Goal: Task Accomplishment & Management: Manage account settings

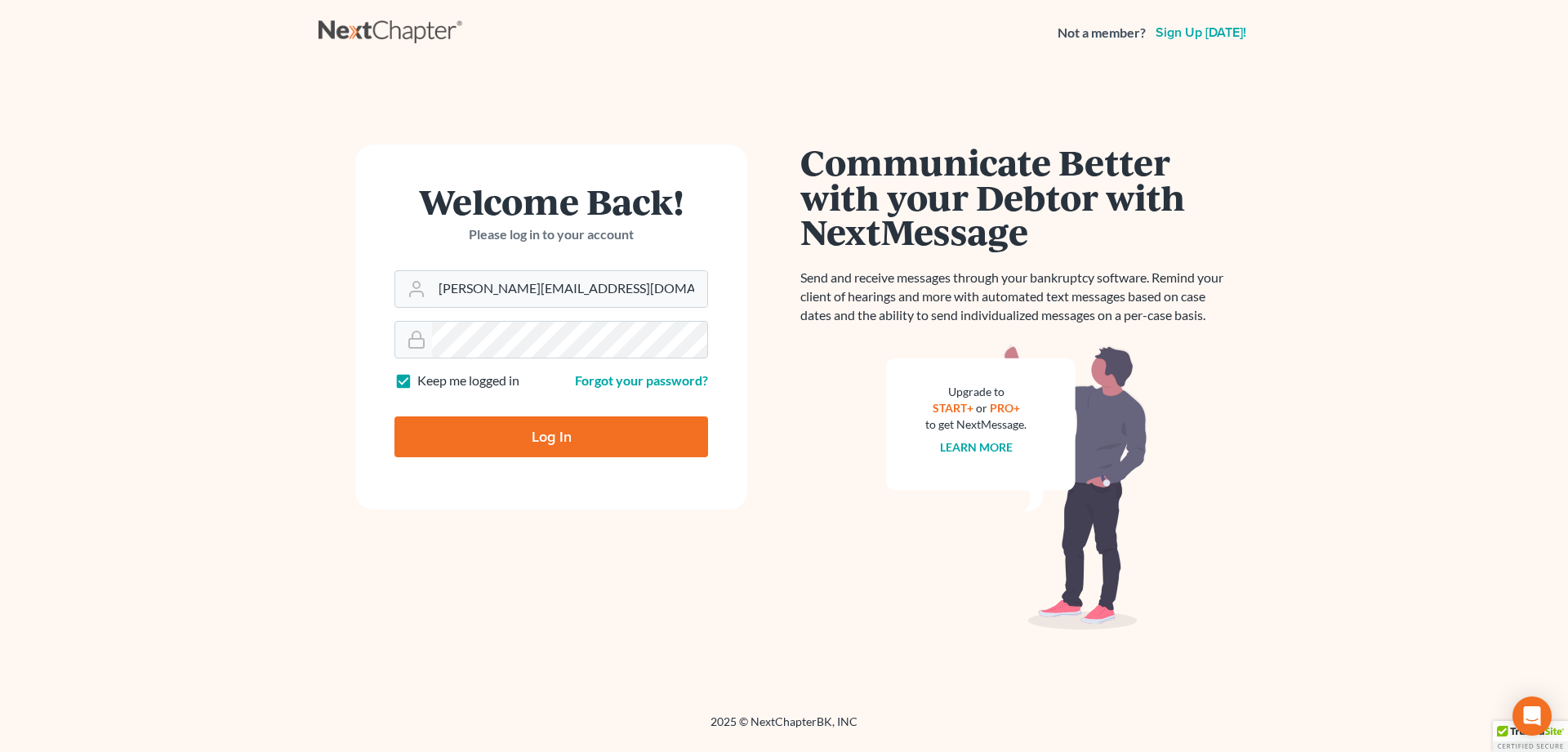
click at [508, 437] on input "Log In" at bounding box center [550, 437] width 313 height 41
type input "Thinking..."
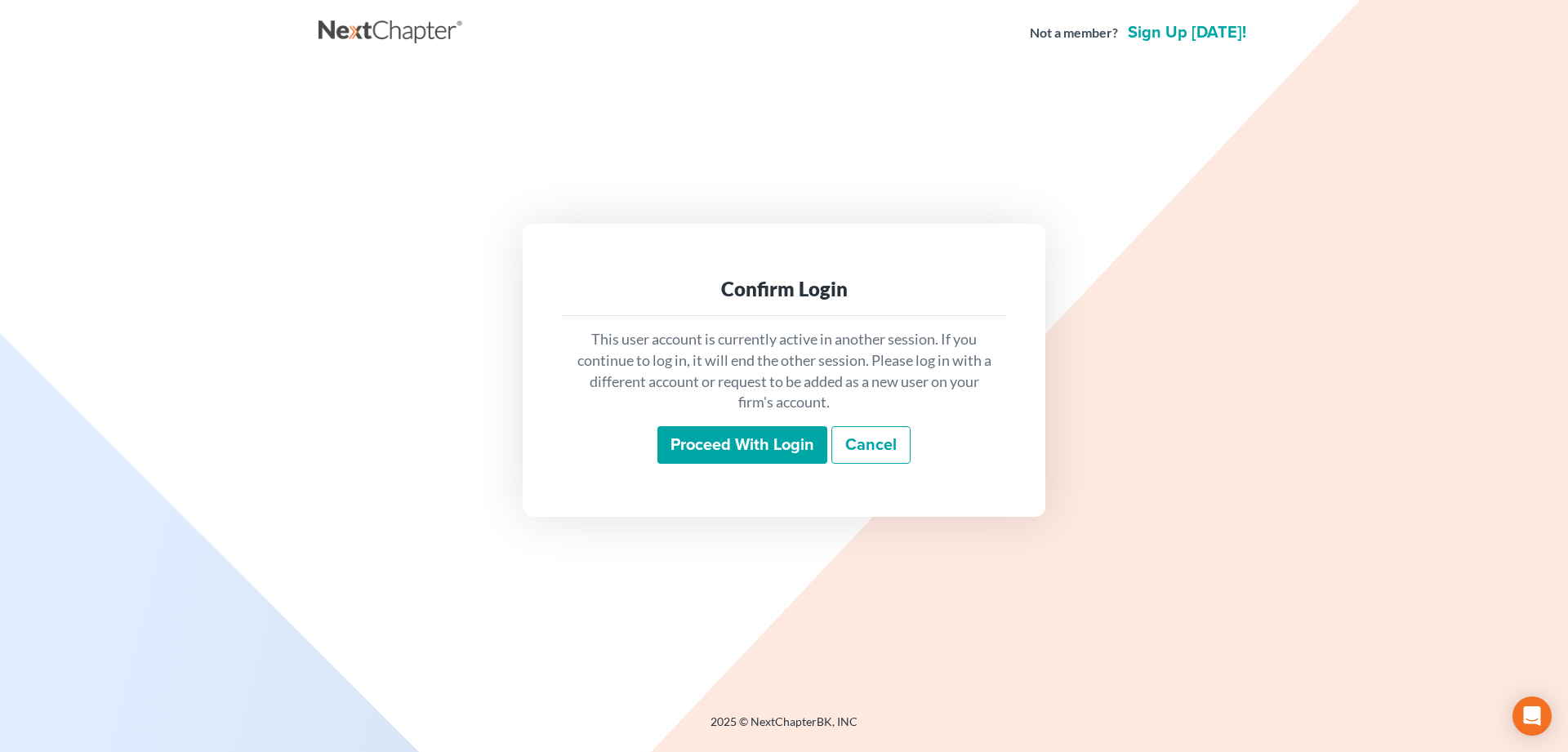
click at [777, 450] on input "Proceed with login" at bounding box center [742, 444] width 170 height 38
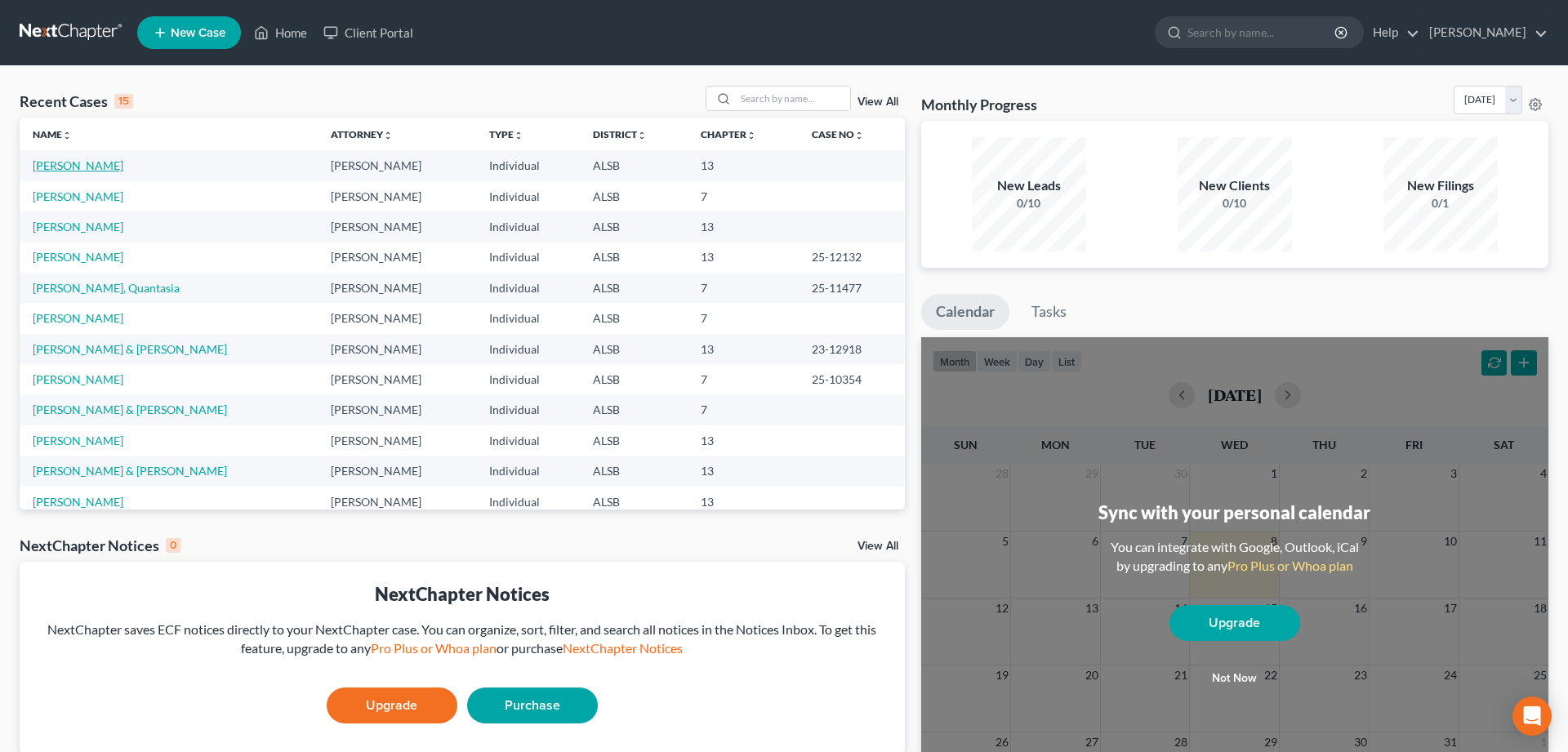
click at [44, 163] on link "[PERSON_NAME]" at bounding box center [78, 166] width 91 height 14
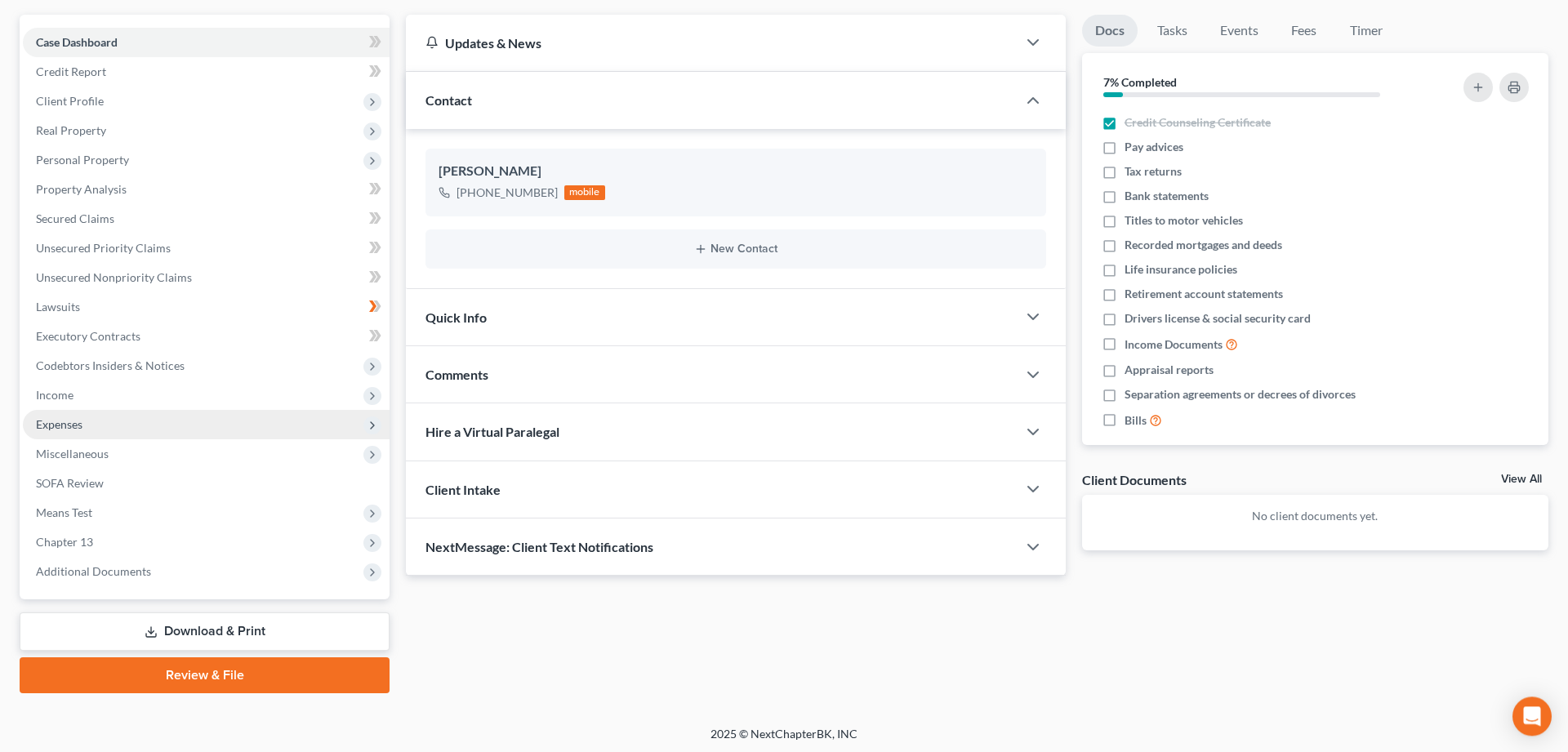
scroll to position [144, 0]
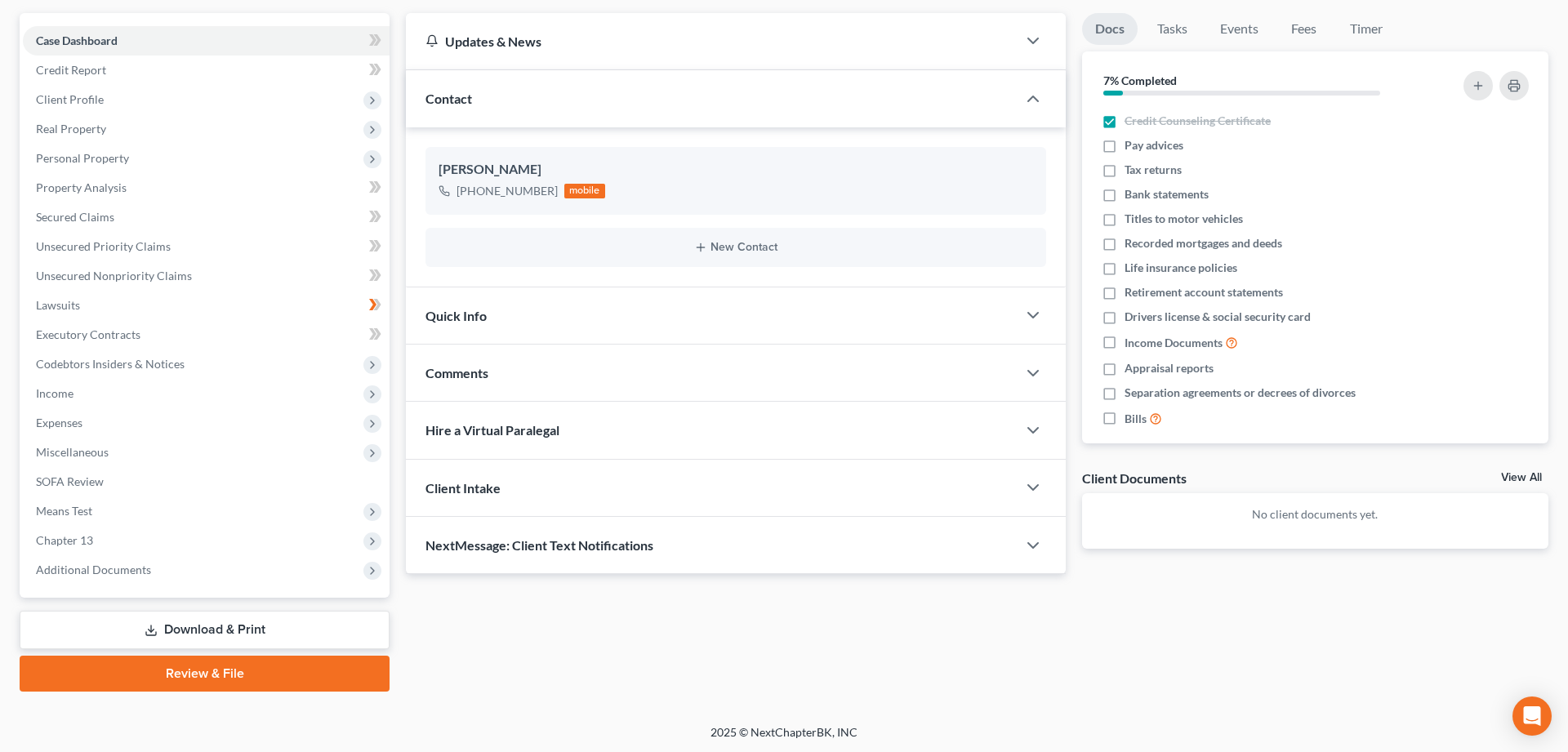
click at [210, 628] on link "Download & Print" at bounding box center [204, 630] width 370 height 39
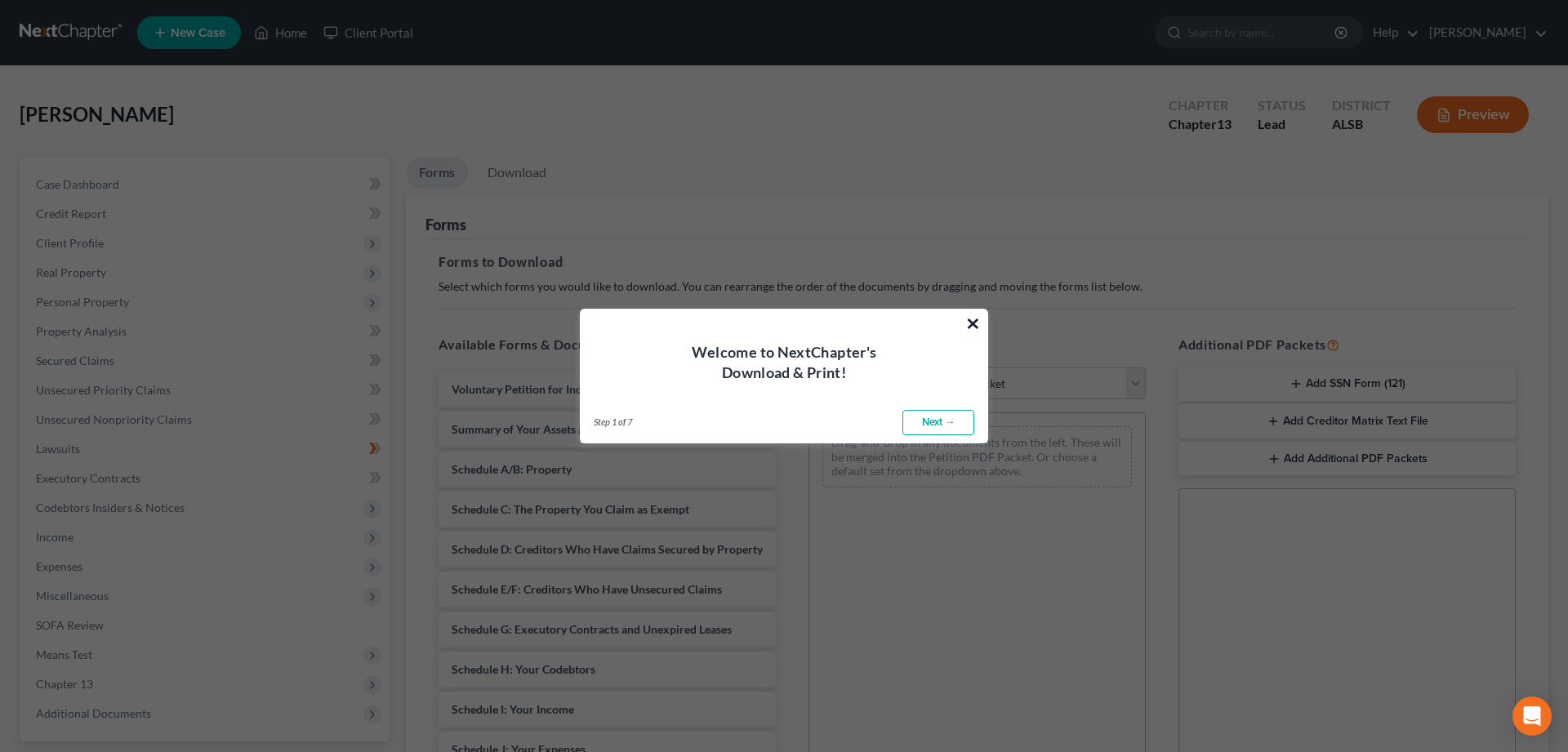
click at [971, 323] on button "×" at bounding box center [973, 323] width 15 height 26
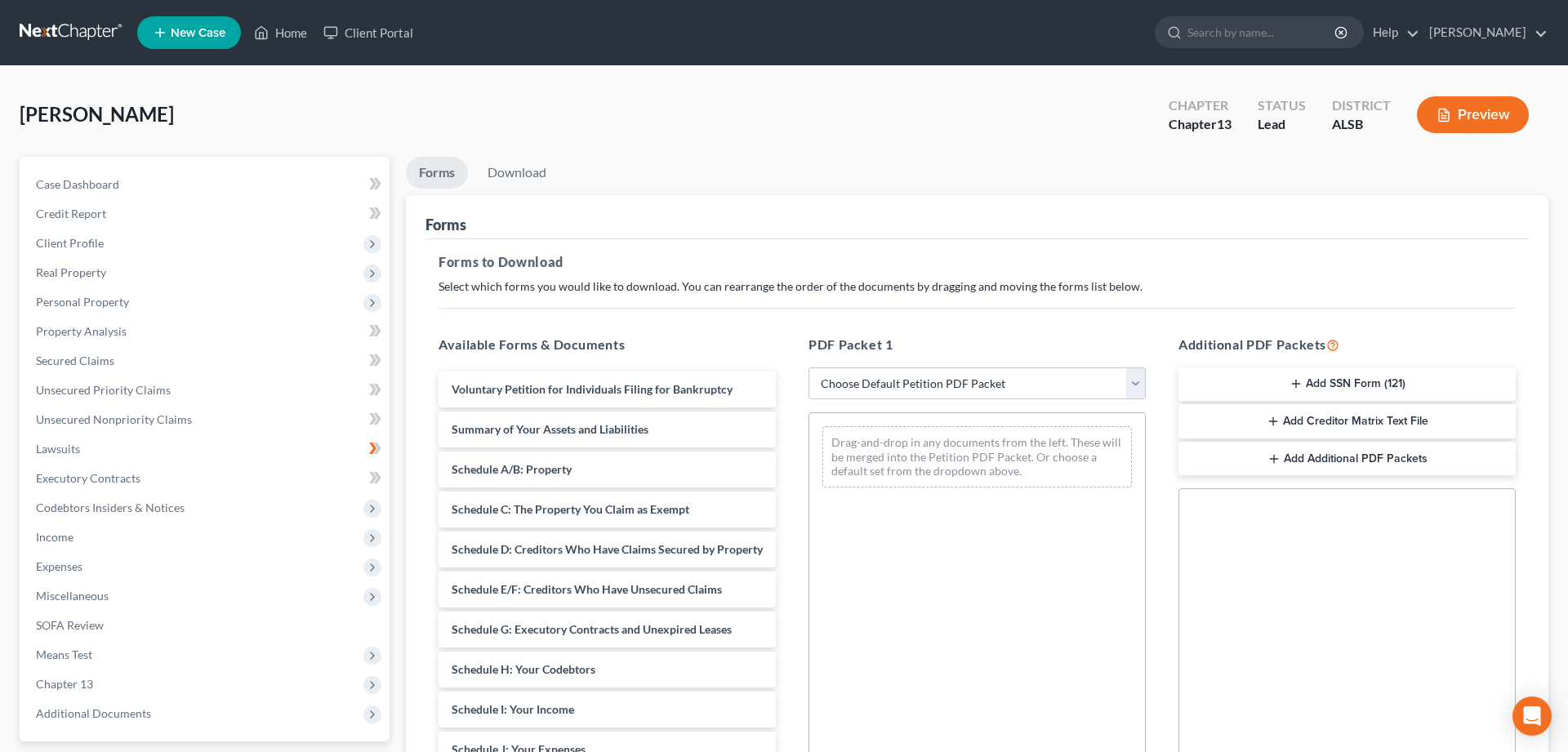
click at [1344, 380] on button "Add SSN Form (121)" at bounding box center [1346, 384] width 337 height 34
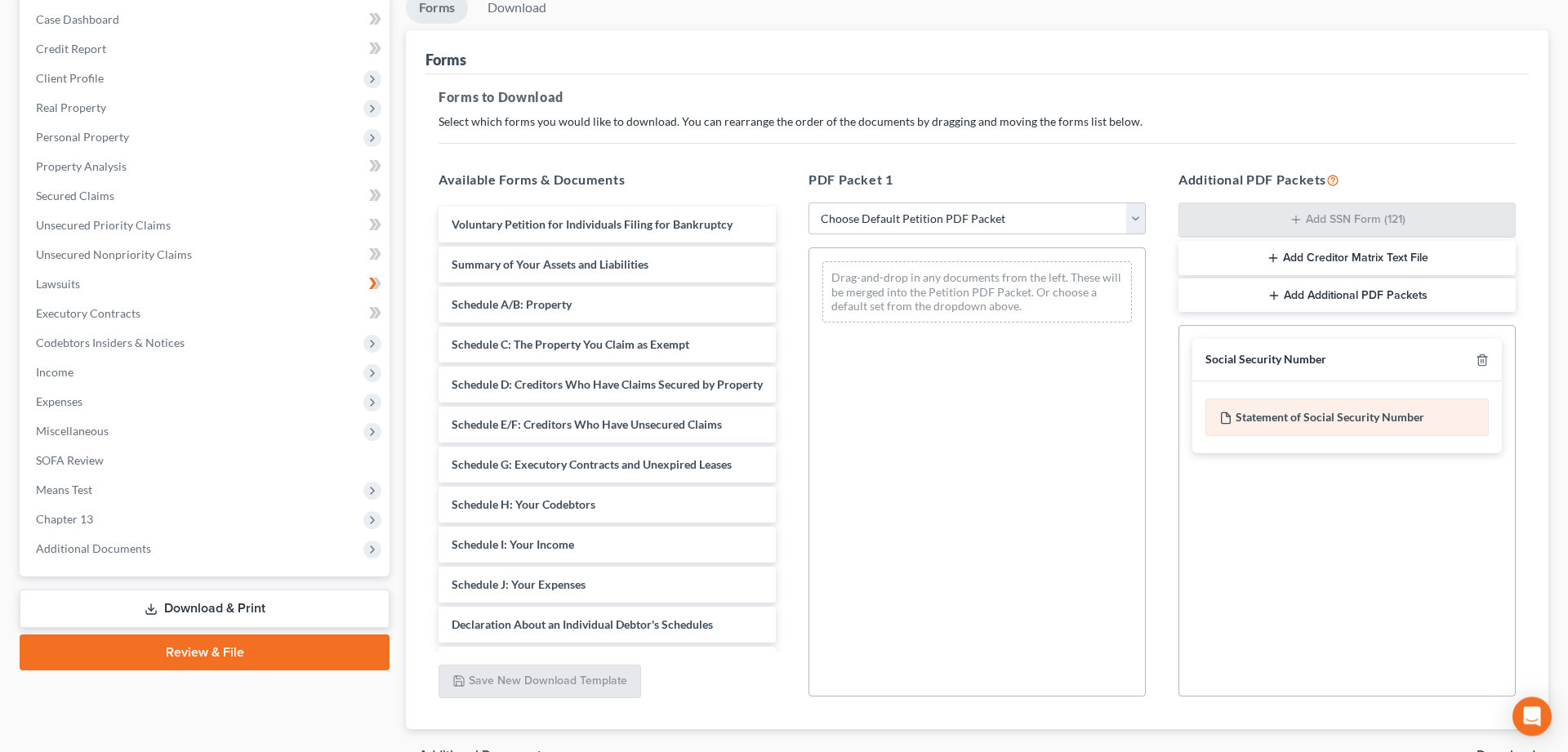
scroll to position [250, 0]
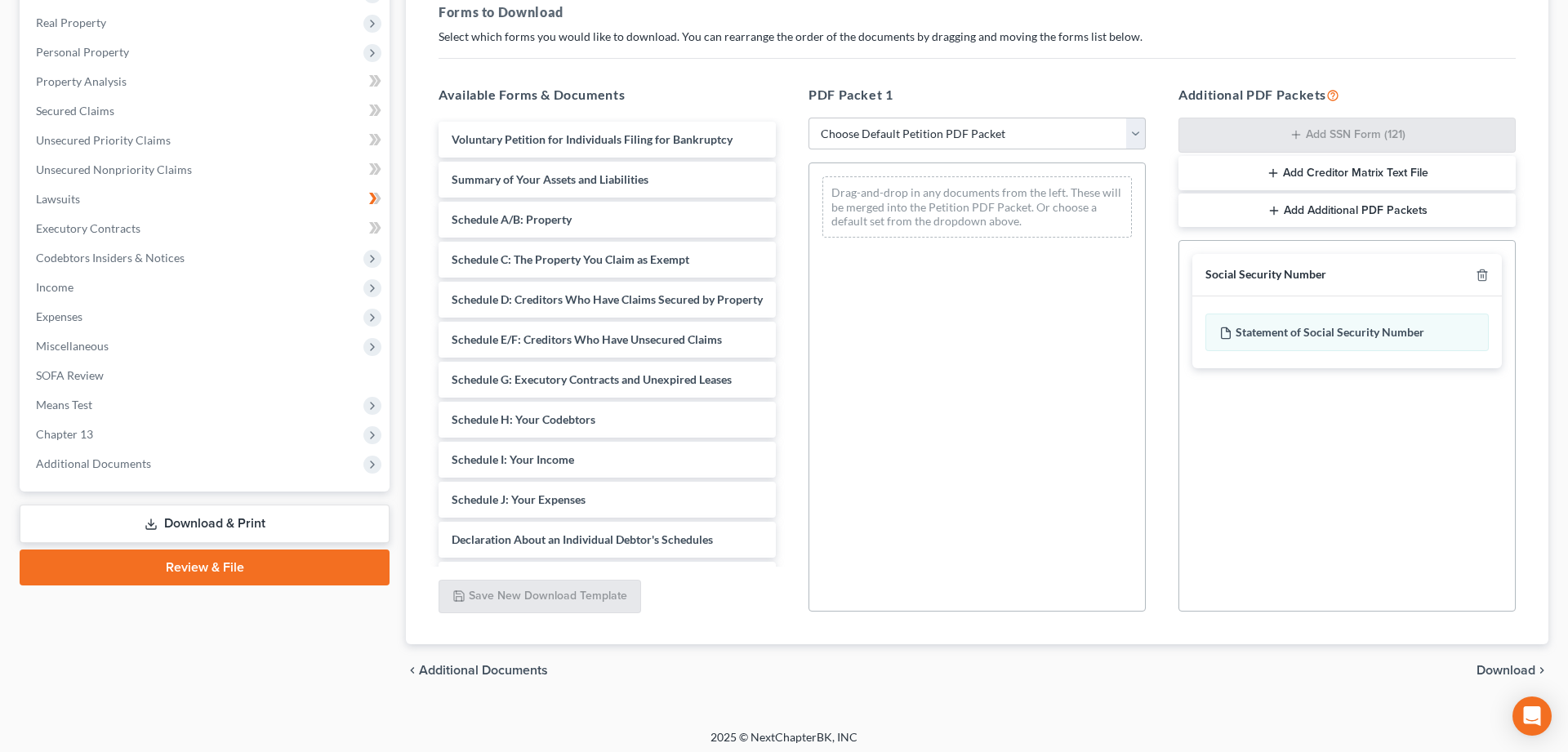
click at [1506, 667] on span "Download" at bounding box center [1506, 670] width 59 height 13
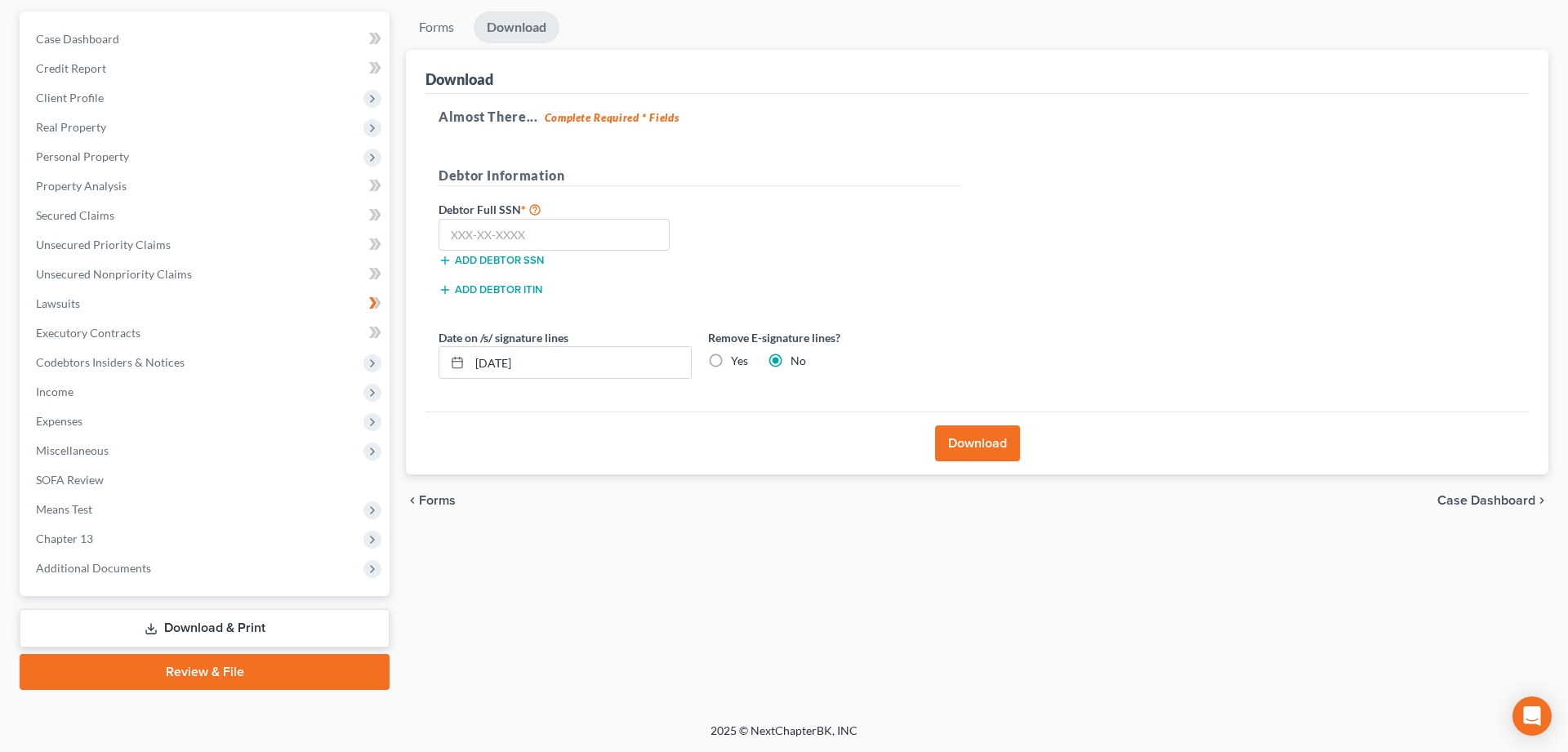
scroll to position [144, 0]
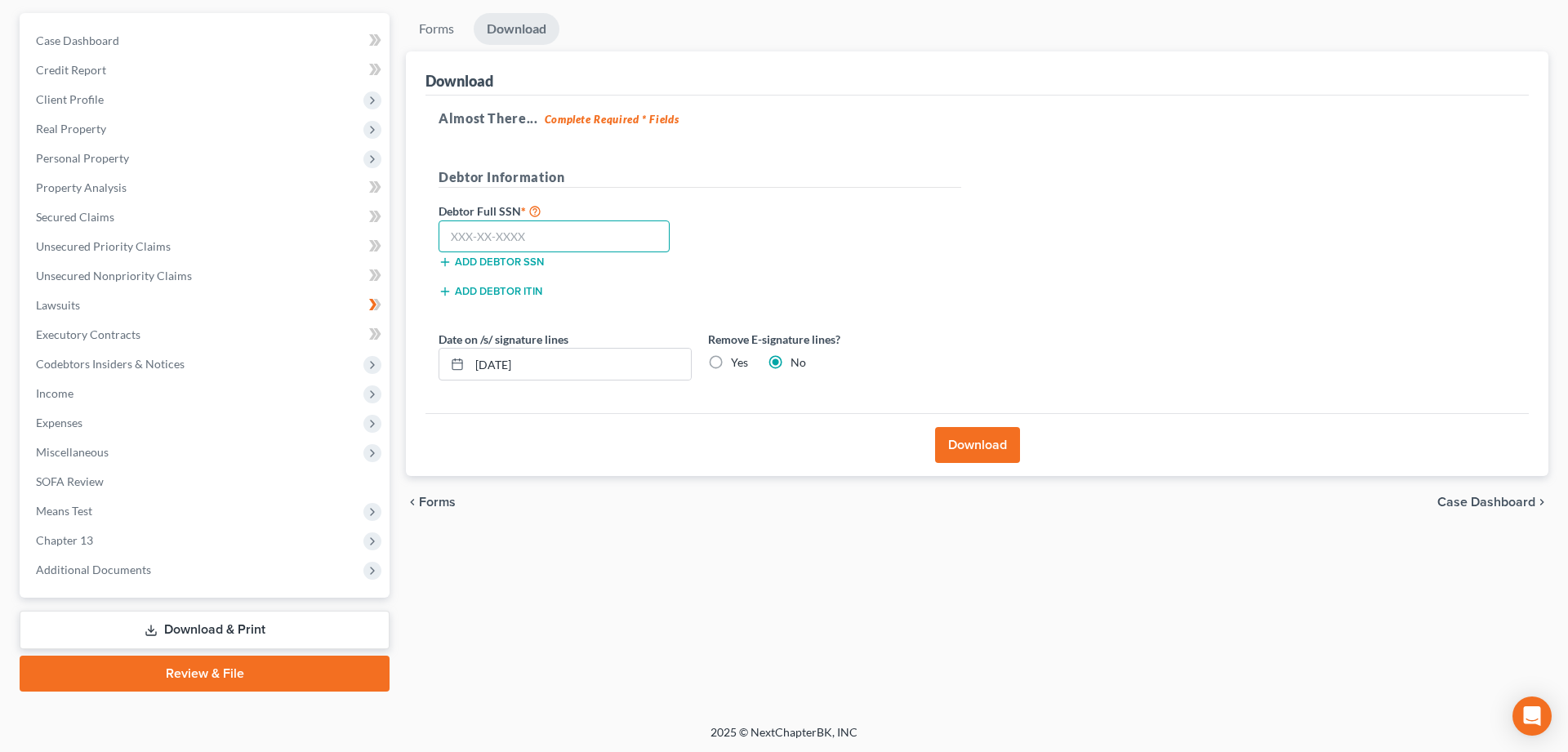
click at [485, 229] on input "text" at bounding box center [554, 236] width 231 height 33
type input "422-45-4936"
click at [731, 362] on label "Yes" at bounding box center [739, 362] width 17 height 16
click at [738, 362] on input "Yes" at bounding box center [743, 360] width 11 height 11
radio input "true"
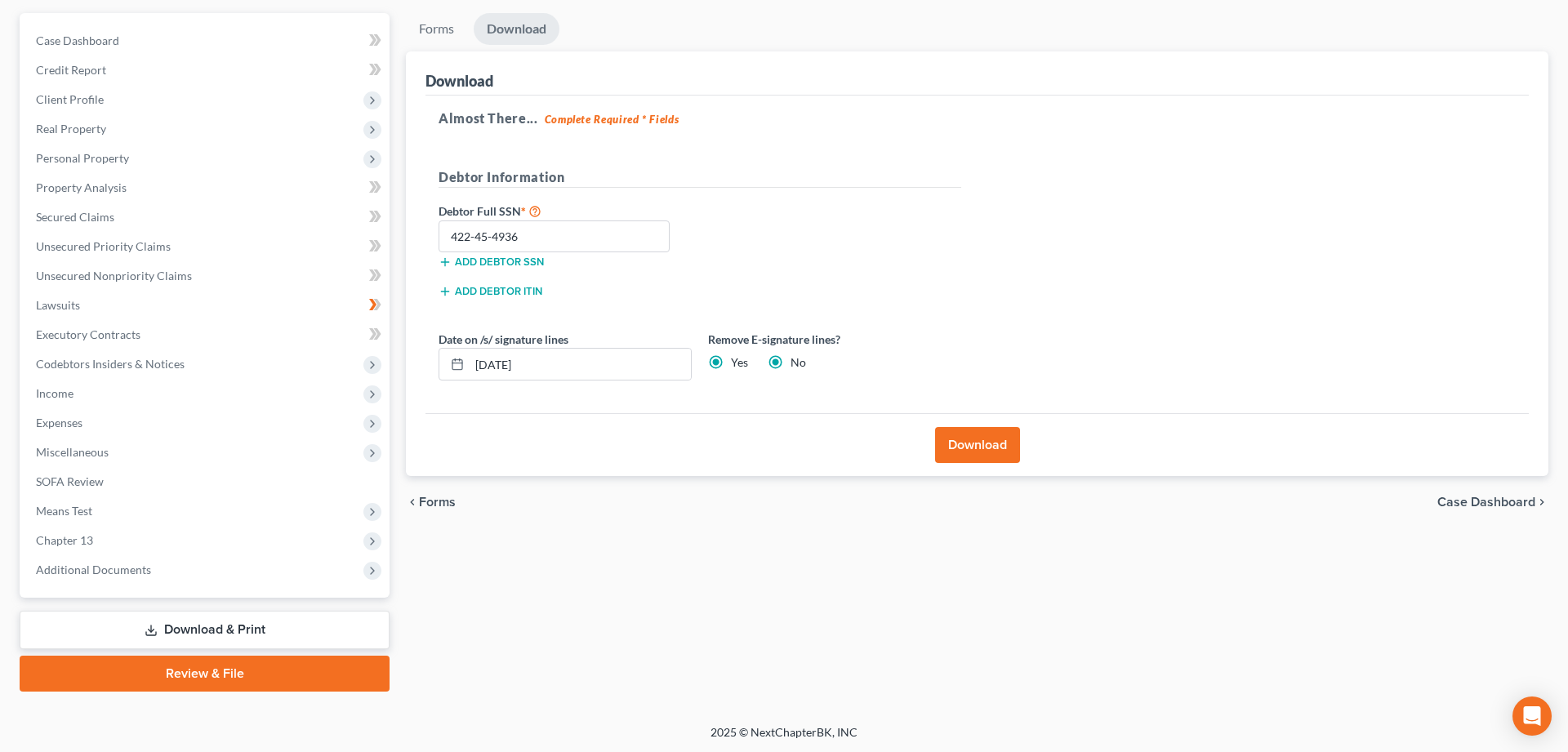
radio input "false"
click at [965, 438] on button "Download" at bounding box center [977, 444] width 85 height 36
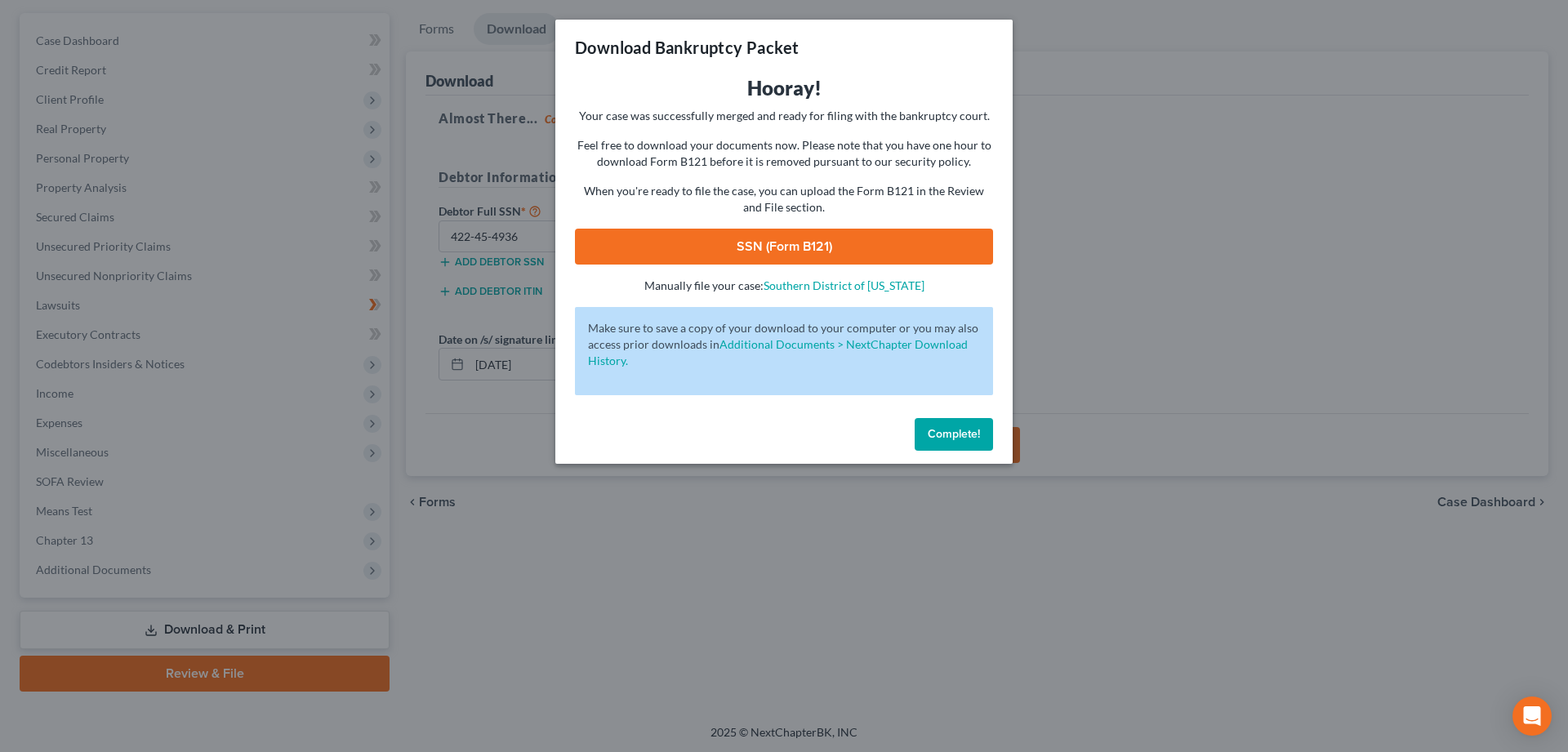
click at [763, 245] on link "SSN (Form B121)" at bounding box center [784, 246] width 418 height 36
click at [1145, 468] on div "Download Bankruptcy Packet Hooray! Your case was successfully merged and ready …" at bounding box center [784, 376] width 1568 height 752
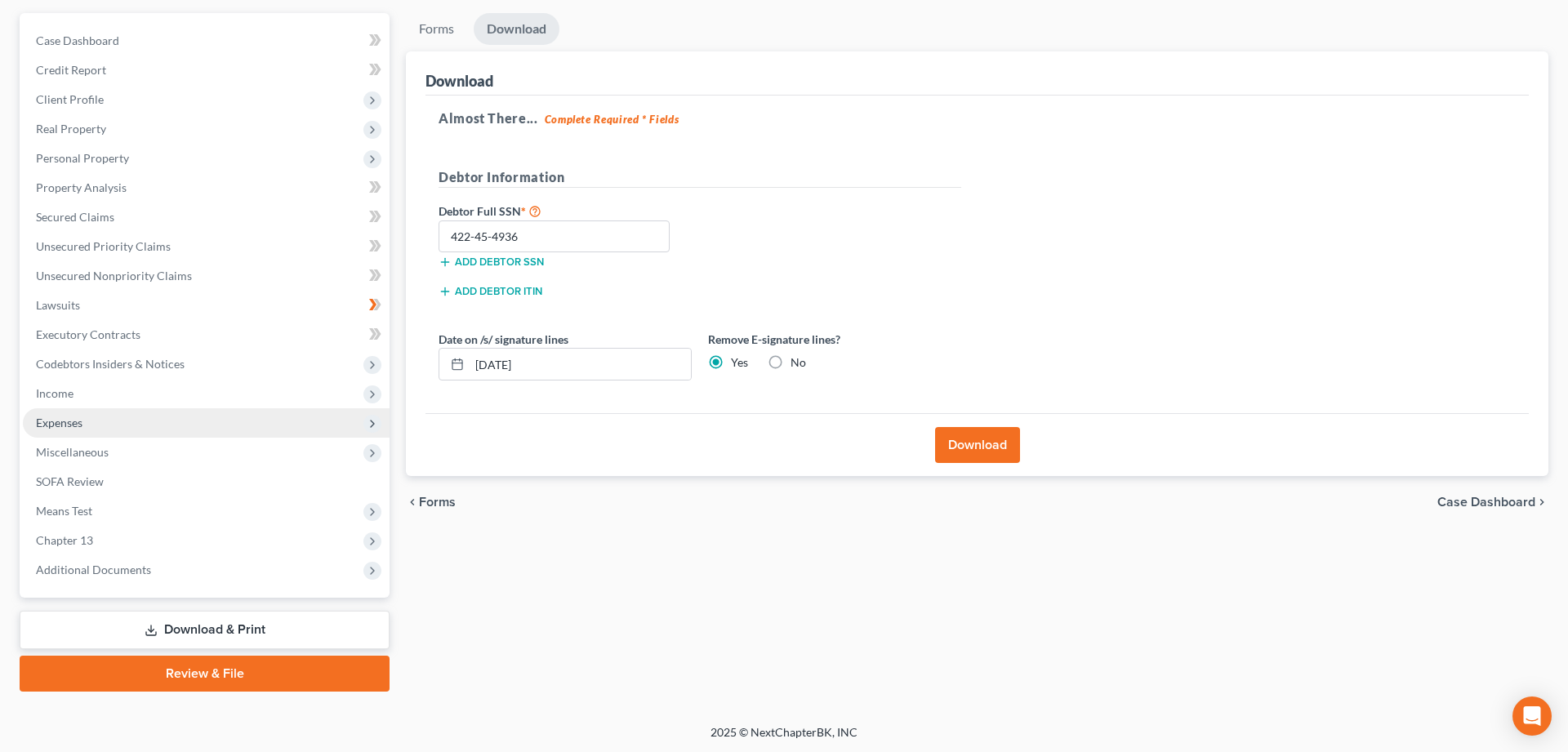
click at [58, 421] on span "Expenses" at bounding box center [59, 423] width 46 height 14
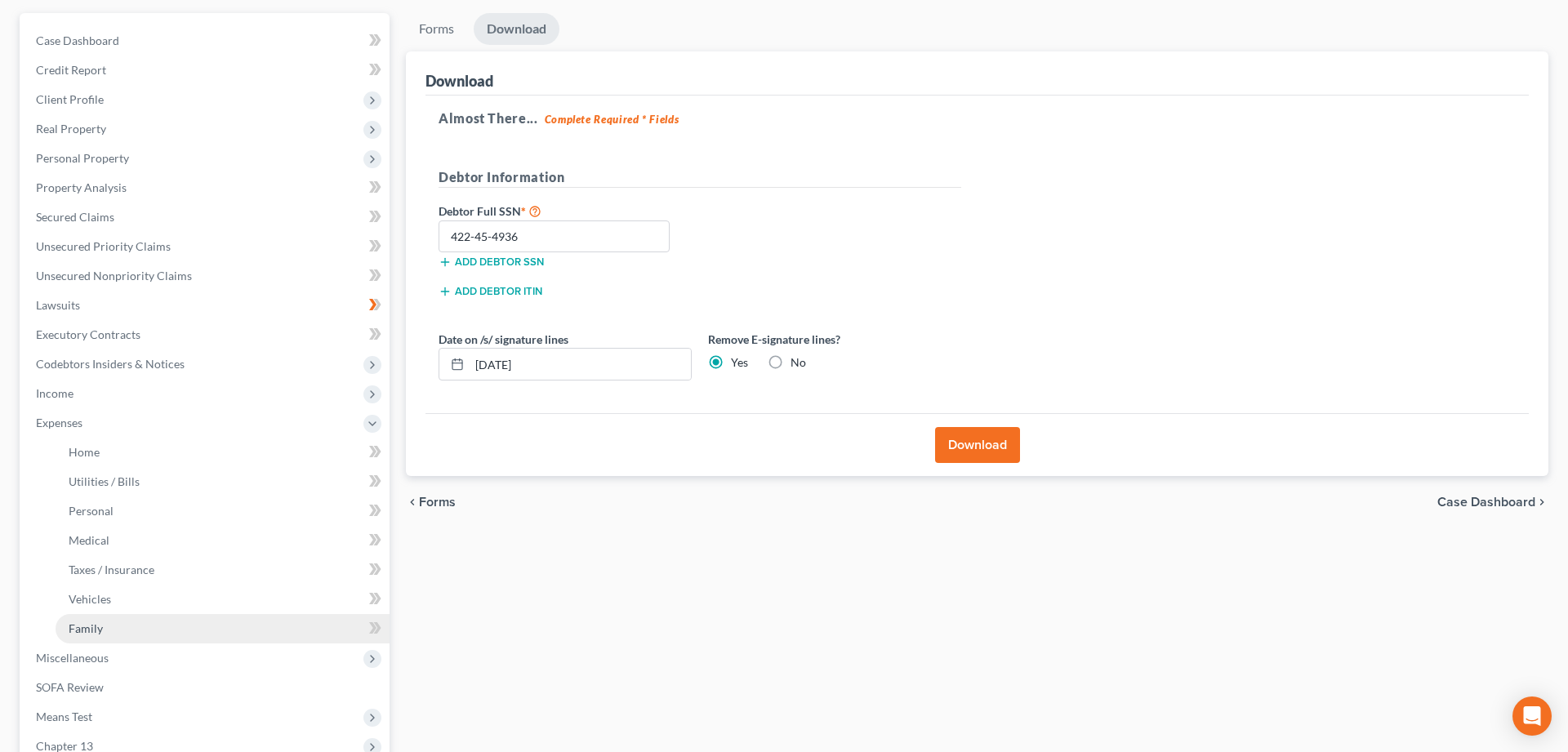
click at [86, 618] on link "Family" at bounding box center [222, 628] width 334 height 29
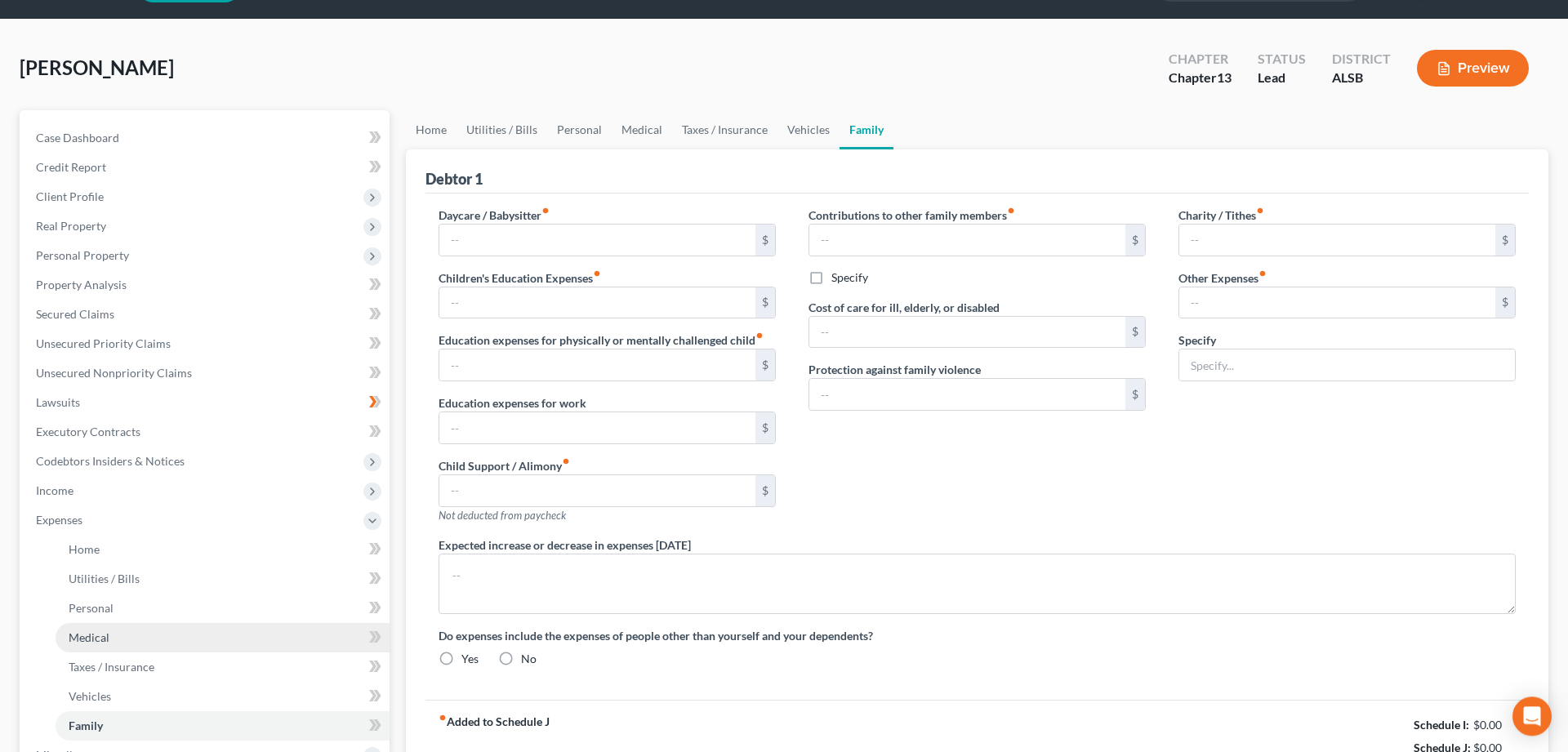
type input "736.00"
type input "0.00"
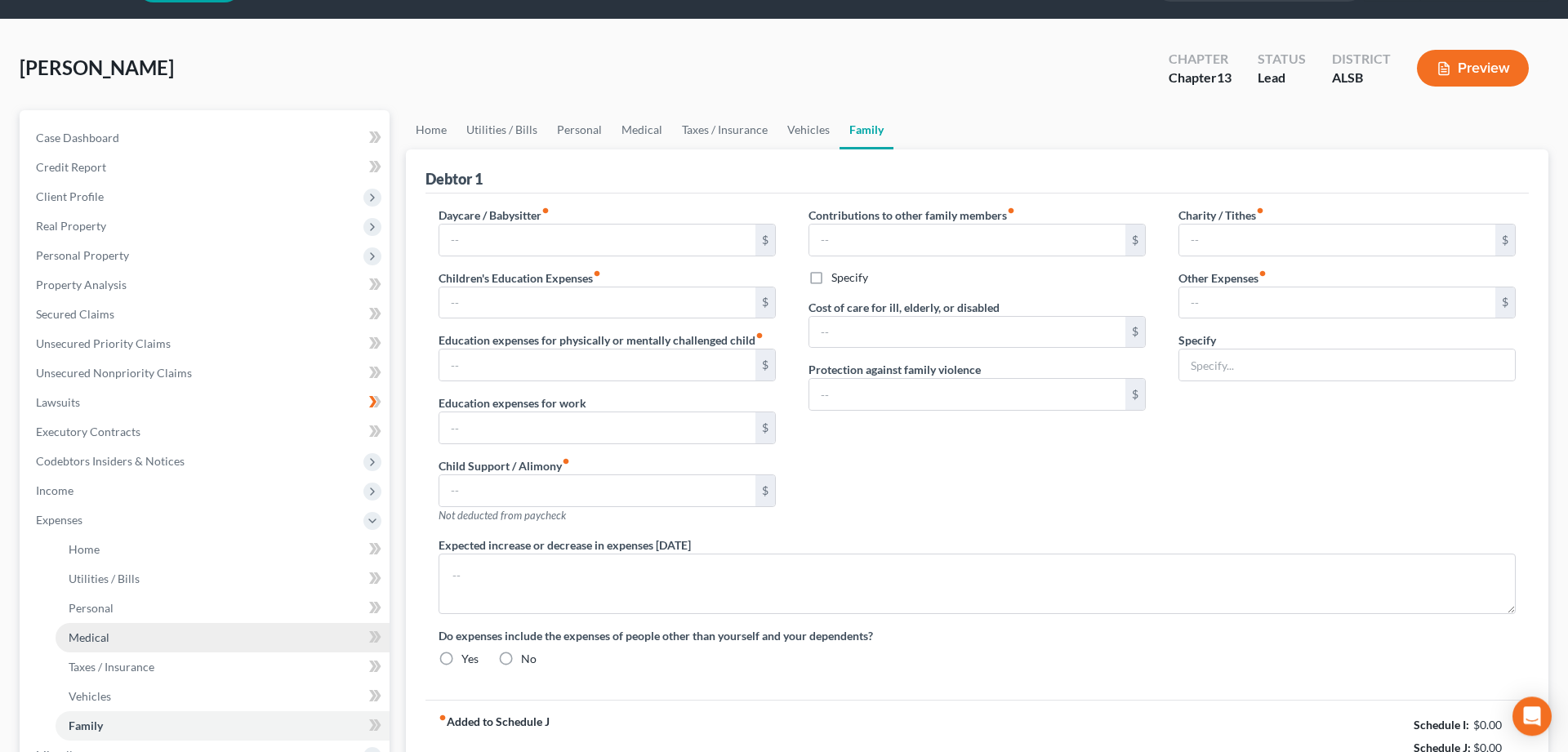
type input "0.00"
type input "28.47"
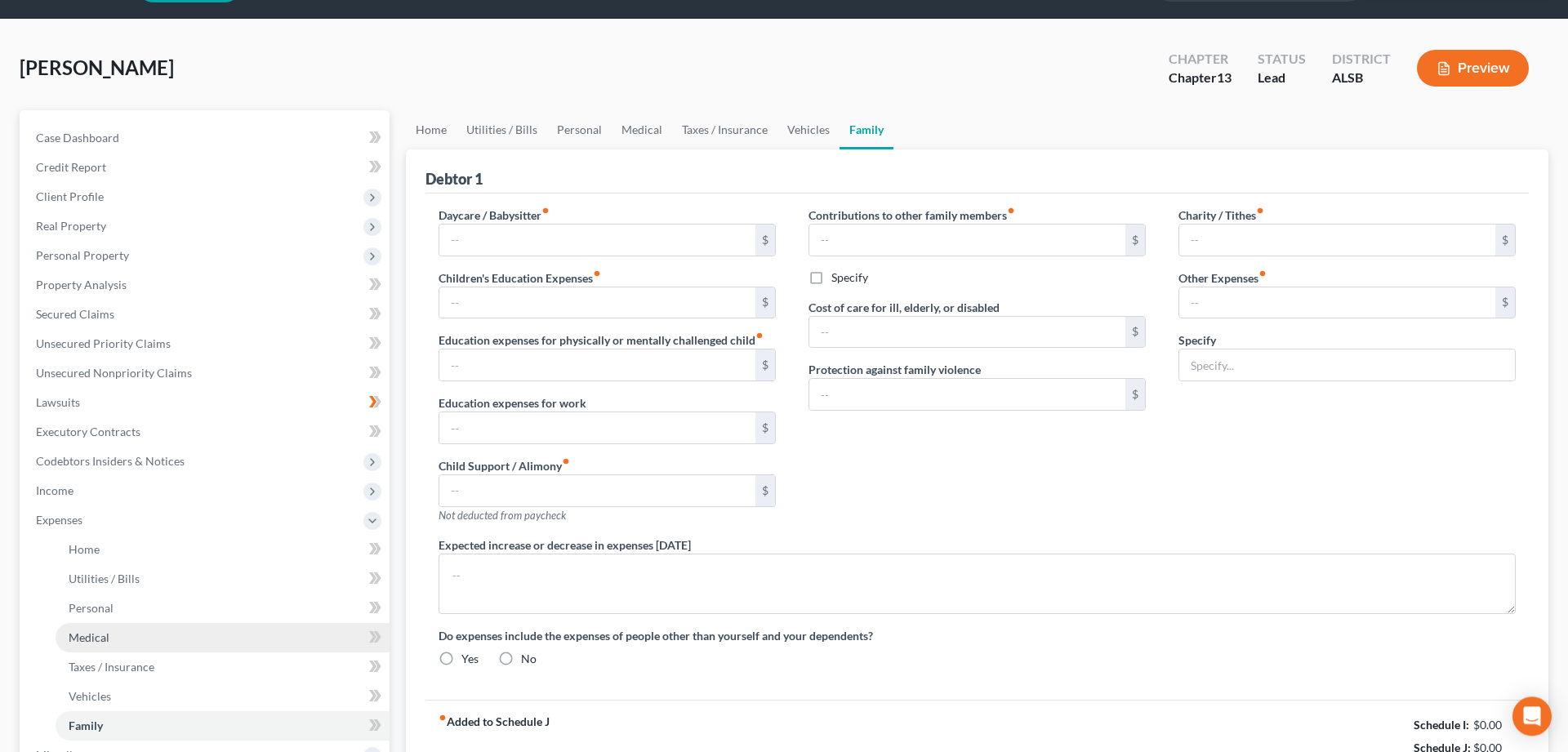
type input "Legal Service Plan"
type textarea "Our child was just born in December. We don't really have a full grasp of all t…"
radio input "true"
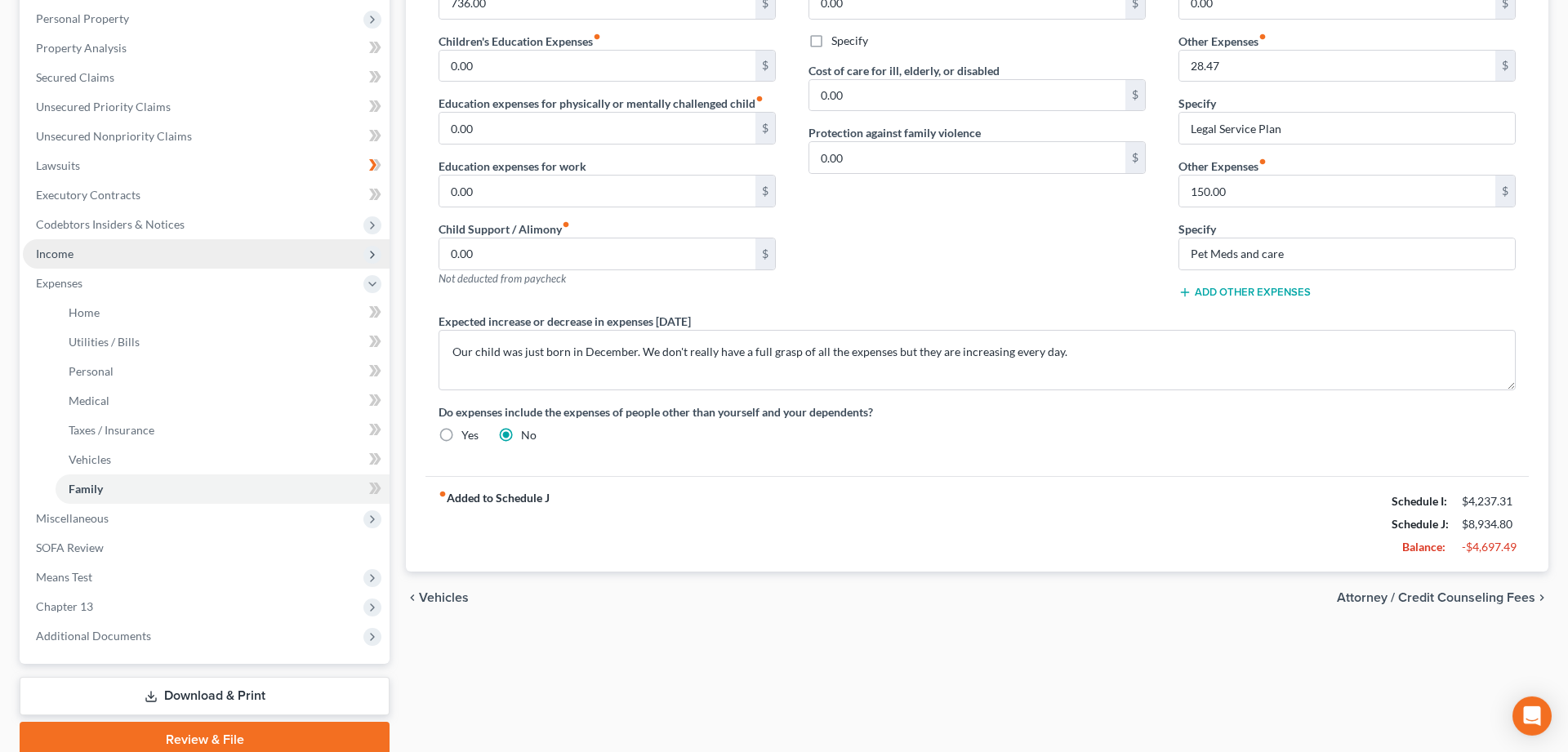
scroll to position [334, 0]
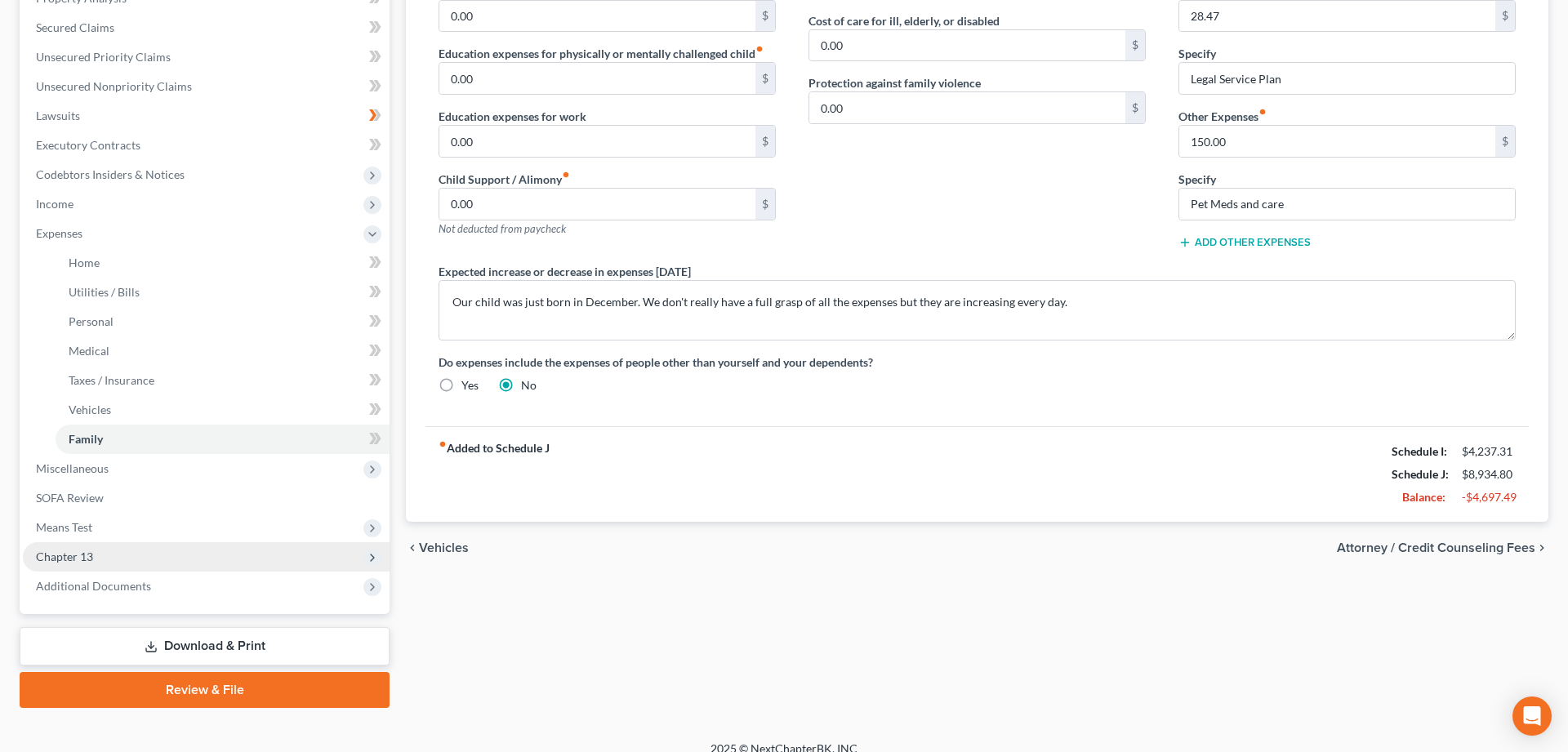
click at [68, 550] on span "Chapter 13" at bounding box center [65, 556] width 57 height 14
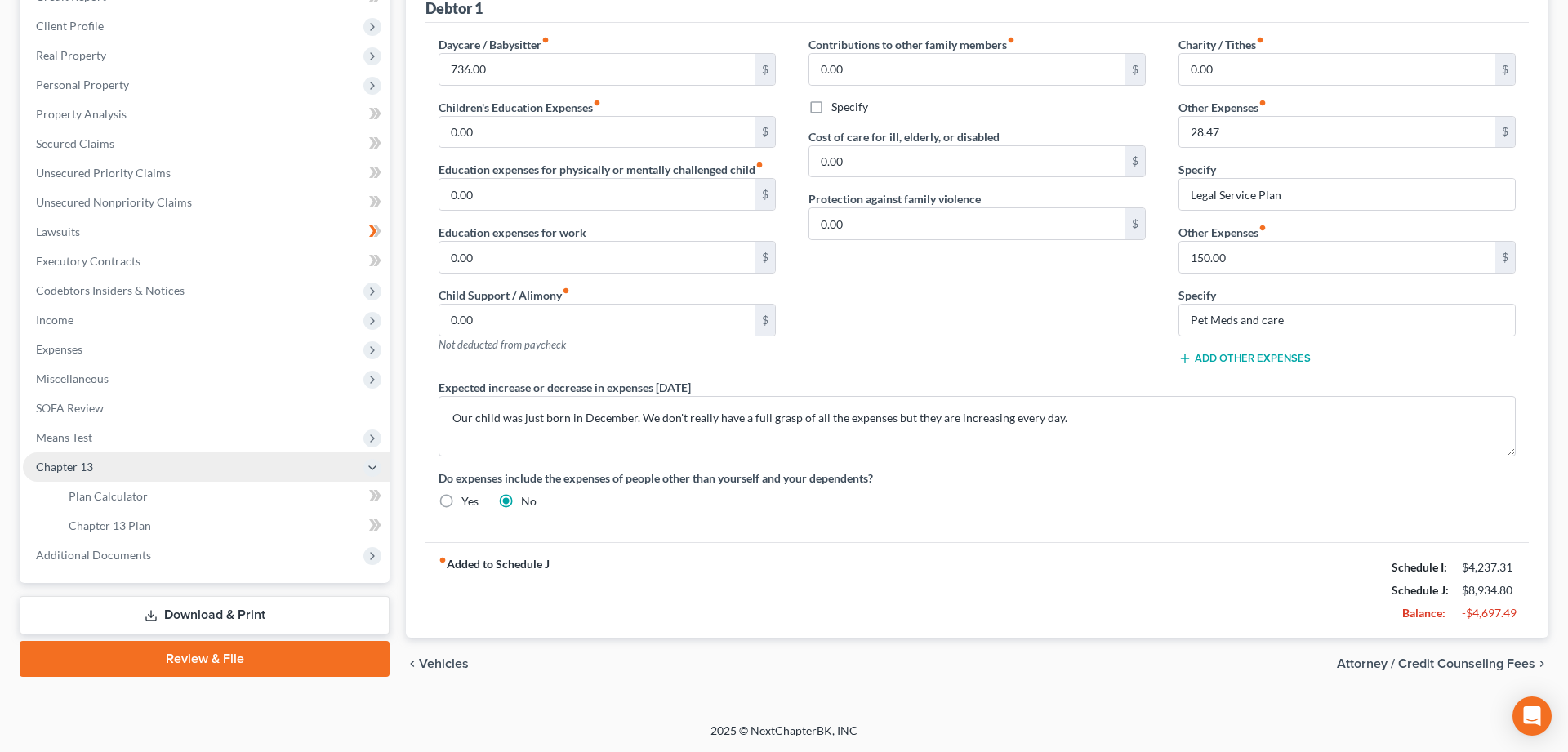
scroll to position [217, 0]
click at [109, 494] on span "Plan Calculator" at bounding box center [108, 497] width 79 height 14
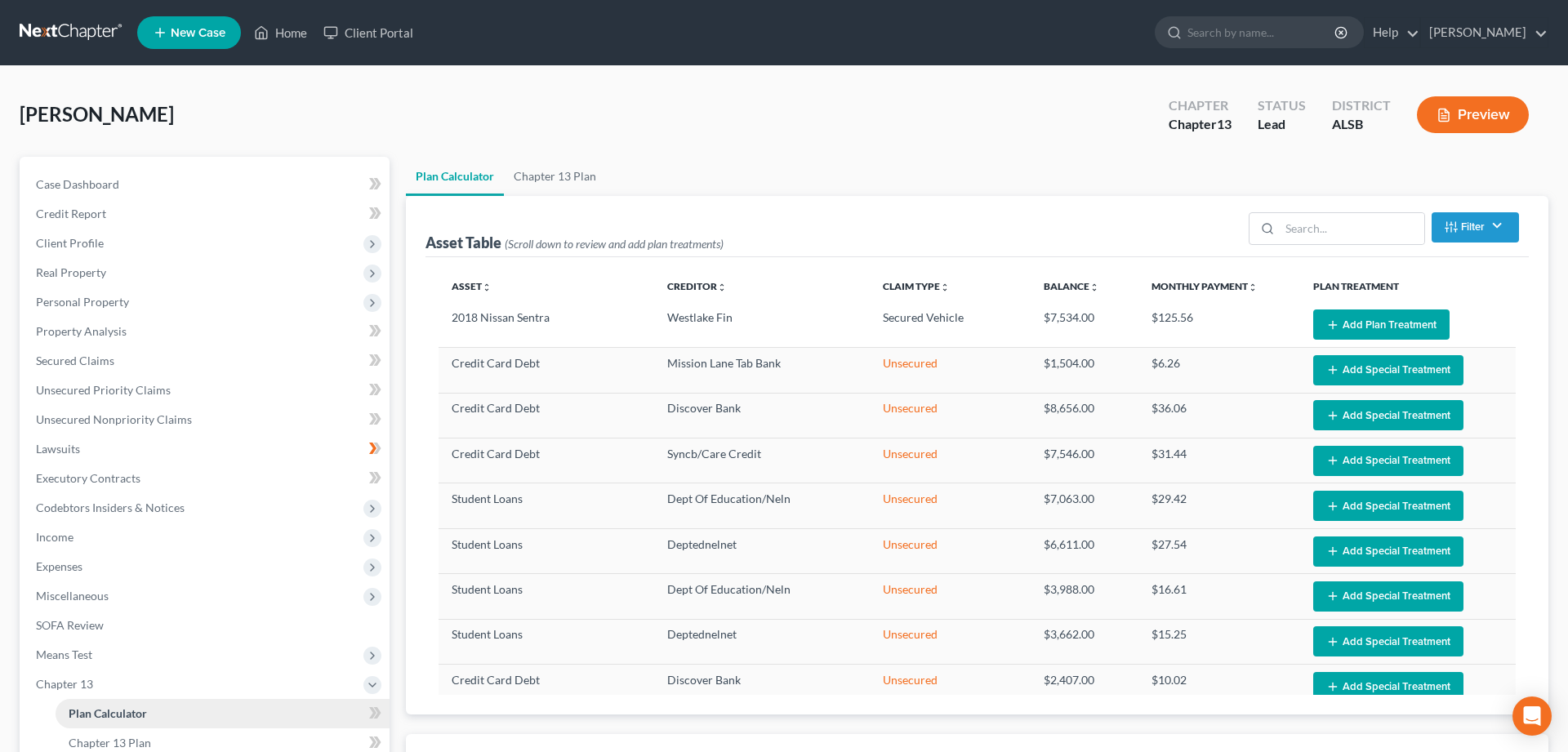
select select "59"
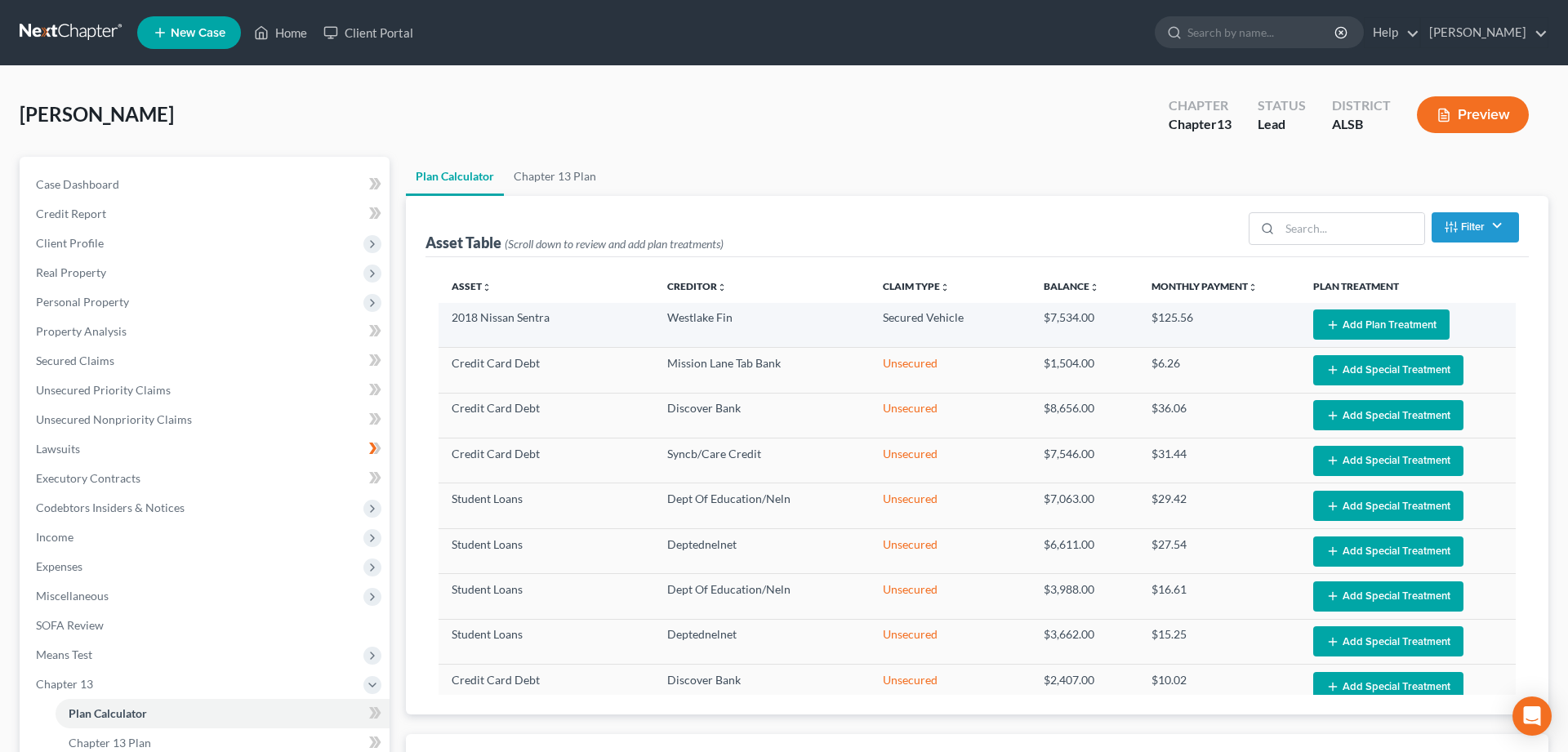
click at [1386, 316] on button "Add Plan Treatment" at bounding box center [1381, 324] width 136 height 30
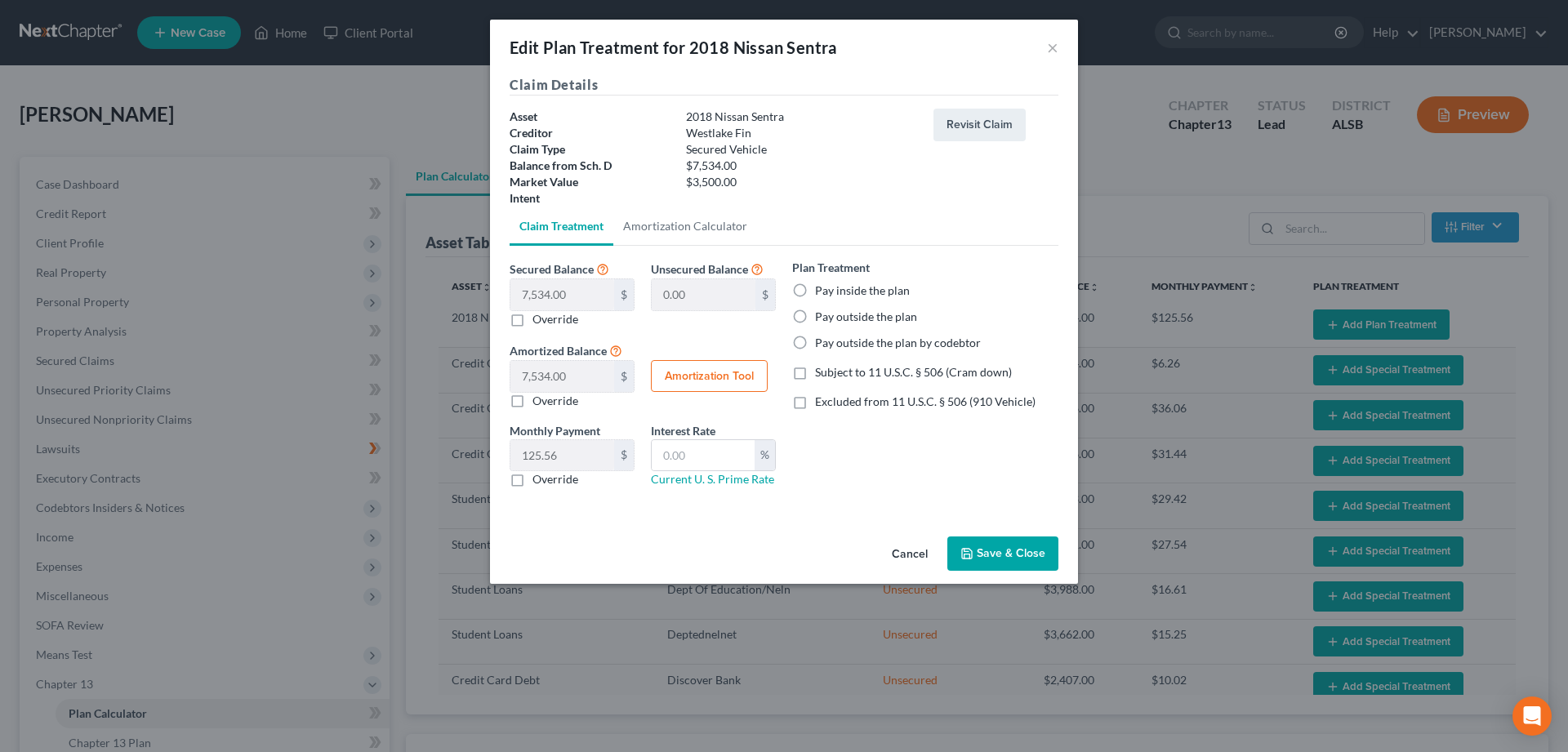
click at [815, 315] on label "Pay outside the plan" at bounding box center [866, 316] width 102 height 16
click at [822, 315] on input "Pay outside the plan" at bounding box center [827, 313] width 11 height 11
radio input "true"
click at [999, 545] on button "Save & Close" at bounding box center [1002, 554] width 111 height 34
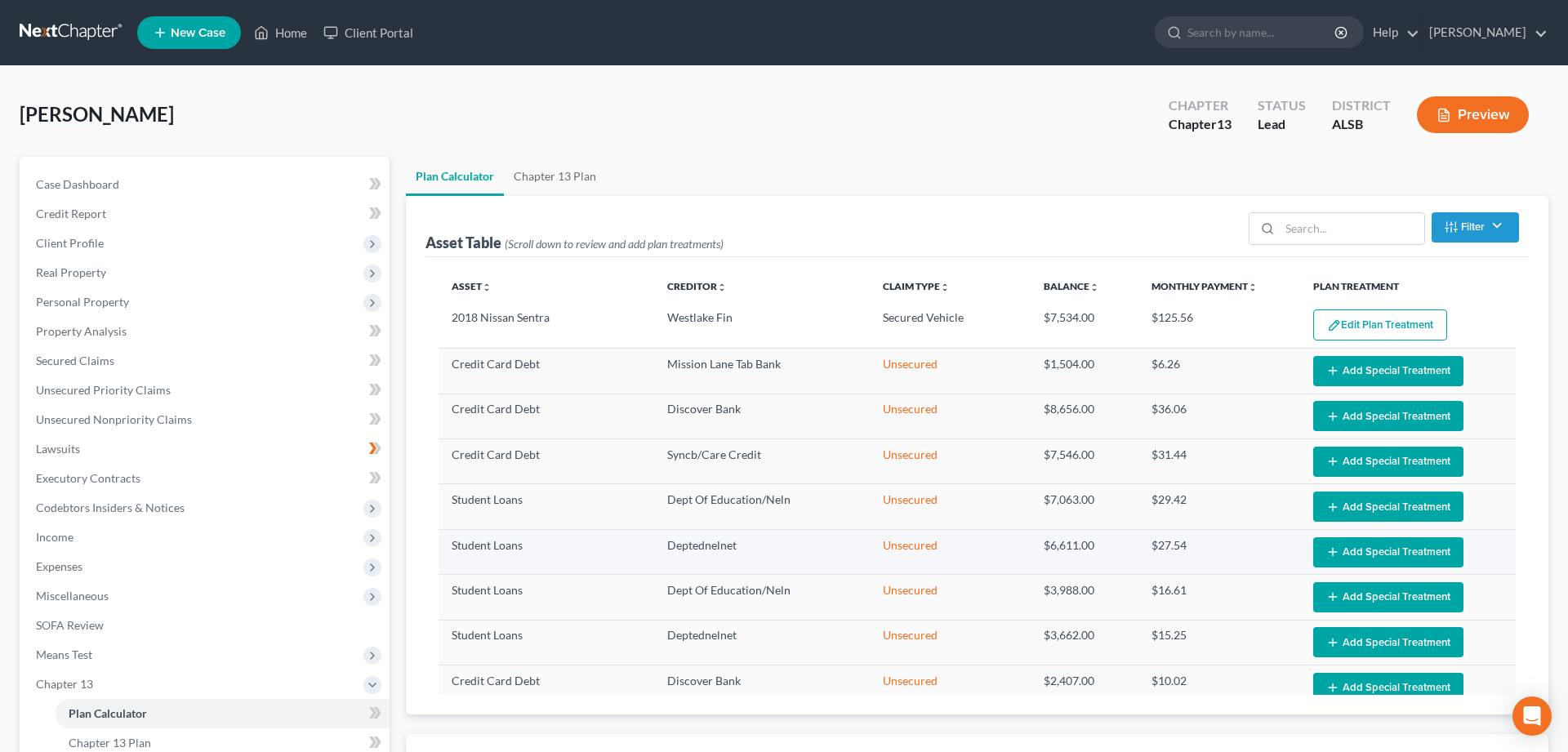
select select "59"
click at [1363, 365] on button "Add Special Treatment" at bounding box center [1388, 371] width 150 height 30
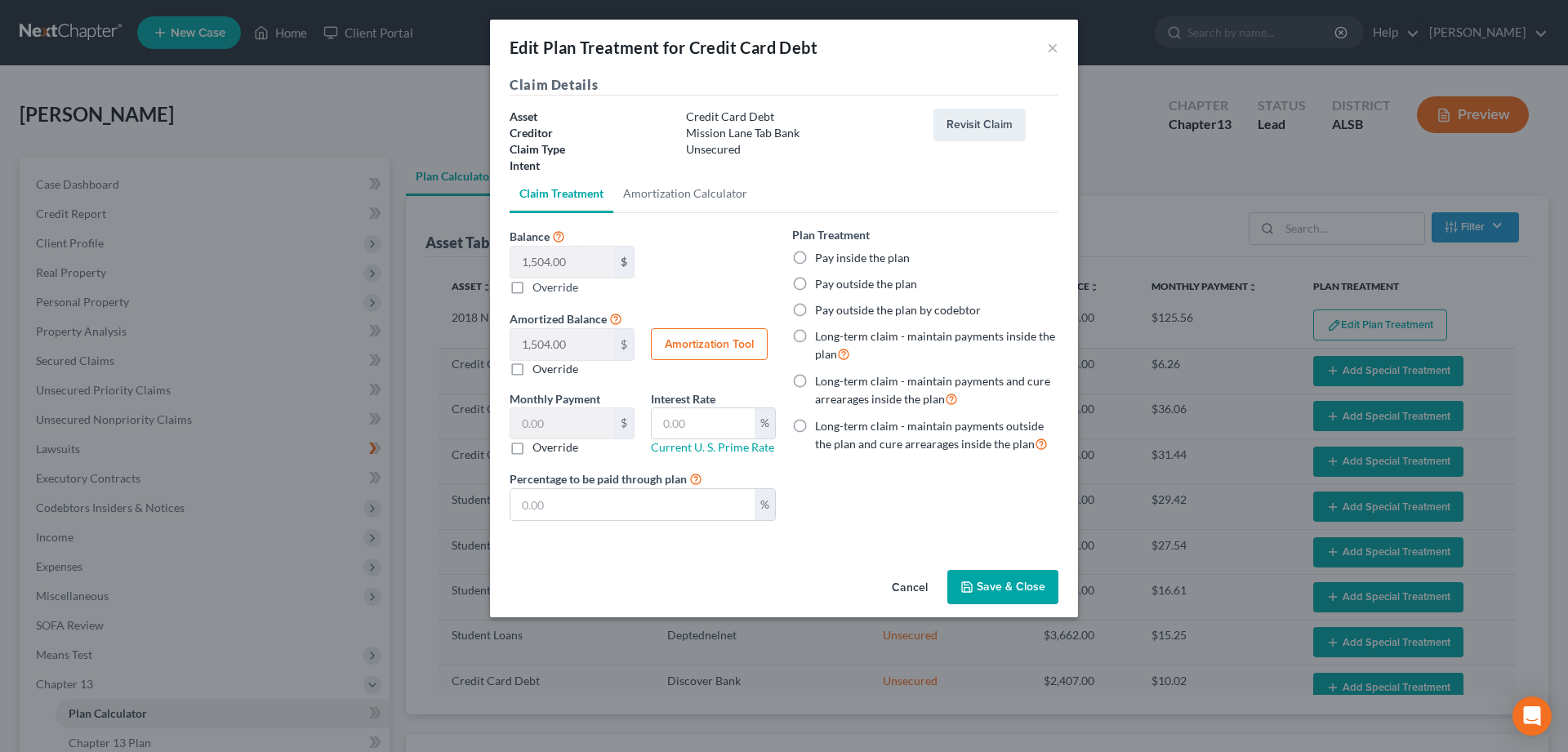
click at [815, 256] on label "Pay inside the plan" at bounding box center [862, 257] width 95 height 16
click at [822, 256] on input "Pay inside the plan" at bounding box center [827, 255] width 11 height 11
radio input "true"
click at [997, 584] on button "Save & Close" at bounding box center [1002, 586] width 111 height 34
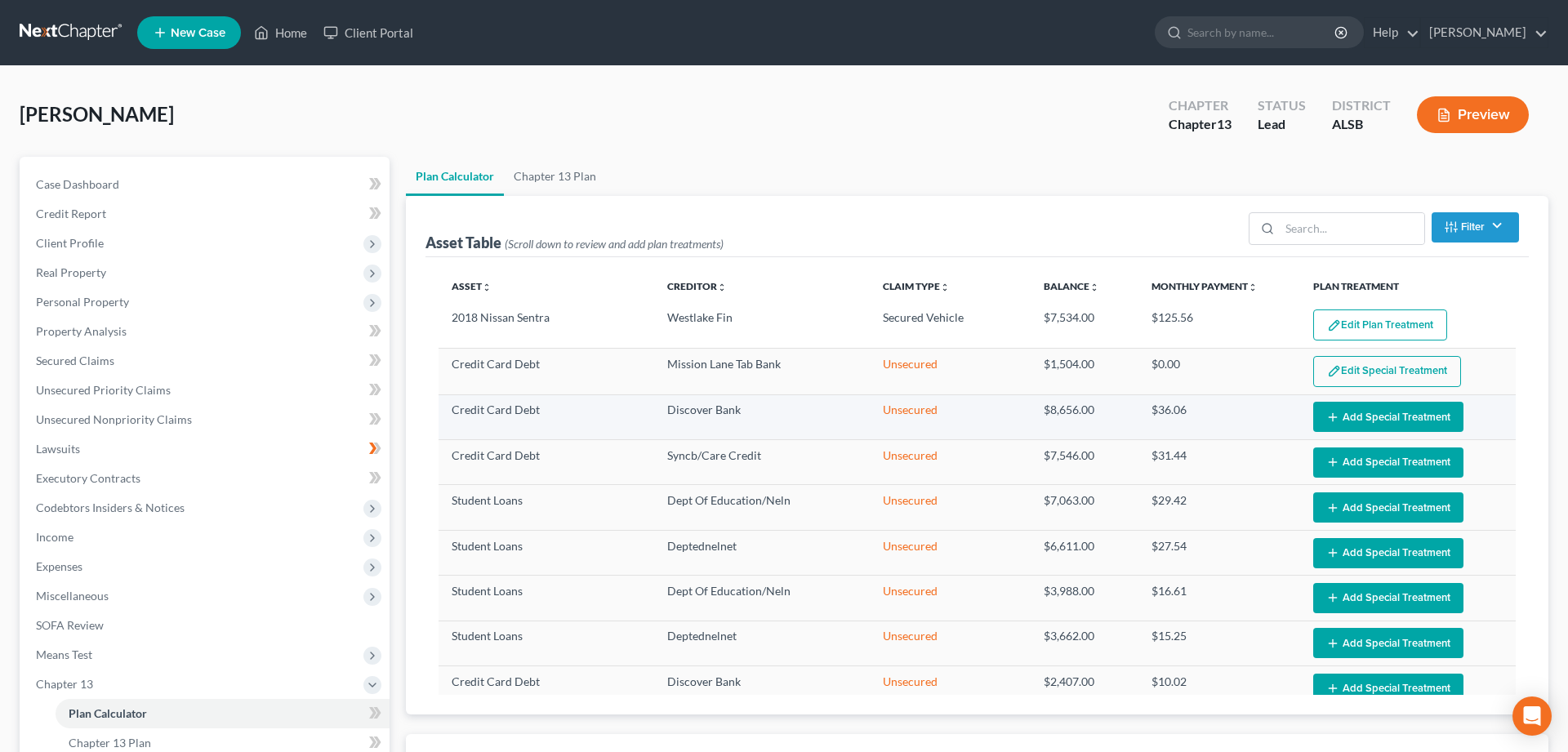
select select "59"
click at [1361, 415] on button "Add Special Treatment" at bounding box center [1388, 417] width 150 height 30
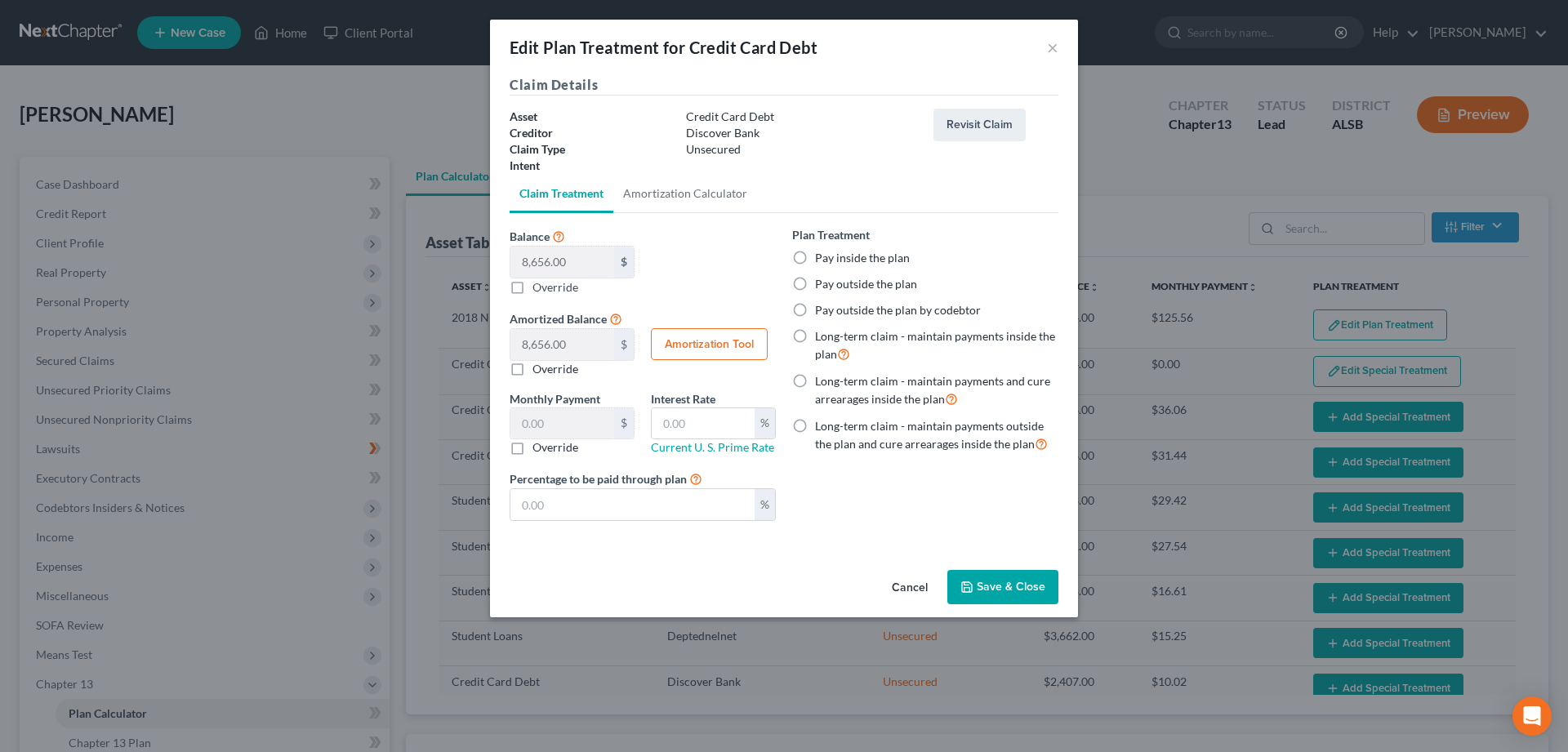
click at [815, 258] on label "Pay inside the plan" at bounding box center [862, 257] width 95 height 16
click at [822, 258] on input "Pay inside the plan" at bounding box center [827, 255] width 11 height 11
radio input "true"
click at [1003, 585] on button "Save & Close" at bounding box center [1002, 586] width 111 height 34
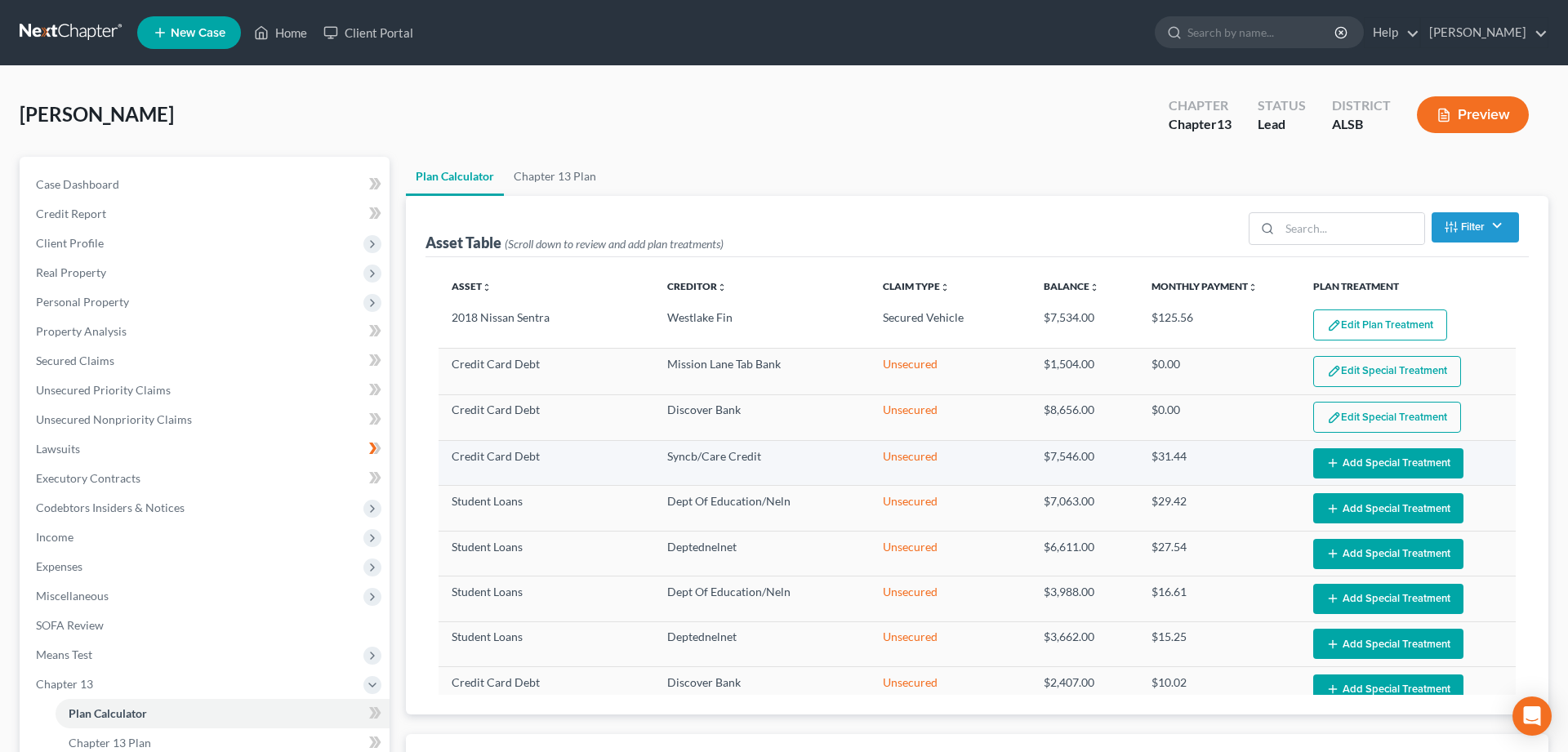
select select "59"
click at [1352, 460] on button "Add Special Treatment" at bounding box center [1388, 464] width 150 height 30
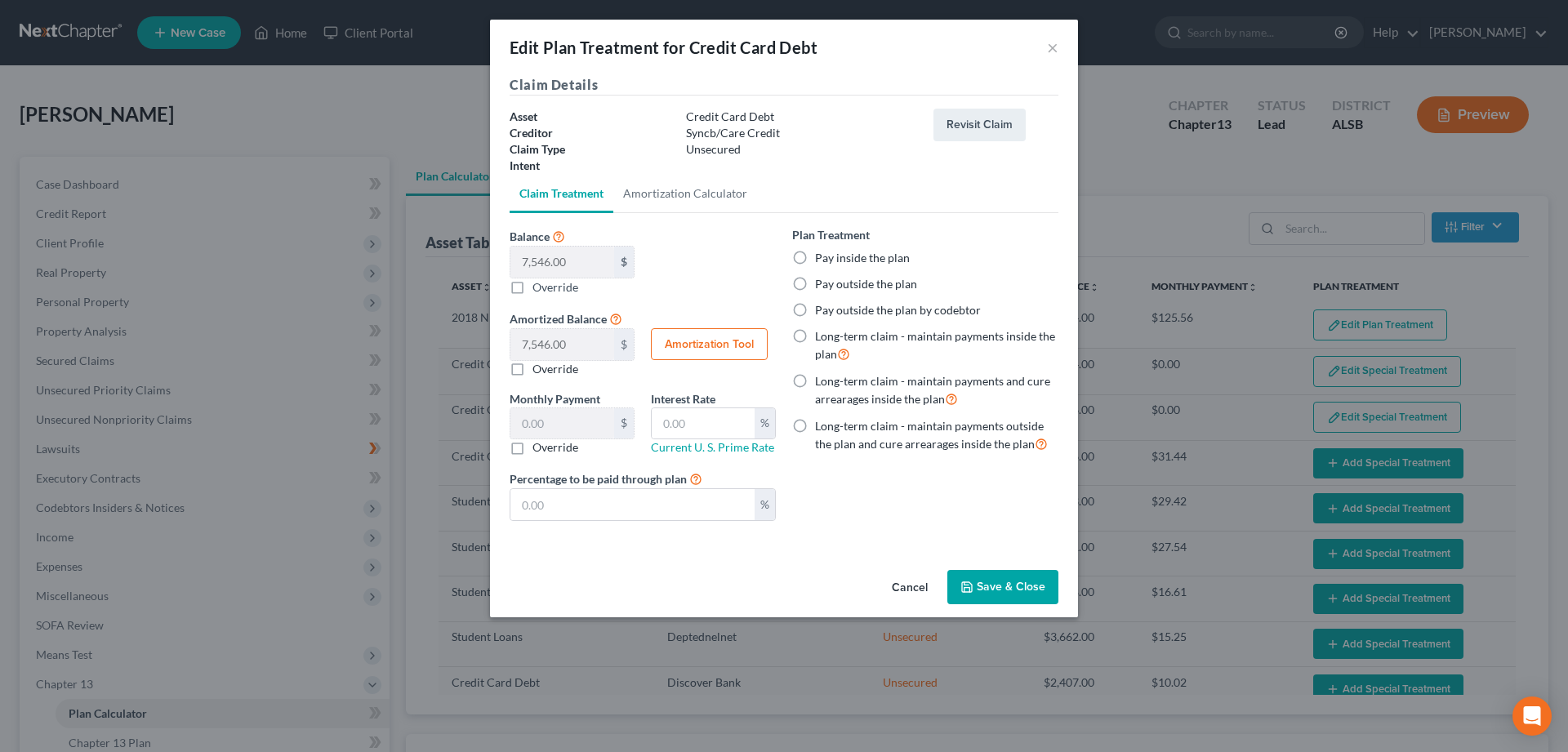
click at [815, 255] on label "Pay inside the plan" at bounding box center [862, 257] width 95 height 16
click at [822, 255] on input "Pay inside the plan" at bounding box center [827, 255] width 11 height 11
radio input "true"
click at [1008, 581] on button "Save & Close" at bounding box center [1002, 586] width 111 height 34
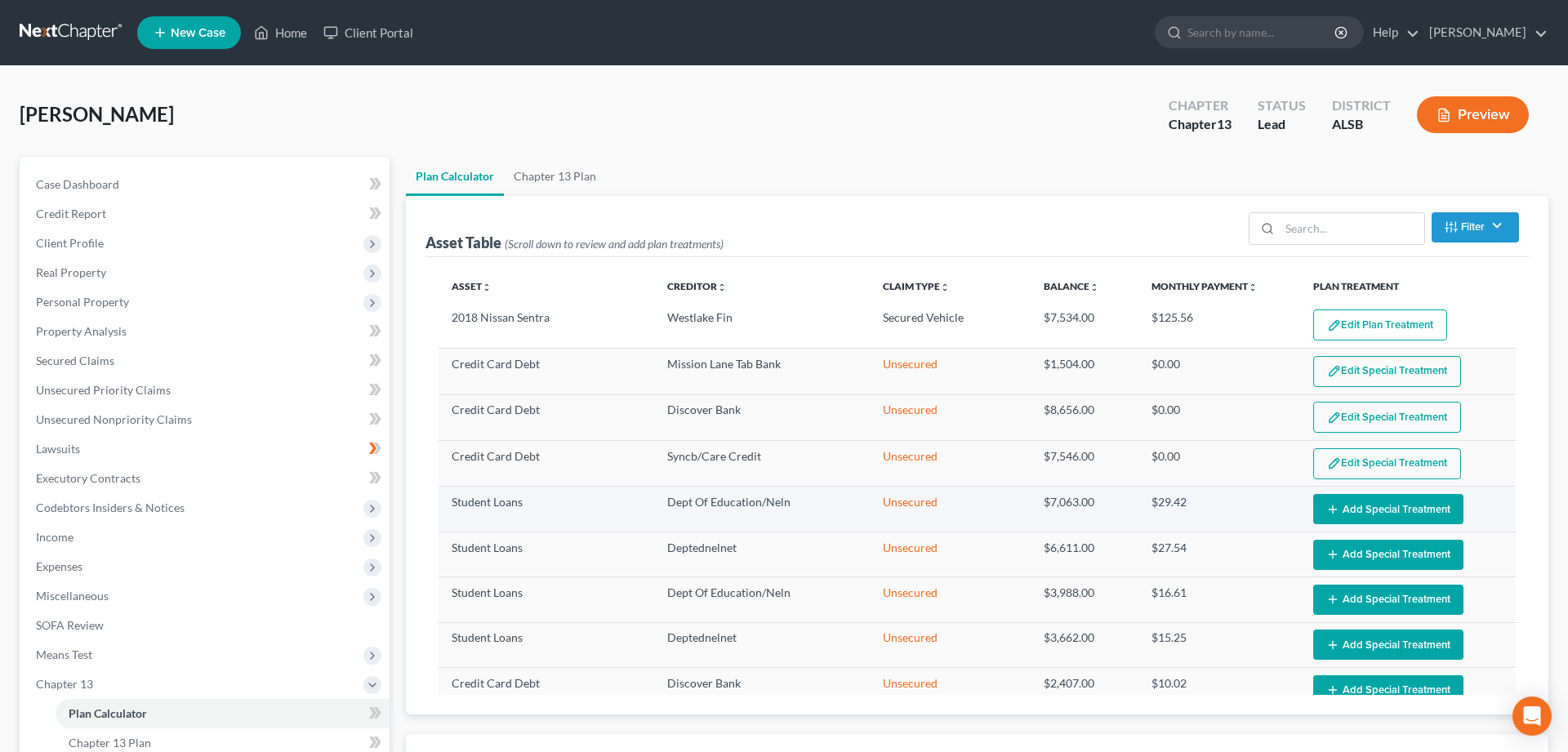
select select "59"
click at [1371, 502] on button "Add Special Treatment" at bounding box center [1388, 509] width 150 height 30
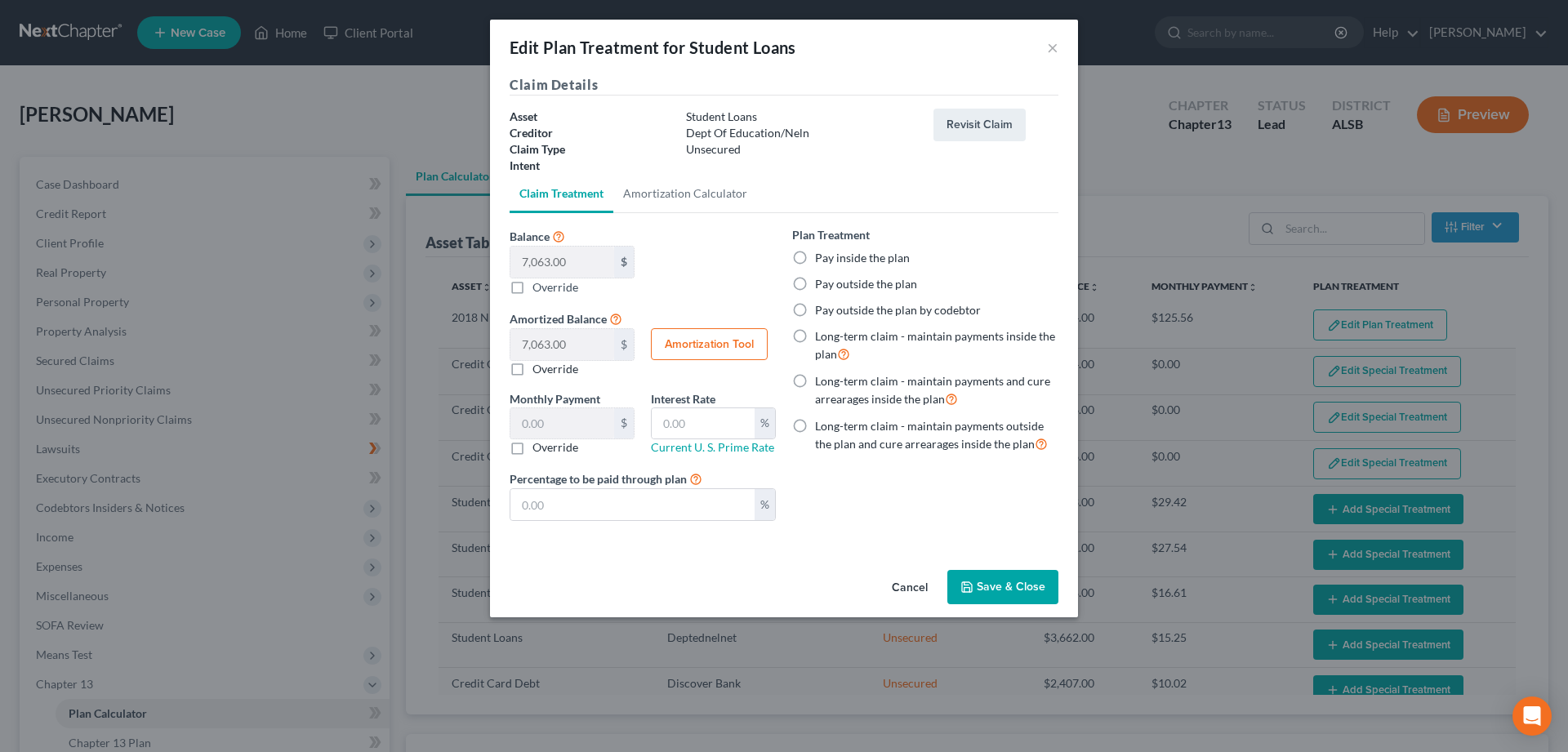
click at [815, 260] on label "Pay inside the plan" at bounding box center [862, 257] width 95 height 16
click at [822, 260] on input "Pay inside the plan" at bounding box center [827, 255] width 11 height 11
radio input "true"
click at [1003, 580] on button "Save & Close" at bounding box center [1002, 586] width 111 height 34
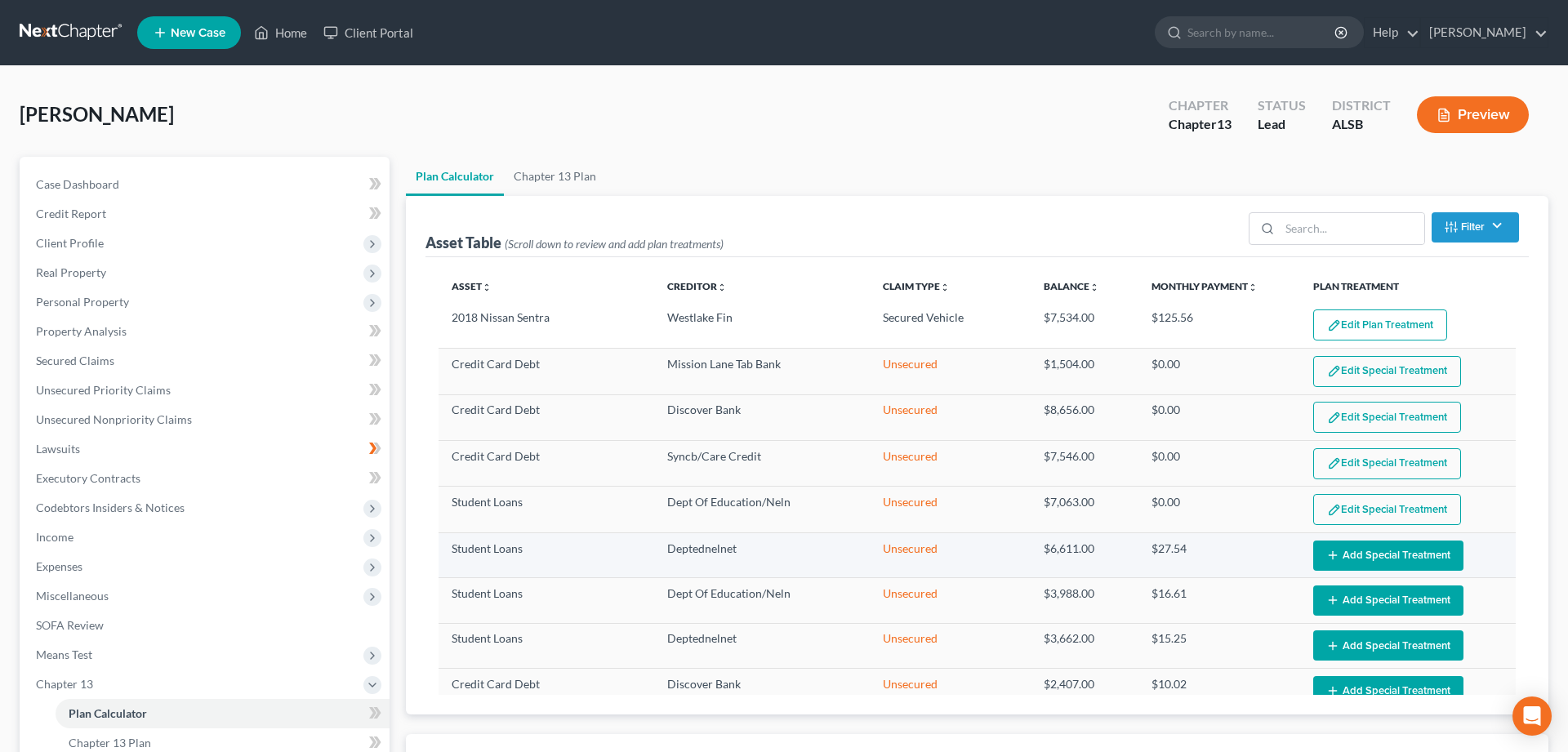
select select "59"
click at [1393, 553] on button "Add Special Treatment" at bounding box center [1388, 555] width 150 height 30
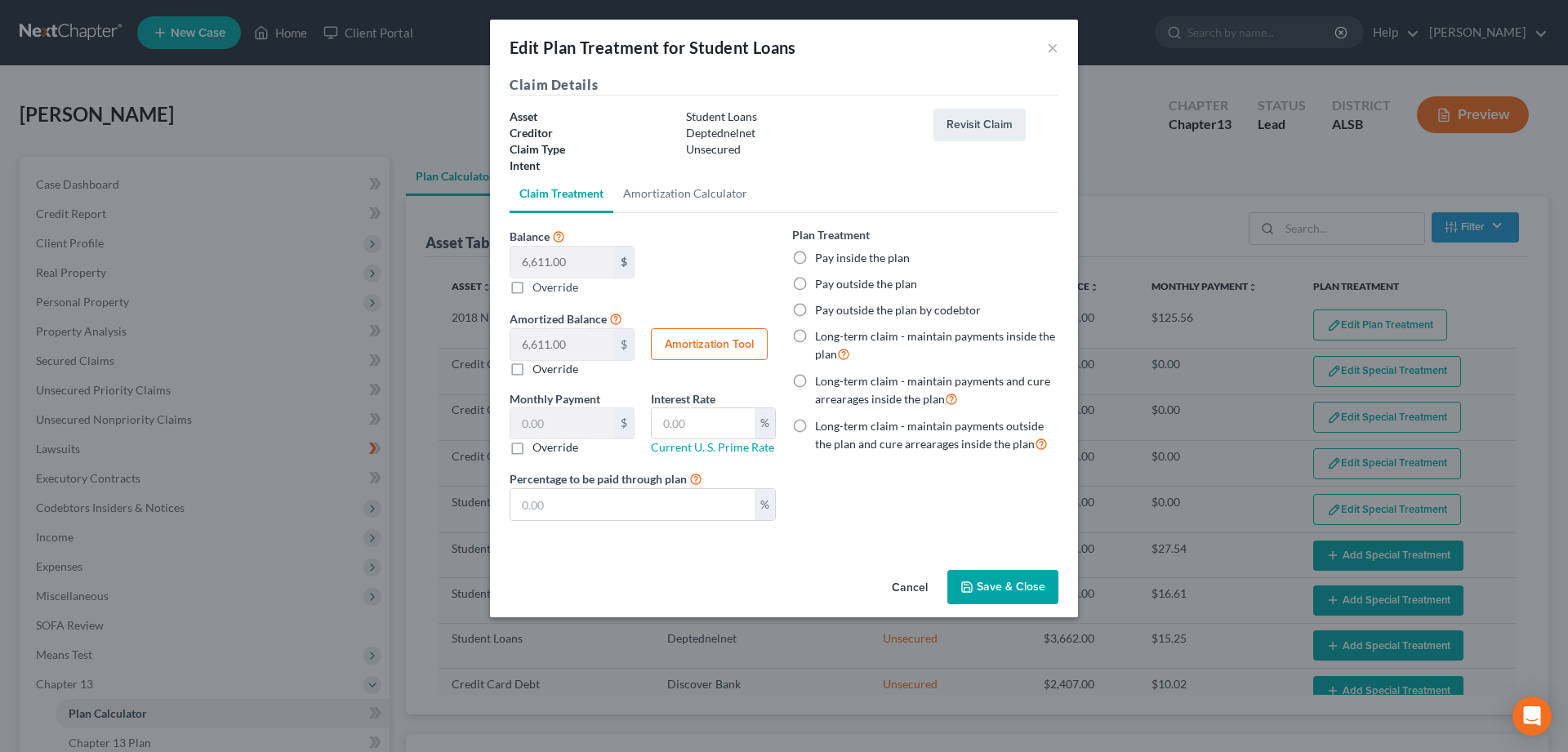
click at [815, 256] on label "Pay inside the plan" at bounding box center [862, 257] width 95 height 16
click at [822, 256] on input "Pay inside the plan" at bounding box center [827, 255] width 11 height 11
radio input "true"
click at [992, 582] on button "Save & Close" at bounding box center [1002, 586] width 111 height 34
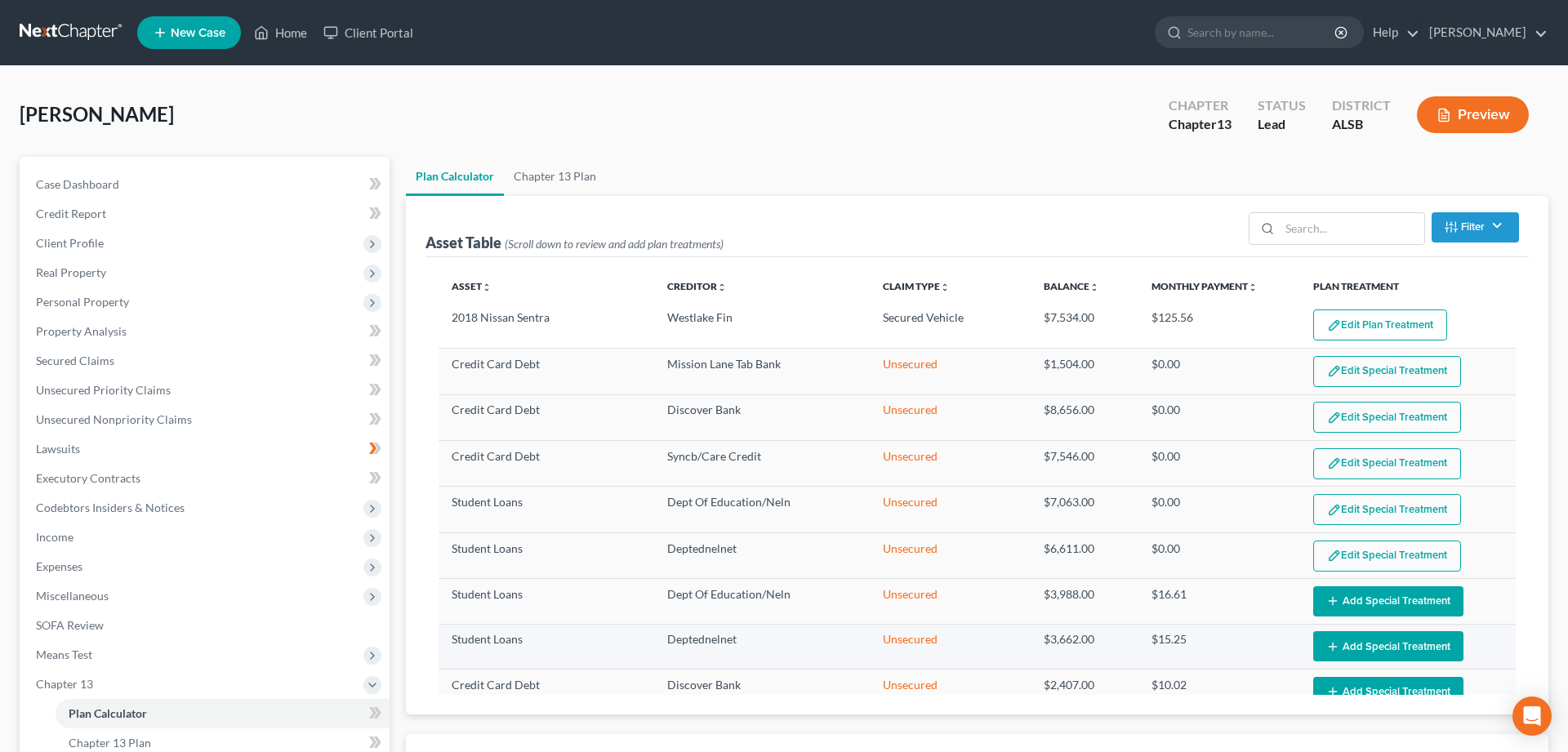
select select "59"
click at [1398, 602] on button "Add Special Treatment" at bounding box center [1388, 602] width 150 height 30
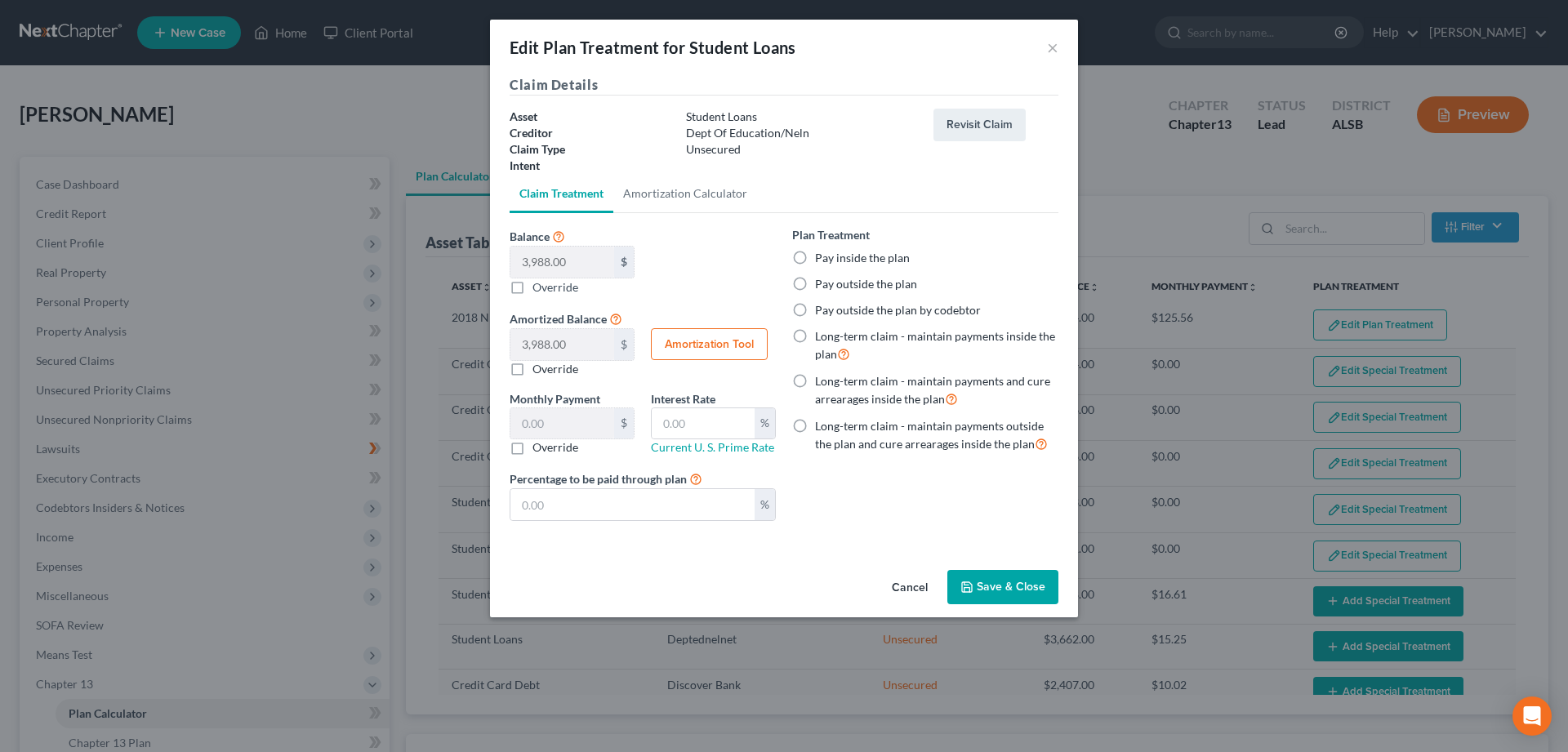
click at [815, 256] on label "Pay inside the plan" at bounding box center [862, 257] width 95 height 16
click at [822, 256] on input "Pay inside the plan" at bounding box center [827, 255] width 11 height 11
radio input "true"
click at [993, 590] on button "Save & Close" at bounding box center [1002, 586] width 111 height 34
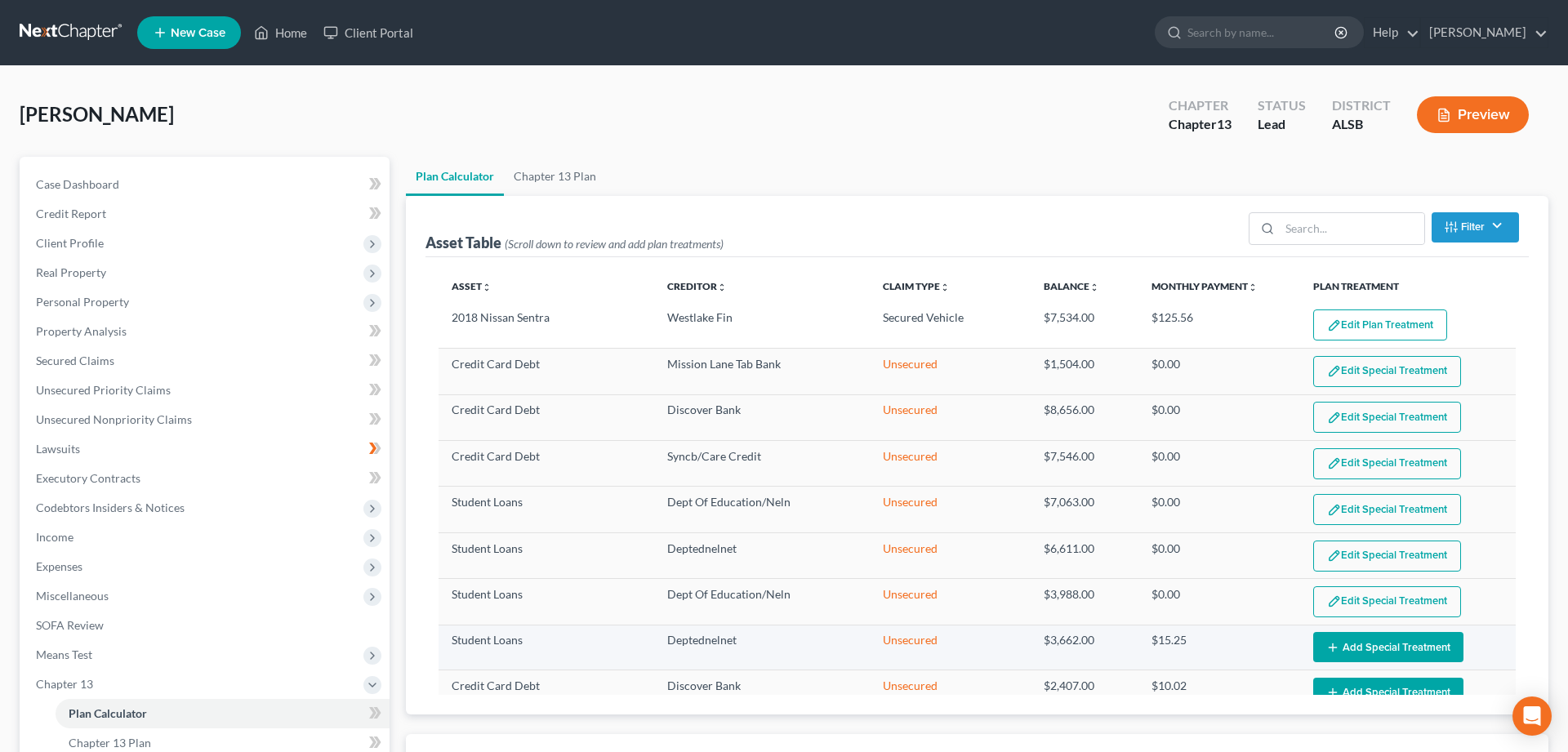
select select "59"
click at [1382, 644] on button "Add Special Treatment" at bounding box center [1388, 647] width 150 height 30
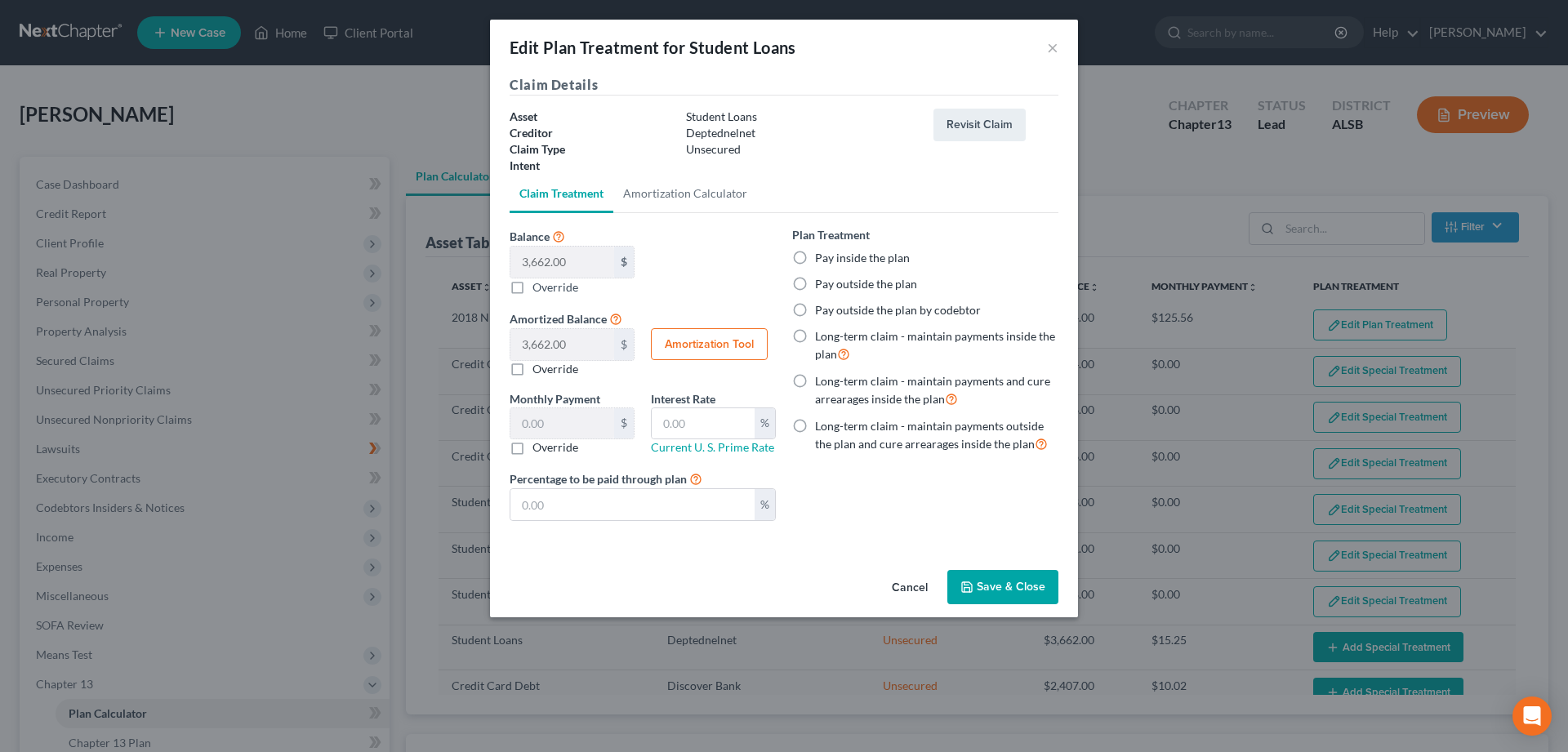
click at [815, 253] on label "Pay inside the plan" at bounding box center [862, 257] width 95 height 16
click at [822, 253] on input "Pay inside the plan" at bounding box center [827, 255] width 11 height 11
radio input "true"
click at [1015, 587] on button "Save & Close" at bounding box center [1002, 586] width 111 height 34
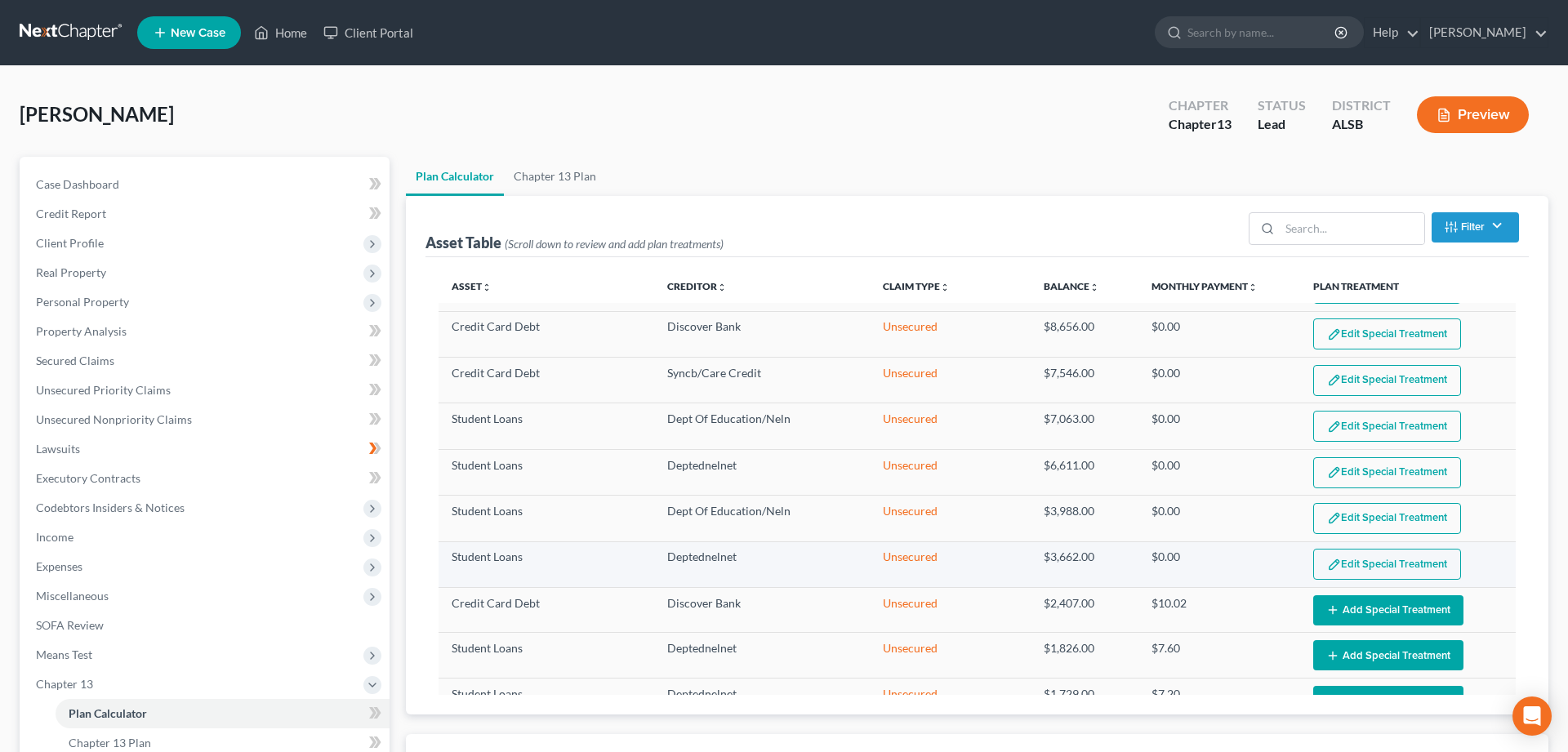
select select "59"
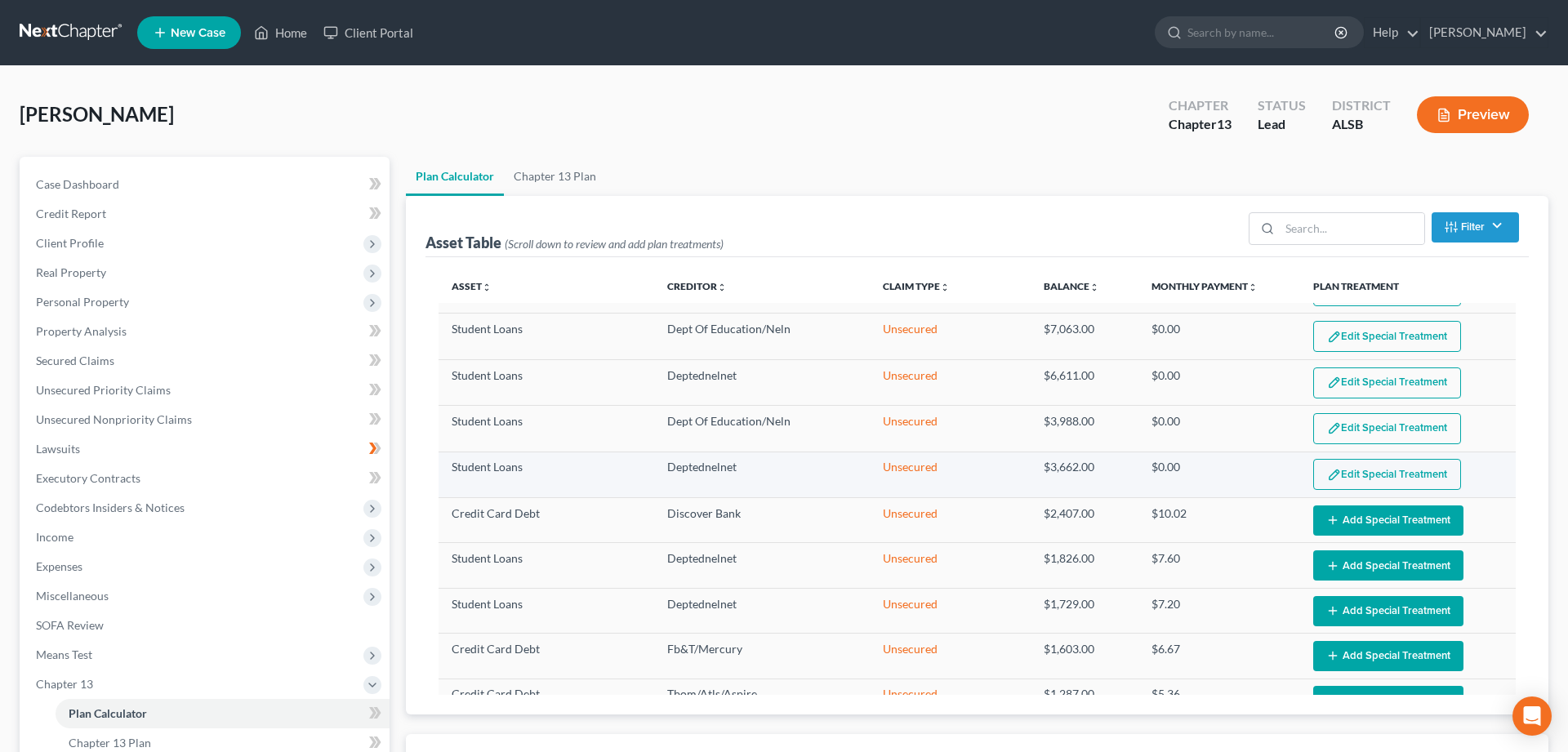
scroll to position [250, 0]
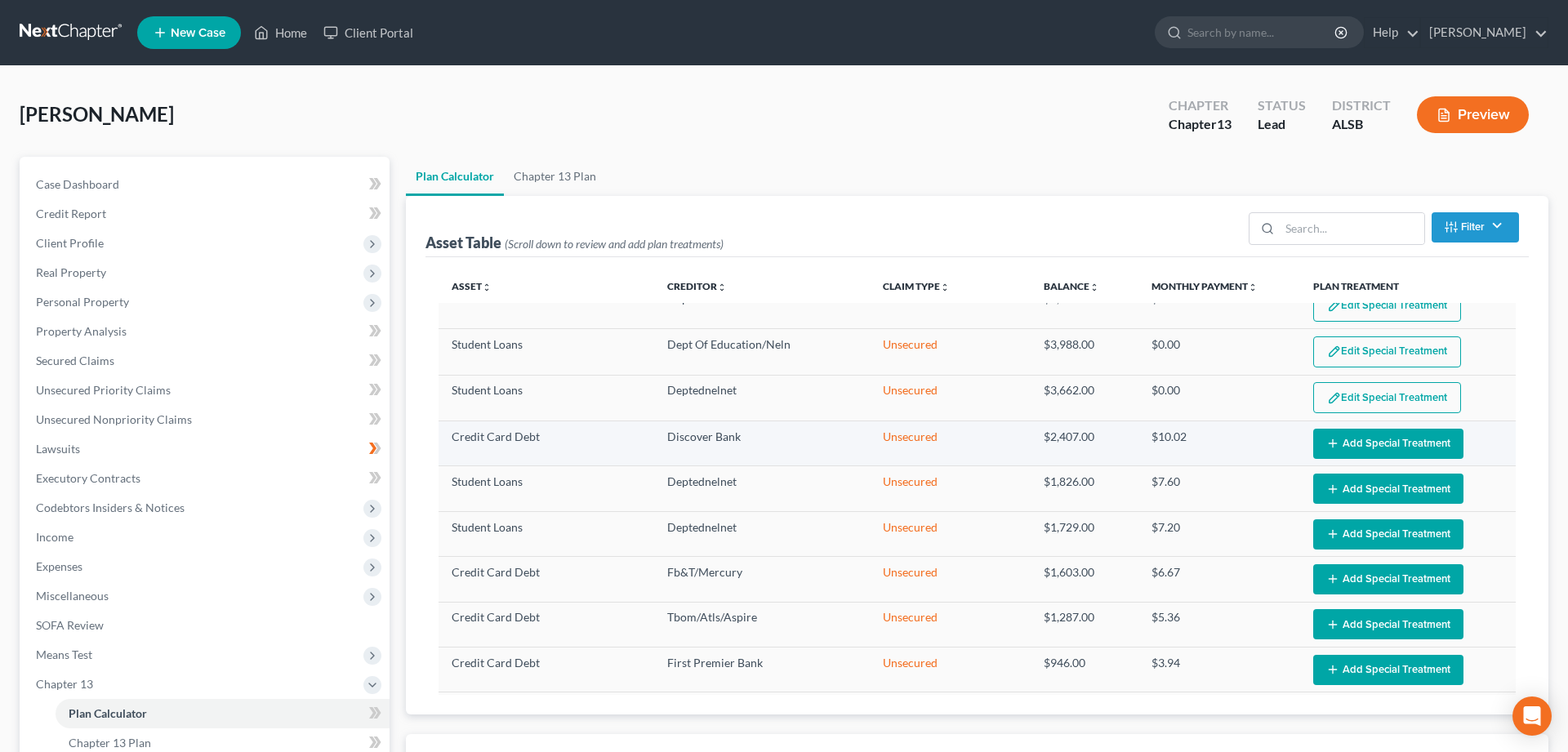
click at [1386, 439] on button "Add Special Treatment" at bounding box center [1388, 444] width 150 height 30
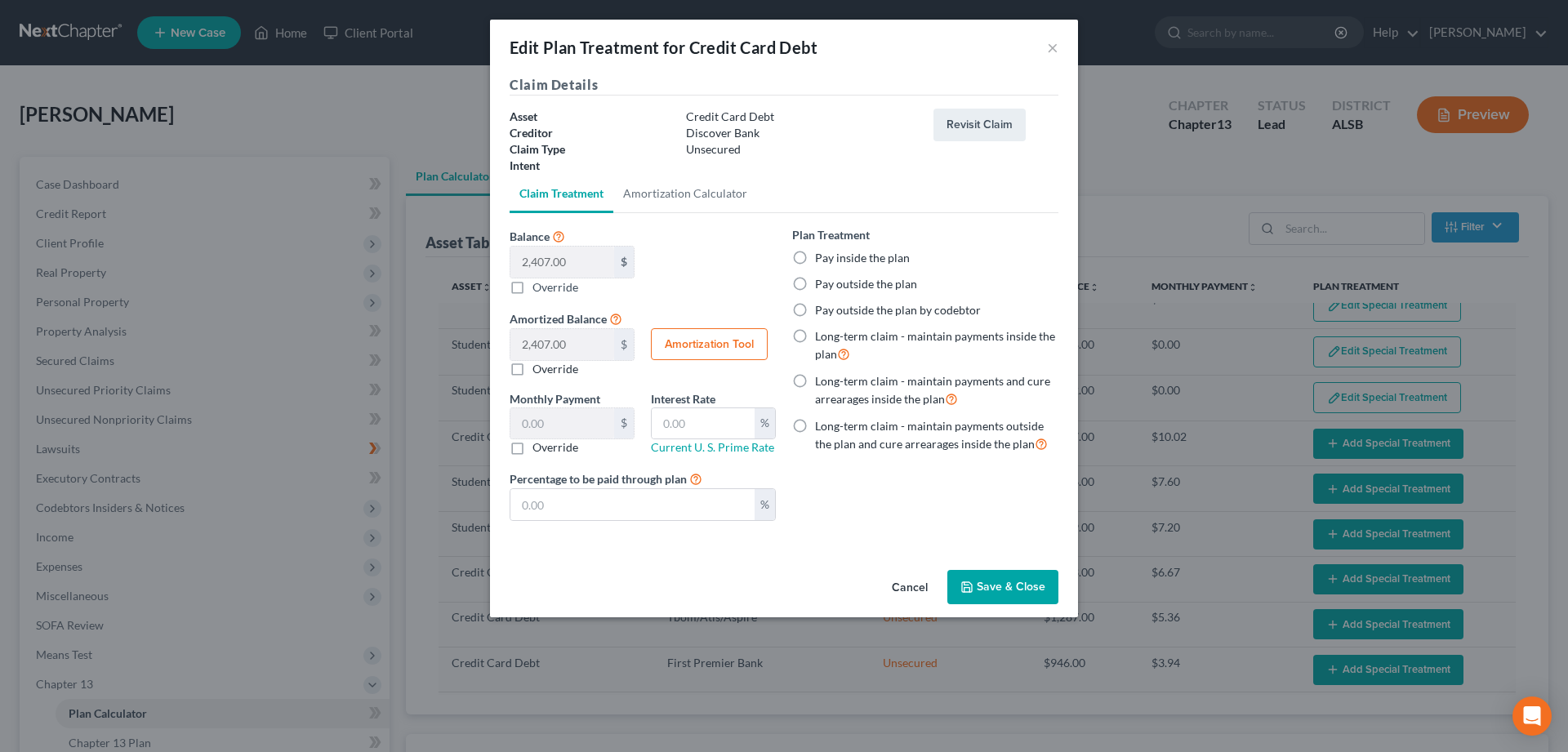
click at [819, 261] on label "Pay inside the plan" at bounding box center [862, 257] width 95 height 16
click at [822, 260] on input "Pay inside the plan" at bounding box center [827, 255] width 11 height 11
radio input "true"
click at [988, 576] on button "Save & Close" at bounding box center [1002, 586] width 111 height 34
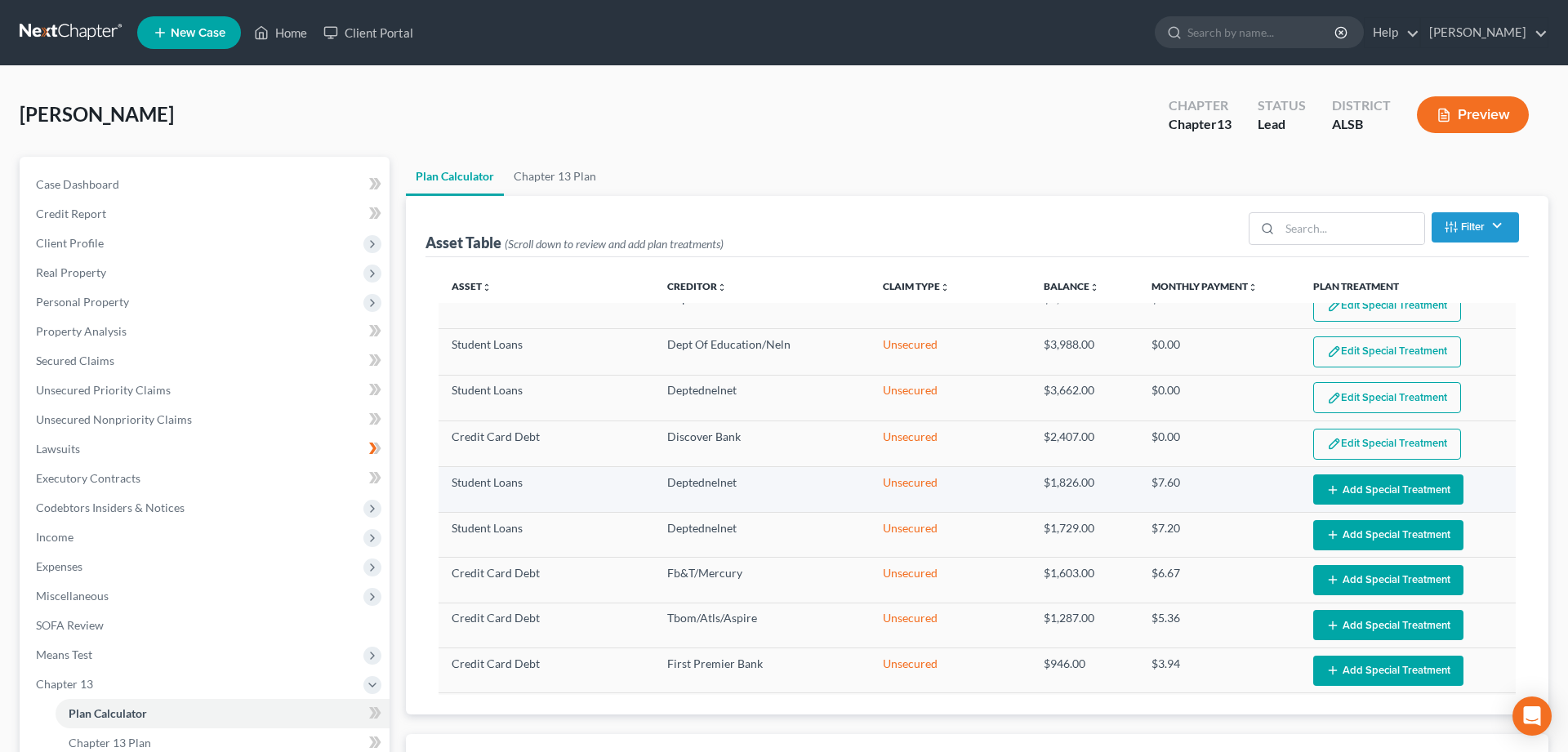
click at [1386, 484] on button "Add Special Treatment" at bounding box center [1388, 490] width 150 height 30
select select "59"
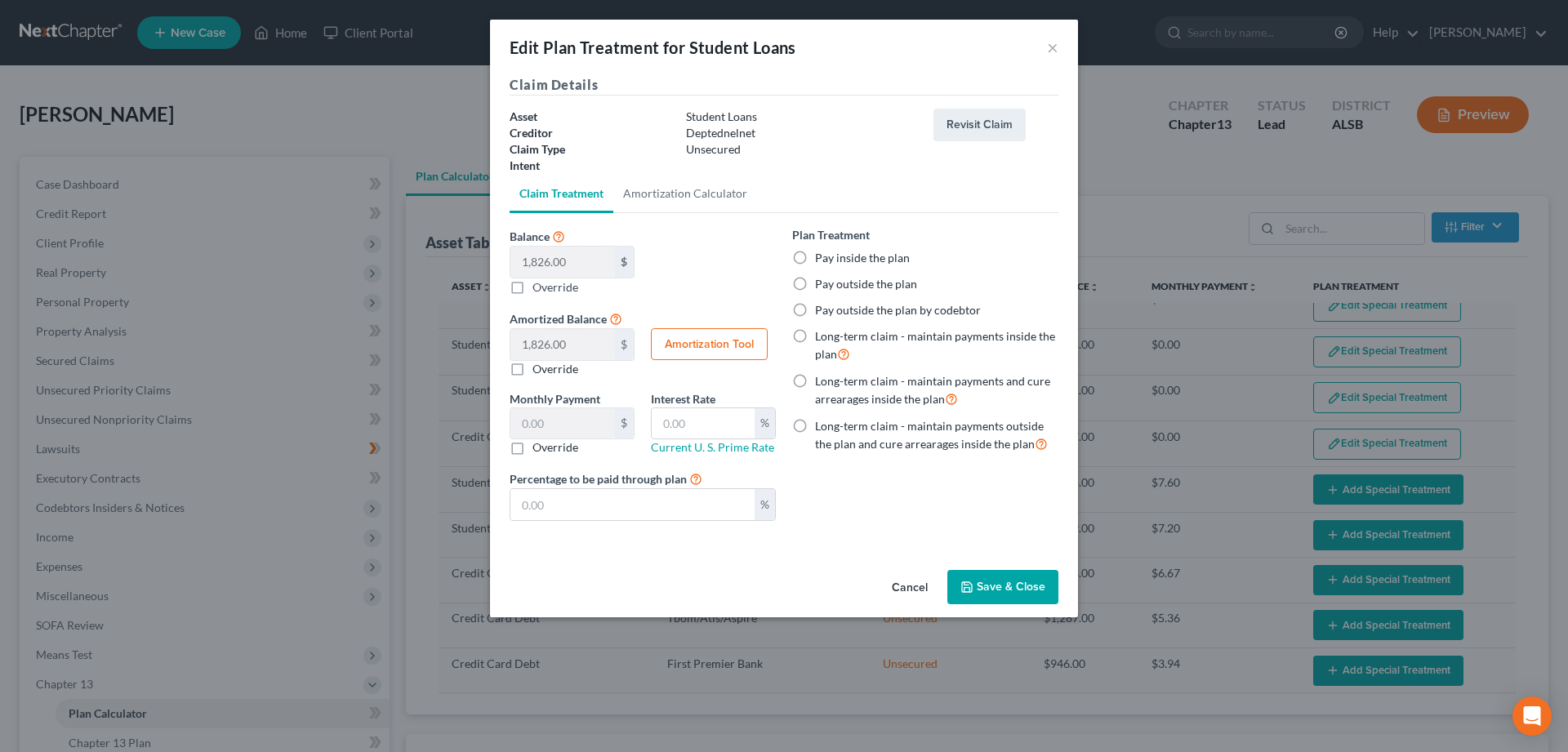
click at [813, 256] on div "Pay inside the plan" at bounding box center [925, 257] width 266 height 16
click at [815, 255] on label "Pay inside the plan" at bounding box center [862, 257] width 95 height 16
click at [822, 255] on input "Pay inside the plan" at bounding box center [827, 255] width 11 height 11
radio input "true"
click at [985, 584] on button "Save & Close" at bounding box center [1002, 586] width 111 height 34
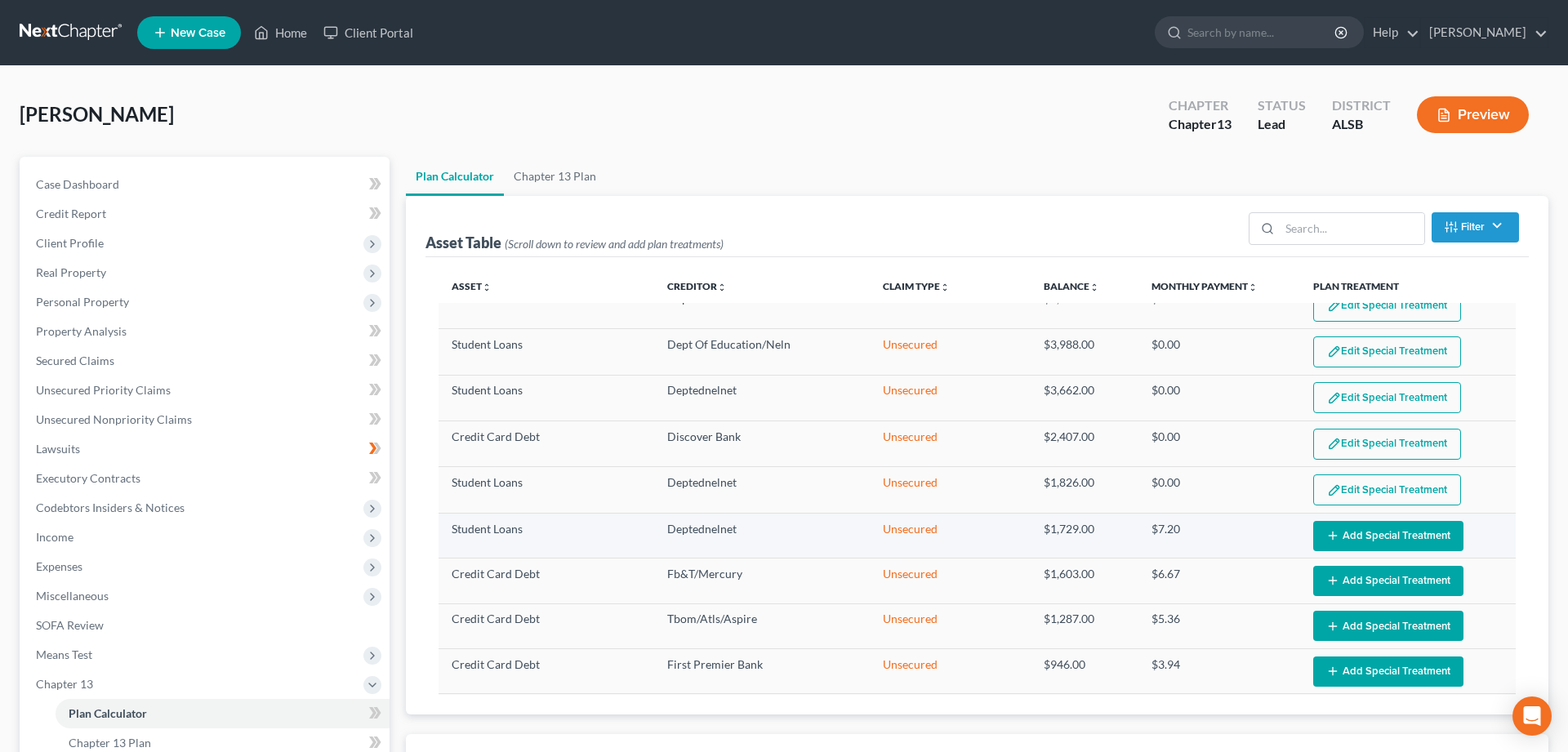
select select "59"
click at [1385, 537] on button "Add Special Treatment" at bounding box center [1388, 536] width 150 height 30
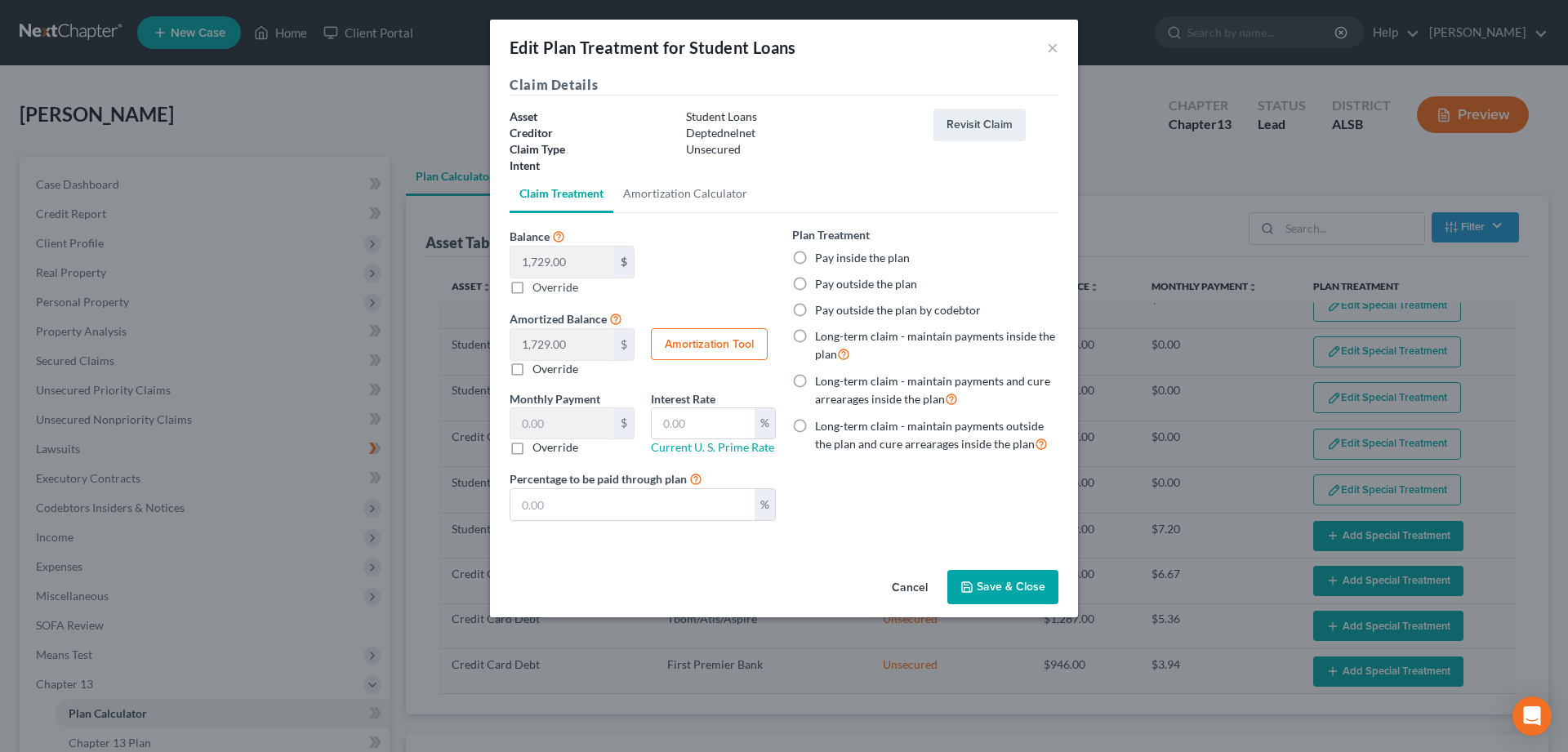
click at [815, 259] on label "Pay inside the plan" at bounding box center [862, 257] width 95 height 16
click at [822, 259] on input "Pay inside the plan" at bounding box center [827, 255] width 11 height 11
radio input "true"
click at [1005, 583] on button "Save & Close" at bounding box center [1002, 586] width 111 height 34
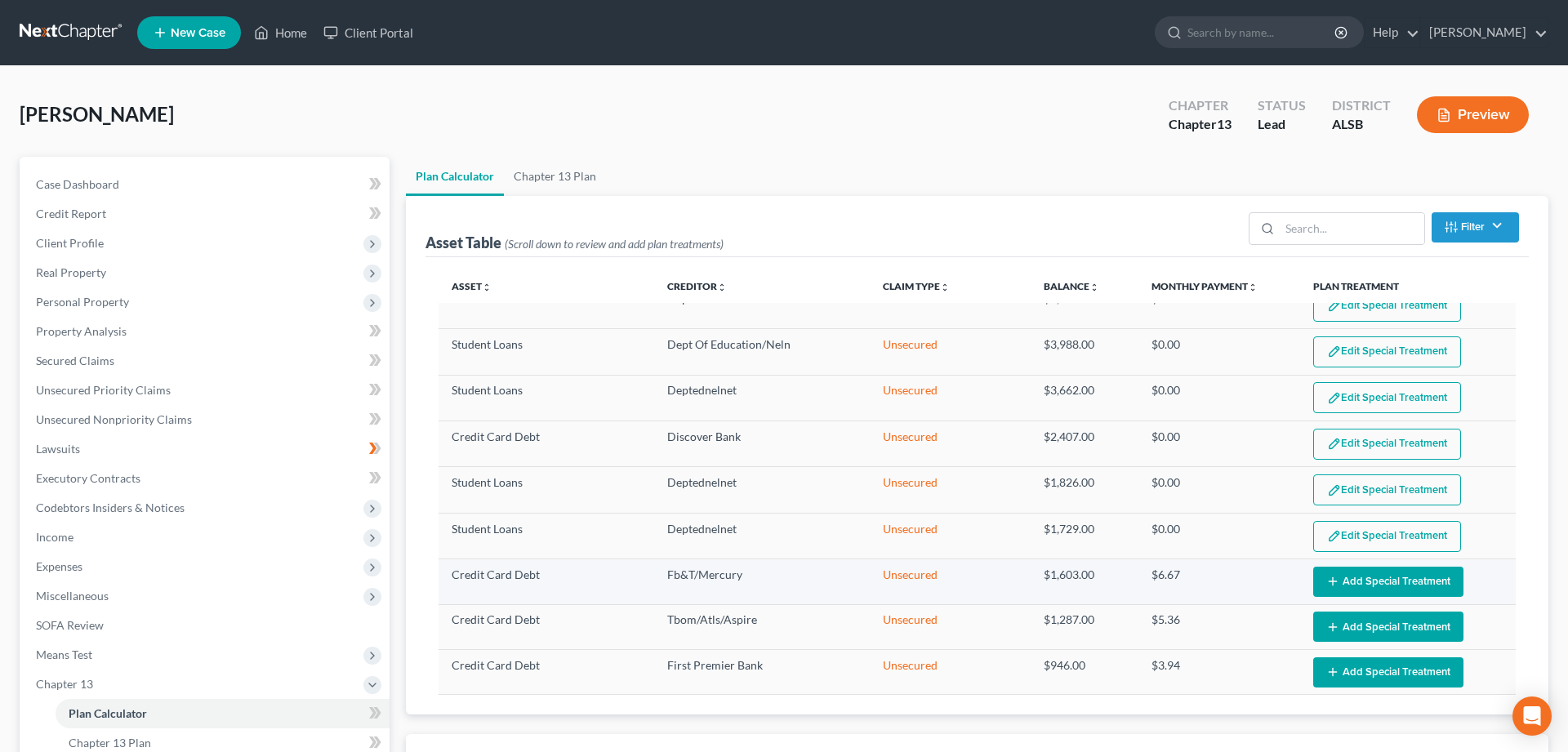
click at [1370, 579] on button "Add Special Treatment" at bounding box center [1388, 581] width 150 height 30
select select "59"
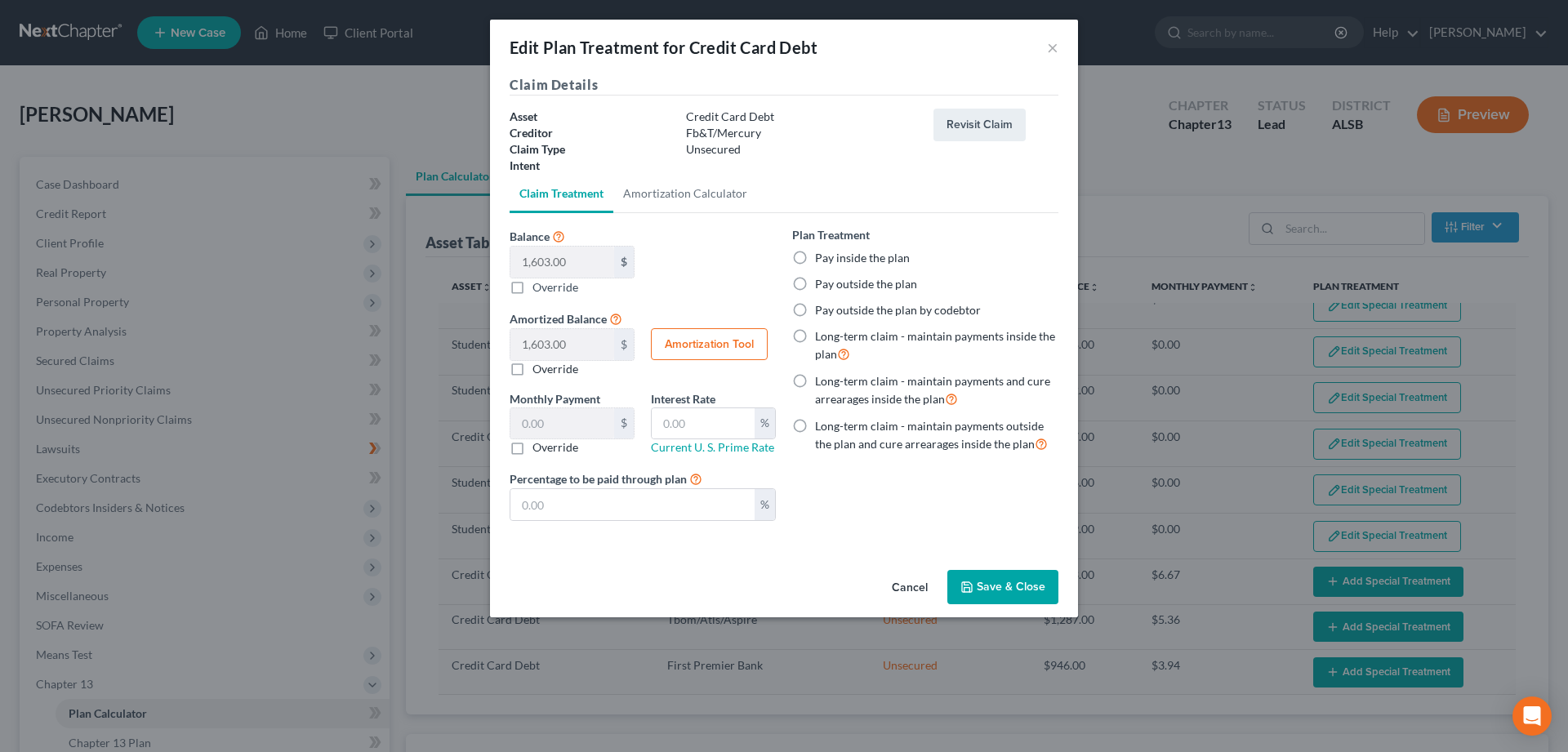
click at [818, 257] on label "Pay inside the plan" at bounding box center [862, 257] width 95 height 16
click at [822, 257] on input "Pay inside the plan" at bounding box center [827, 255] width 11 height 11
radio input "true"
click at [1009, 577] on button "Save & Close" at bounding box center [1002, 586] width 111 height 34
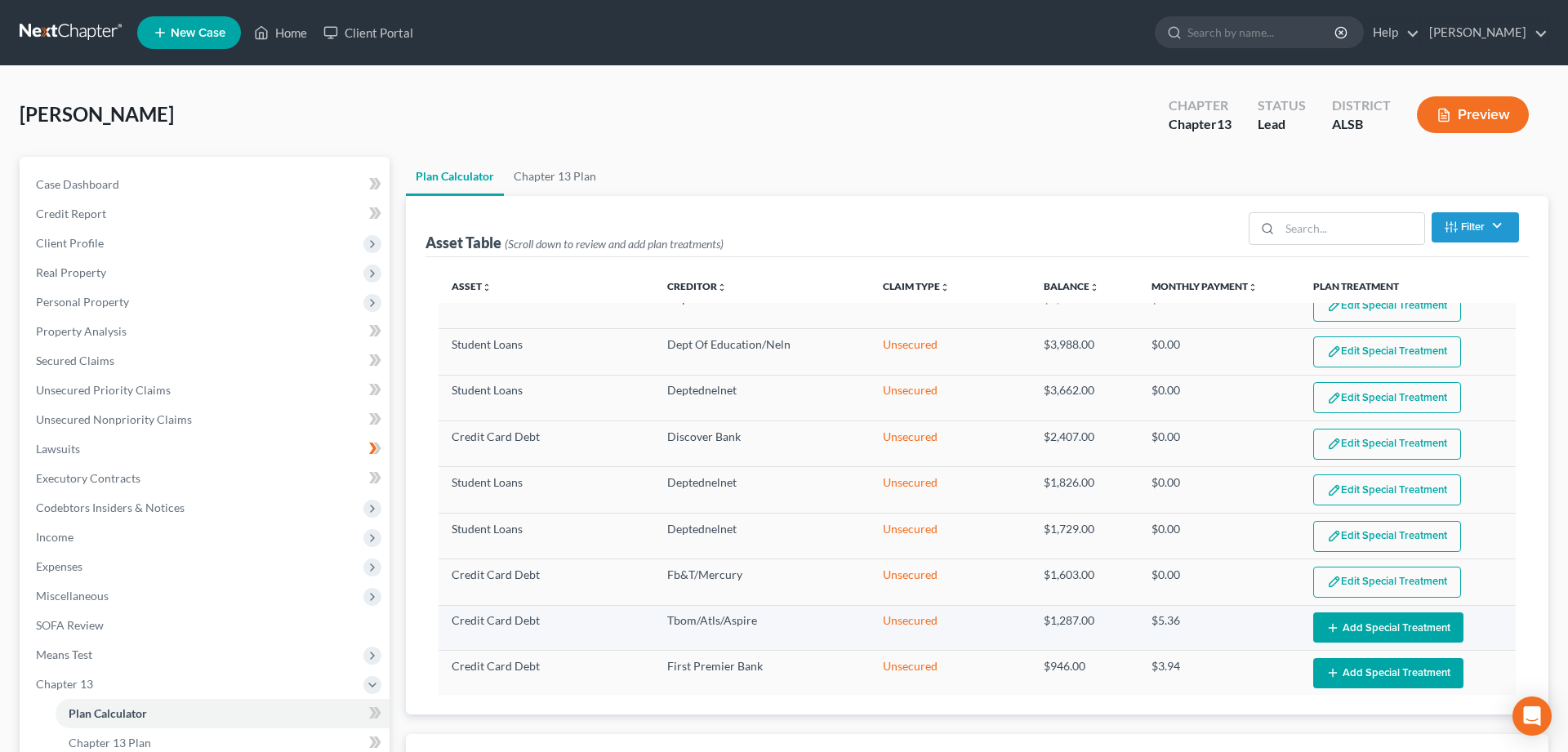
select select "59"
click at [1381, 624] on button "Add Special Treatment" at bounding box center [1388, 628] width 150 height 30
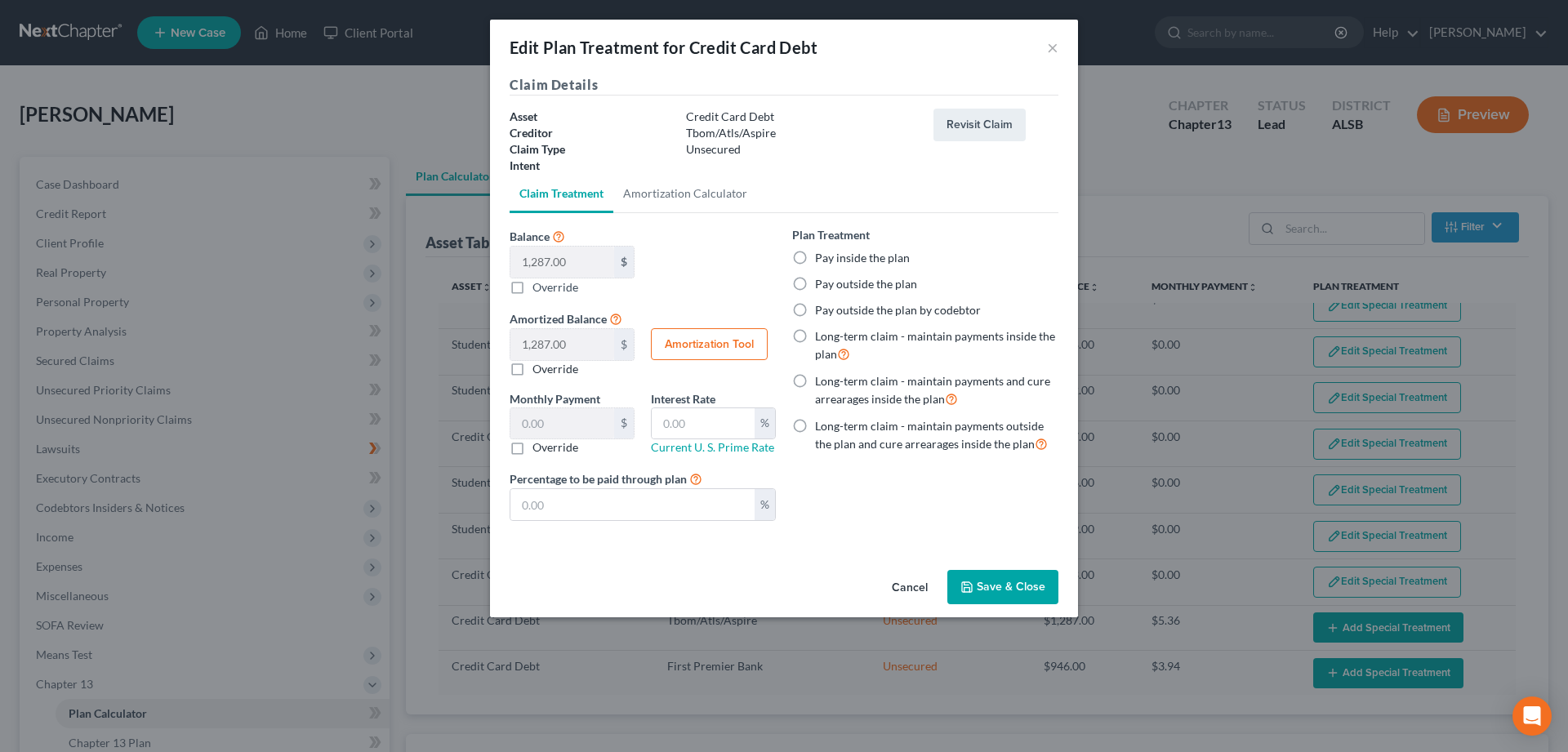
click at [815, 255] on label "Pay inside the plan" at bounding box center [862, 257] width 95 height 16
click at [822, 255] on input "Pay inside the plan" at bounding box center [827, 255] width 11 height 11
radio input "true"
drag, startPoint x: 997, startPoint y: 581, endPoint x: 1095, endPoint y: 524, distance: 113.4
click at [997, 581] on button "Save & Close" at bounding box center [1002, 586] width 111 height 34
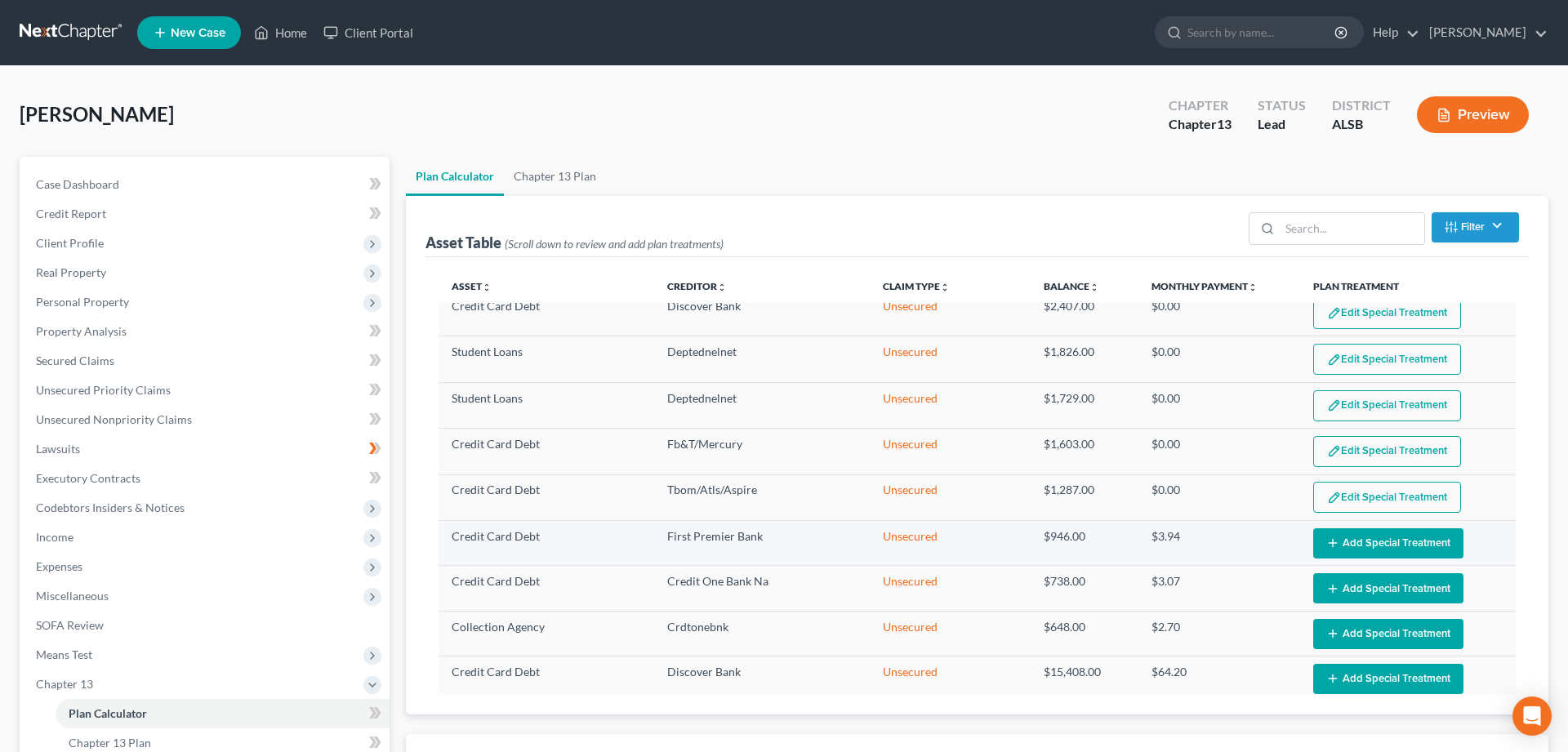
scroll to position [417, 0]
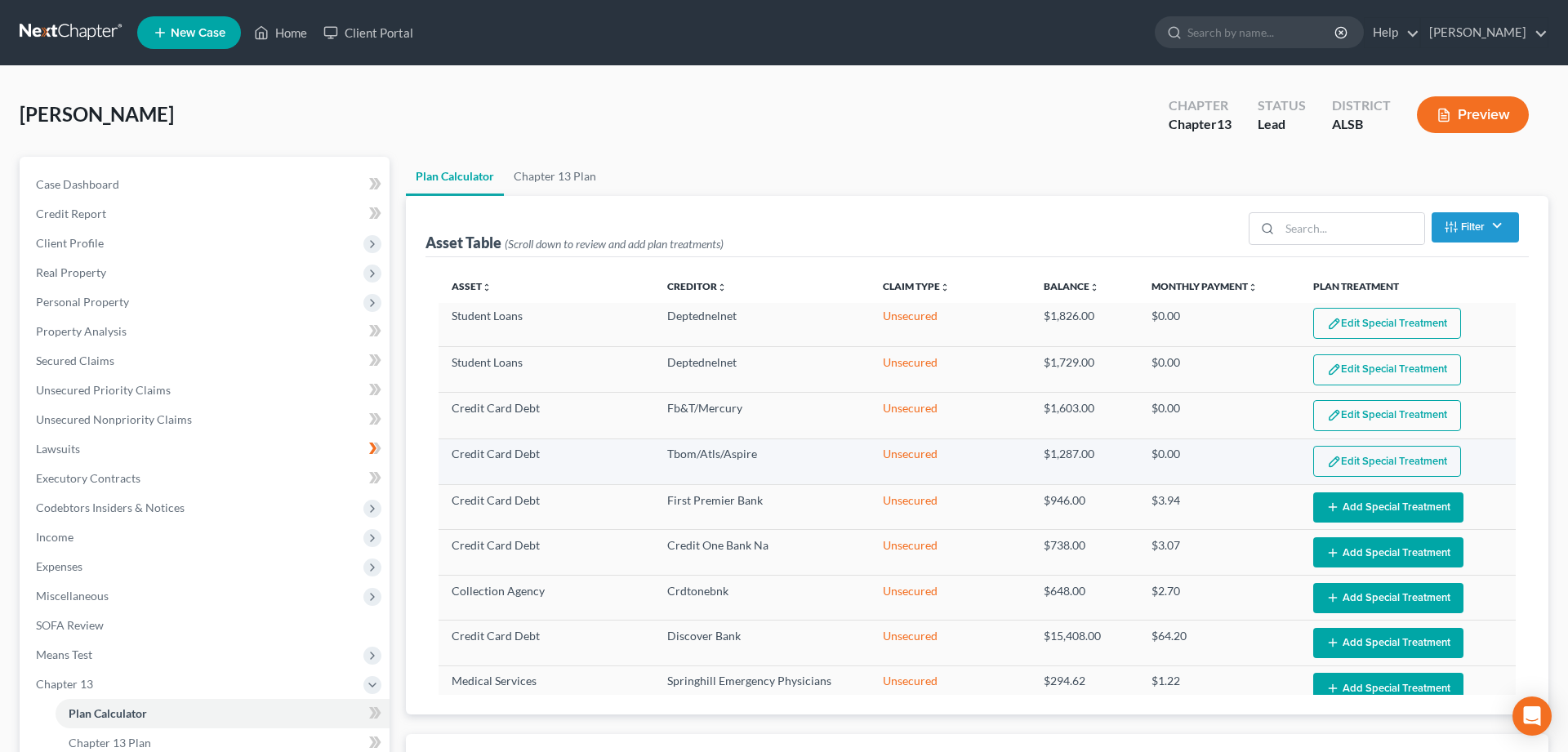
select select "59"
click at [1352, 506] on button "Add Special Treatment" at bounding box center [1388, 507] width 150 height 30
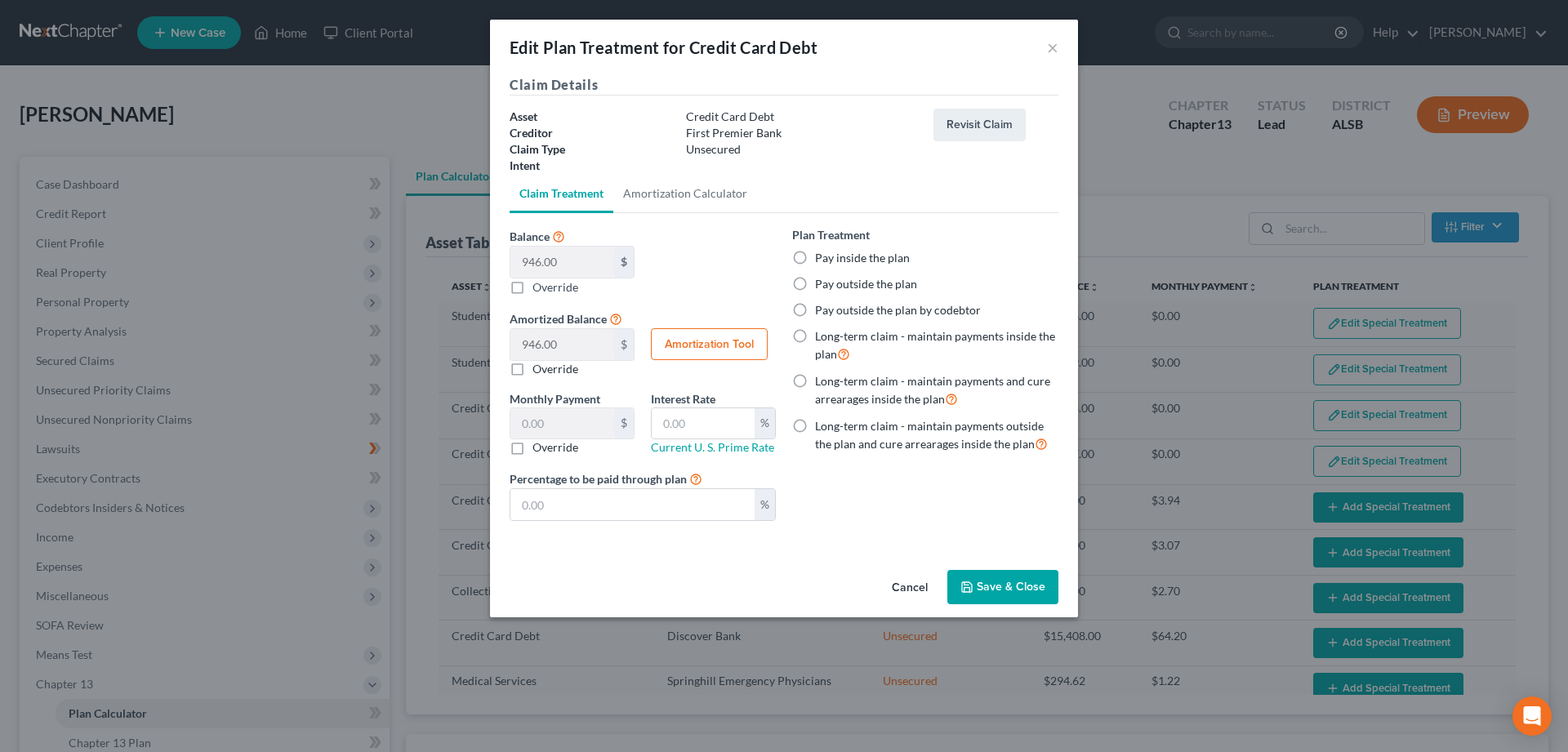
click at [815, 260] on label "Pay inside the plan" at bounding box center [862, 257] width 95 height 16
click at [822, 260] on input "Pay inside the plan" at bounding box center [827, 255] width 11 height 11
radio input "true"
click at [987, 581] on button "Save & Close" at bounding box center [1002, 586] width 111 height 34
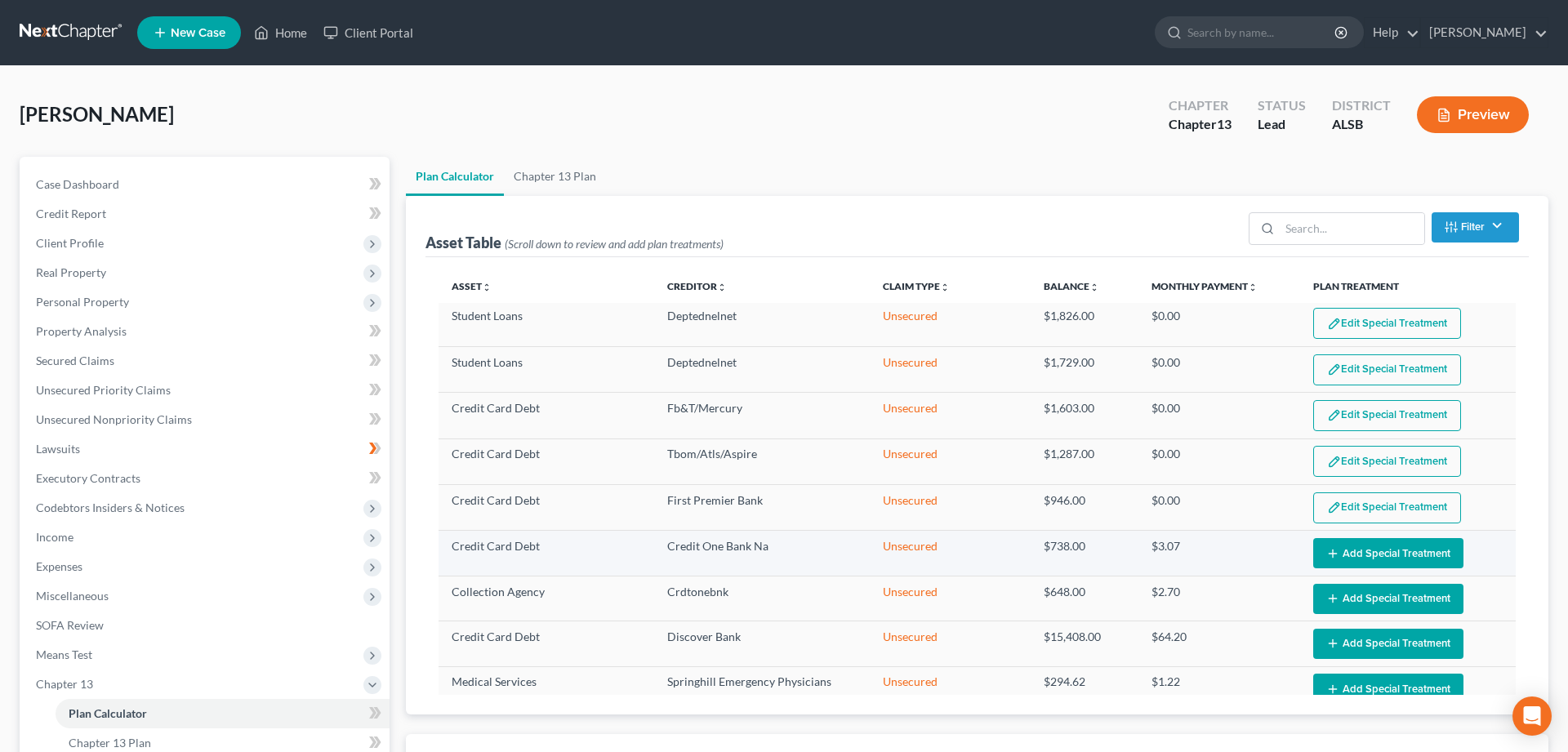
select select "59"
click at [1426, 551] on button "Add Special Treatment" at bounding box center [1388, 553] width 150 height 30
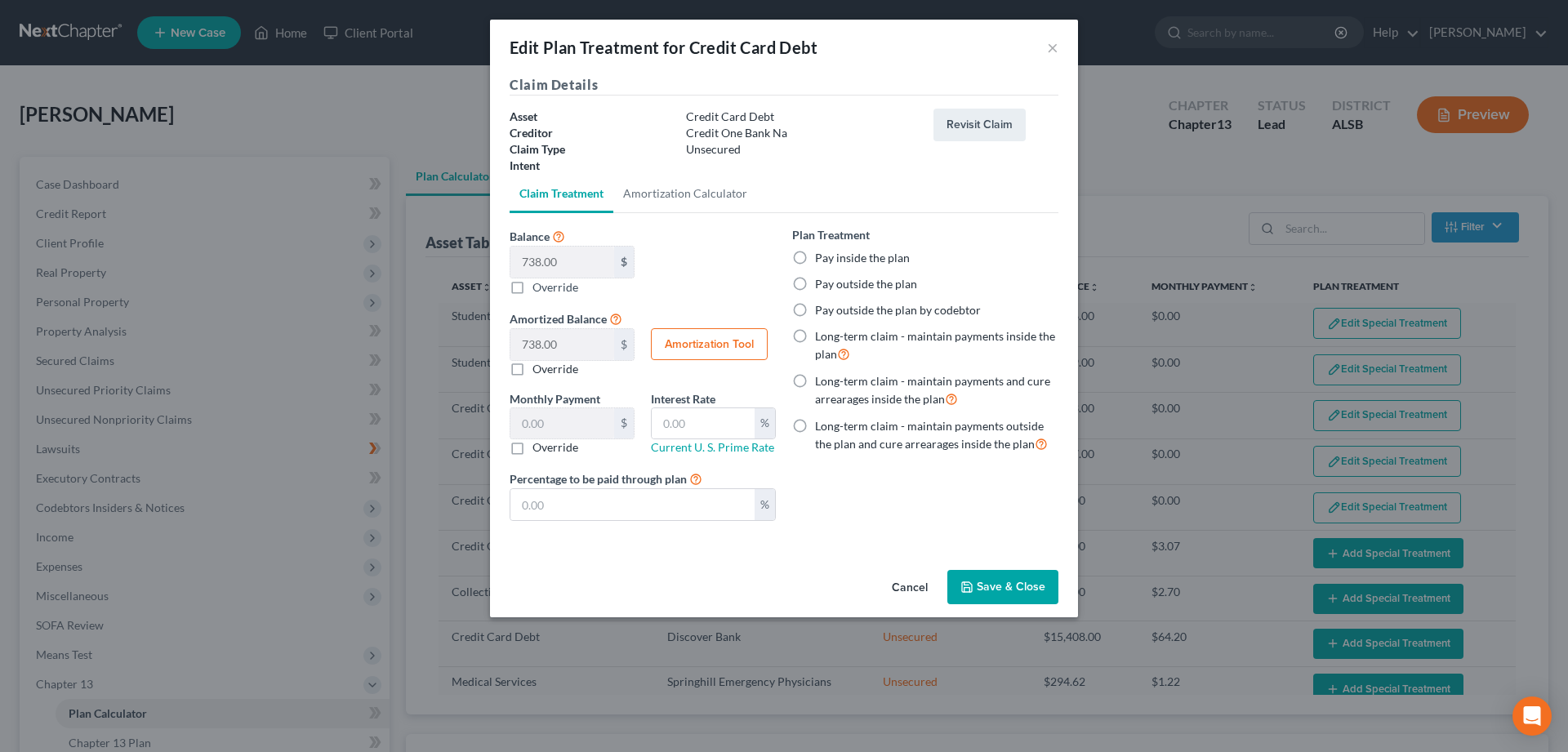
click at [815, 257] on label "Pay inside the plan" at bounding box center [862, 257] width 95 height 16
click at [822, 257] on input "Pay inside the plan" at bounding box center [827, 255] width 11 height 11
radio input "true"
click at [999, 586] on button "Save & Close" at bounding box center [1002, 586] width 111 height 34
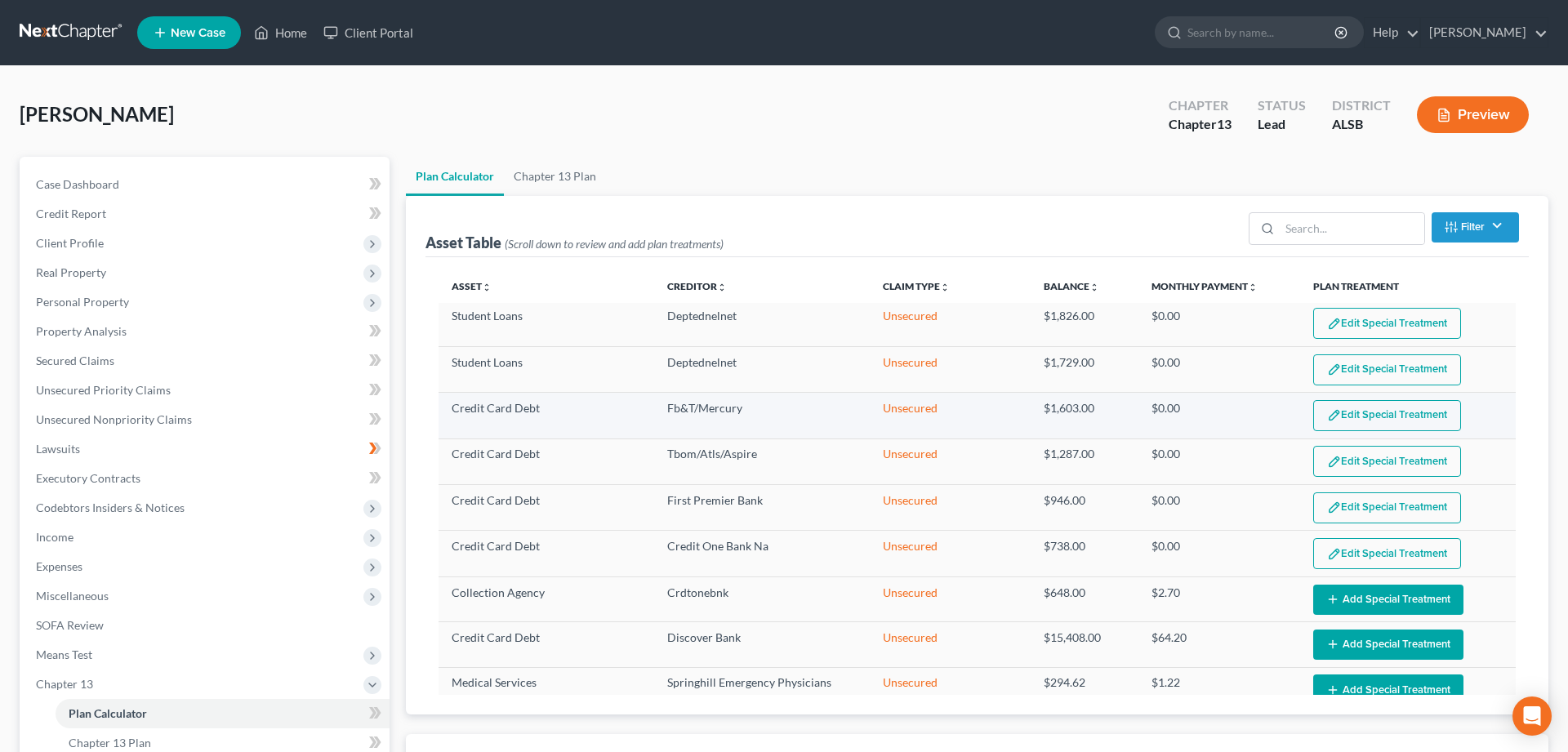
scroll to position [583, 0]
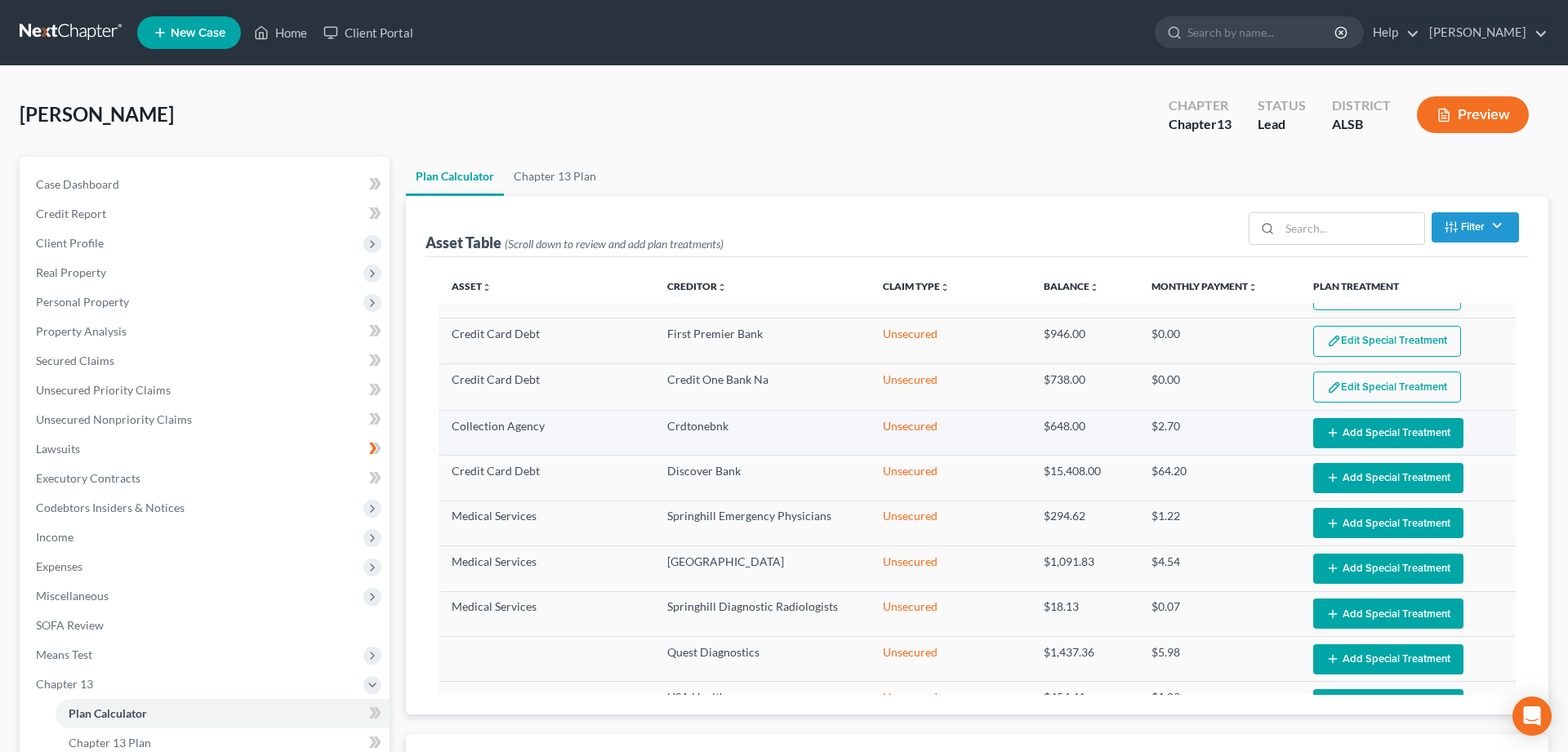
select select "59"
click at [1379, 427] on button "Add Special Treatment" at bounding box center [1388, 434] width 150 height 30
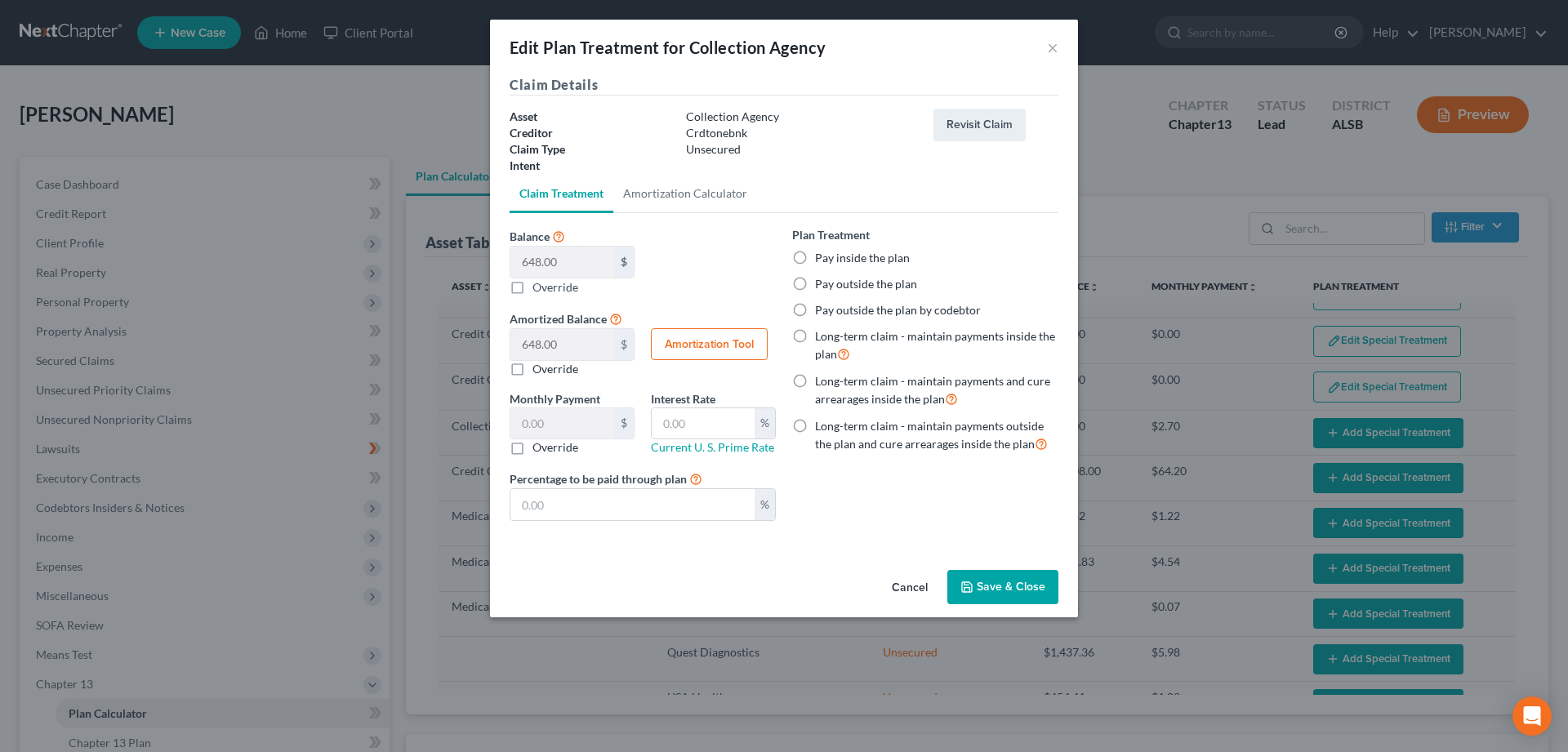
click at [815, 259] on label "Pay inside the plan" at bounding box center [862, 257] width 95 height 16
click at [822, 259] on input "Pay inside the plan" at bounding box center [827, 255] width 11 height 11
radio input "true"
click at [1013, 576] on button "Save & Close" at bounding box center [1002, 586] width 111 height 34
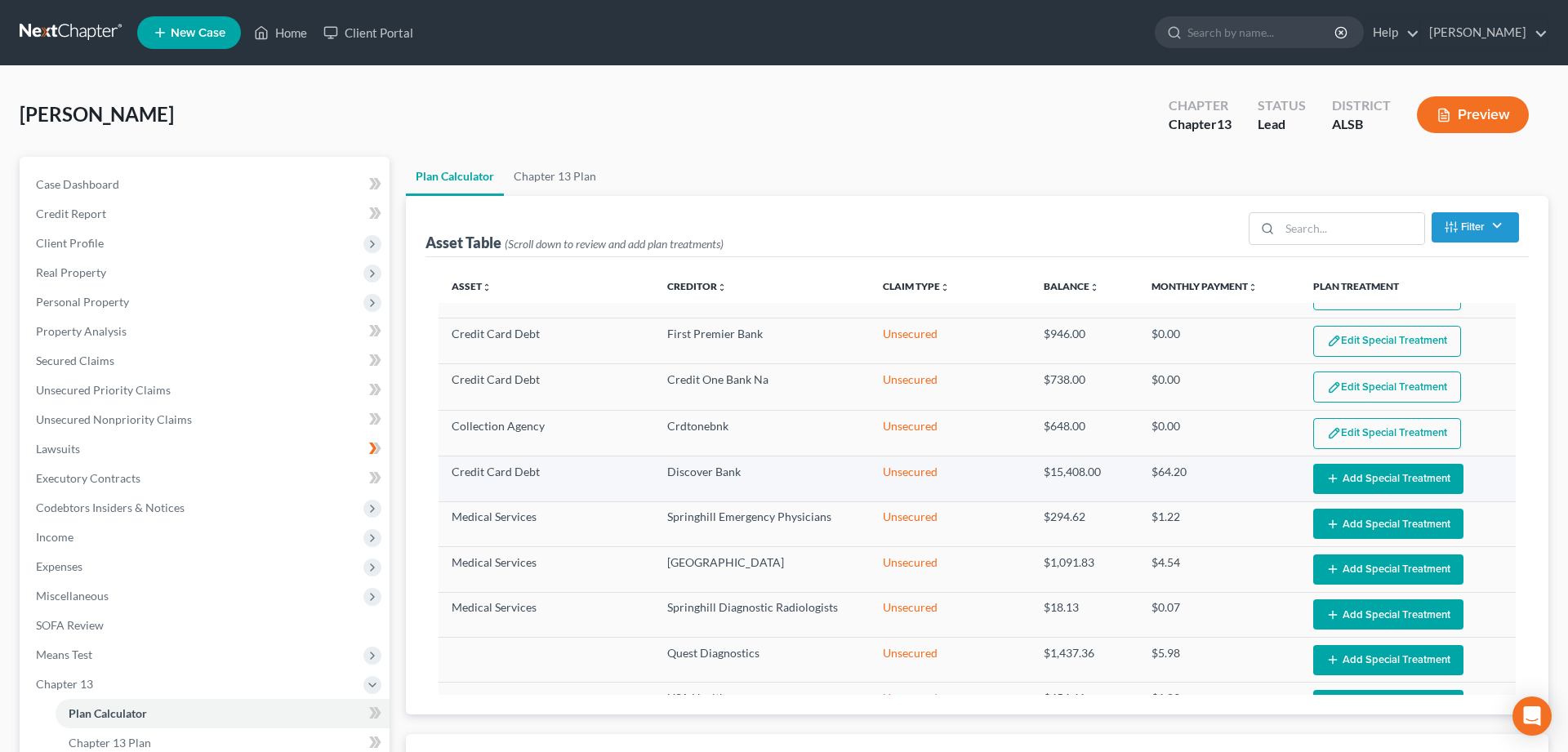
select select "59"
click at [1375, 473] on button "Add Special Treatment" at bounding box center [1388, 479] width 150 height 30
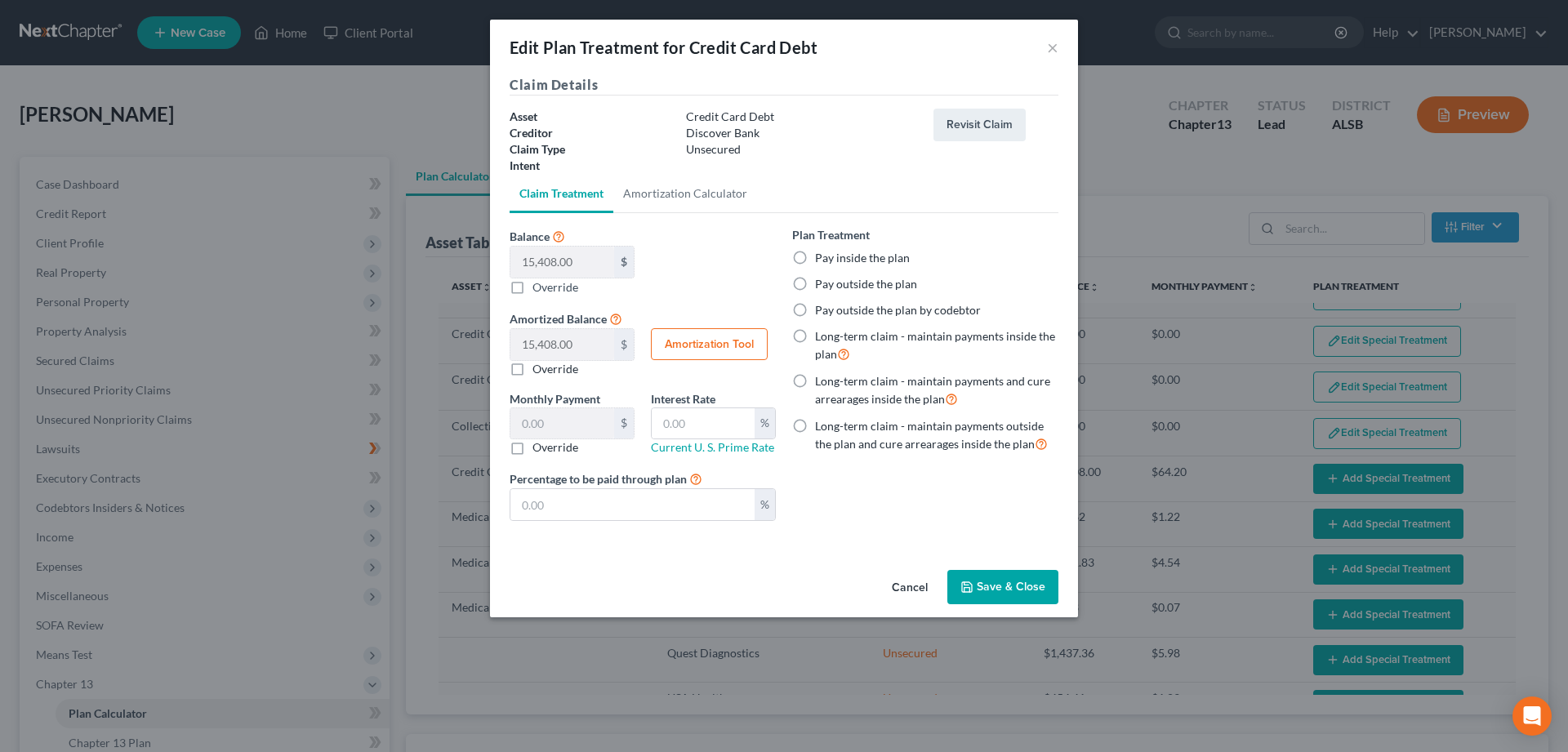
click at [815, 260] on label "Pay inside the plan" at bounding box center [862, 257] width 95 height 16
click at [822, 260] on input "Pay inside the plan" at bounding box center [827, 255] width 11 height 11
radio input "true"
click at [975, 580] on button "Save & Close" at bounding box center [1002, 586] width 111 height 34
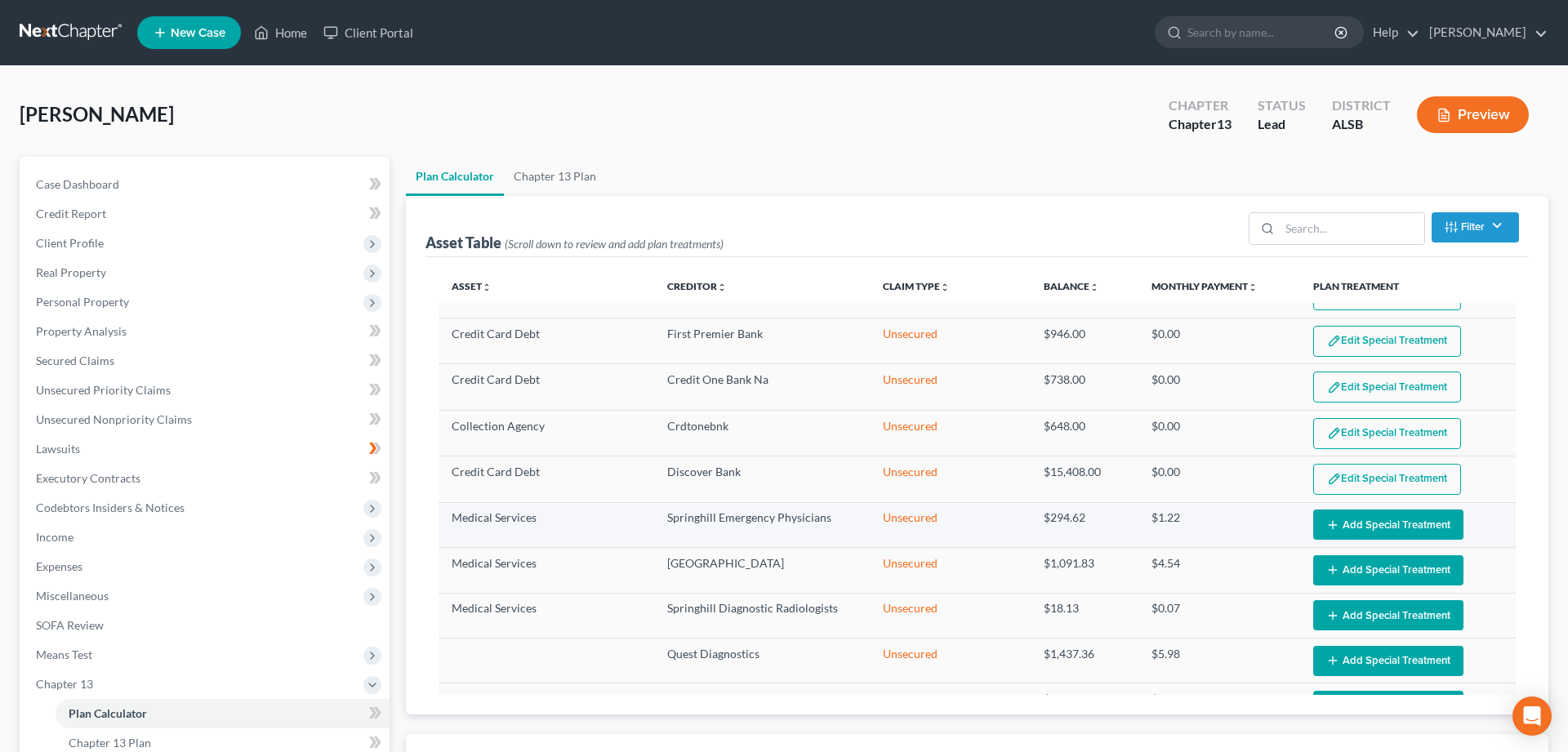
select select "59"
click at [1363, 521] on button "Add Special Treatment" at bounding box center [1388, 524] width 150 height 30
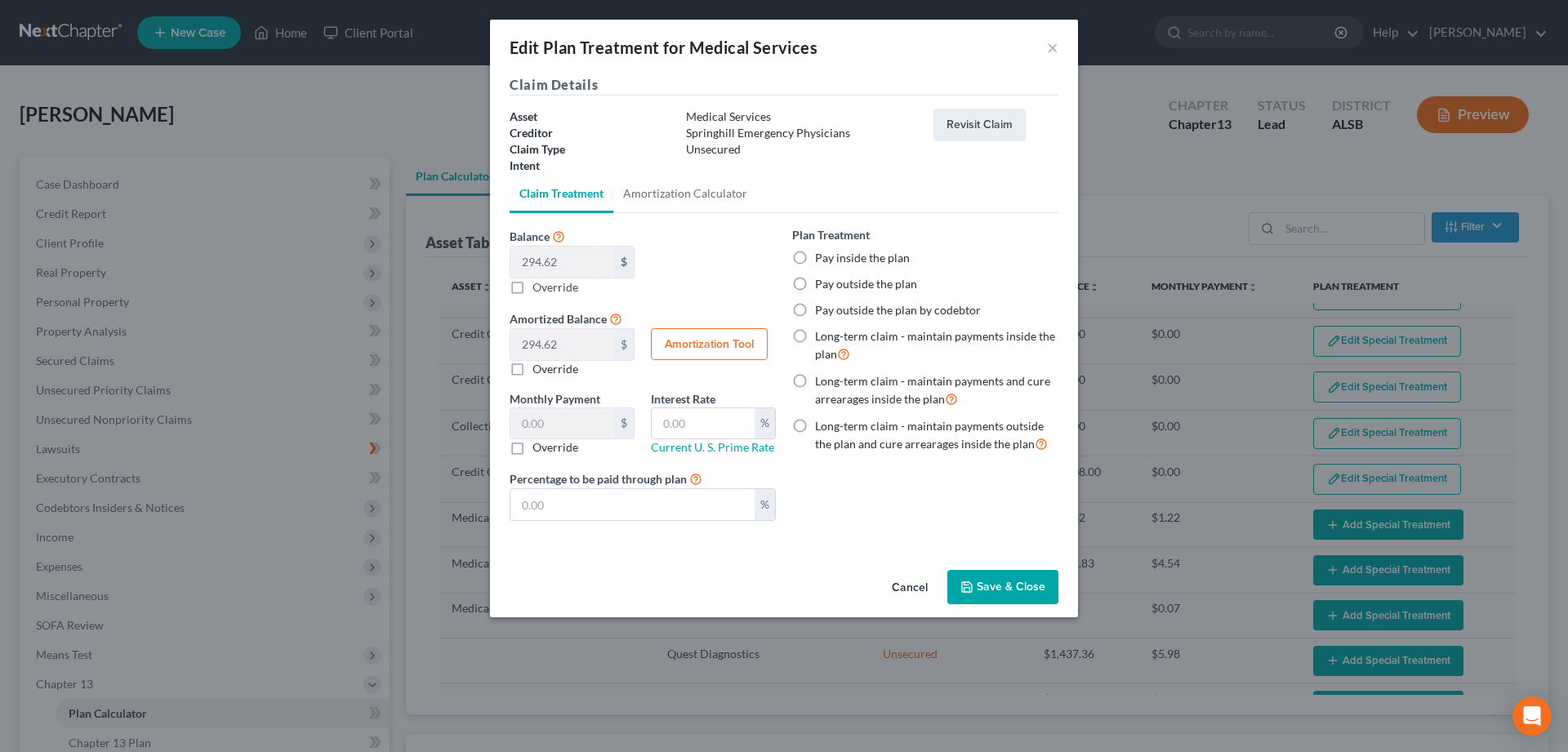
click at [813, 254] on div "Pay inside the plan" at bounding box center [925, 257] width 266 height 16
click at [815, 259] on label "Pay inside the plan" at bounding box center [862, 257] width 95 height 16
click at [822, 259] on input "Pay inside the plan" at bounding box center [827, 255] width 11 height 11
radio input "true"
click at [984, 576] on button "Save & Close" at bounding box center [1002, 586] width 111 height 34
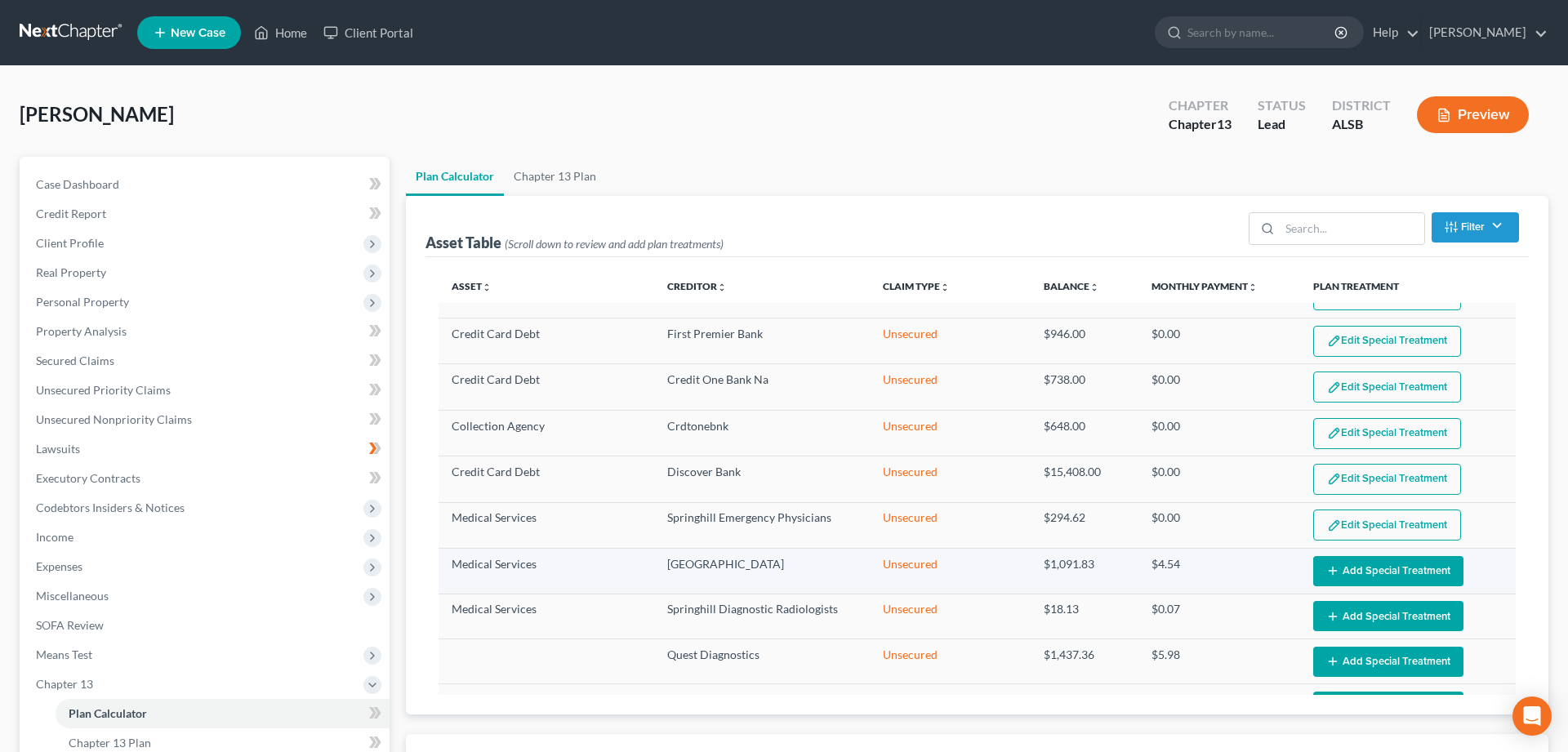
select select "59"
click at [1386, 574] on button "Add Special Treatment" at bounding box center [1388, 571] width 150 height 30
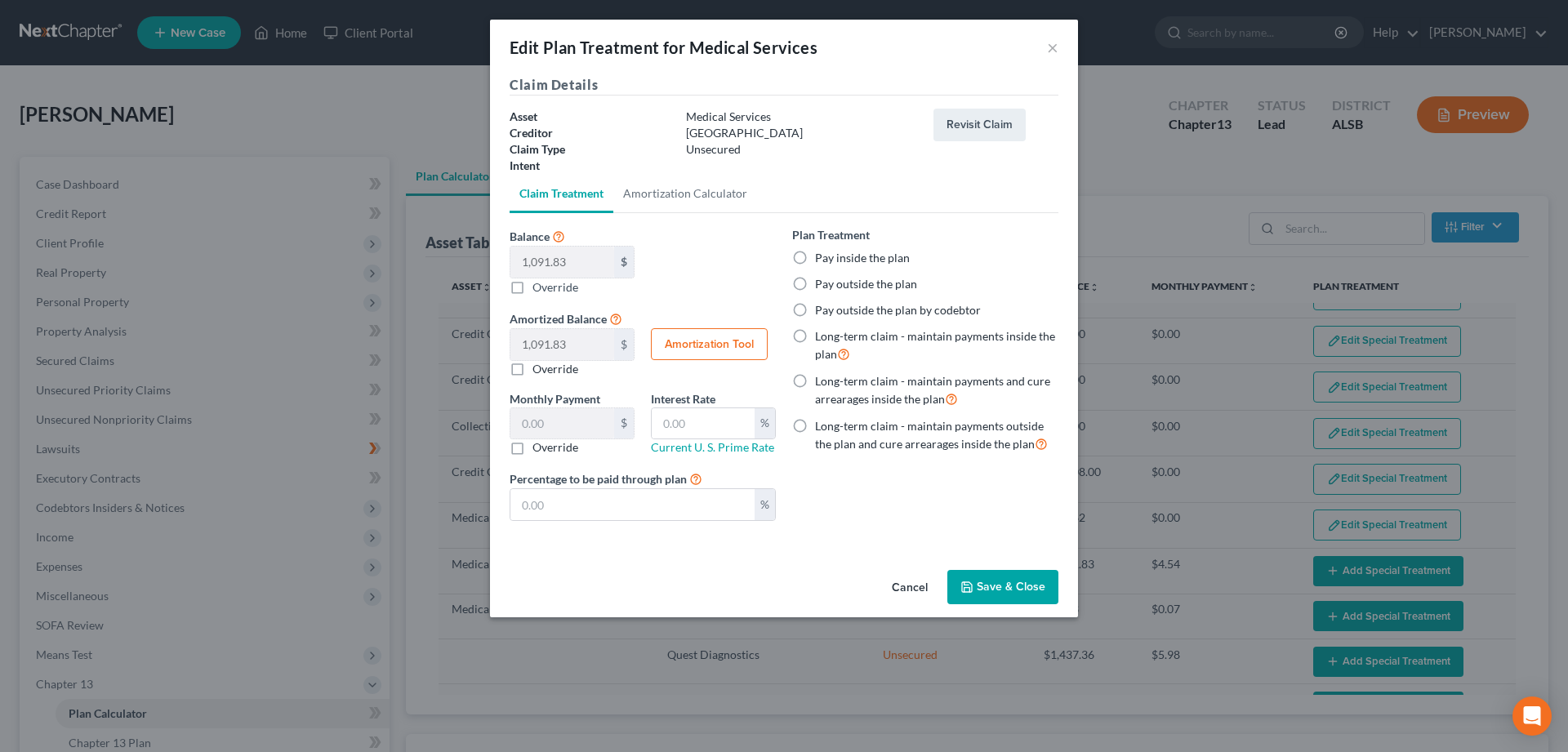
click at [815, 260] on label "Pay inside the plan" at bounding box center [862, 257] width 95 height 16
click at [822, 260] on input "Pay inside the plan" at bounding box center [827, 255] width 11 height 11
radio input "true"
click at [1012, 584] on button "Save & Close" at bounding box center [1002, 586] width 111 height 34
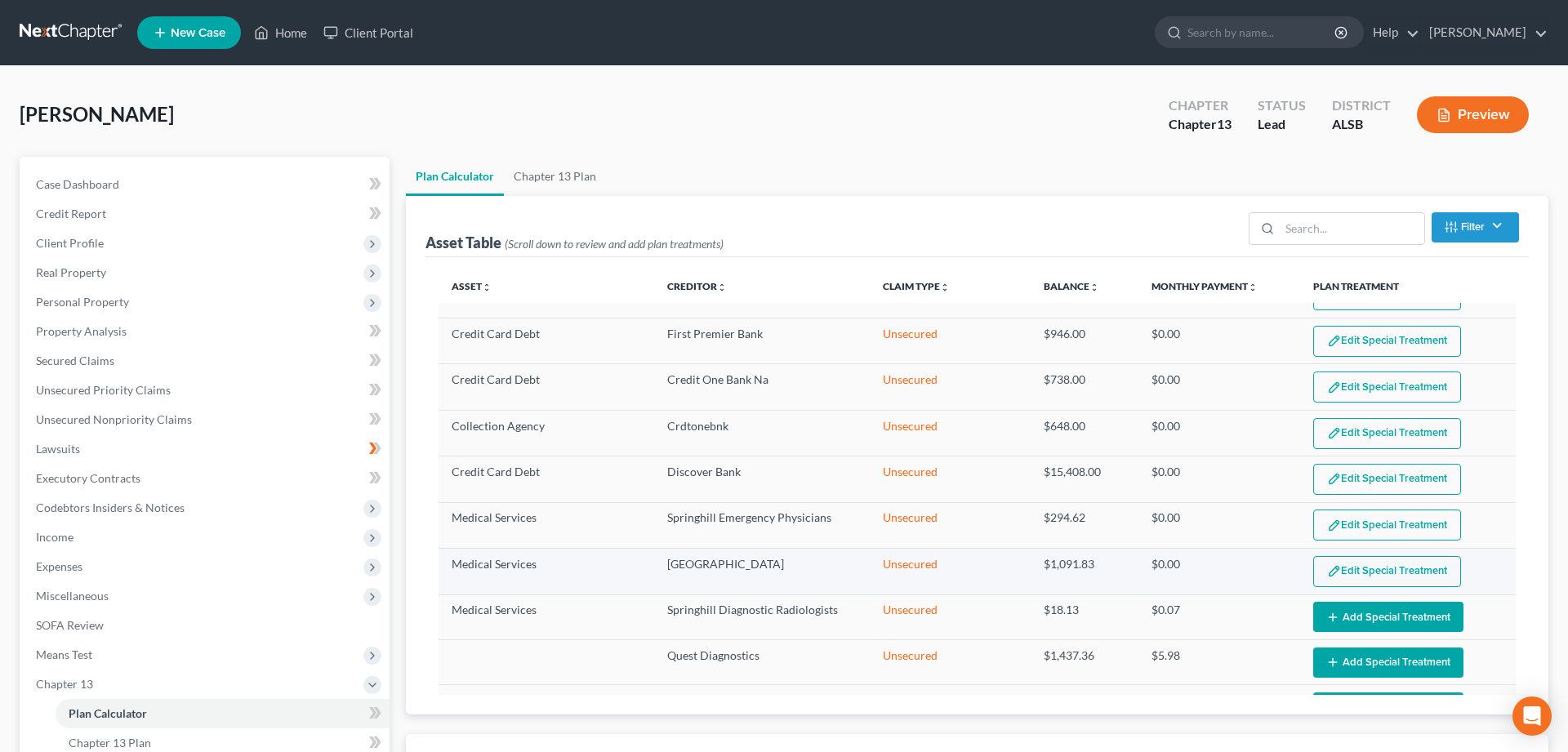
scroll to position [677, 0]
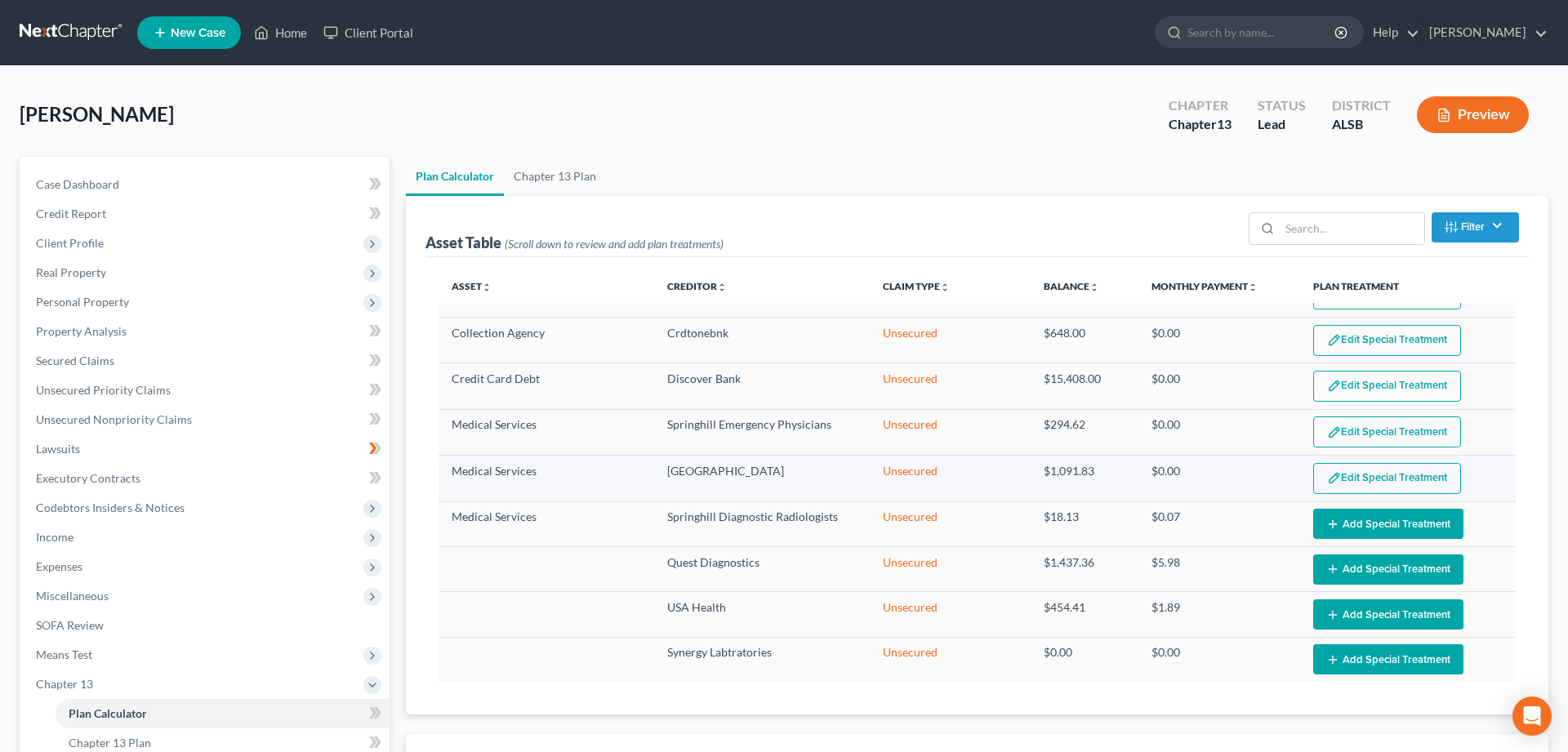
select select "59"
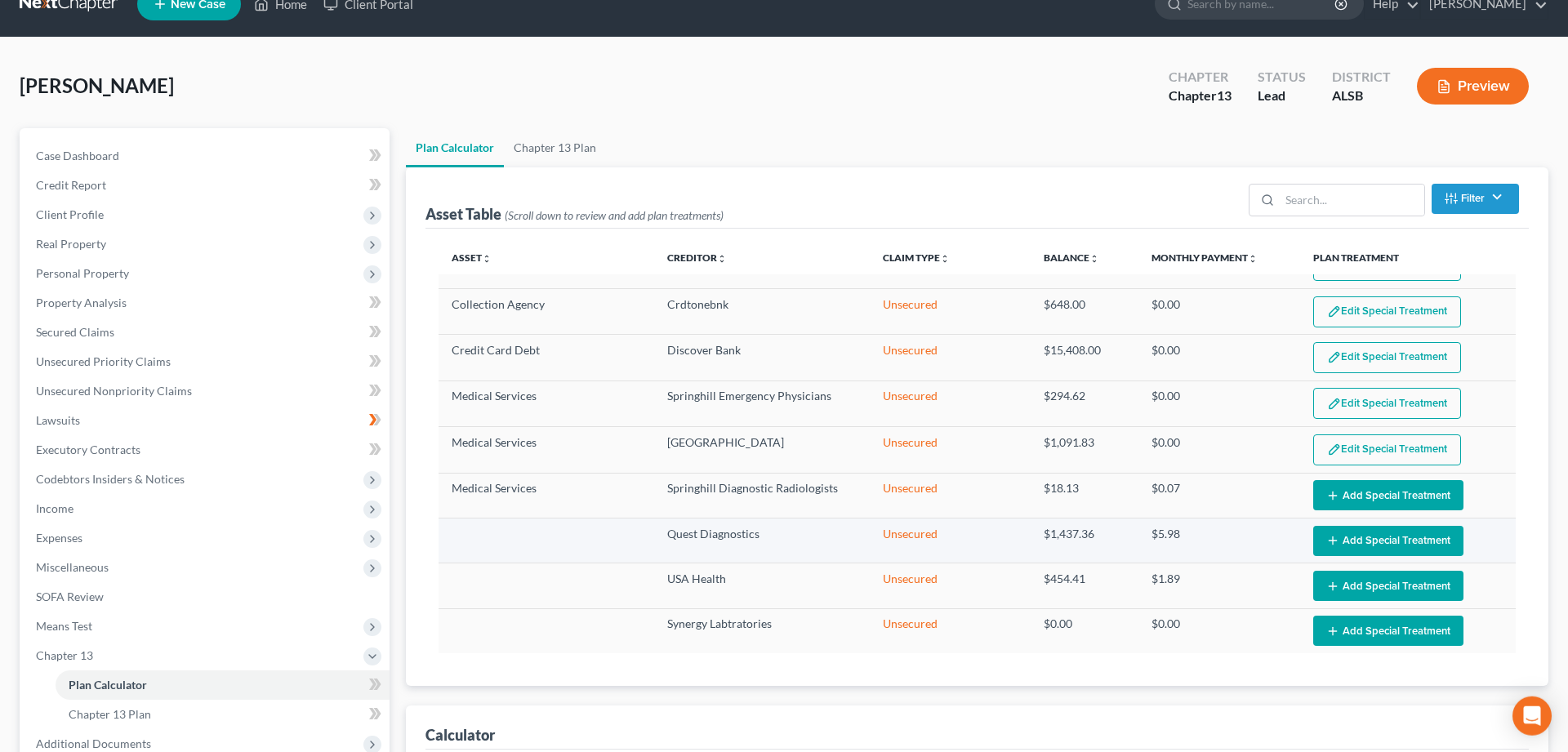
scroll to position [166, 0]
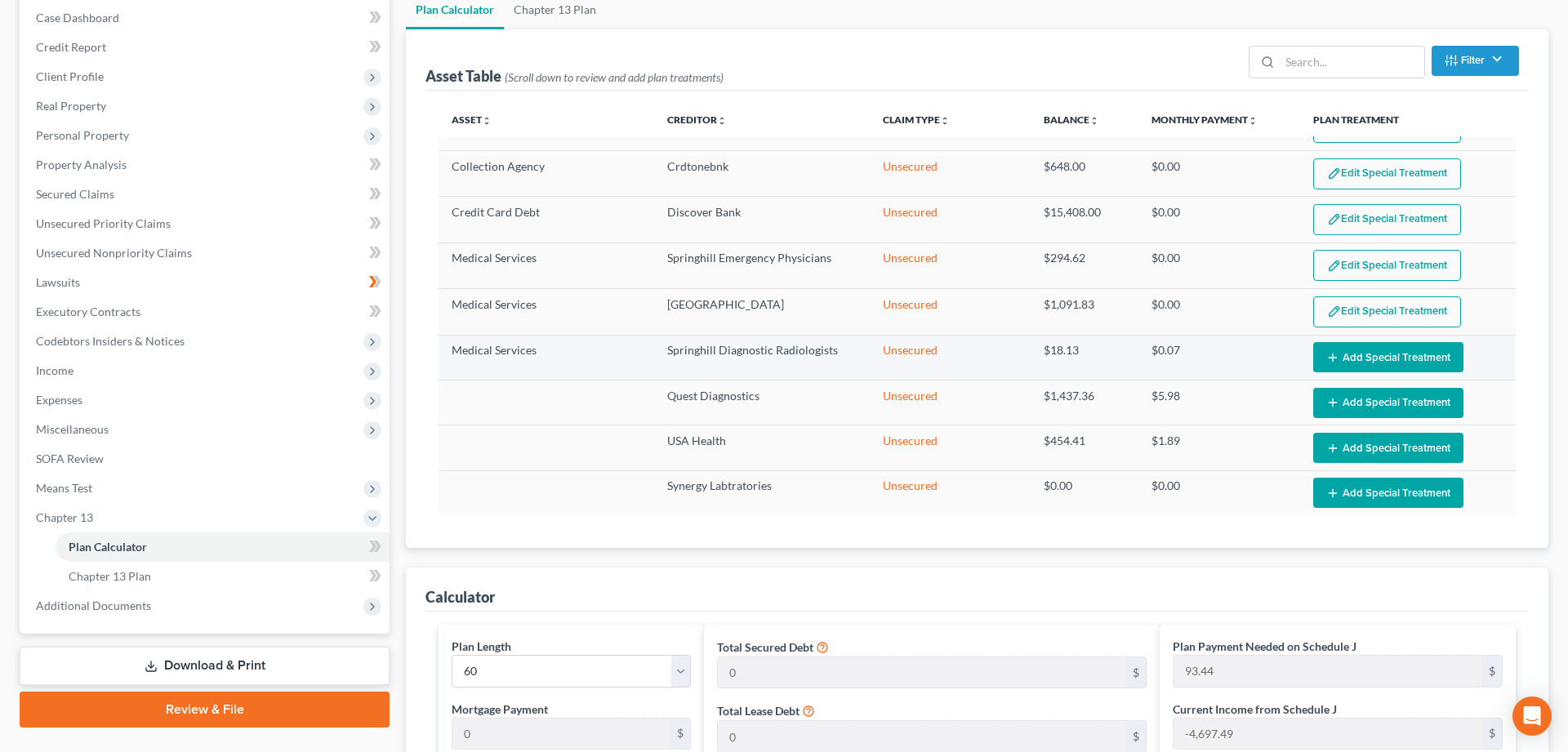
click at [1394, 345] on button "Add Special Treatment" at bounding box center [1388, 357] width 150 height 30
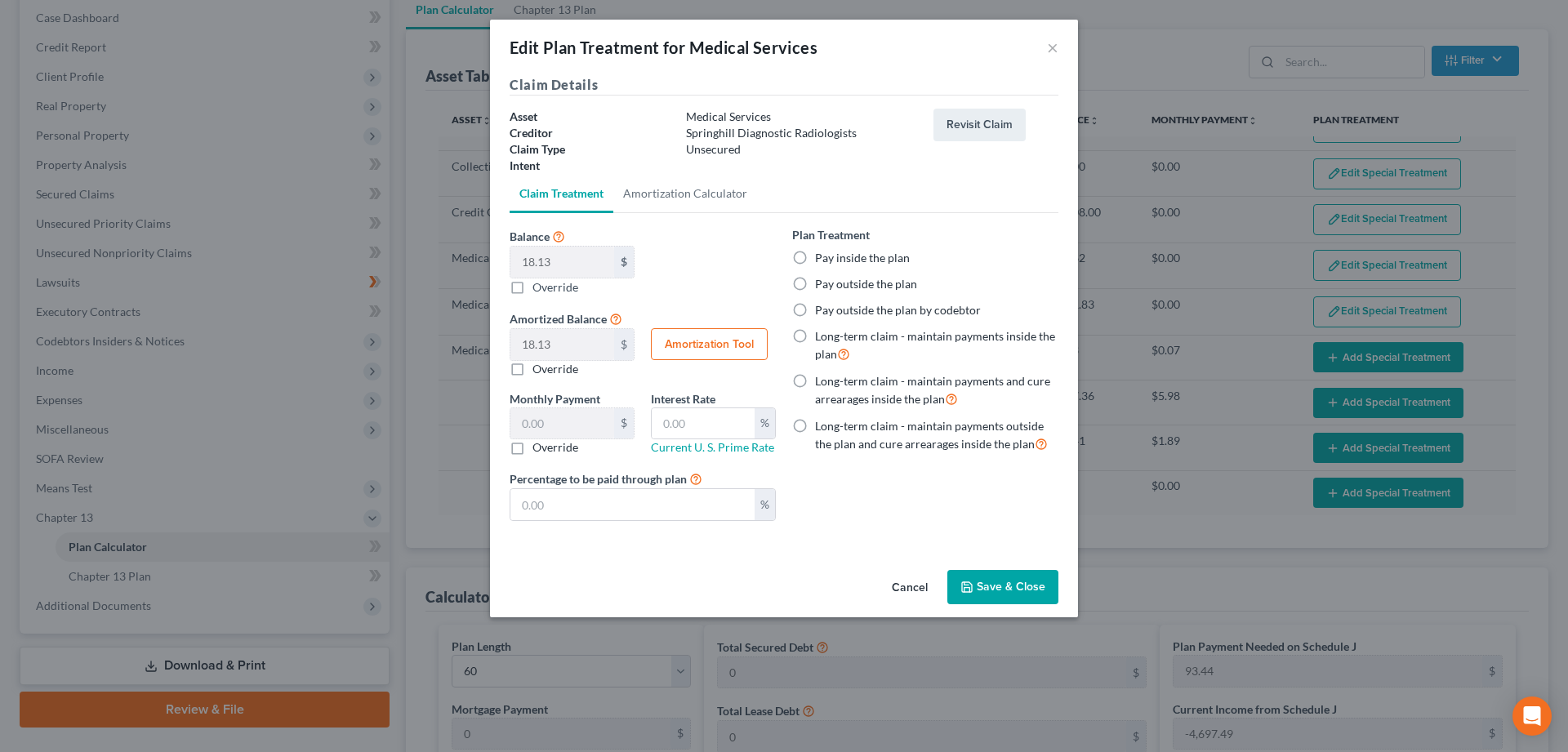
click at [815, 257] on label "Pay inside the plan" at bounding box center [862, 257] width 95 height 16
click at [822, 257] on input "Pay inside the plan" at bounding box center [827, 255] width 11 height 11
radio input "true"
click at [1000, 582] on button "Save & Close" at bounding box center [1002, 586] width 111 height 34
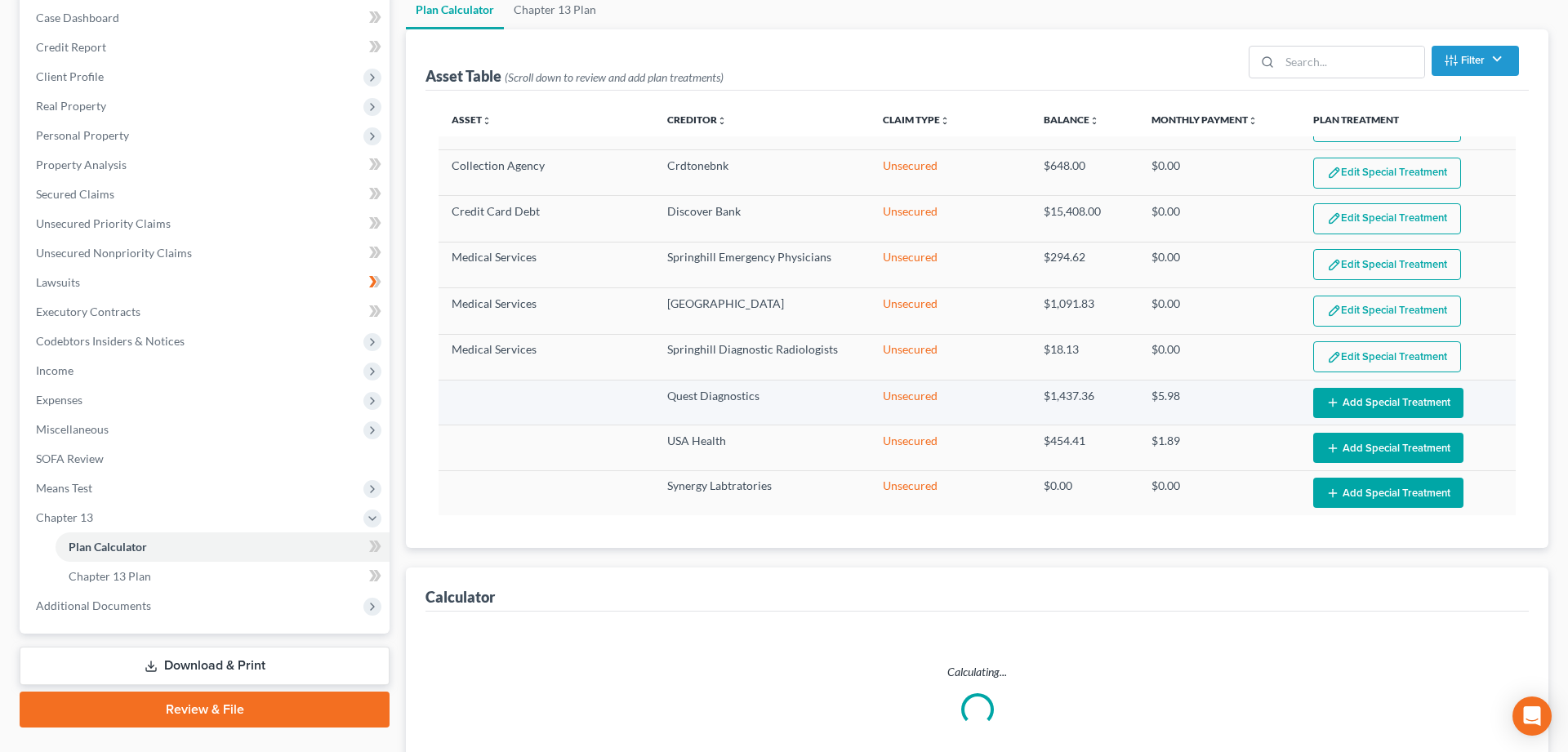
click at [1386, 393] on button "Add Special Treatment" at bounding box center [1388, 403] width 150 height 30
select select "59"
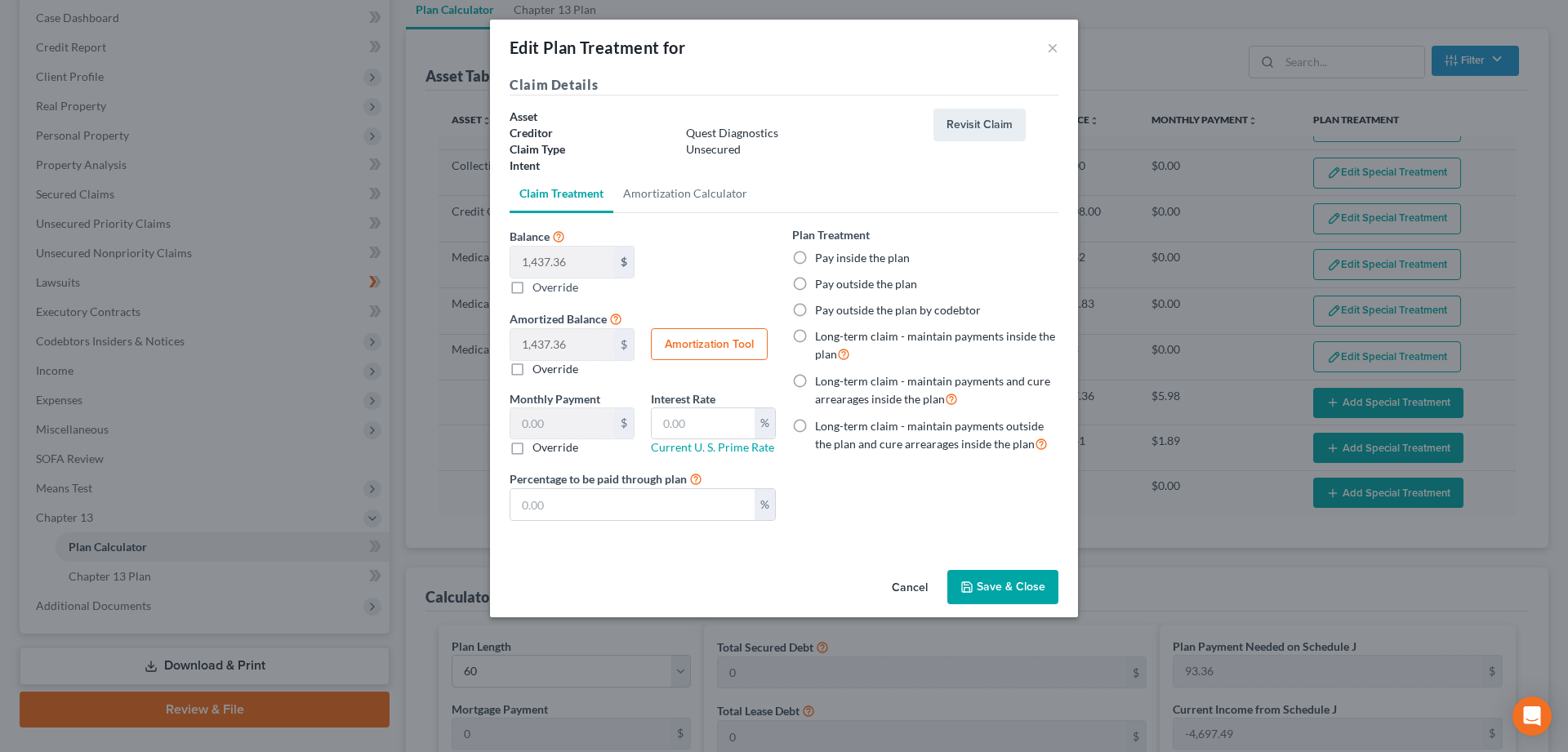
click at [815, 257] on label "Pay inside the plan" at bounding box center [862, 257] width 95 height 16
click at [822, 257] on input "Pay inside the plan" at bounding box center [827, 255] width 11 height 11
radio input "true"
click at [997, 580] on button "Save & Close" at bounding box center [1002, 586] width 111 height 34
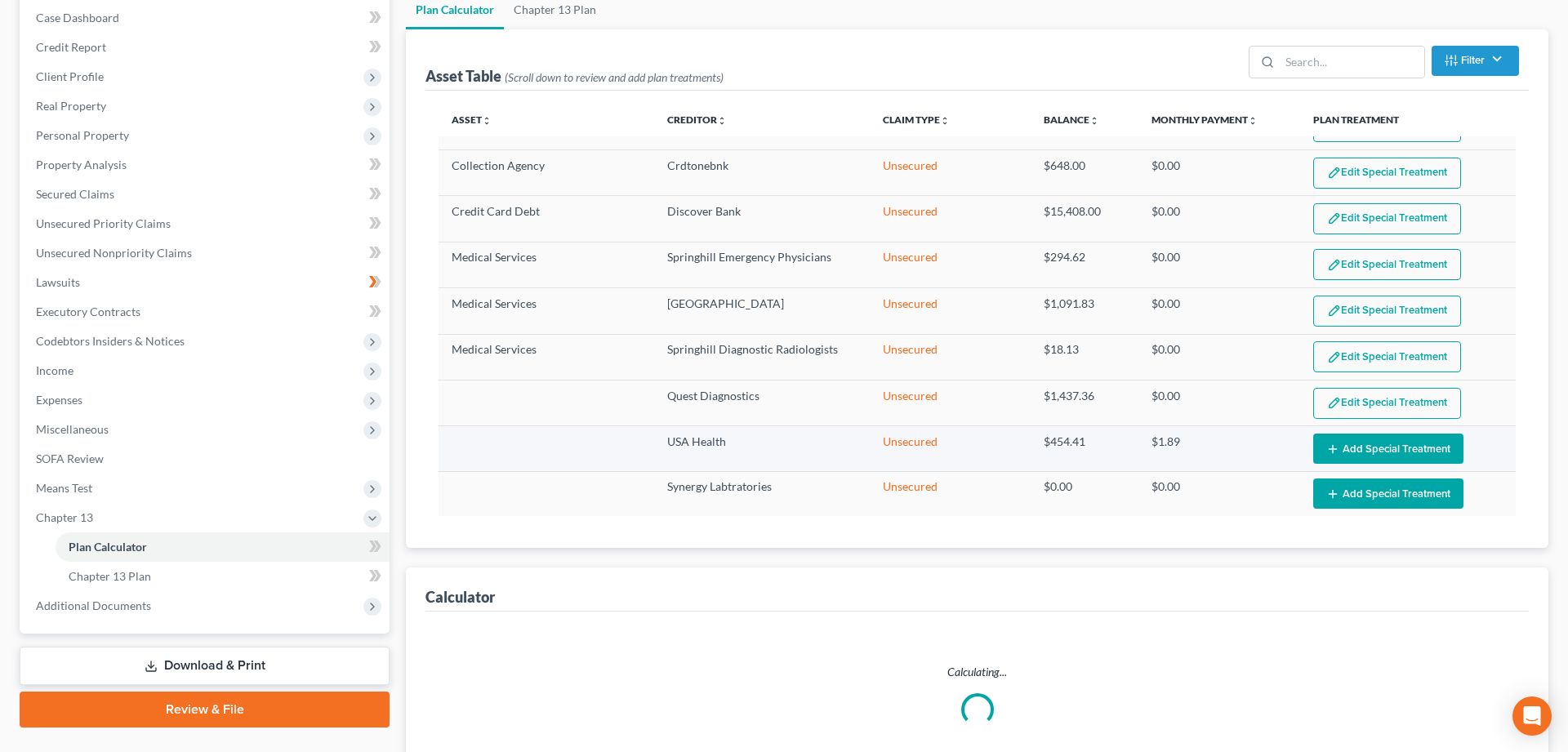
click at [1367, 450] on button "Add Special Treatment" at bounding box center [1388, 449] width 150 height 30
select select "59"
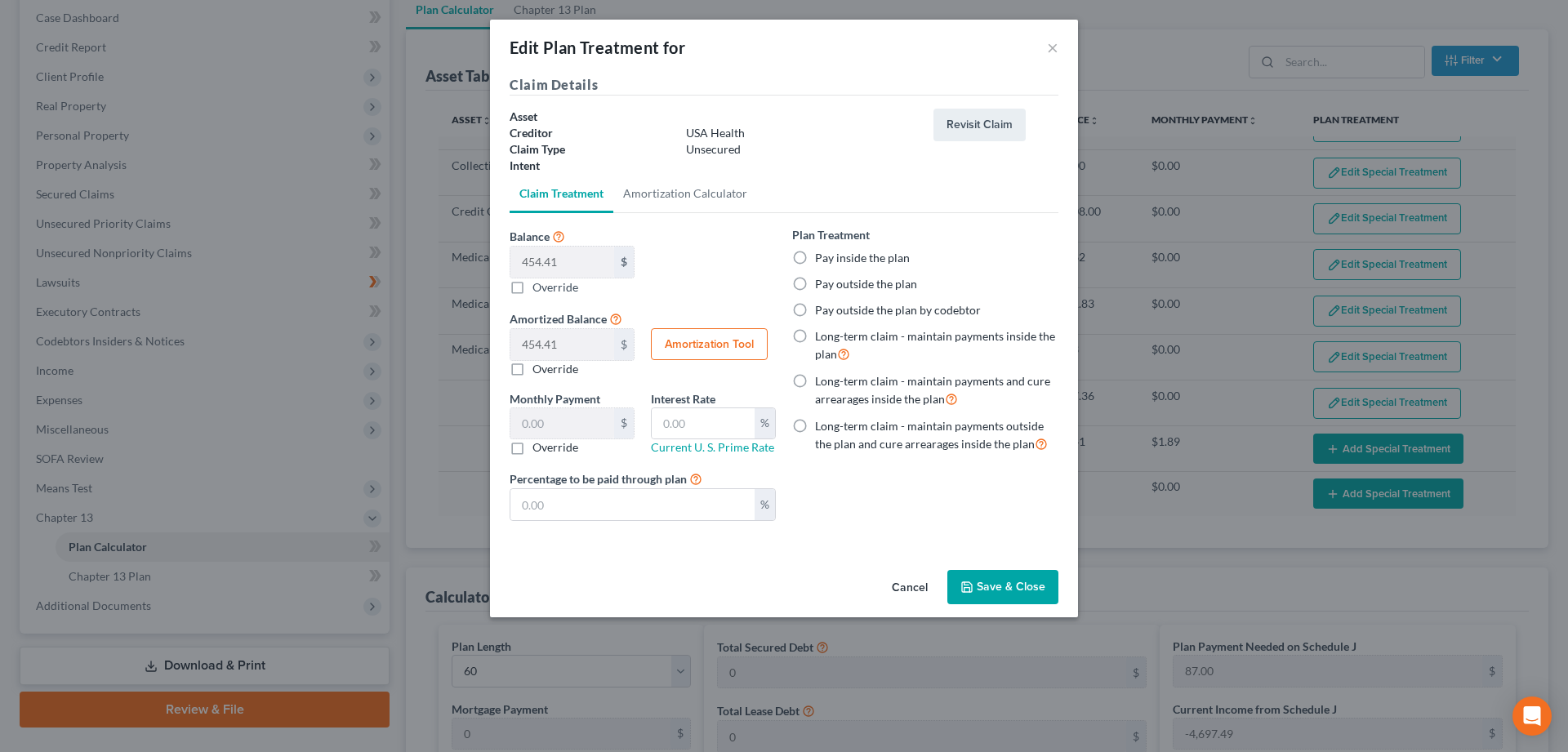
click at [815, 260] on label "Pay inside the plan" at bounding box center [862, 257] width 95 height 16
click at [822, 260] on input "Pay inside the plan" at bounding box center [827, 255] width 11 height 11
radio input "true"
click at [986, 578] on button "Save & Close" at bounding box center [1002, 586] width 111 height 34
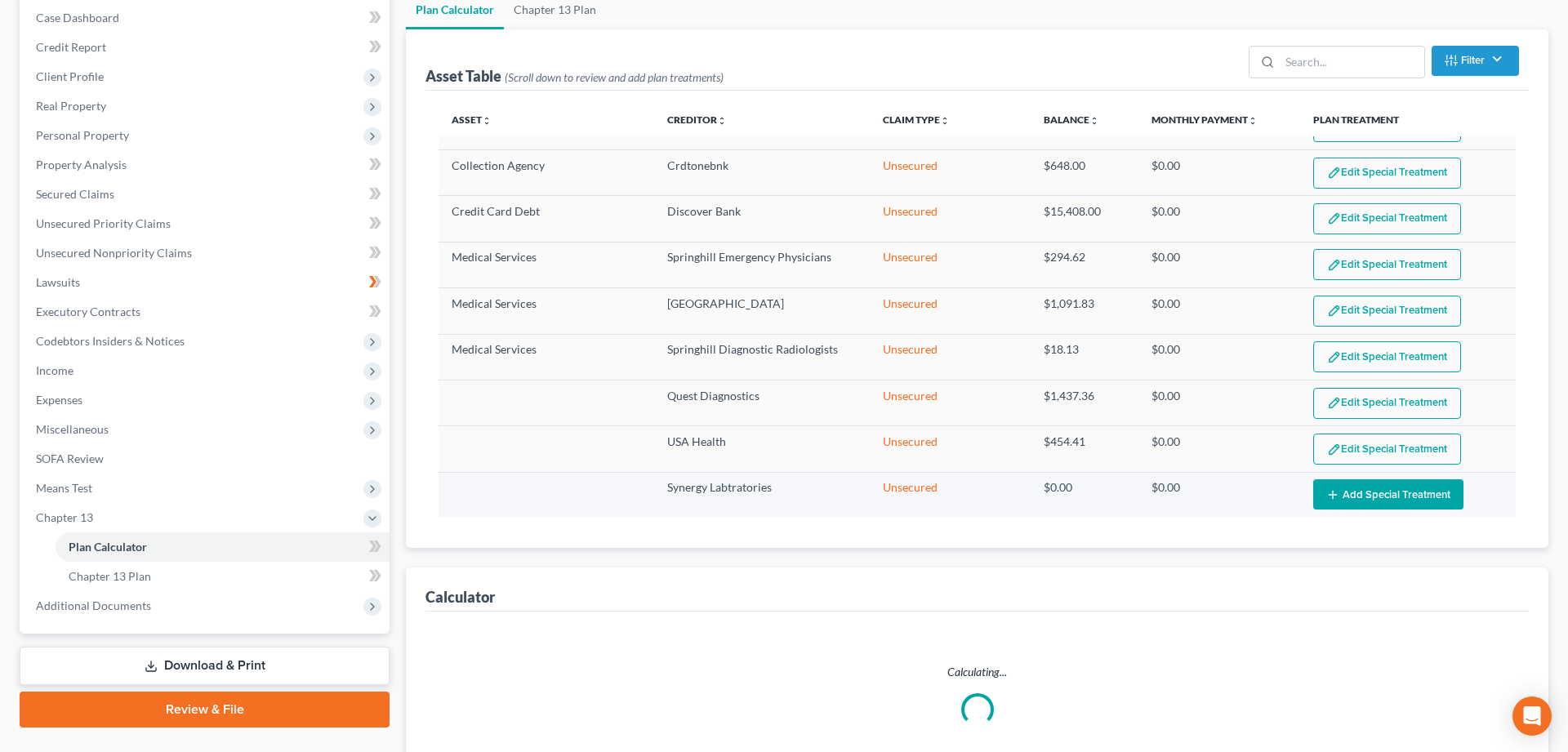
select select "59"
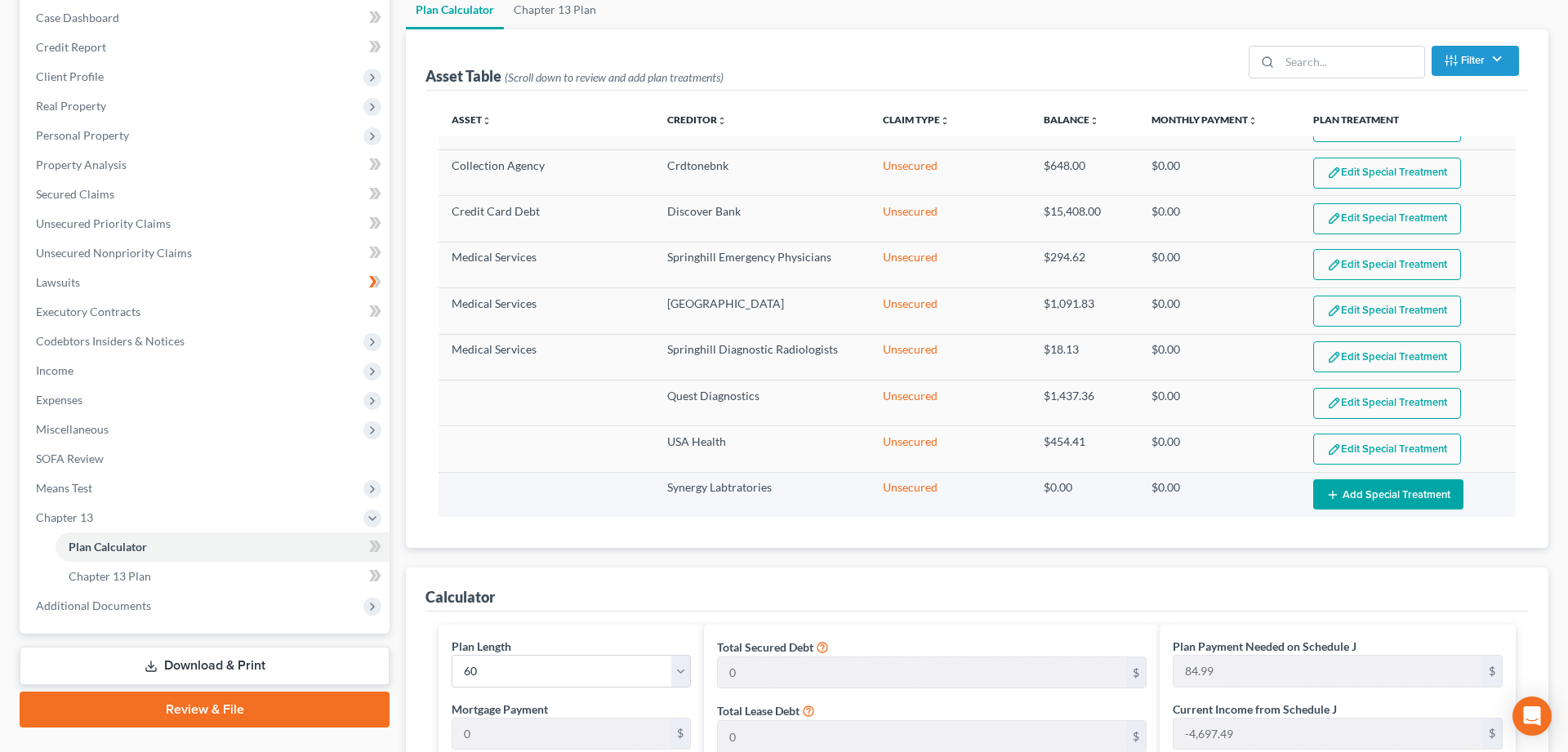
click at [1378, 490] on button "Add Special Treatment" at bounding box center [1388, 494] width 150 height 30
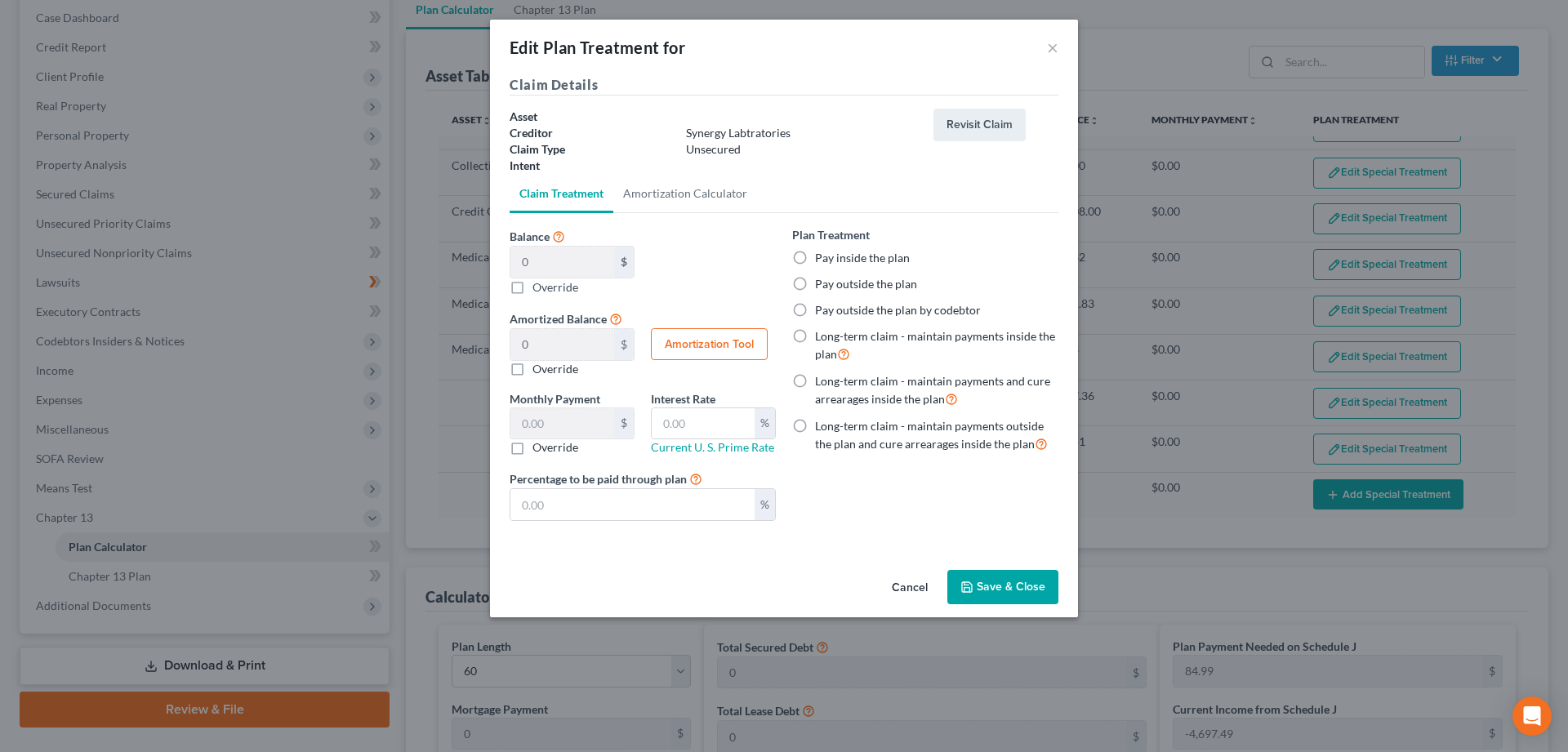
click at [815, 257] on label "Pay inside the plan" at bounding box center [862, 257] width 95 height 16
click at [822, 257] on input "Pay inside the plan" at bounding box center [827, 255] width 11 height 11
radio input "true"
click at [990, 586] on button "Save & Close" at bounding box center [1002, 586] width 111 height 34
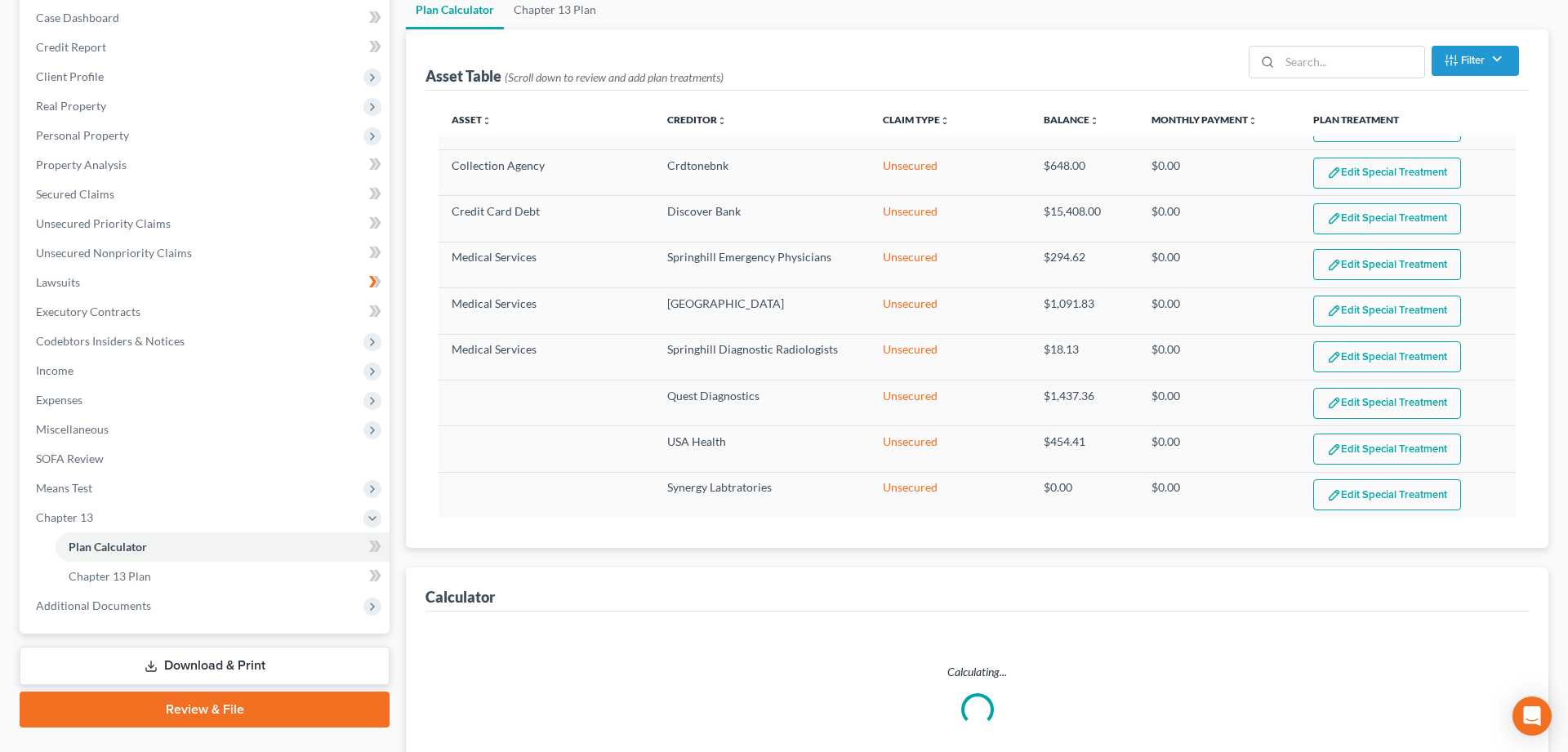
select select "59"
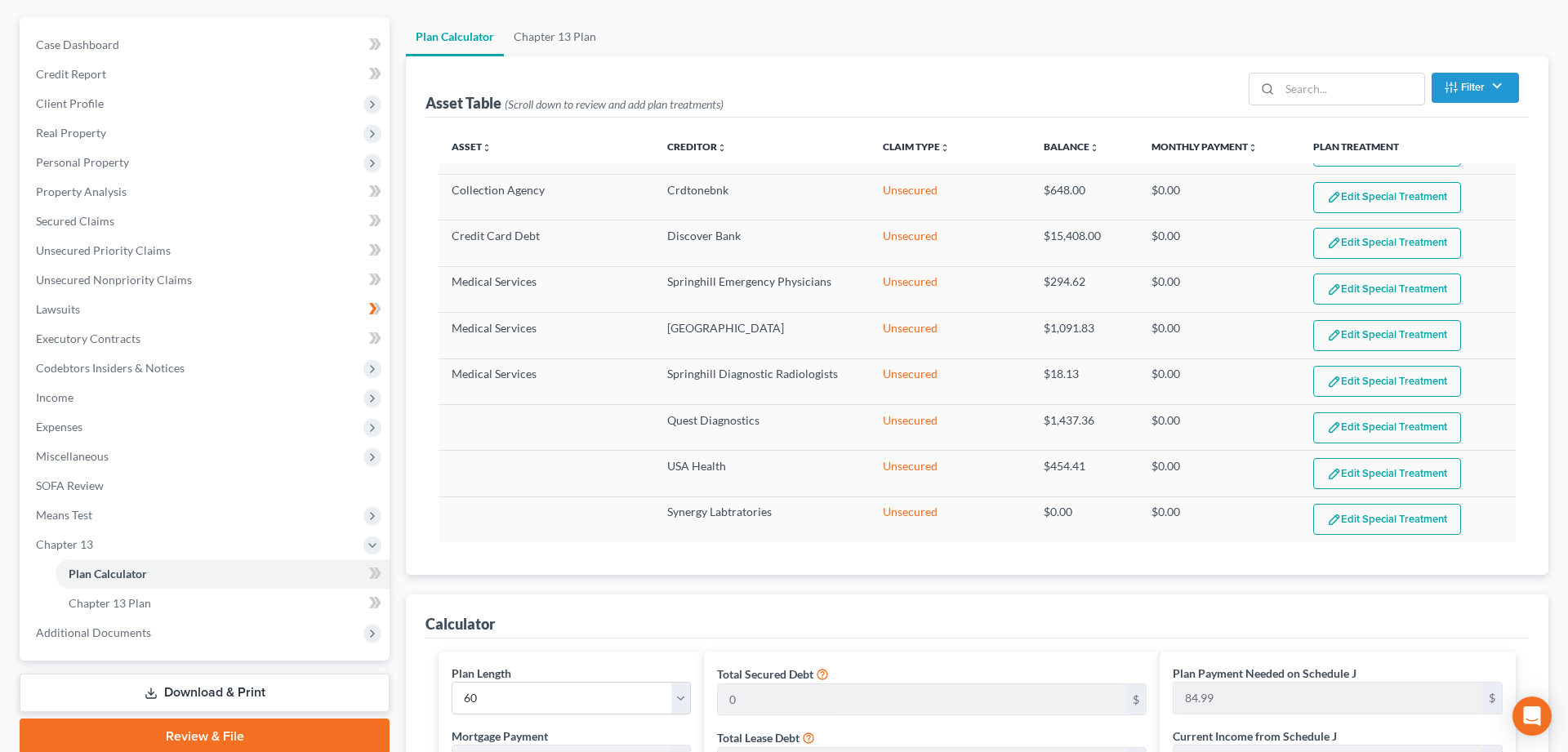
scroll to position [87, 0]
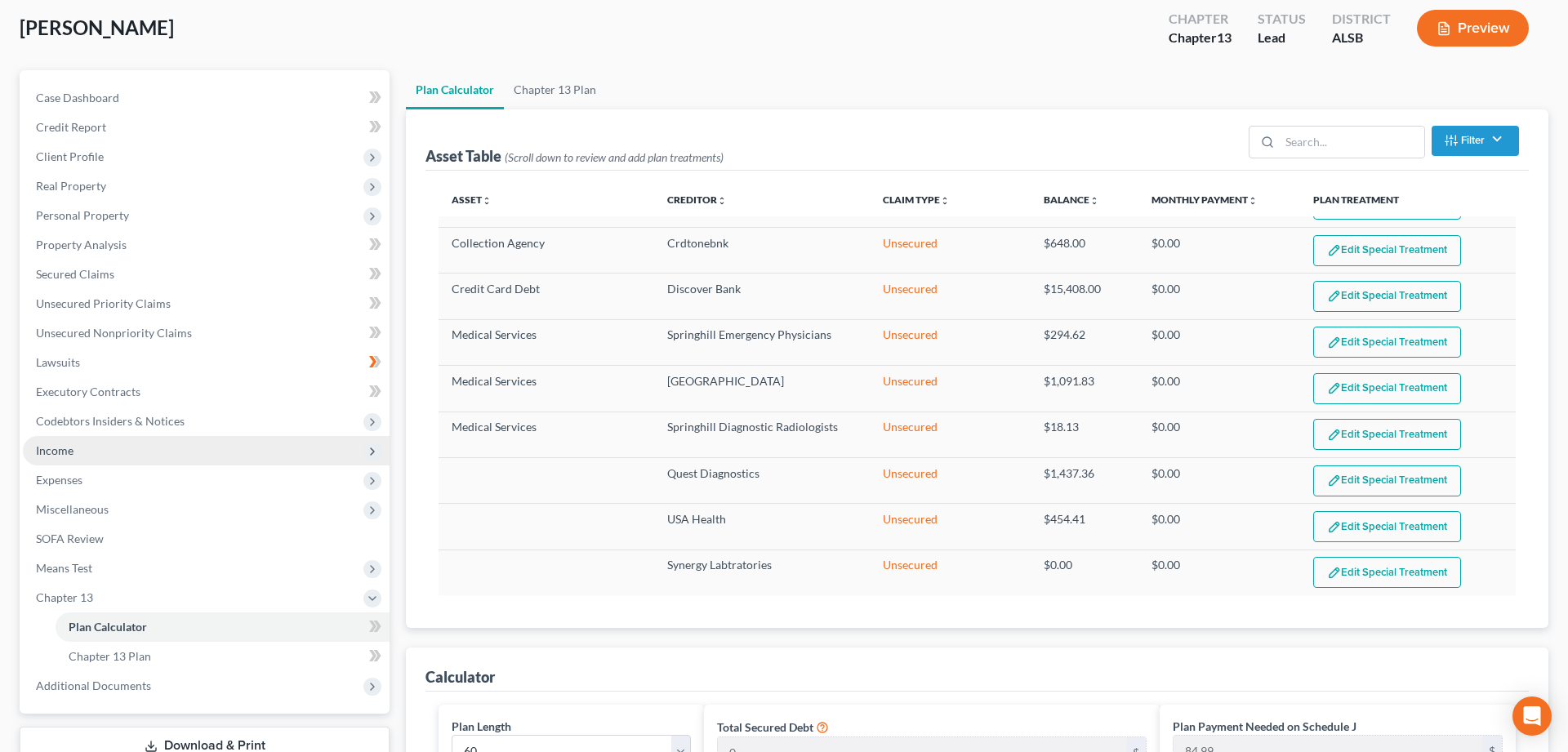
click at [55, 452] on span "Income" at bounding box center [55, 450] width 38 height 14
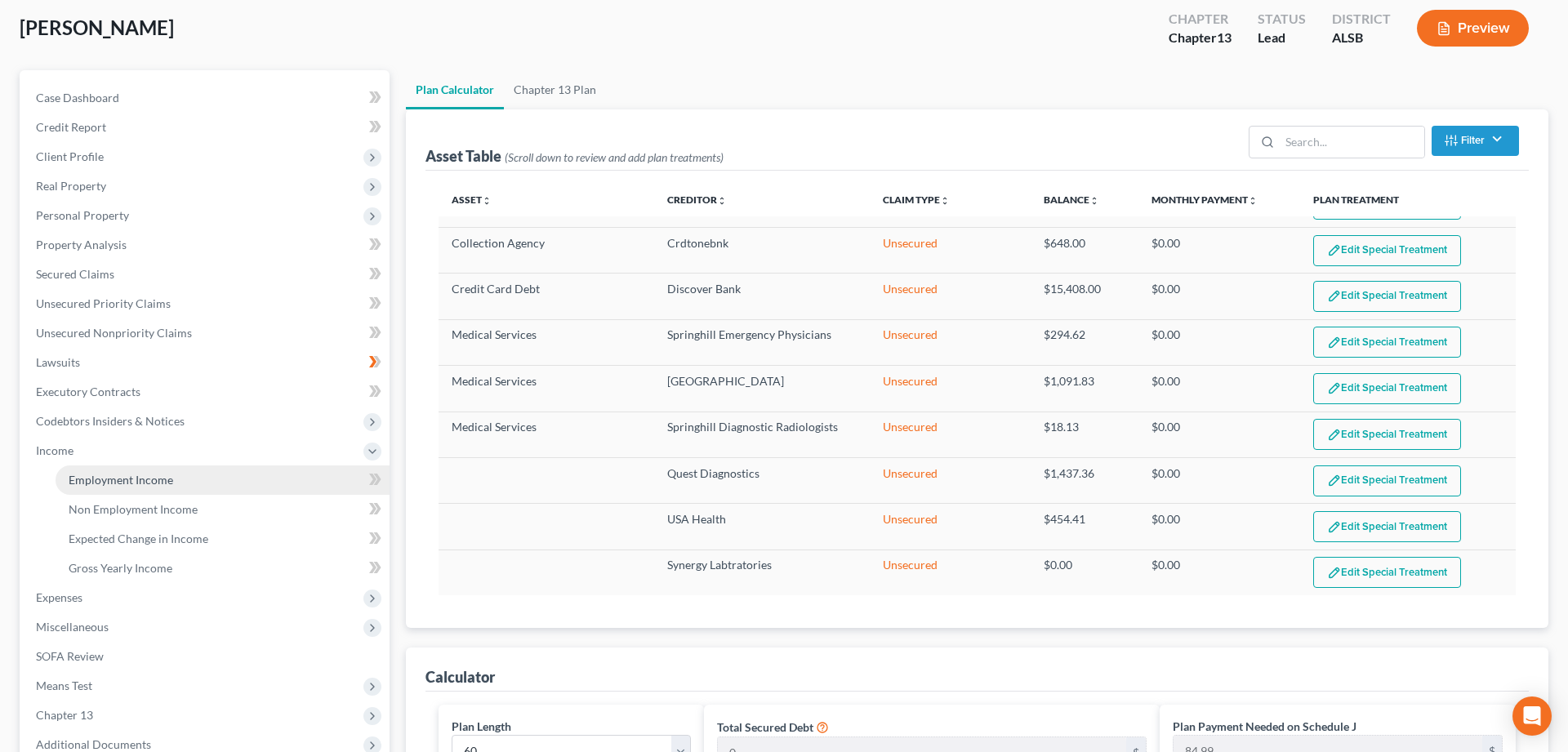
click at [92, 479] on span "Employment Income" at bounding box center [121, 480] width 104 height 14
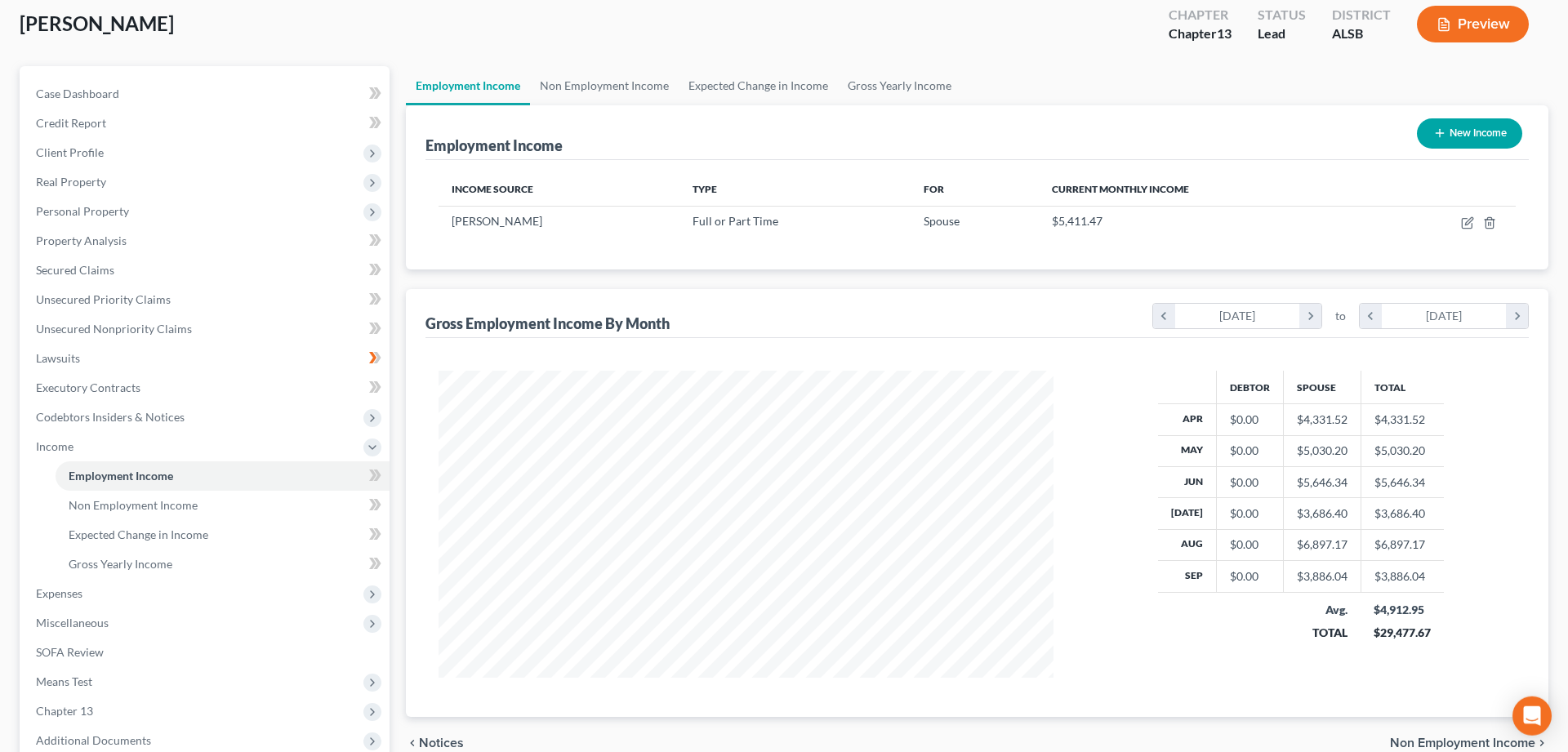
scroll to position [166, 0]
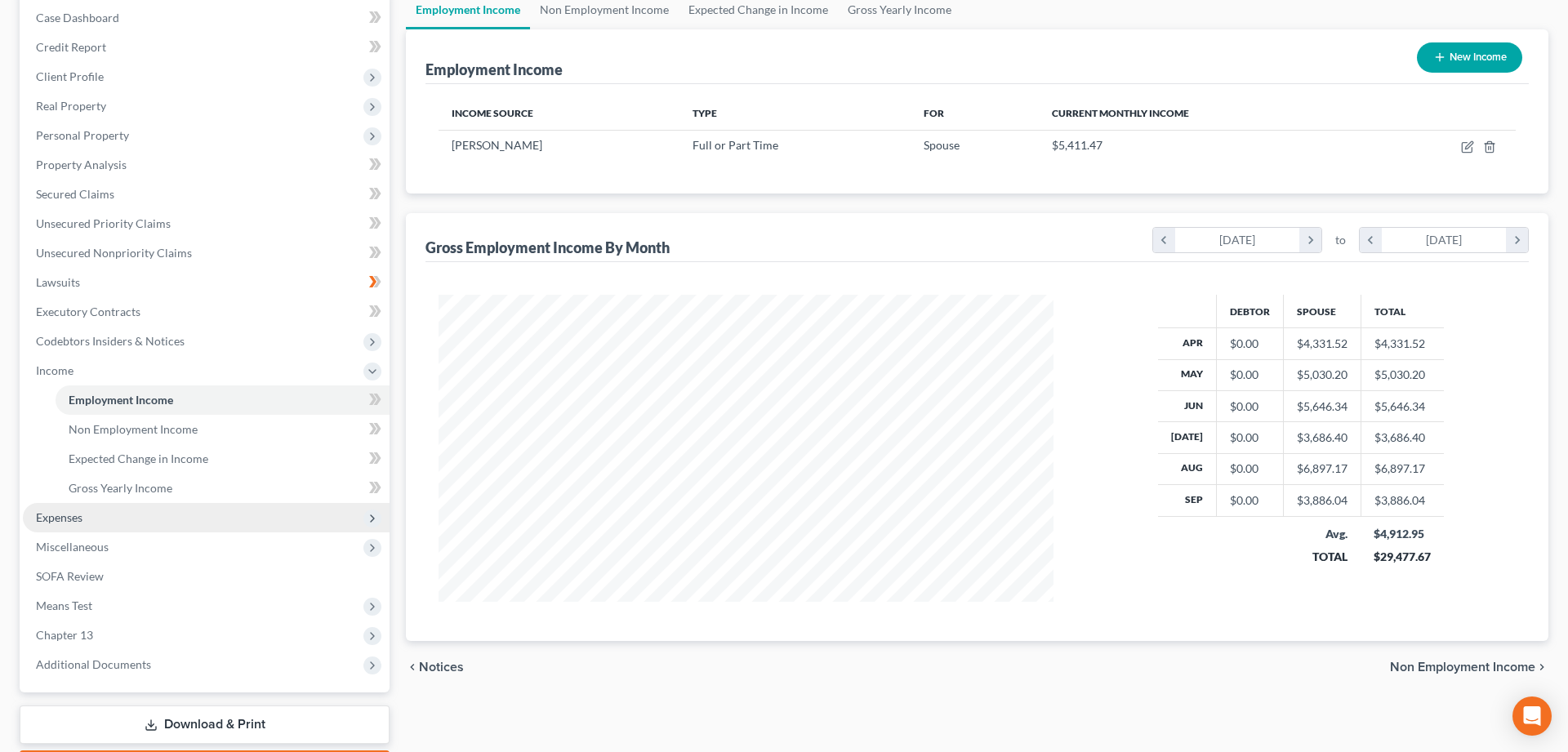
click at [57, 516] on span "Expenses" at bounding box center [59, 517] width 46 height 14
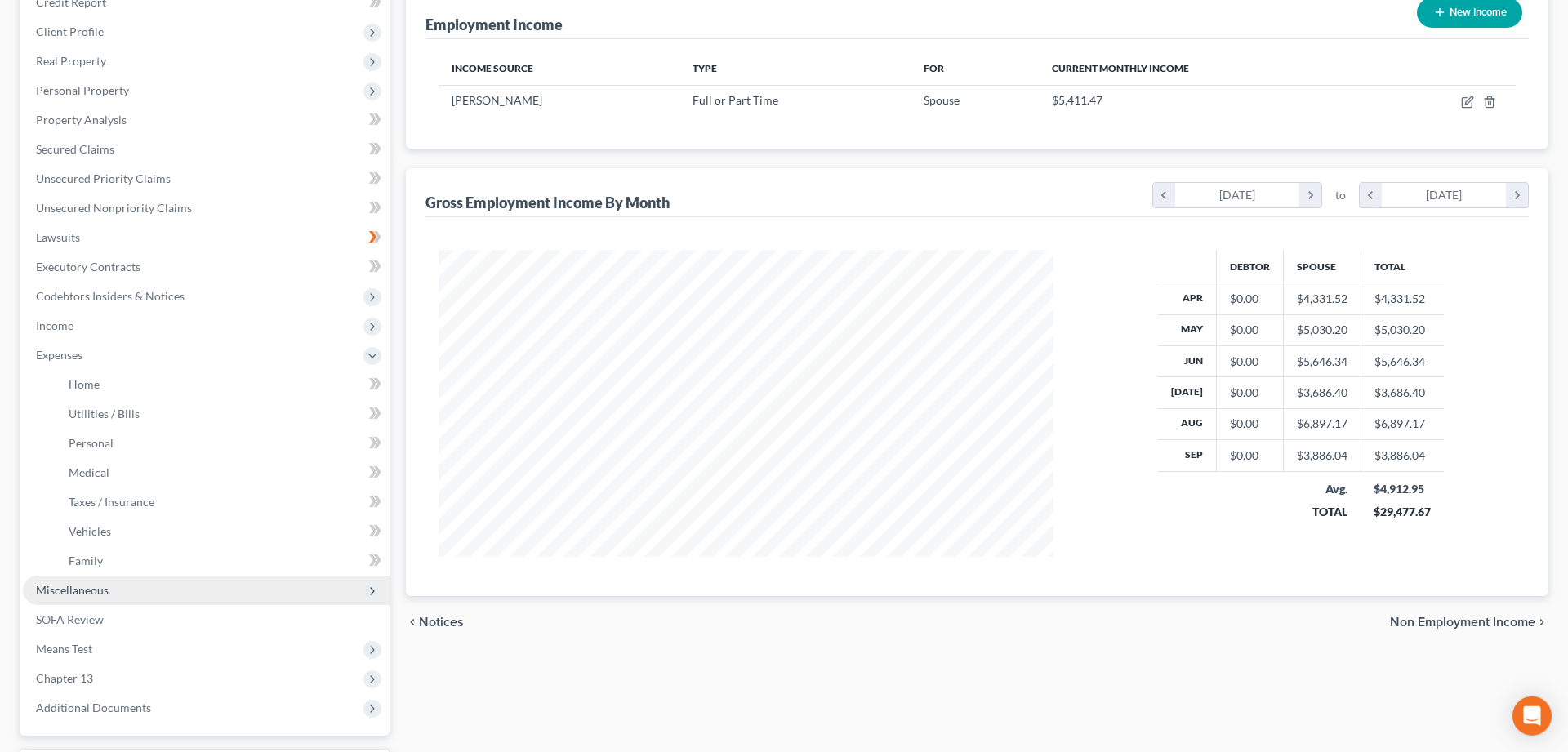
scroll to position [100, 0]
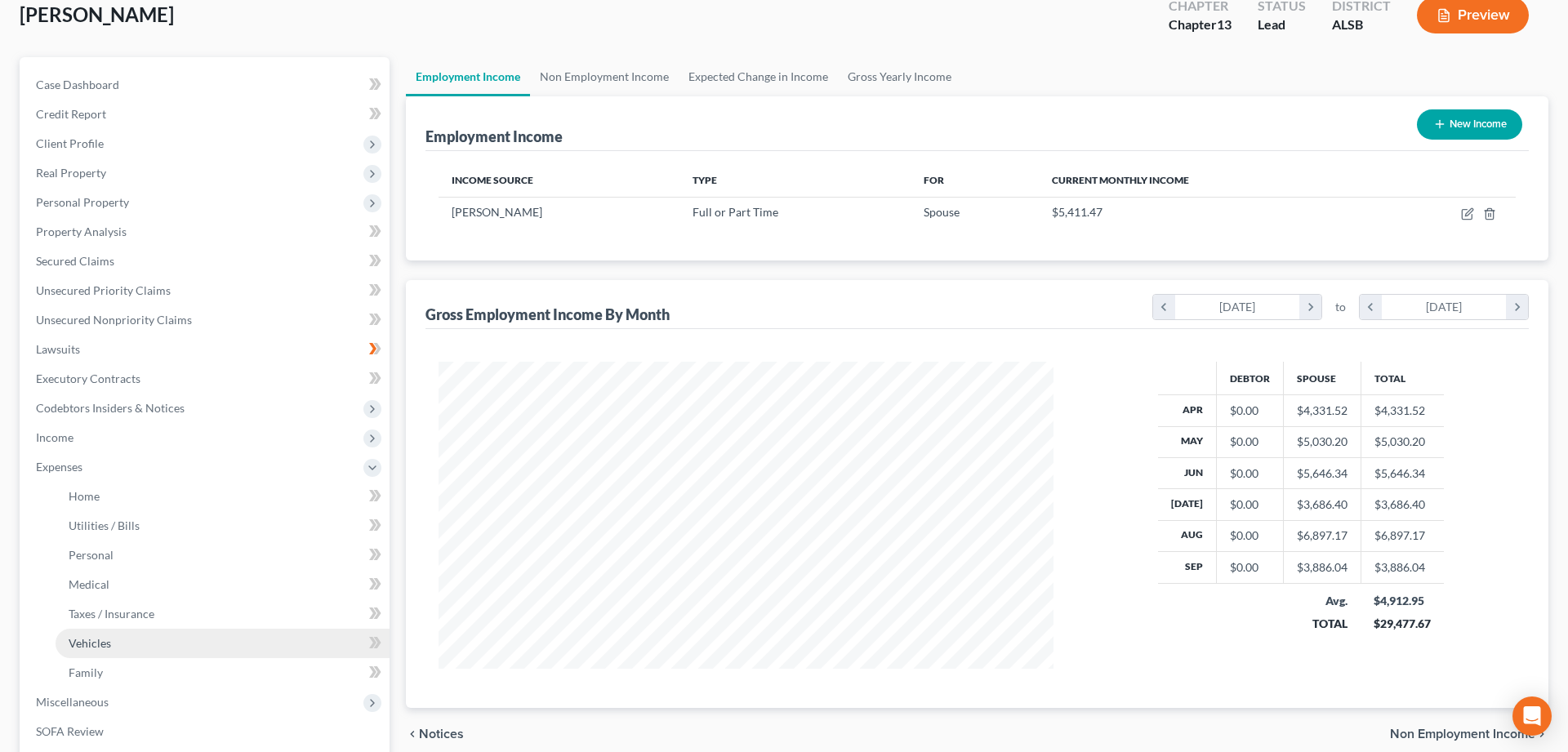
click at [88, 643] on span "Vehicles" at bounding box center [90, 643] width 43 height 14
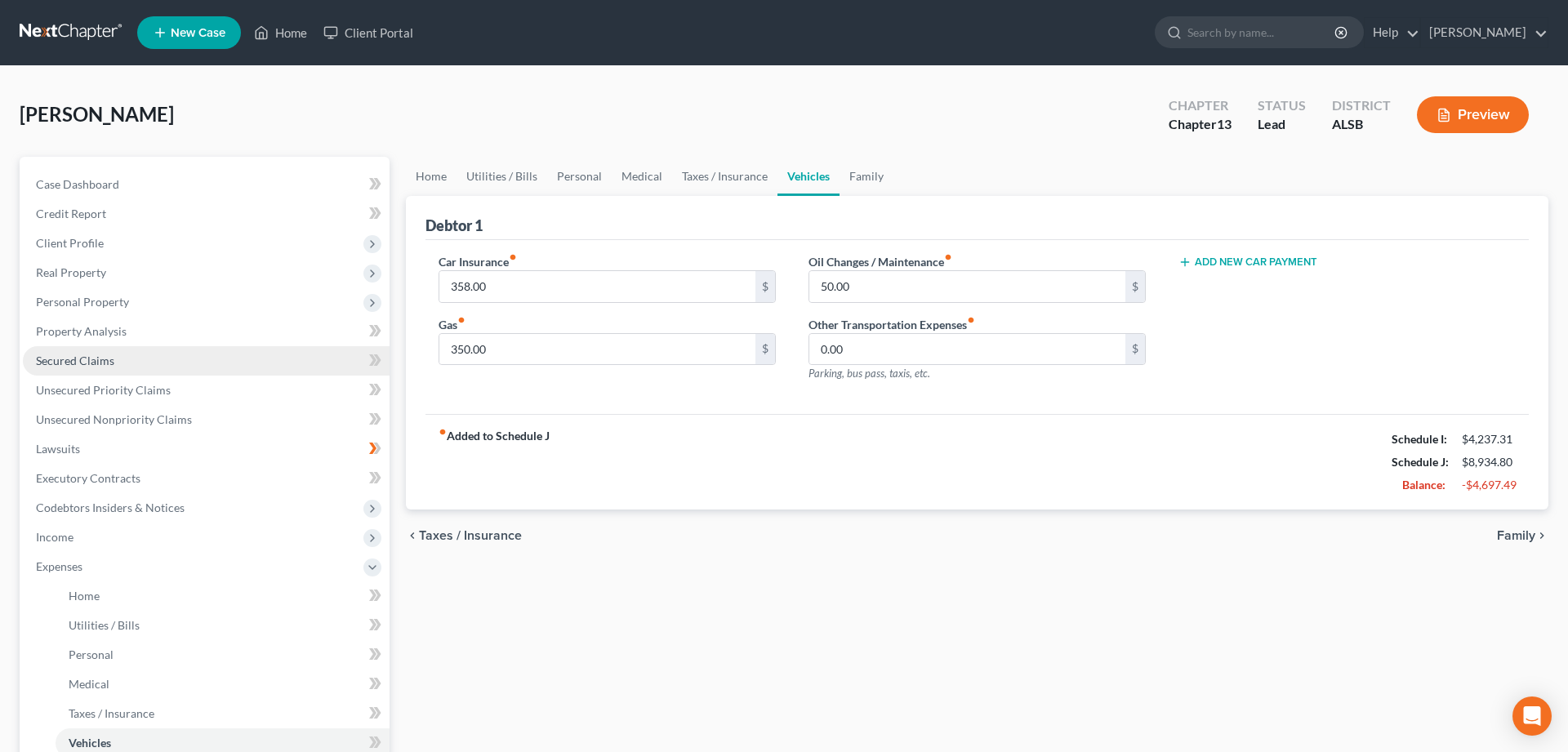
click at [85, 357] on span "Secured Claims" at bounding box center [75, 360] width 78 height 14
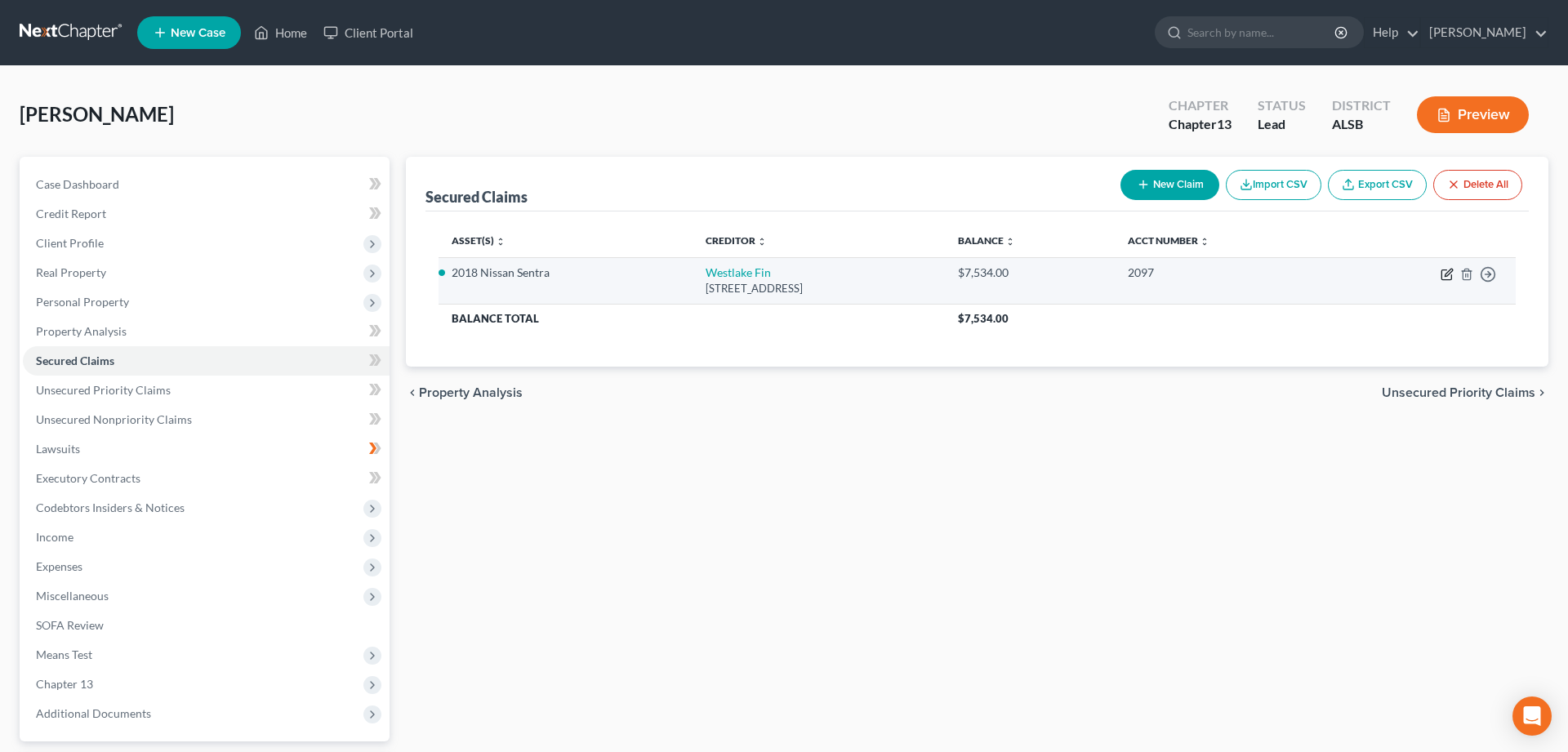
click at [1445, 272] on icon "button" at bounding box center [1447, 275] width 13 height 13
select select "4"
select select "2"
select select "1"
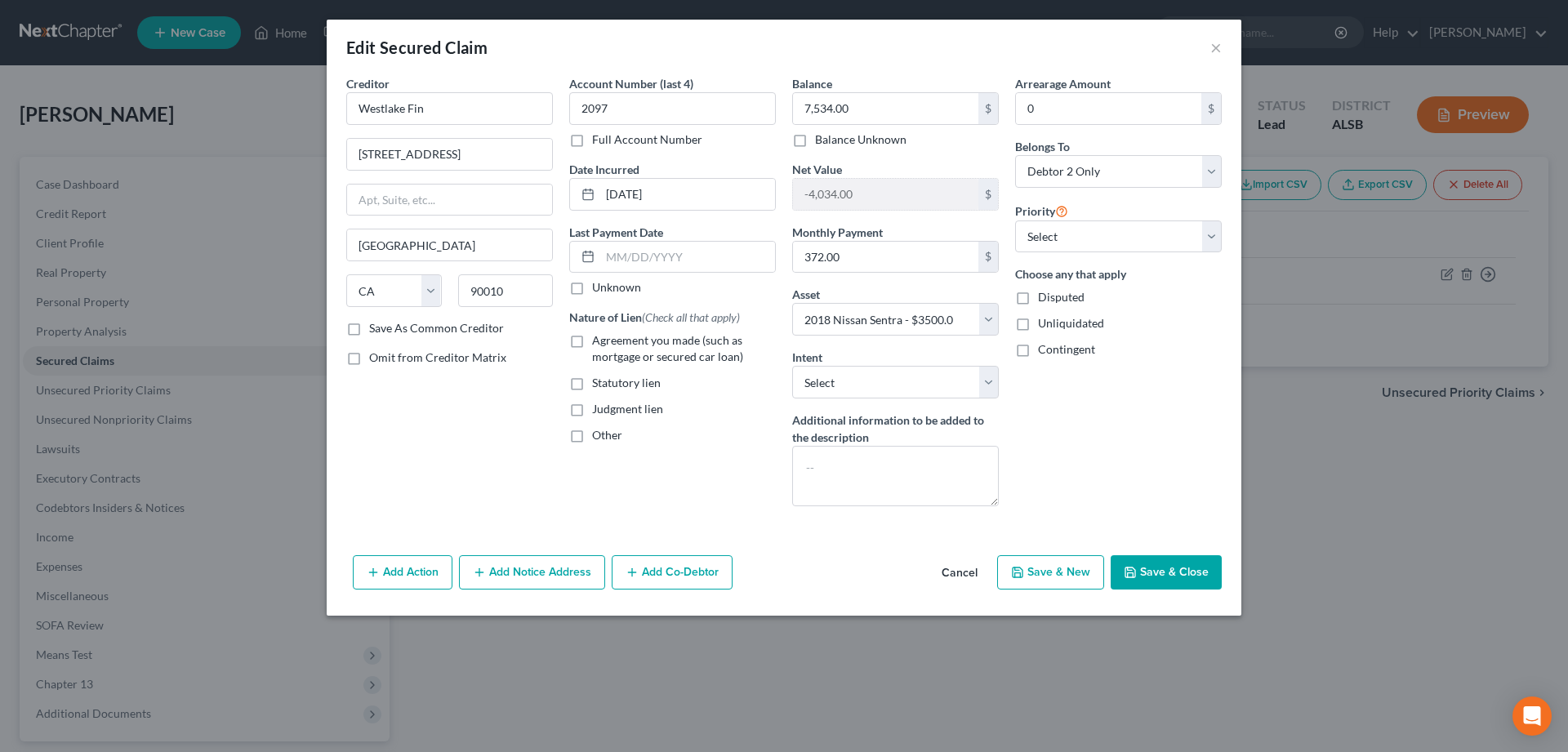
click at [959, 571] on button "Cancel" at bounding box center [960, 573] width 62 height 33
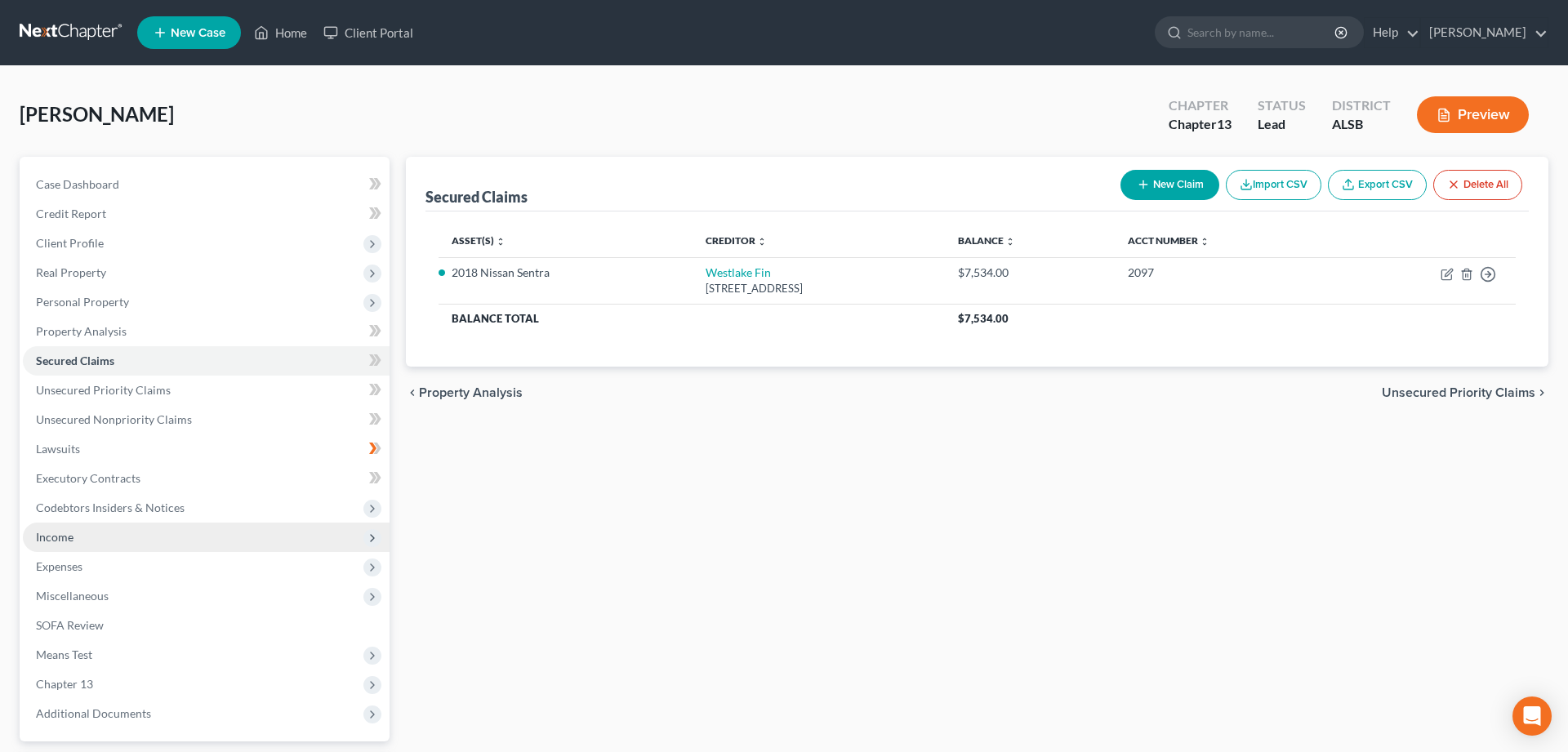
scroll to position [144, 0]
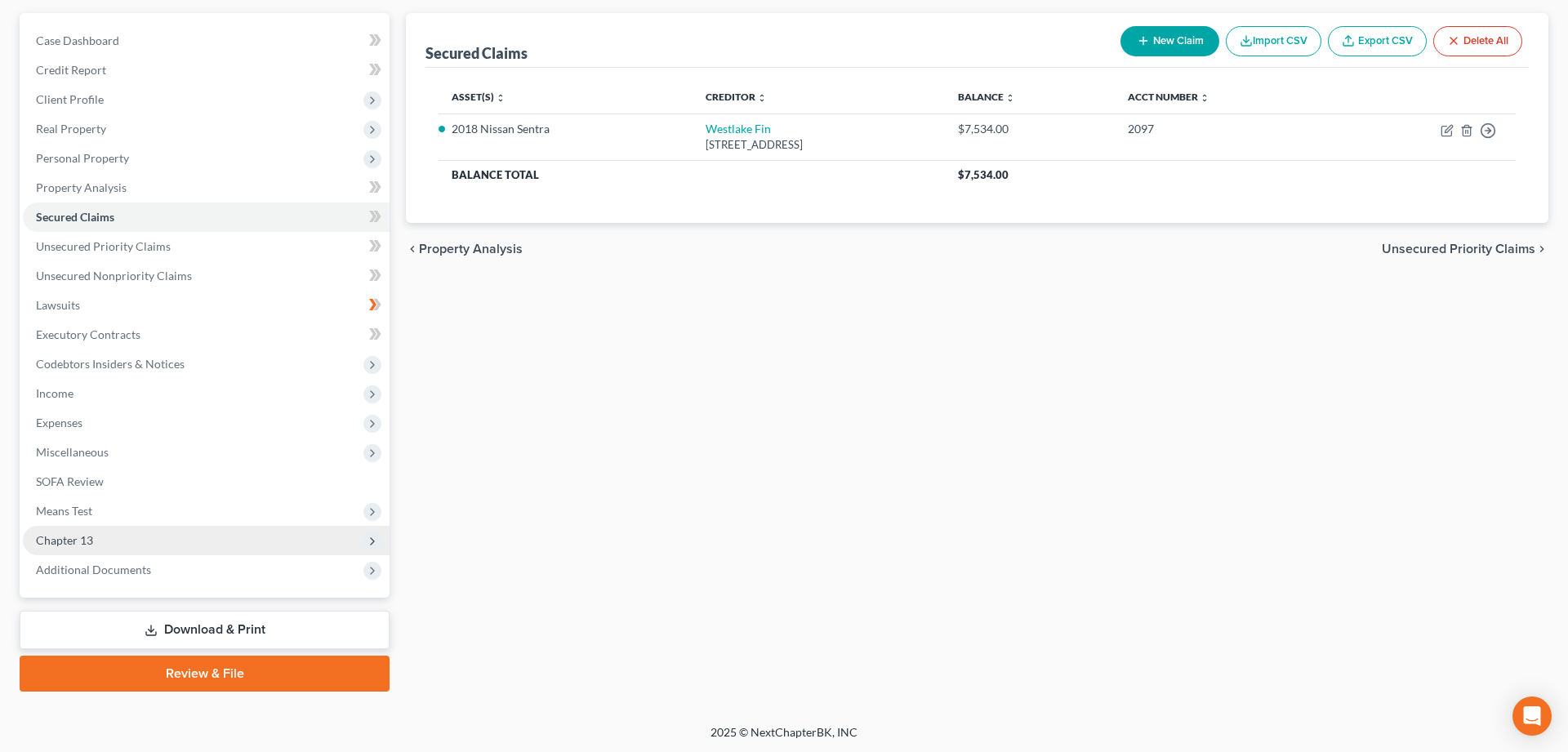
click at [70, 539] on span "Chapter 13" at bounding box center [65, 540] width 57 height 14
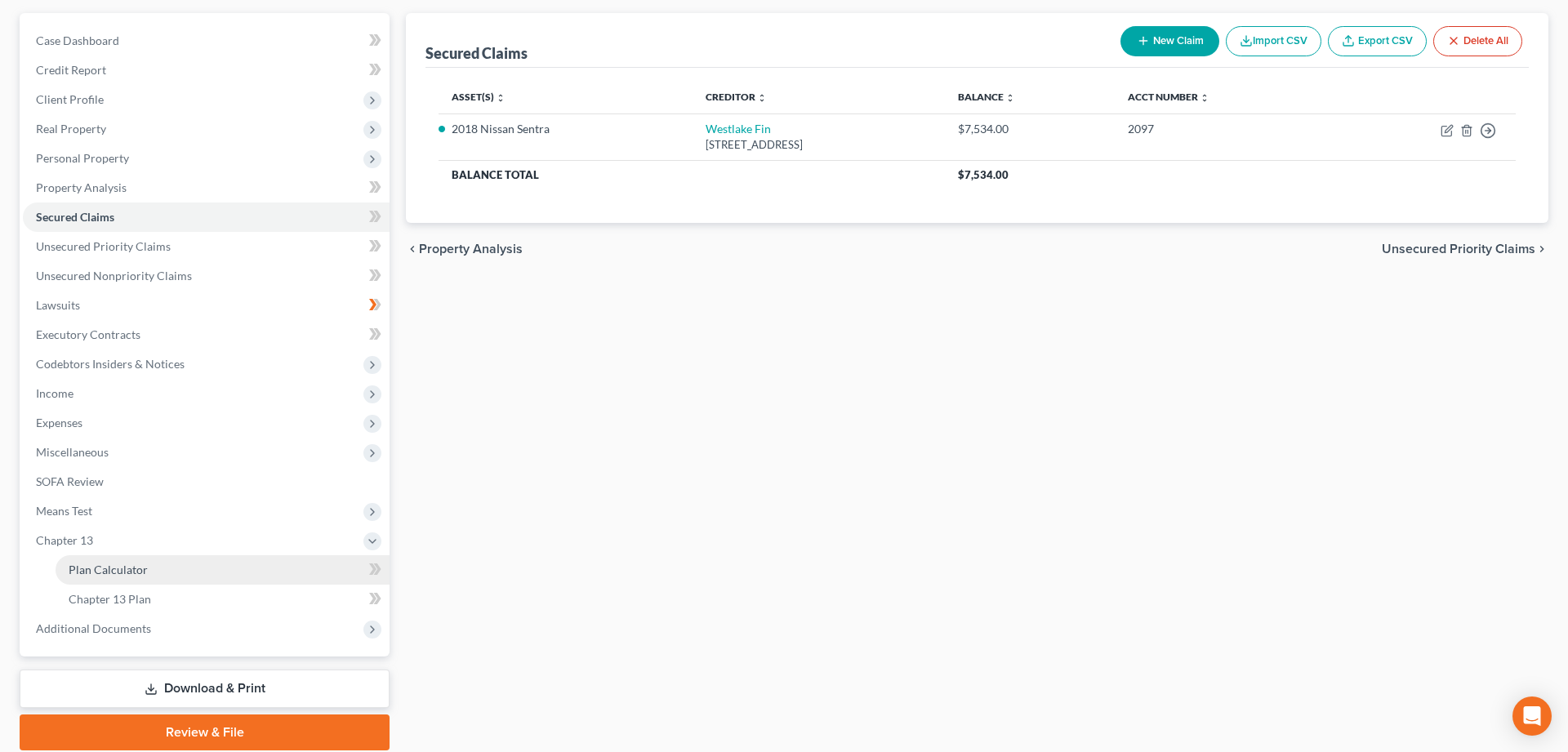
click at [97, 571] on span "Plan Calculator" at bounding box center [108, 570] width 79 height 14
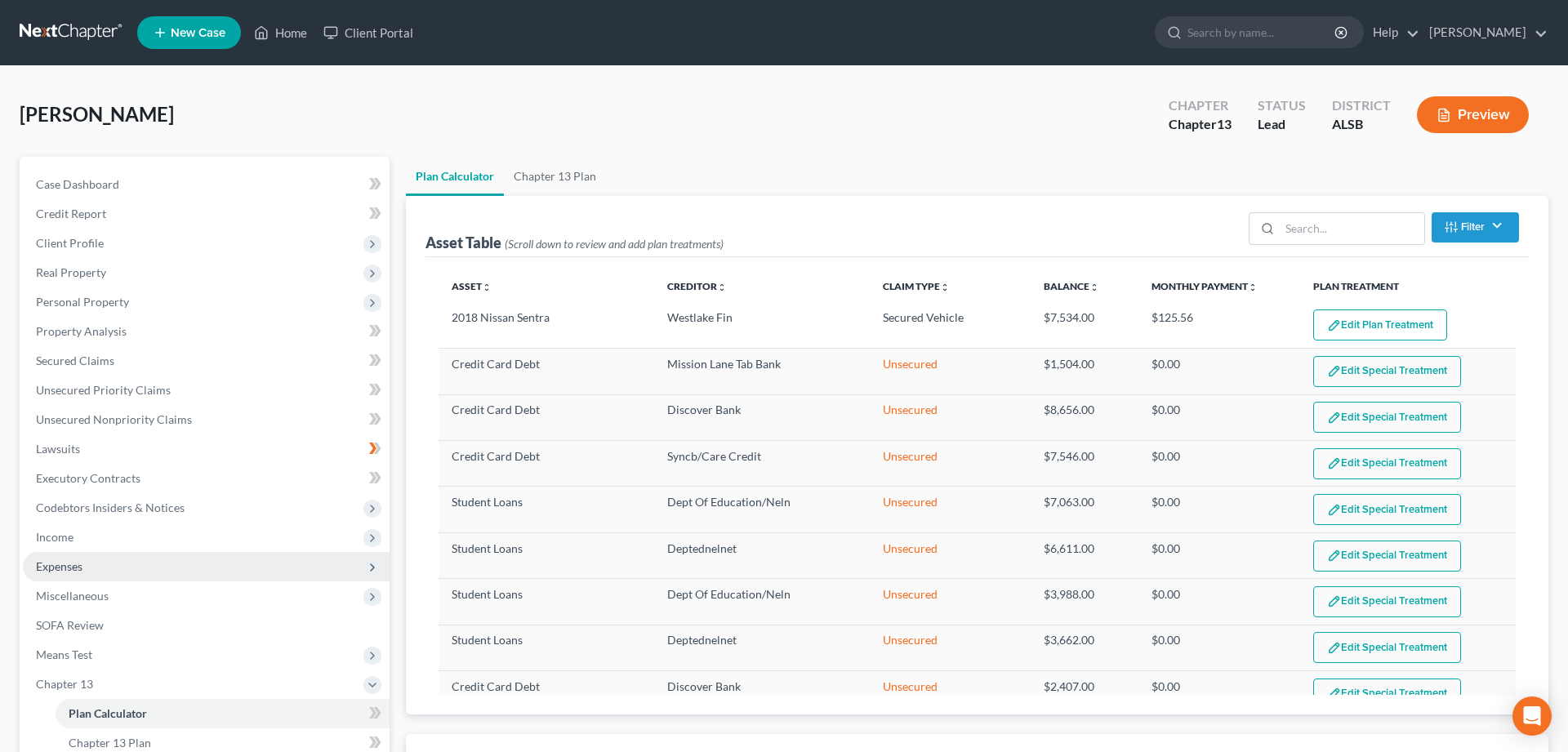
select select "59"
click at [76, 302] on span "Personal Property" at bounding box center [82, 302] width 93 height 14
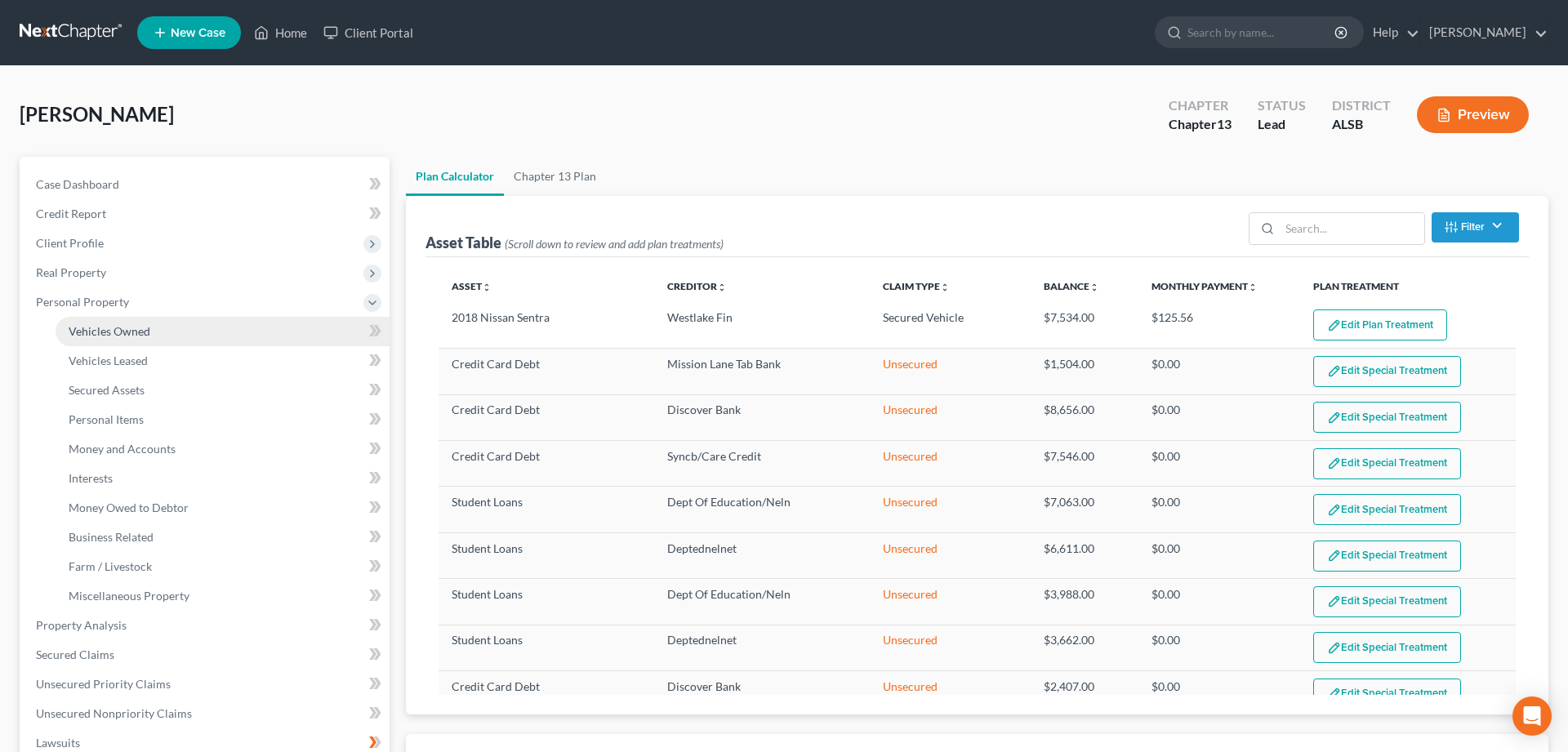
click at [100, 329] on span "Vehicles Owned" at bounding box center [109, 331] width 82 height 14
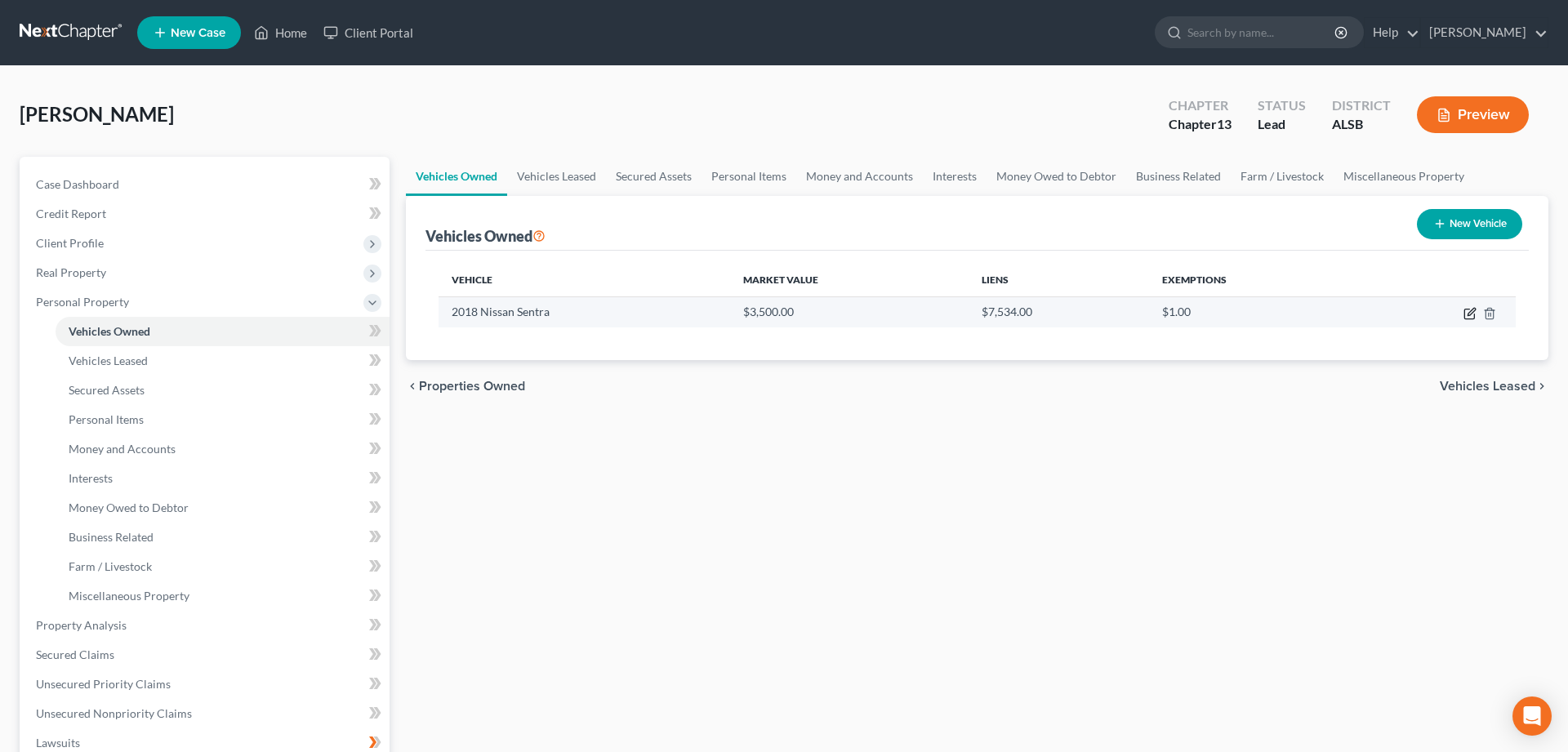
click at [1467, 313] on icon "button" at bounding box center [1471, 313] width 13 height 13
select select "0"
select select "8"
select select "3"
select select "0"
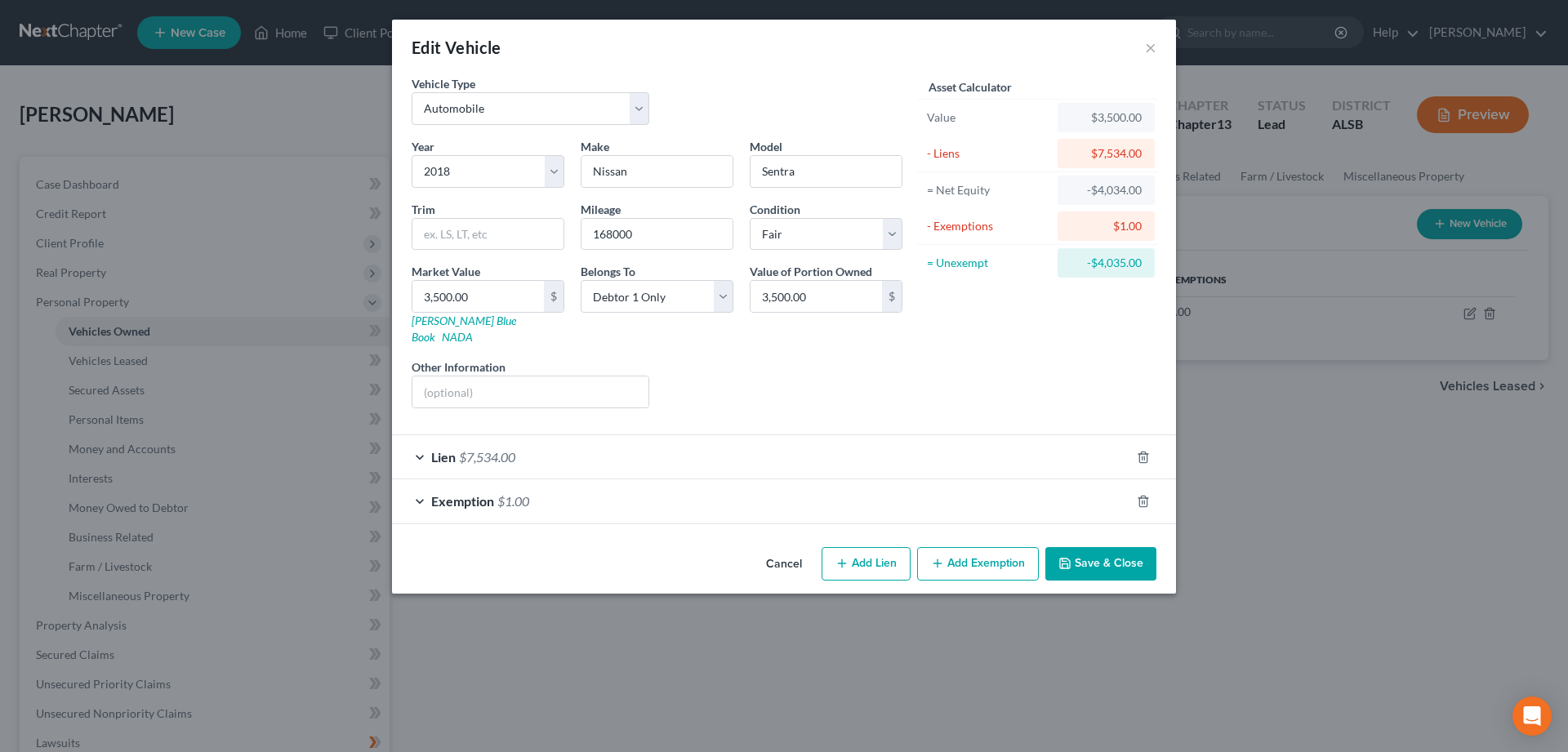
click at [1264, 560] on div "Edit Vehicle × Vehicle Type Select Automobile Truck Trailer Watercraft Aircraft…" at bounding box center [784, 376] width 1568 height 752
click at [1095, 547] on button "Save & Close" at bounding box center [1101, 564] width 111 height 34
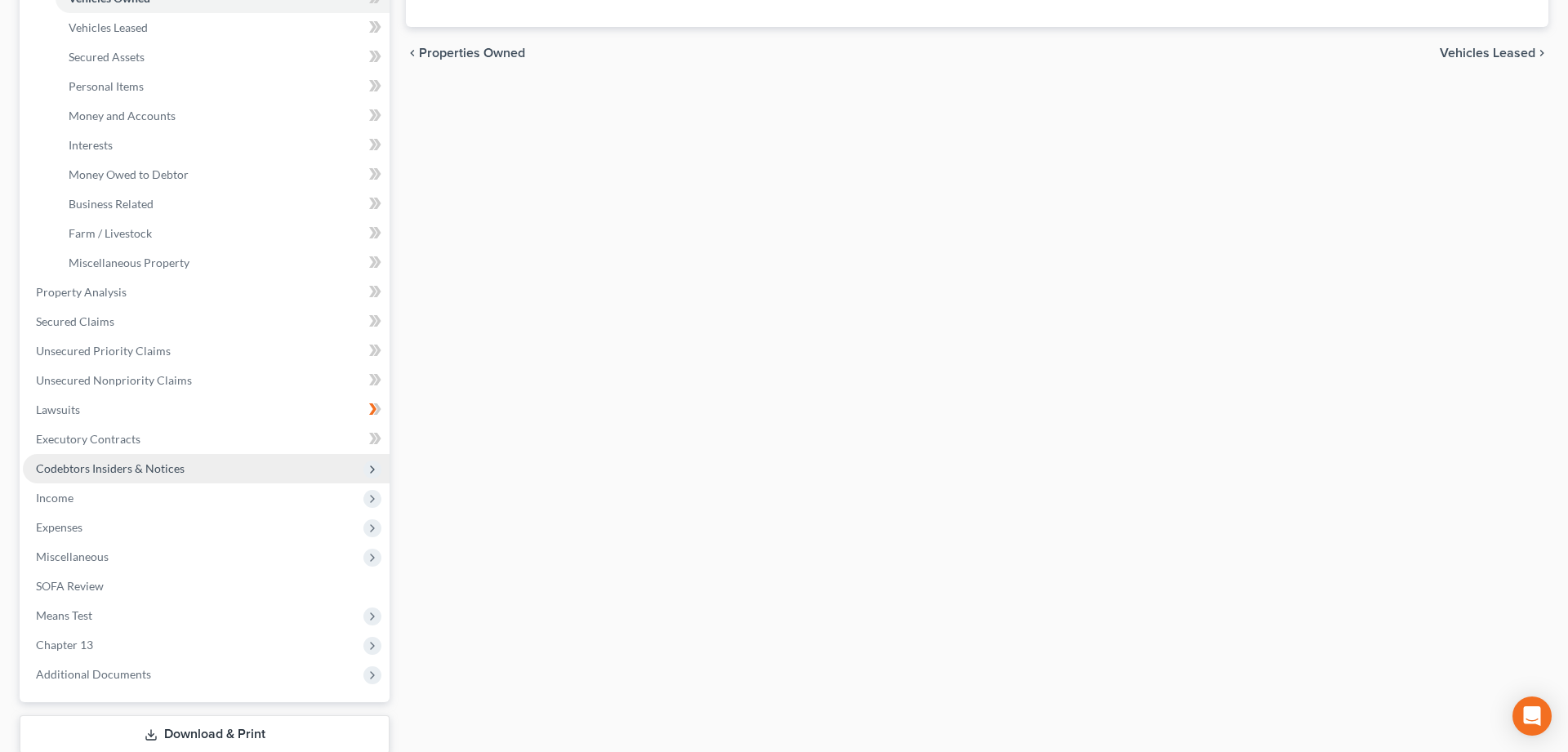
scroll to position [438, 0]
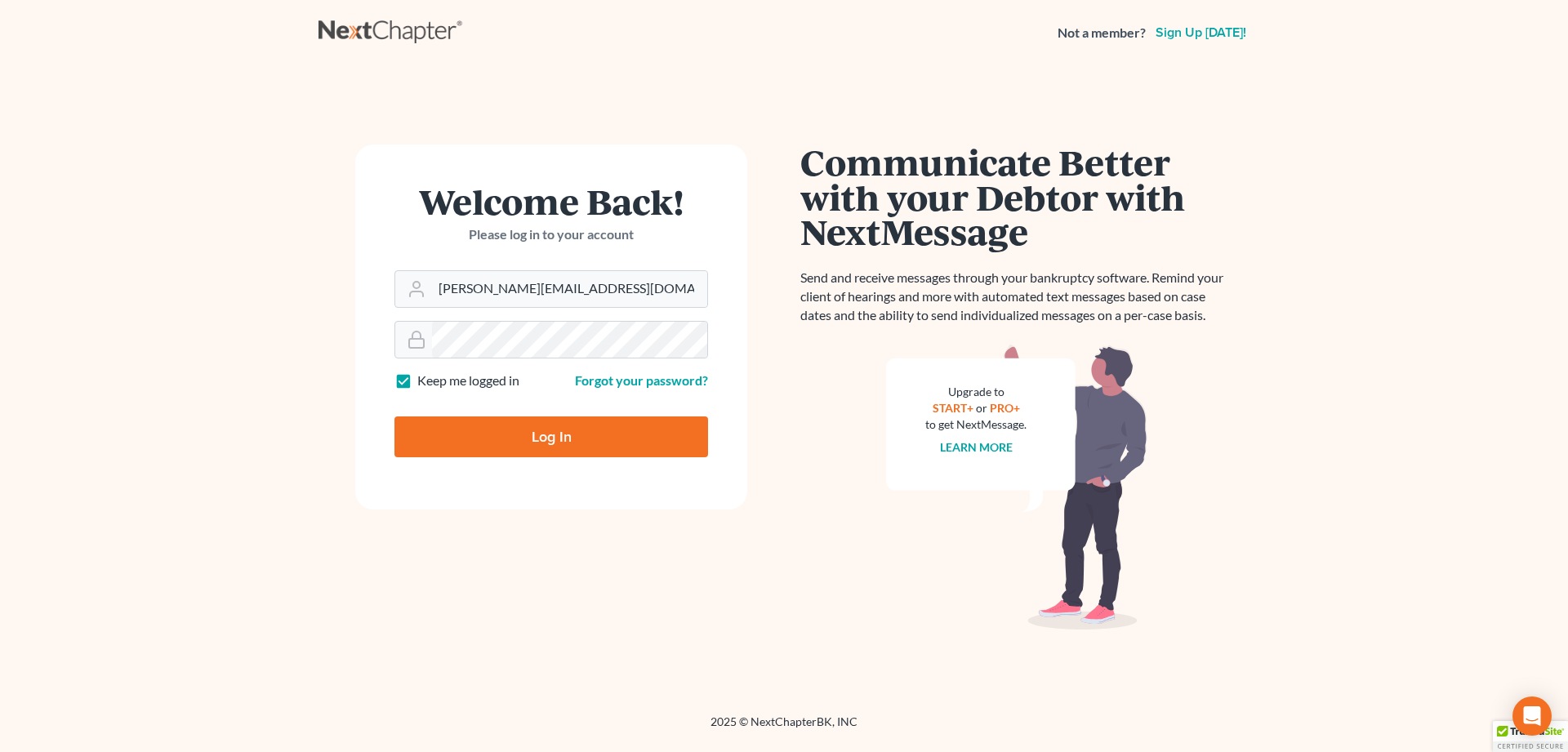
click at [465, 433] on input "Log In" at bounding box center [550, 437] width 313 height 41
type input "Thinking..."
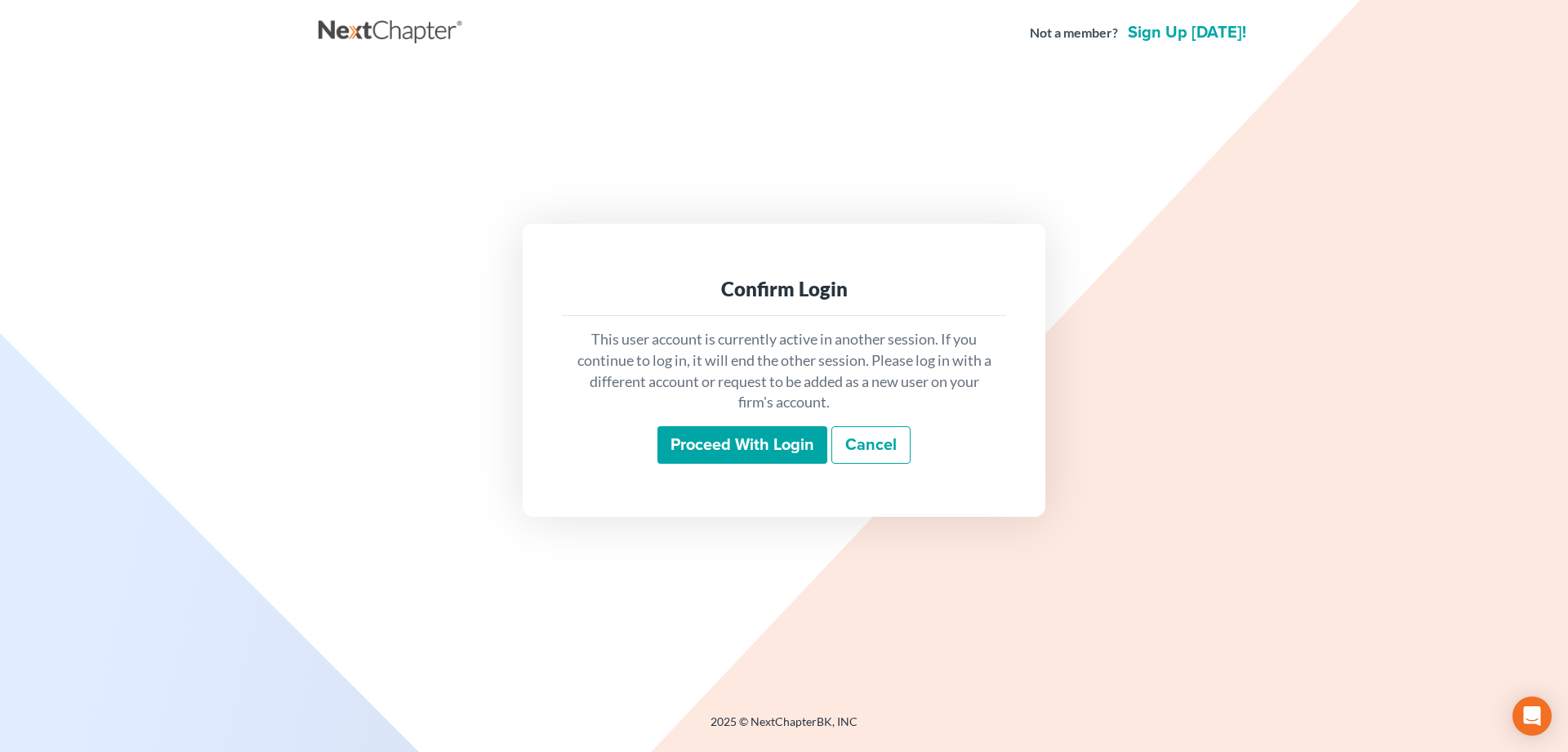
click at [707, 435] on input "Proceed with login" at bounding box center [742, 444] width 170 height 38
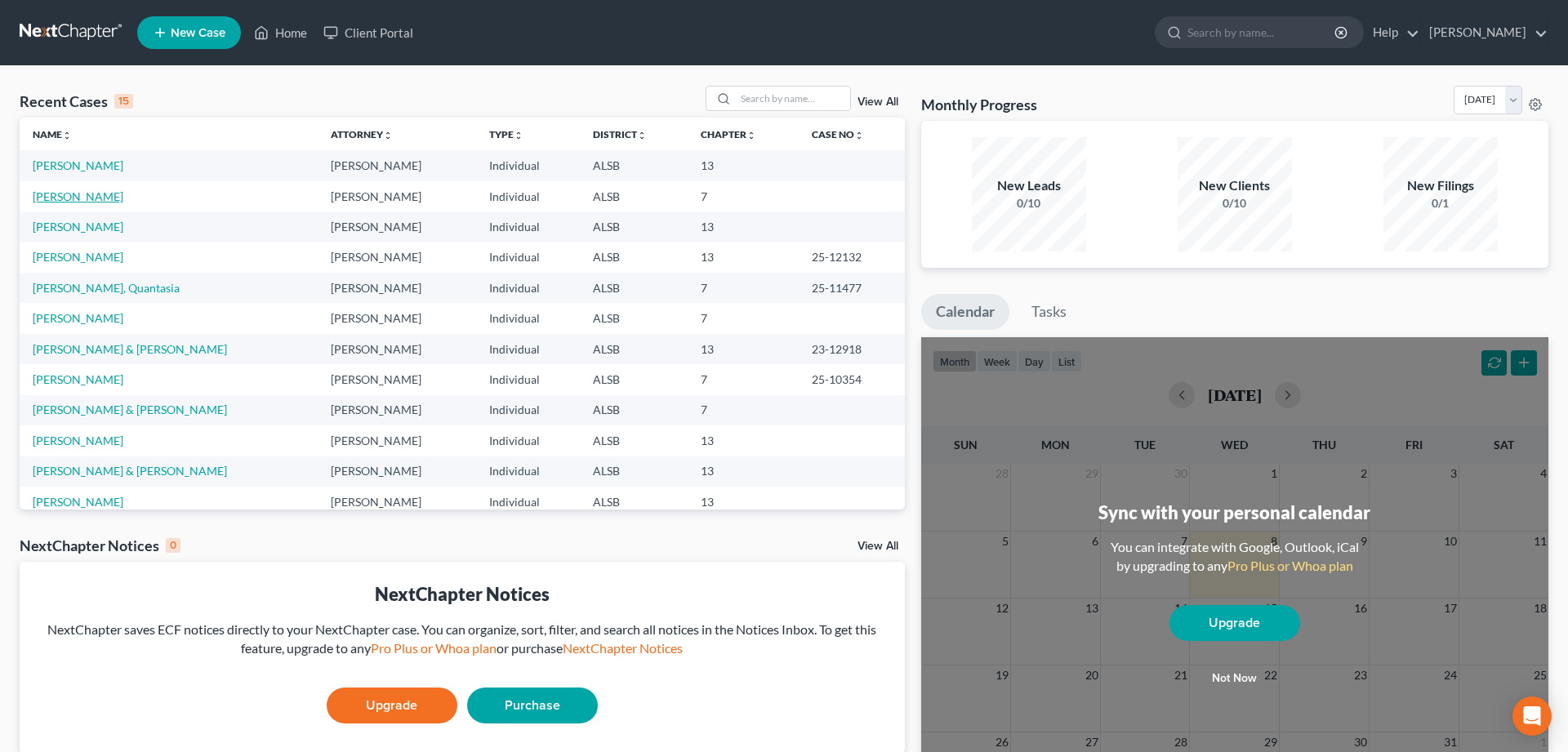
click at [103, 197] on link "Colbart, Michelle" at bounding box center [78, 196] width 91 height 14
click at [83, 200] on link "[PERSON_NAME]" at bounding box center [78, 196] width 91 height 14
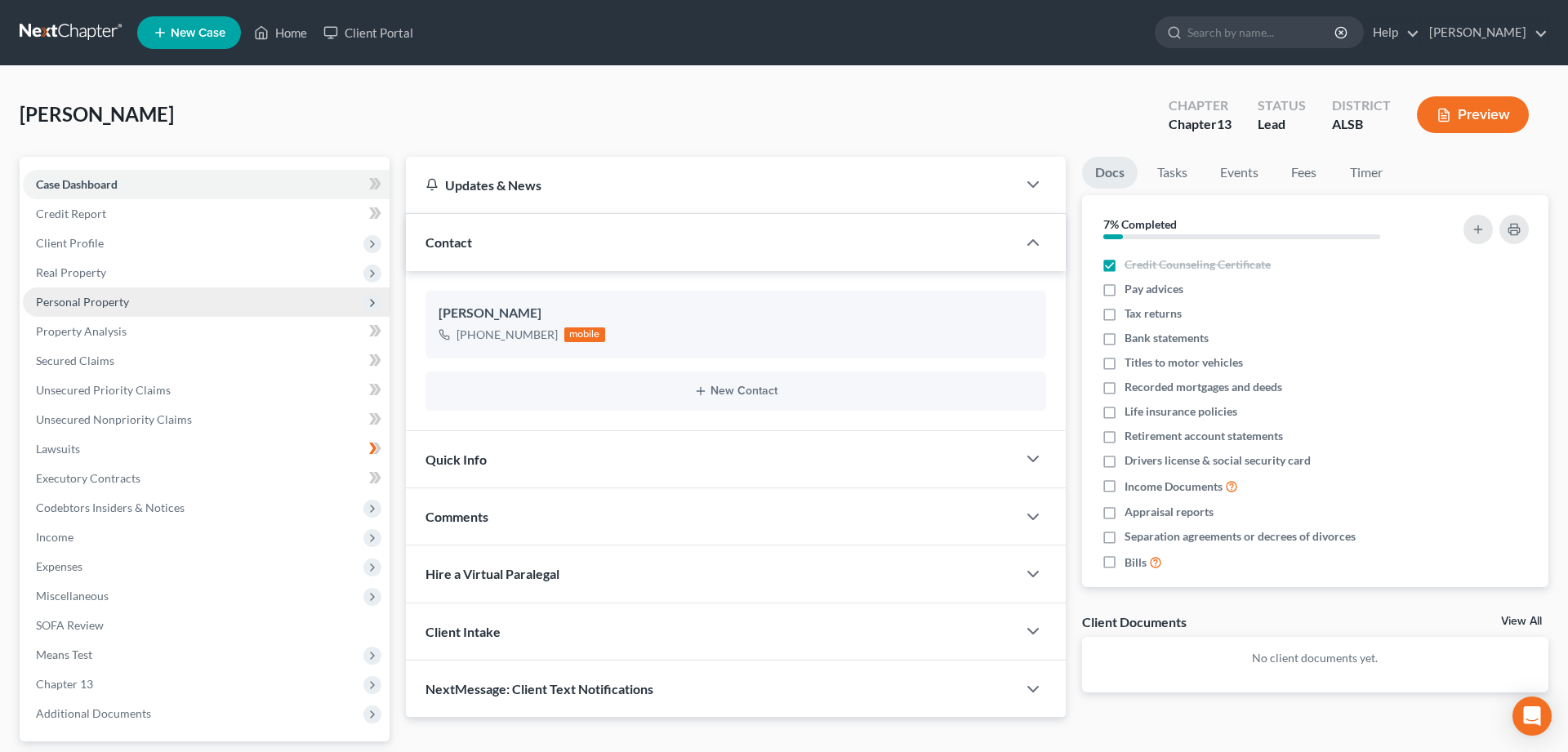
click at [87, 302] on span "Personal Property" at bounding box center [82, 302] width 93 height 14
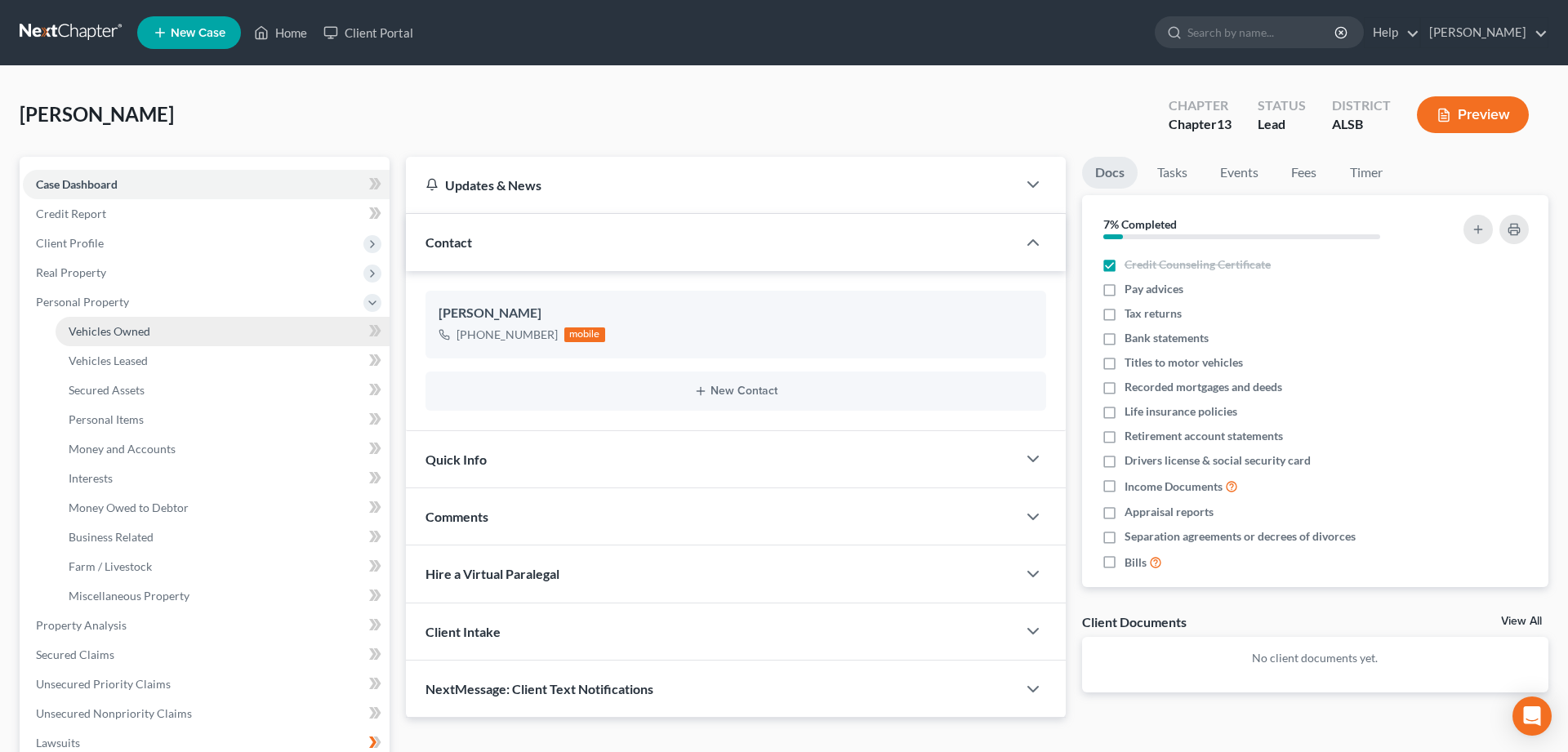
click at [94, 331] on span "Vehicles Owned" at bounding box center [109, 331] width 82 height 14
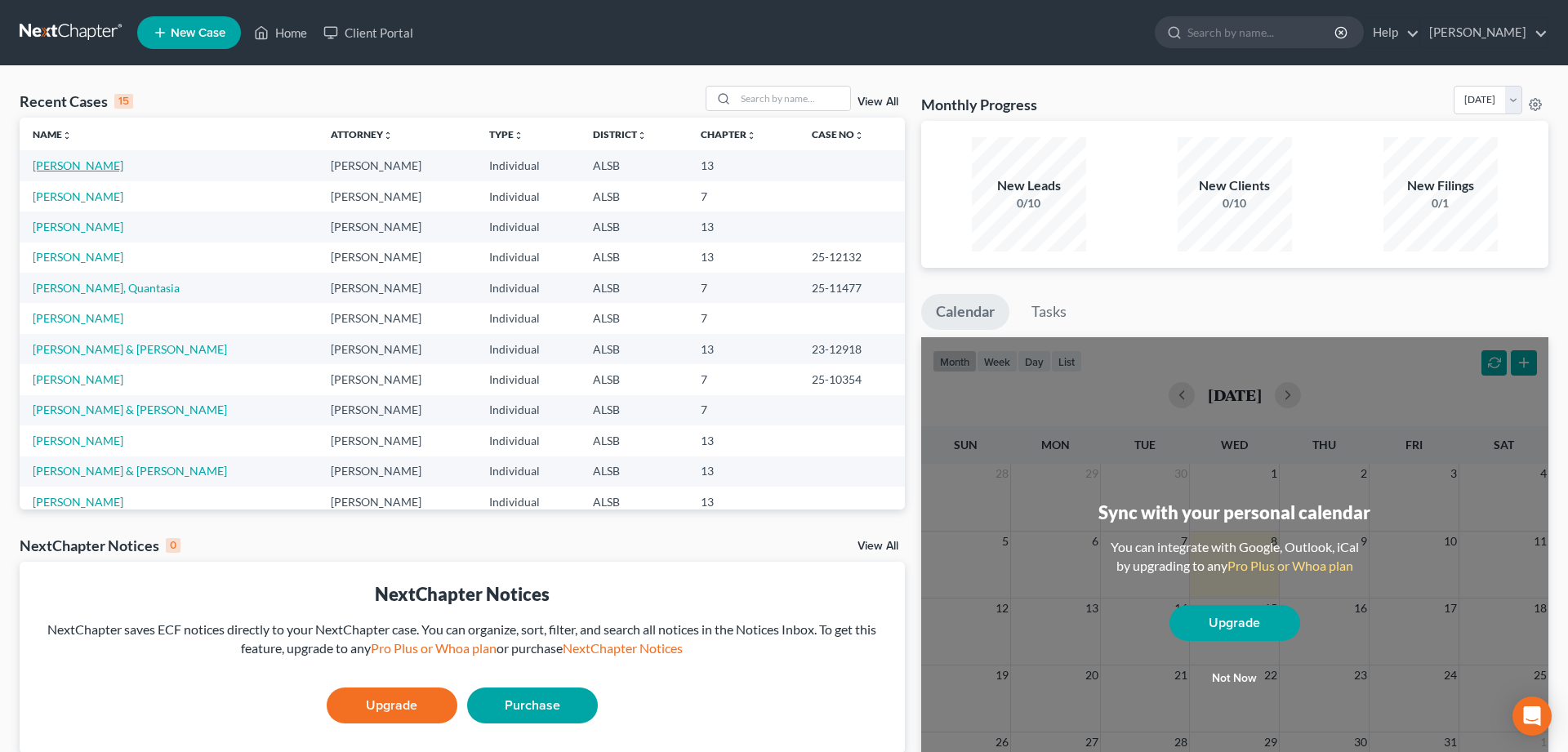
click at [61, 164] on link "[PERSON_NAME]" at bounding box center [78, 166] width 91 height 14
click at [66, 195] on link "[PERSON_NAME]" at bounding box center [78, 196] width 91 height 14
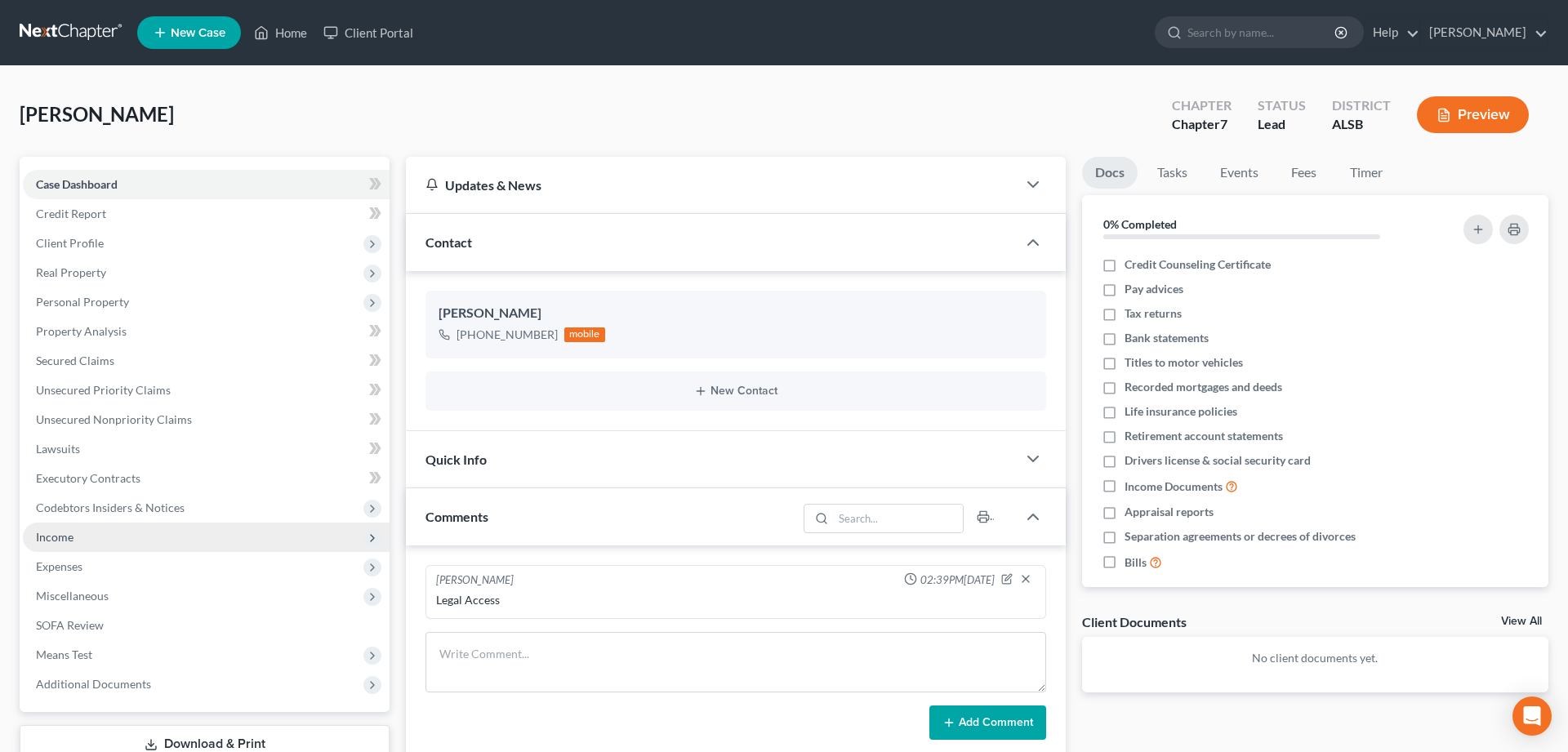
click at [50, 534] on span "Income" at bounding box center [55, 537] width 38 height 14
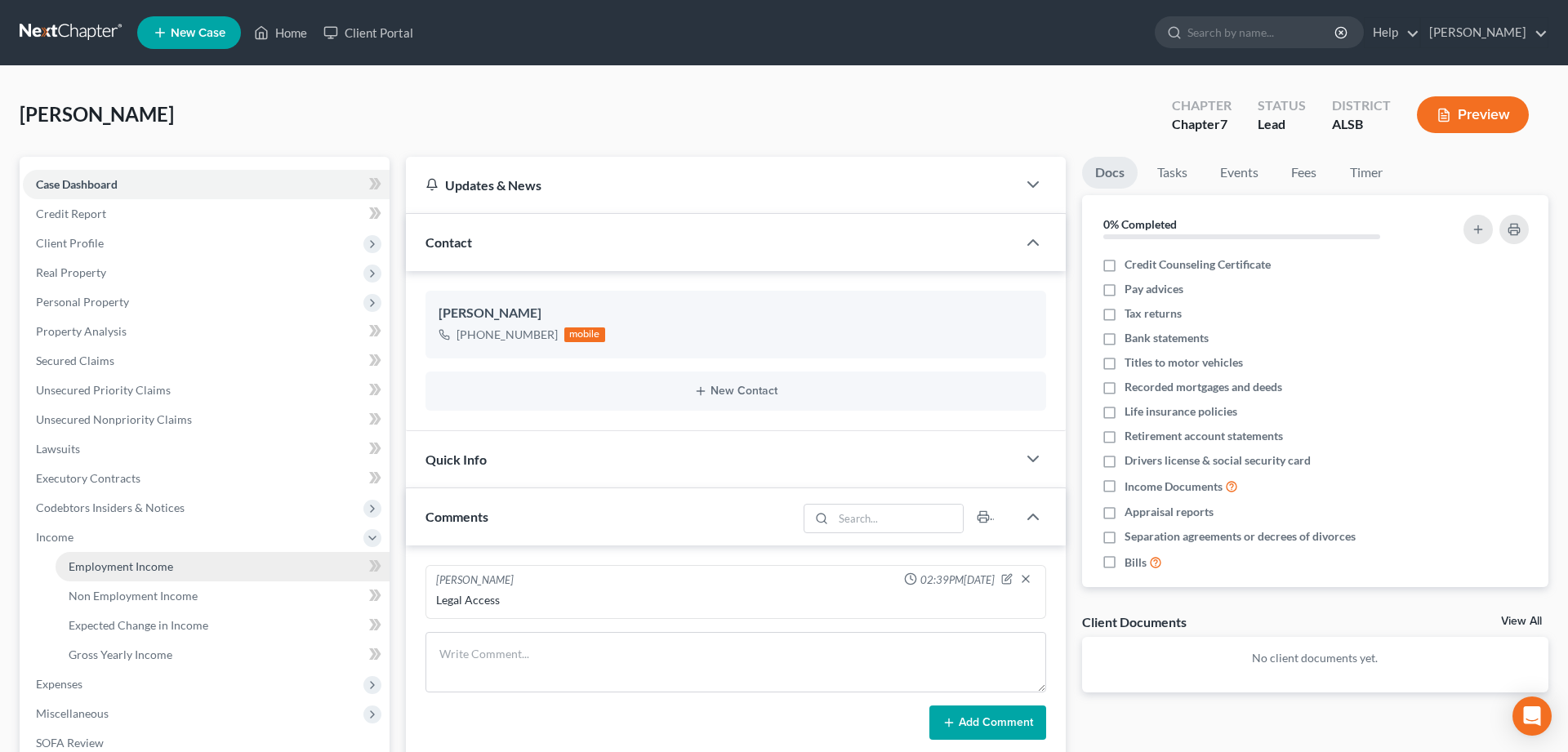
click at [113, 566] on span "Employment Income" at bounding box center [121, 566] width 104 height 14
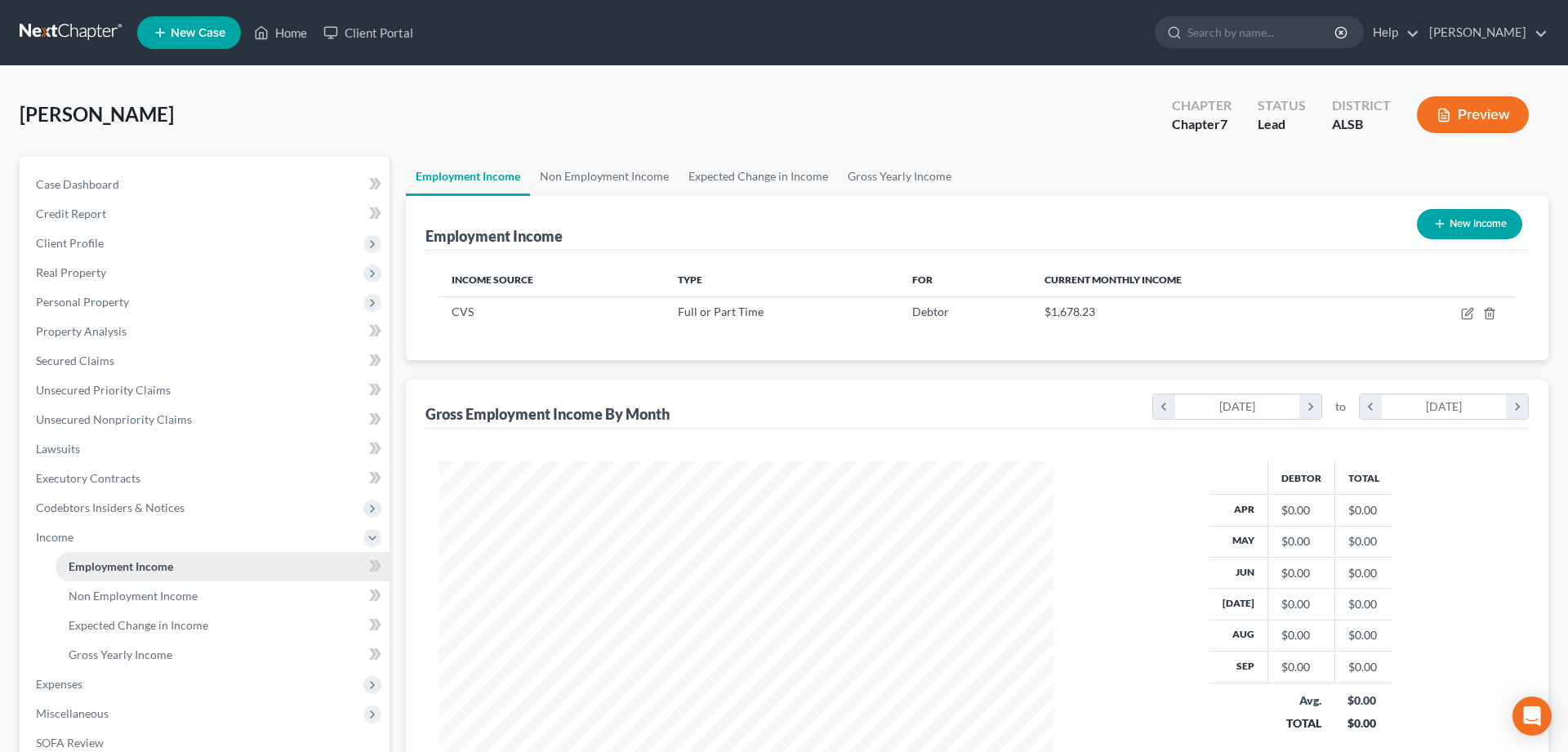
scroll to position [307, 648]
click at [1471, 311] on icon "button" at bounding box center [1468, 313] width 13 height 13
select select "0"
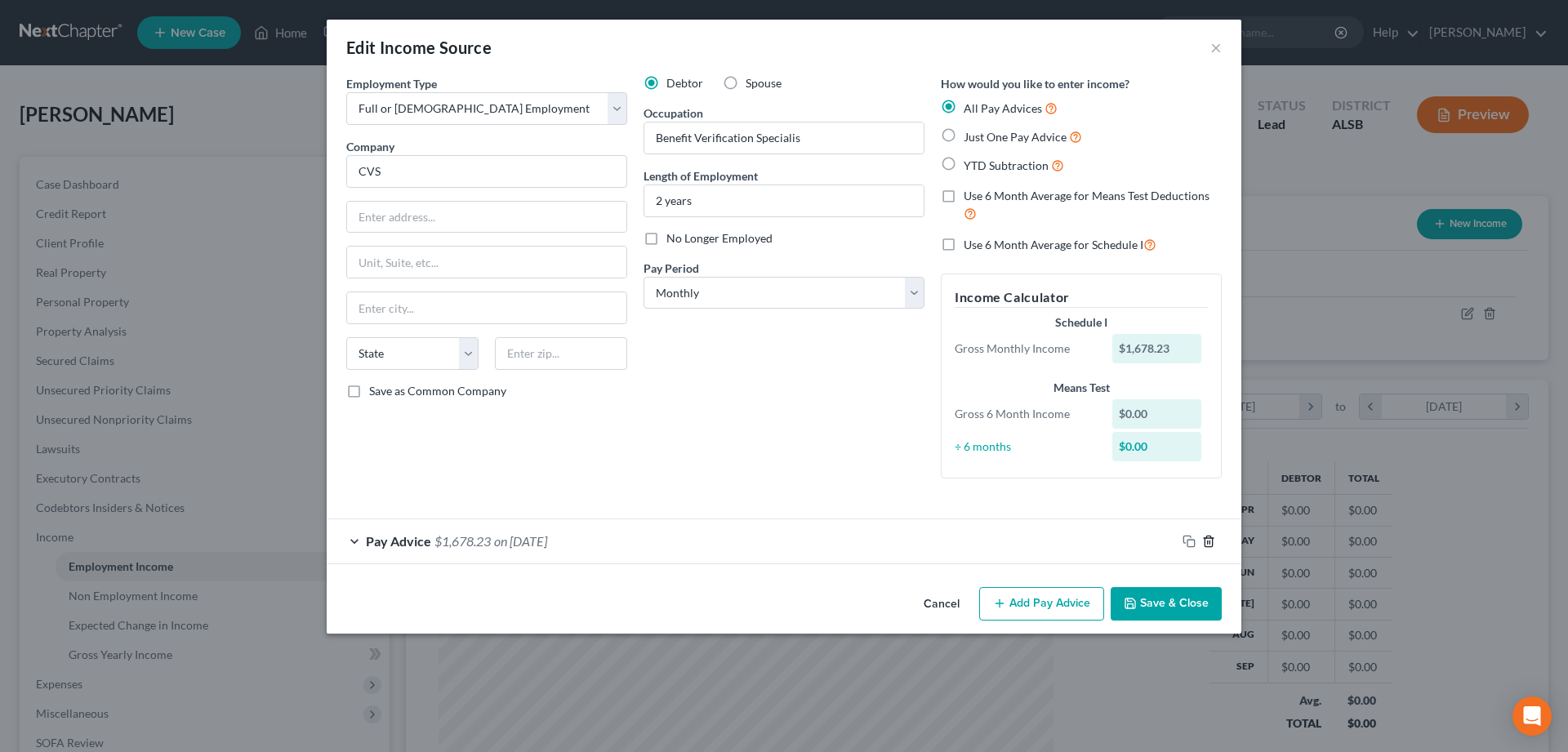
click at [1208, 540] on icon "button" at bounding box center [1209, 542] width 13 height 13
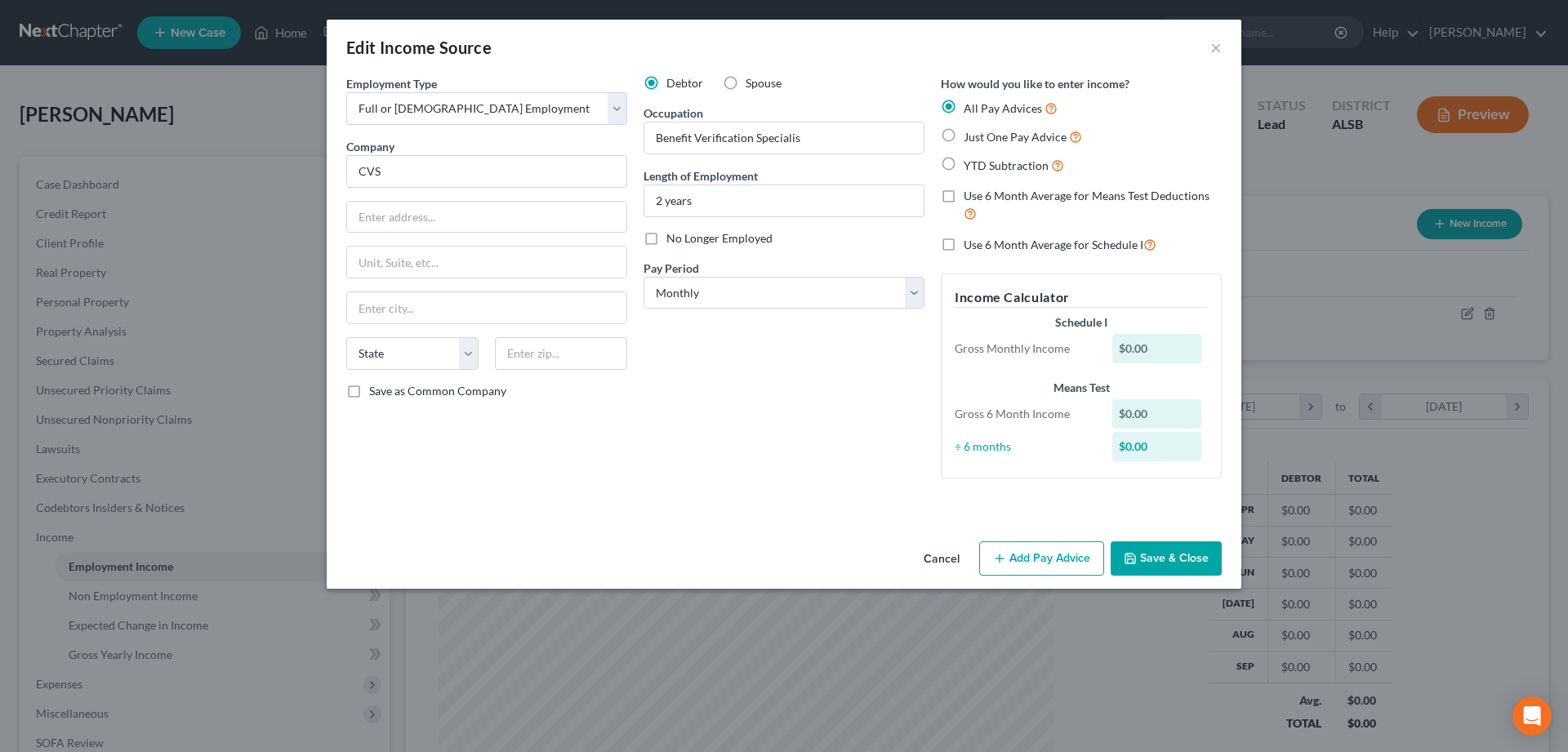
click at [1027, 551] on button "Add Pay Advice" at bounding box center [1041, 558] width 125 height 34
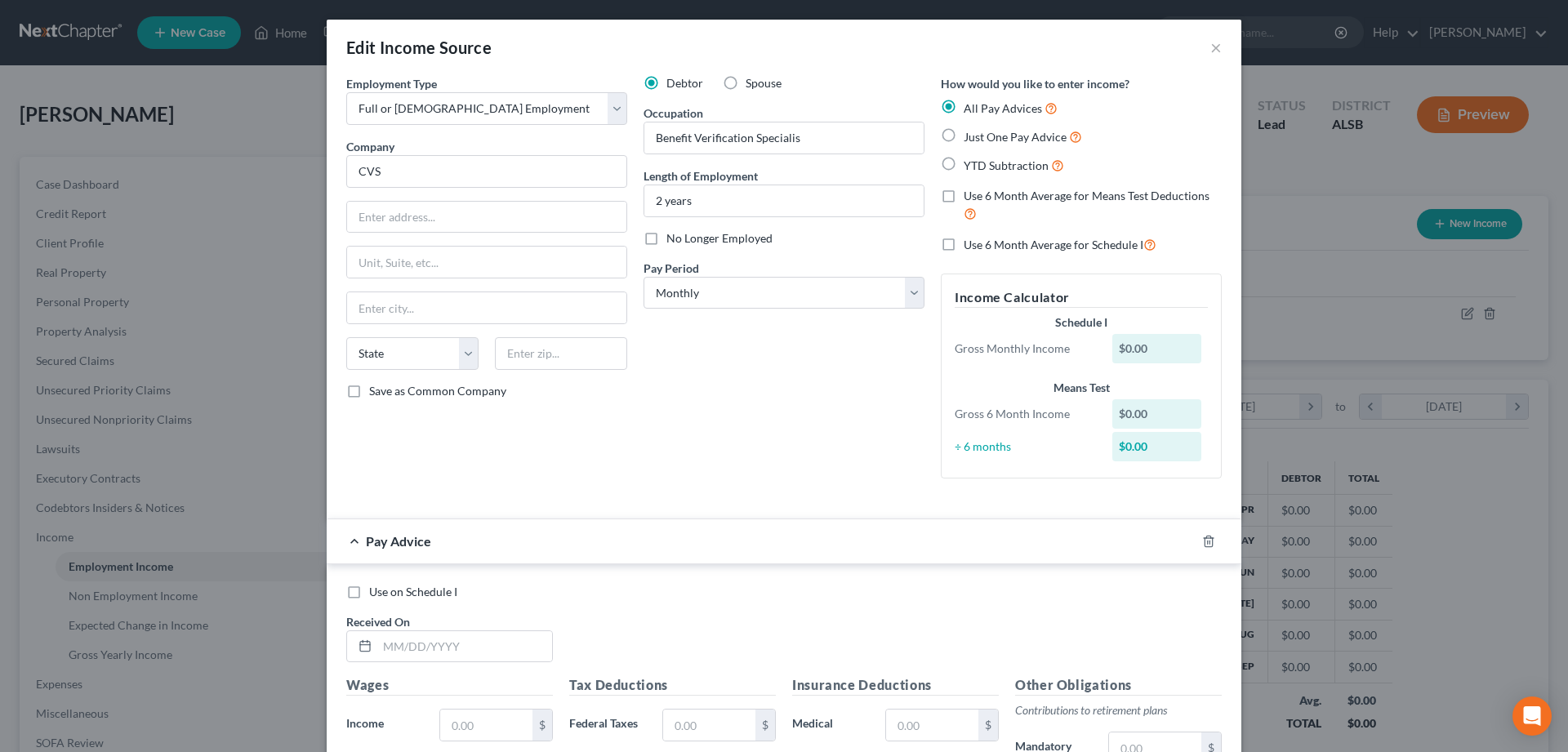
scroll to position [250, 0]
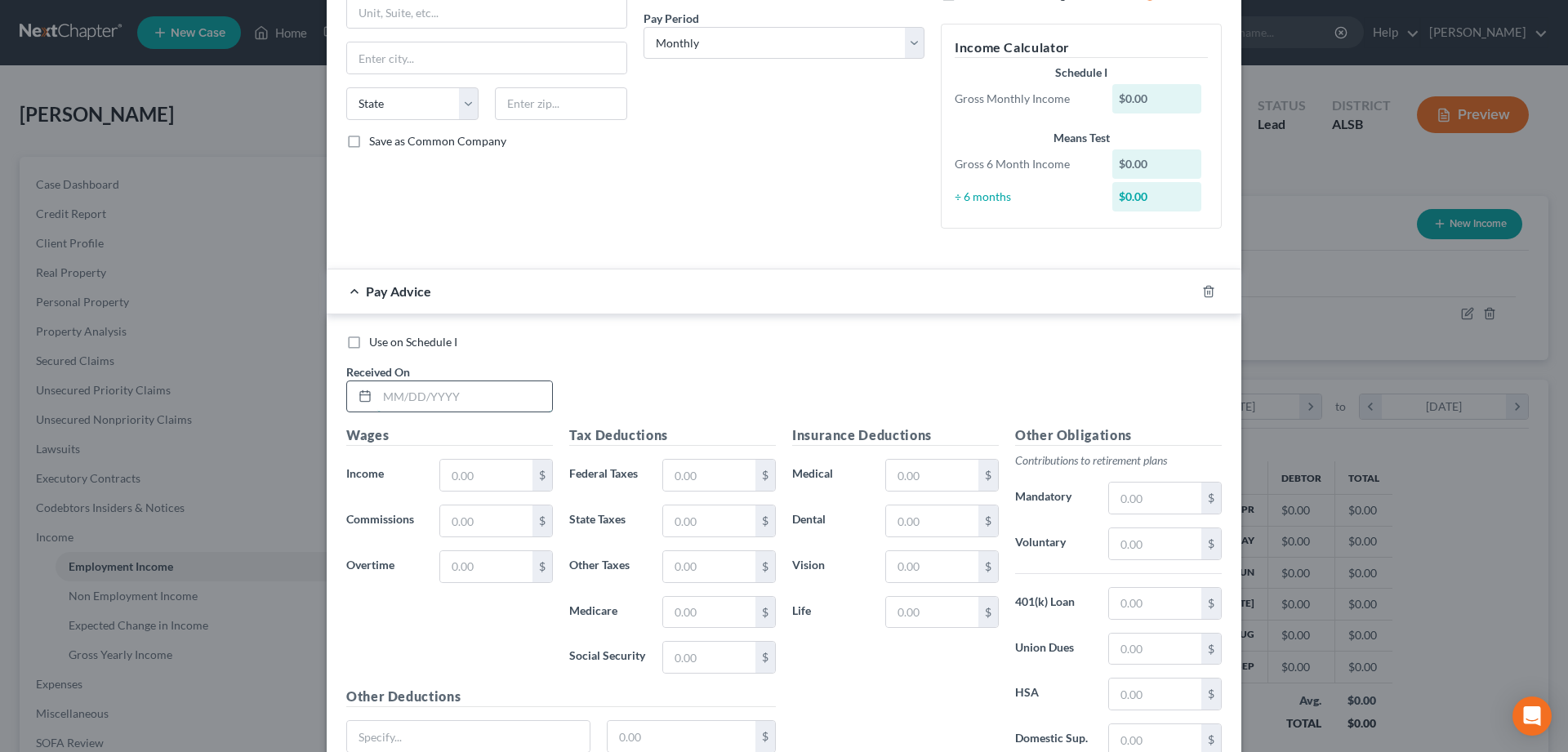
click at [400, 403] on input "text" at bounding box center [465, 397] width 175 height 31
type input "04/18/2025"
type input "1,731.82"
click at [693, 475] on input "text" at bounding box center [709, 475] width 92 height 31
type input "85.71"
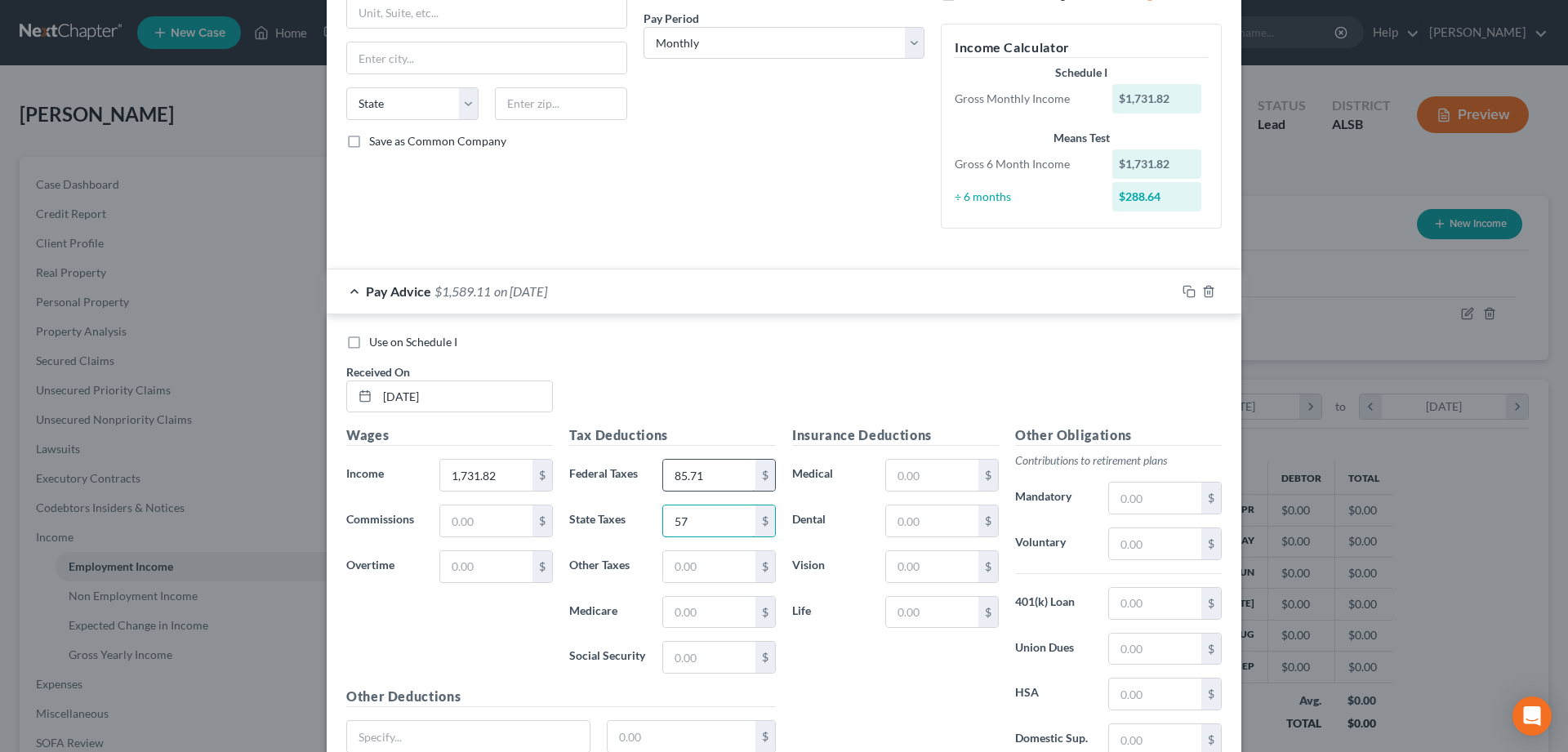
type input "57"
click at [708, 611] on input "text" at bounding box center [709, 612] width 92 height 31
type input "22.16"
click at [680, 661] on input "text" at bounding box center [709, 657] width 92 height 31
type input "94.73"
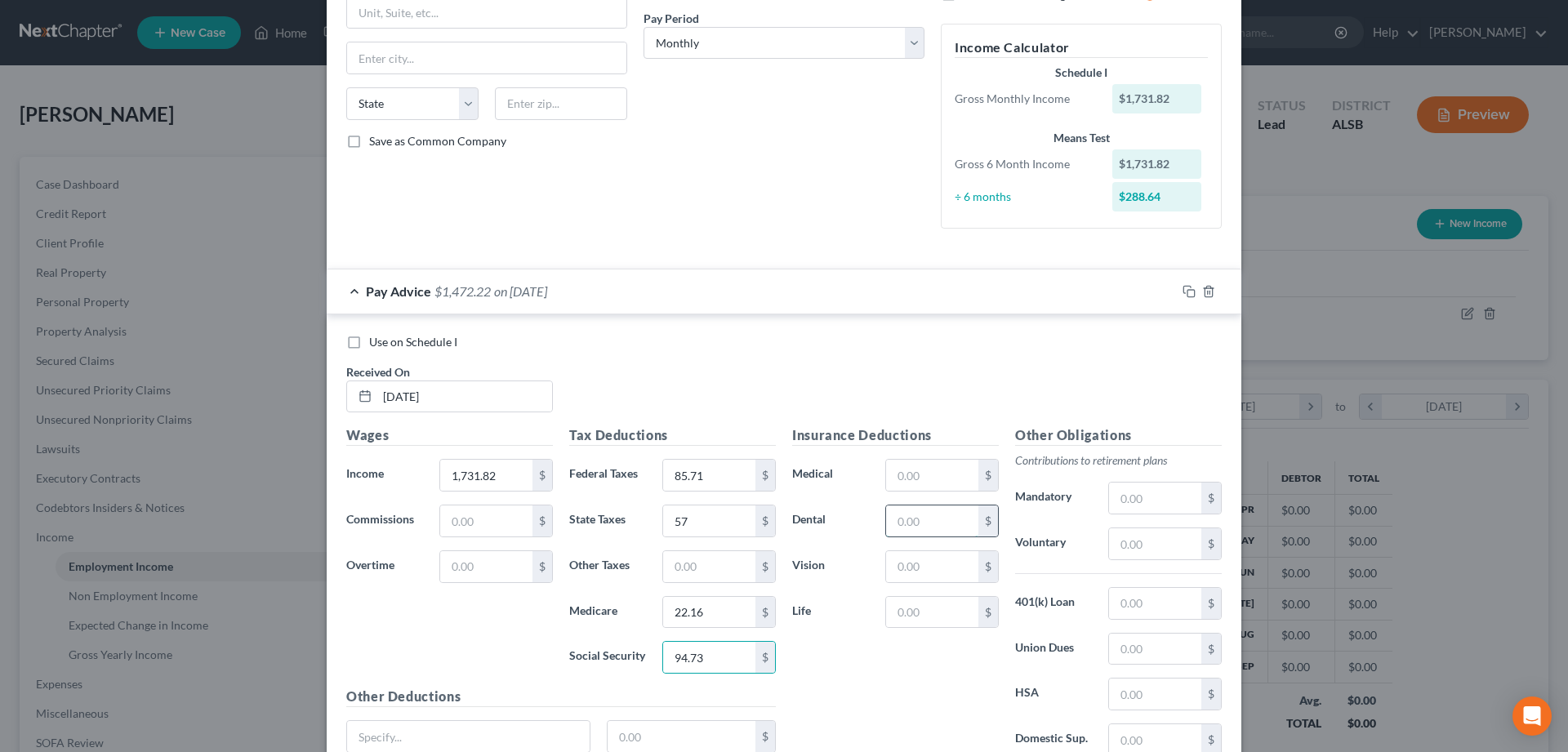
click at [916, 522] on input "text" at bounding box center [932, 521] width 92 height 31
type input "36.22"
click at [937, 477] on input "text" at bounding box center [932, 475] width 92 height 31
type input "154.37"
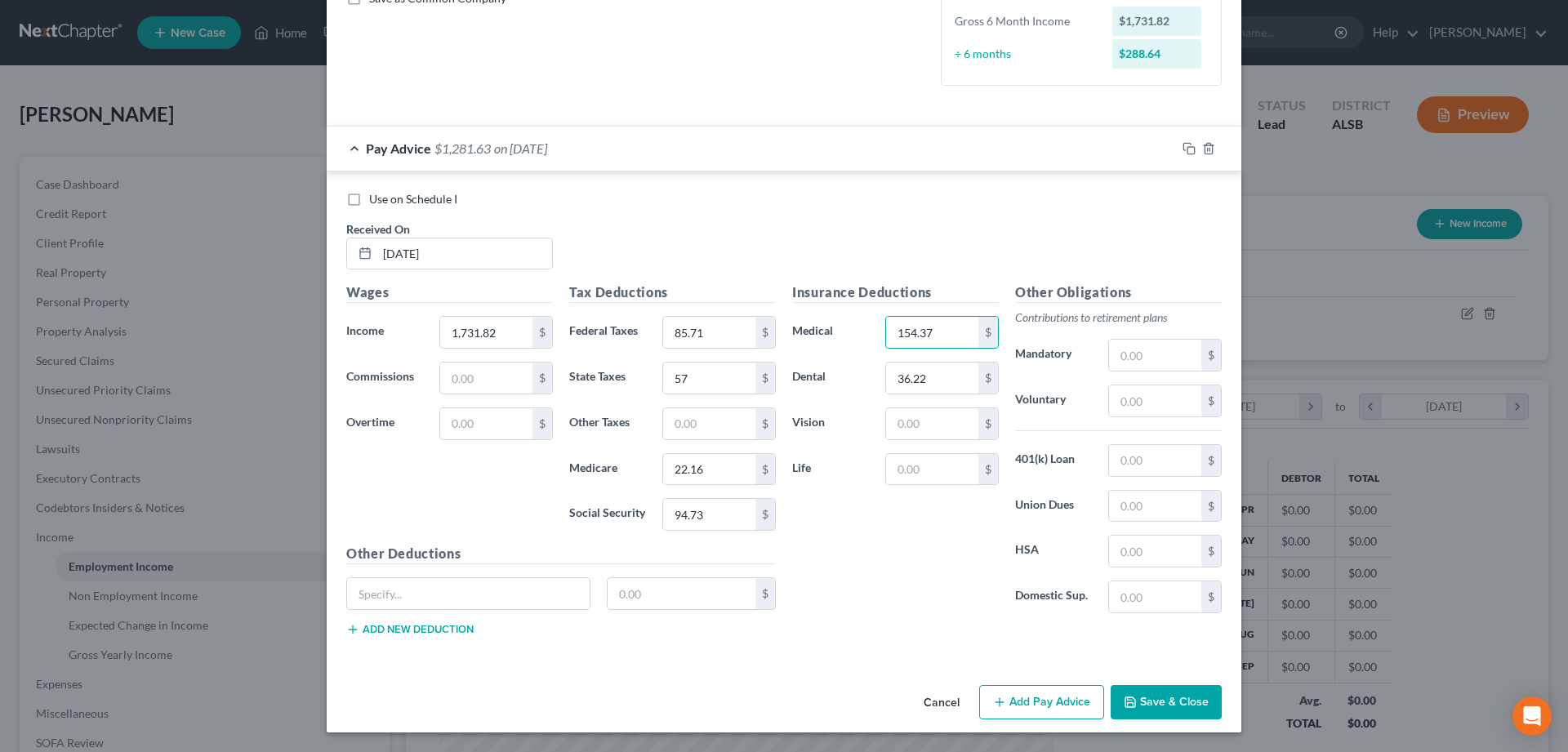
click at [1030, 701] on button "Add Pay Advice" at bounding box center [1041, 702] width 125 height 34
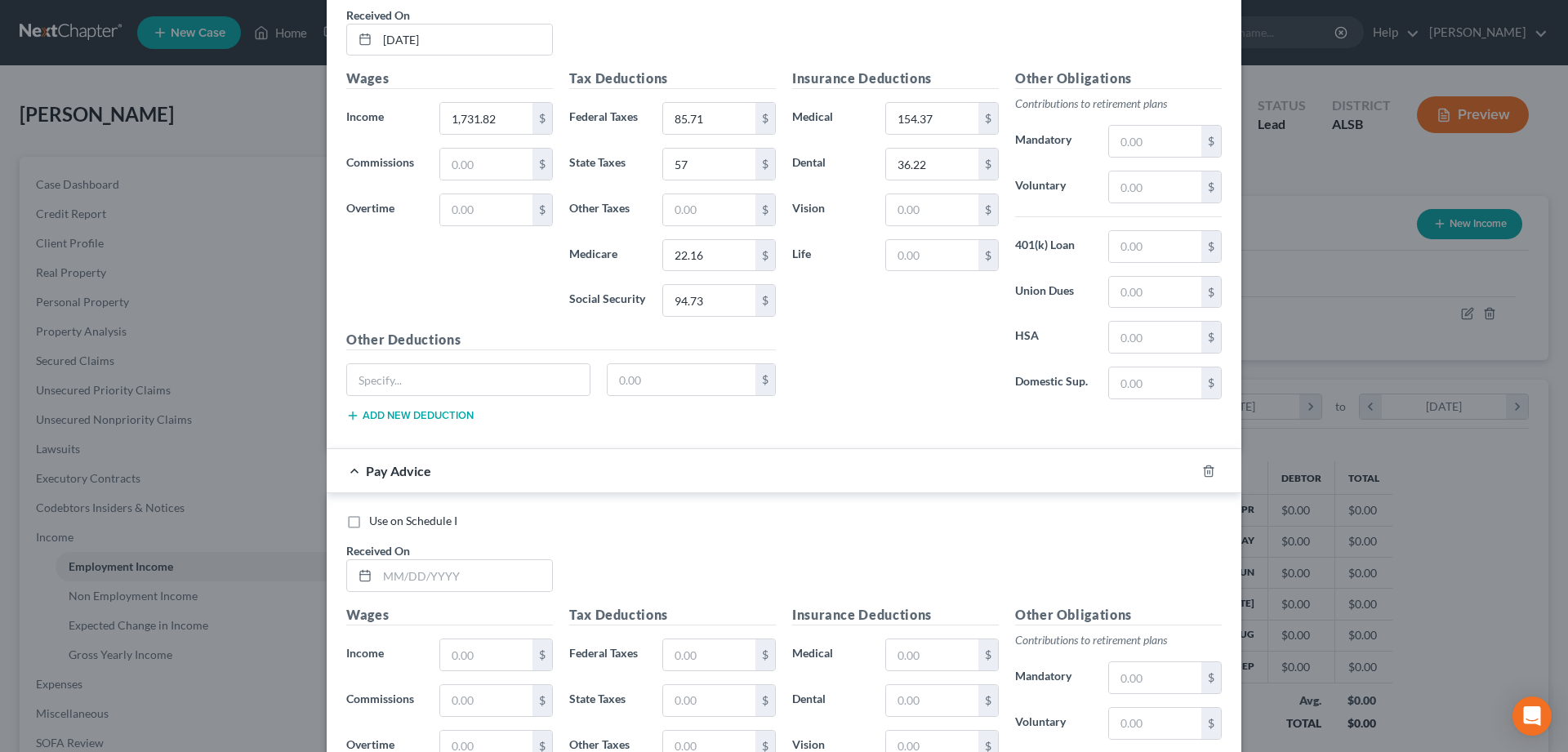
scroll to position [726, 0]
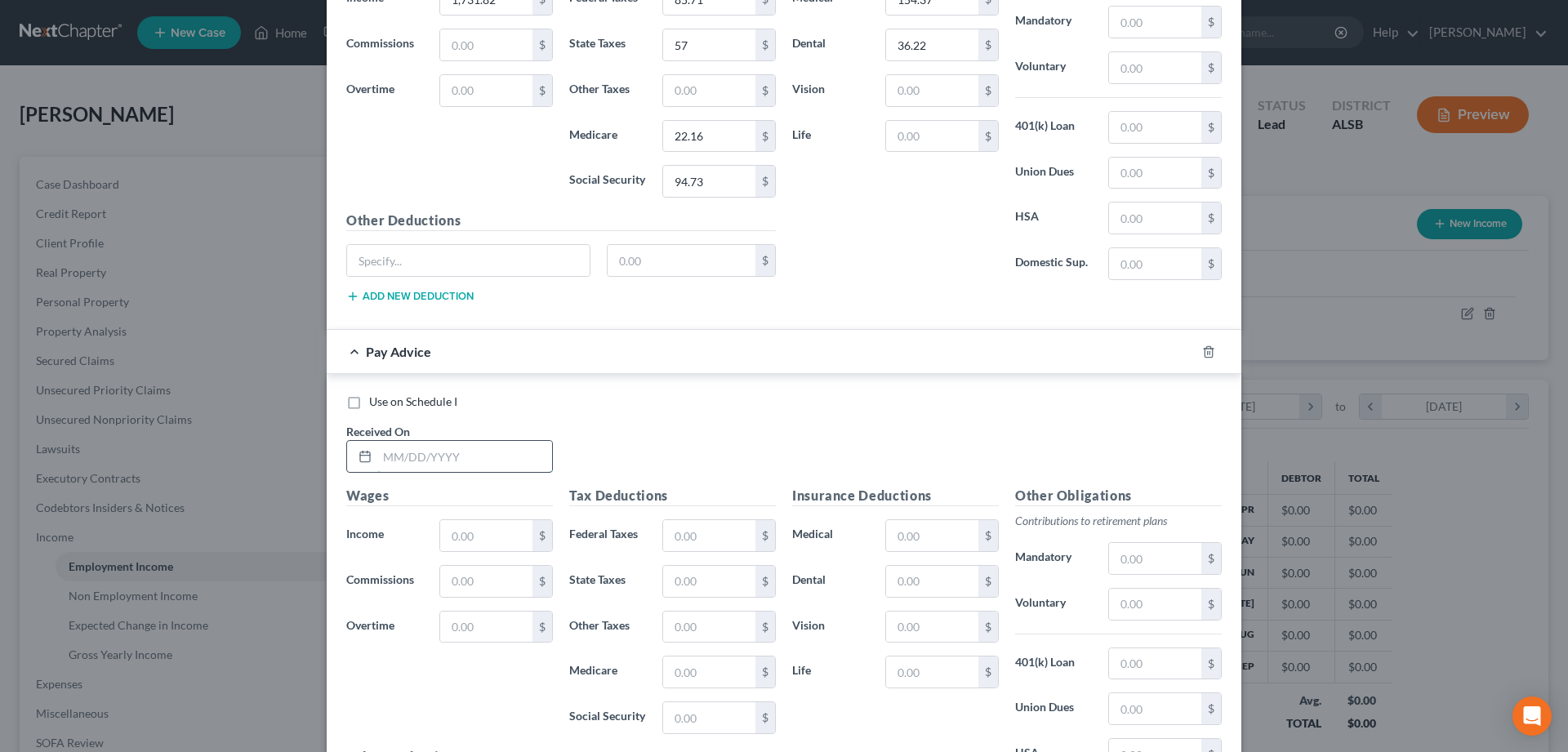
click at [406, 454] on input "text" at bounding box center [465, 456] width 175 height 31
type input "05/10/2025"
click at [476, 545] on input "text" at bounding box center [487, 535] width 92 height 31
type input "1,742.37"
click at [713, 537] on input "text" at bounding box center [709, 535] width 92 height 31
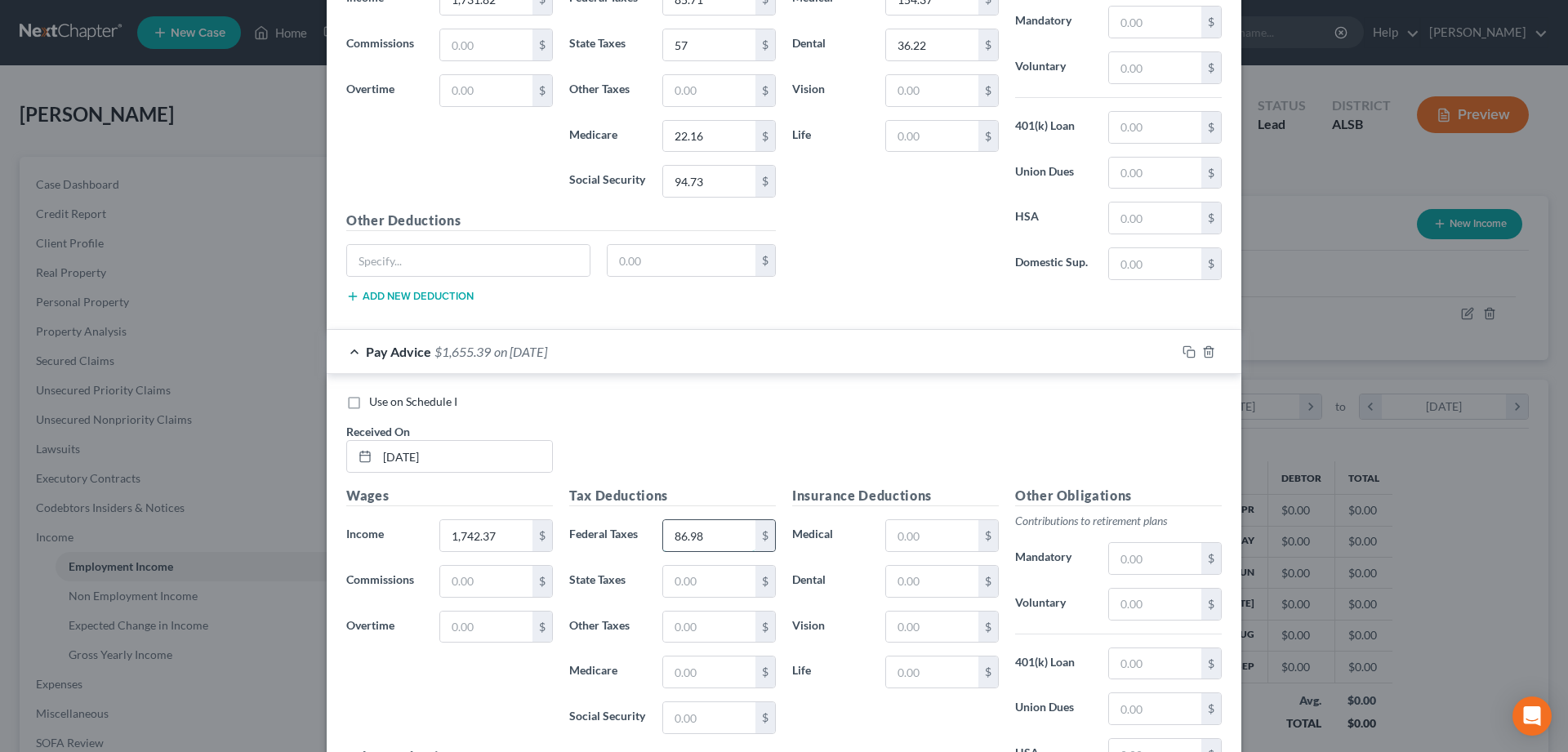
type input "86.98"
click at [697, 590] on input "text" at bounding box center [709, 581] width 92 height 31
type input "57"
click at [698, 670] on input "text" at bounding box center [709, 671] width 92 height 31
type input "22.31"
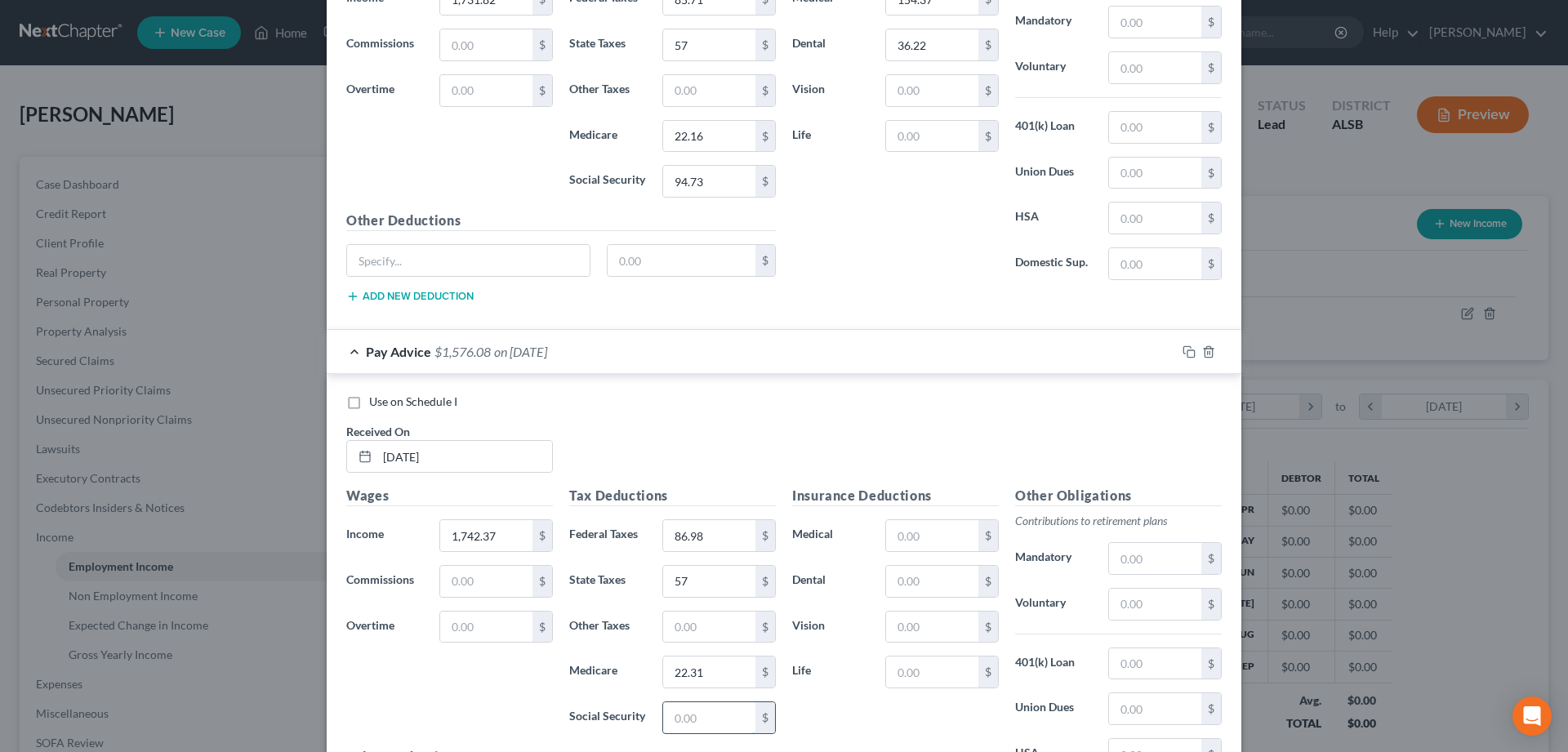
click at [713, 718] on input "text" at bounding box center [709, 718] width 92 height 31
type input "95.39"
click at [941, 543] on input "text" at bounding box center [932, 535] width 92 height 31
type input "36.33"
click at [948, 575] on input "text" at bounding box center [932, 581] width 92 height 31
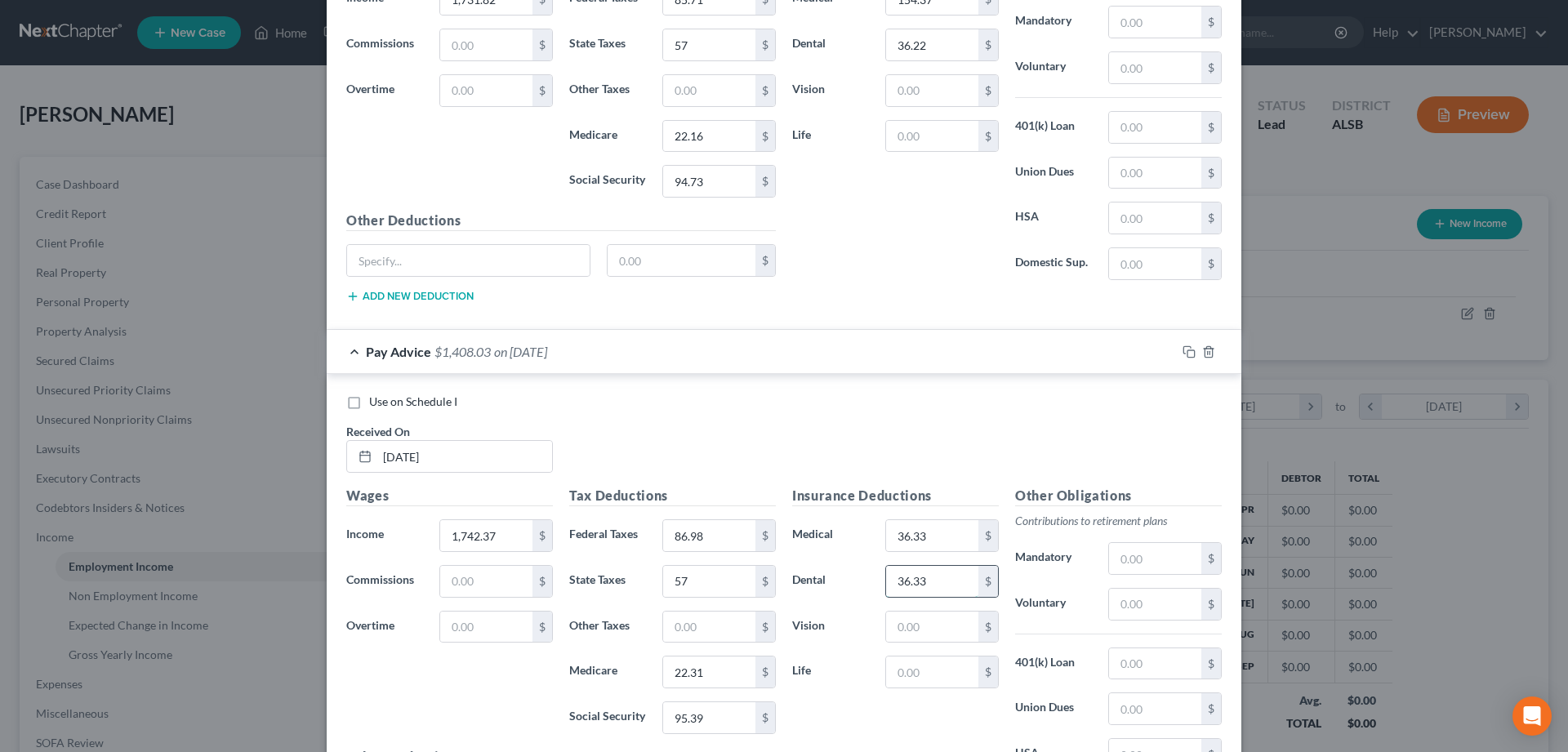
type input "36.33"
click at [941, 545] on input "36.33" at bounding box center [932, 535] width 92 height 31
type input "154.37"
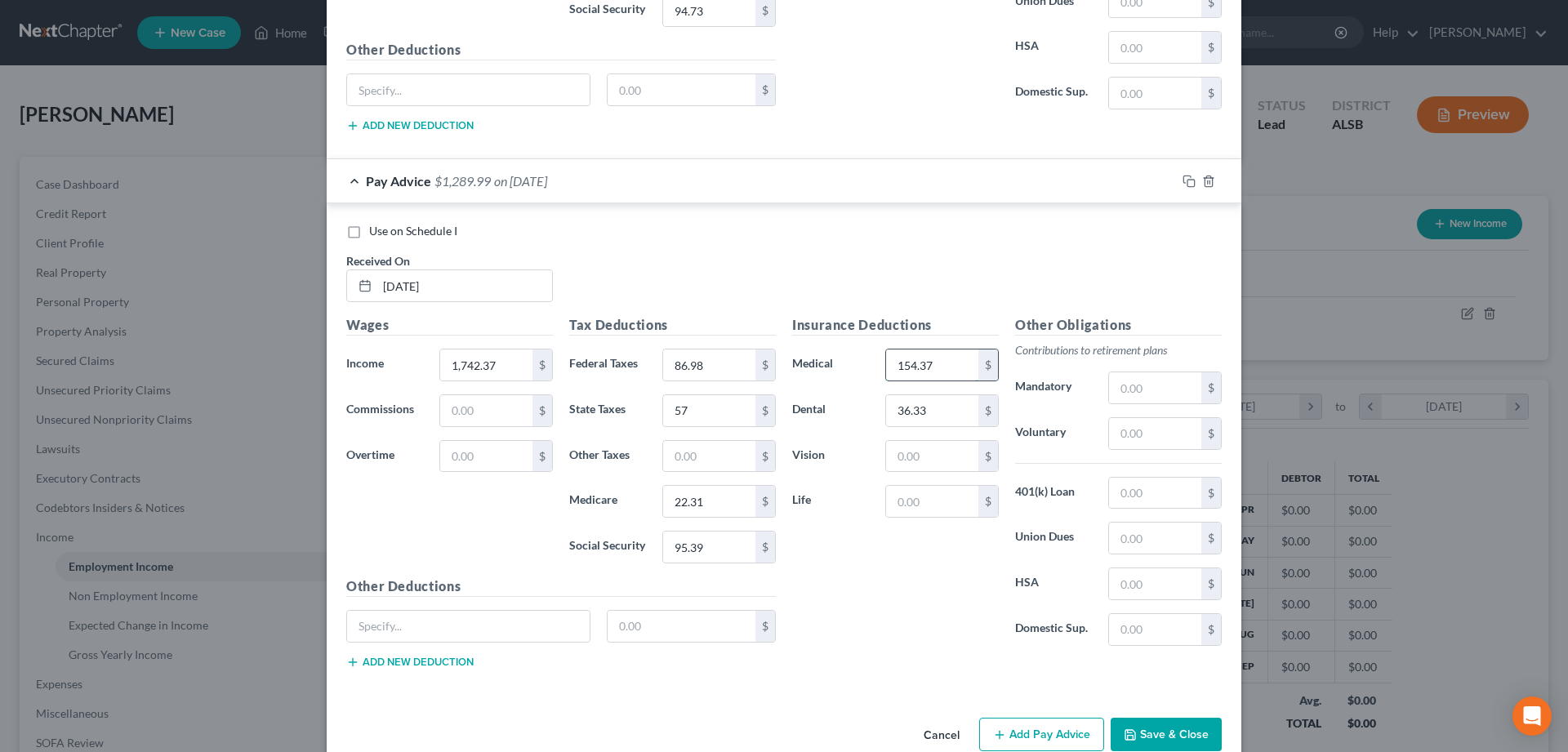
scroll to position [929, 0]
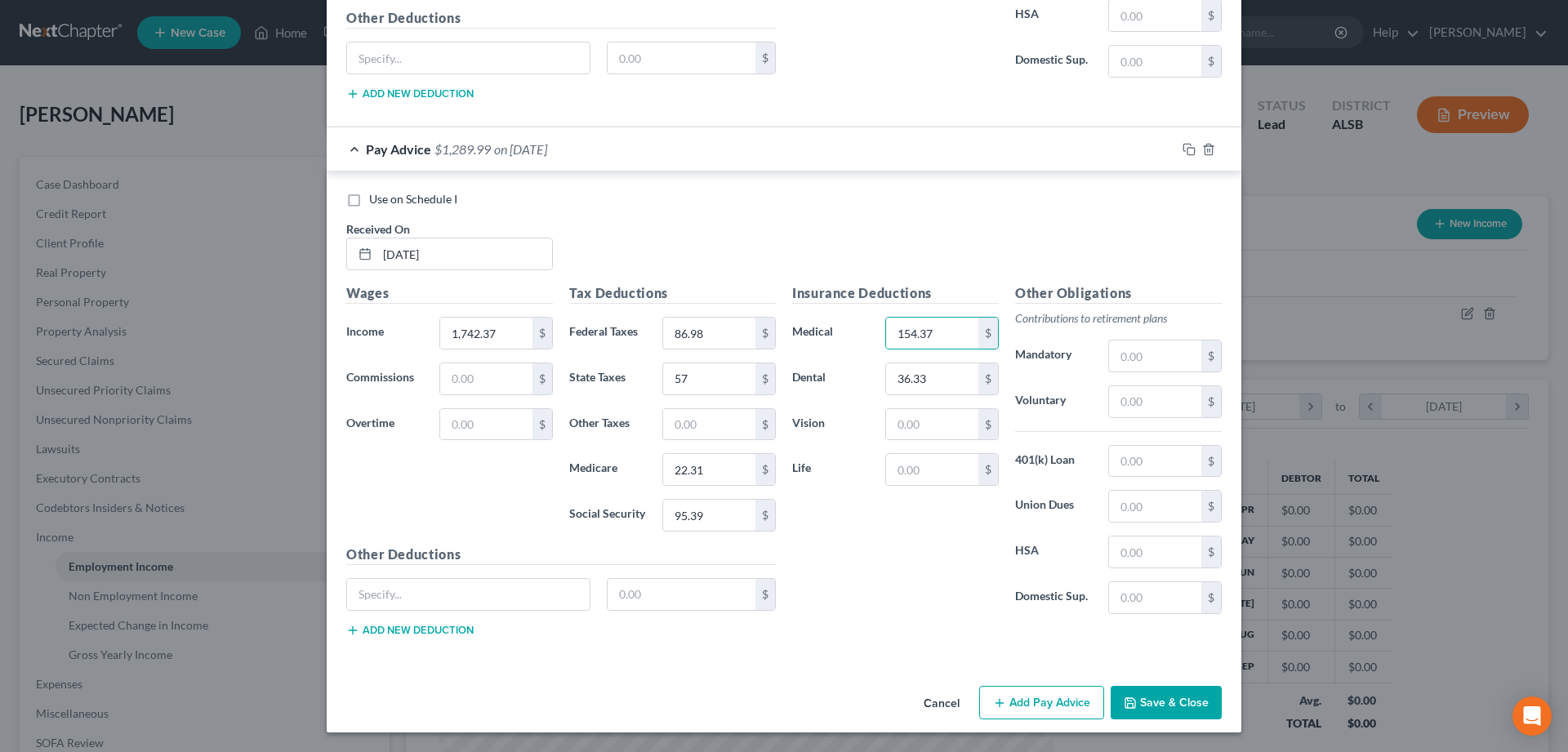
click at [1037, 702] on button "Add Pay Advice" at bounding box center [1041, 702] width 125 height 34
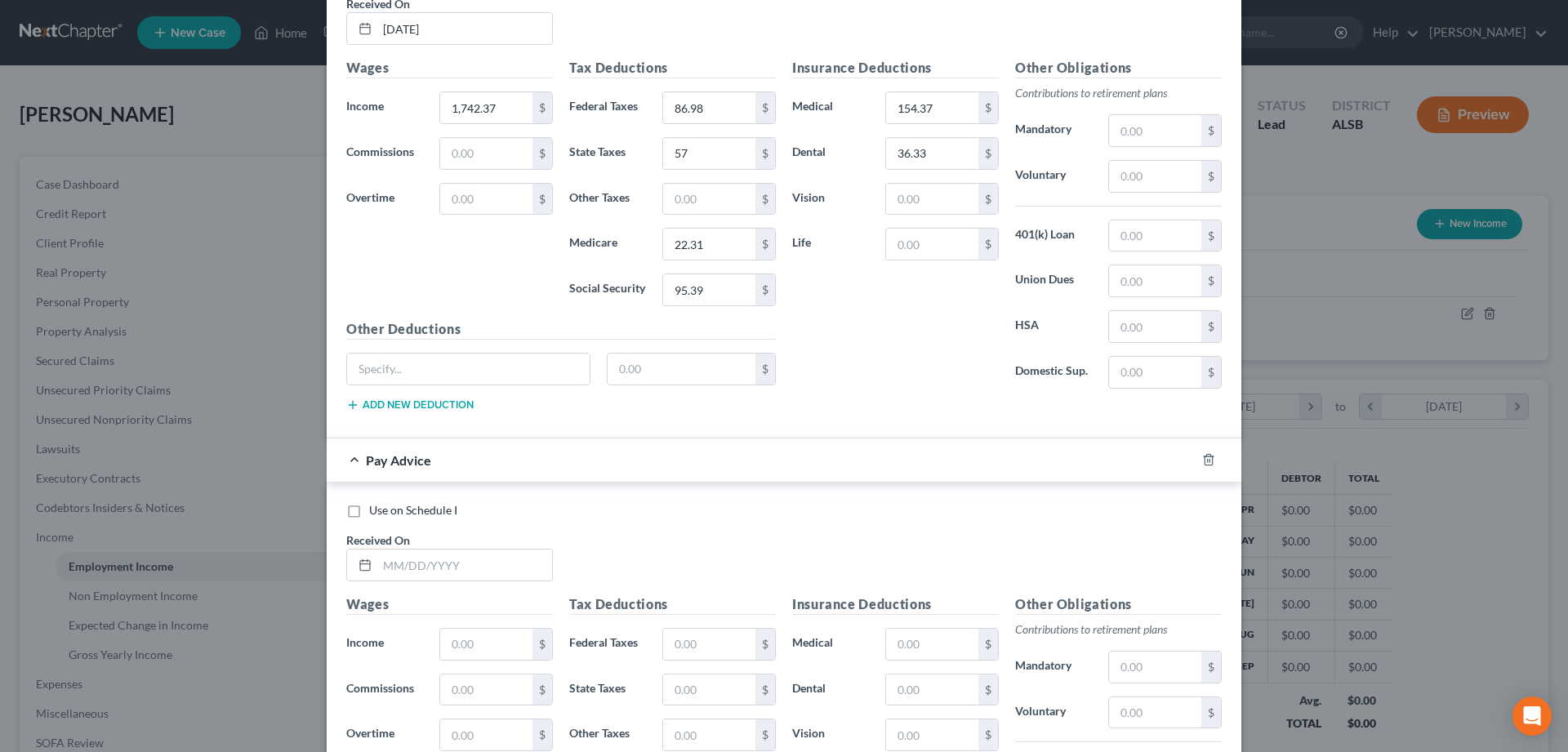
scroll to position [1263, 0]
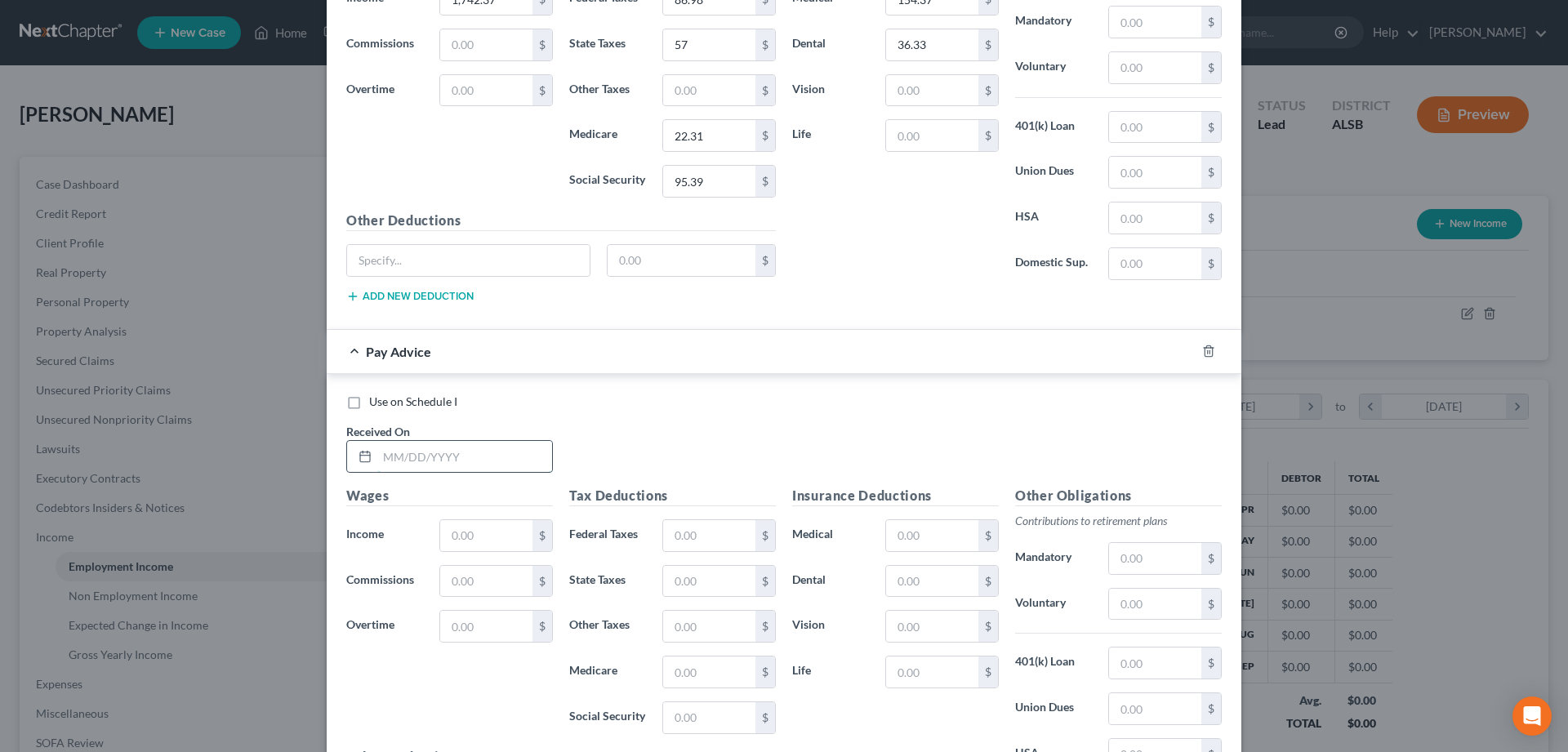
click at [421, 456] on input "text" at bounding box center [465, 456] width 175 height 31
type input "05/02/3035"
click at [460, 532] on input "text" at bounding box center [487, 535] width 92 height 31
type input "176.20"
click at [684, 718] on input "text" at bounding box center [709, 718] width 92 height 31
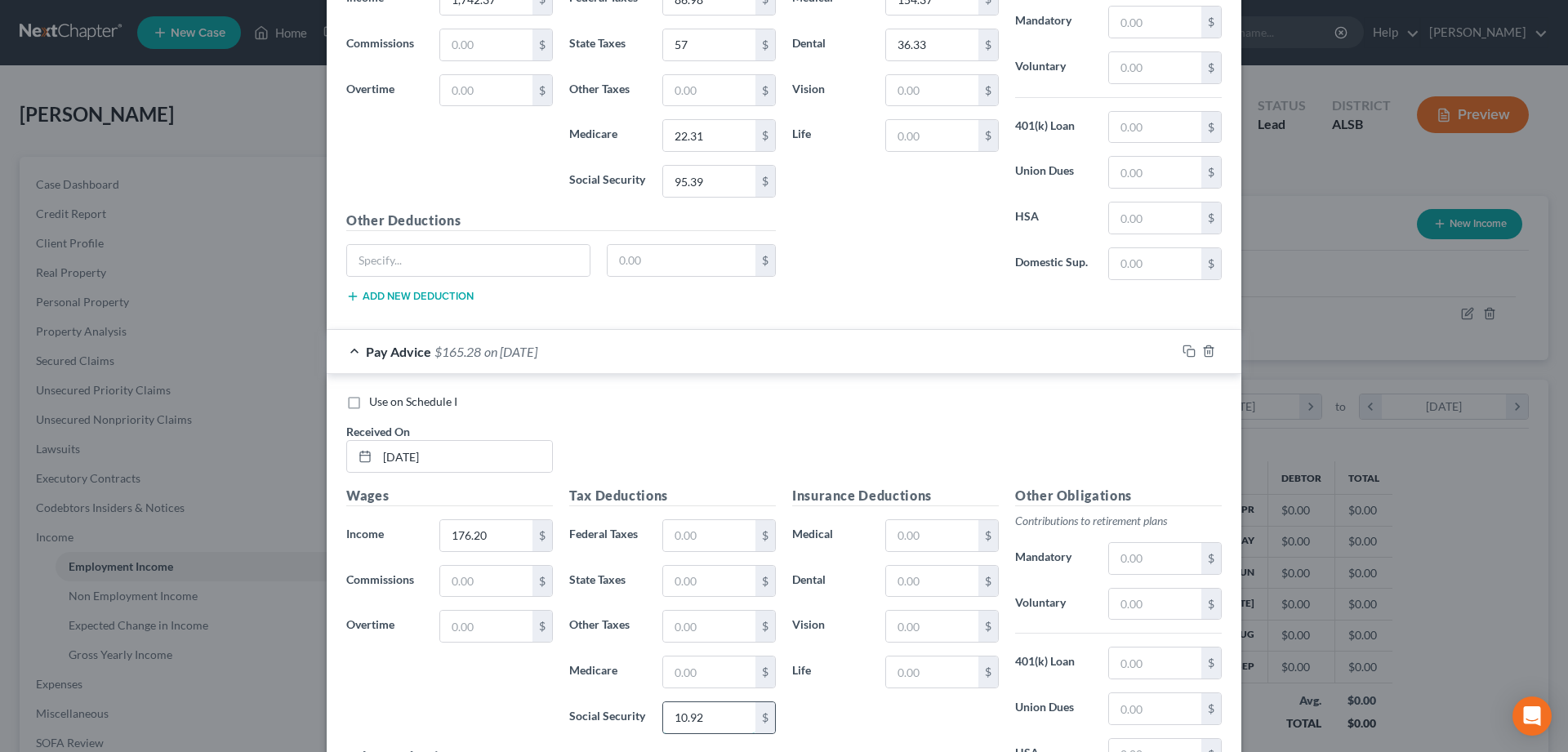
type input "10.92"
click at [702, 677] on input "text" at bounding box center [709, 671] width 92 height 31
type input "2.55"
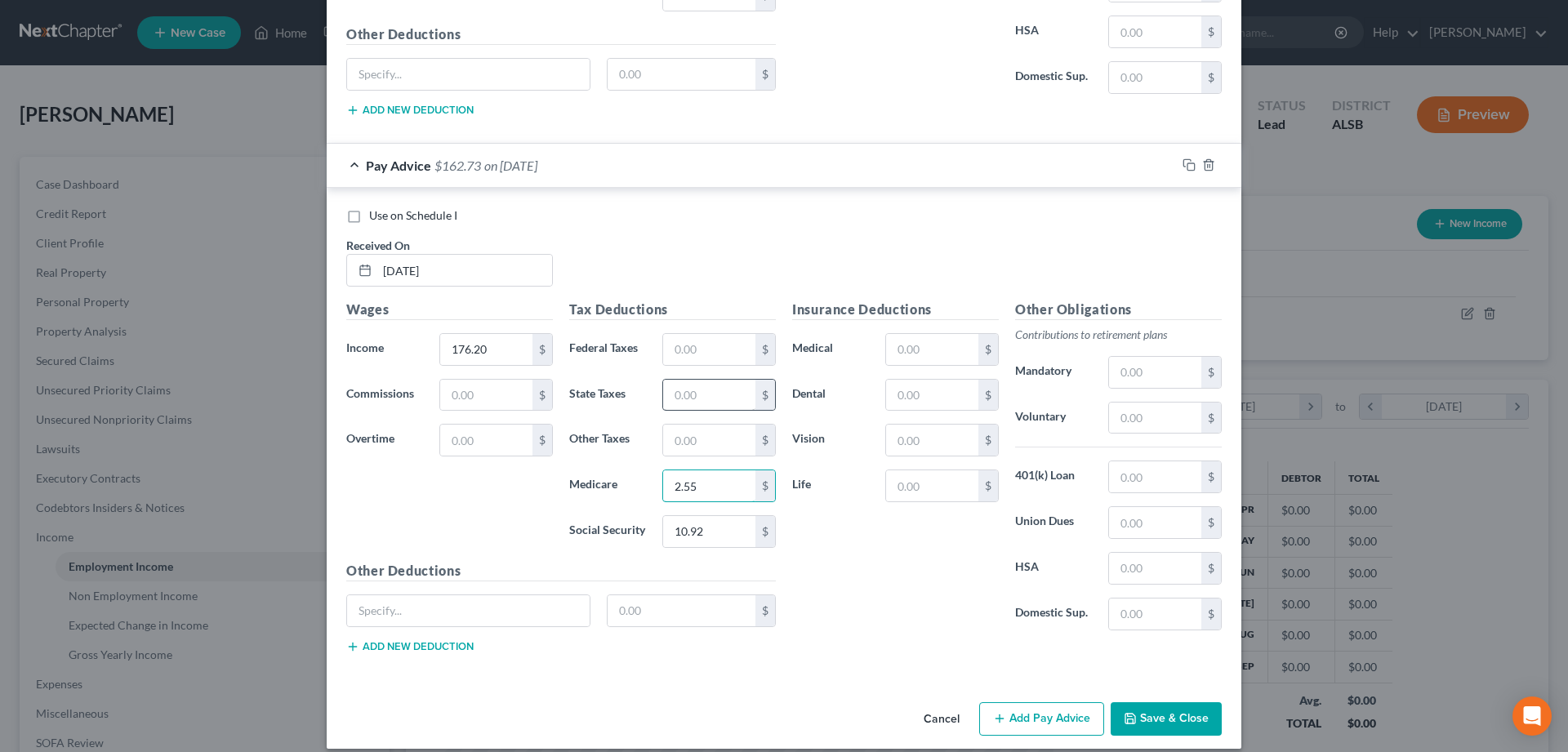
scroll to position [1465, 0]
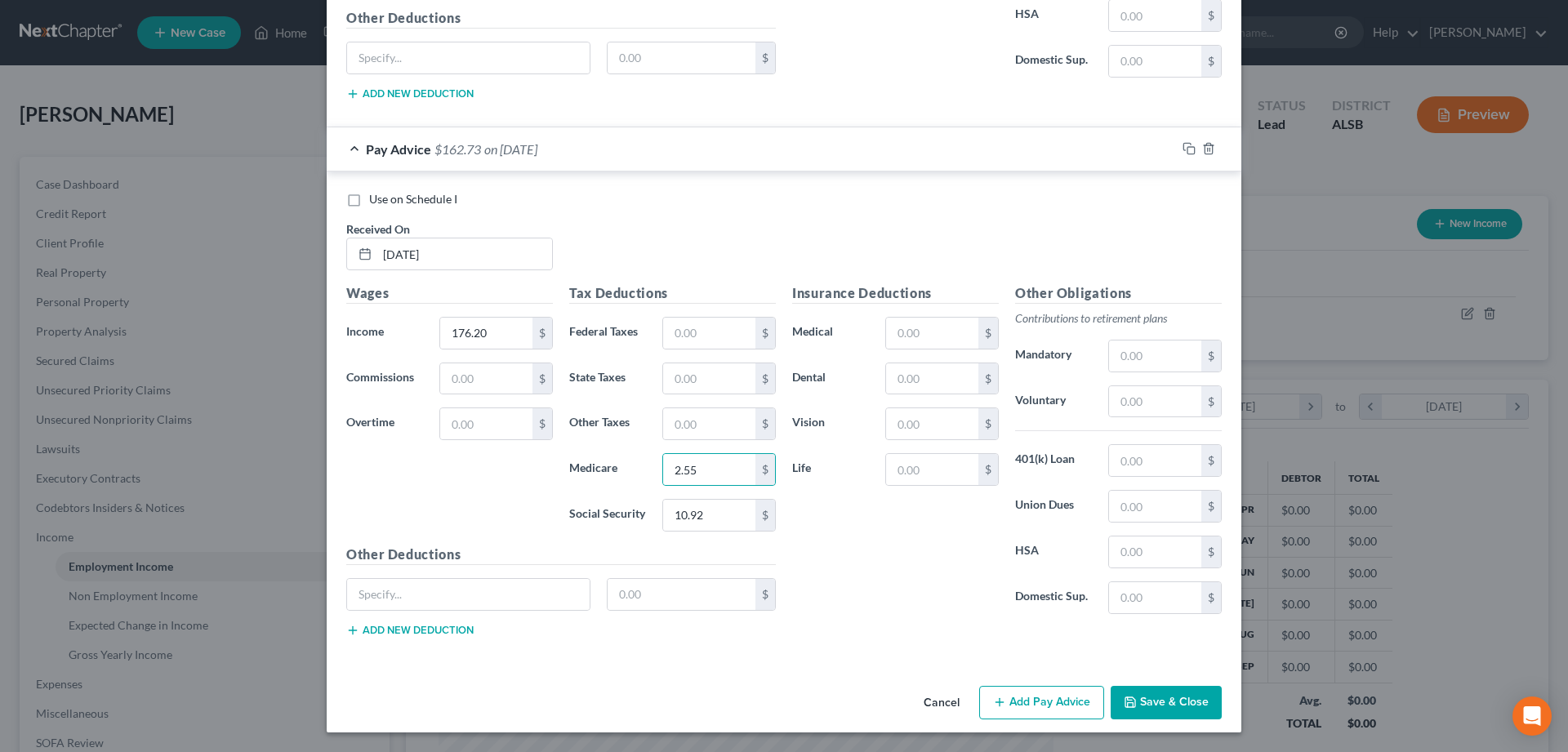
click at [1043, 697] on button "Add Pay Advice" at bounding box center [1041, 702] width 125 height 34
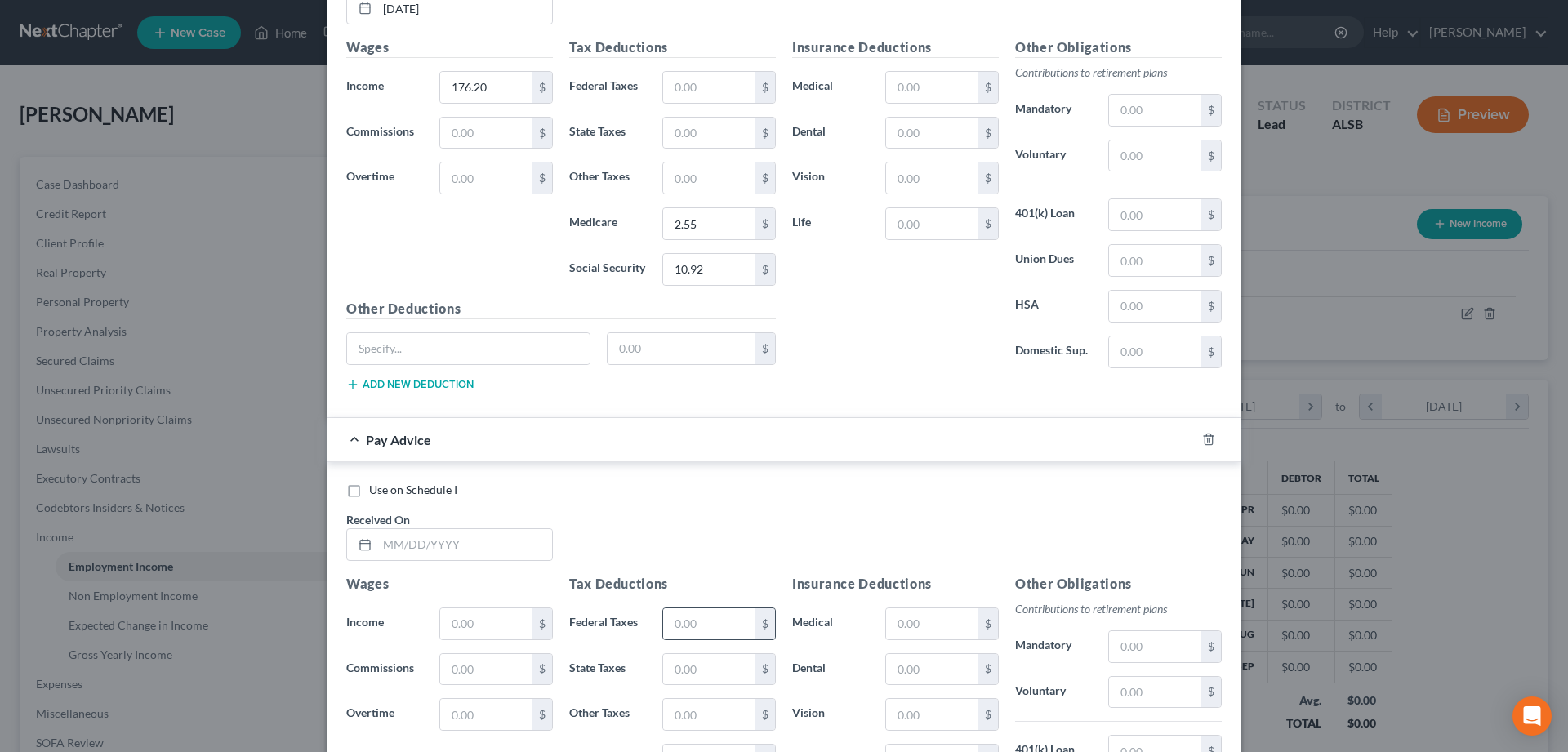
scroll to position [1716, 0]
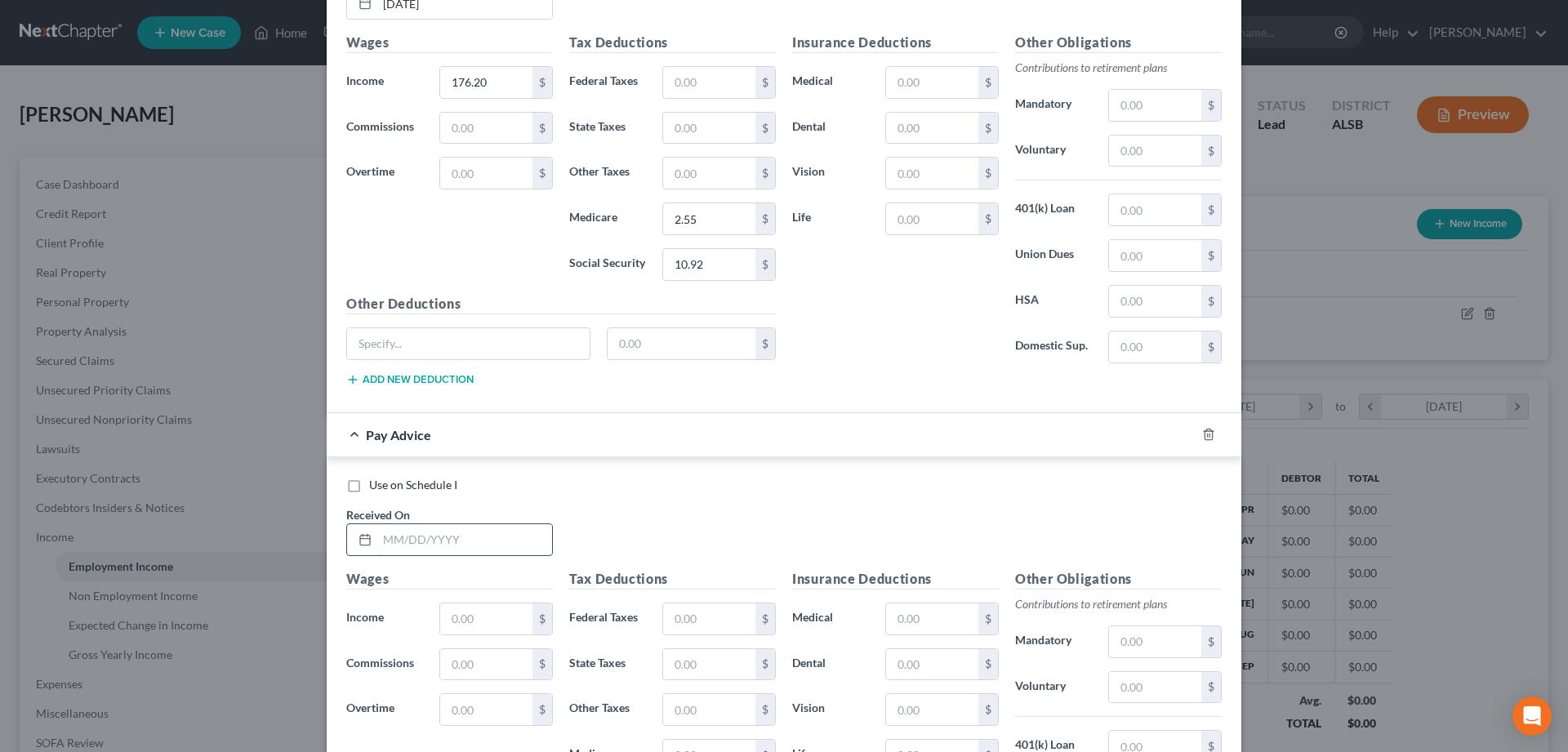
click at [475, 534] on input "text" at bounding box center [465, 539] width 175 height 31
type input "05/30/2025"
click at [457, 627] on input "text" at bounding box center [487, 618] width 92 height 31
type input "1,742.48"
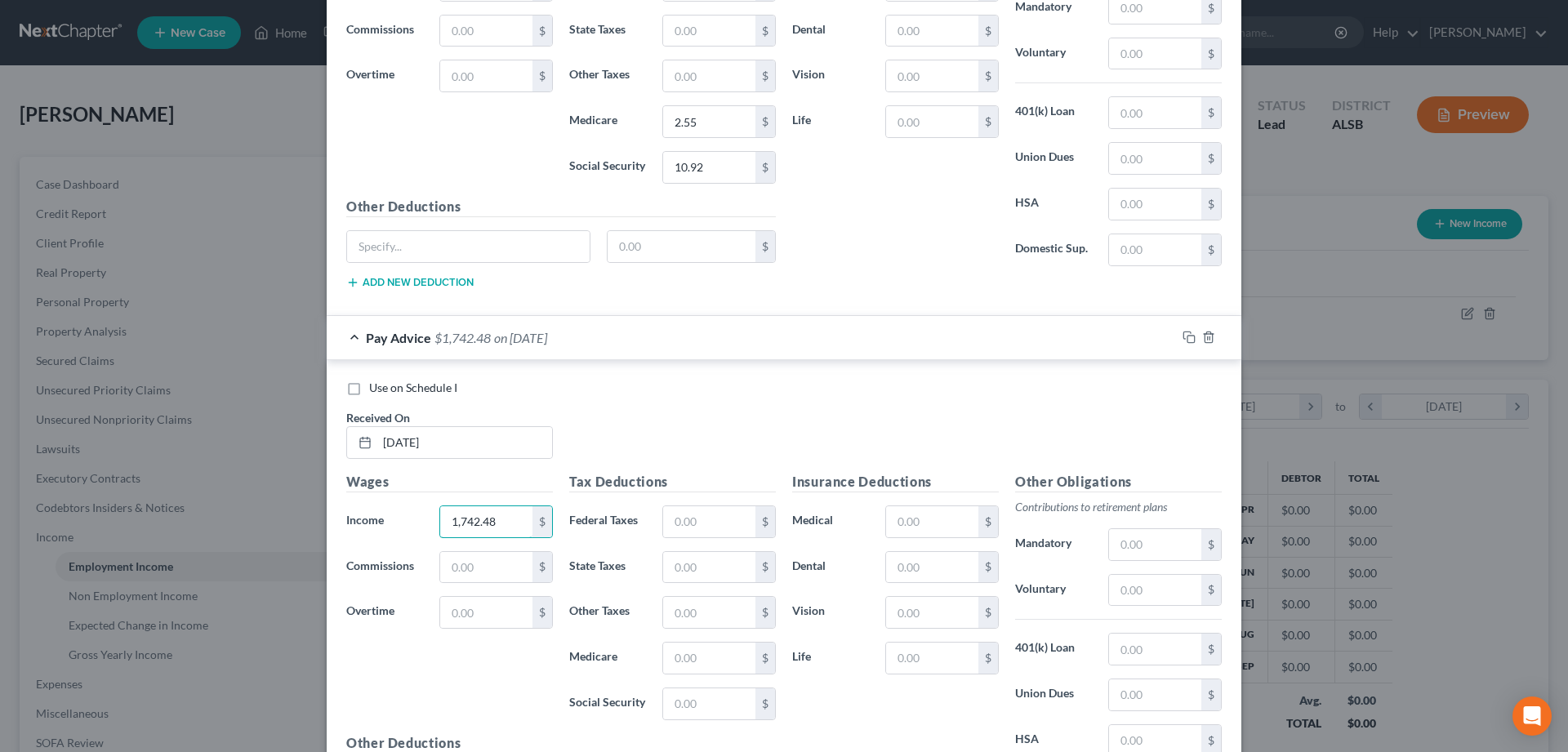
scroll to position [1965, 0]
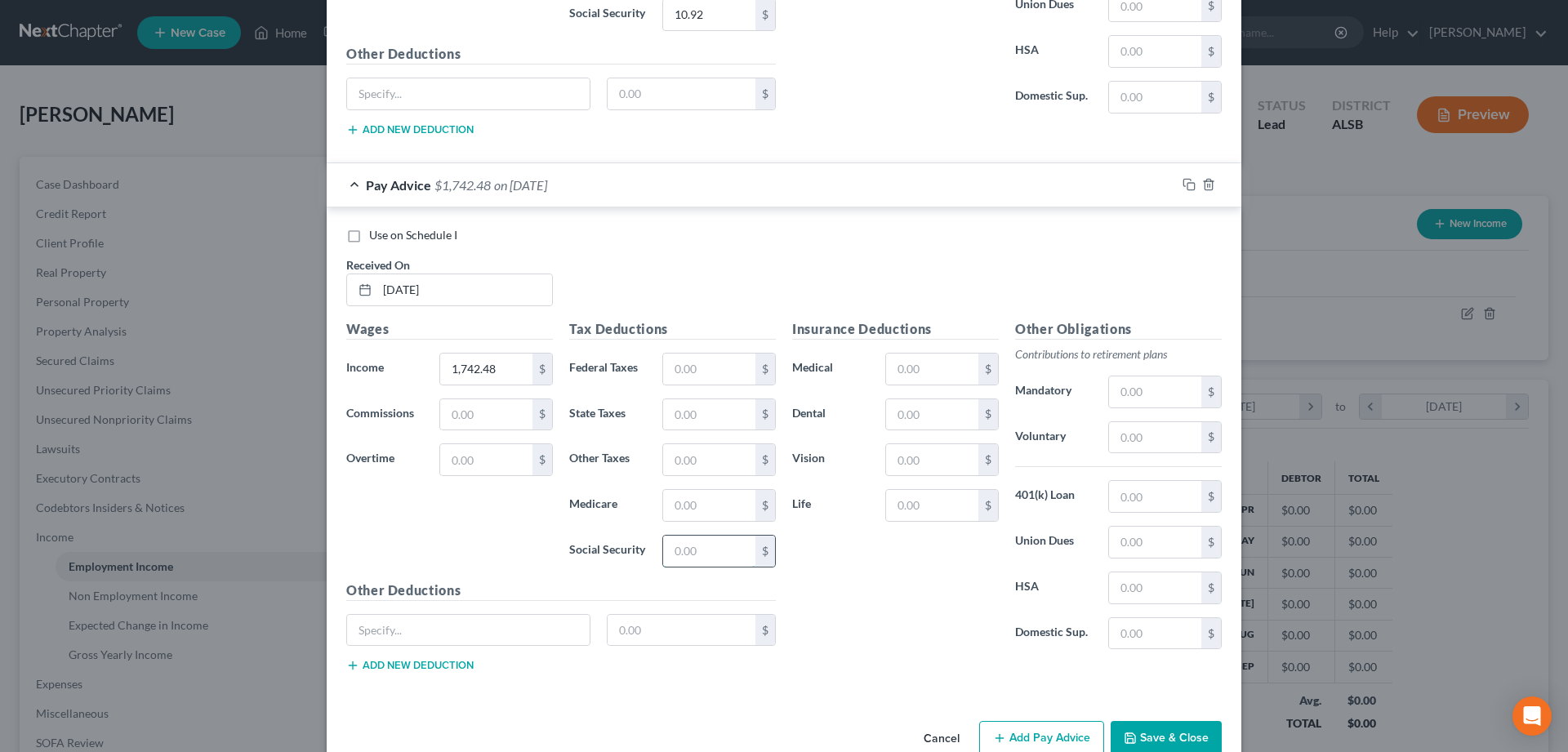
click at [687, 556] on input "text" at bounding box center [709, 551] width 92 height 31
type input "95.39"
click at [707, 507] on input "text" at bounding box center [709, 505] width 92 height 31
type input "22.31"
click at [692, 371] on input "text" at bounding box center [709, 369] width 92 height 31
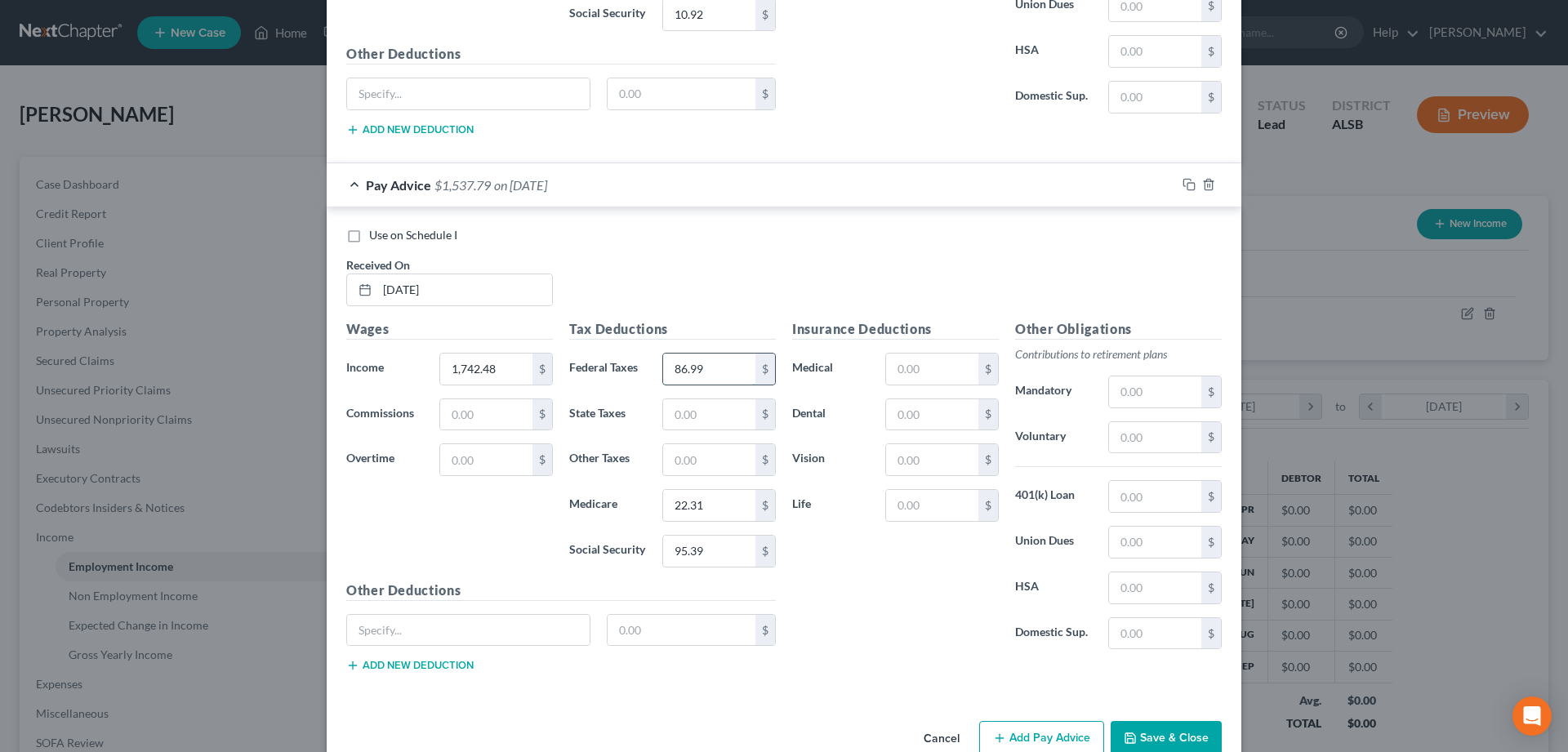
type input "86.99"
click at [687, 414] on input "text" at bounding box center [709, 414] width 92 height 31
type input "57"
click at [904, 418] on input "text" at bounding box center [932, 414] width 92 height 31
type input "36.33"
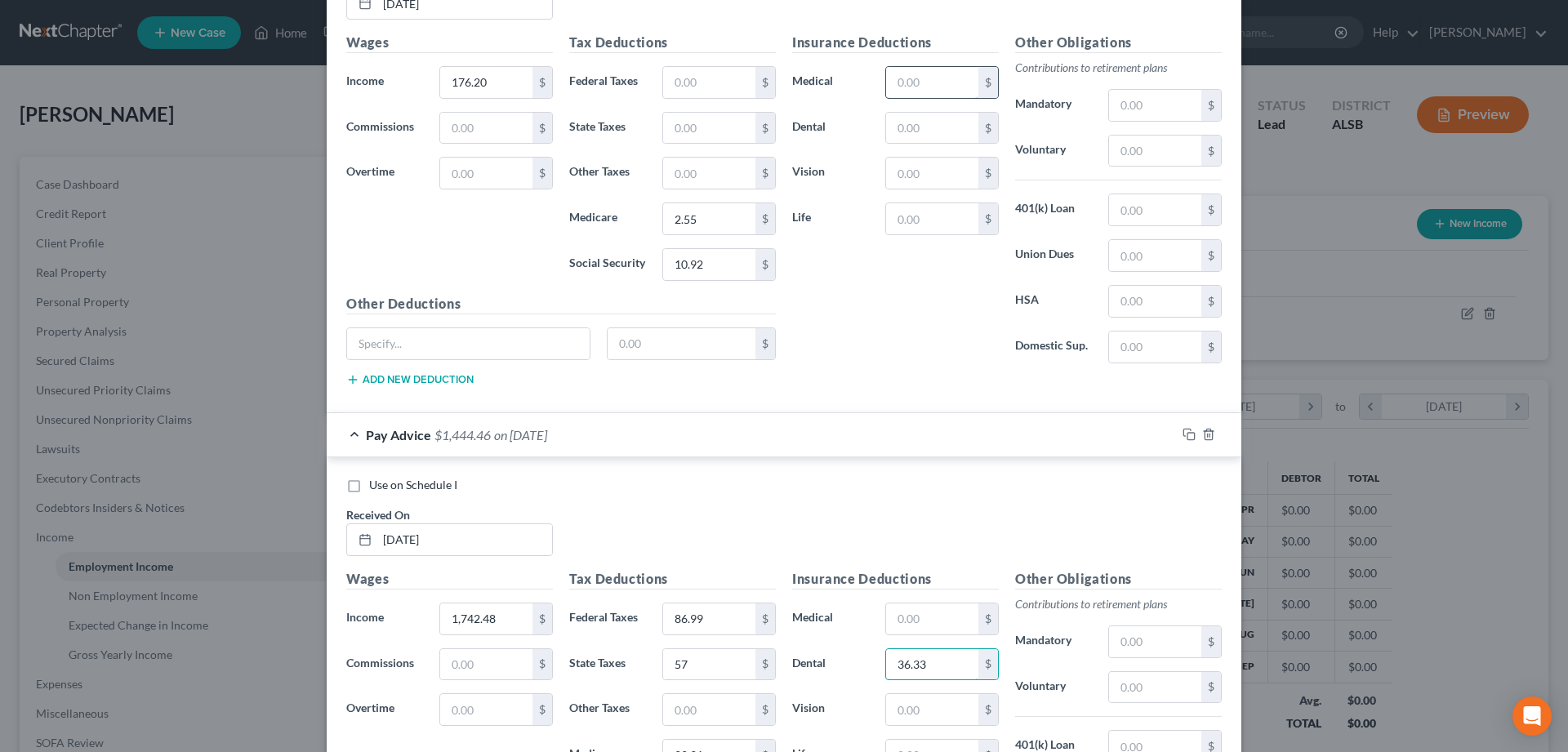
scroll to position [1882, 0]
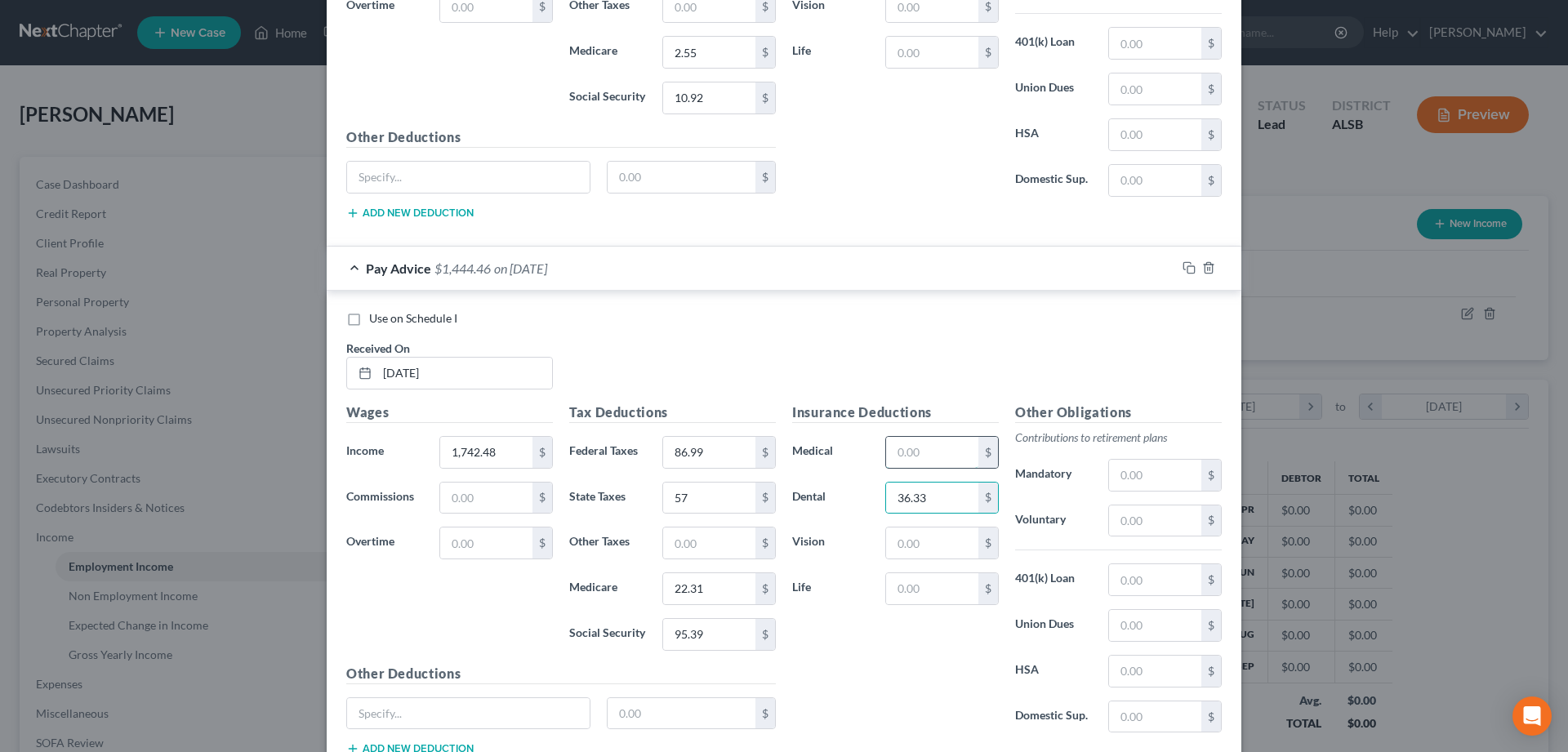
click at [921, 457] on input "text" at bounding box center [932, 452] width 92 height 31
type input "154.37"
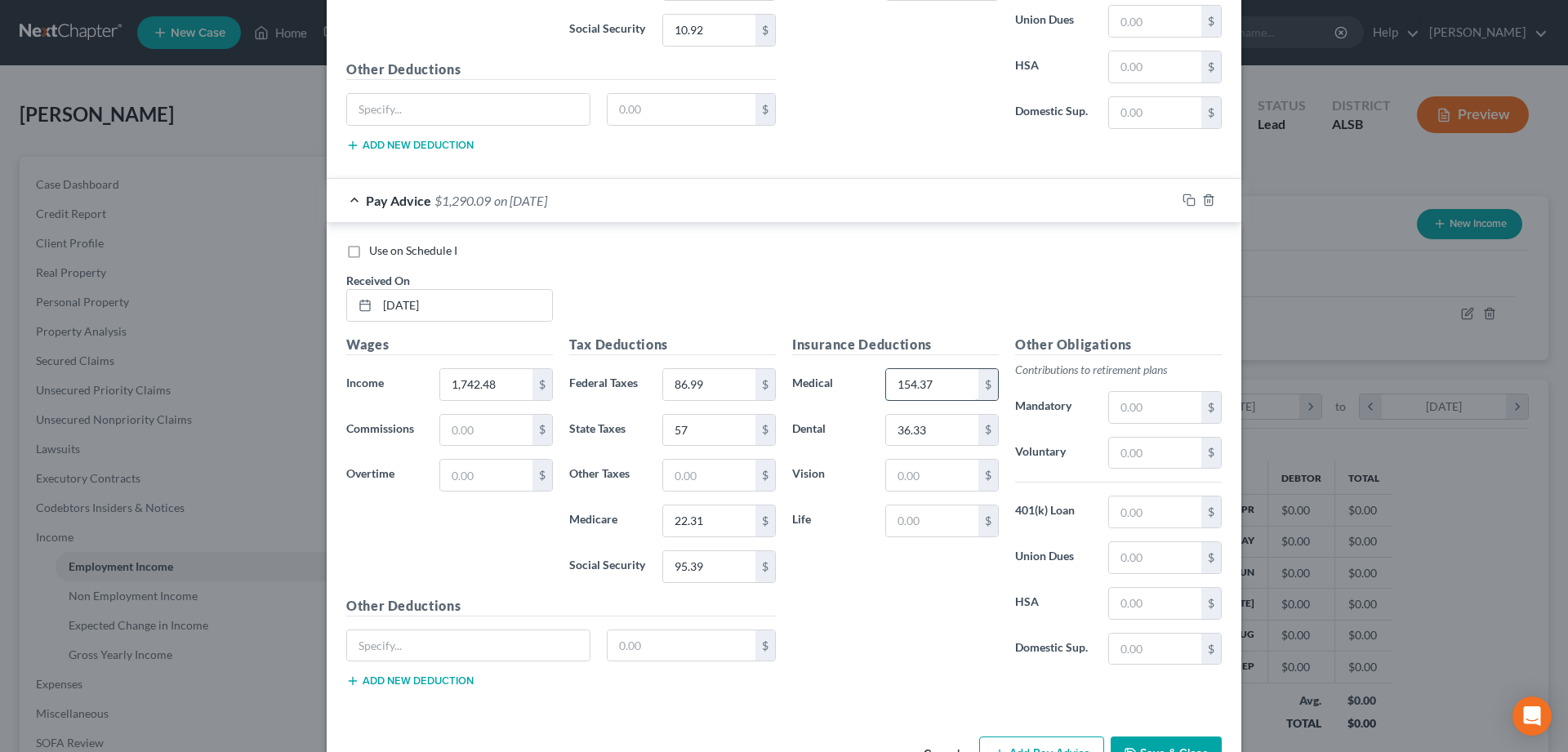
scroll to position [2002, 0]
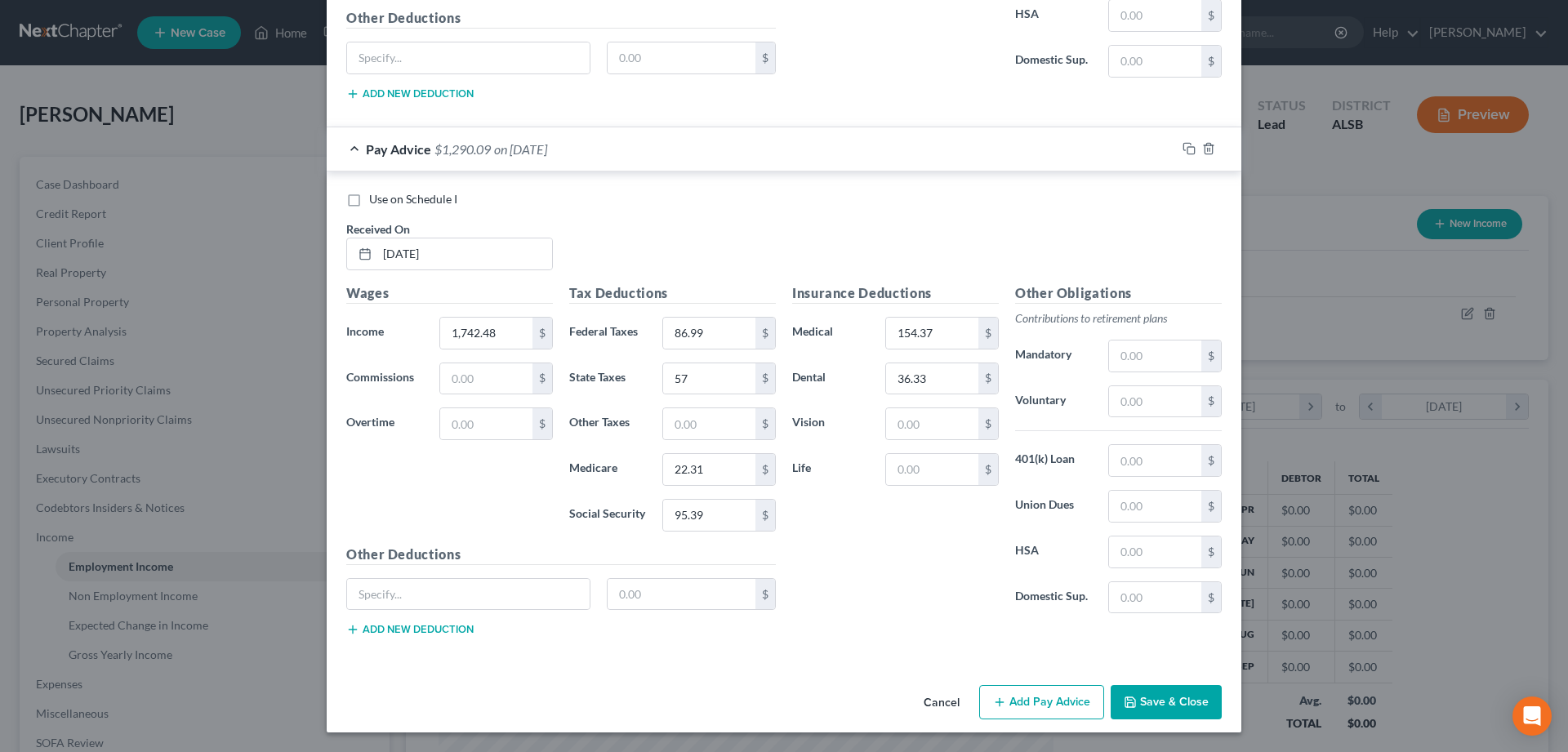
click at [1033, 704] on button "Add Pay Advice" at bounding box center [1041, 702] width 125 height 34
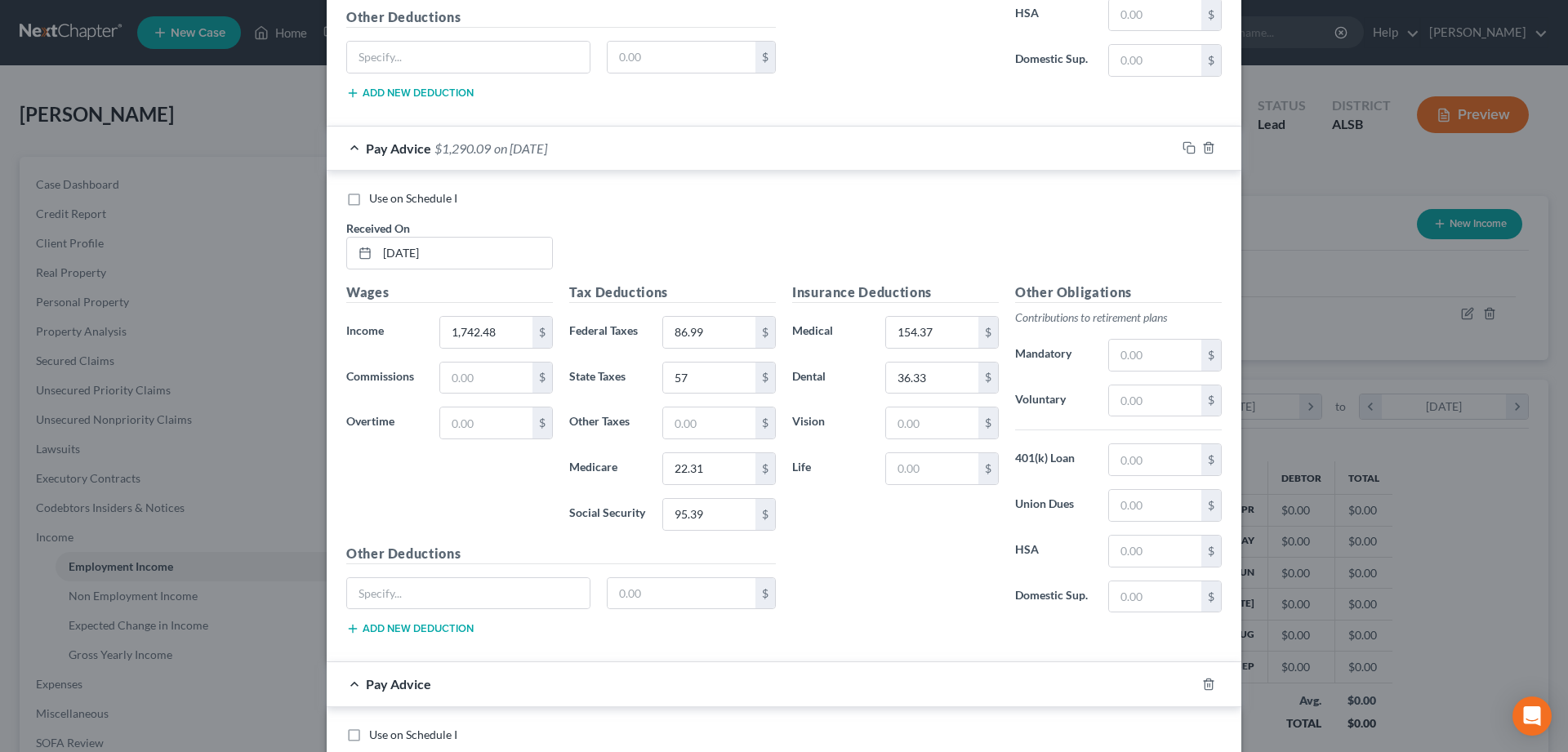
scroll to position [2252, 0]
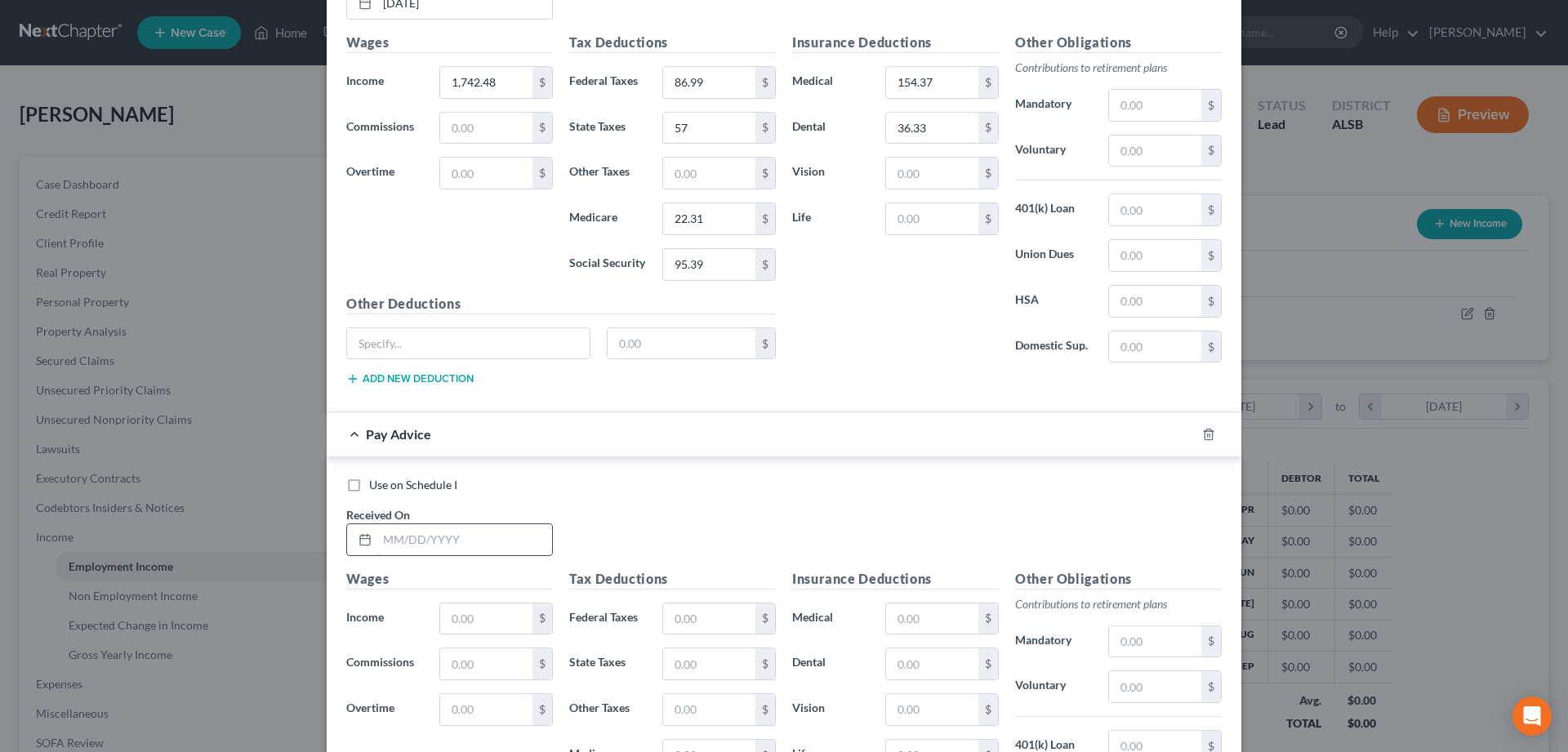
click at [417, 543] on input "text" at bounding box center [465, 539] width 175 height 31
type input "06/13/2025"
click at [471, 624] on input "text" at bounding box center [487, 618] width 92 height 31
type input "1,565.09"
click at [727, 624] on input "text" at bounding box center [709, 618] width 92 height 31
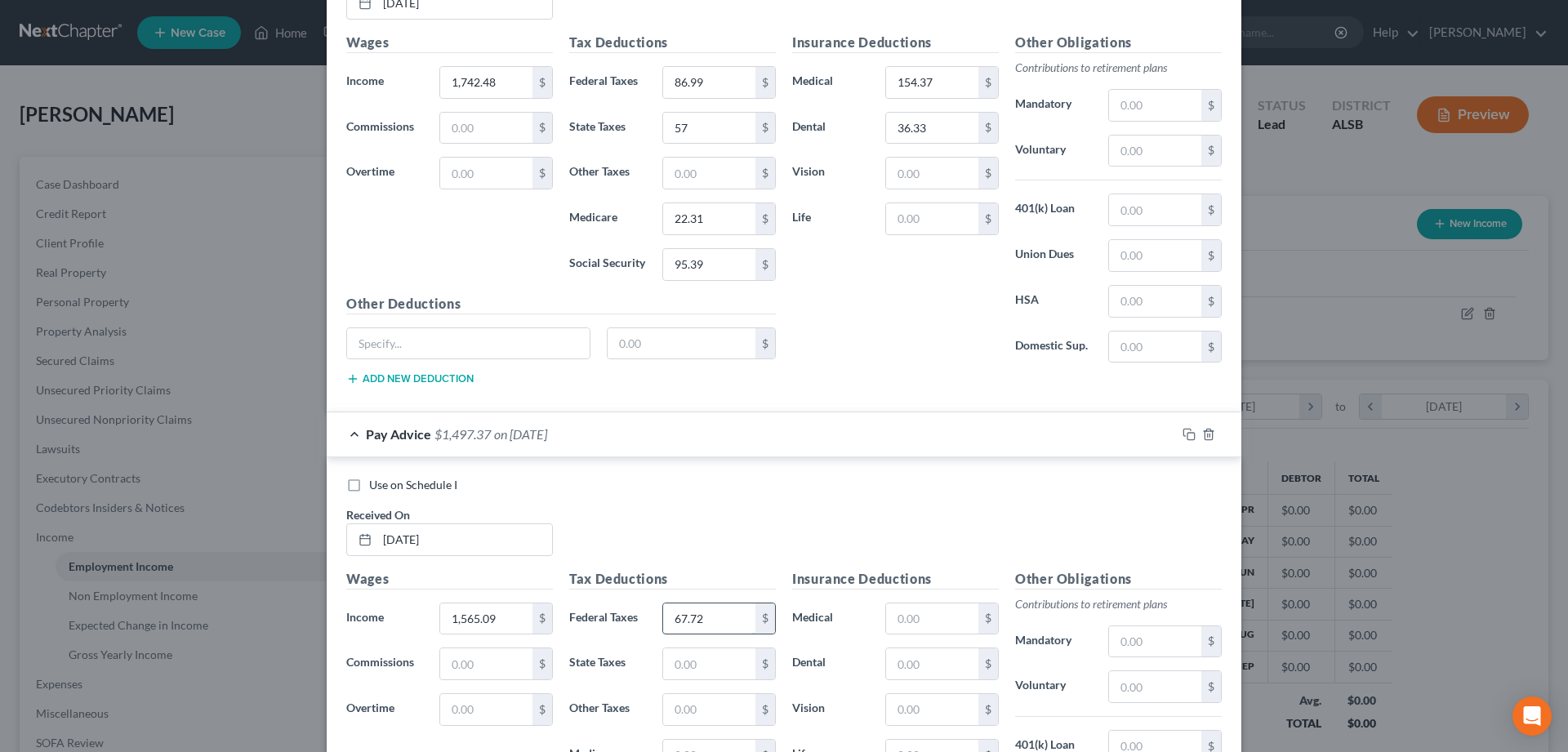
type input "67.72"
click at [708, 660] on input "text" at bounding box center [709, 664] width 92 height 31
type input "50"
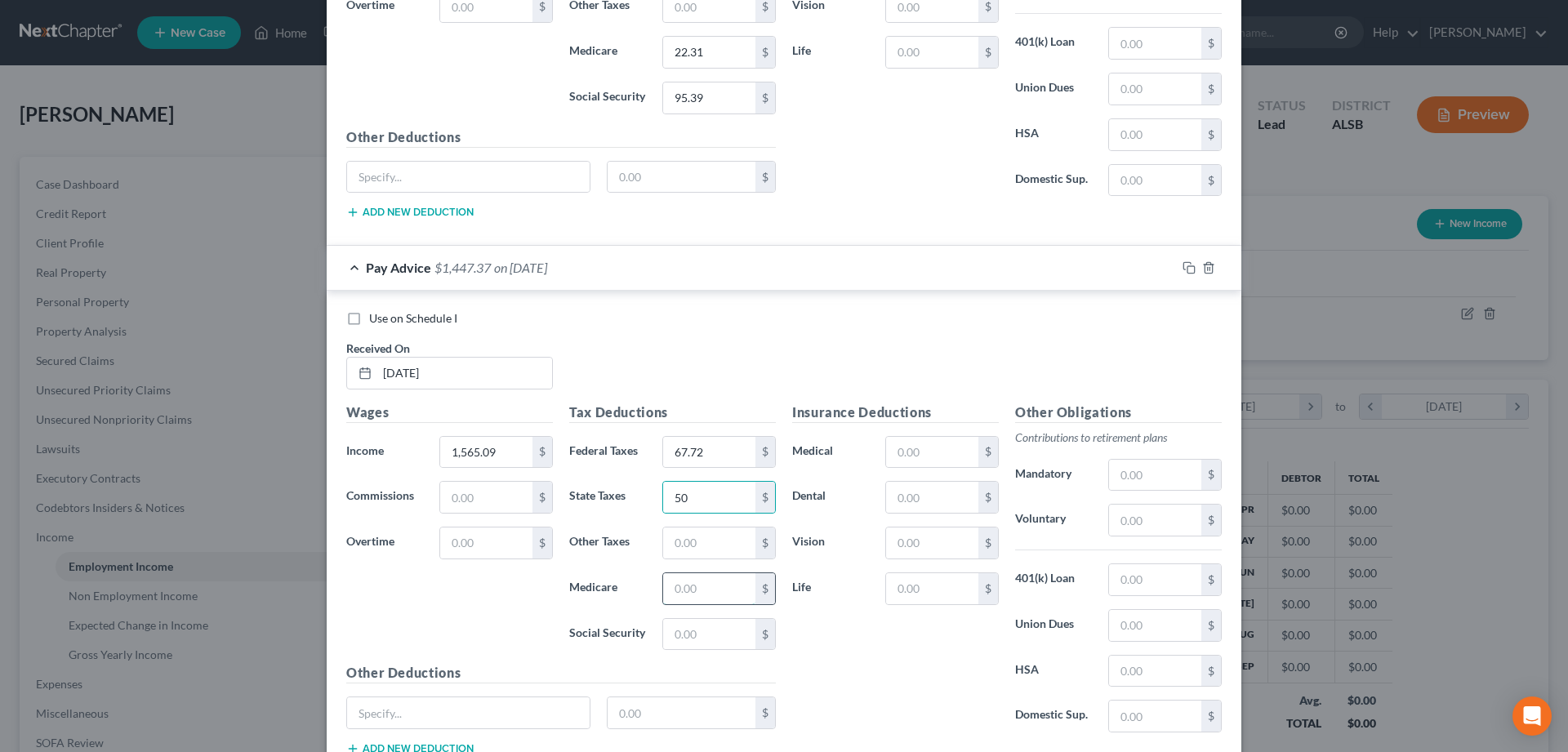
click at [681, 591] on input "text" at bounding box center [709, 588] width 92 height 31
click at [698, 638] on input "text" at bounding box center [709, 634] width 92 height 31
type input "85.43"
click at [694, 593] on input "text" at bounding box center [709, 588] width 92 height 31
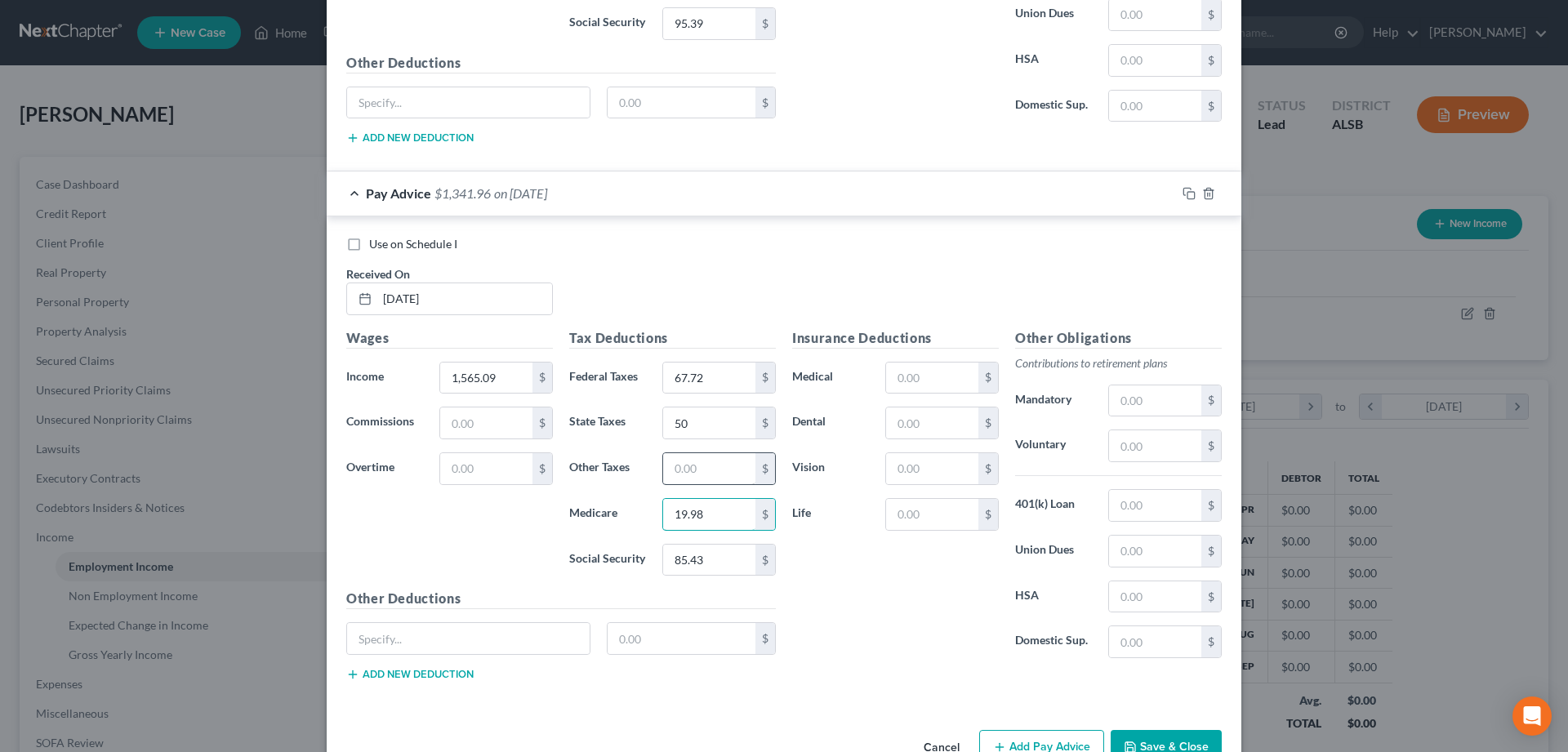
scroll to position [2539, 0]
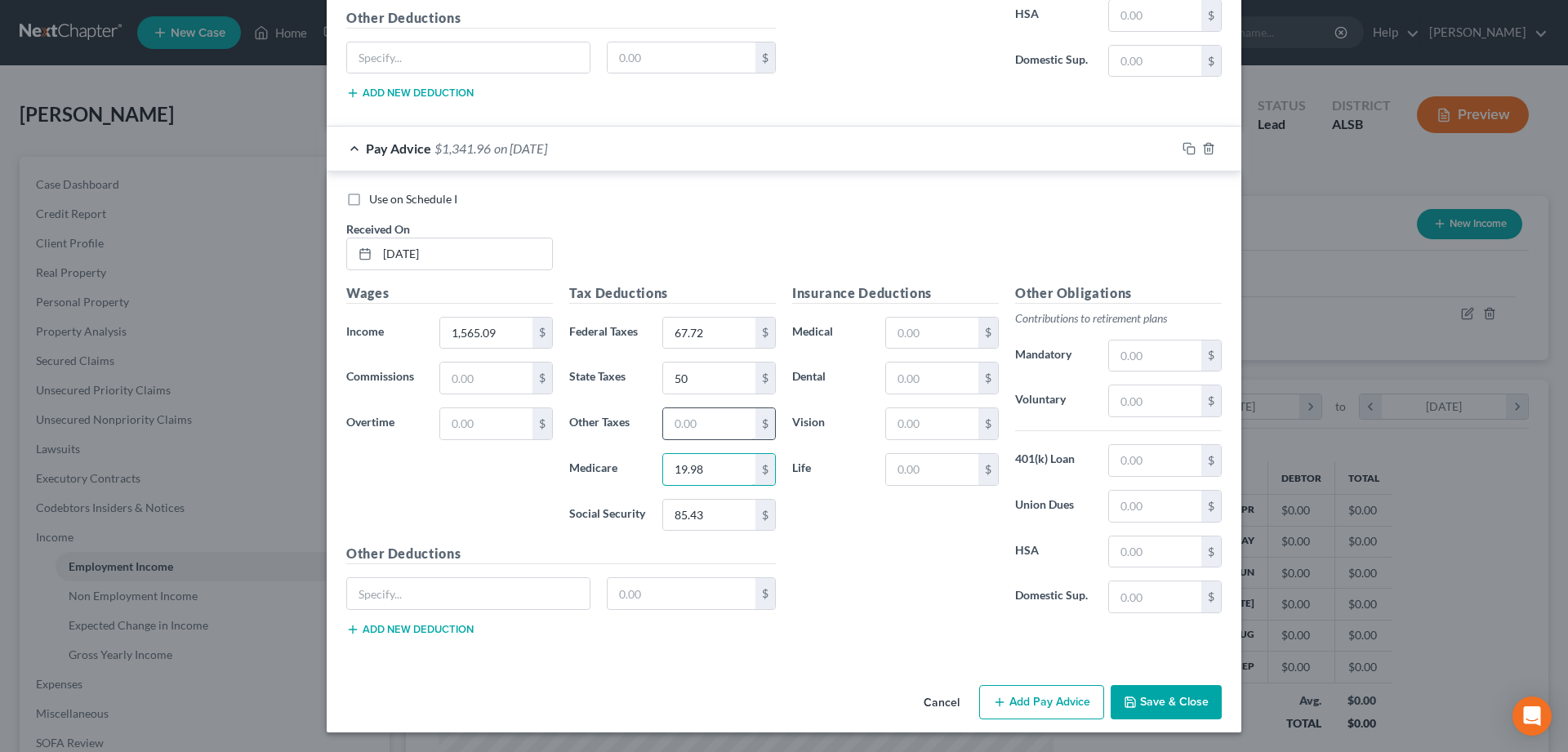
type input "19.98"
click at [906, 384] on input "text" at bounding box center [932, 378] width 92 height 31
type input "20.27"
click at [909, 330] on input "text" at bounding box center [932, 333] width 92 height 31
type input "159.16"
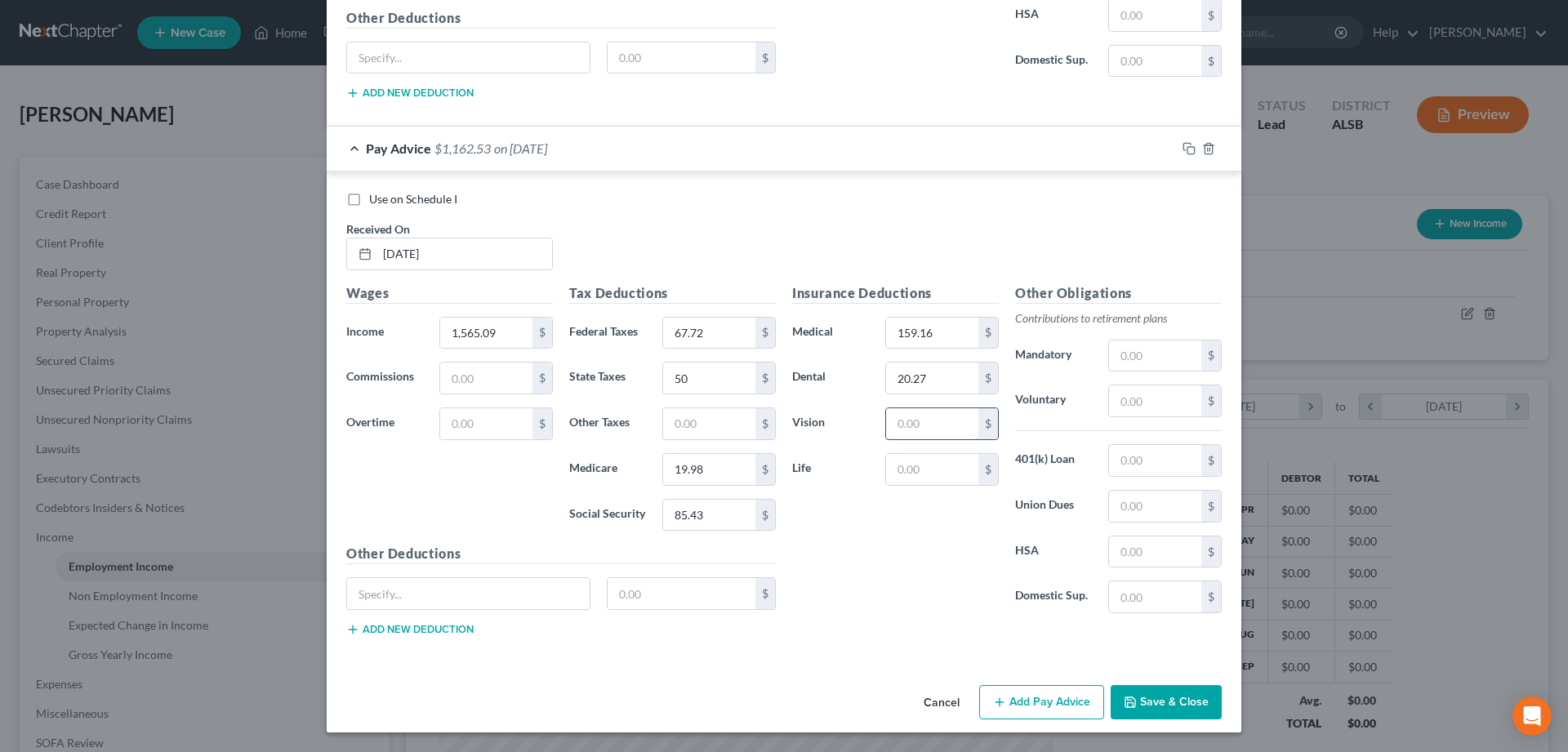
click at [923, 424] on input "text" at bounding box center [932, 423] width 92 height 31
type input "7.74"
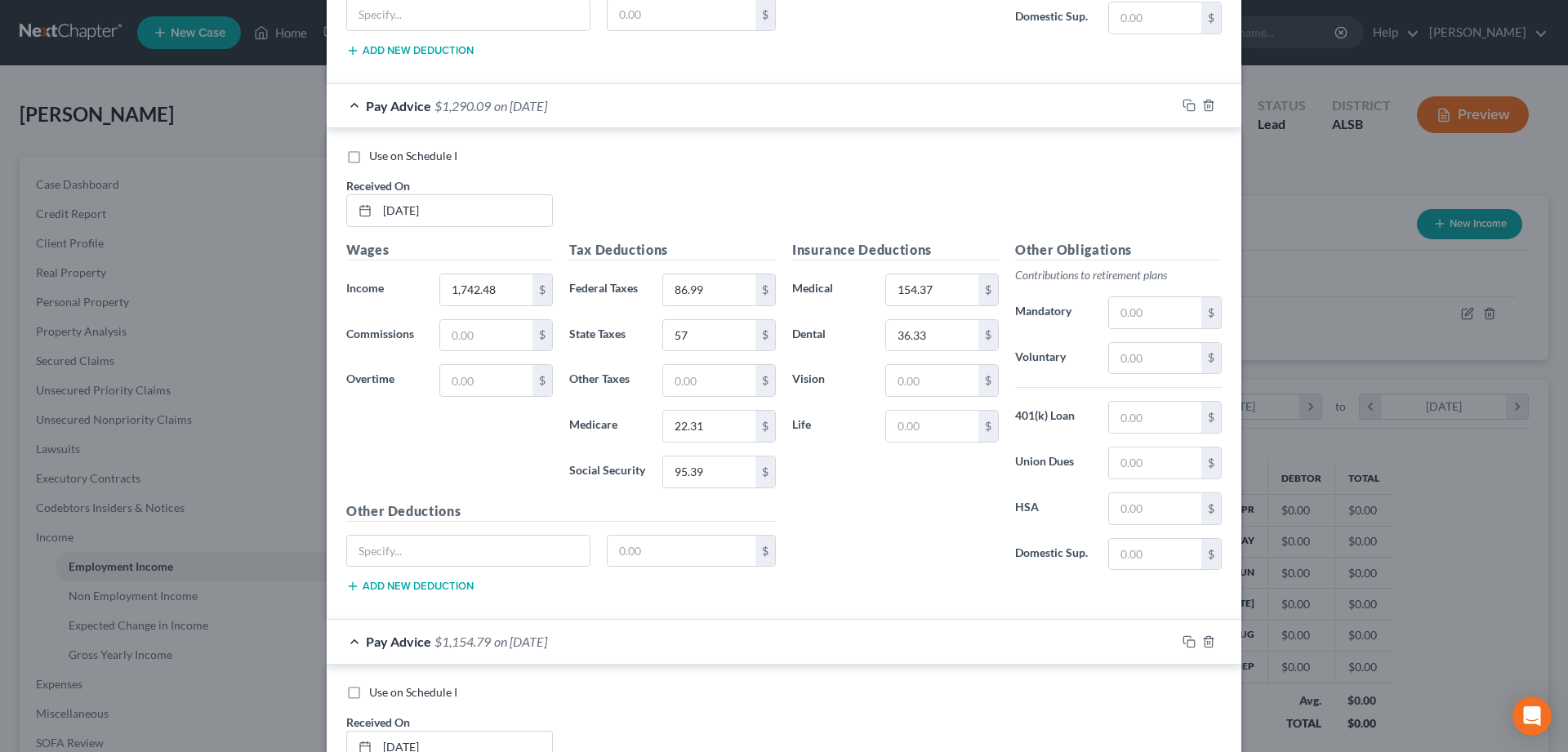
scroll to position [1956, 0]
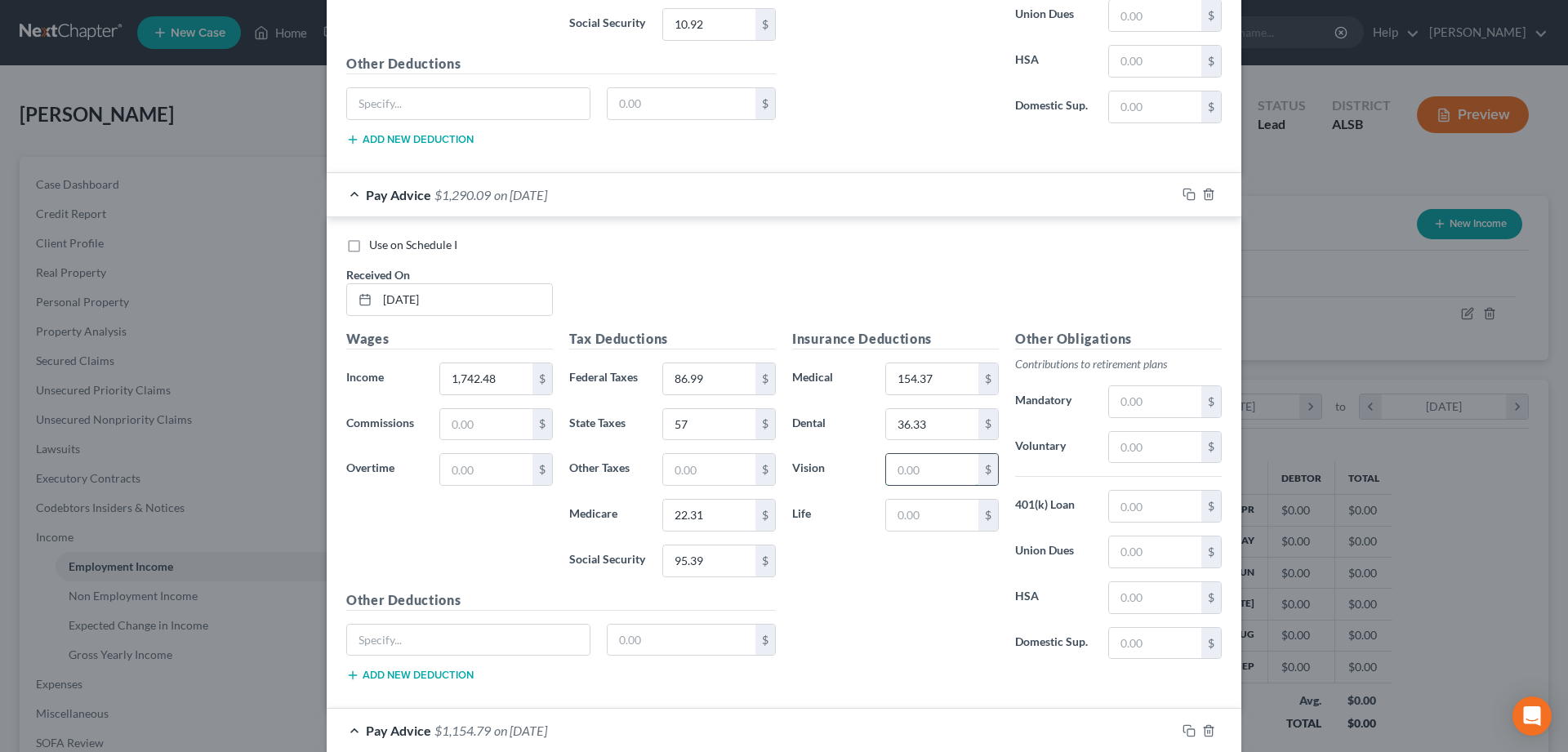
click at [904, 476] on input "text" at bounding box center [932, 469] width 92 height 31
type input "13.21"
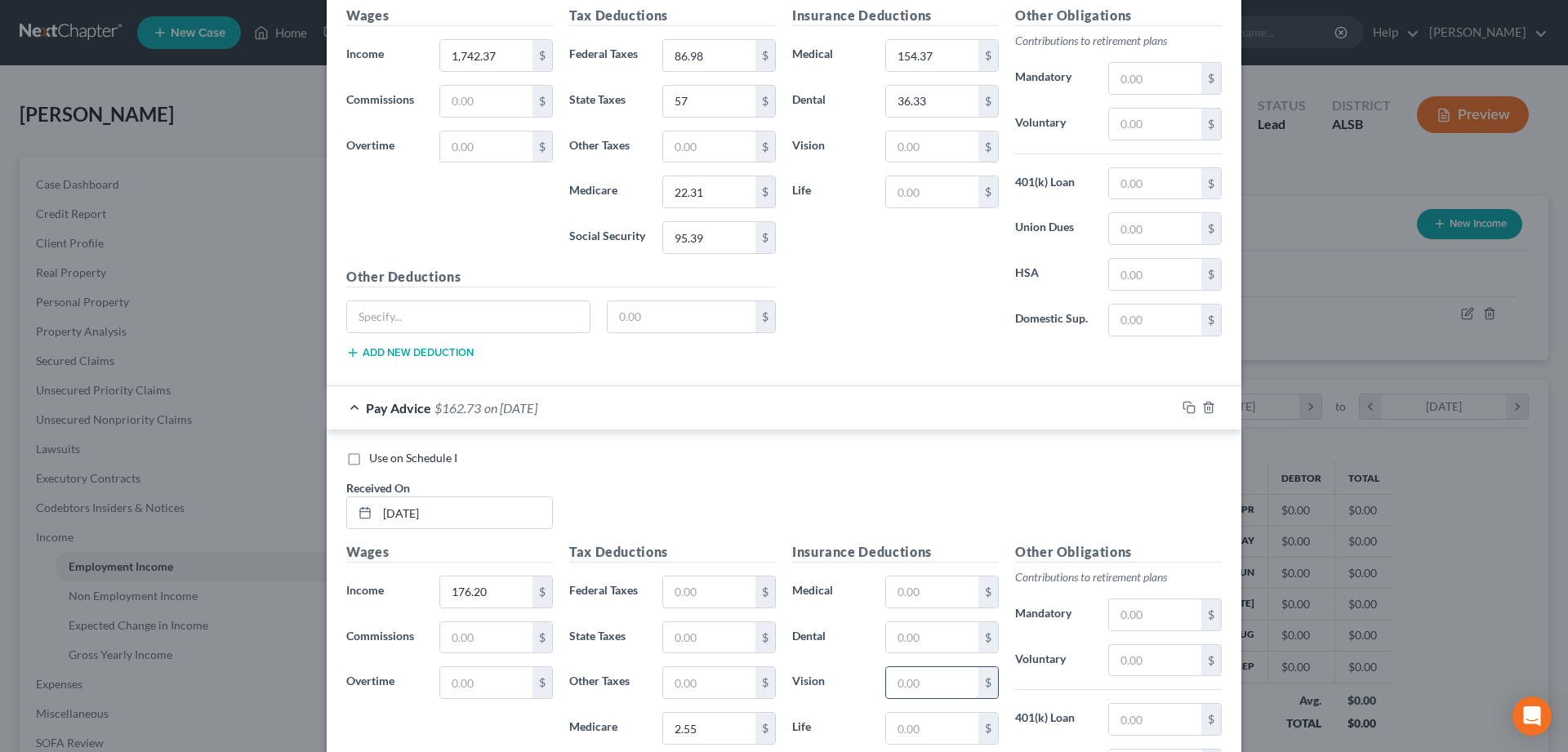
scroll to position [1123, 0]
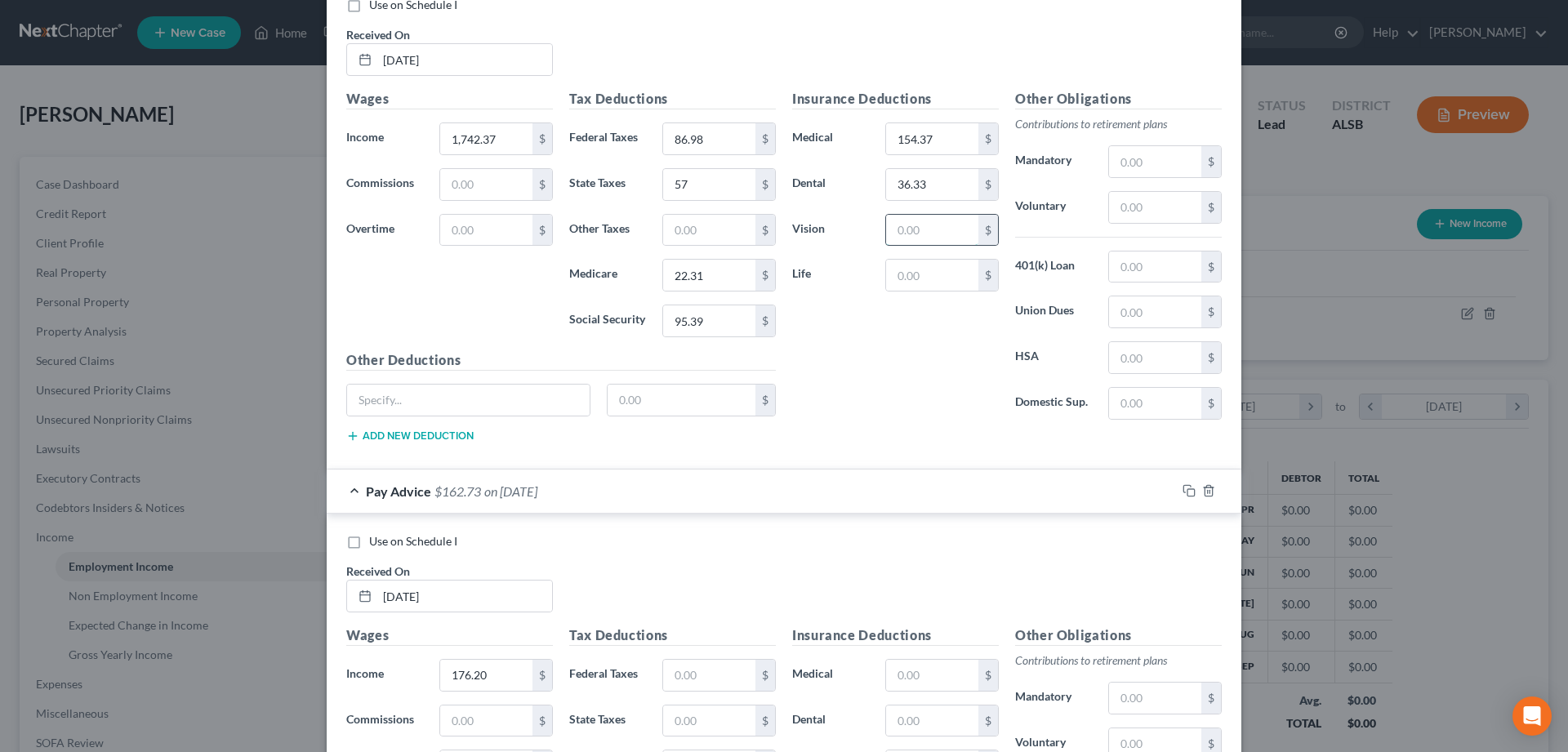
click at [915, 235] on input "text" at bounding box center [932, 230] width 92 height 31
type input "13.21"
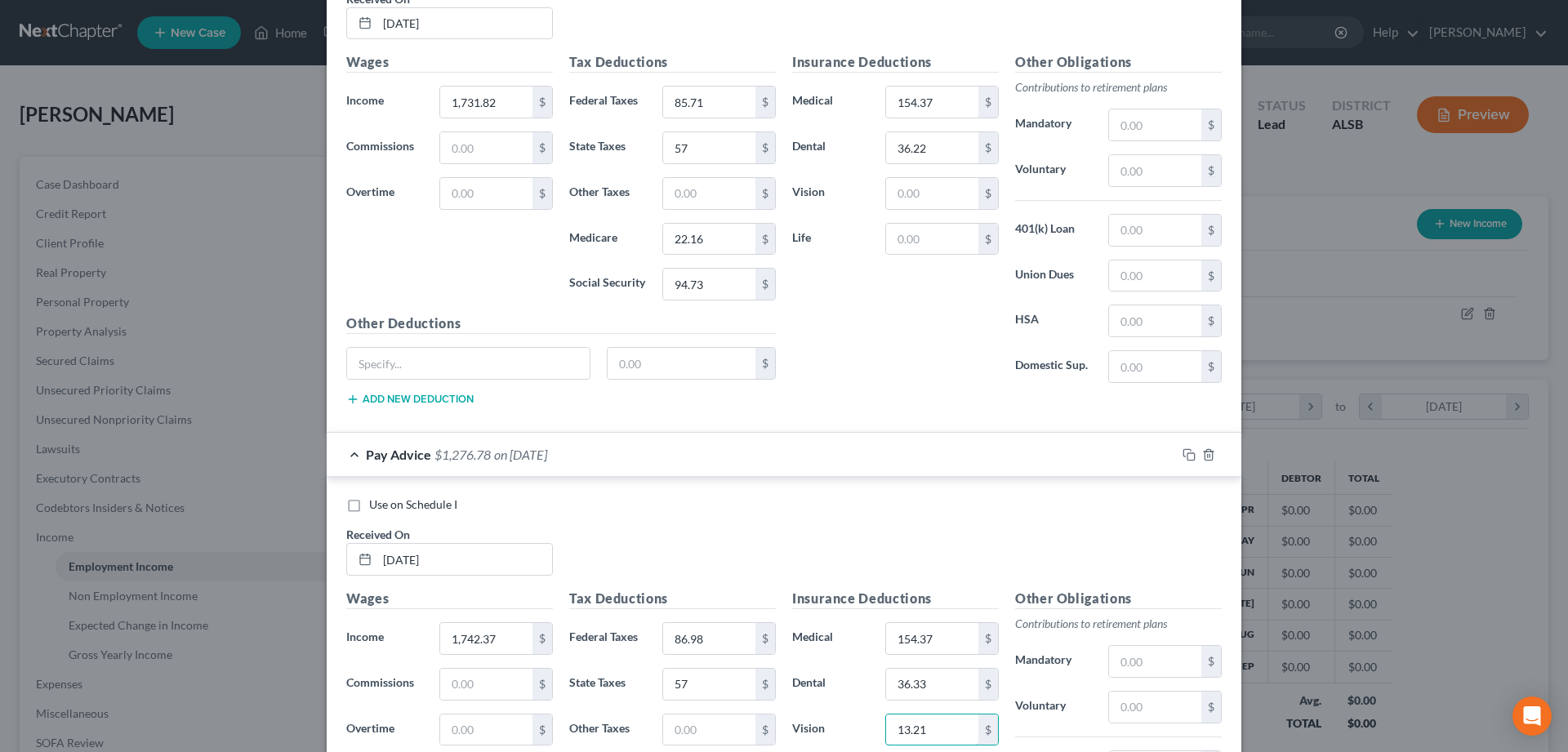
scroll to position [456, 0]
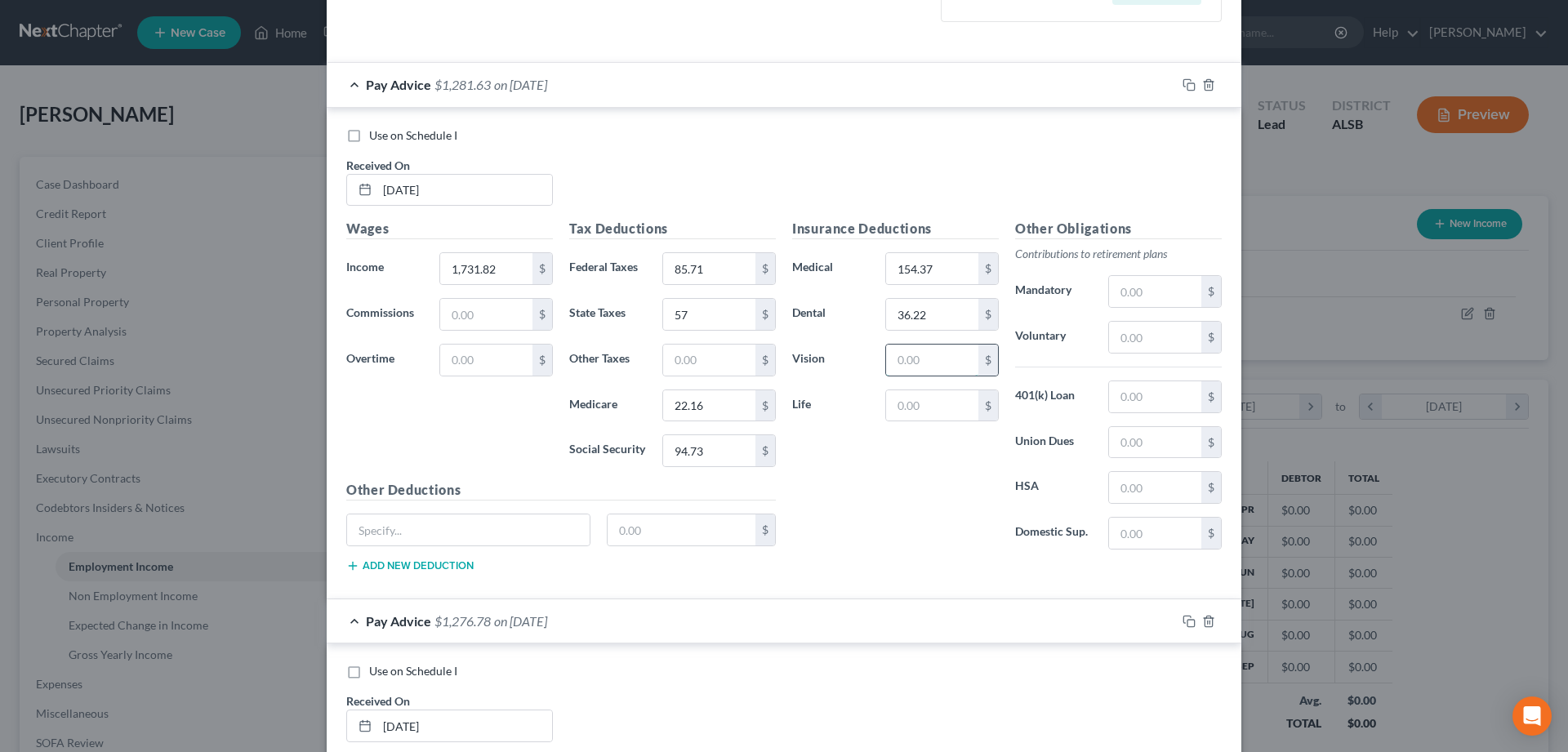
click at [917, 368] on input "text" at bounding box center [932, 360] width 92 height 31
type input "13.21"
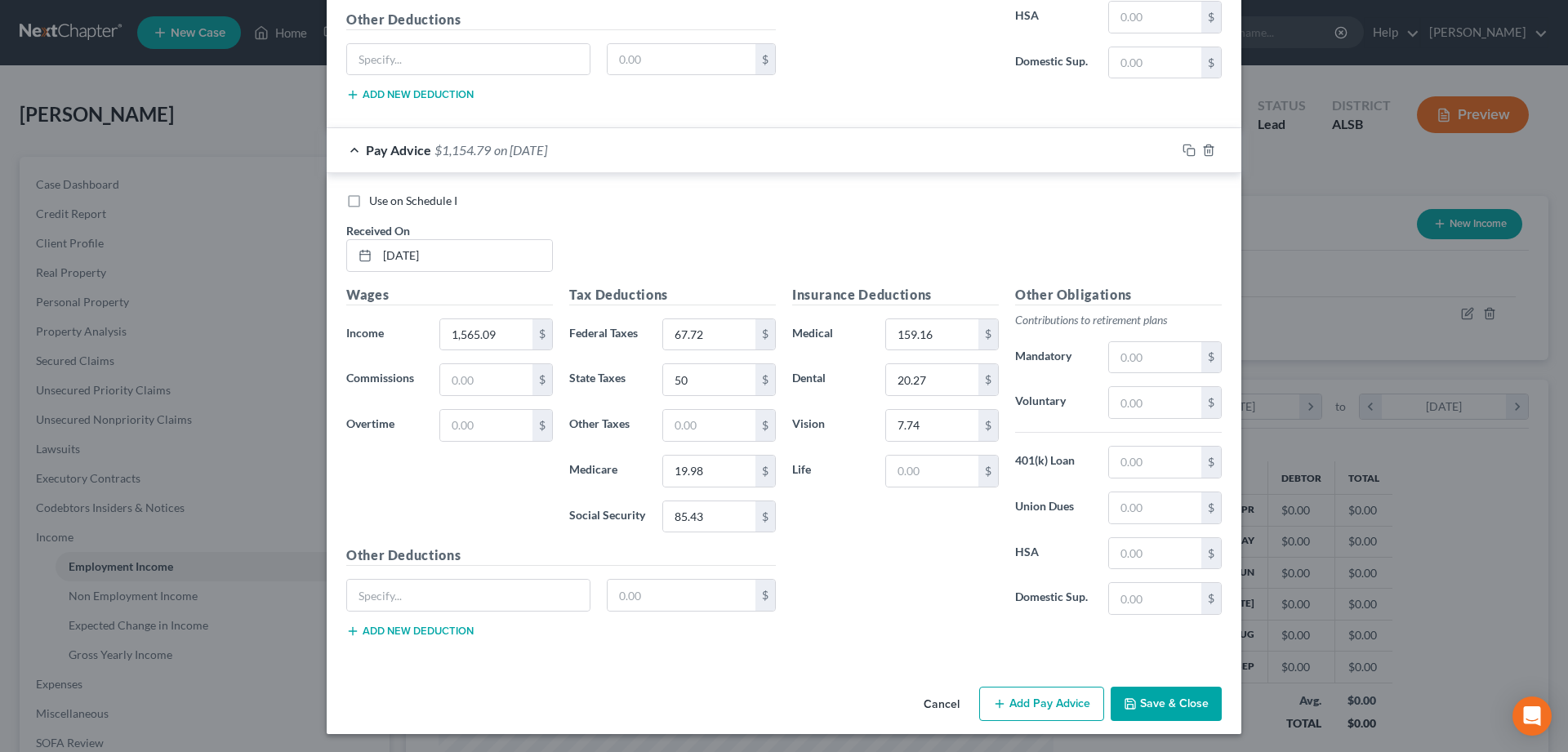
scroll to position [2539, 0]
click at [1062, 697] on button "Add Pay Advice" at bounding box center [1041, 702] width 125 height 34
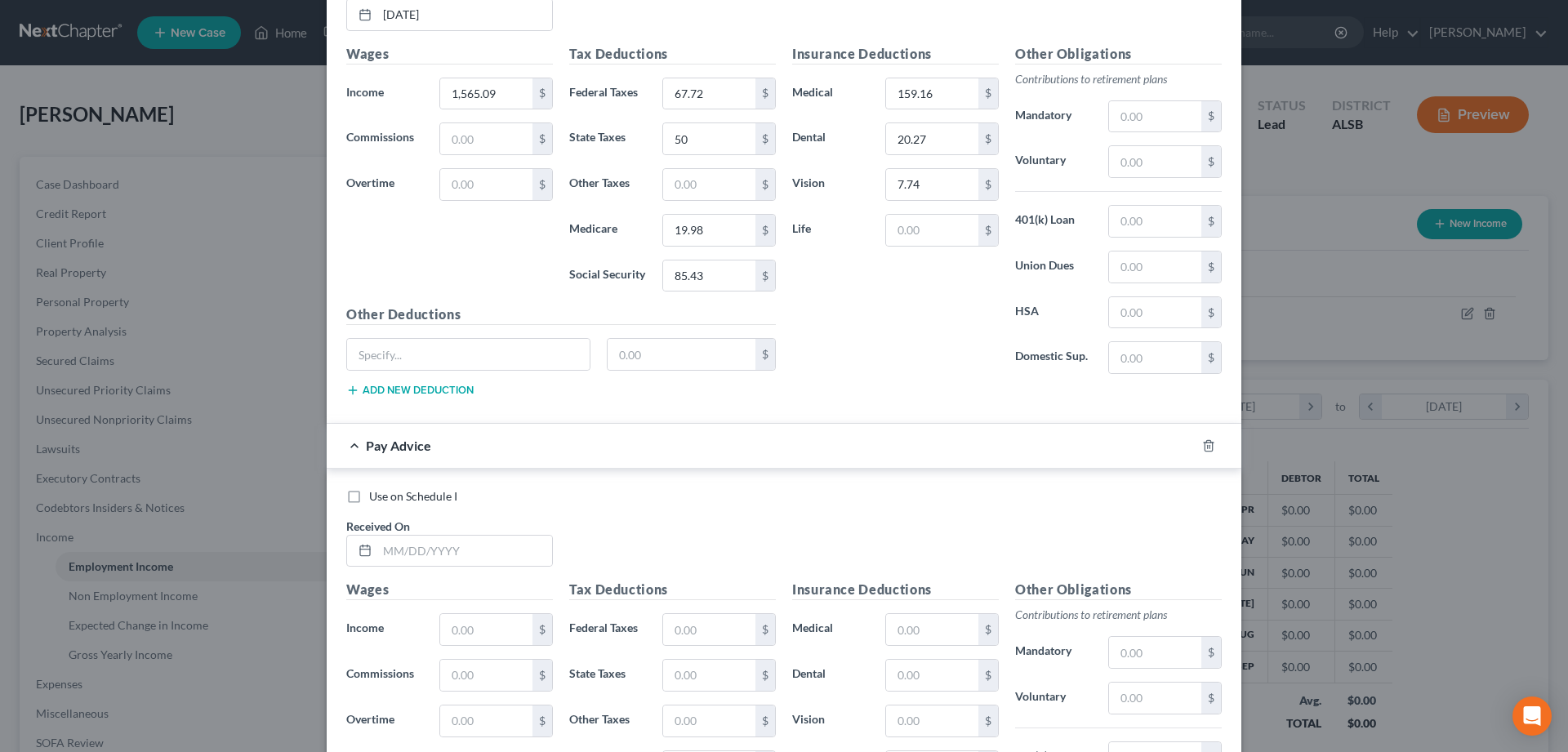
scroll to position [2789, 0]
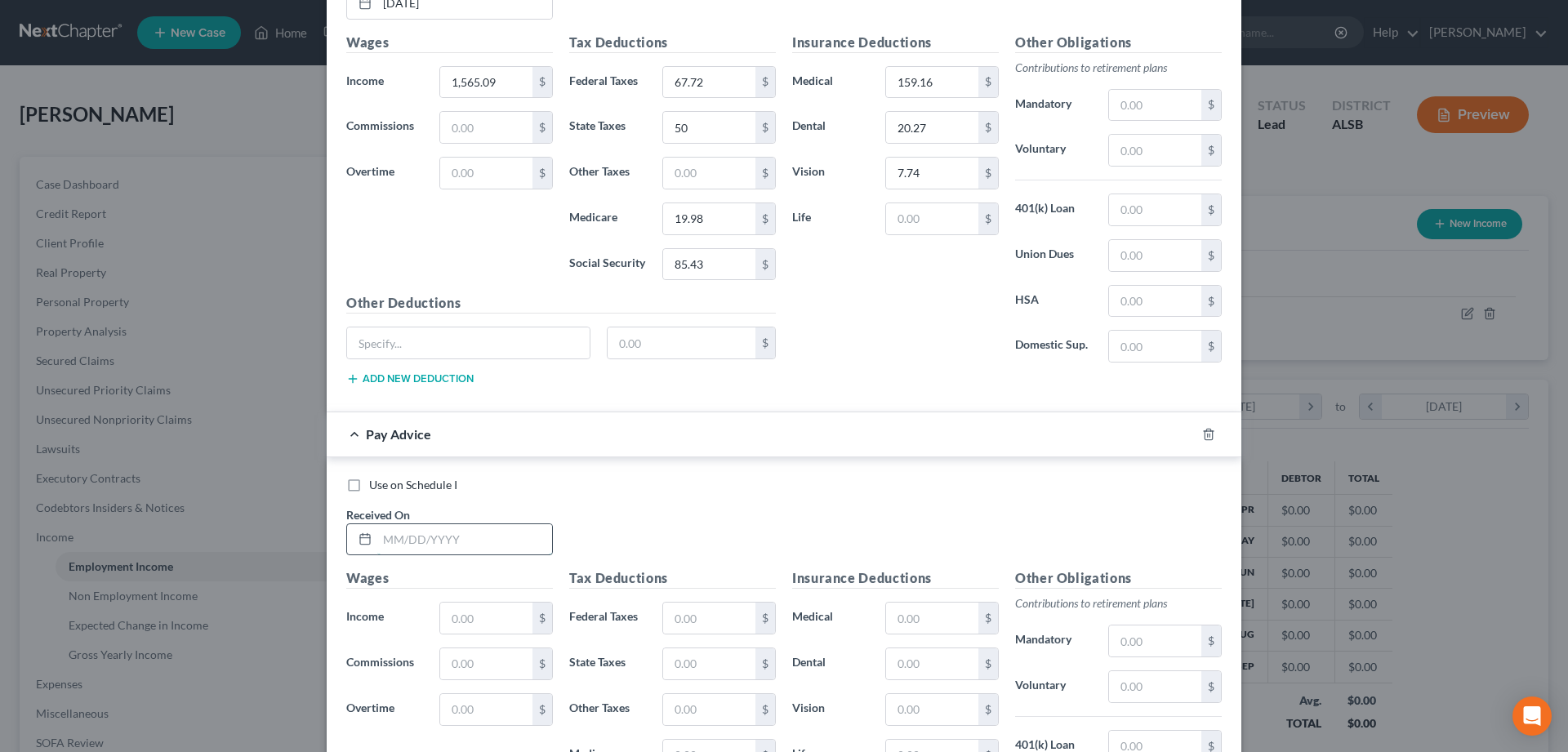
click at [426, 543] on input "text" at bounding box center [465, 539] width 175 height 31
type input "06/27/2025"
click at [493, 617] on input "text" at bounding box center [487, 618] width 92 height 31
type input "1,919.32"
click at [702, 617] on input "text" at bounding box center [709, 618] width 92 height 31
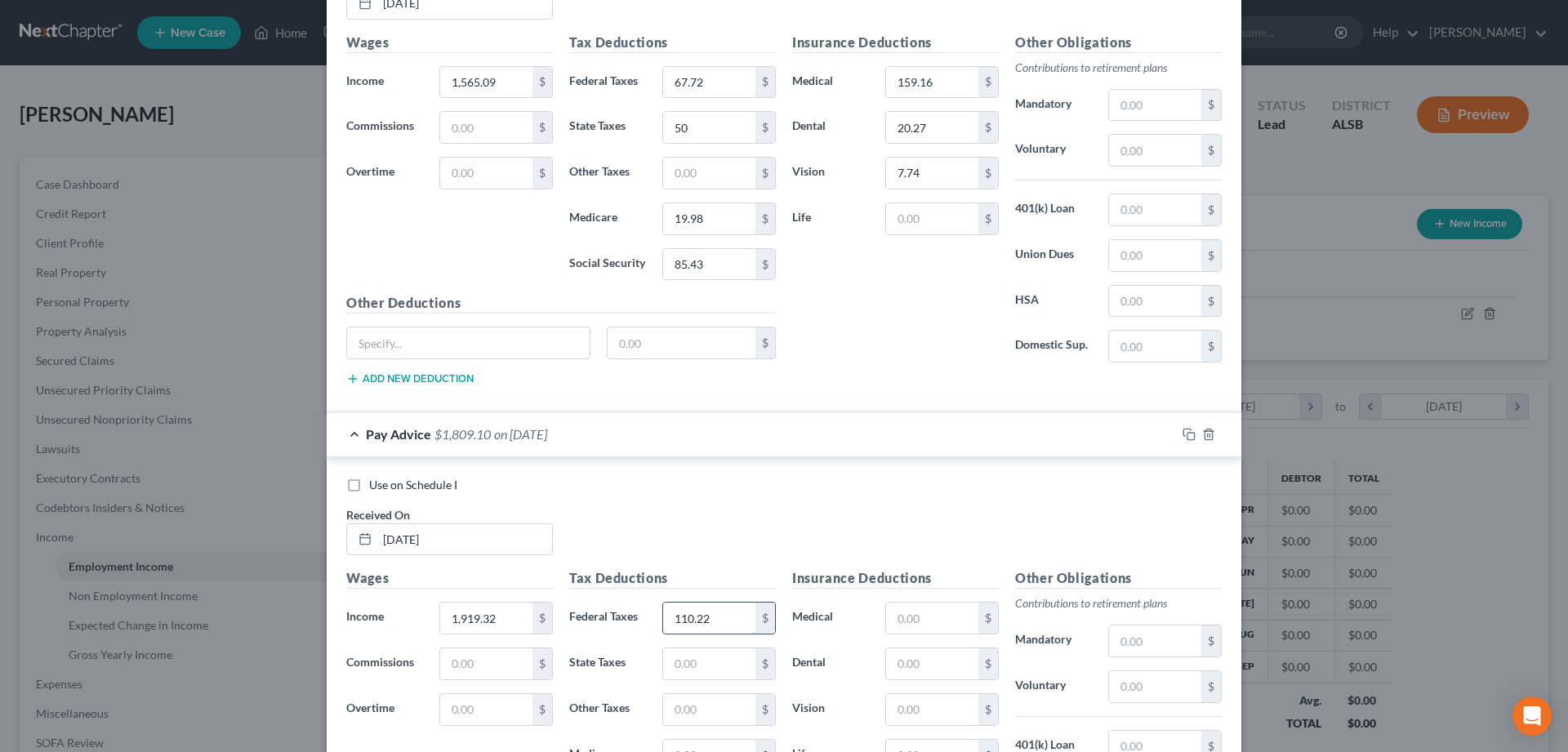
type input "110.22"
type input "65"
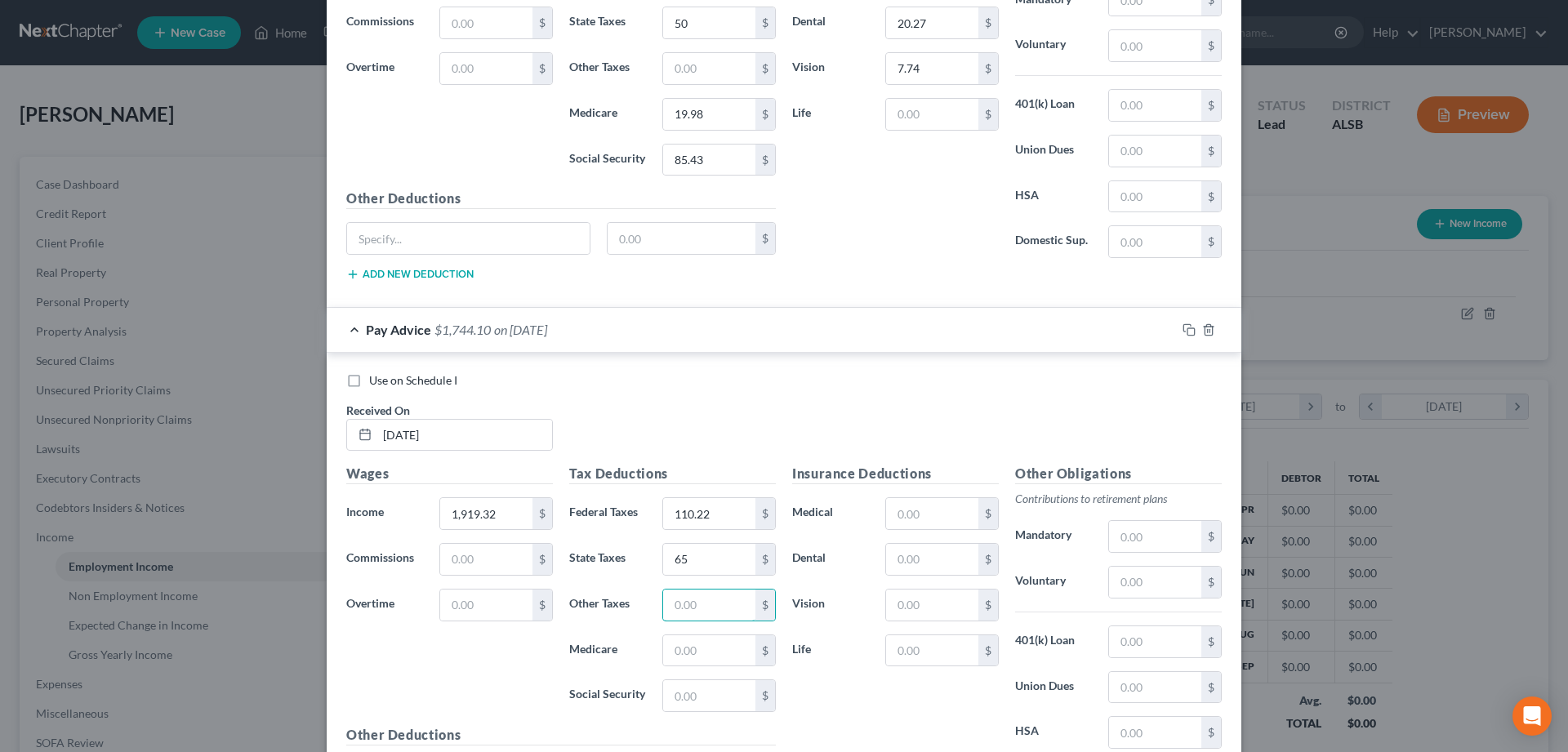
scroll to position [2955, 0]
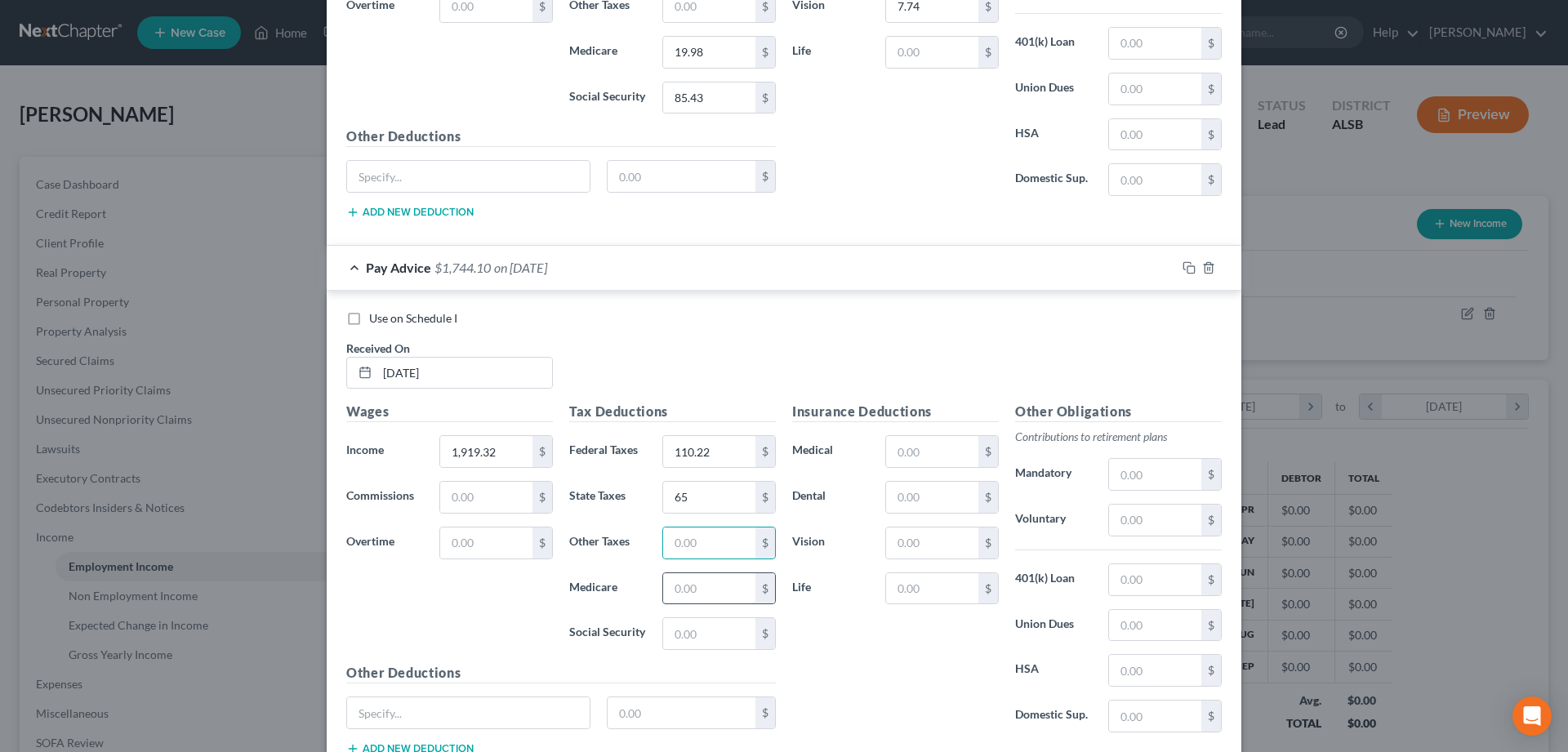
click at [699, 591] on input "text" at bounding box center [709, 588] width 92 height 31
type input "25.11"
click at [728, 640] on input "text" at bounding box center [709, 634] width 92 height 31
type input "107.39"
click at [923, 500] on input "text" at bounding box center [932, 497] width 92 height 31
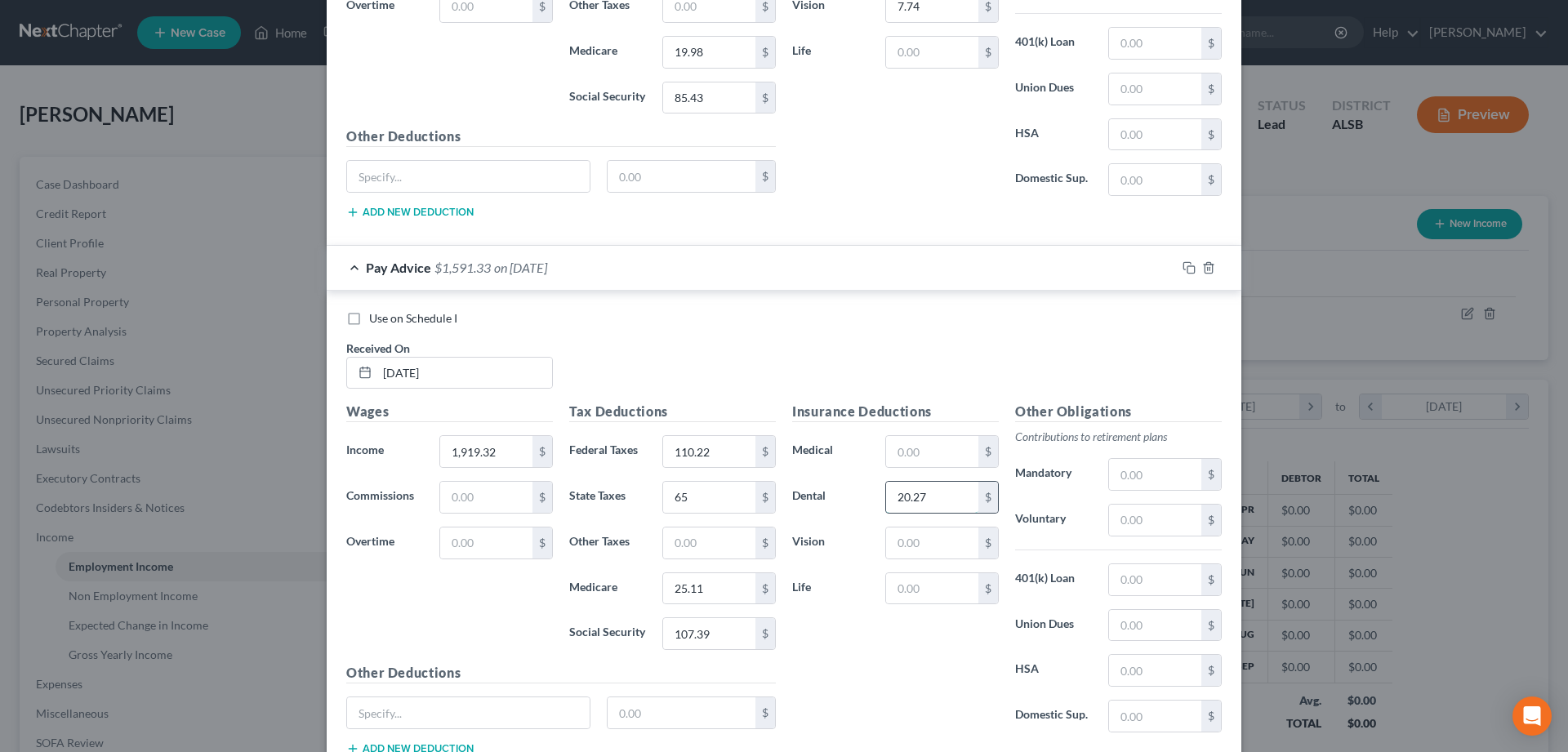
type input "20.27"
click at [925, 544] on input "text" at bounding box center [932, 543] width 92 height 31
type input "7.74"
click at [908, 452] on input "text" at bounding box center [932, 451] width 92 height 31
type input "159.16"
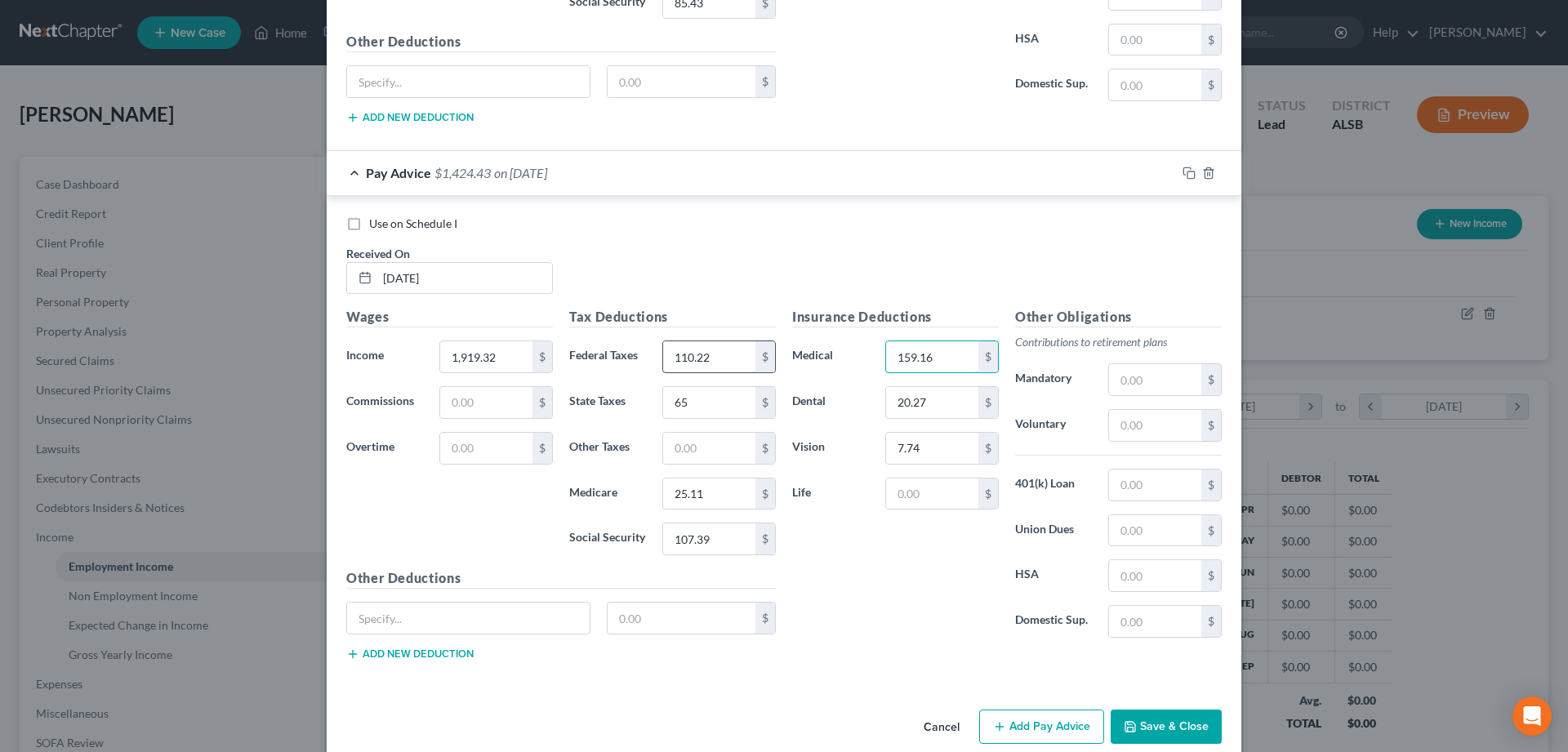
scroll to position [3074, 0]
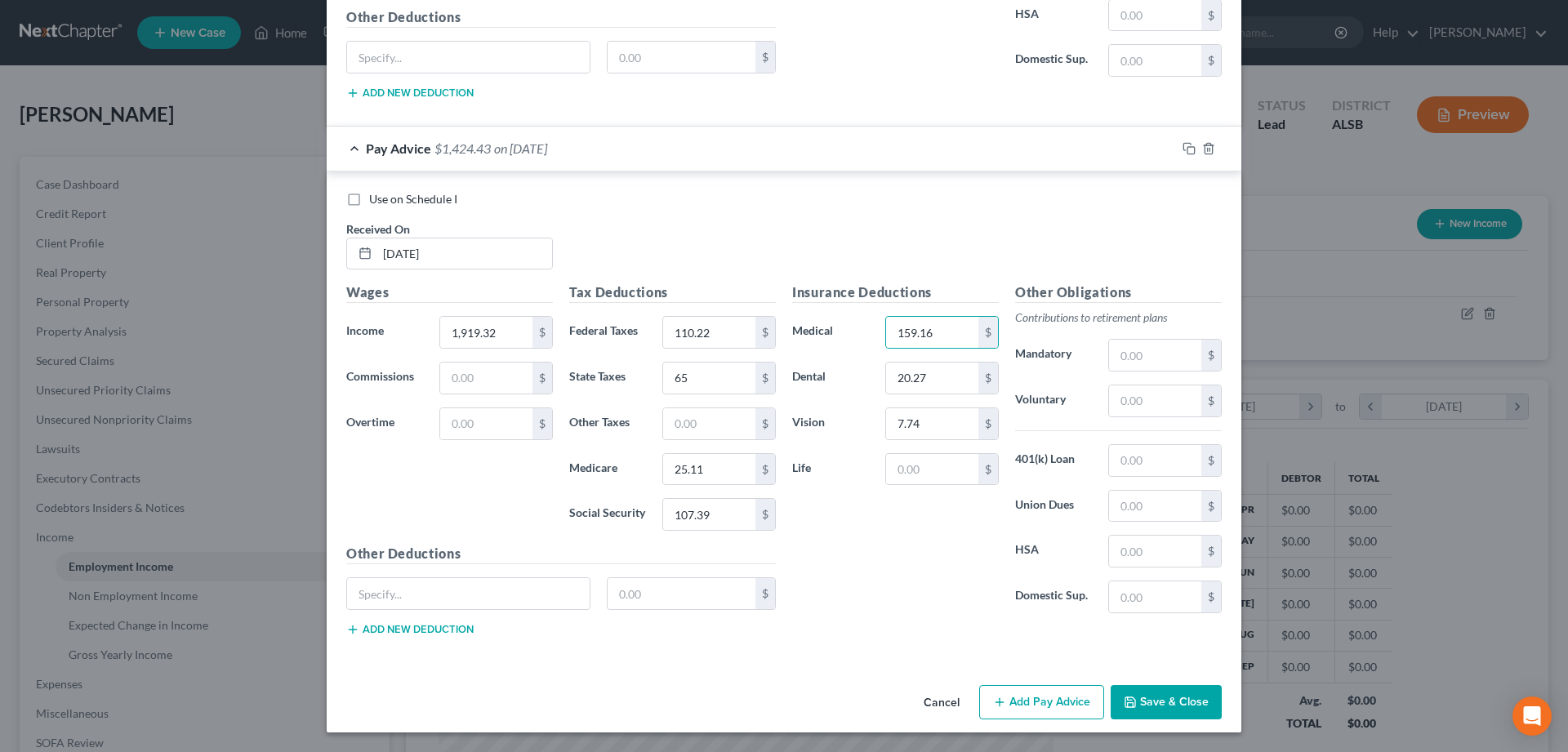
click at [1034, 702] on button "Add Pay Advice" at bounding box center [1041, 702] width 125 height 34
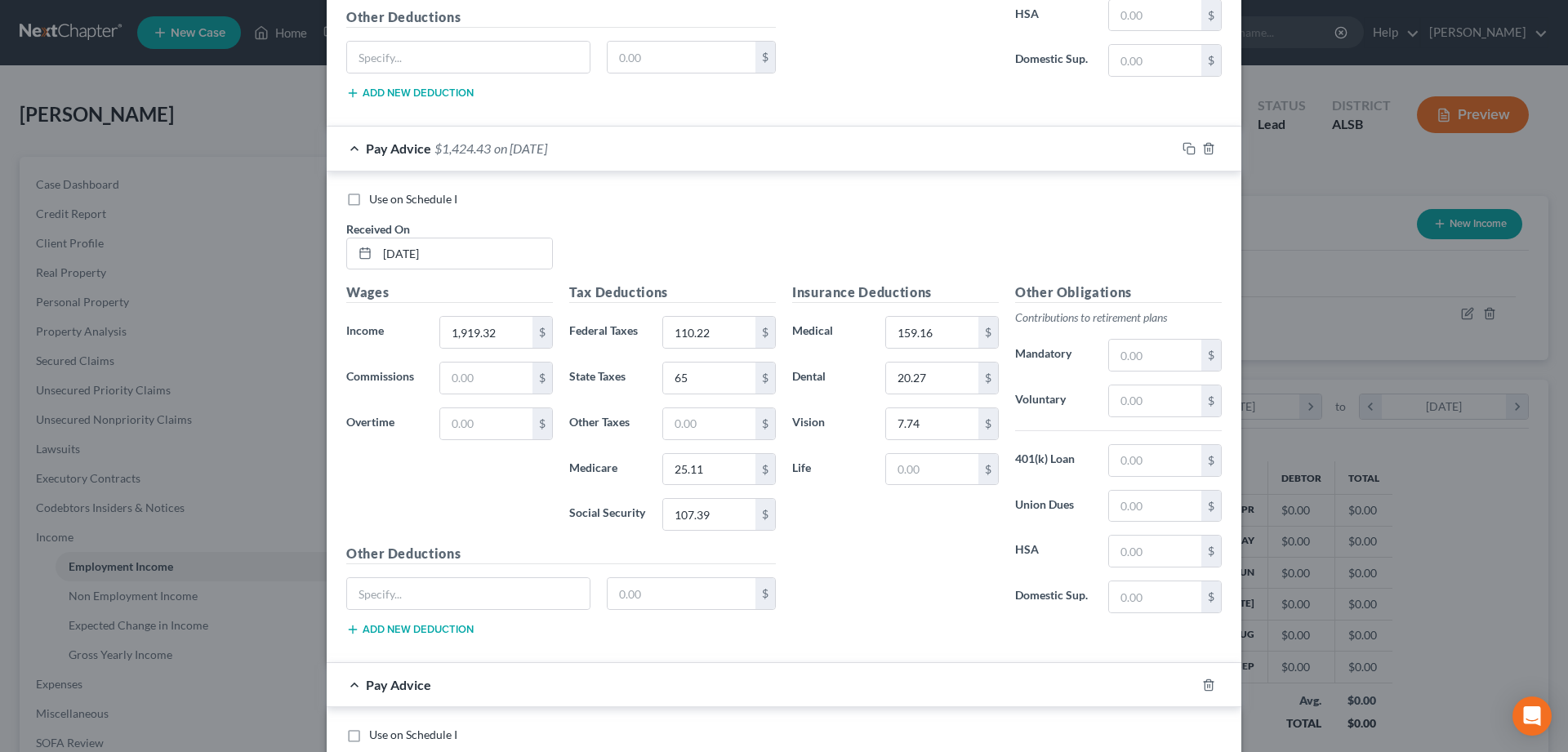
scroll to position [3324, 0]
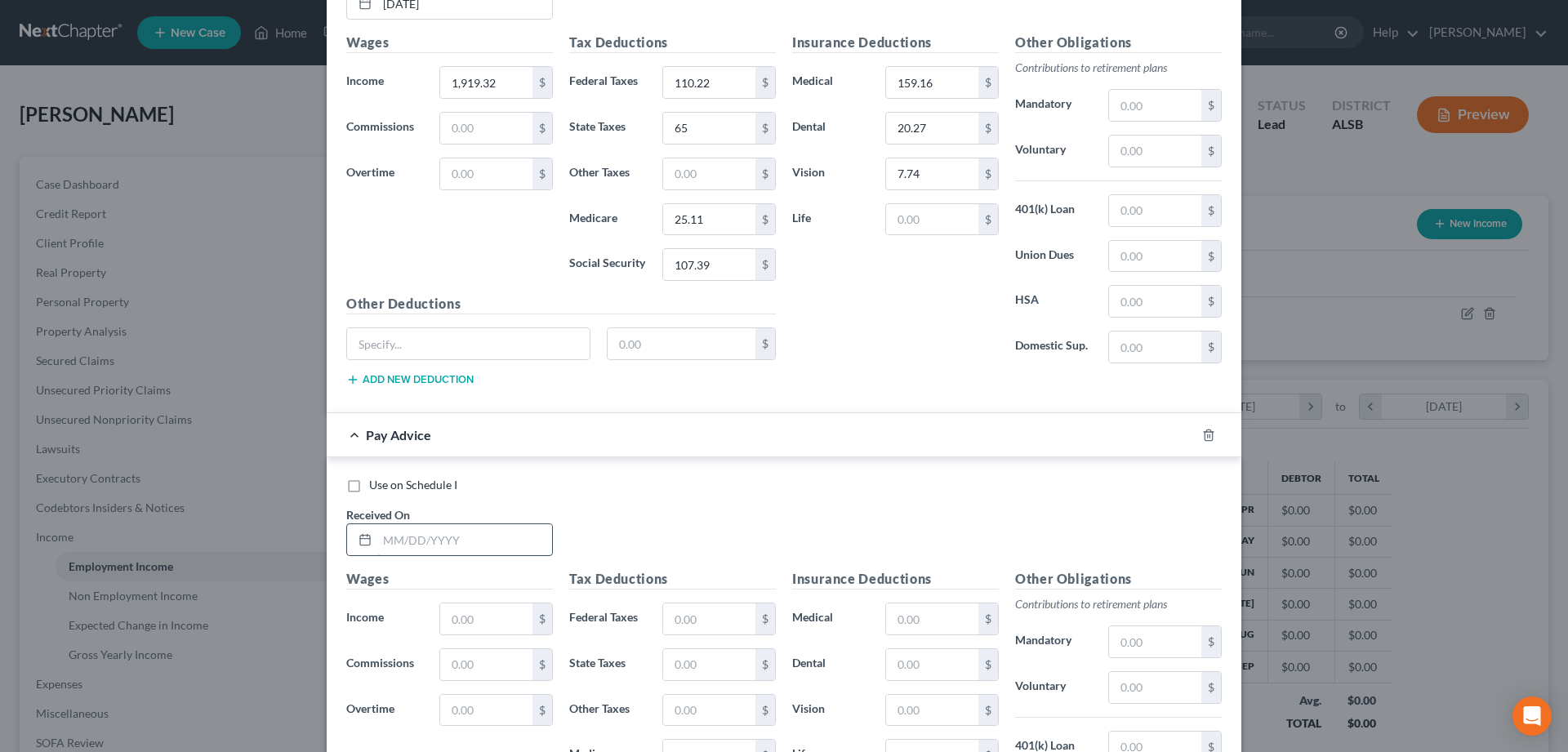
click at [412, 540] on input "text" at bounding box center [465, 539] width 175 height 31
type input "07/11/2025"
click at [461, 621] on input "text" at bounding box center [487, 618] width 92 height 31
type input "1,737.04"
click at [697, 621] on input "text" at bounding box center [709, 618] width 92 height 31
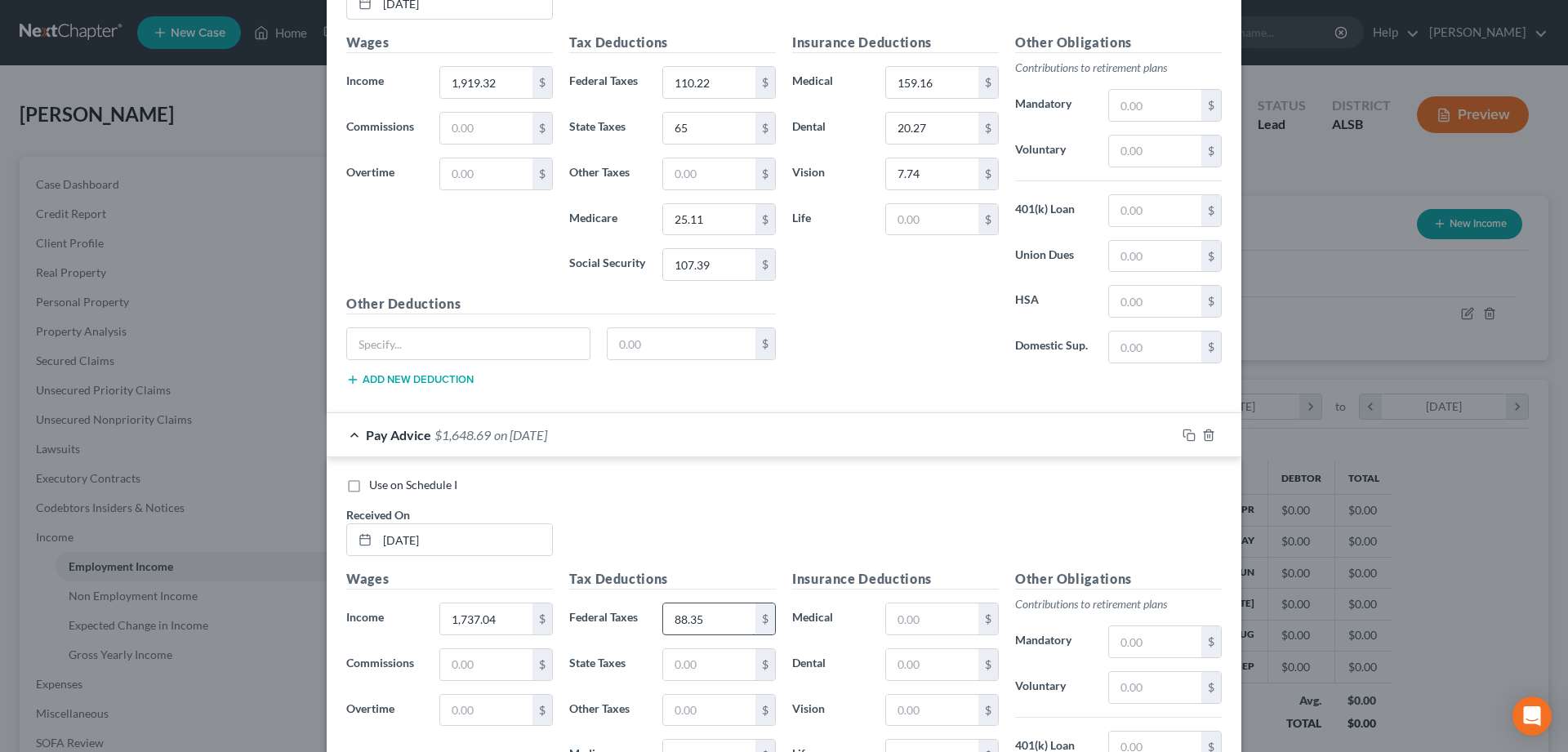
type input "88.35"
click at [710, 664] on input "text" at bounding box center [709, 665] width 92 height 31
type input "59"
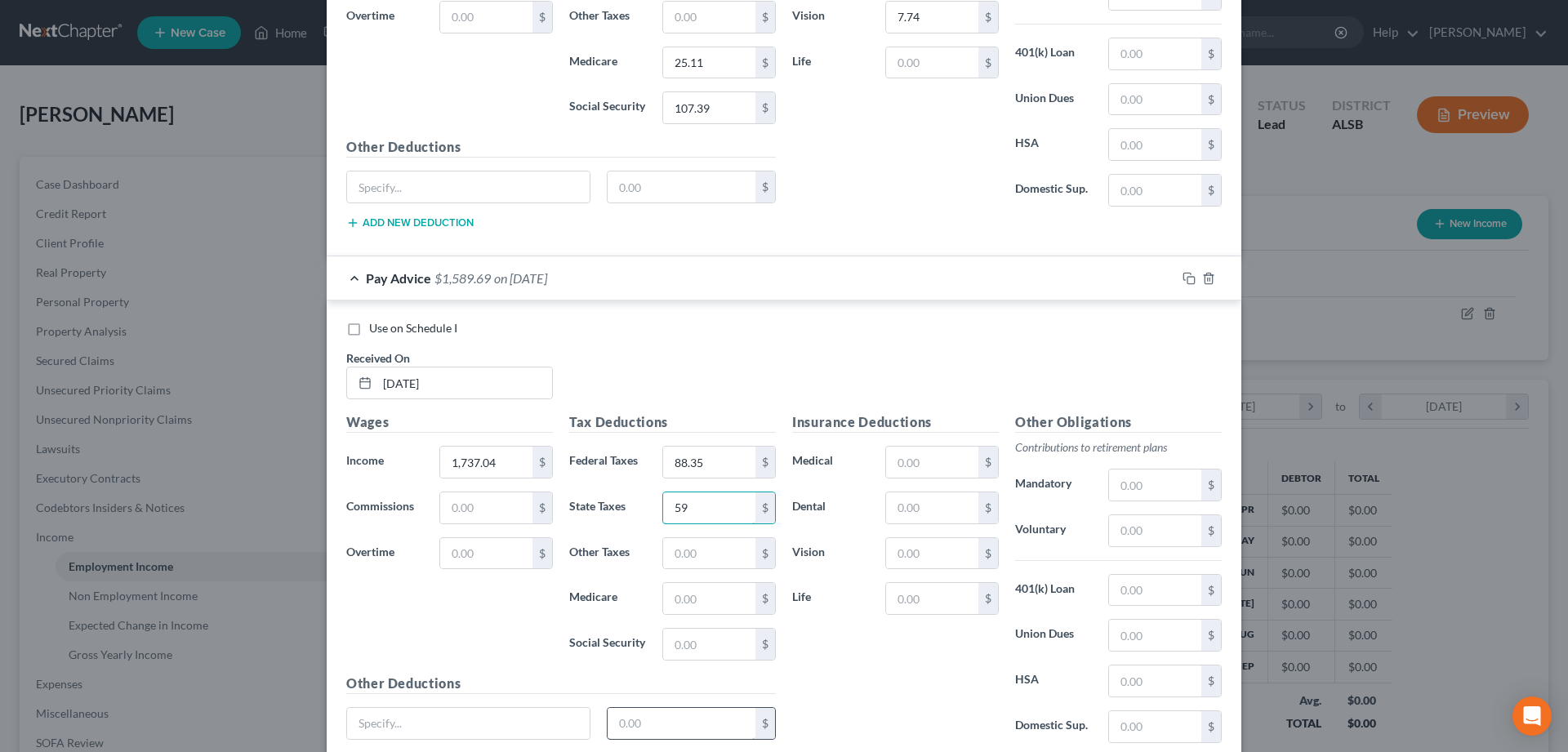
scroll to position [3491, 0]
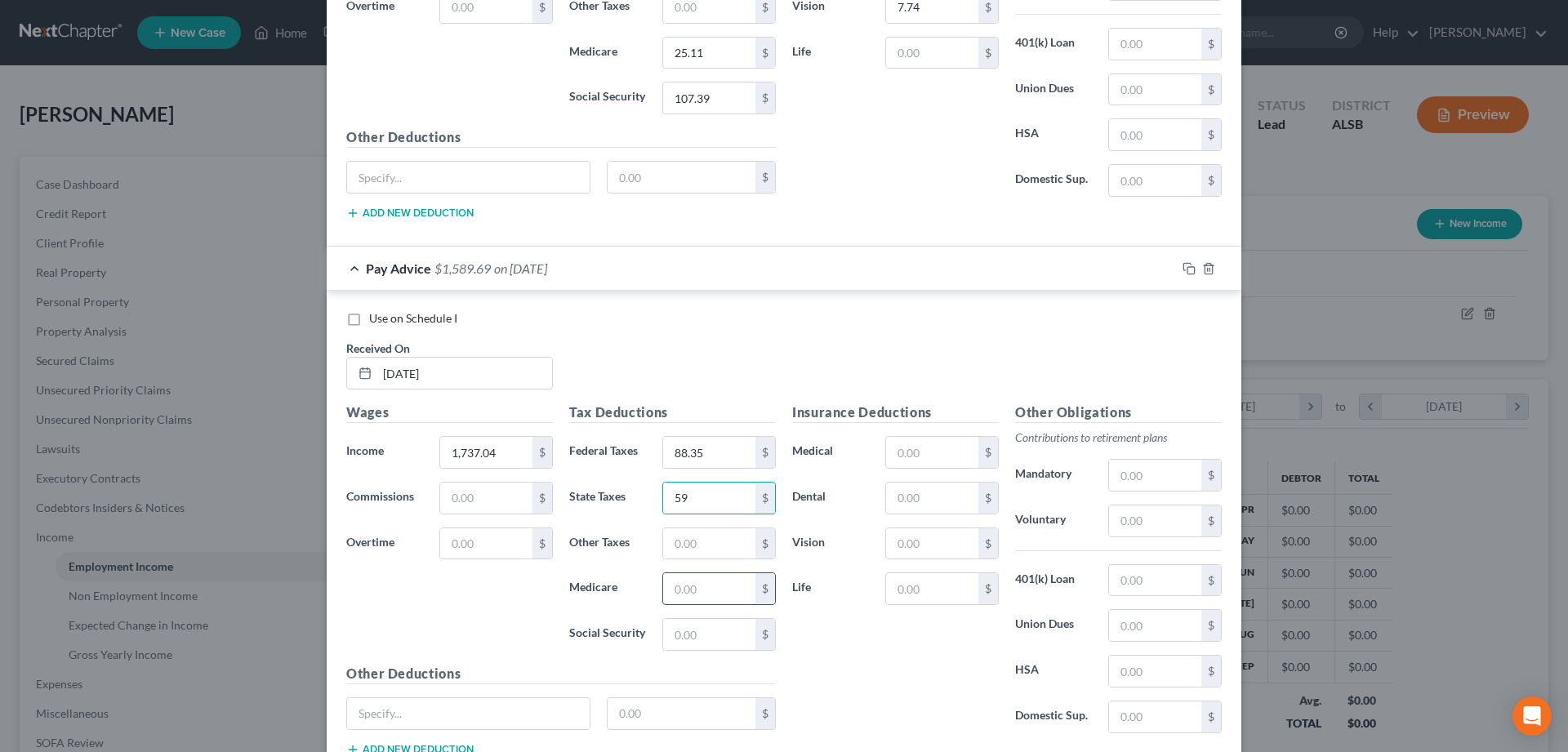
click at [691, 585] on input "text" at bounding box center [709, 588] width 92 height 31
type input "22.48"
click at [687, 642] on input "text" at bounding box center [709, 634] width 92 height 31
type input "96.09"
click at [934, 492] on input "text" at bounding box center [932, 497] width 92 height 31
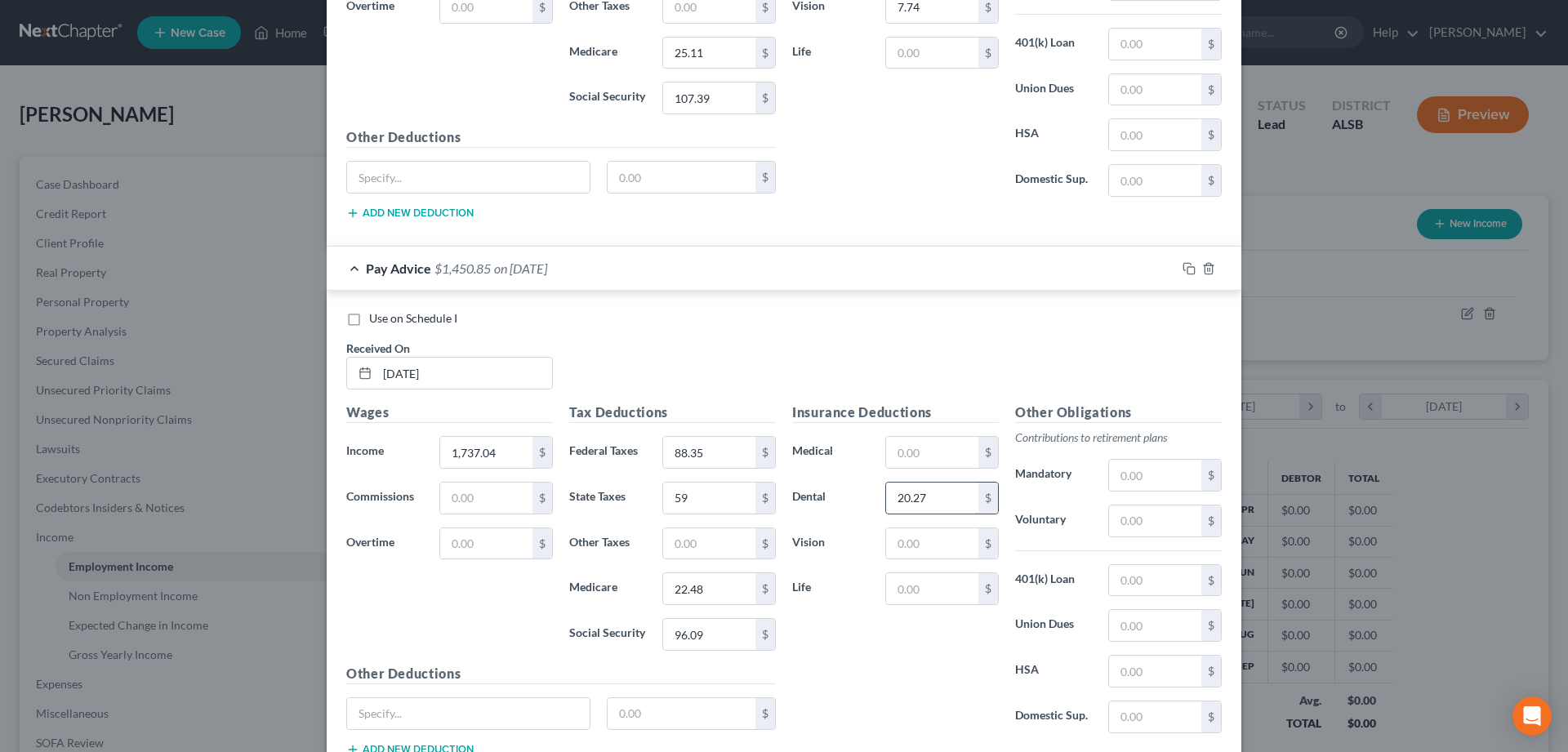
type input "20.27"
click at [914, 545] on input "text" at bounding box center [932, 544] width 92 height 31
type input "7.74"
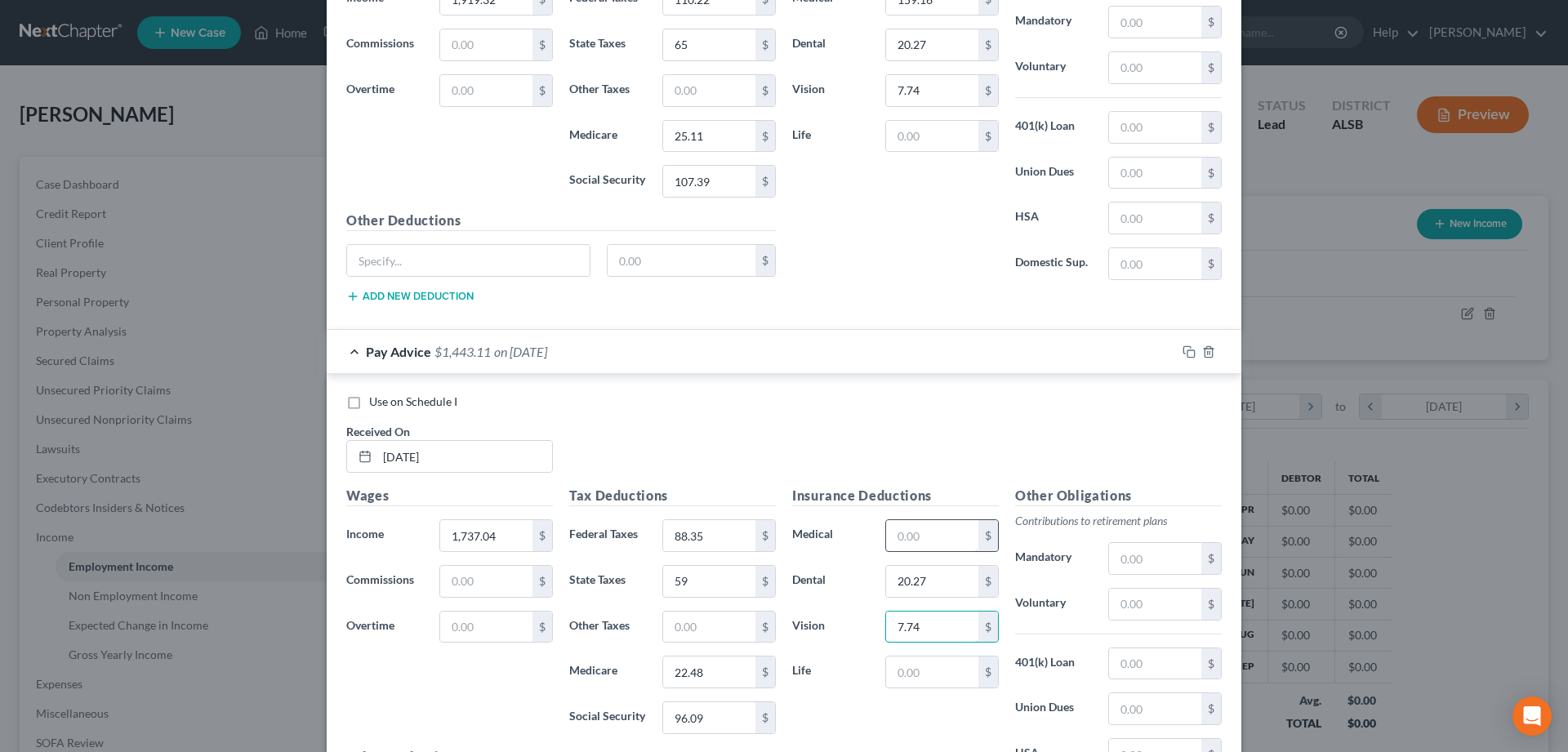
scroll to position [3574, 0]
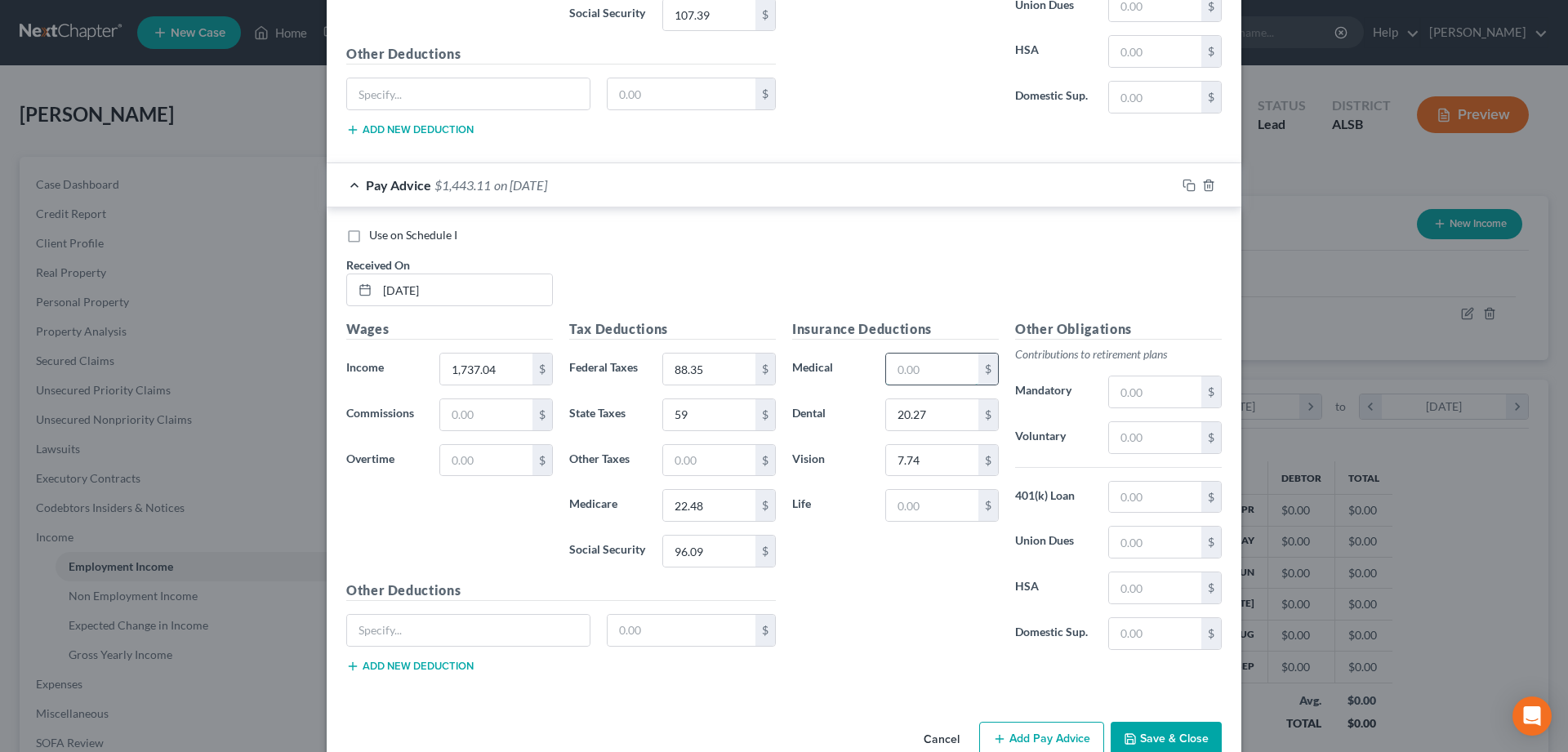
click at [923, 377] on input "text" at bounding box center [932, 369] width 92 height 31
type input "159.16"
click at [1029, 733] on button "Add Pay Advice" at bounding box center [1041, 739] width 125 height 34
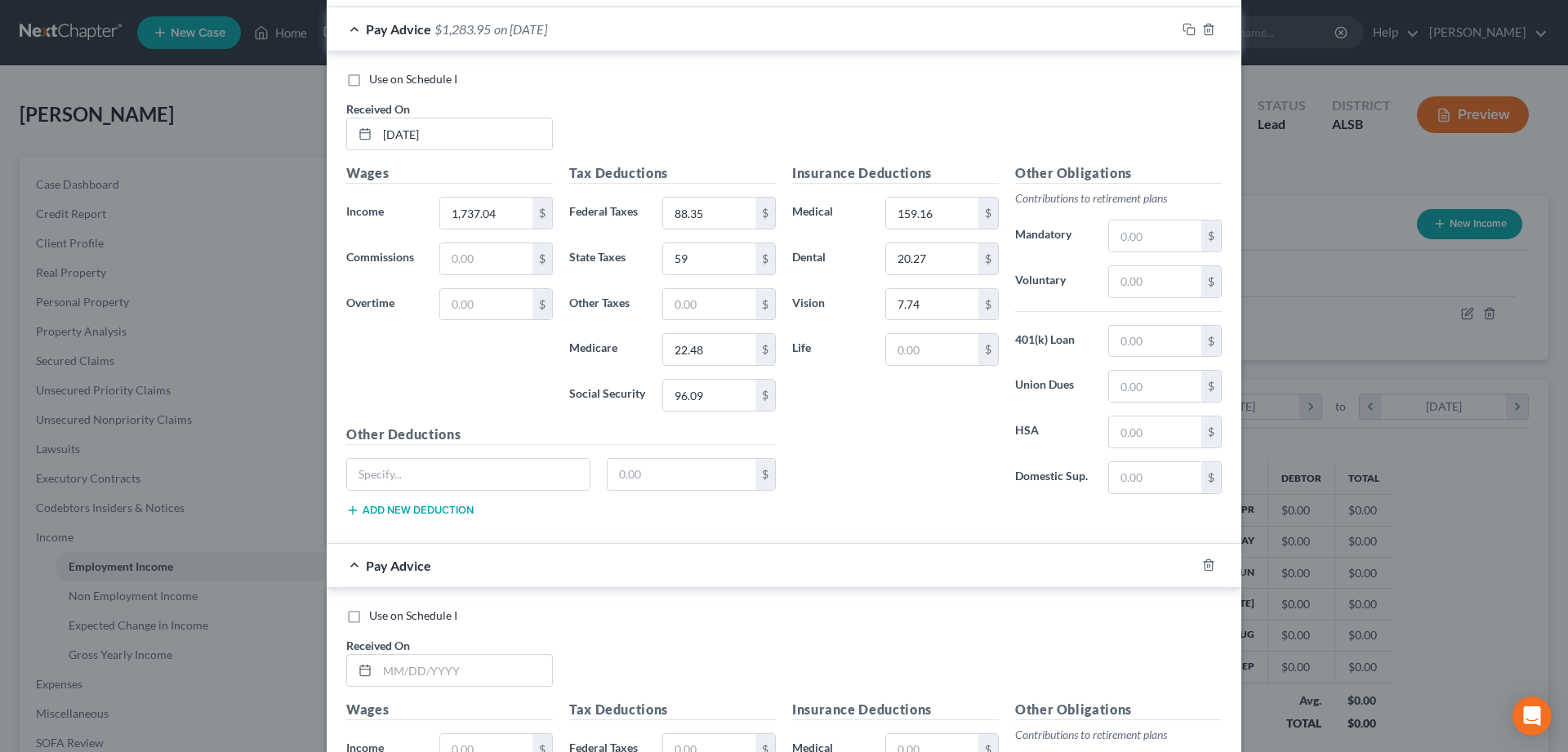
scroll to position [3907, 0]
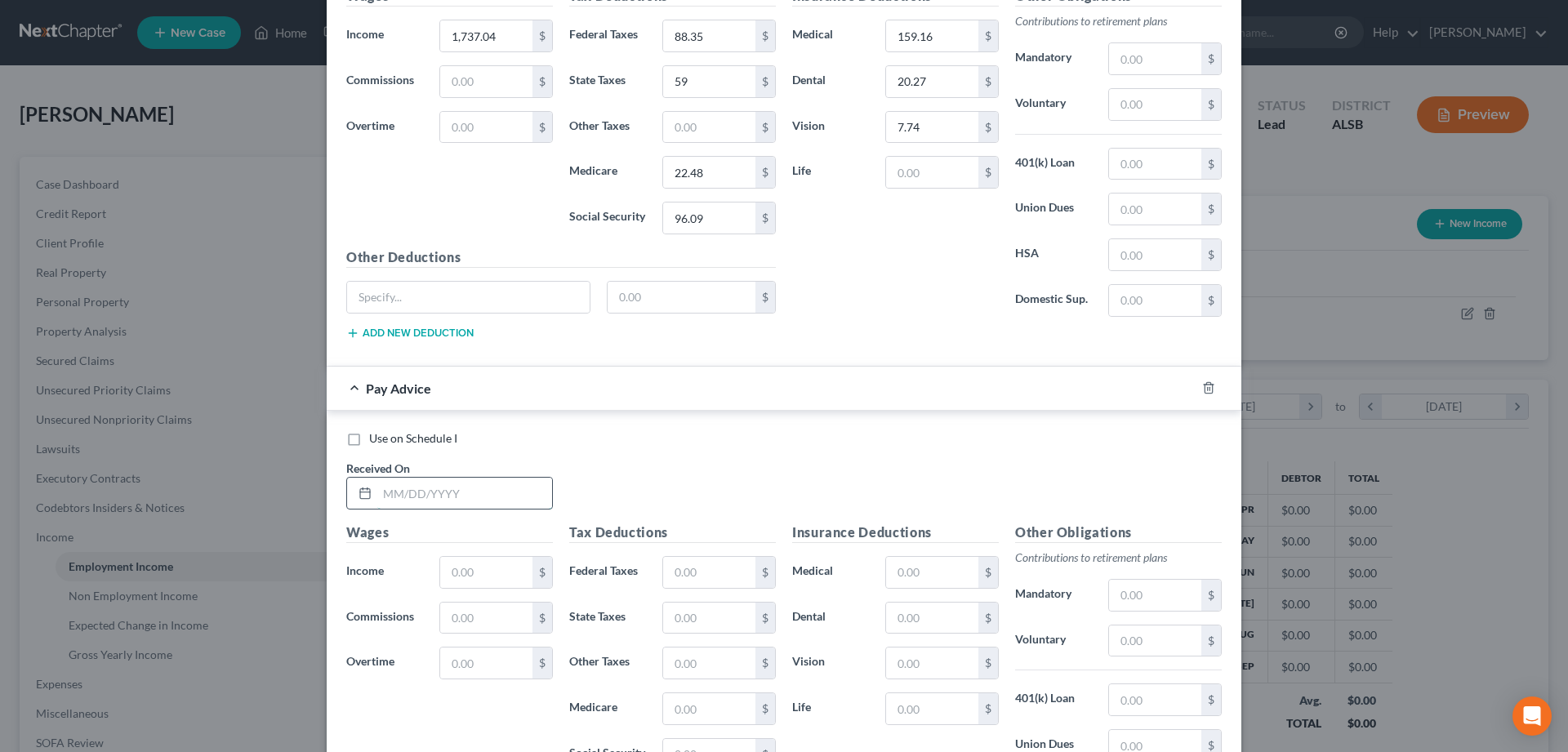
click at [408, 501] on input "text" at bounding box center [465, 493] width 175 height 31
type input "07/25/2025"
type input "1,716.47"
click at [714, 575] on input "text" at bounding box center [709, 572] width 92 height 31
type input "85.88"
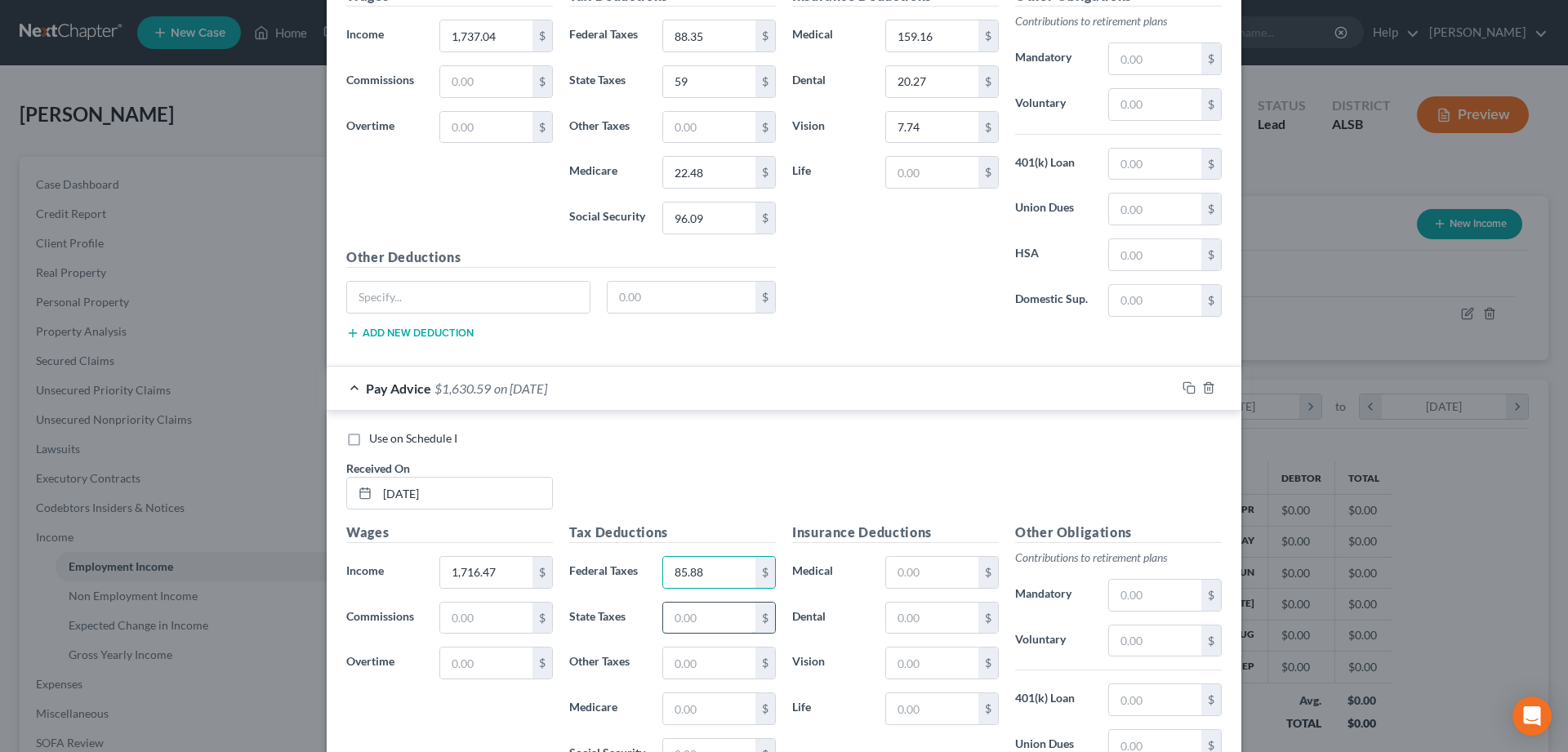
click at [718, 618] on input "text" at bounding box center [709, 618] width 92 height 31
type input "58"
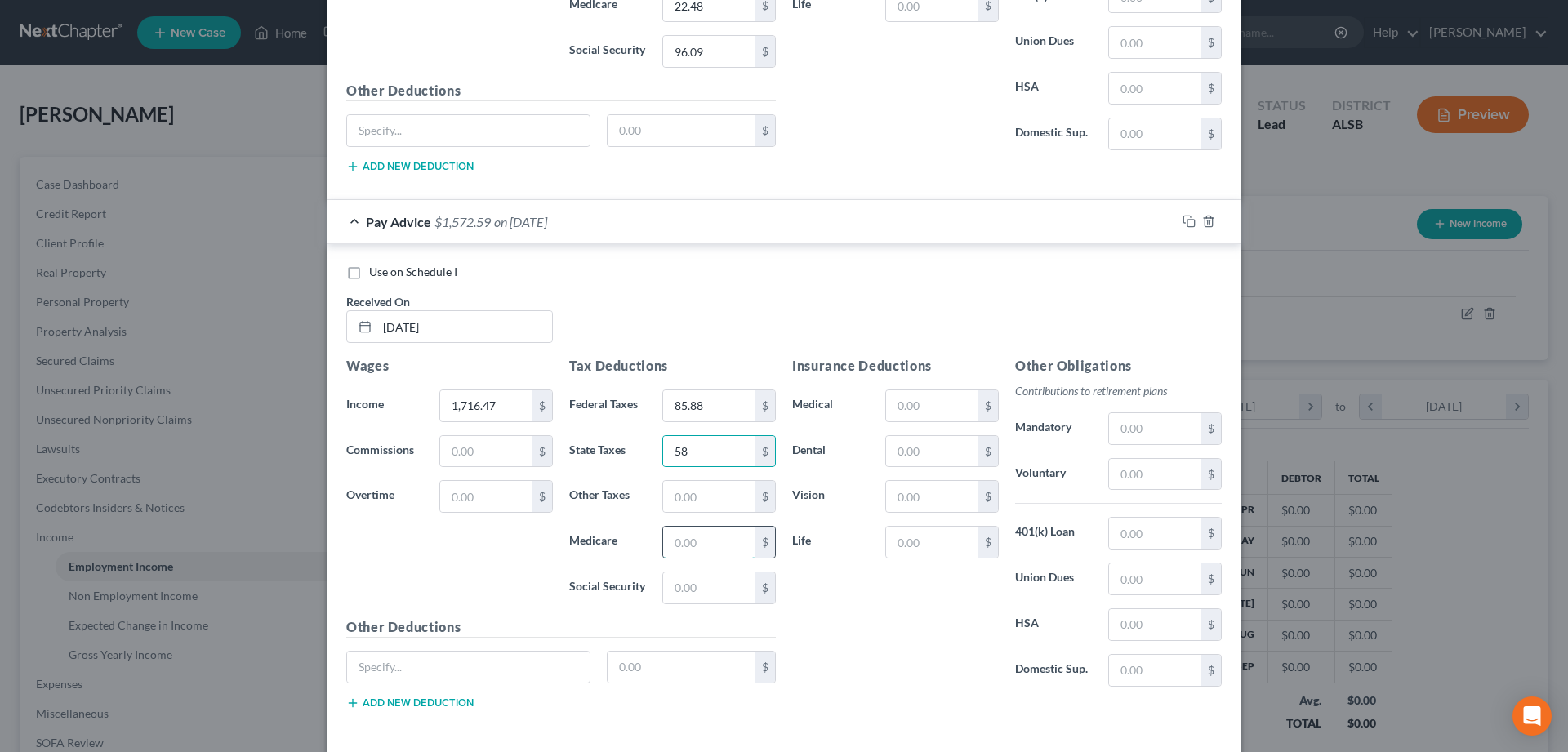
click at [709, 538] on input "text" at bounding box center [709, 542] width 92 height 31
type input "22.17"
click at [708, 590] on input "text" at bounding box center [709, 587] width 92 height 31
type input "94.82"
click at [905, 495] on input "text" at bounding box center [932, 496] width 92 height 31
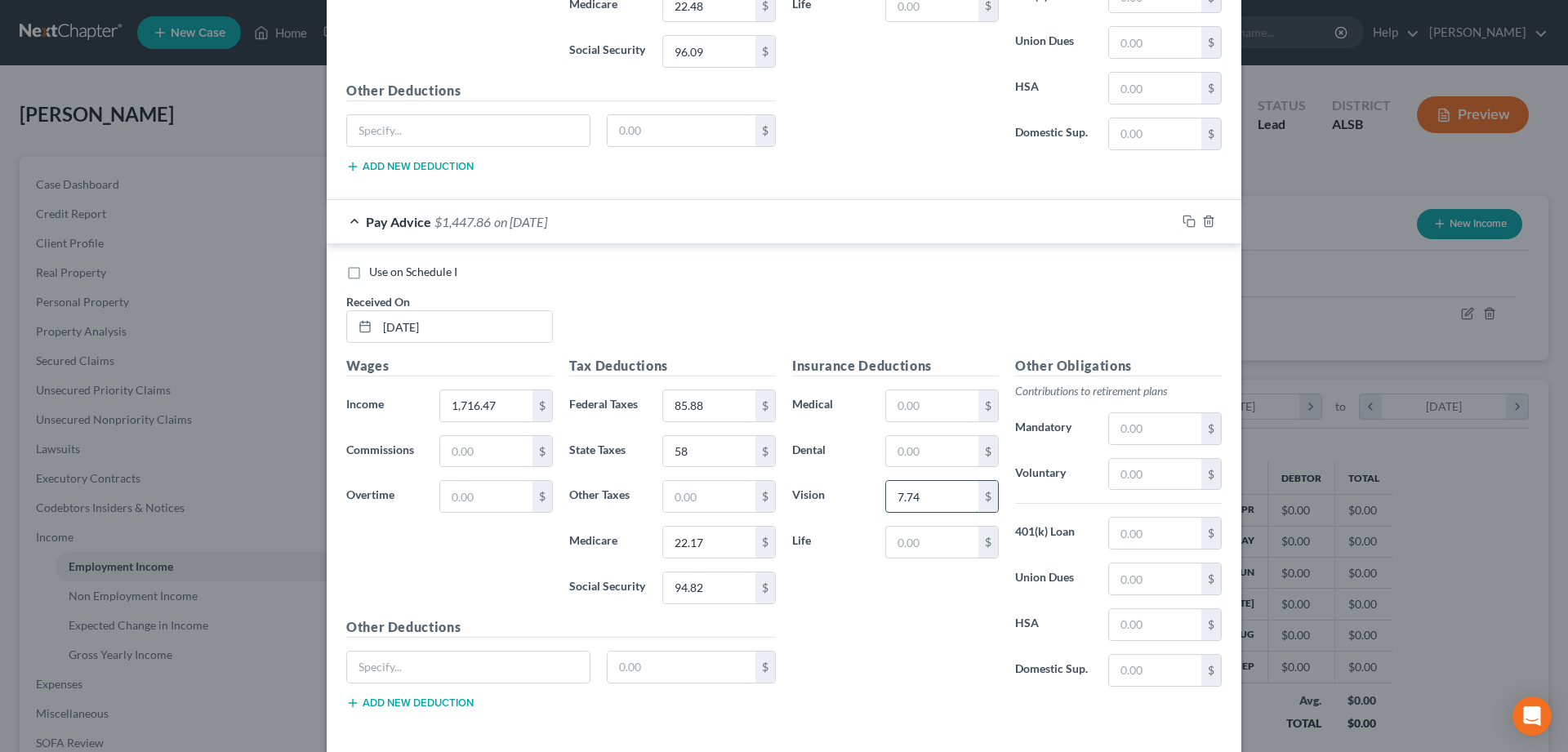
type input "7.74"
click at [934, 448] on input "text" at bounding box center [932, 451] width 92 height 31
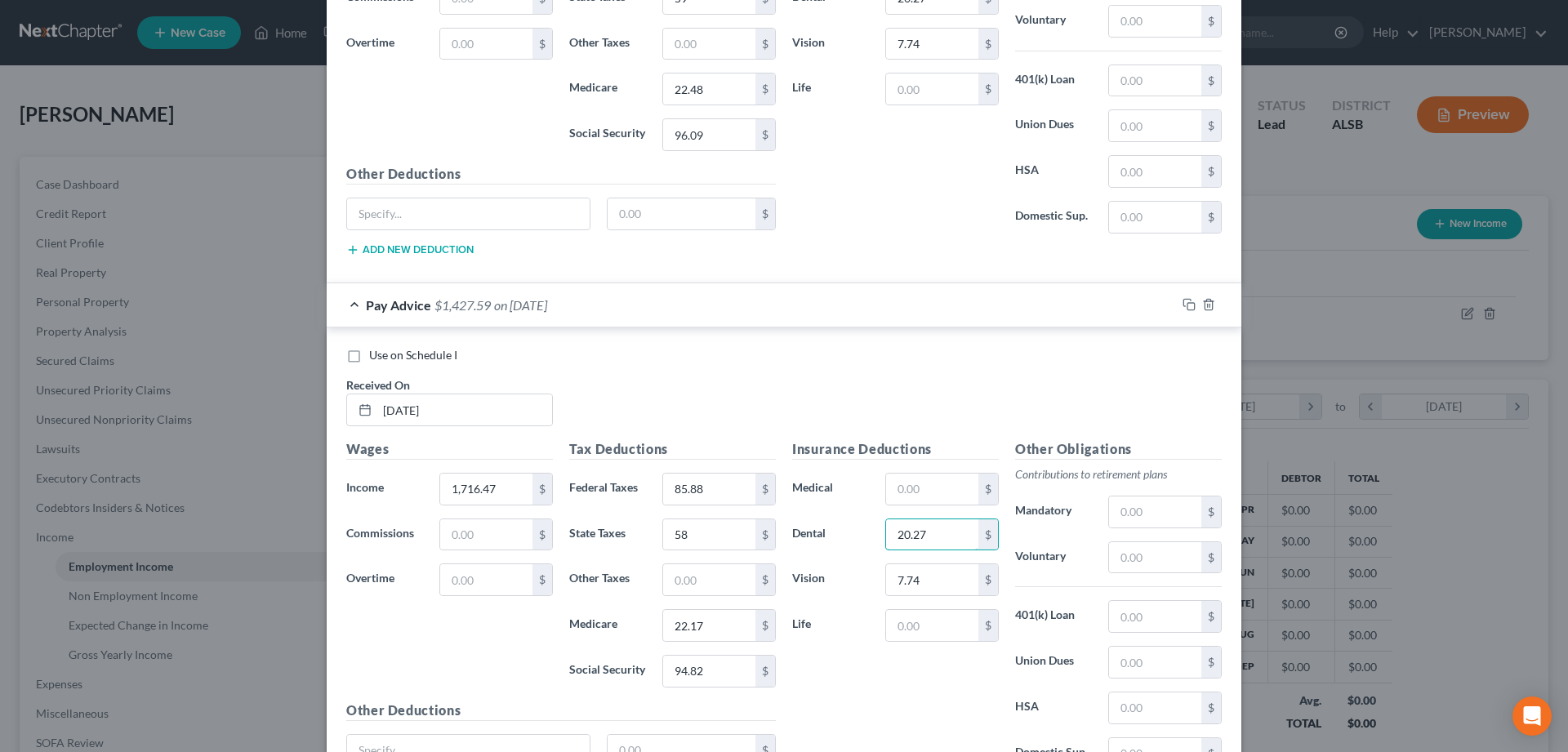
scroll to position [4147, 0]
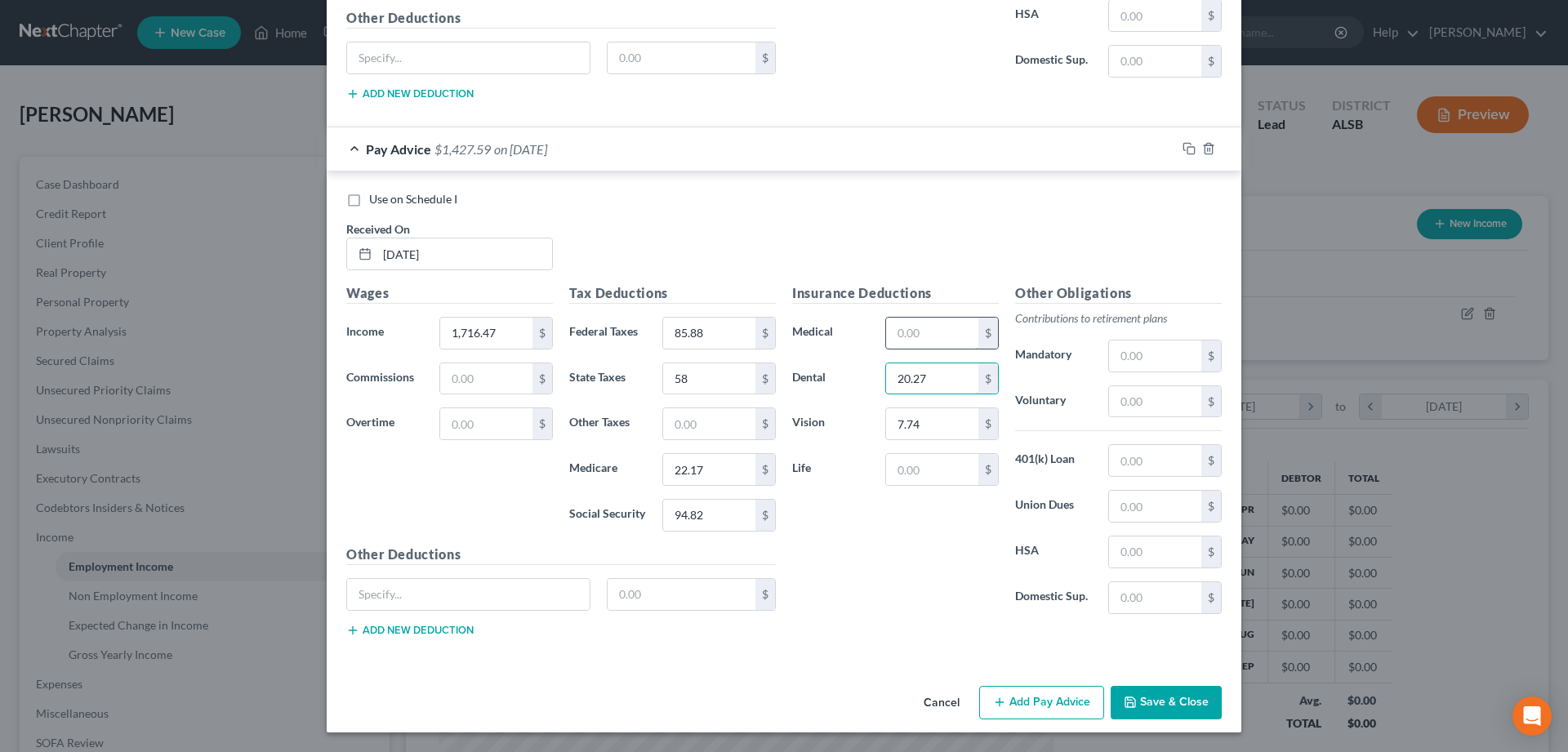
type input "20.27"
click at [949, 327] on input "text" at bounding box center [932, 333] width 92 height 31
type input "159.16"
click at [1039, 699] on button "Add Pay Advice" at bounding box center [1041, 702] width 125 height 34
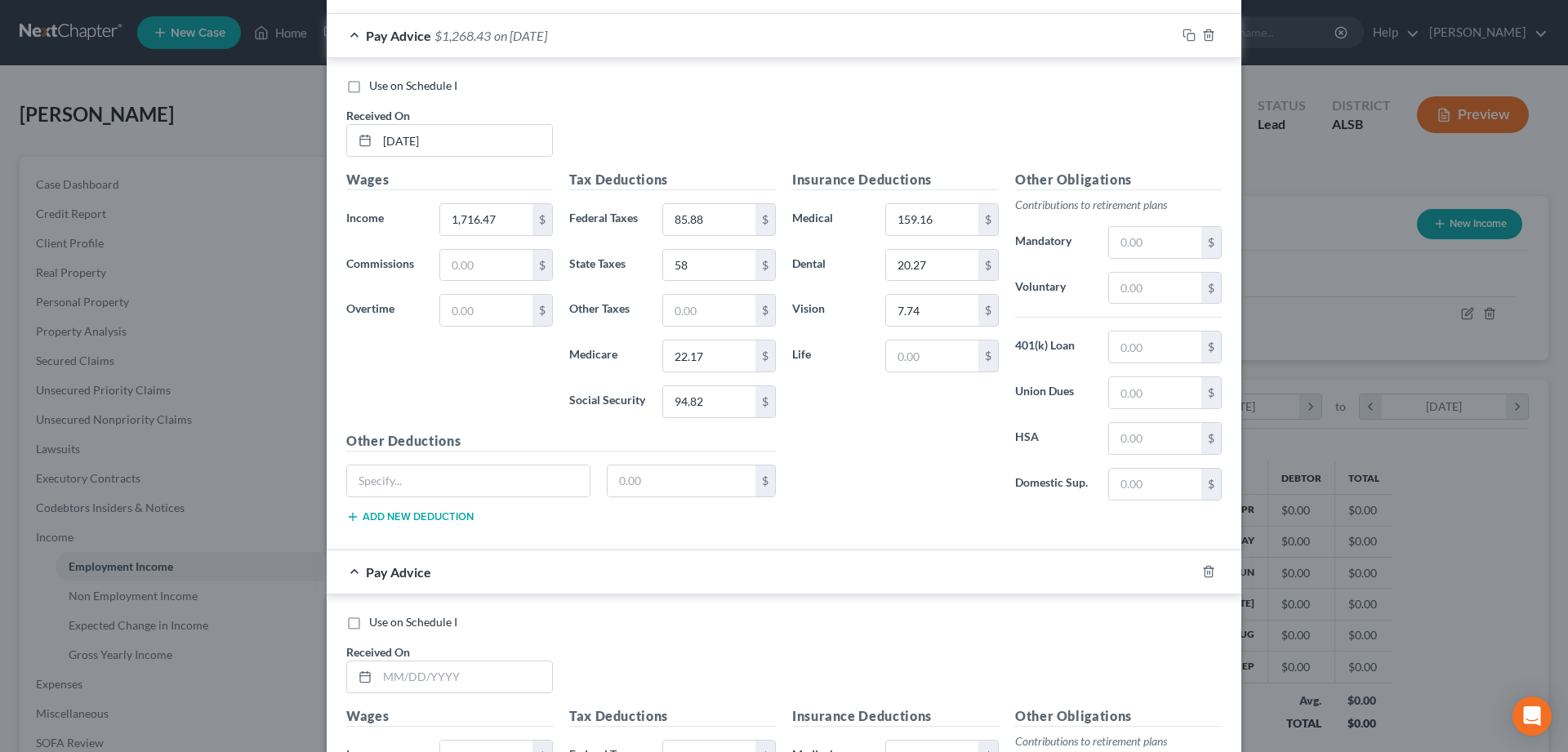
scroll to position [4314, 0]
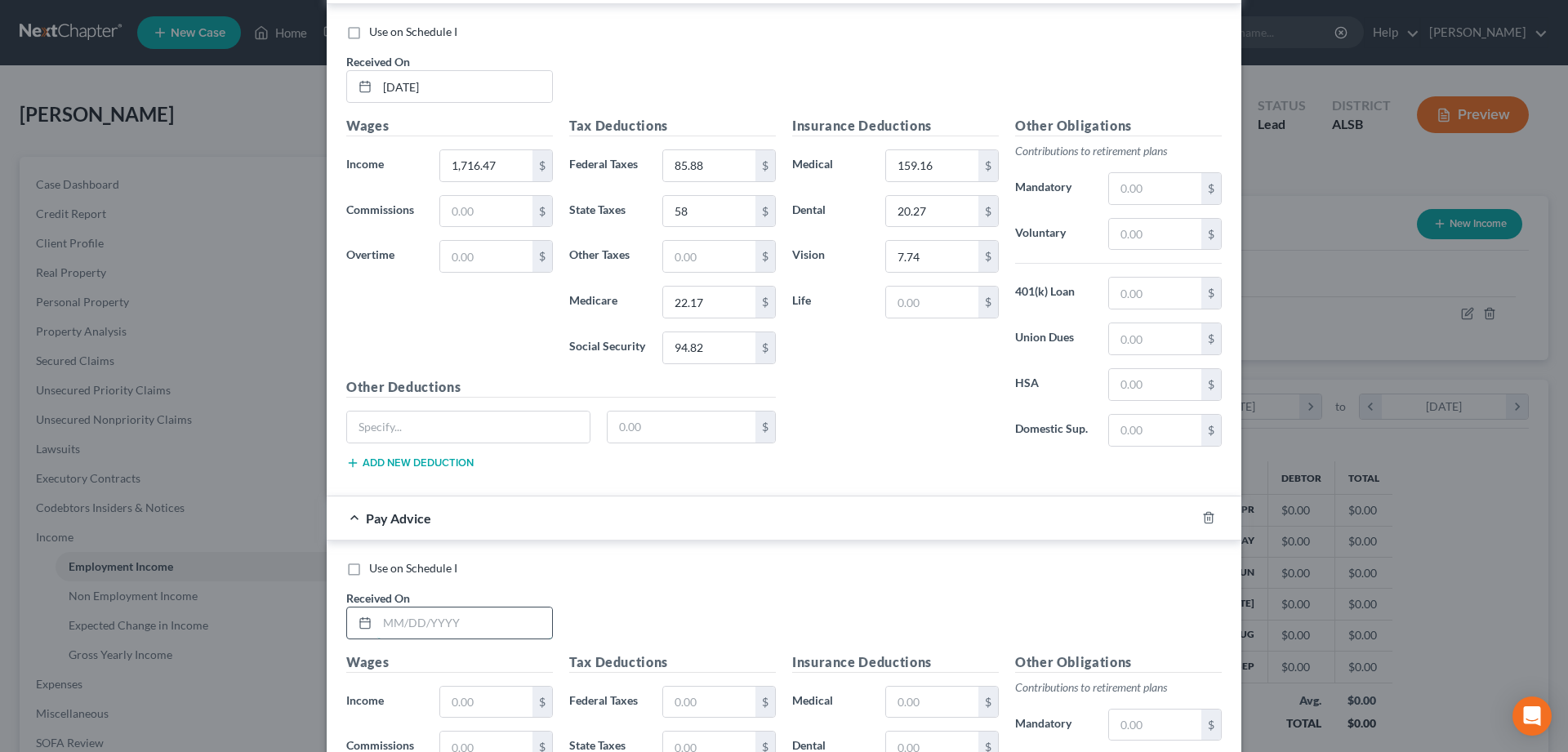
click at [398, 623] on input "text" at bounding box center [465, 623] width 175 height 31
type input "08/08/2025"
type input "1,741.73"
click at [700, 702] on input "text" at bounding box center [709, 702] width 92 height 31
type input "88.91"
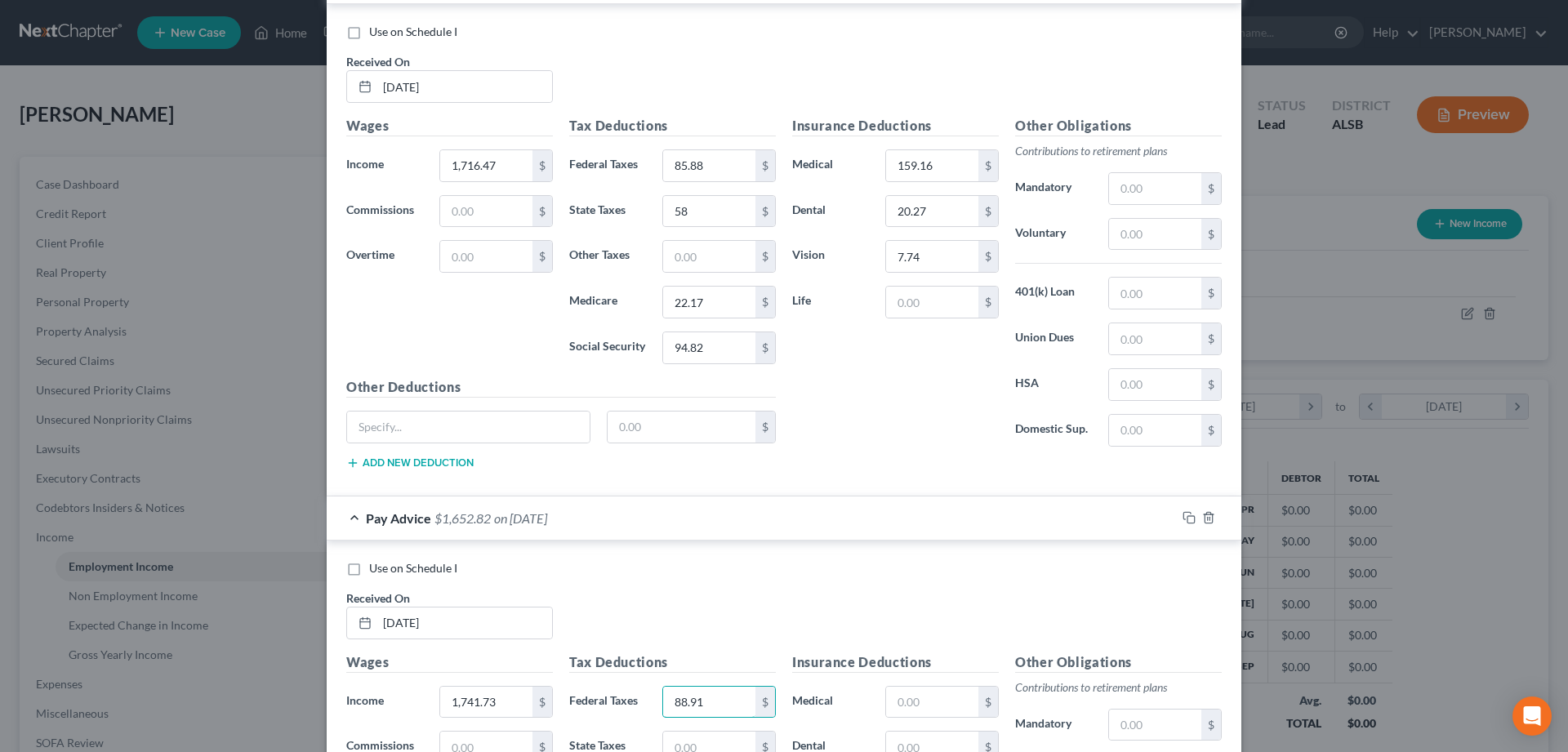
scroll to position [4481, 0]
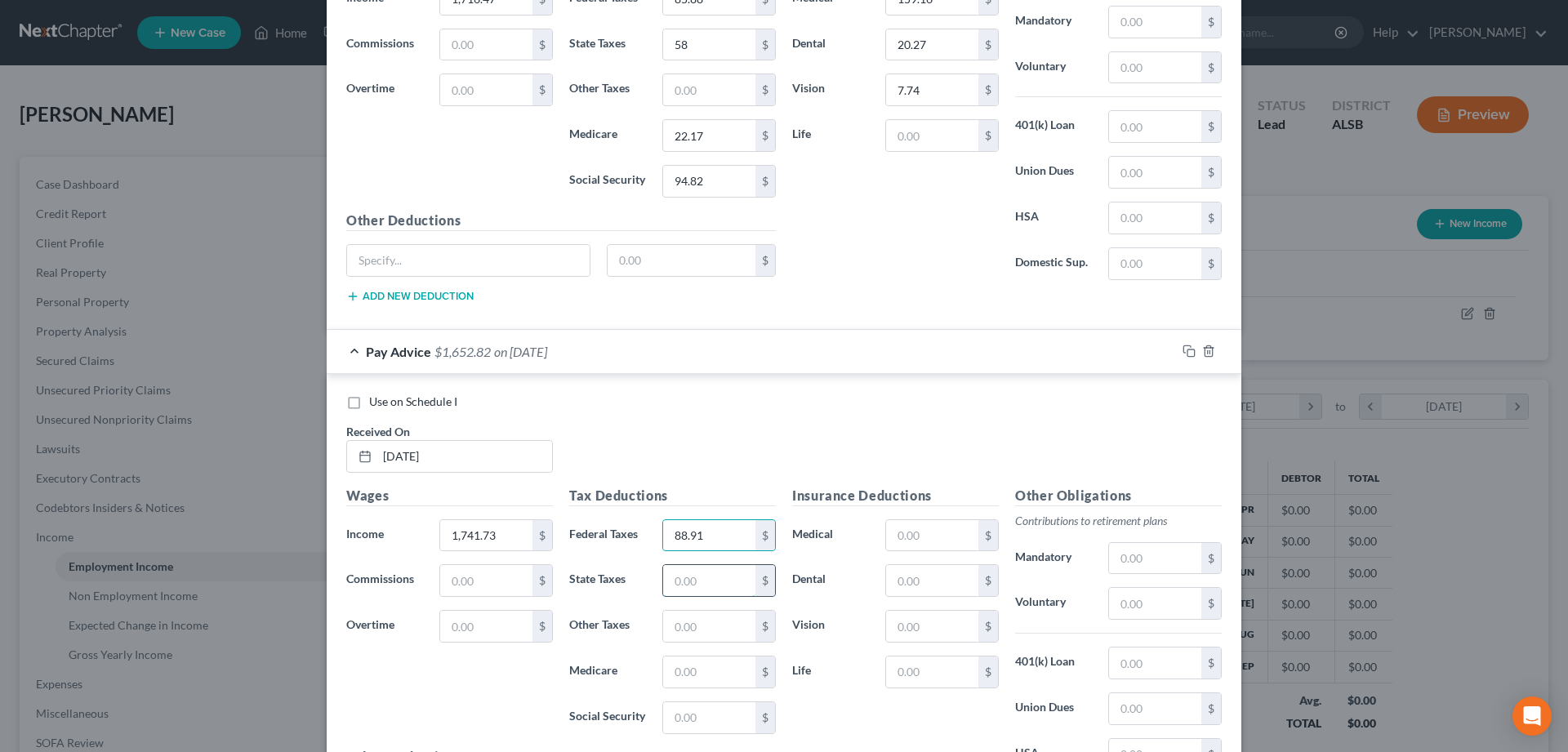
click at [703, 587] on input "text" at bounding box center [709, 581] width 92 height 31
type input "59"
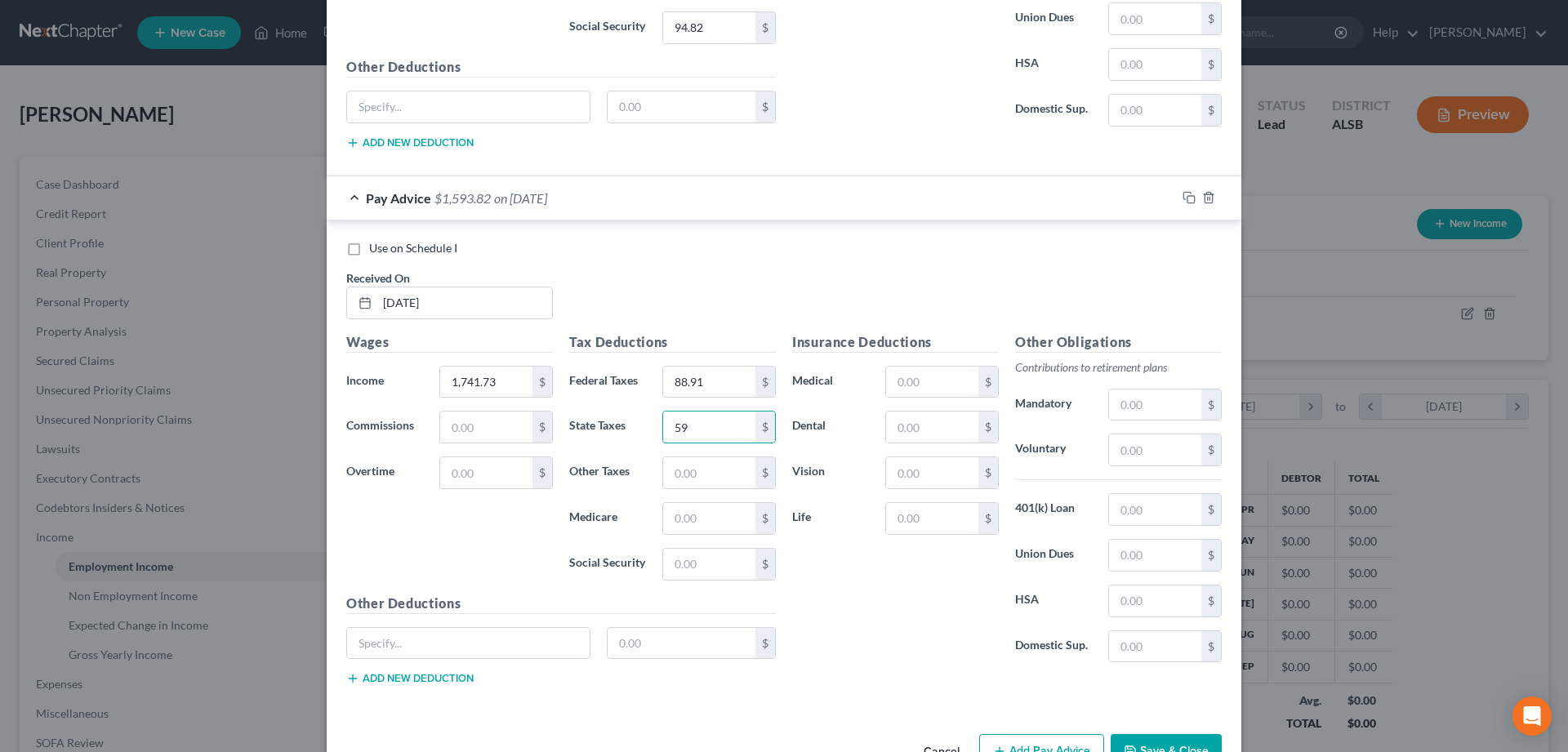
scroll to position [4647, 0]
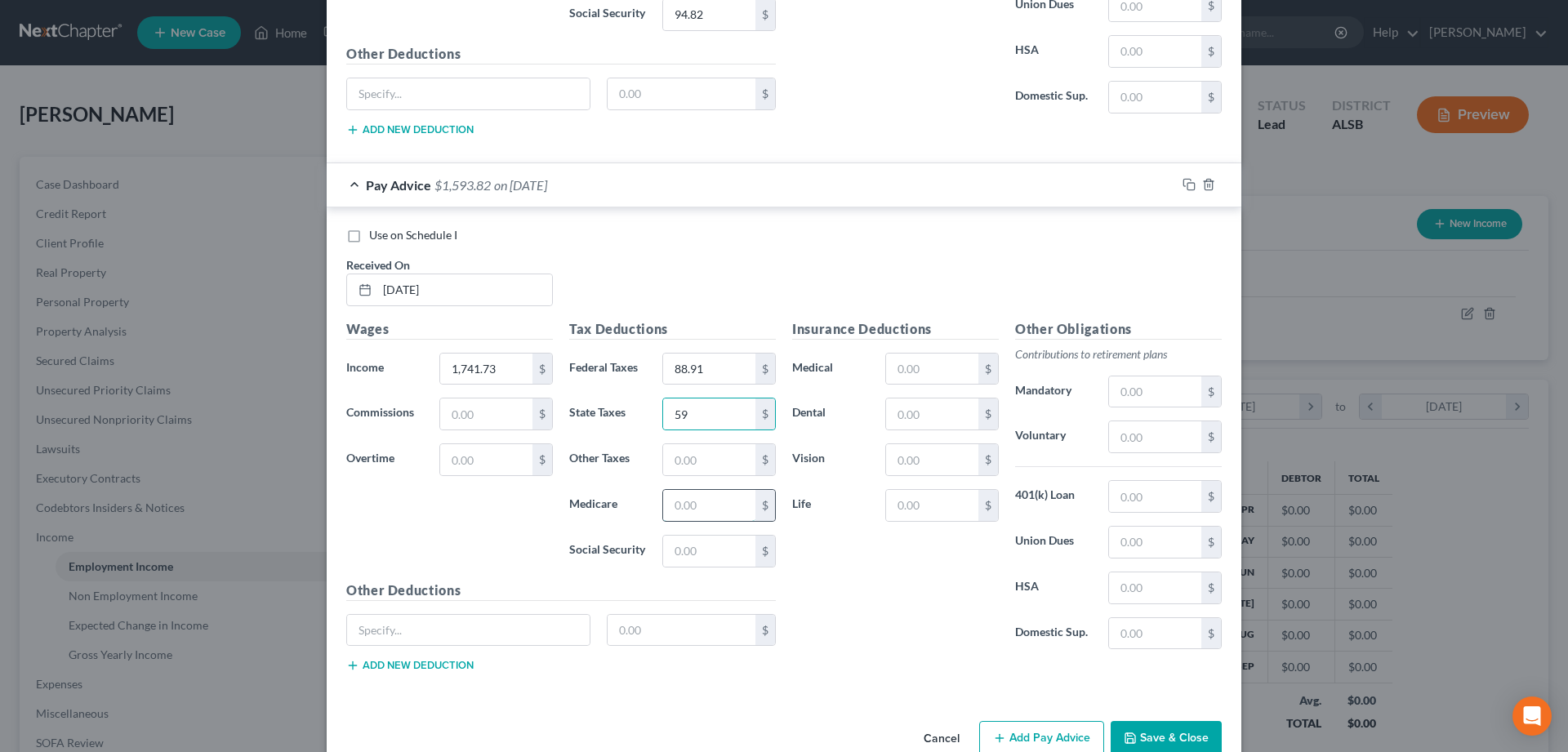
click at [702, 507] on input "text" at bounding box center [709, 505] width 92 height 31
type input "22.54"
click at [727, 555] on input "text" at bounding box center [709, 551] width 92 height 31
type input "96.38"
click at [913, 472] on input "text" at bounding box center [932, 460] width 92 height 31
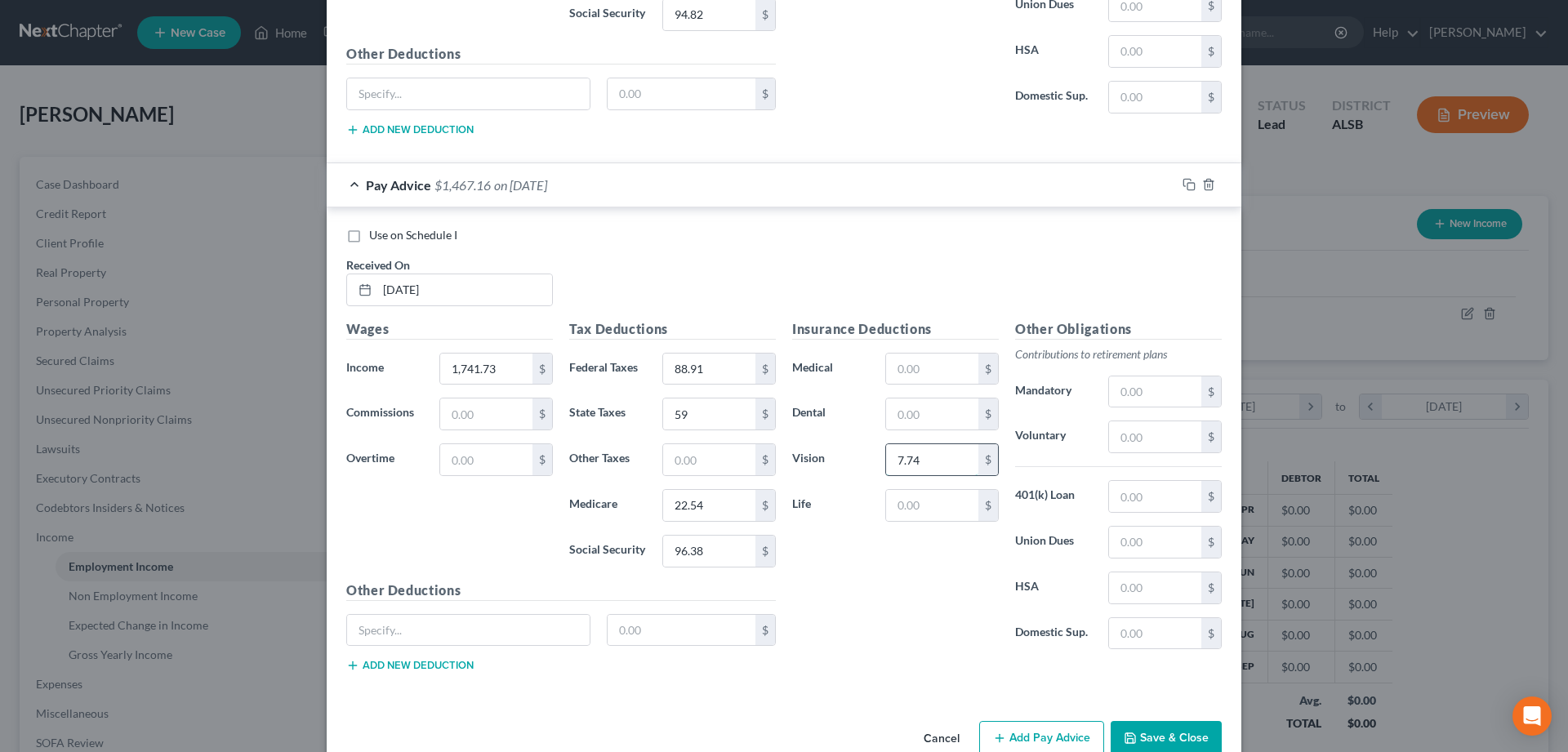
type input "7.74"
click at [921, 414] on input "text" at bounding box center [932, 413] width 92 height 31
type input "20.27"
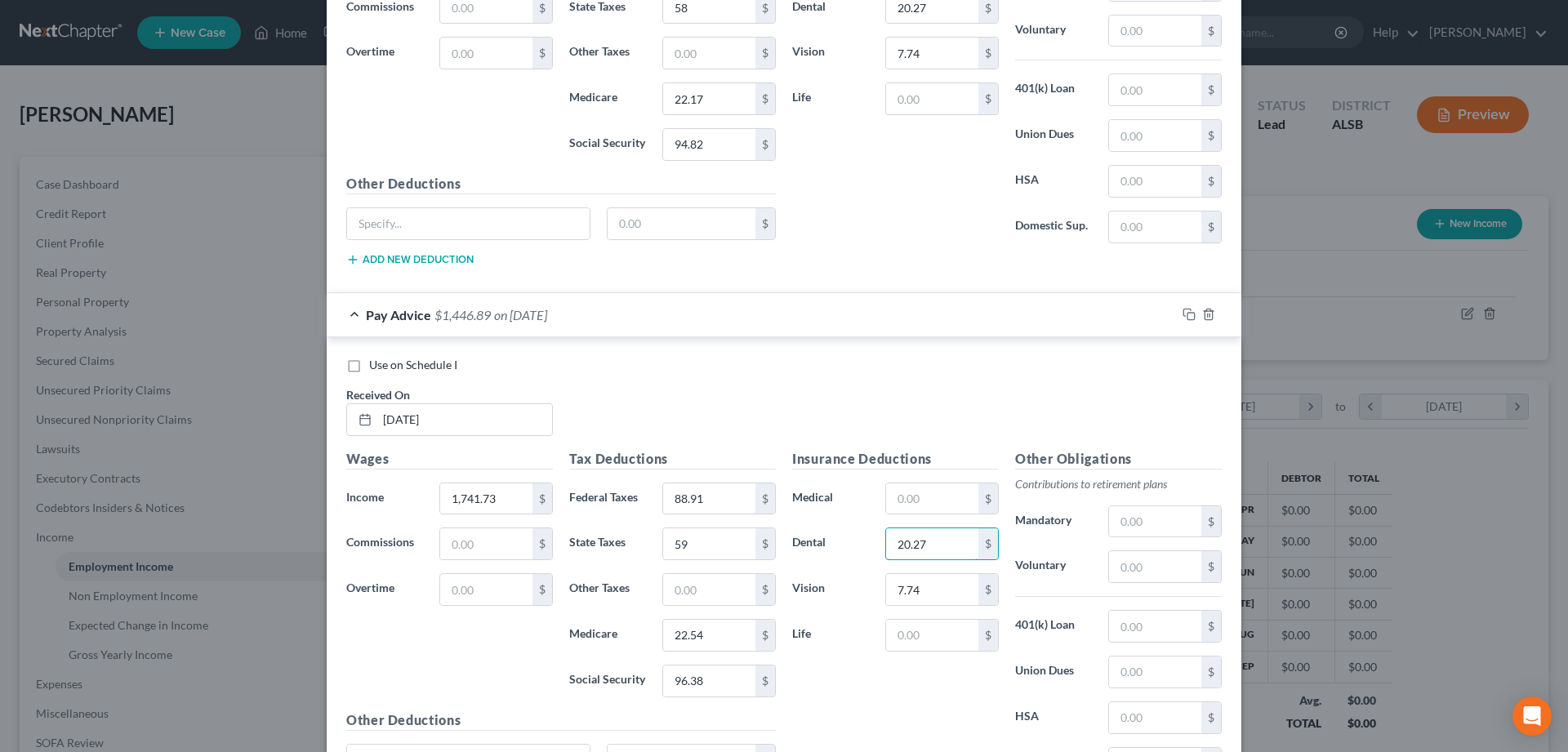
scroll to position [4564, 0]
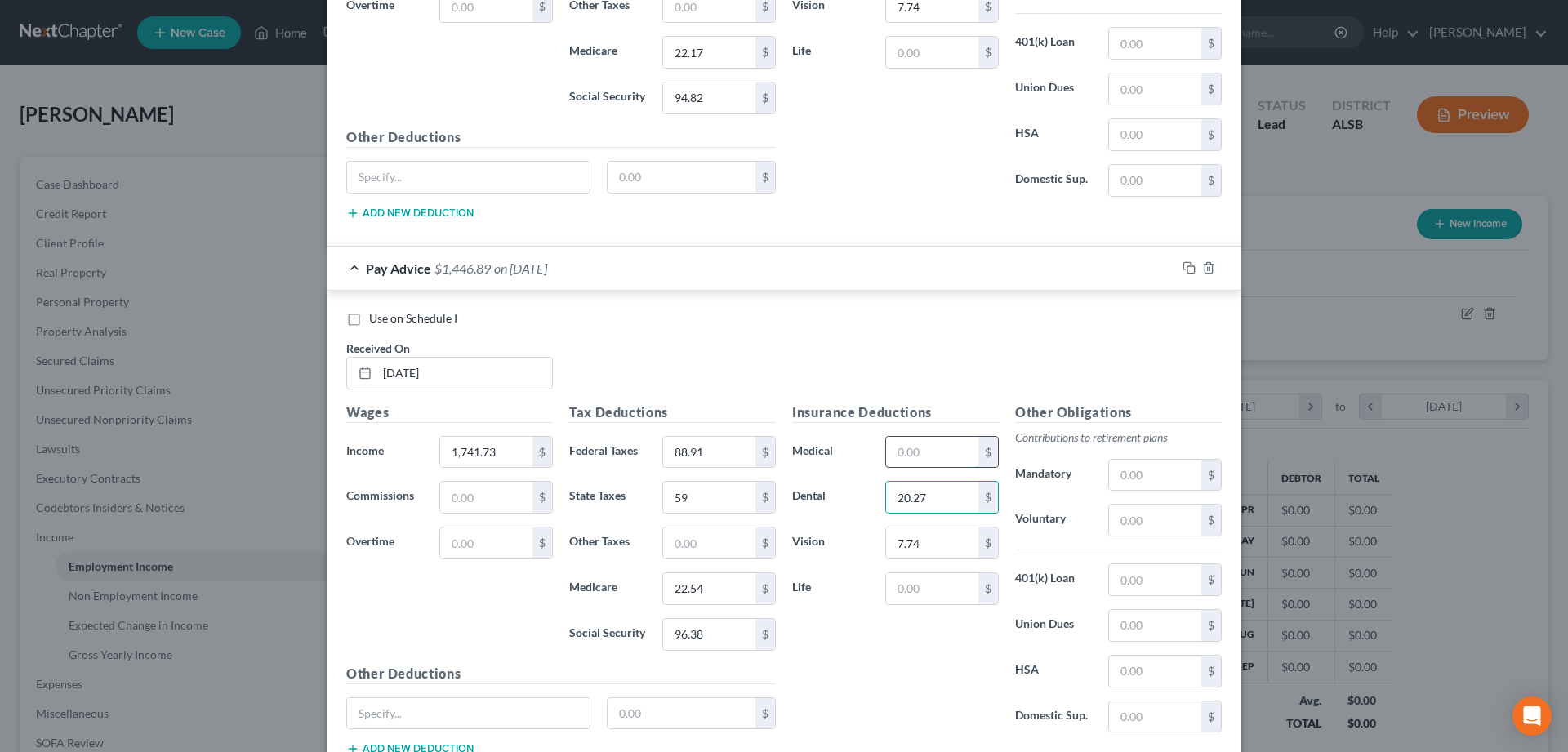
click at [911, 457] on input "text" at bounding box center [932, 452] width 92 height 31
type input "159.16"
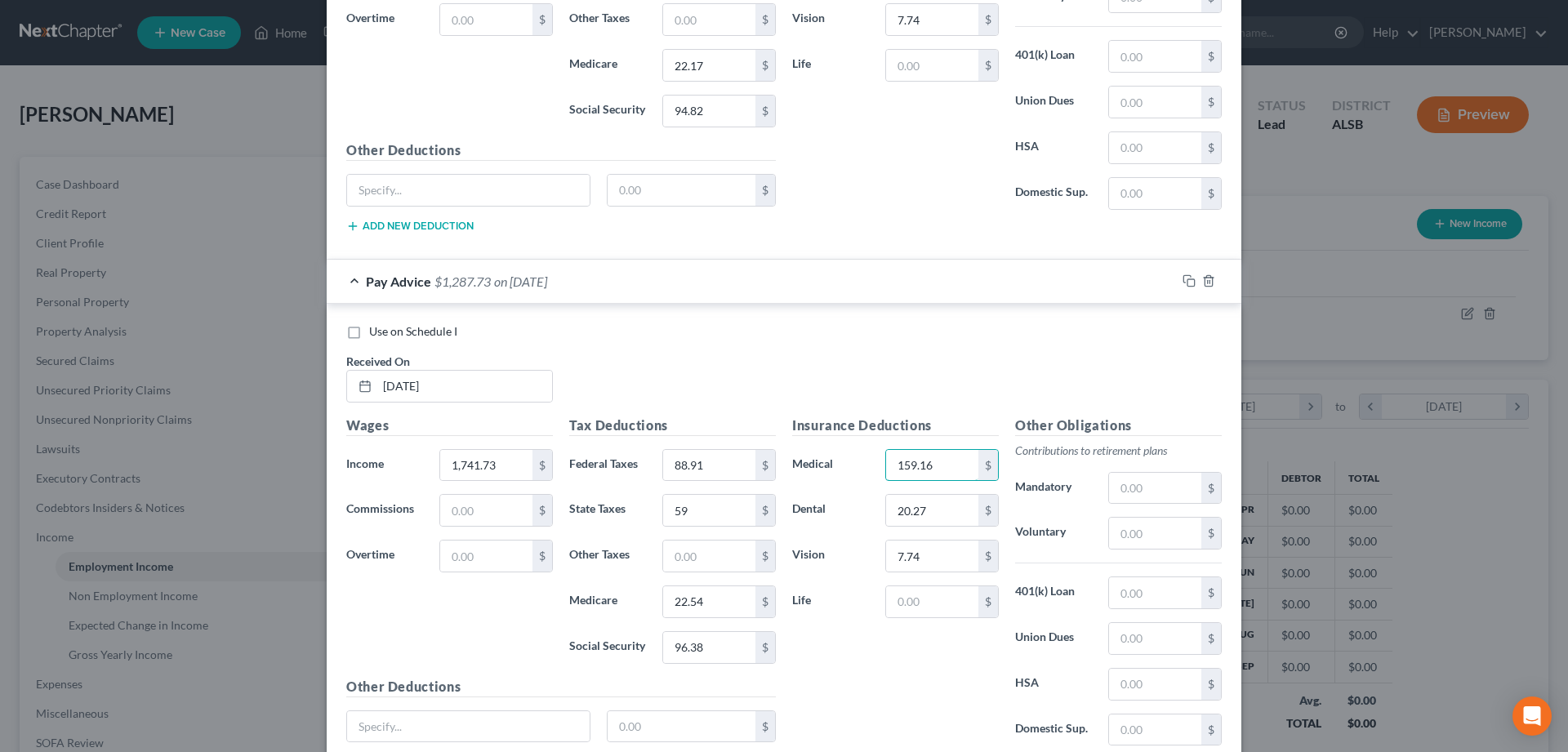
scroll to position [4647, 0]
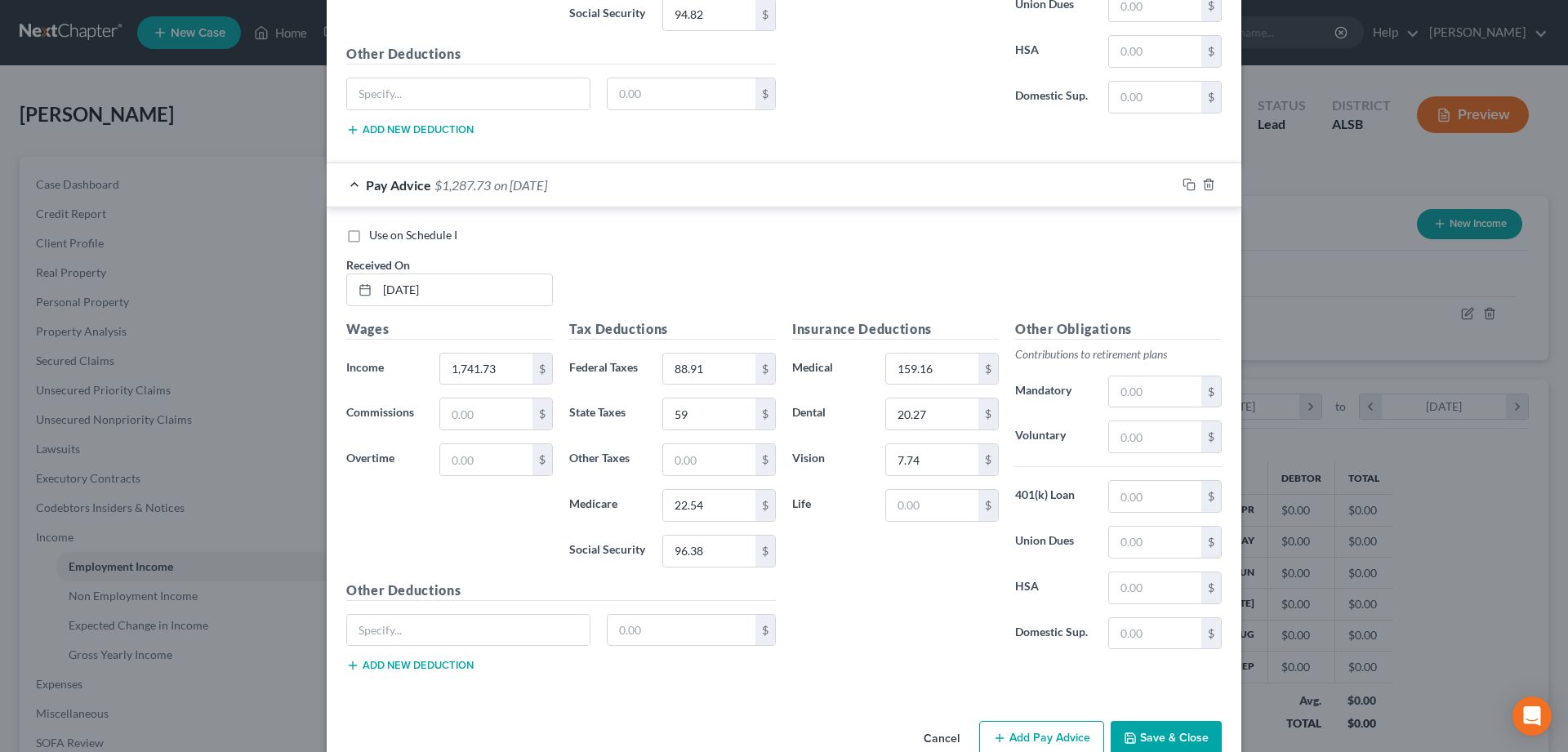
click at [1045, 735] on button "Add Pay Advice" at bounding box center [1041, 738] width 125 height 34
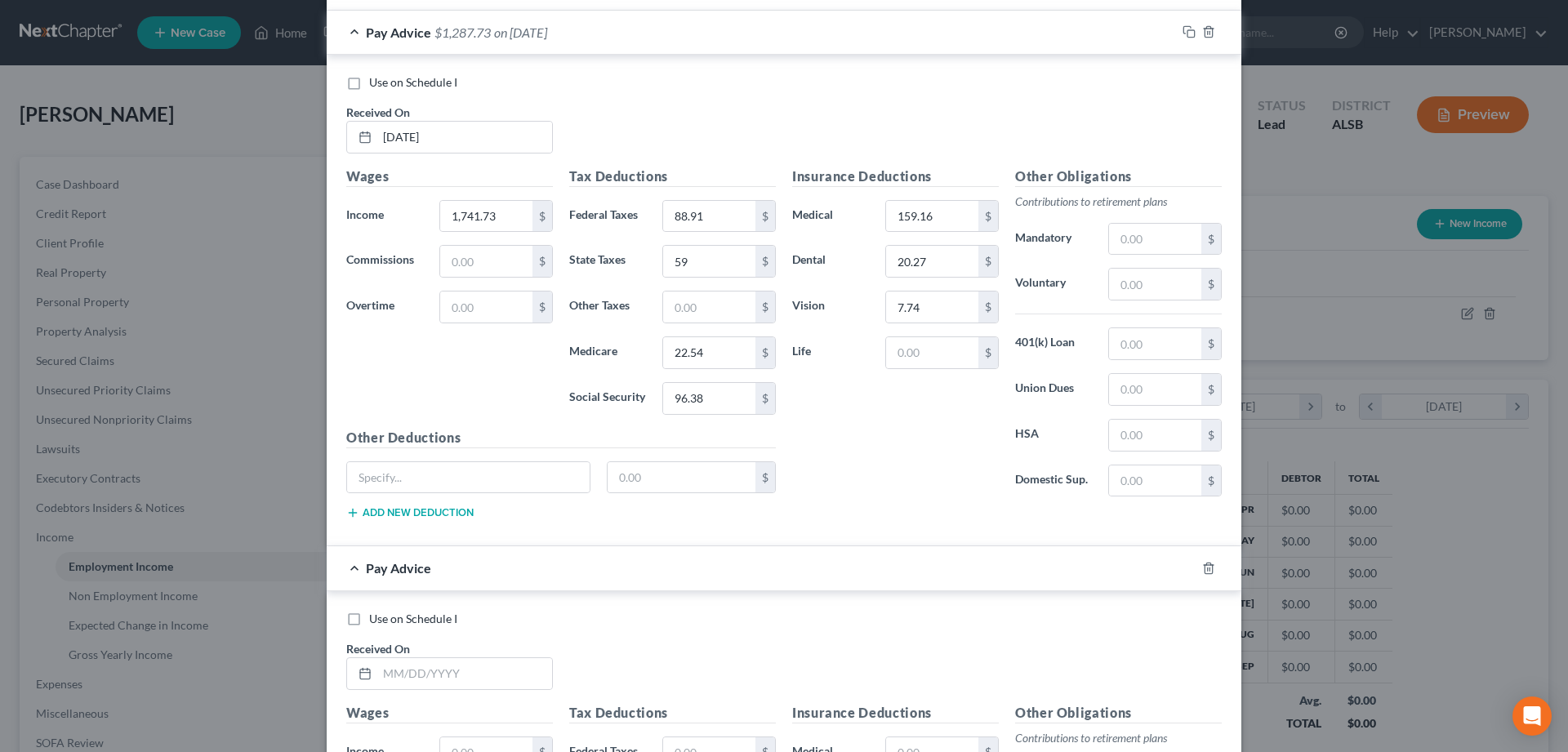
scroll to position [4897, 0]
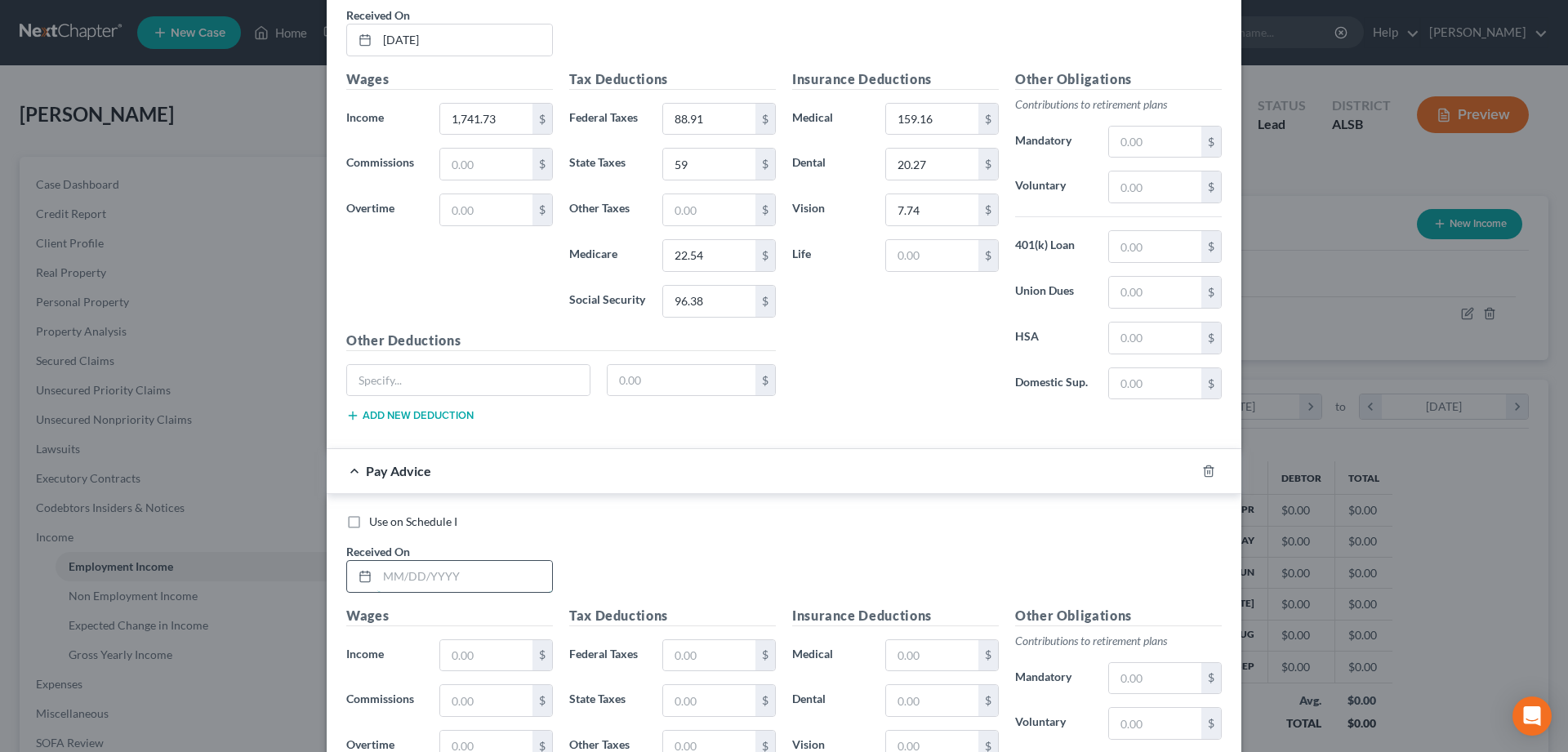
click at [427, 574] on input "text" at bounding box center [465, 576] width 175 height 31
type input "08/22/2025"
click at [466, 655] on input "text" at bounding box center [487, 655] width 92 height 31
type input "1,738.22"
click at [709, 659] on input "text" at bounding box center [709, 655] width 92 height 31
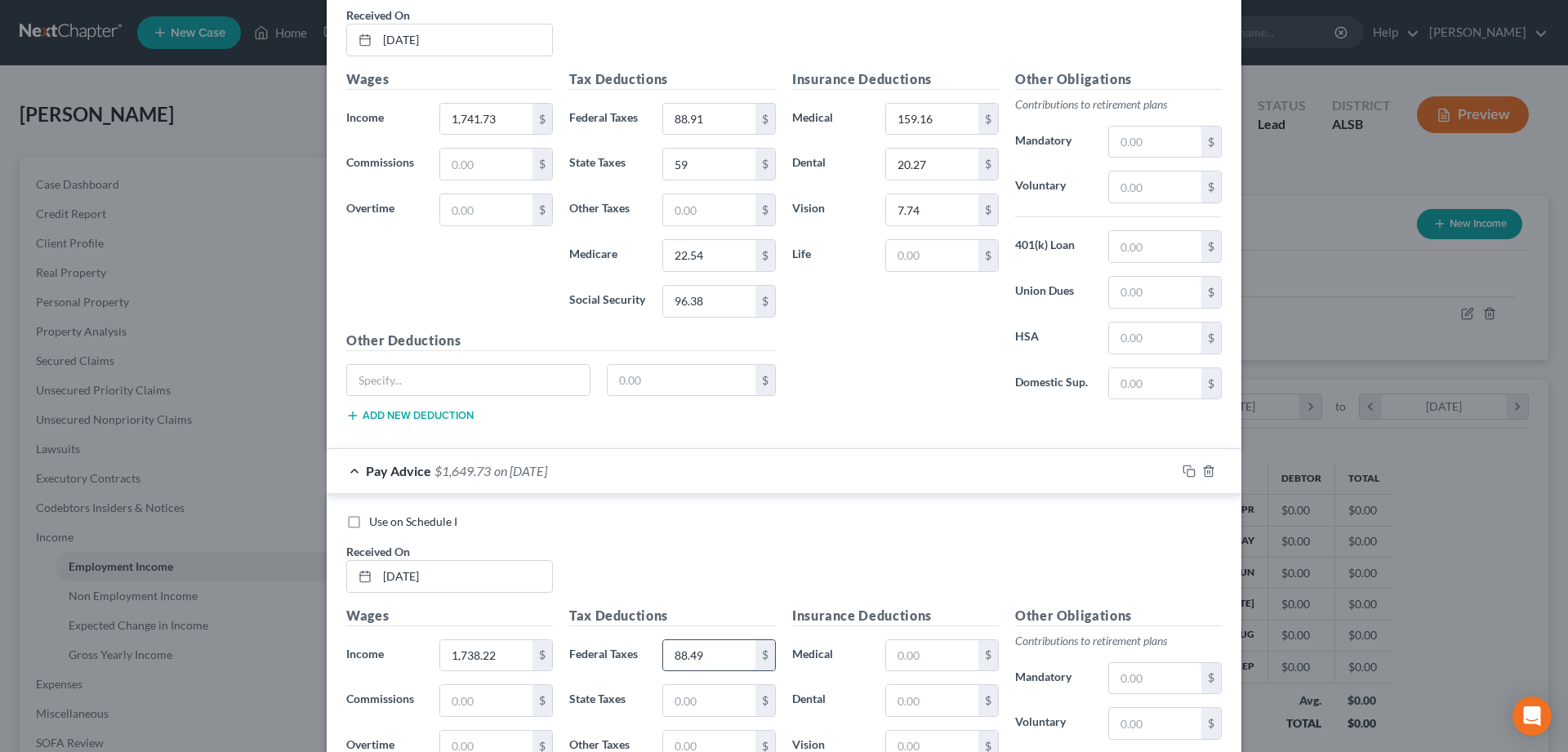
type input "88.49"
click at [723, 707] on input "text" at bounding box center [709, 700] width 92 height 31
type input "59"
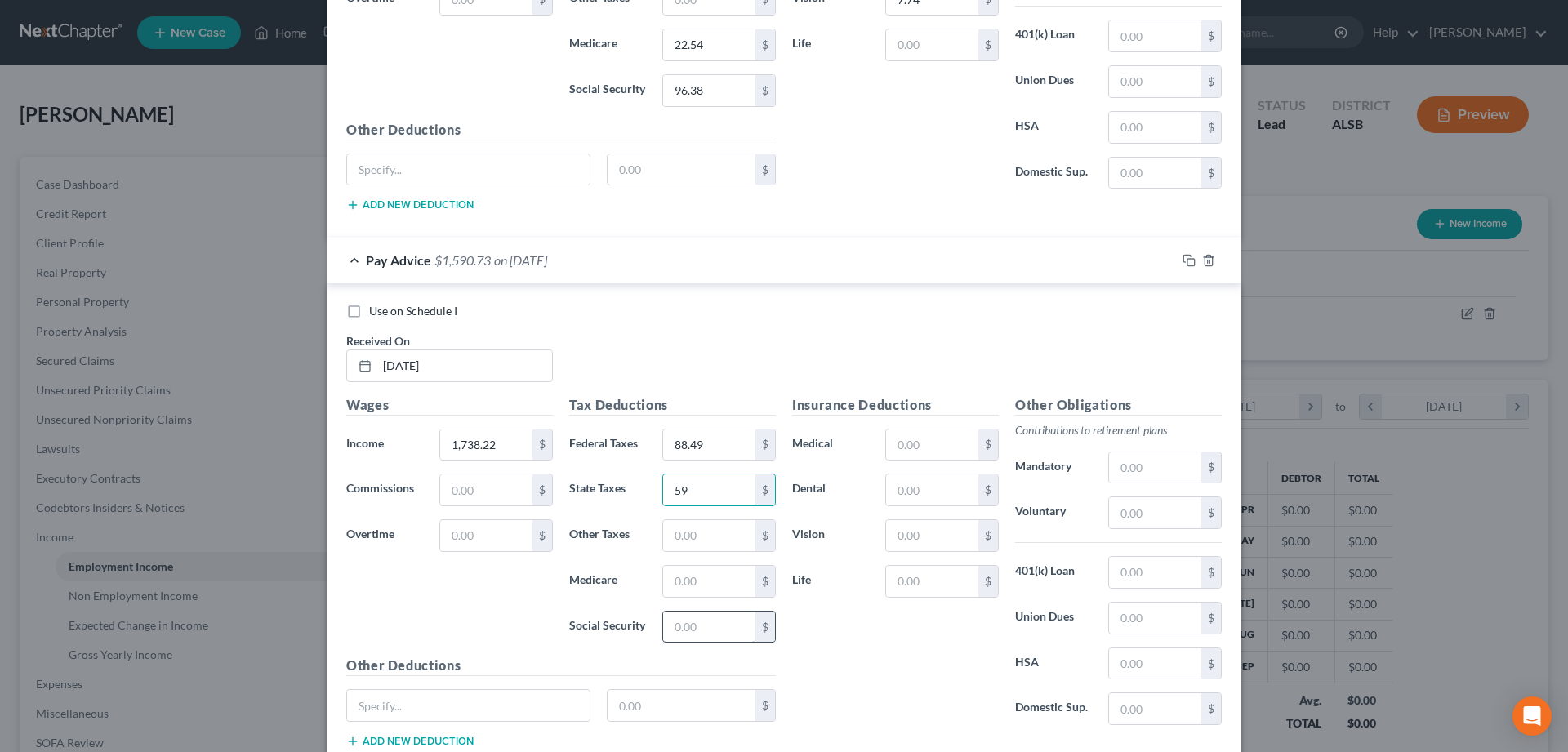
scroll to position [5147, 0]
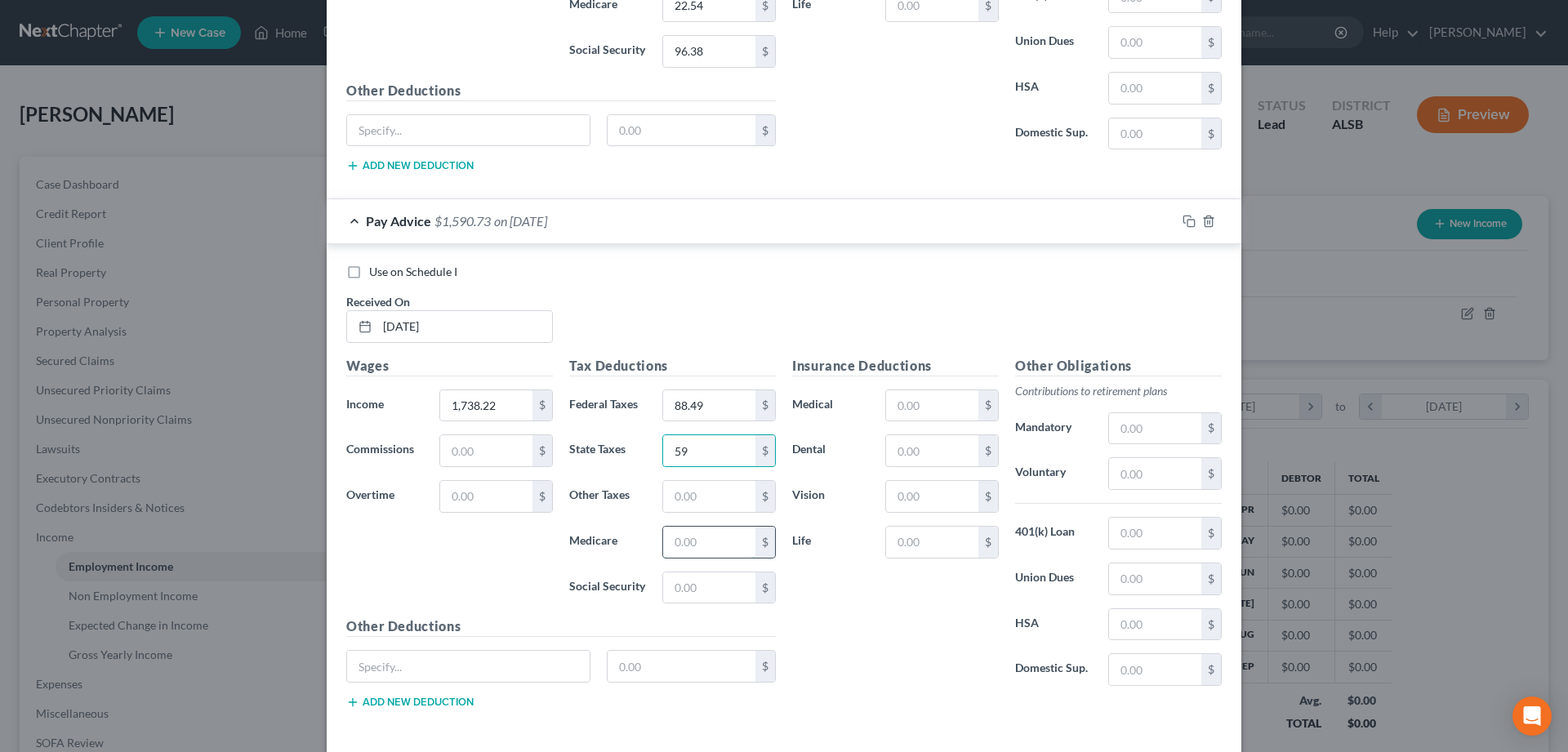
click at [699, 554] on input "text" at bounding box center [709, 542] width 92 height 31
type input "22.49"
click at [697, 583] on input "text" at bounding box center [709, 587] width 92 height 31
type input "96.17"
click at [937, 506] on input "text" at bounding box center [932, 496] width 92 height 31
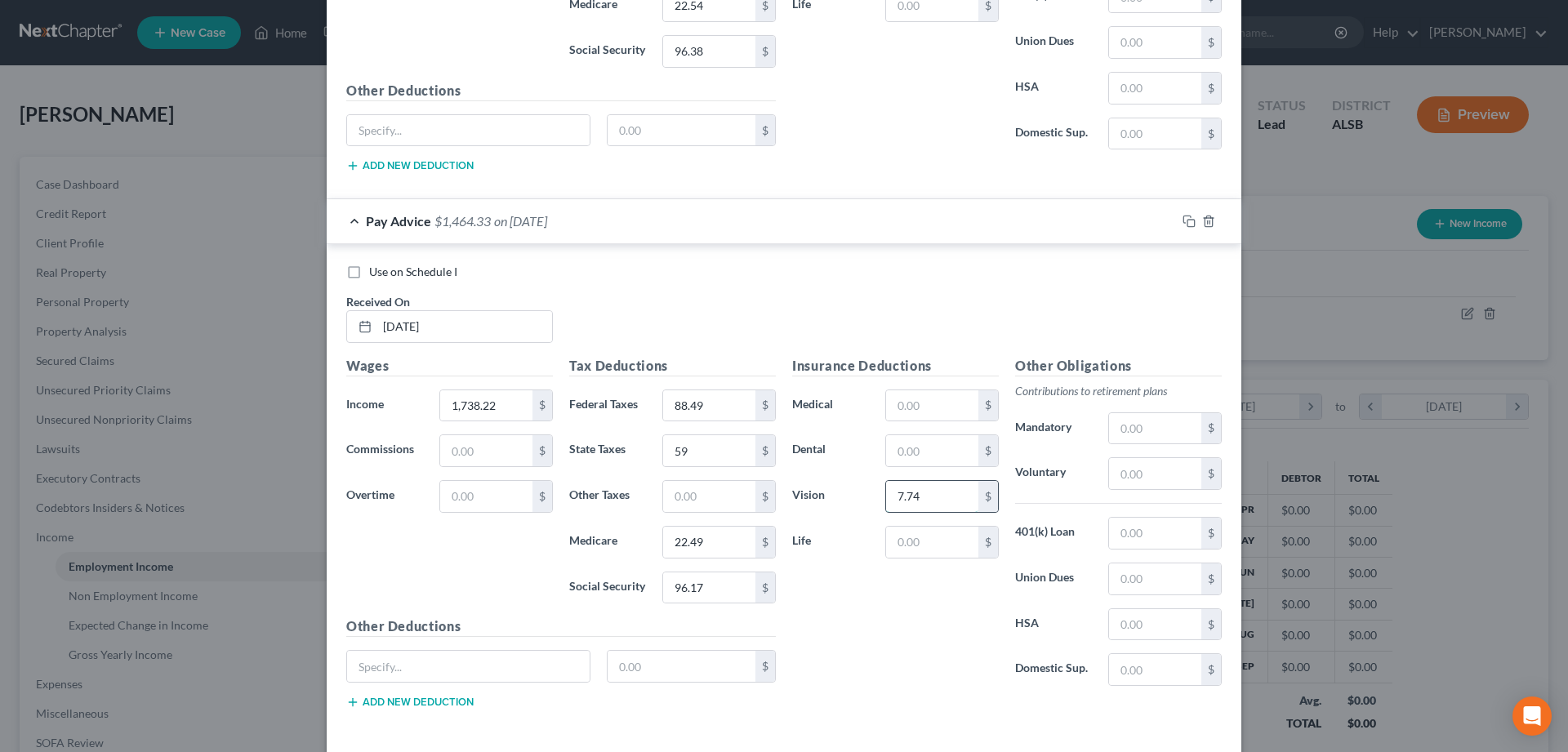
type input "7.74"
click at [935, 410] on input "text" at bounding box center [932, 406] width 92 height 31
type input "20.27"
click at [919, 450] on input "text" at bounding box center [932, 450] width 92 height 31
type input "20.27"
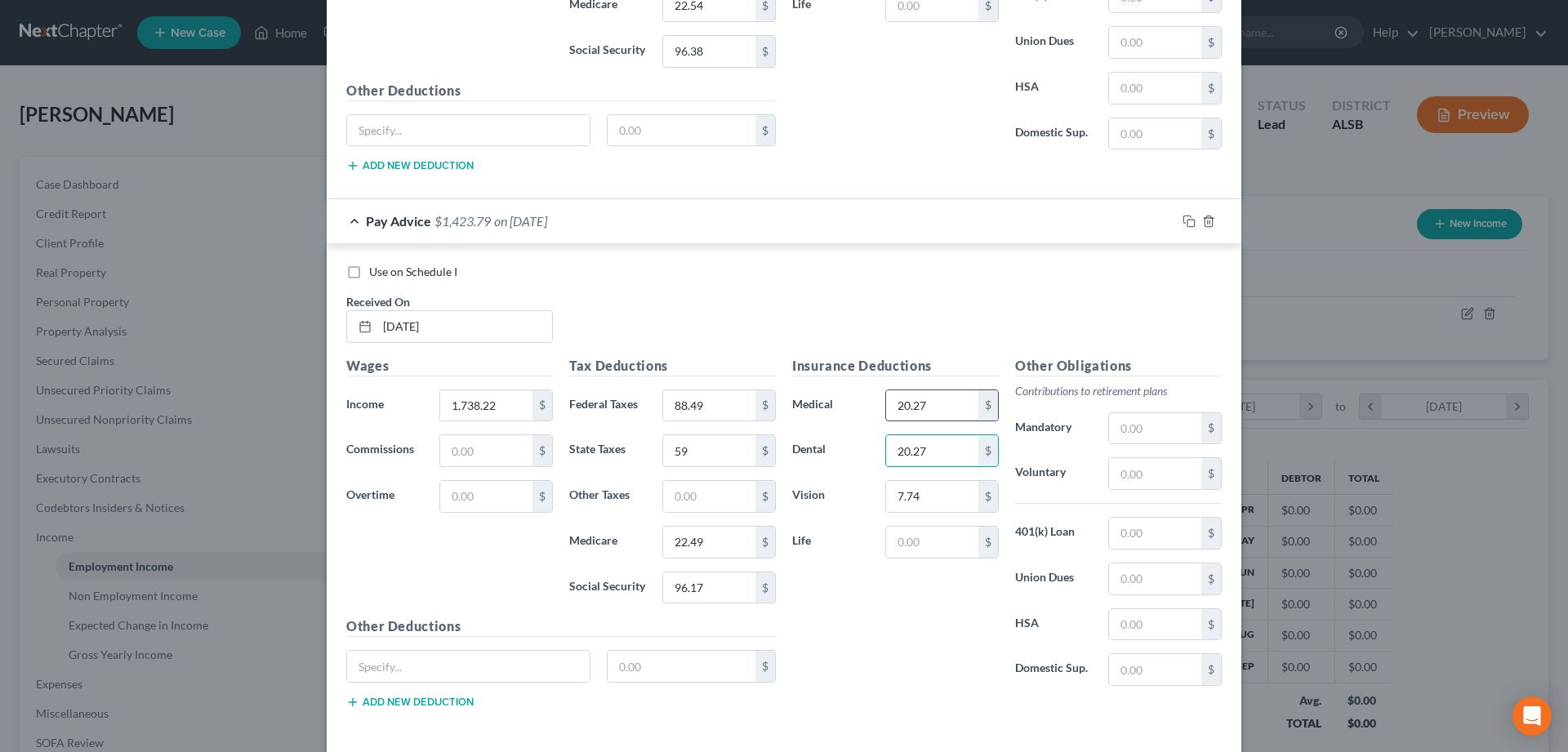
click at [934, 408] on input "20.27" at bounding box center [932, 406] width 92 height 31
type input "159.16"
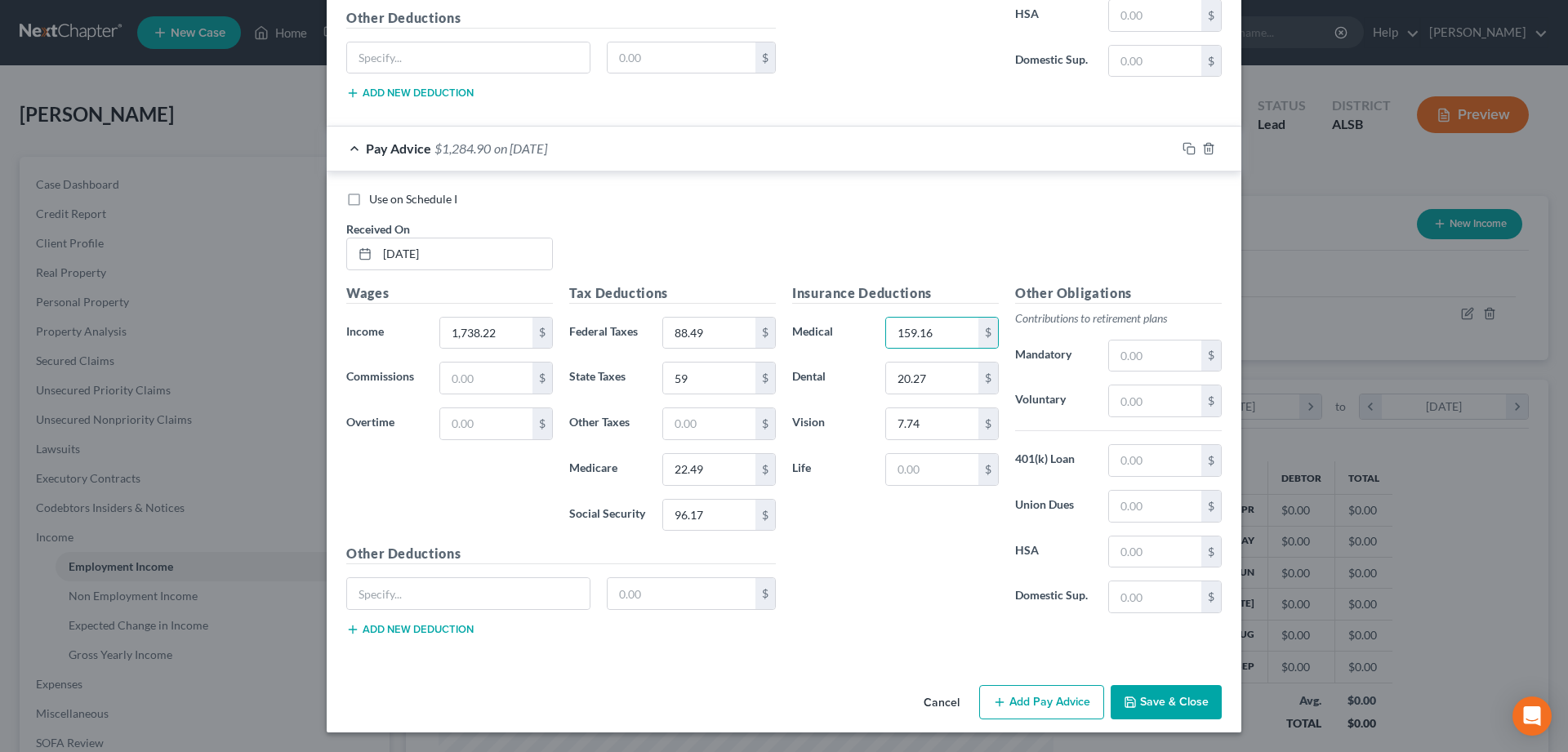
click at [1034, 697] on button "Add Pay Advice" at bounding box center [1041, 702] width 125 height 34
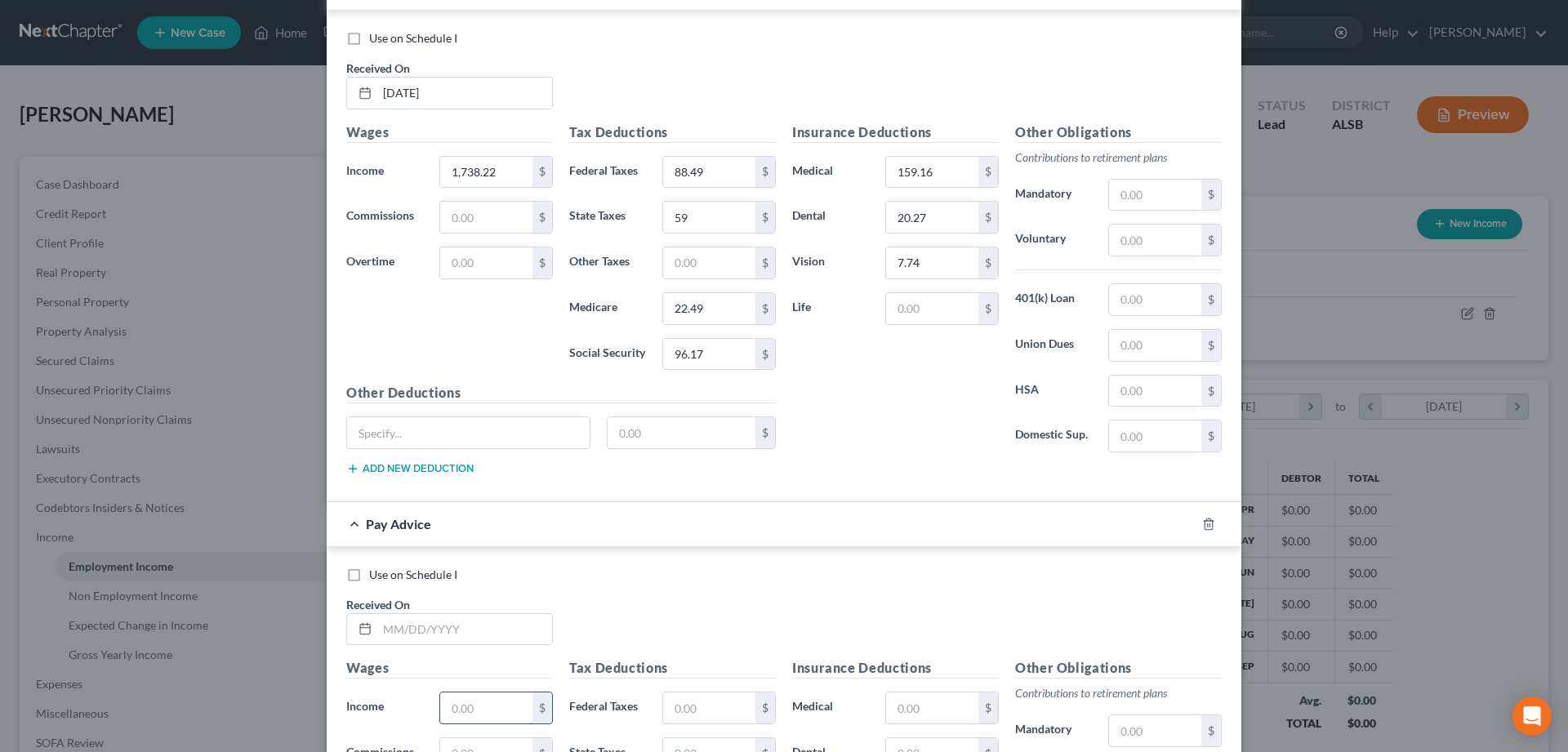
scroll to position [5471, 0]
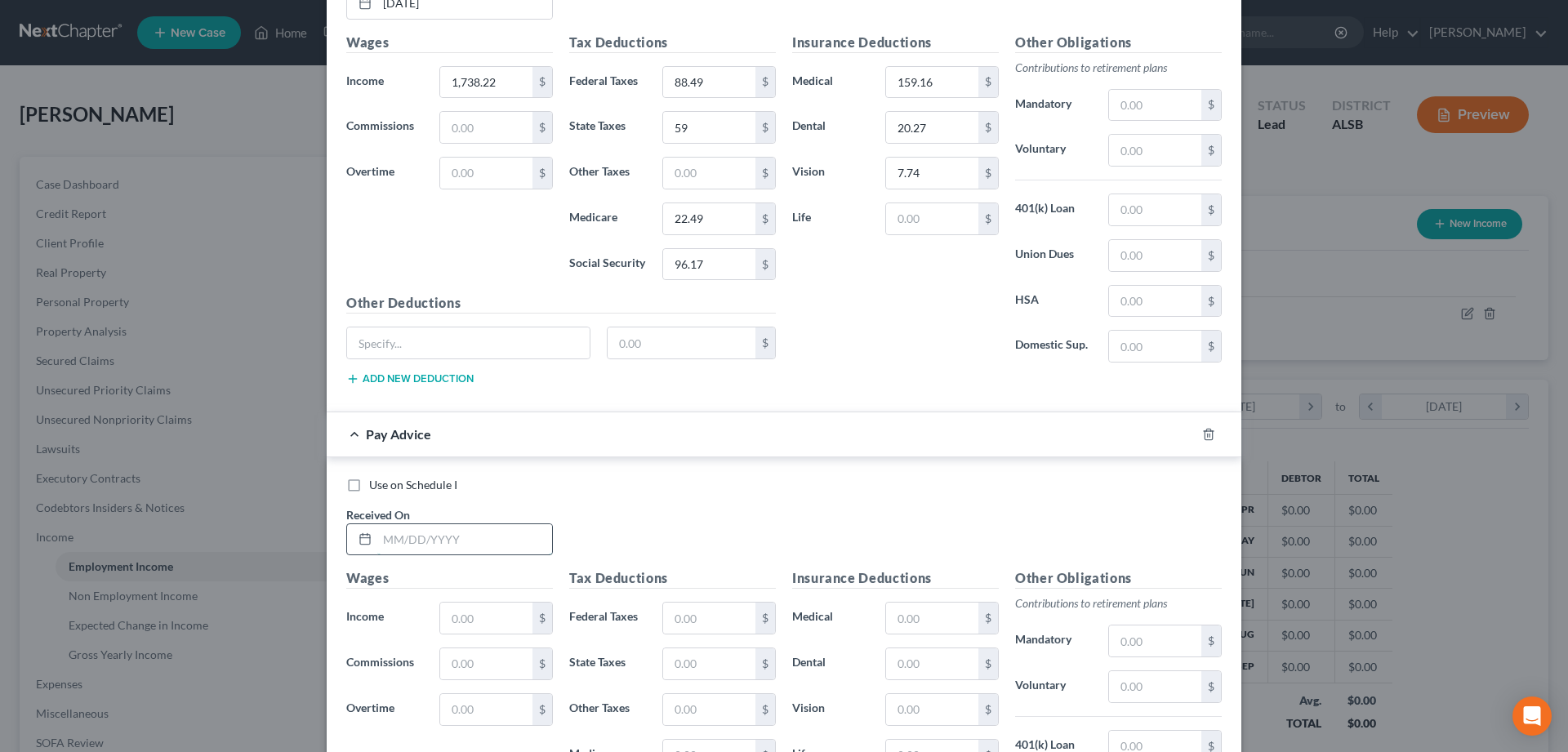
click at [405, 544] on input "text" at bounding box center [465, 539] width 175 height 31
type input "09/05/2025"
click at [467, 624] on input "text" at bounding box center [487, 618] width 92 height 31
type input "1,752.92"
click at [709, 626] on input "text" at bounding box center [709, 618] width 92 height 31
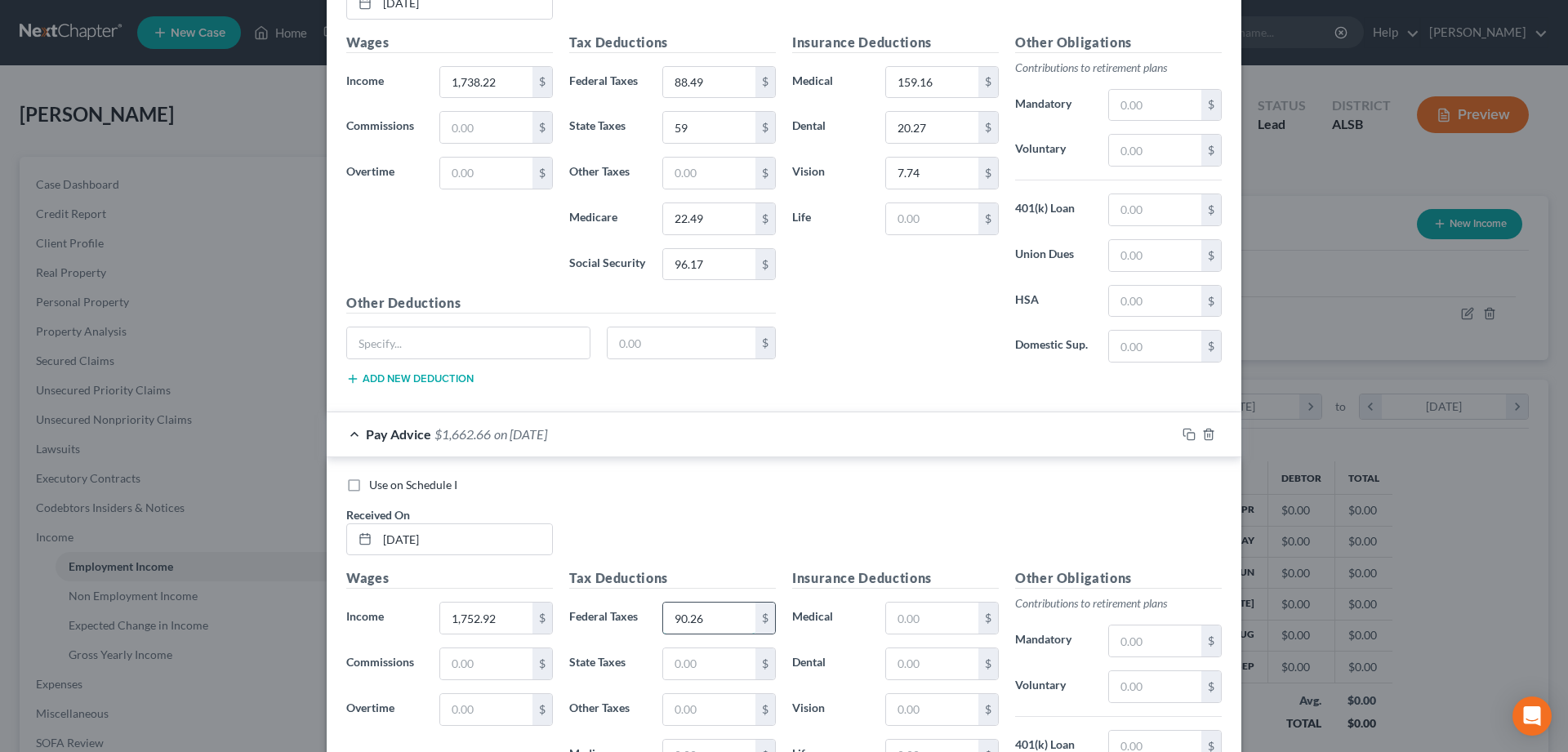
type input "90.26"
click at [699, 665] on input "text" at bounding box center [709, 664] width 92 height 31
type input "60"
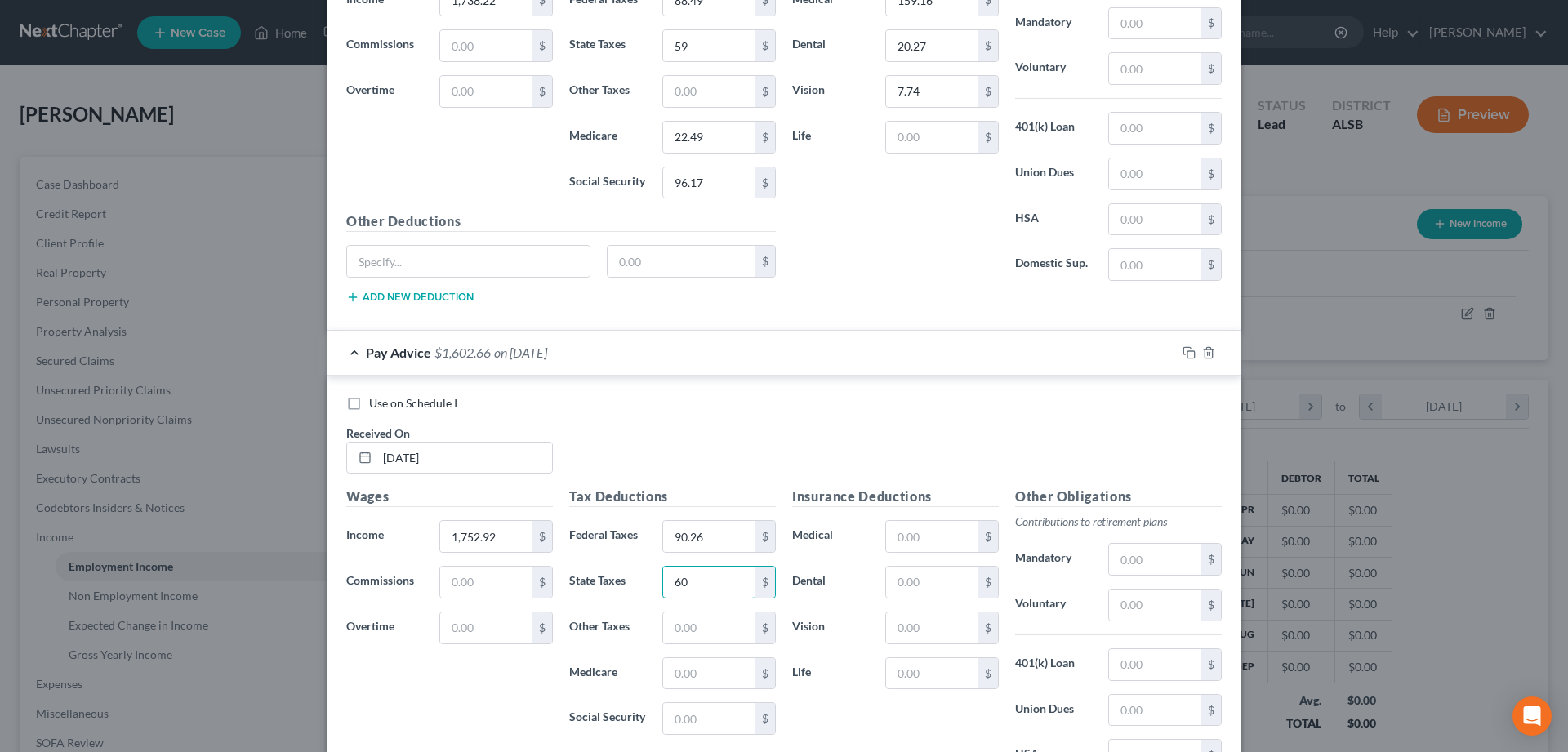
scroll to position [5637, 0]
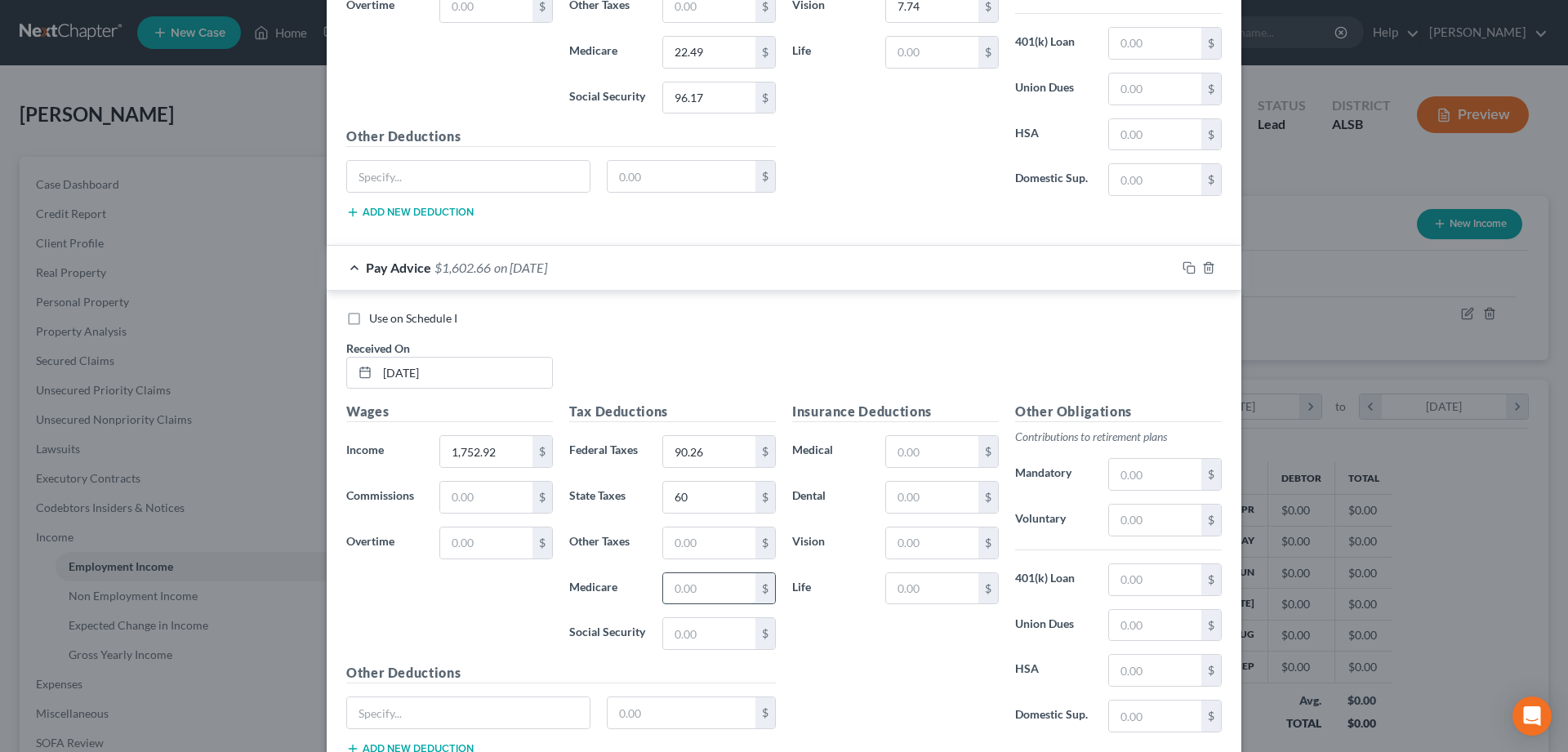
click at [708, 583] on input "text" at bounding box center [709, 588] width 92 height 31
type input "22.71"
click at [694, 641] on input "text" at bounding box center [709, 634] width 92 height 31
type input "97.07"
click at [910, 502] on input "text" at bounding box center [932, 497] width 92 height 31
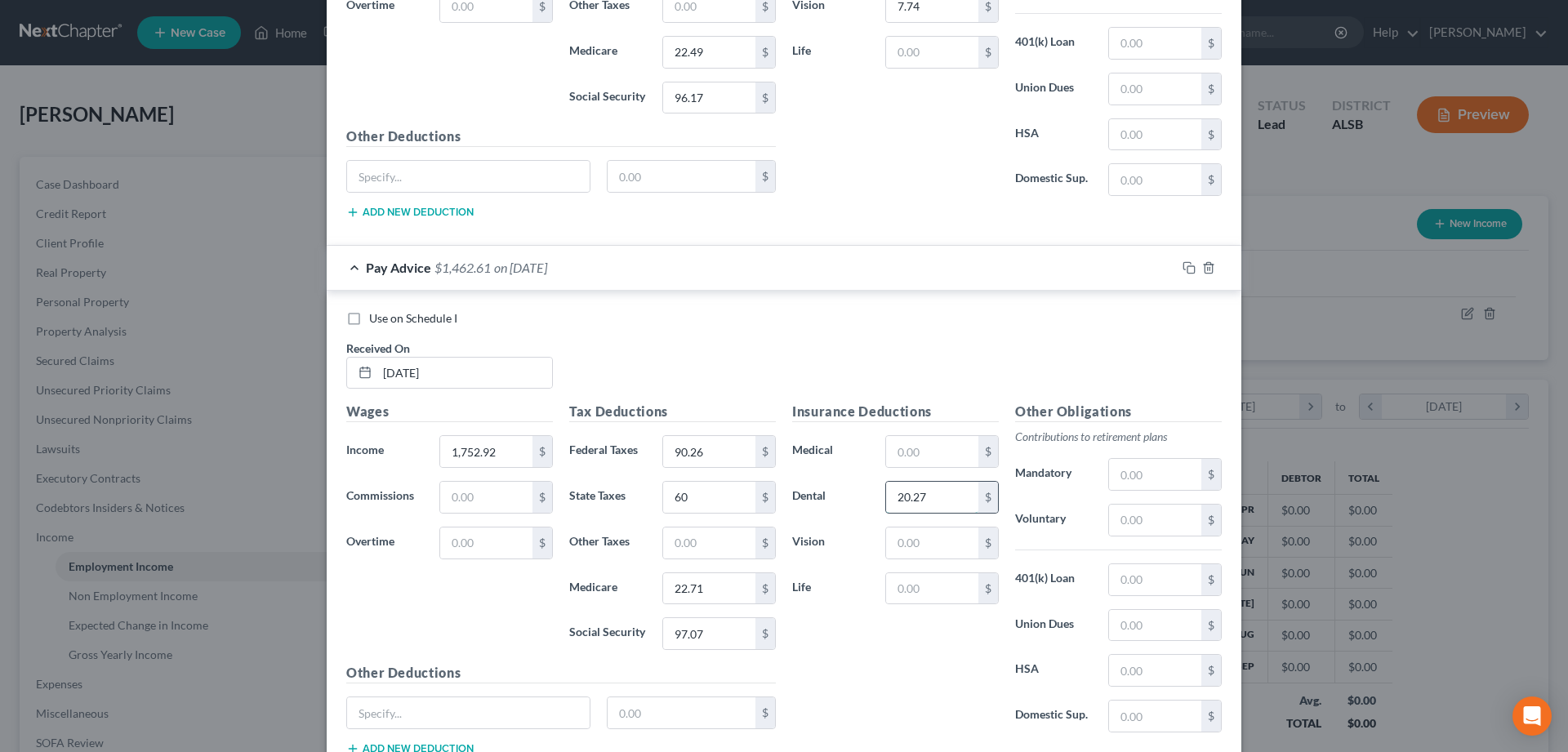
type input "20.27"
click at [970, 538] on input "text" at bounding box center [932, 543] width 92 height 31
type input "7.74"
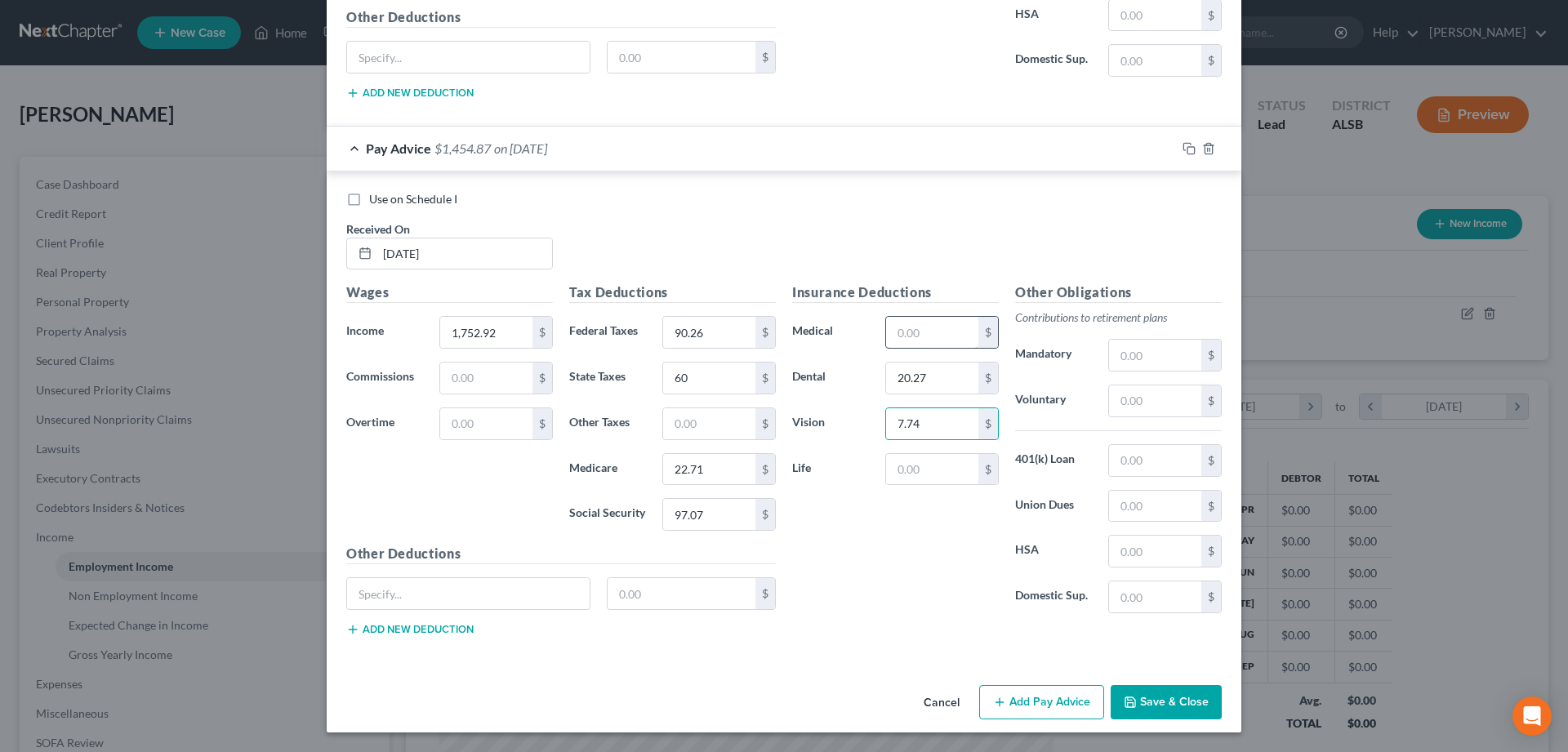
click at [928, 336] on input "text" at bounding box center [932, 332] width 92 height 31
type input "159.16"
click at [1173, 693] on button "Save & Close" at bounding box center [1166, 702] width 111 height 34
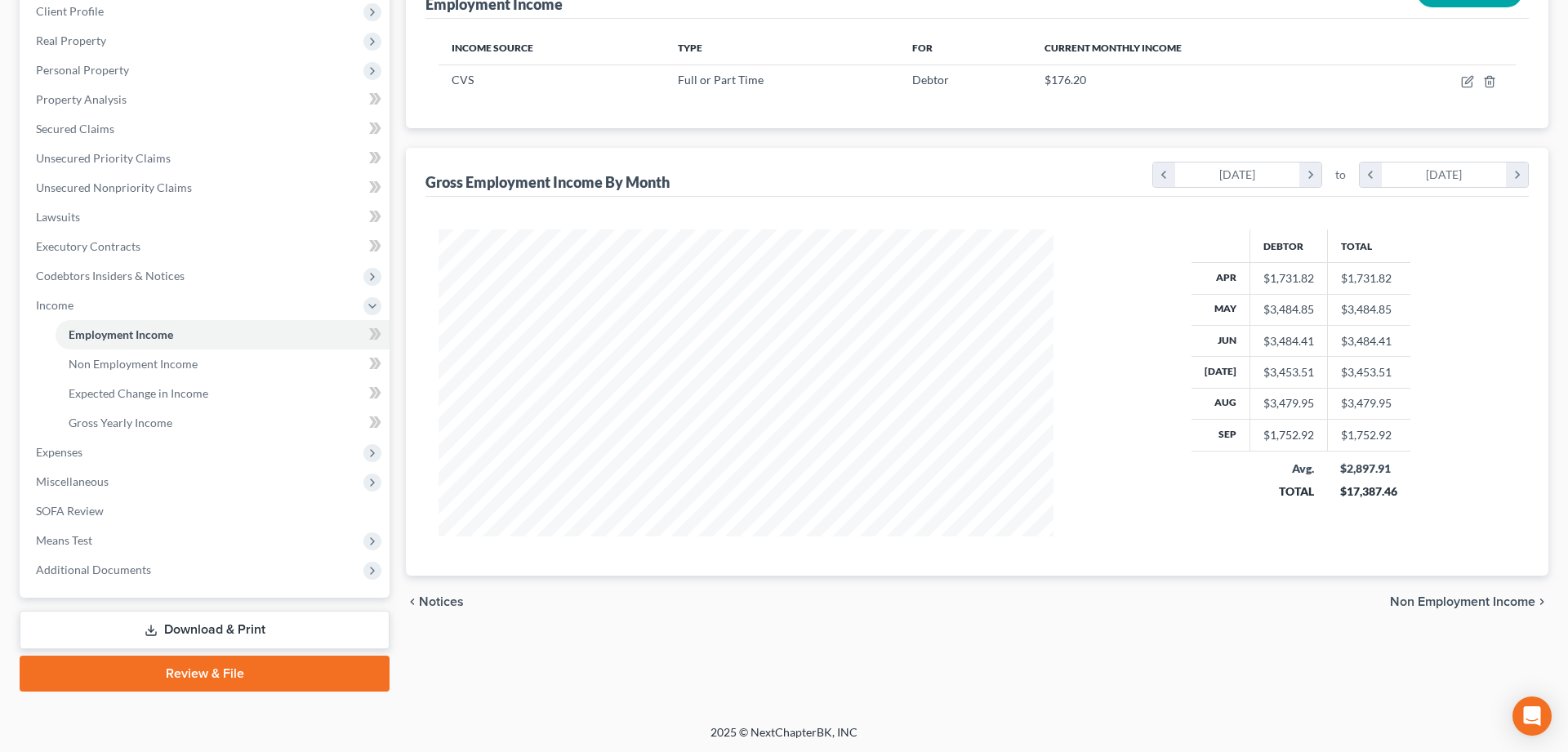
scroll to position [0, 0]
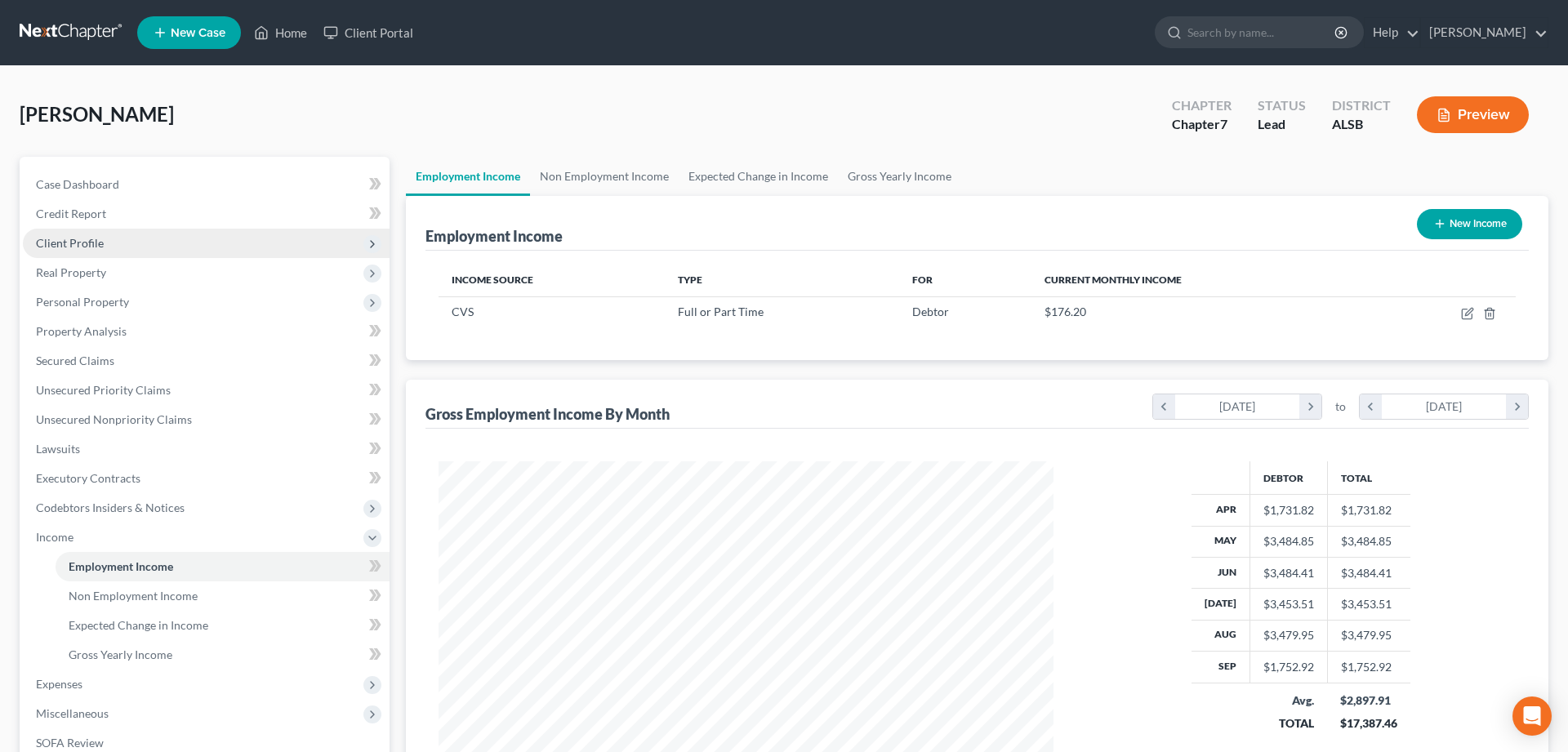
click at [72, 241] on span "Client Profile" at bounding box center [70, 243] width 68 height 14
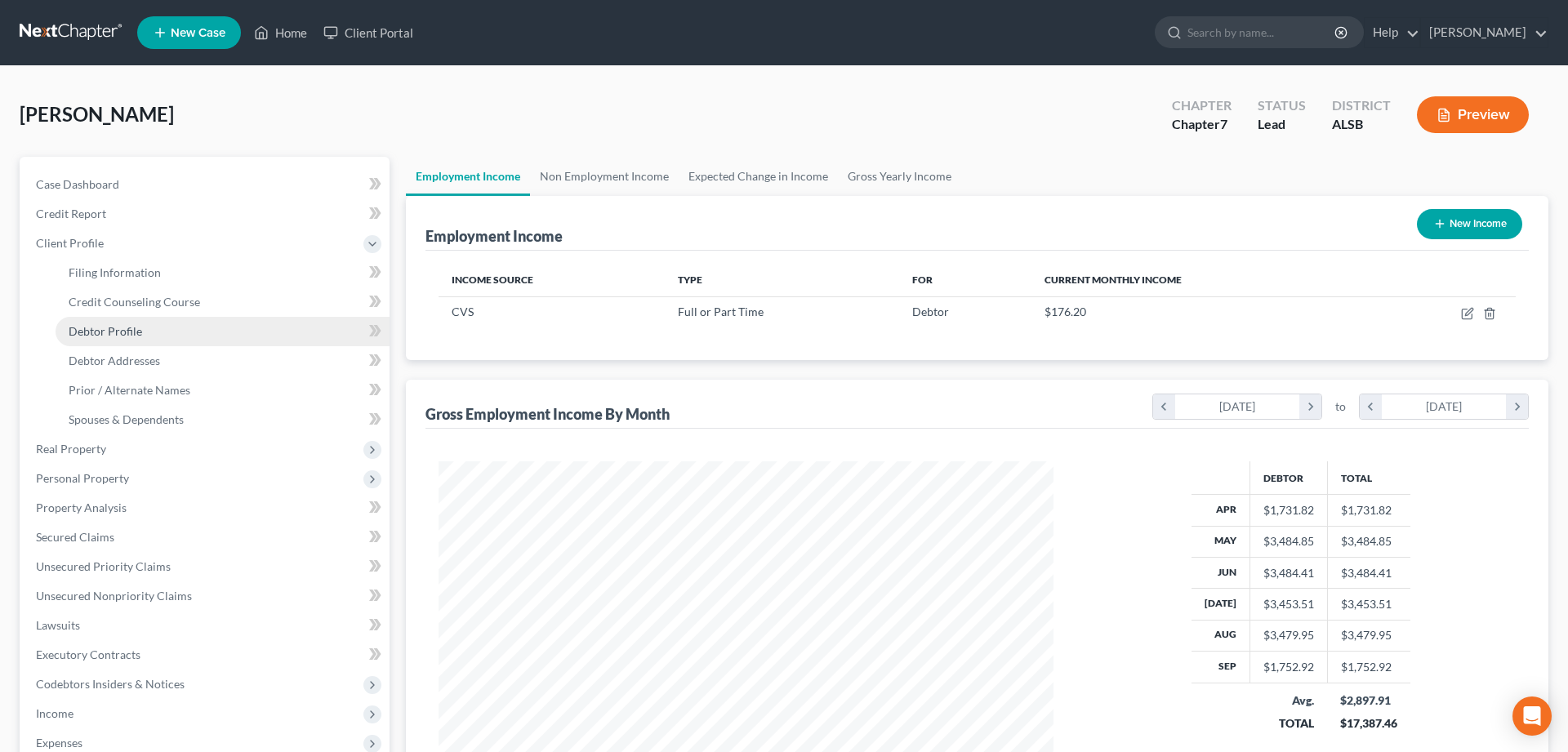
click at [103, 334] on span "Debtor Profile" at bounding box center [105, 331] width 73 height 14
select select "3"
select select "1"
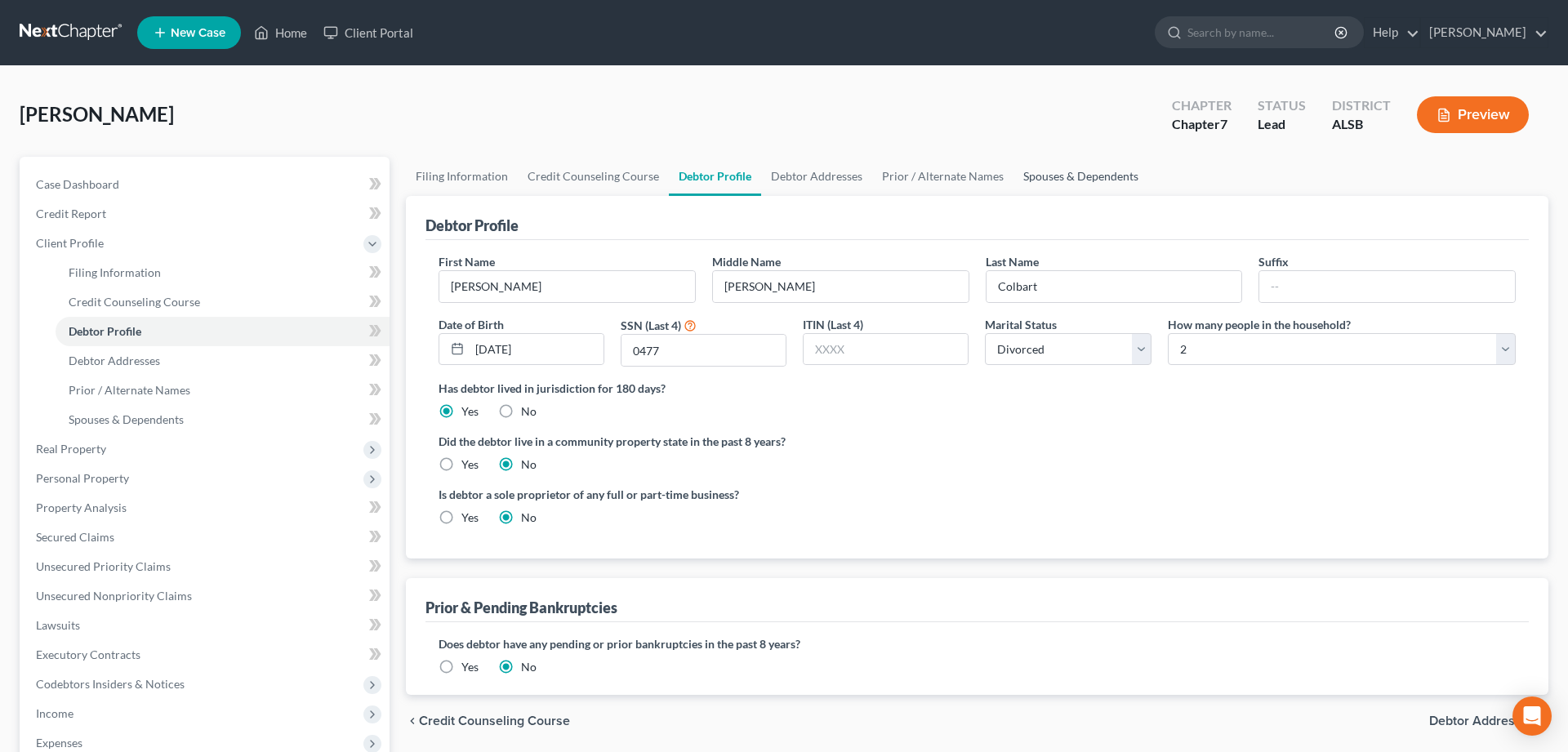
click at [1087, 178] on link "Spouses & Dependents" at bounding box center [1081, 176] width 134 height 39
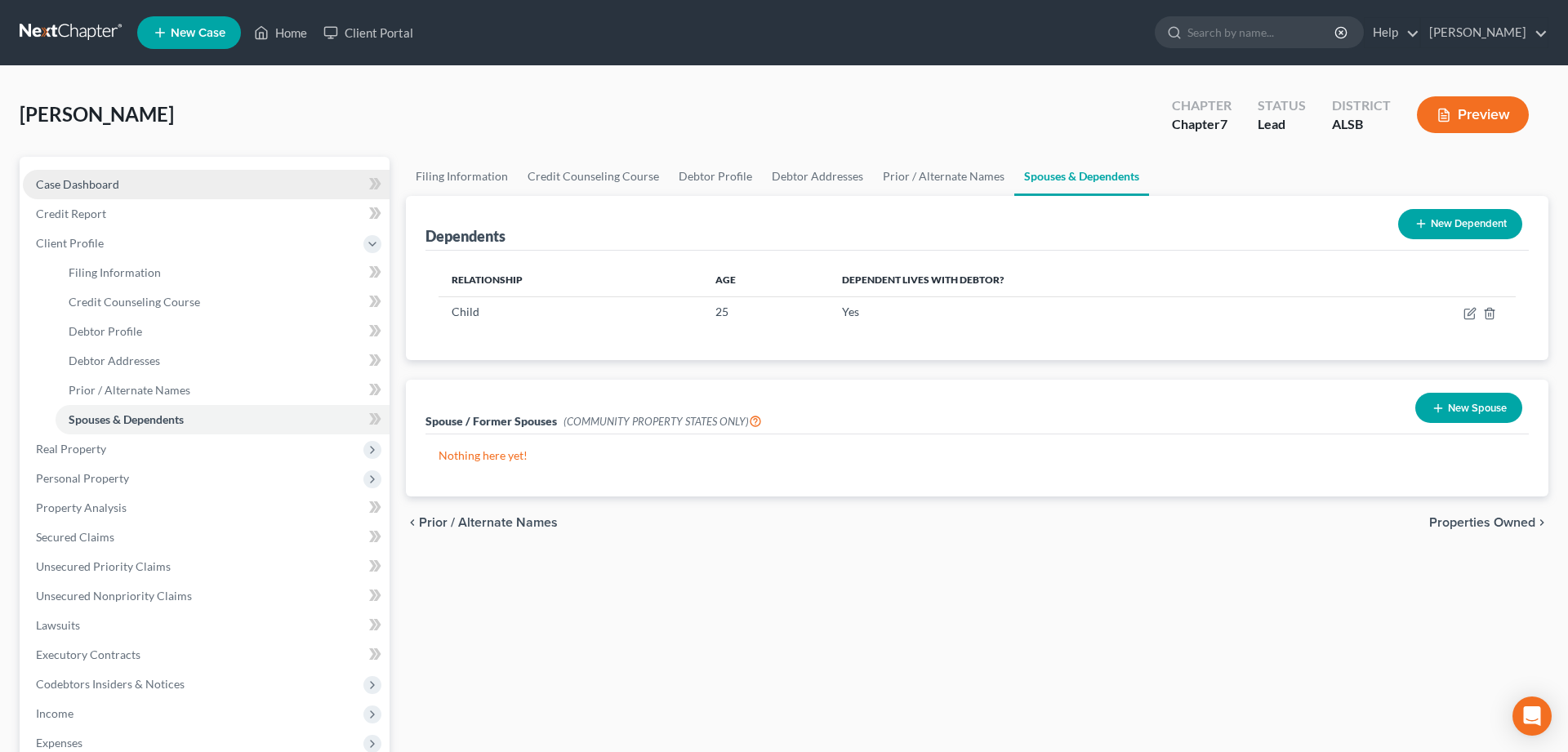
click at [90, 181] on span "Case Dashboard" at bounding box center [77, 184] width 83 height 14
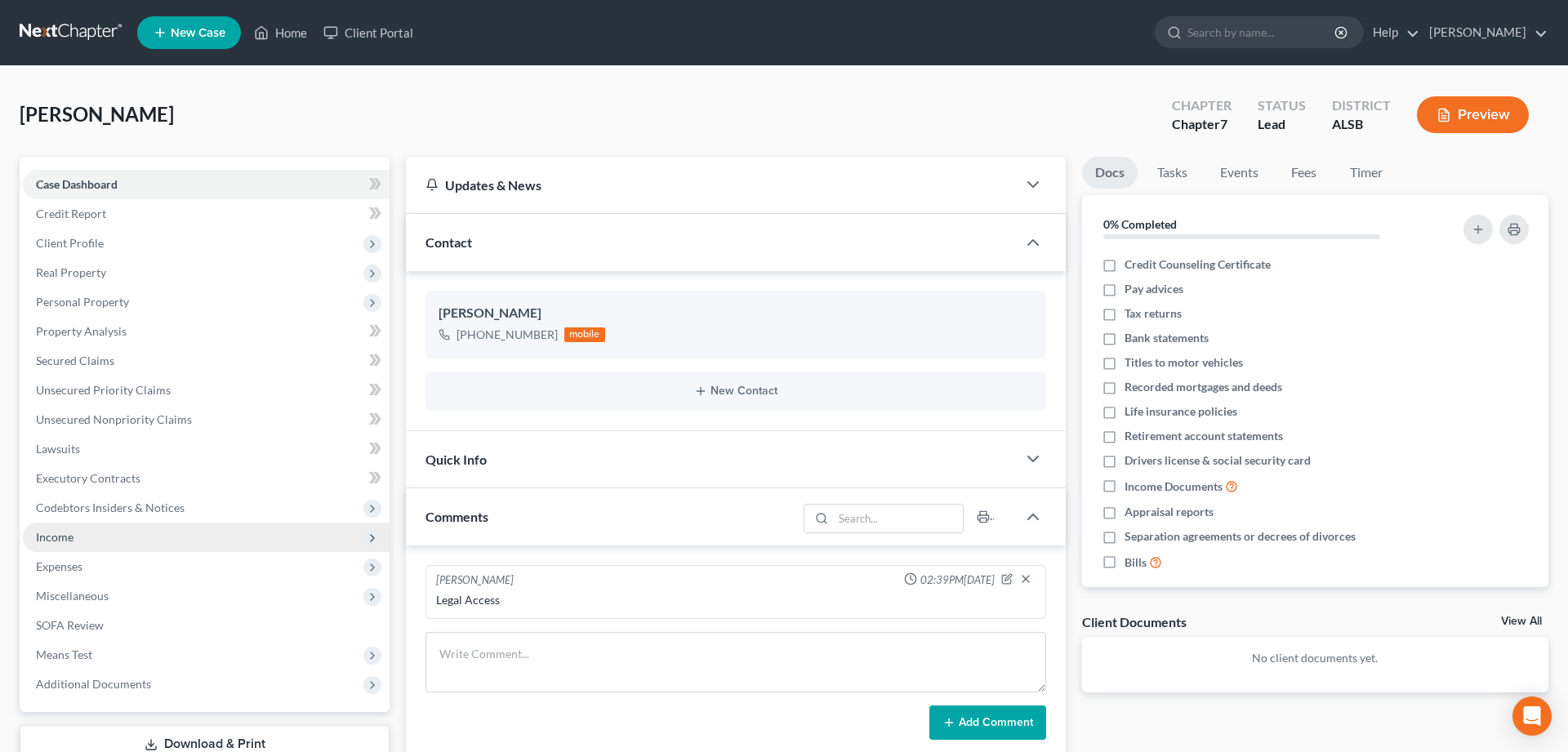
click at [67, 540] on span "Income" at bounding box center [55, 537] width 38 height 14
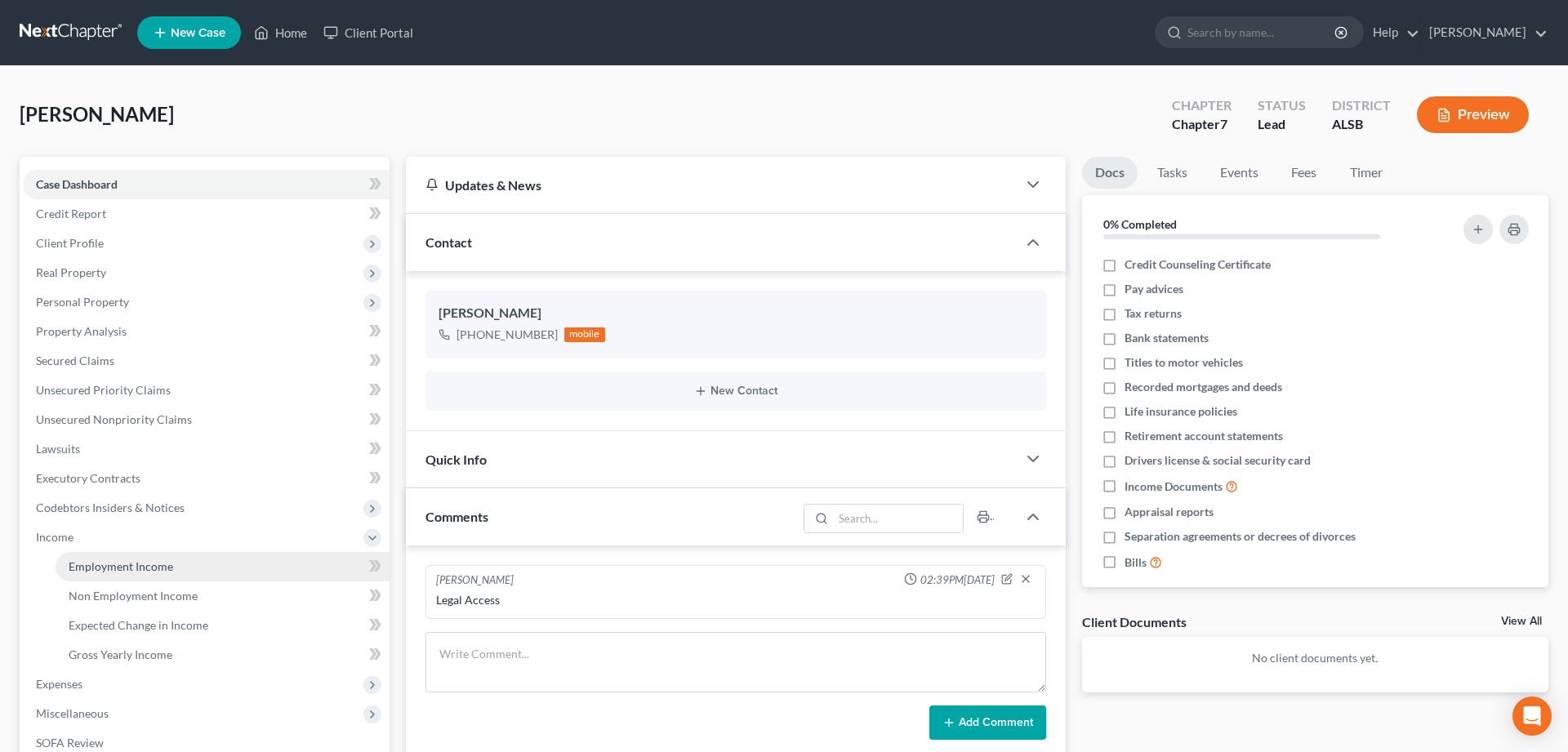
click at [85, 565] on span "Employment Income" at bounding box center [121, 566] width 104 height 14
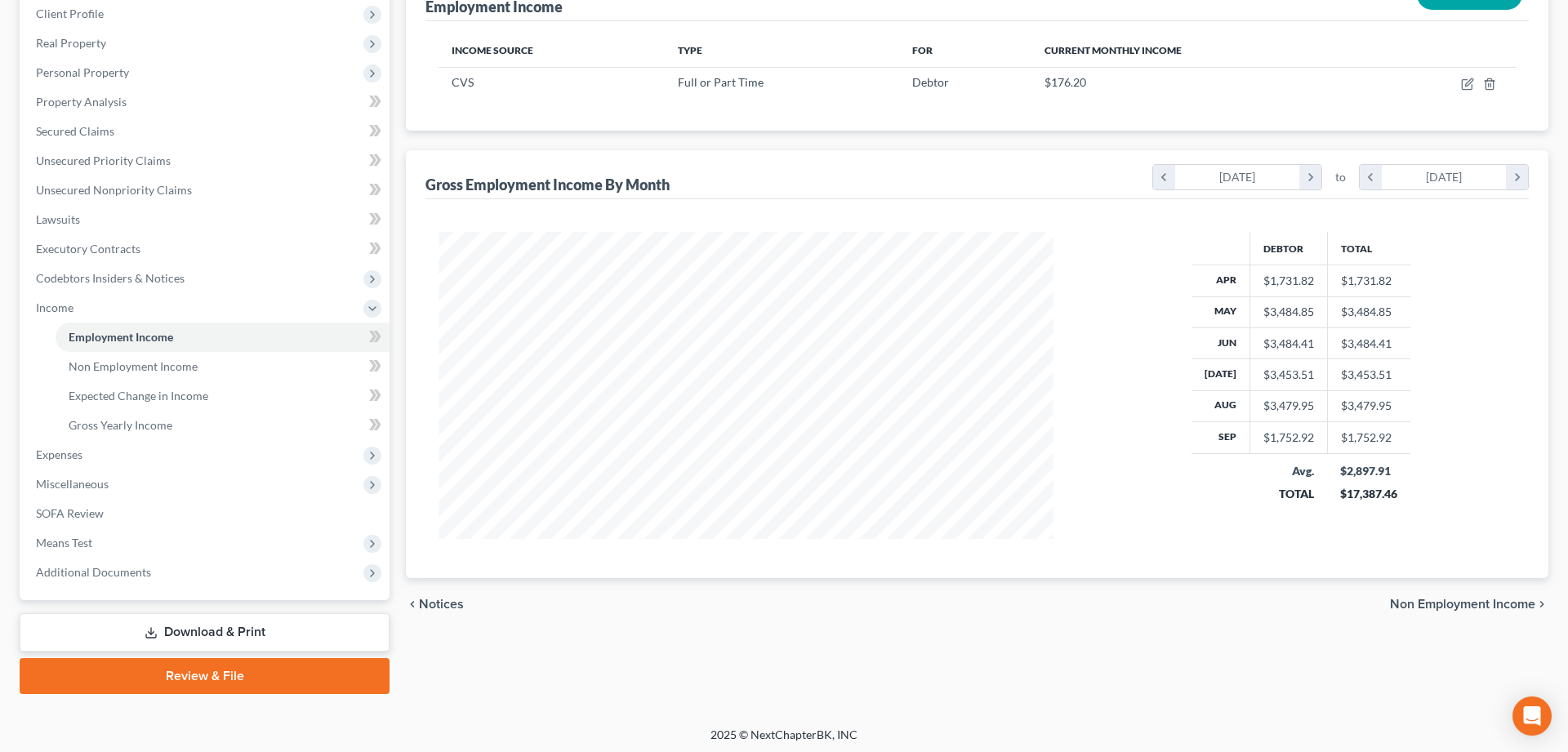
scroll to position [232, 0]
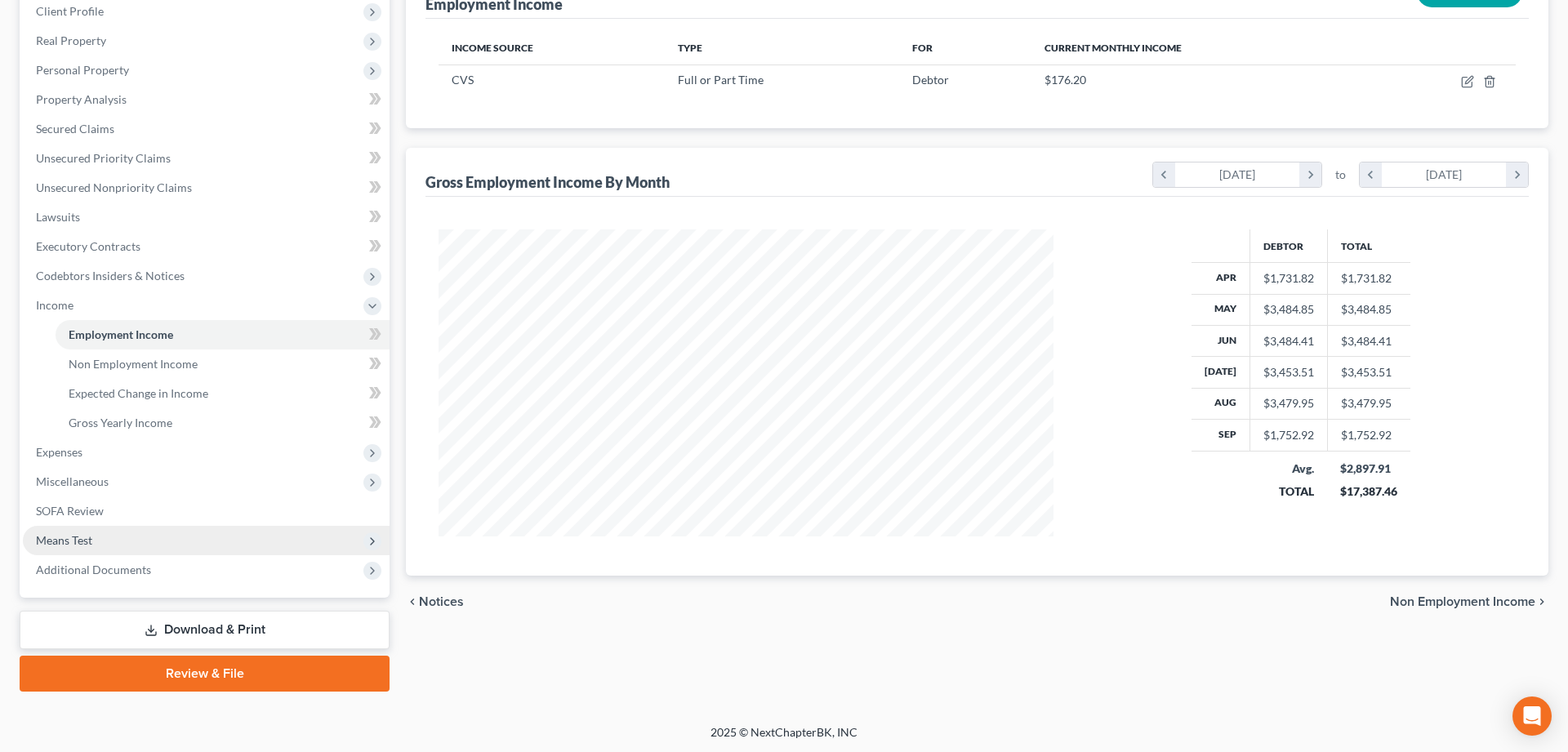
click at [76, 539] on span "Means Test" at bounding box center [64, 540] width 56 height 14
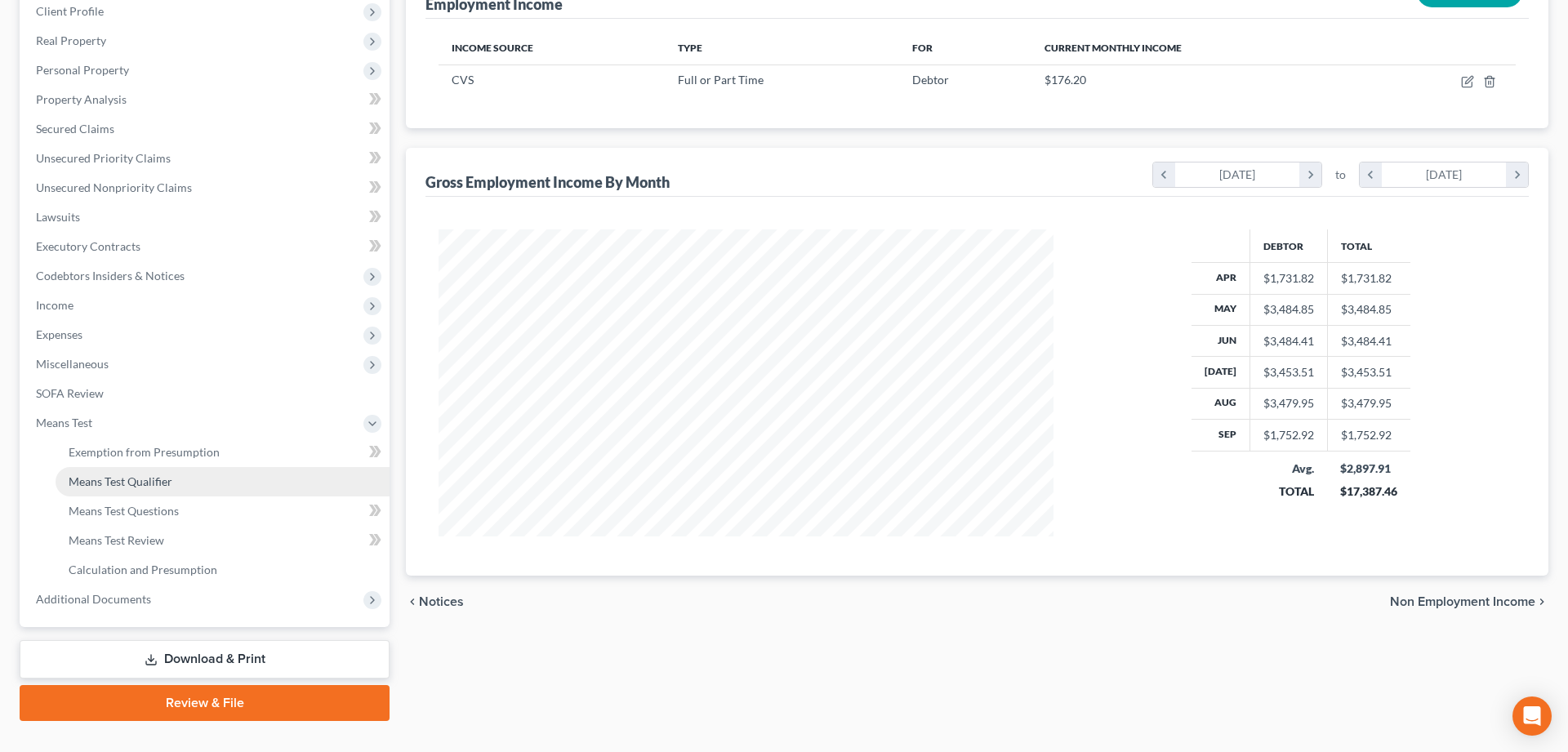
click at [144, 474] on link "Means Test Qualifier" at bounding box center [222, 481] width 334 height 29
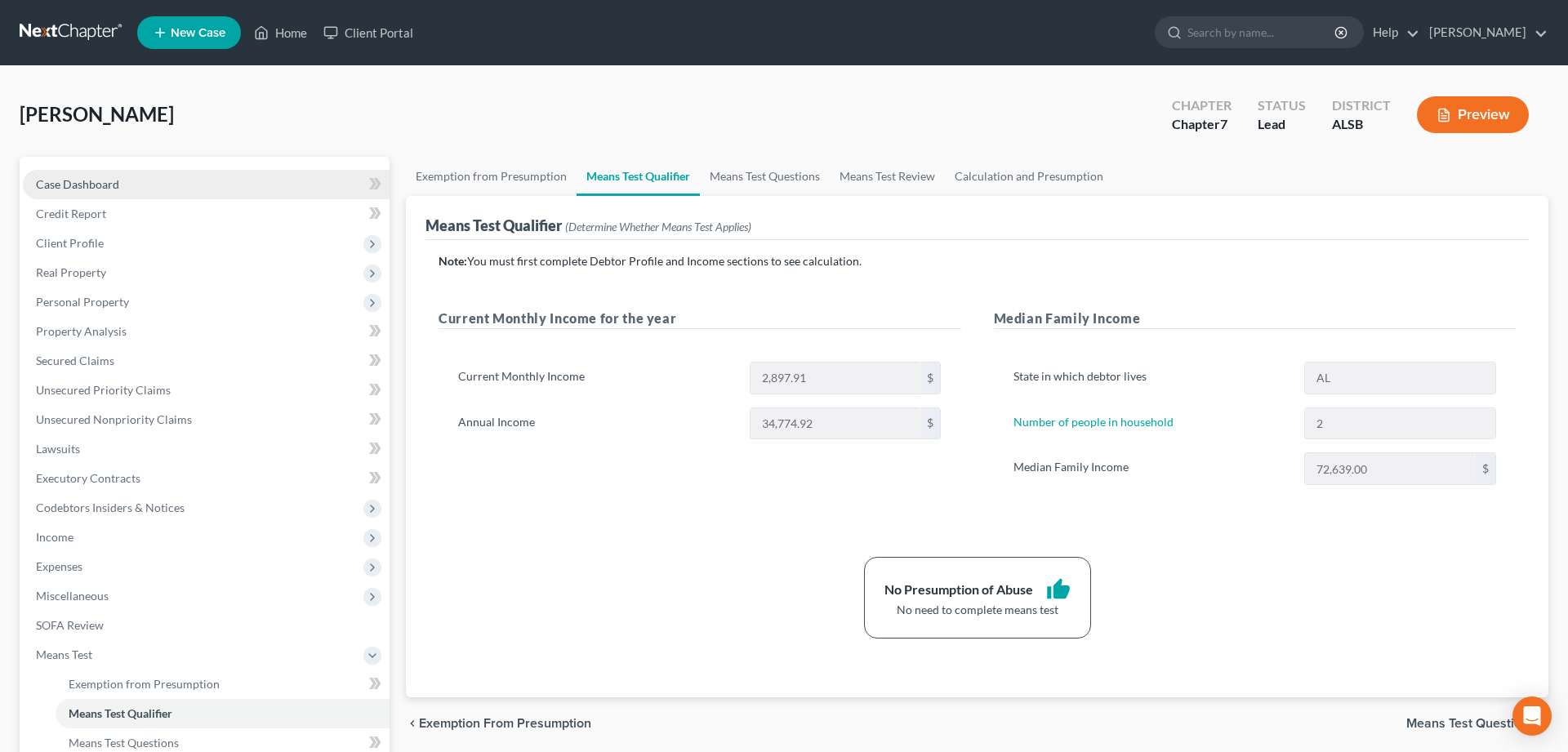
click at [68, 178] on span "Case Dashboard" at bounding box center [77, 184] width 83 height 14
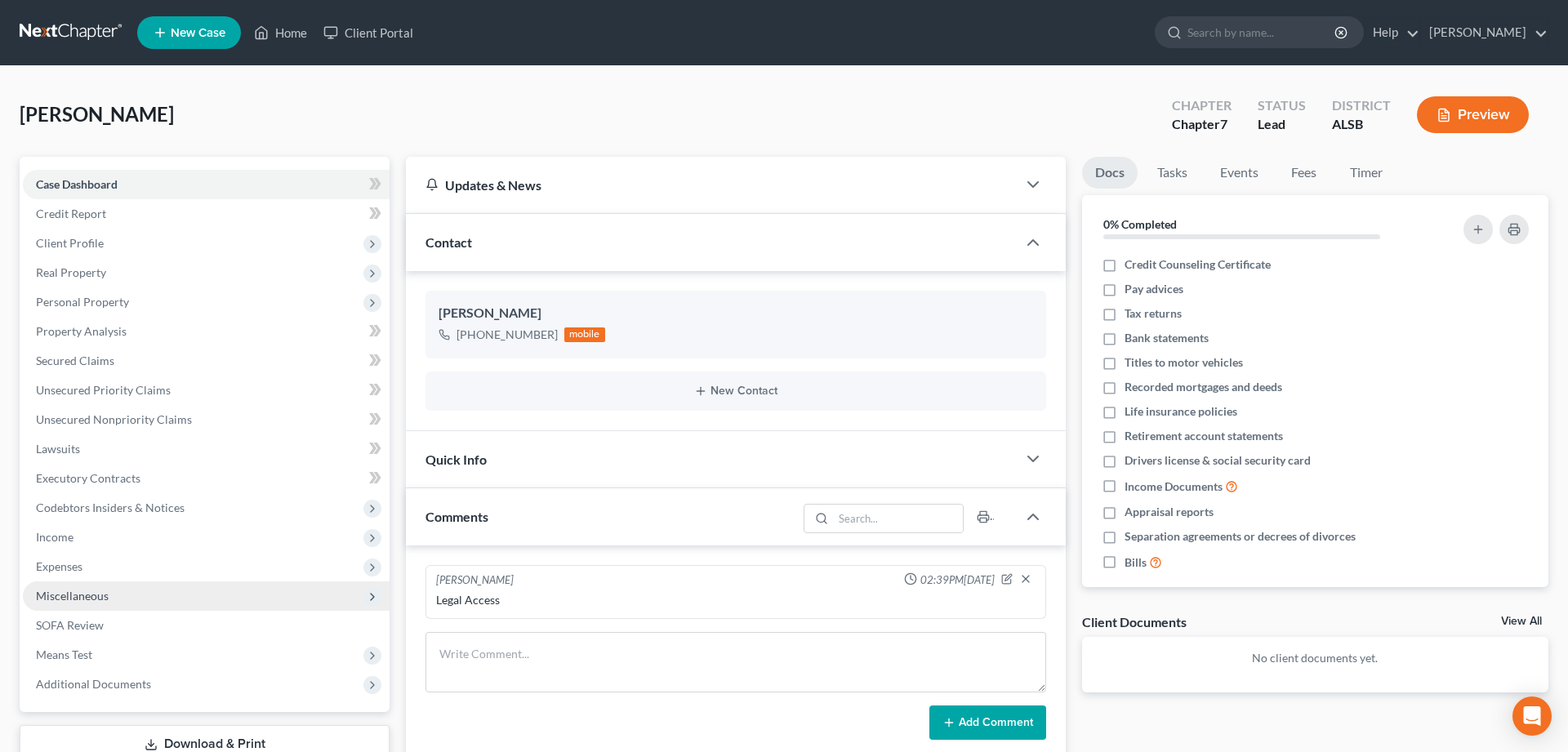
click at [62, 594] on span "Miscellaneous" at bounding box center [72, 596] width 72 height 14
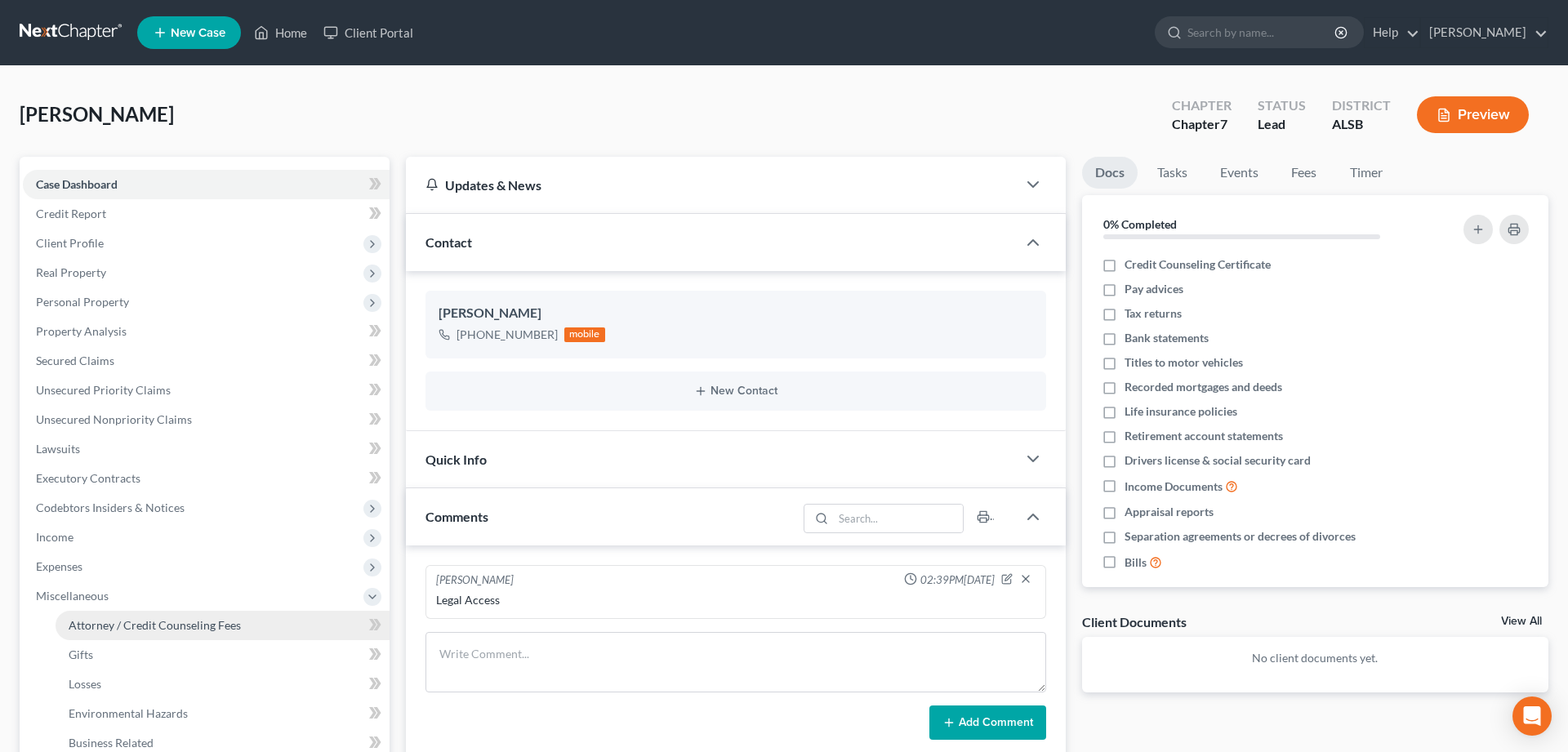
click at [171, 624] on span "Attorney / Credit Counseling Fees" at bounding box center [155, 625] width 172 height 14
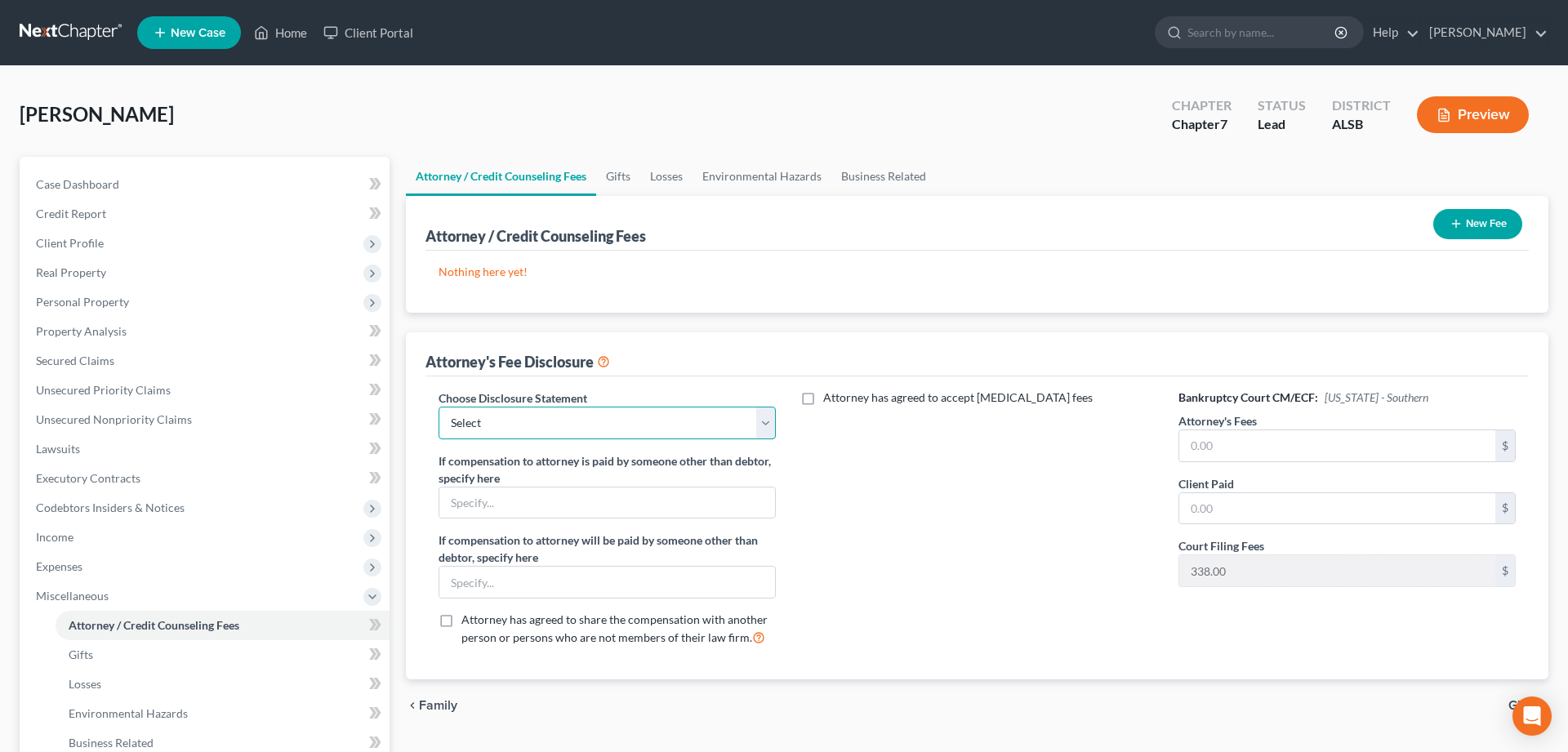
click at [439, 407] on select "Select Disclosure of Attorney Fee" at bounding box center [607, 423] width 337 height 33
select select "0"
click option "Disclosure of Attorney Fee" at bounding box center [0, 0] width 0 height 0
click at [1259, 439] on input "text" at bounding box center [1337, 445] width 316 height 31
type input "1,100"
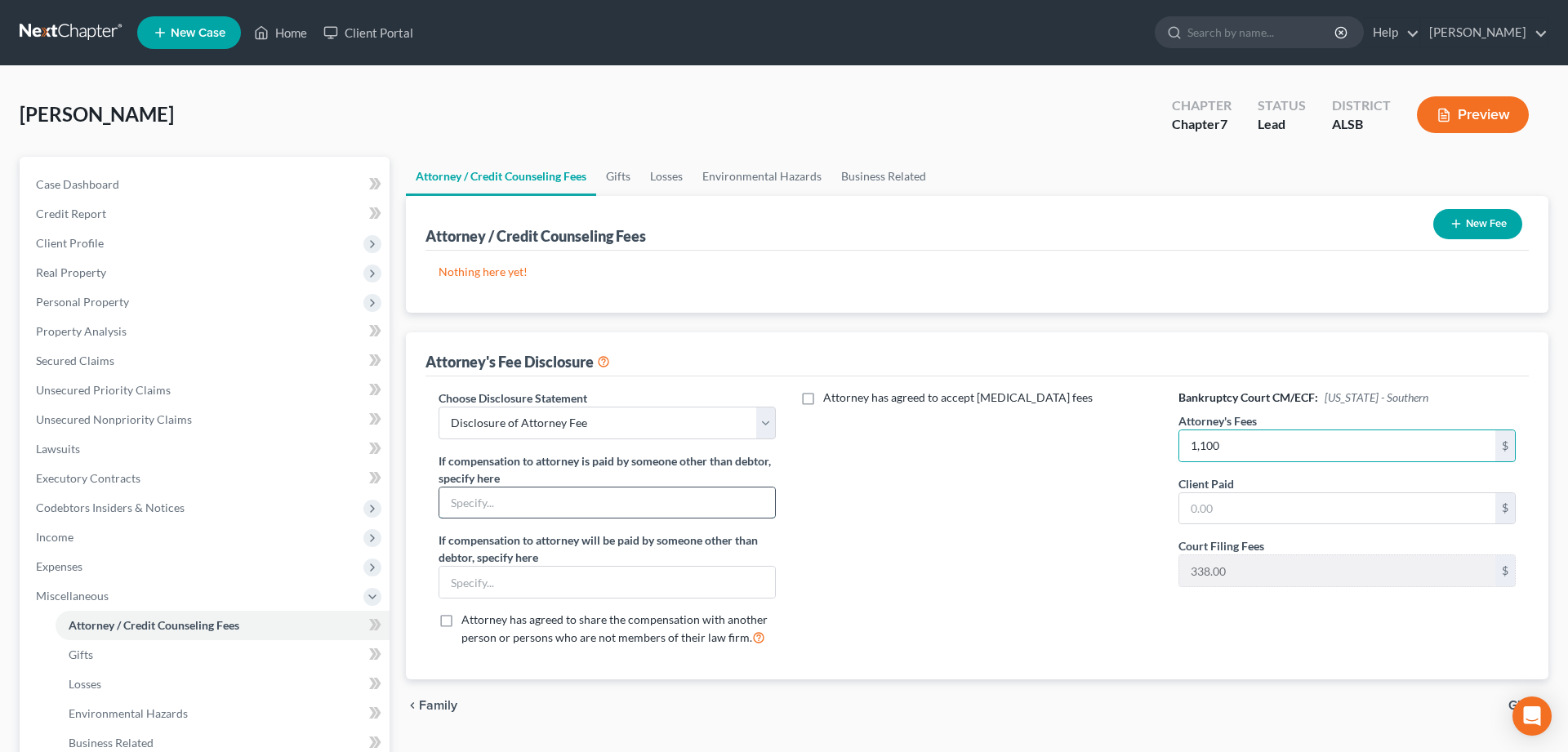
click at [570, 496] on input "text" at bounding box center [607, 502] width 335 height 31
type input "Legal Access Legal Plan"
click at [522, 575] on input "text" at bounding box center [607, 581] width 335 height 31
type input "Legal Access Legal Plan"
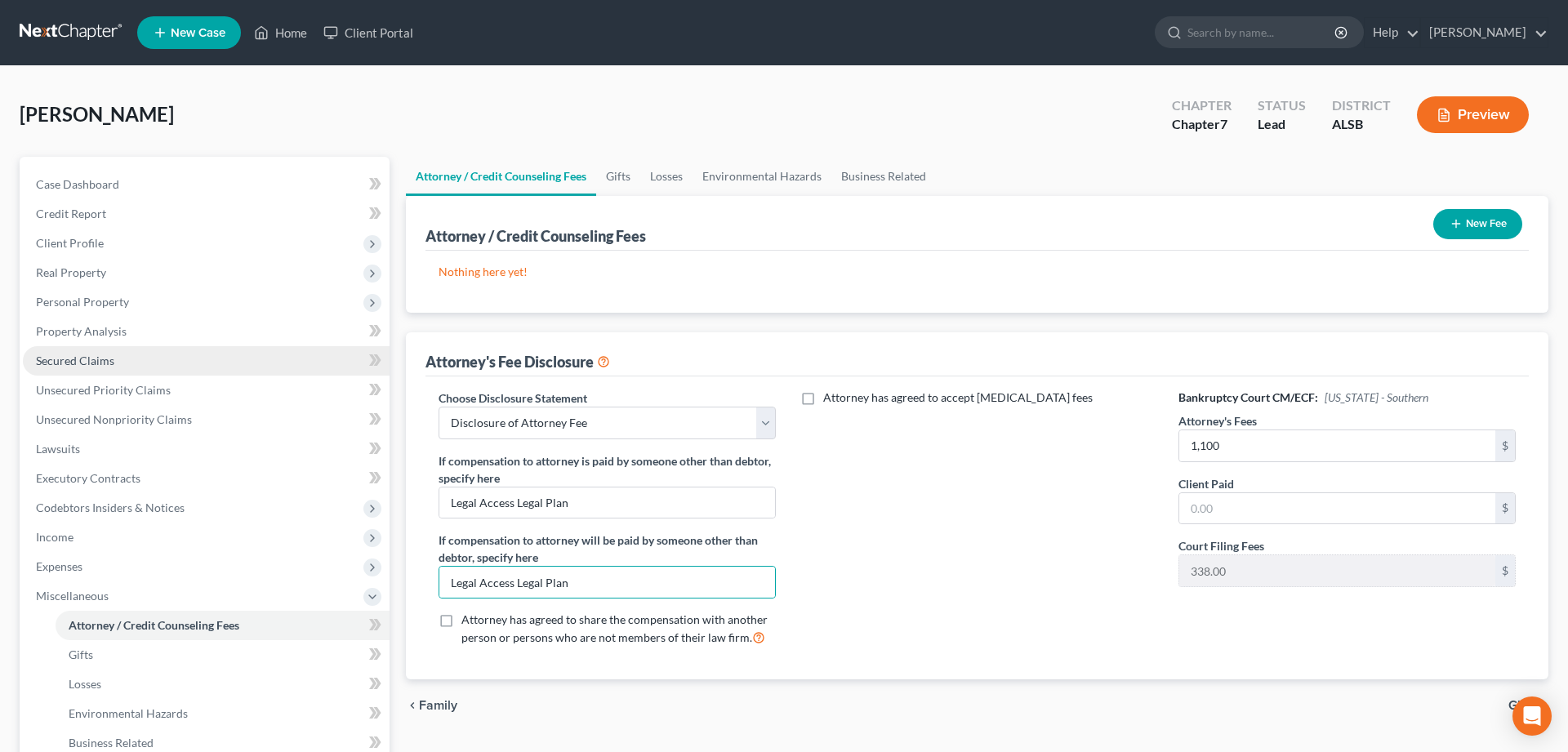
click at [90, 365] on span "Secured Claims" at bounding box center [75, 360] width 78 height 14
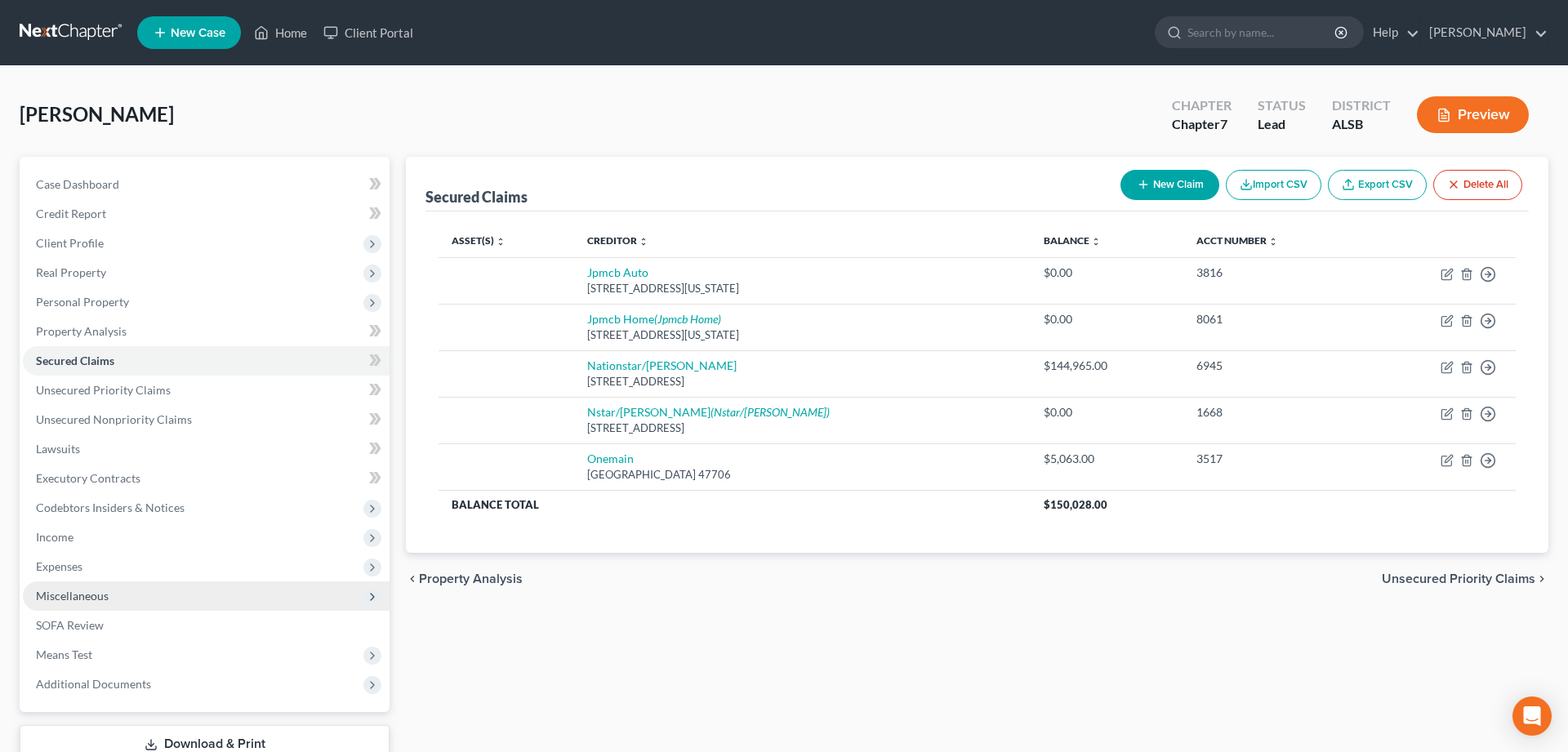
click at [66, 595] on span "Miscellaneous" at bounding box center [72, 596] width 72 height 14
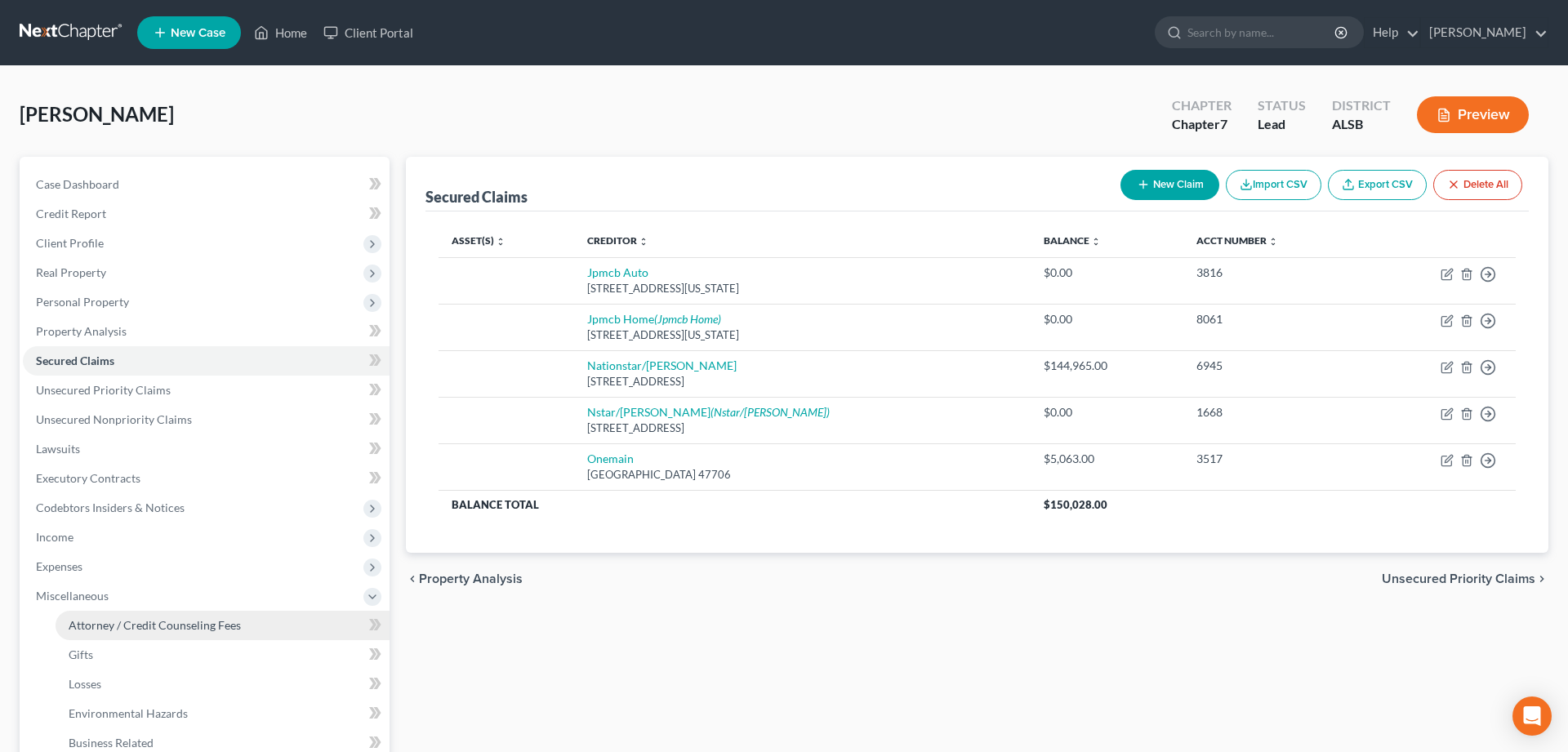
click at [94, 628] on span "Attorney / Credit Counseling Fees" at bounding box center [155, 625] width 172 height 14
select select "0"
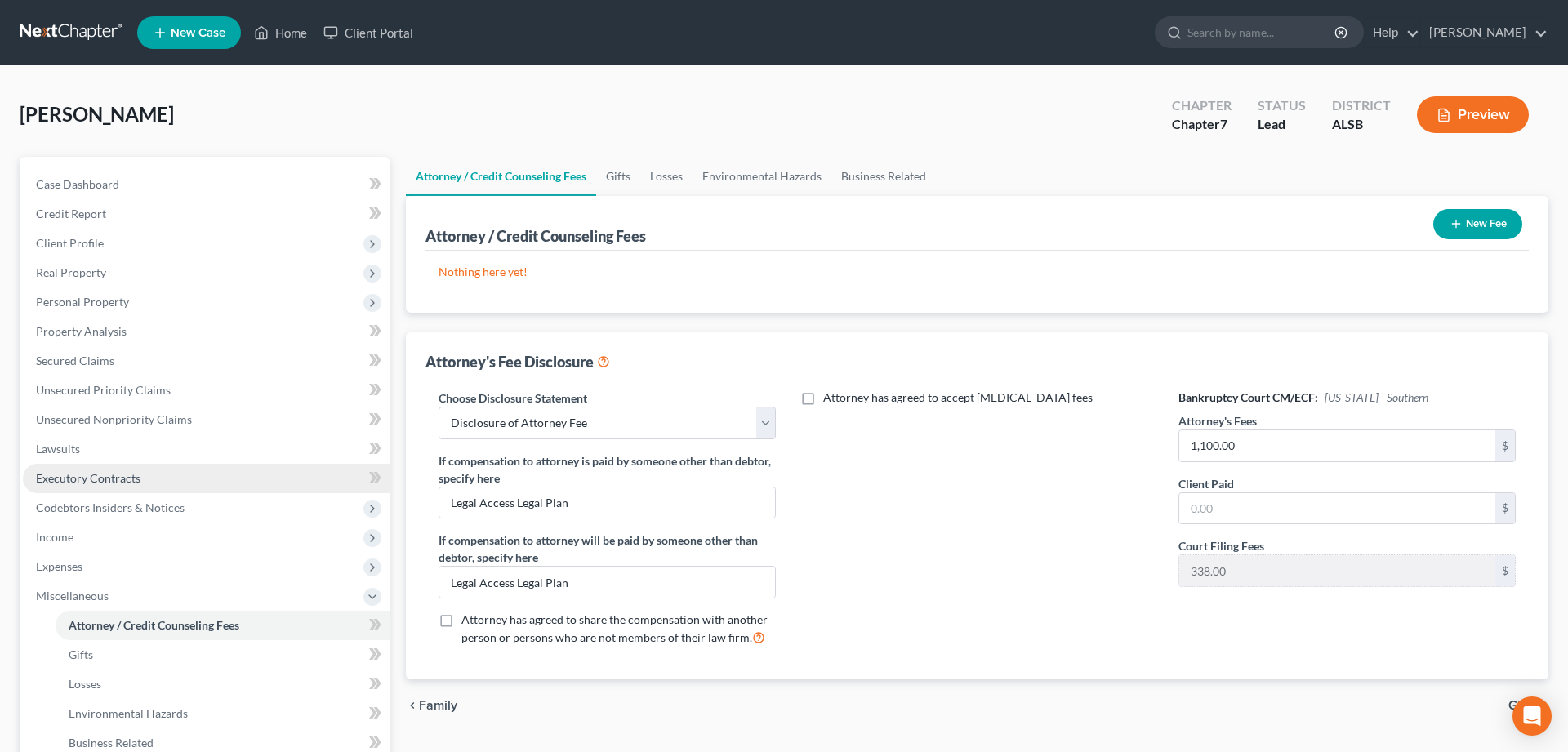
scroll to position [250, 0]
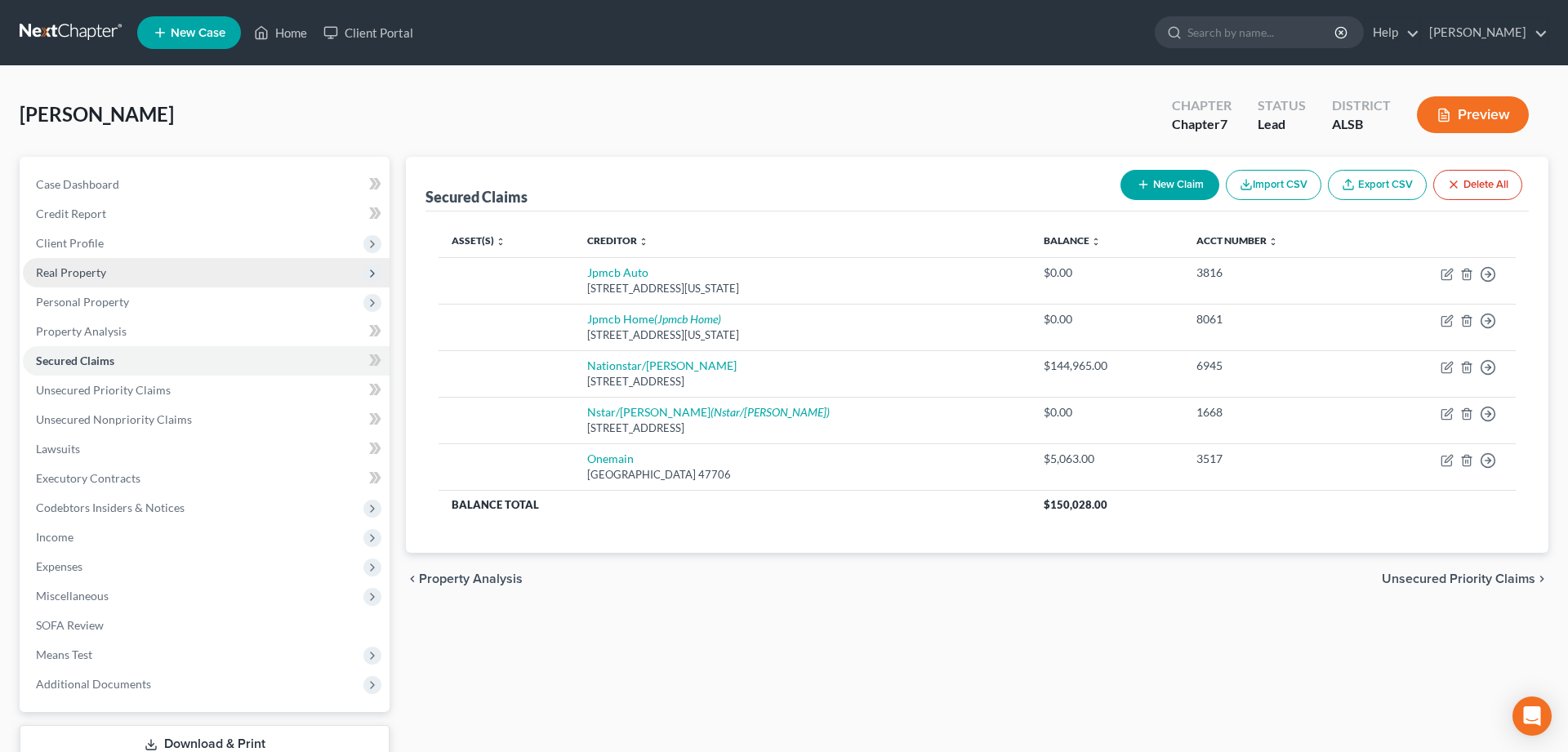
select select "0"
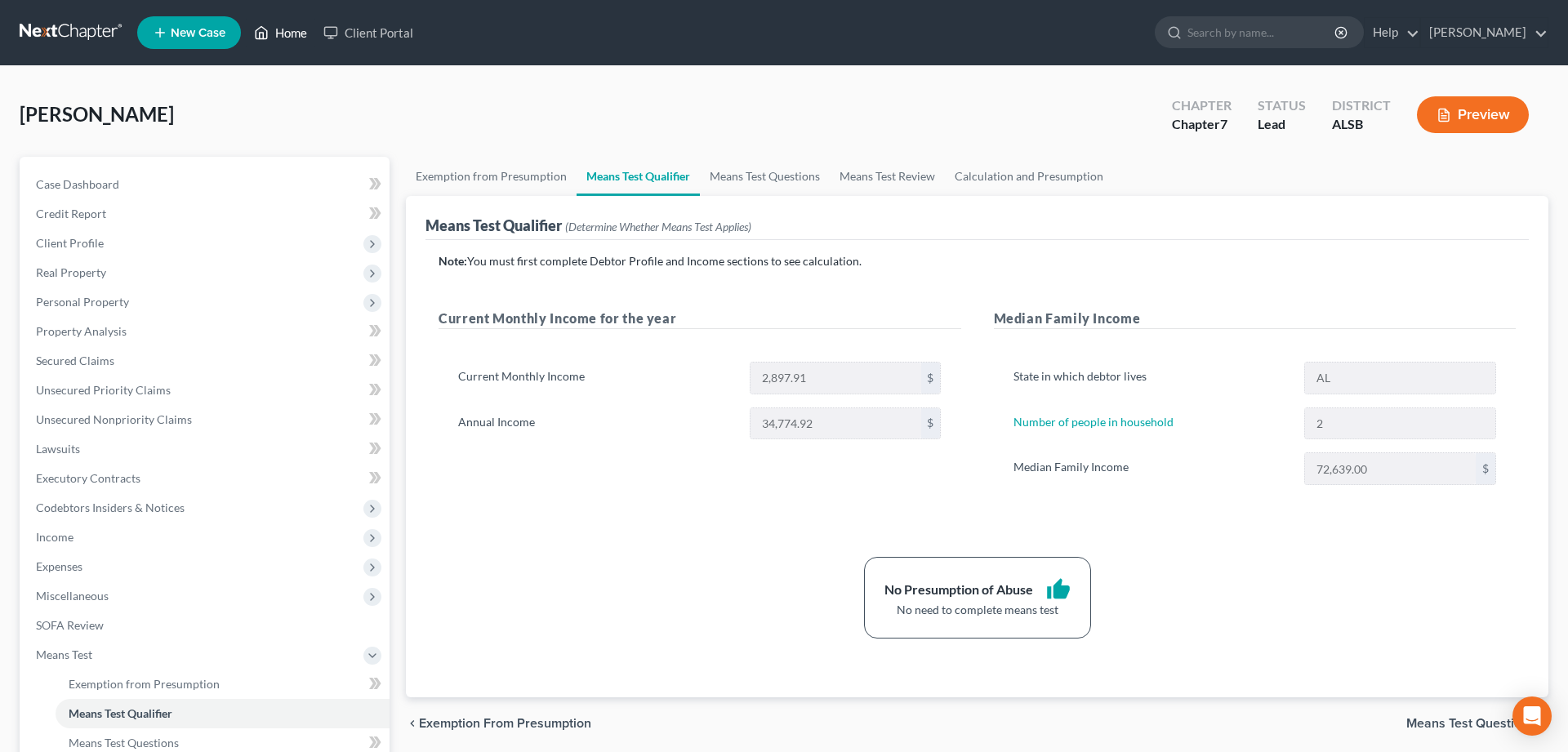
click at [289, 33] on link "Home" at bounding box center [281, 32] width 70 height 29
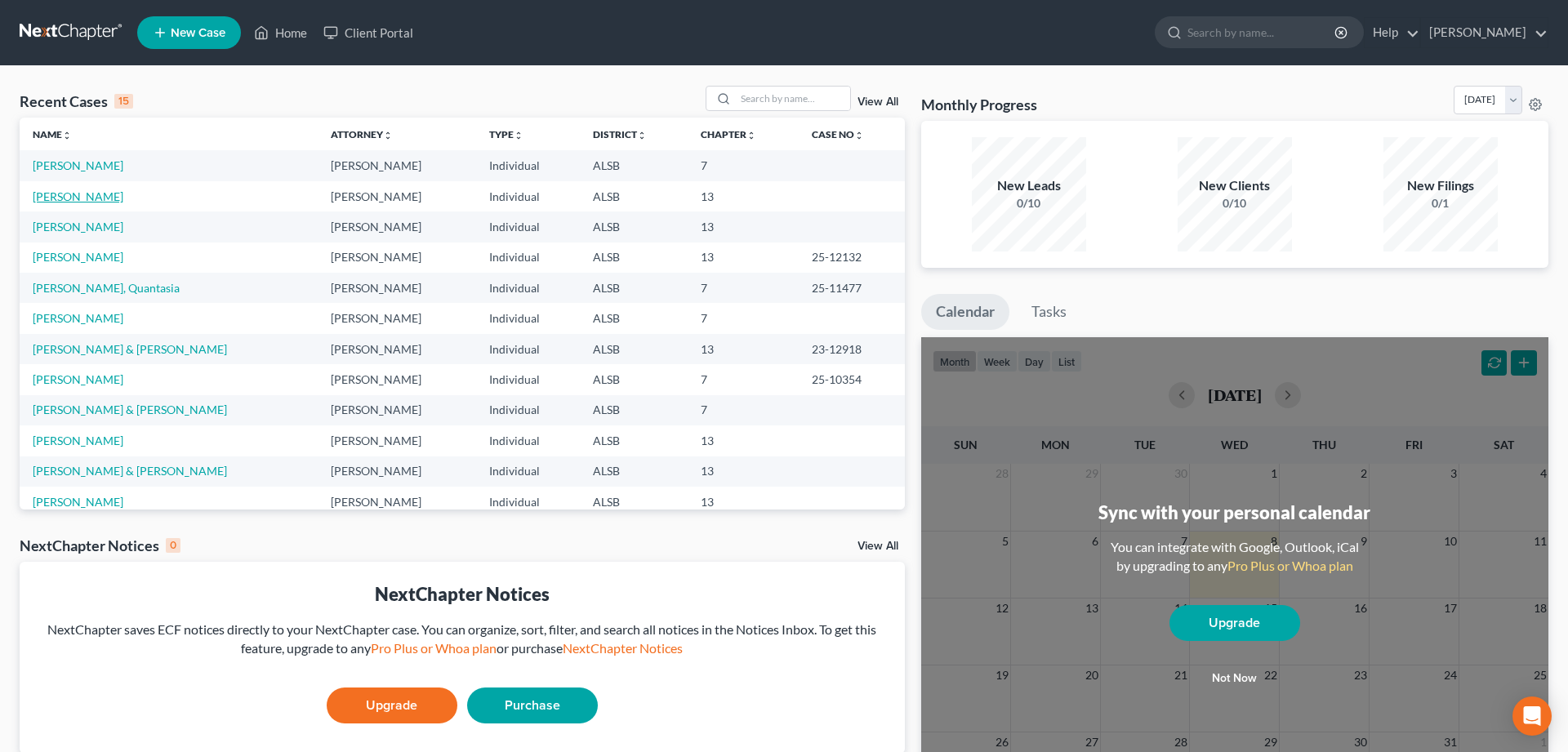
click at [46, 197] on link "[PERSON_NAME]" at bounding box center [78, 196] width 91 height 14
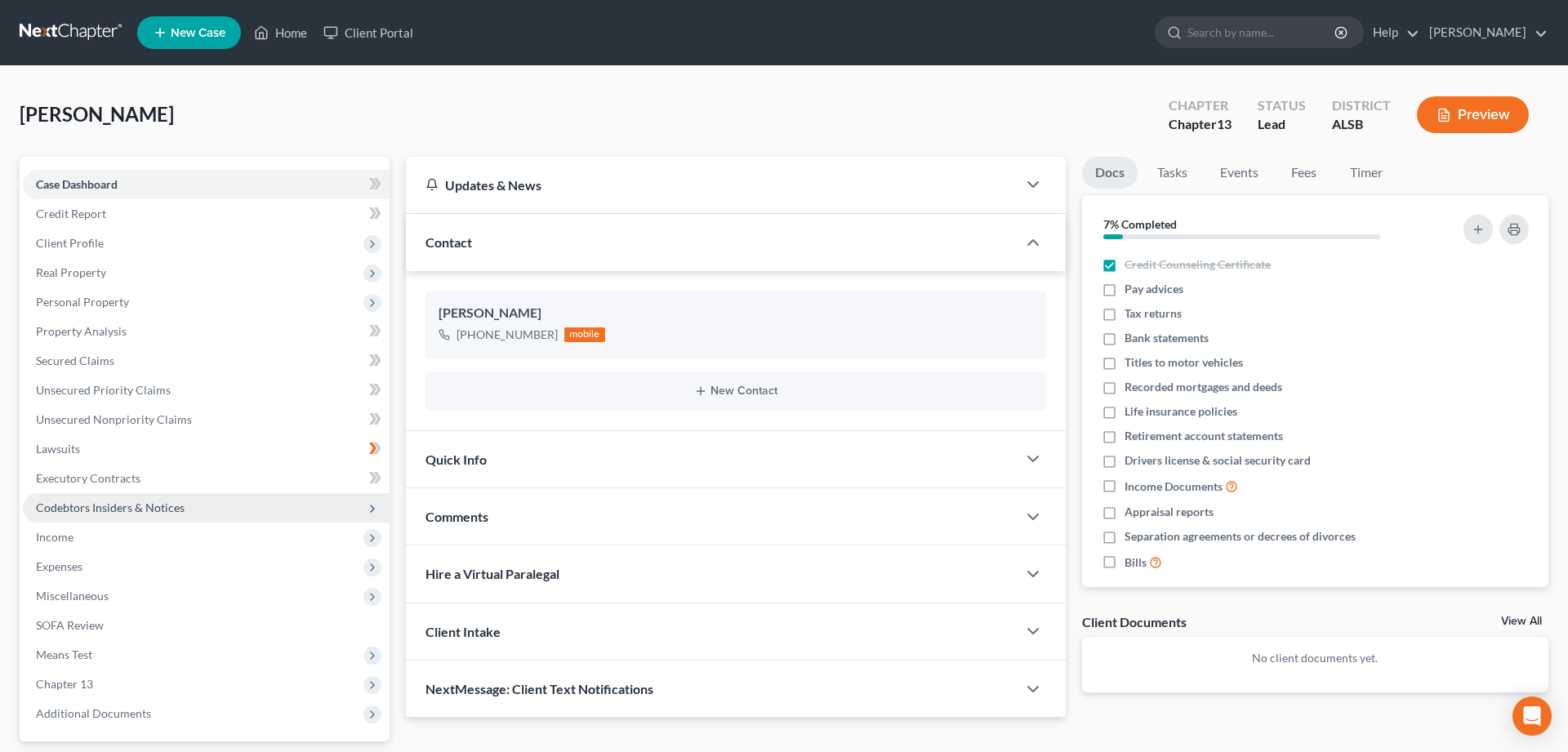
scroll to position [144, 0]
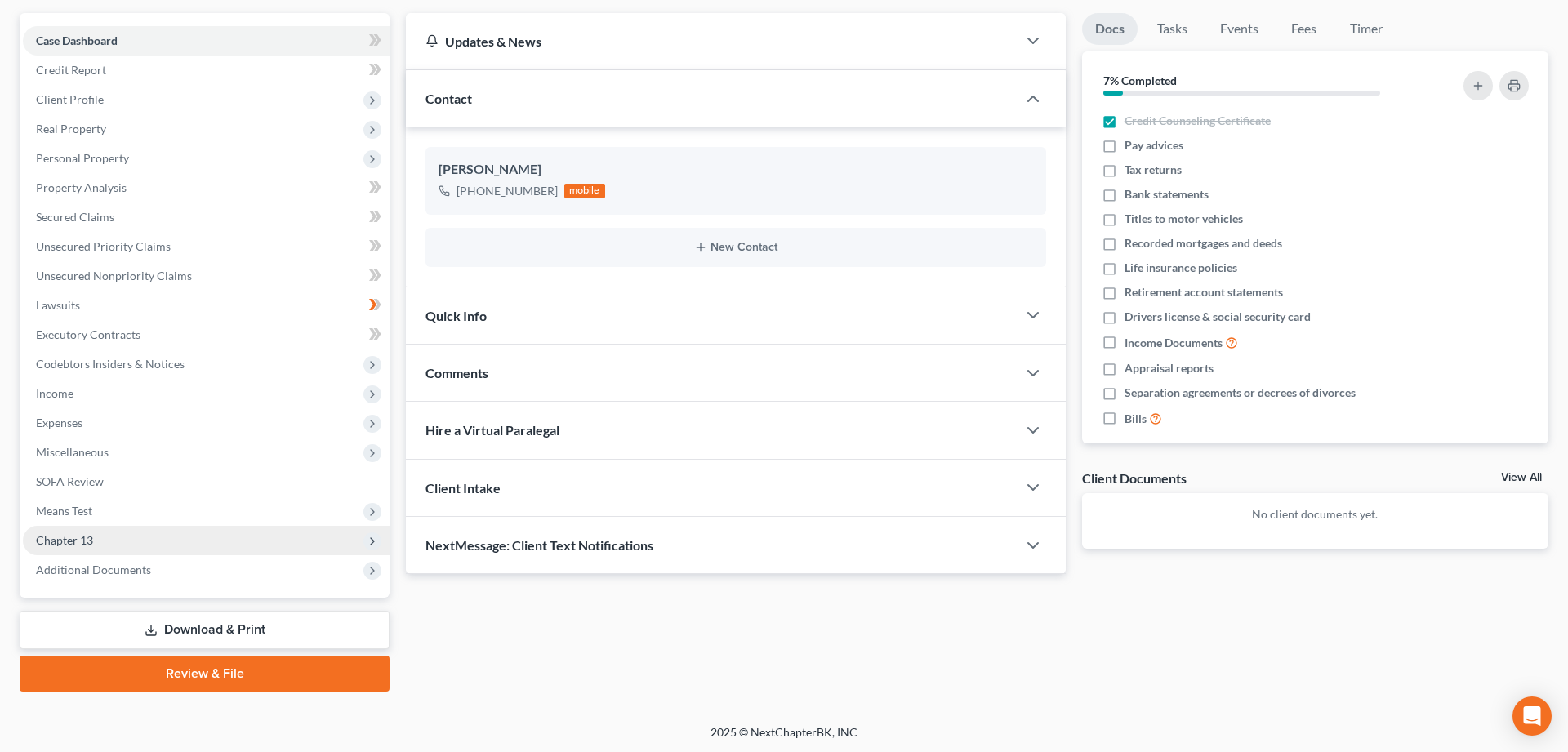
click at [72, 541] on span "Chapter 13" at bounding box center [65, 540] width 57 height 14
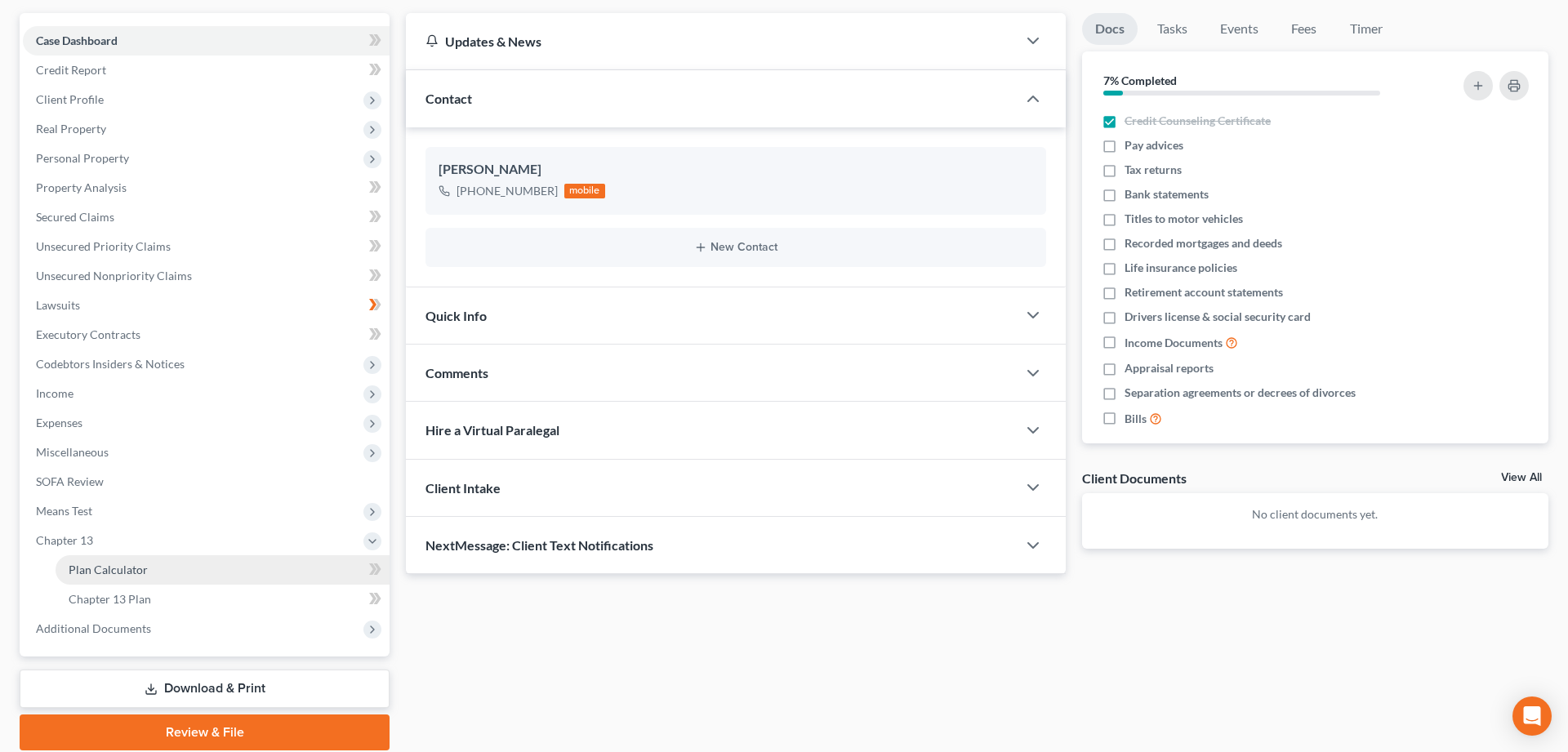
click at [94, 565] on span "Plan Calculator" at bounding box center [108, 570] width 79 height 14
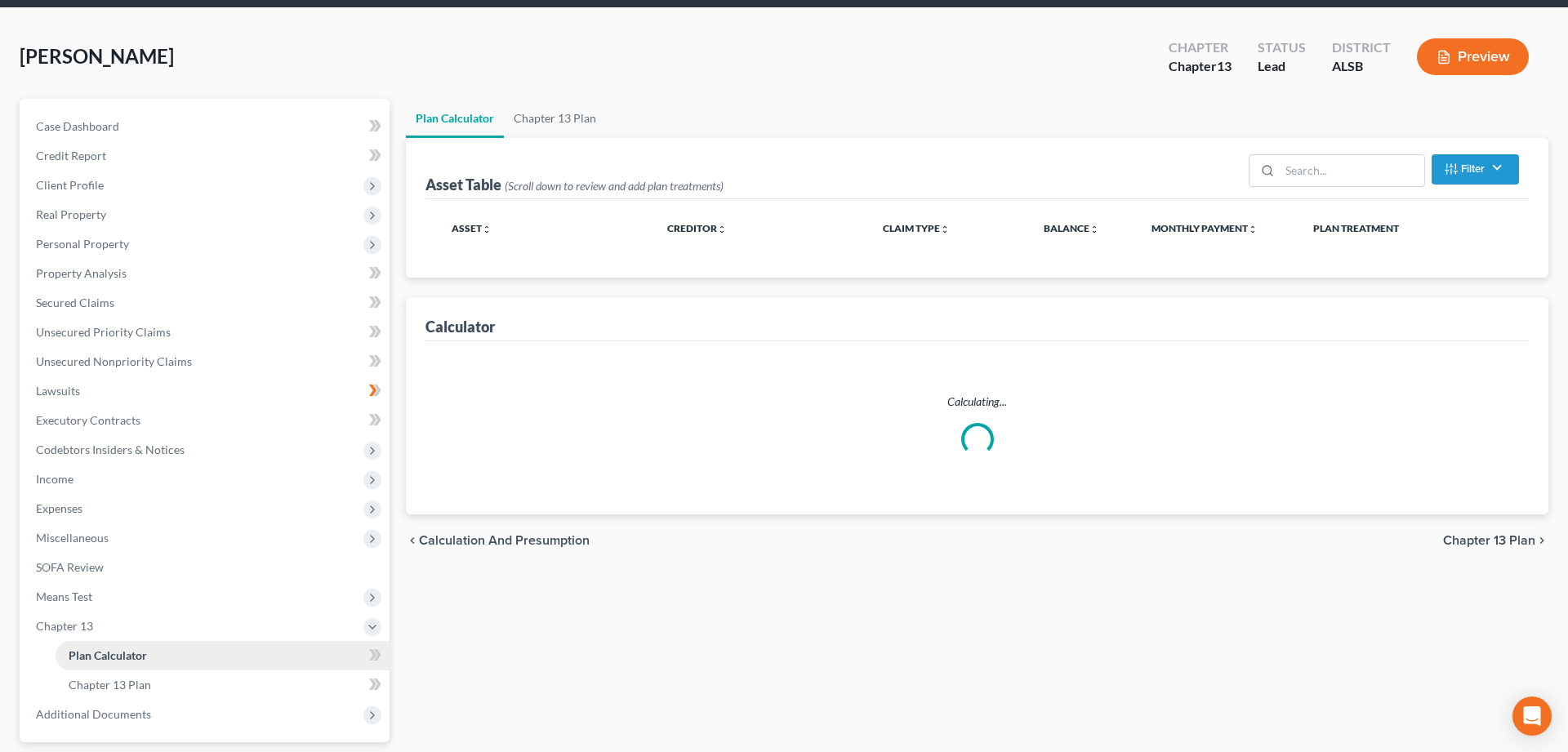
scroll to position [3, 0]
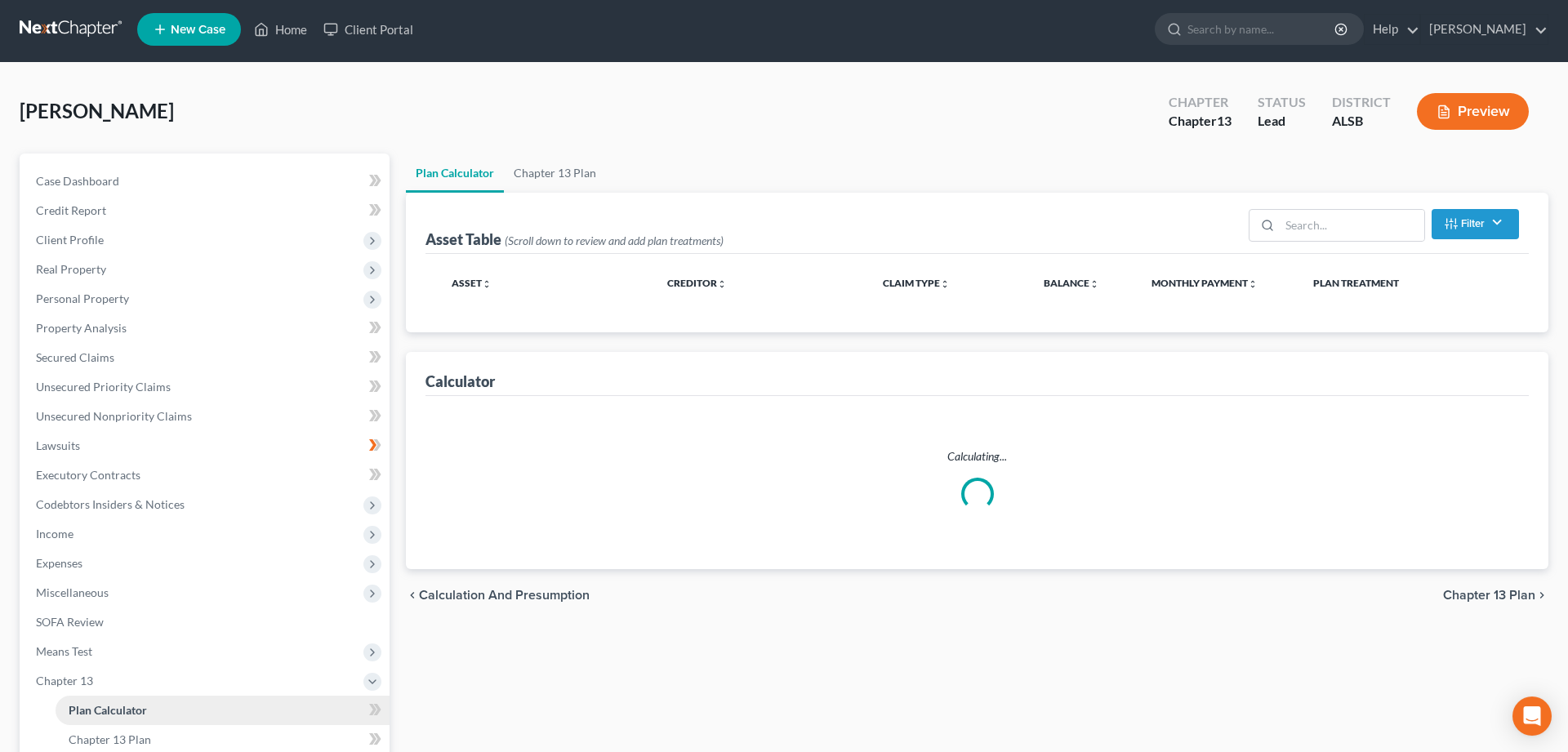
select select "59"
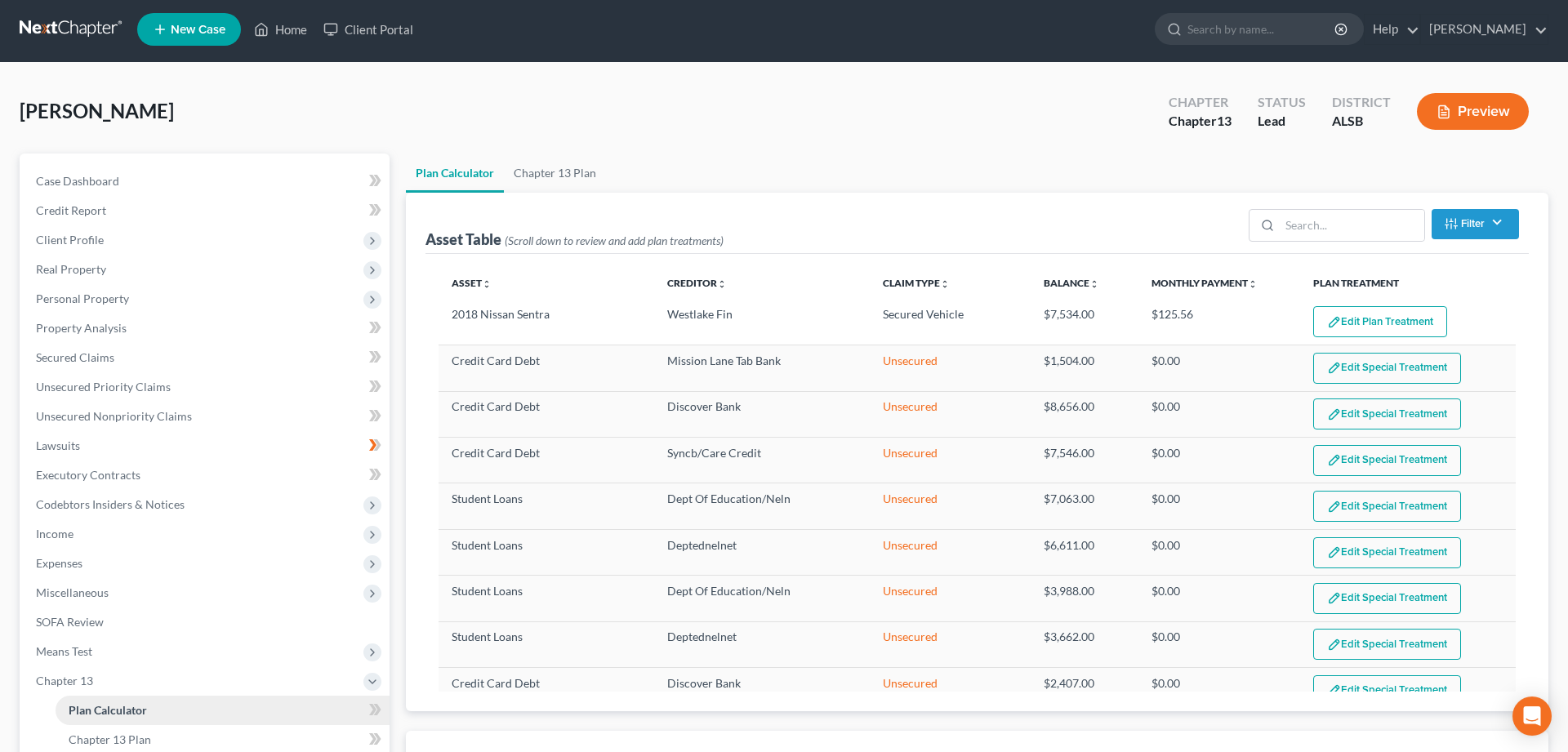
scroll to position [0, 0]
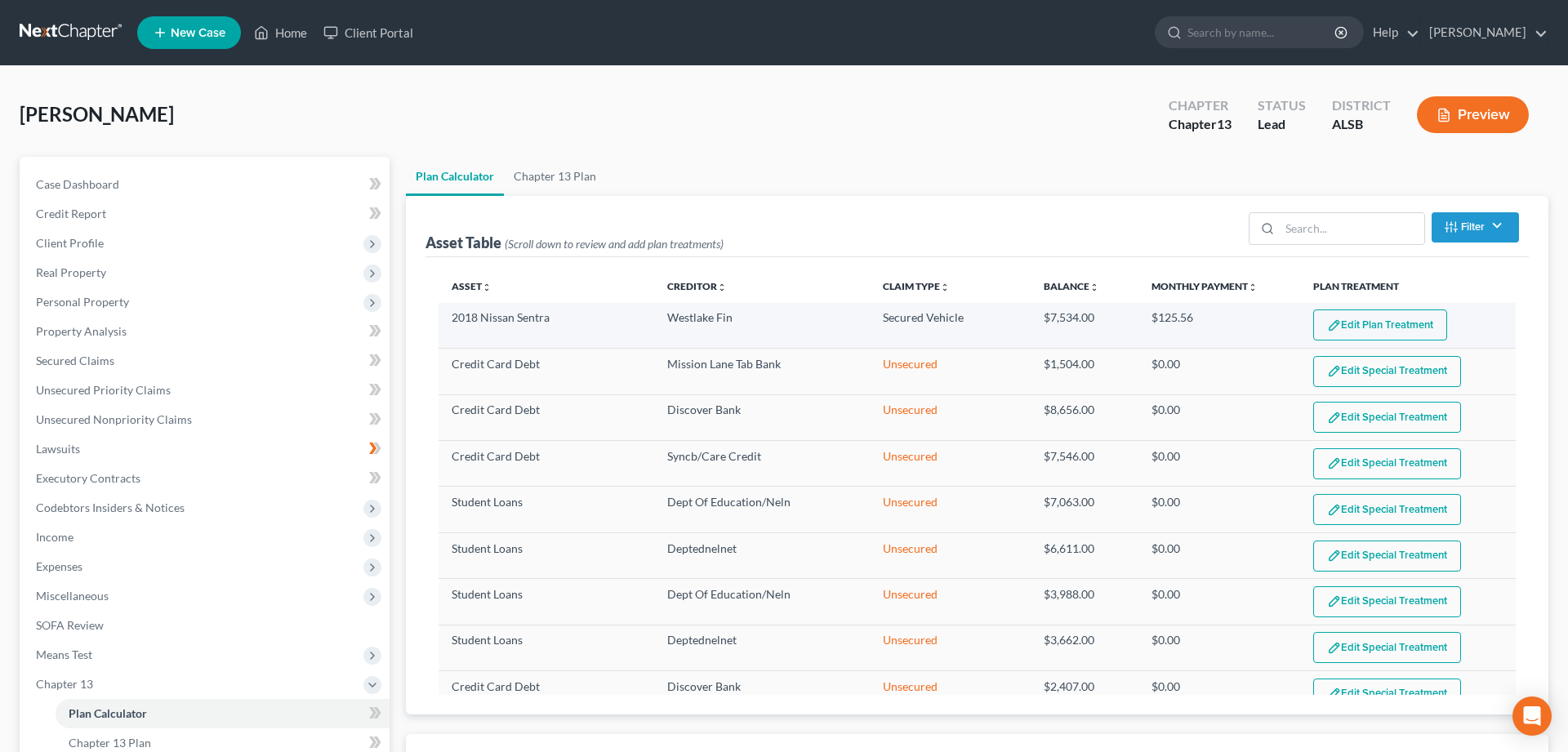
click at [1376, 319] on button "Edit Plan Treatment" at bounding box center [1380, 324] width 134 height 31
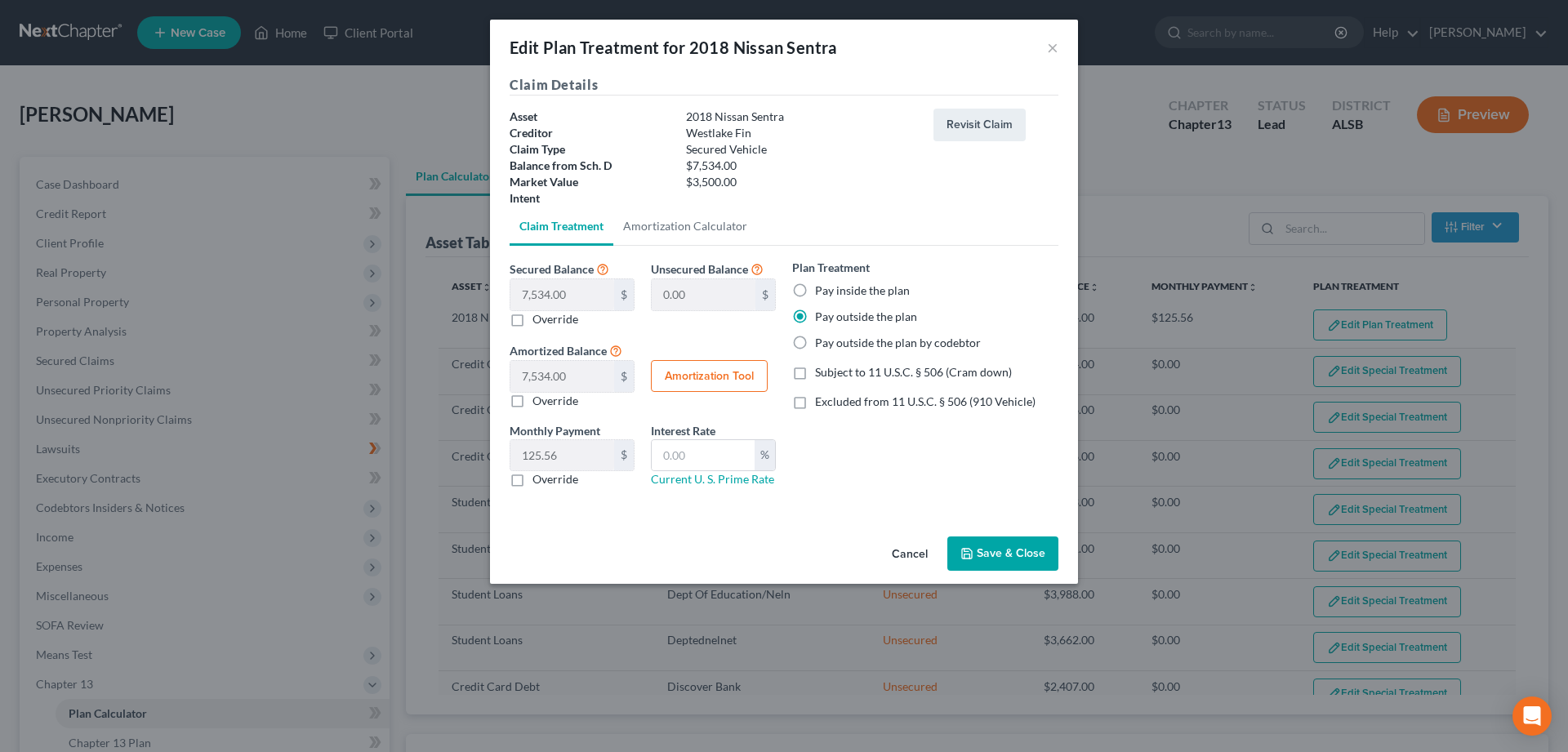
click at [815, 287] on label "Pay inside the plan" at bounding box center [862, 290] width 95 height 16
click at [822, 287] on input "Pay inside the plan" at bounding box center [827, 287] width 11 height 11
radio input "true"
click at [976, 549] on button "Save & Close" at bounding box center [1002, 554] width 111 height 34
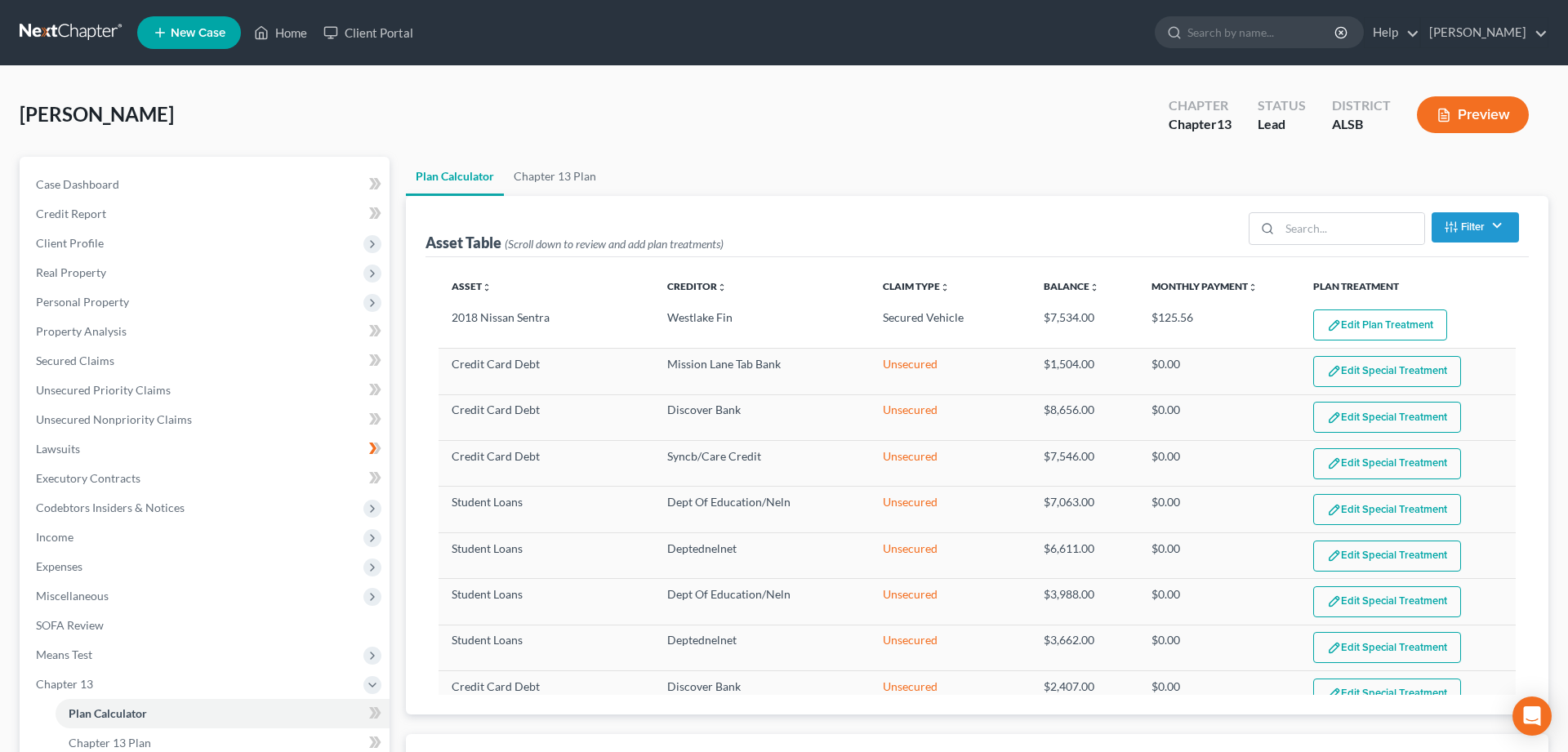
select select "59"
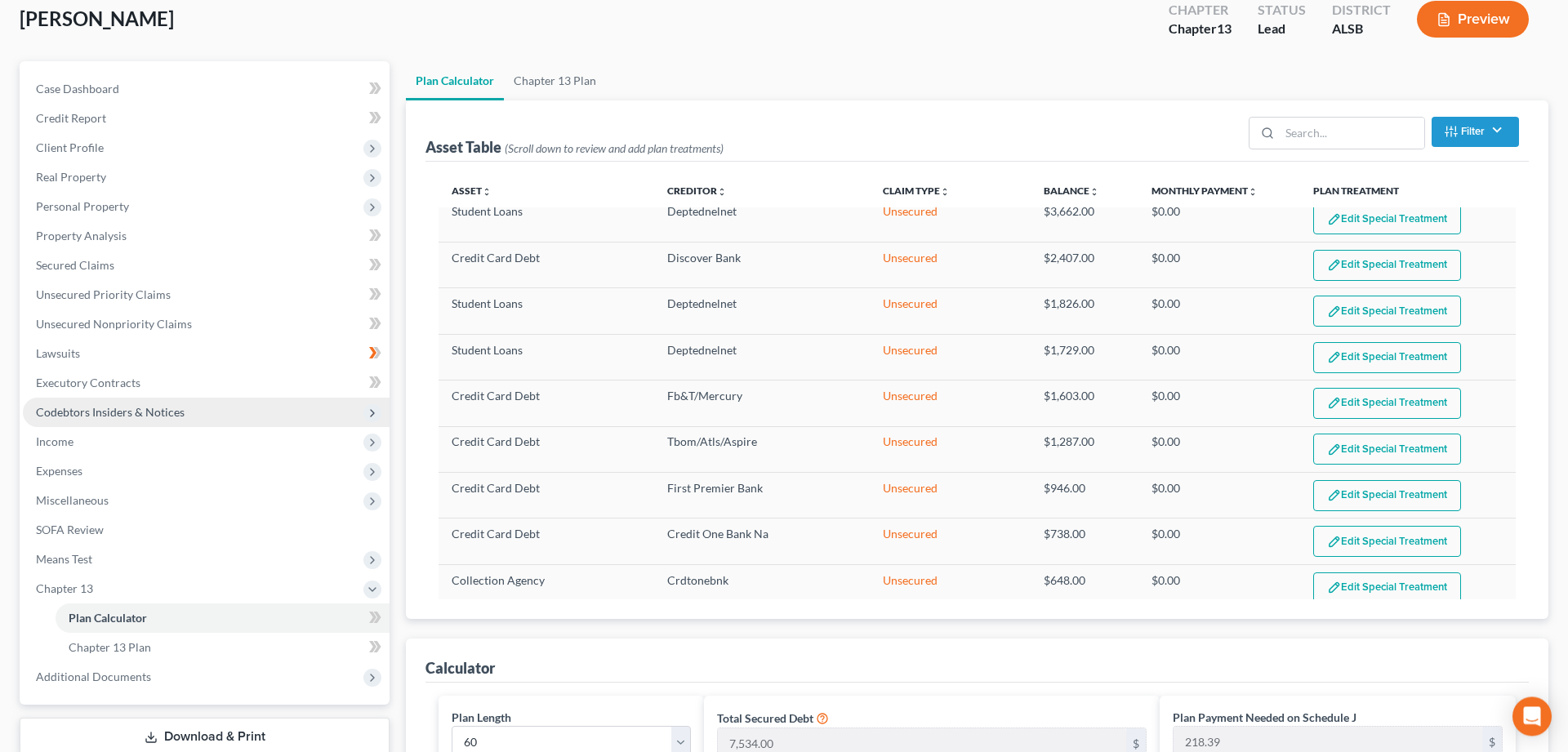
scroll to position [250, 0]
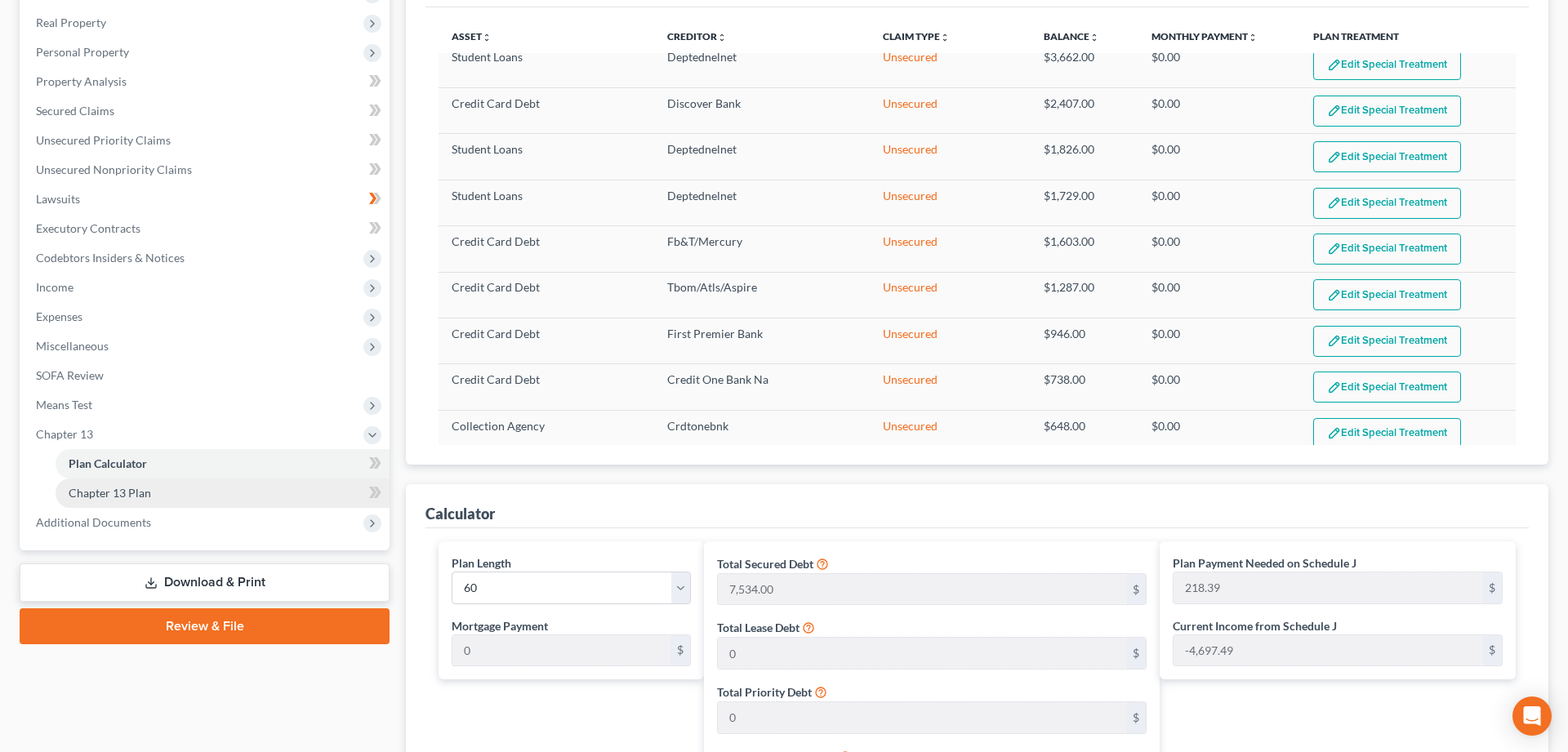
click at [123, 490] on span "Chapter 13 Plan" at bounding box center [110, 492] width 82 height 14
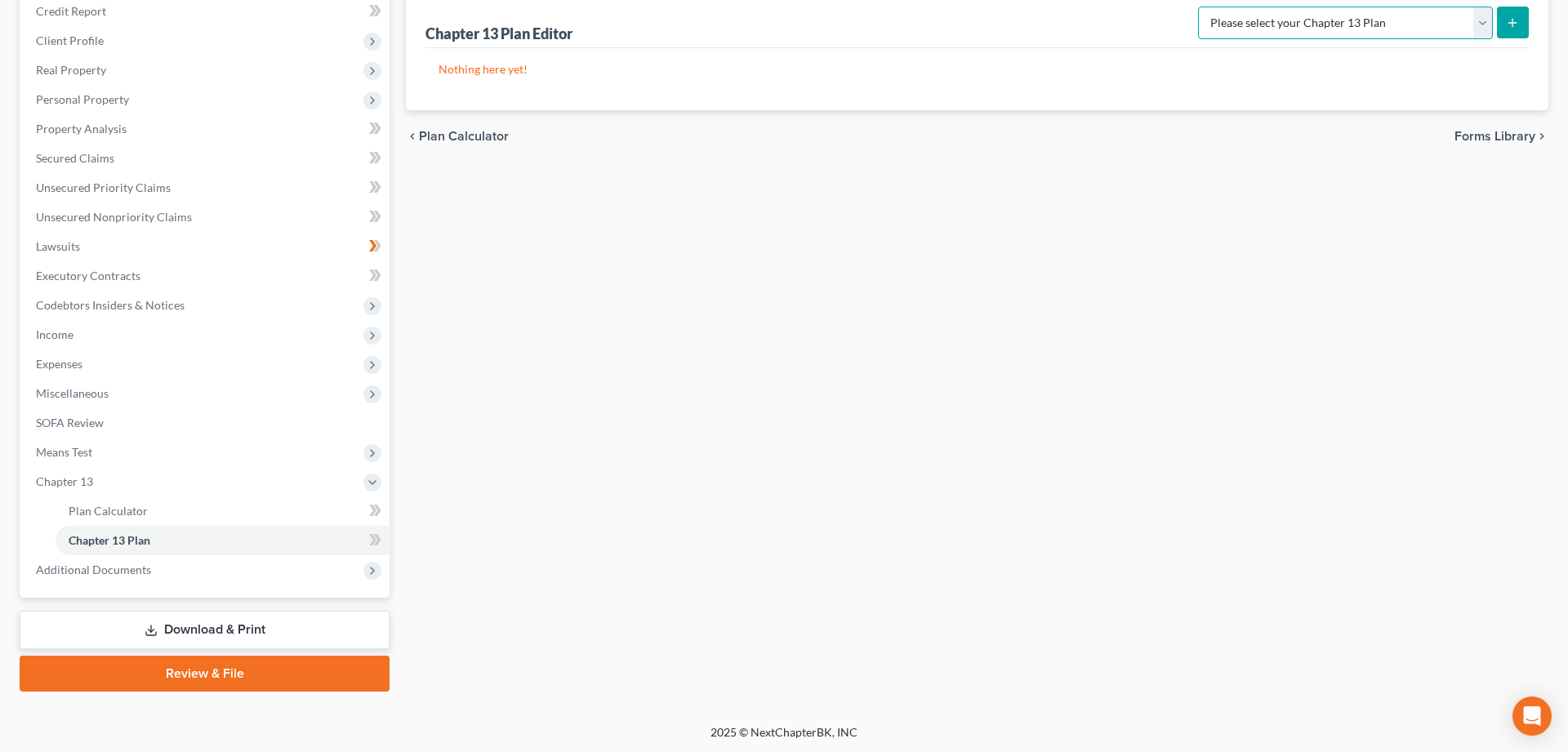
click at [1198, 7] on select "Please select your Chapter 13 Plan National Form Plan - Official Form 113 South…" at bounding box center [1345, 23] width 295 height 33
select select "2"
click option "Southern District of [US_STATE]: Revised 10/2022" at bounding box center [0, 0] width 0 height 0
click at [1509, 18] on icon "submit" at bounding box center [1513, 23] width 13 height 13
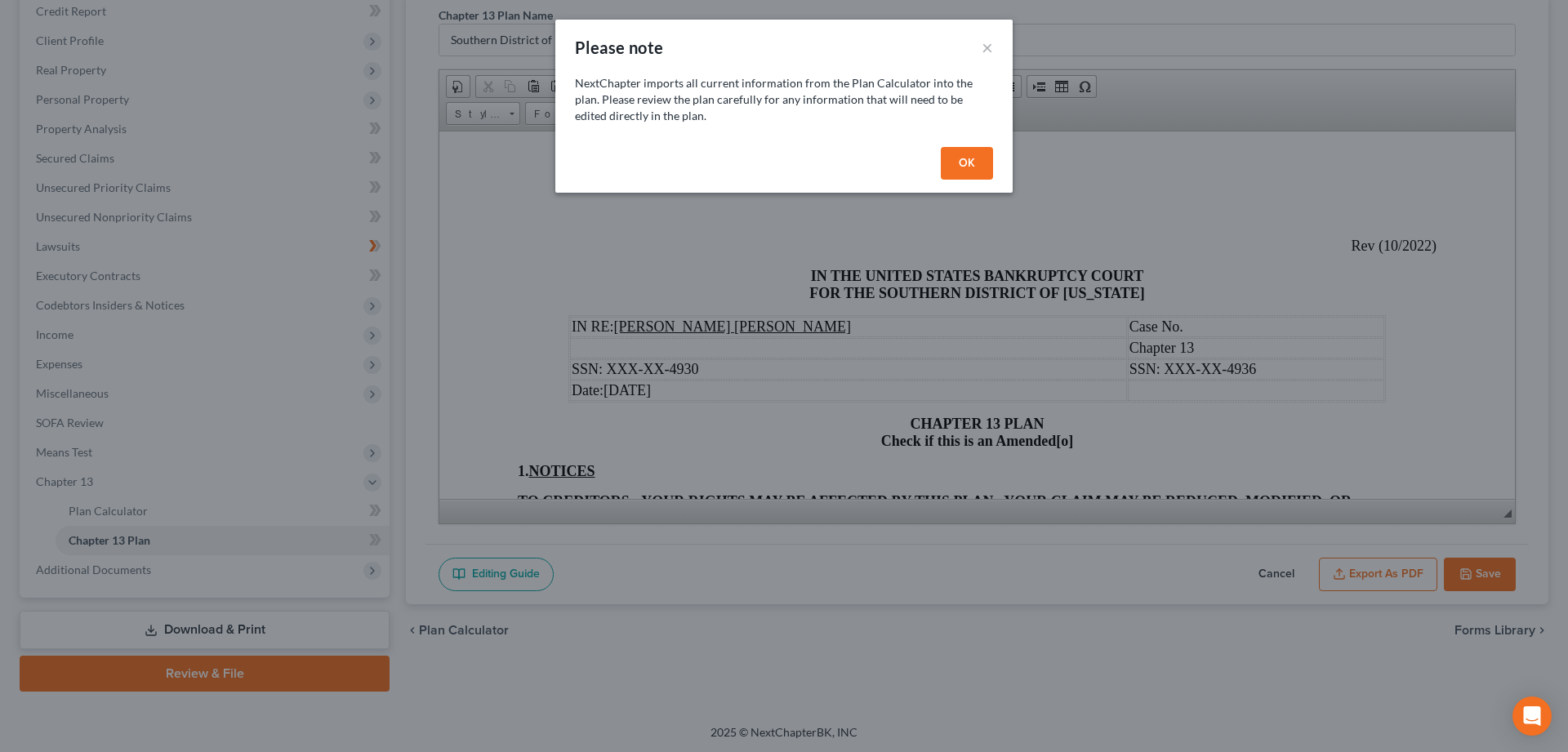
scroll to position [0, 0]
click at [972, 166] on button "OK" at bounding box center [967, 163] width 52 height 33
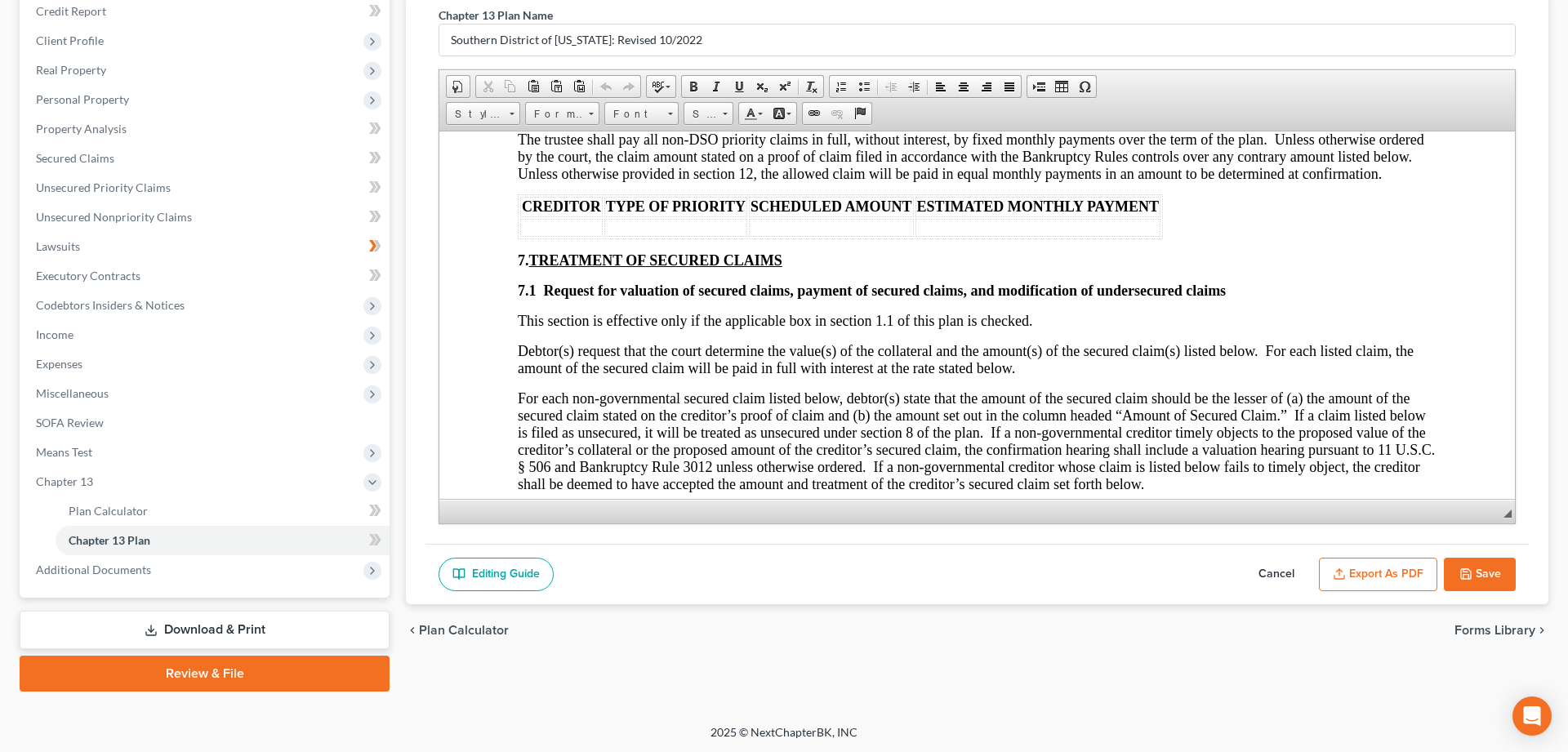
scroll to position [1666, 0]
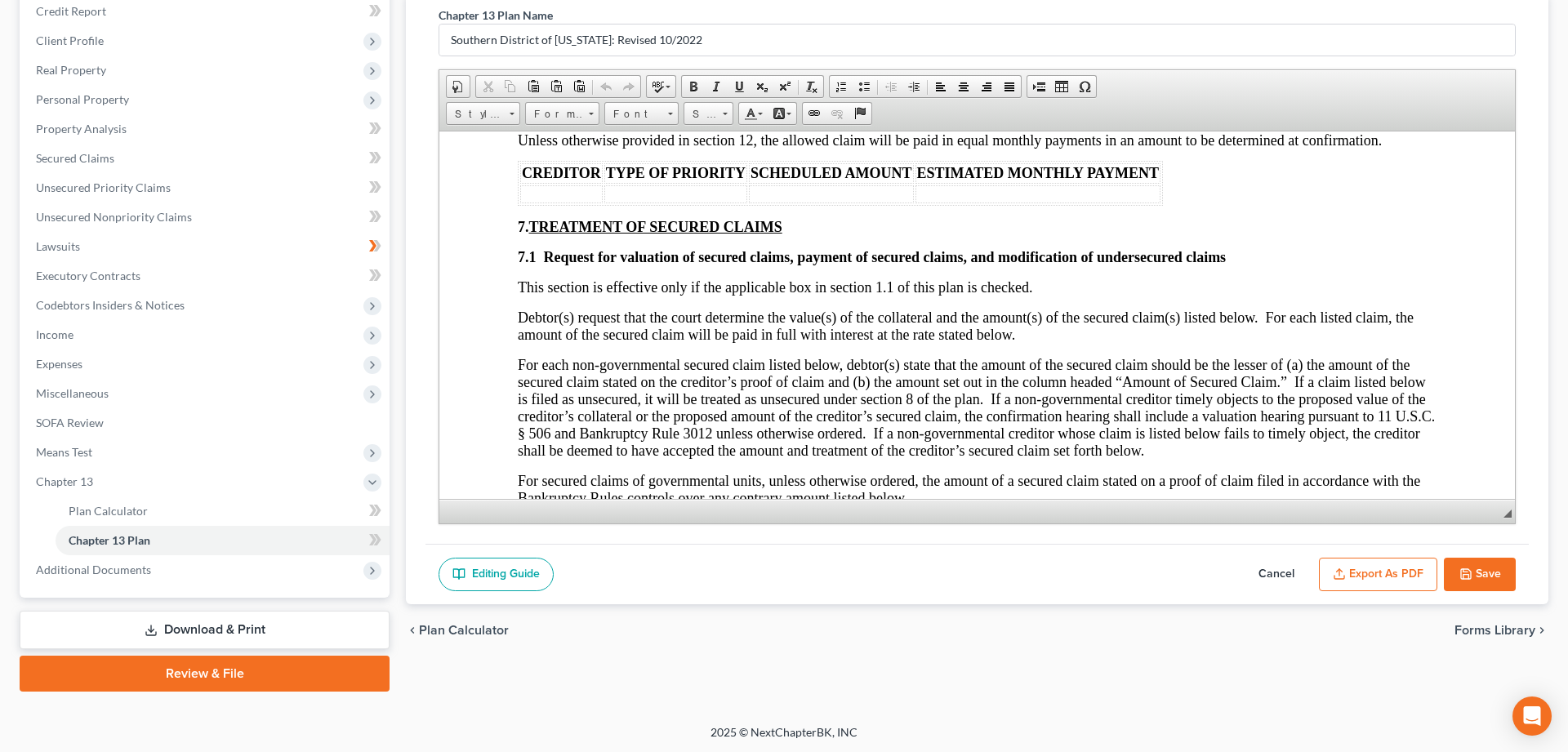
click at [1481, 567] on button "Save" at bounding box center [1480, 575] width 72 height 34
select select "2"
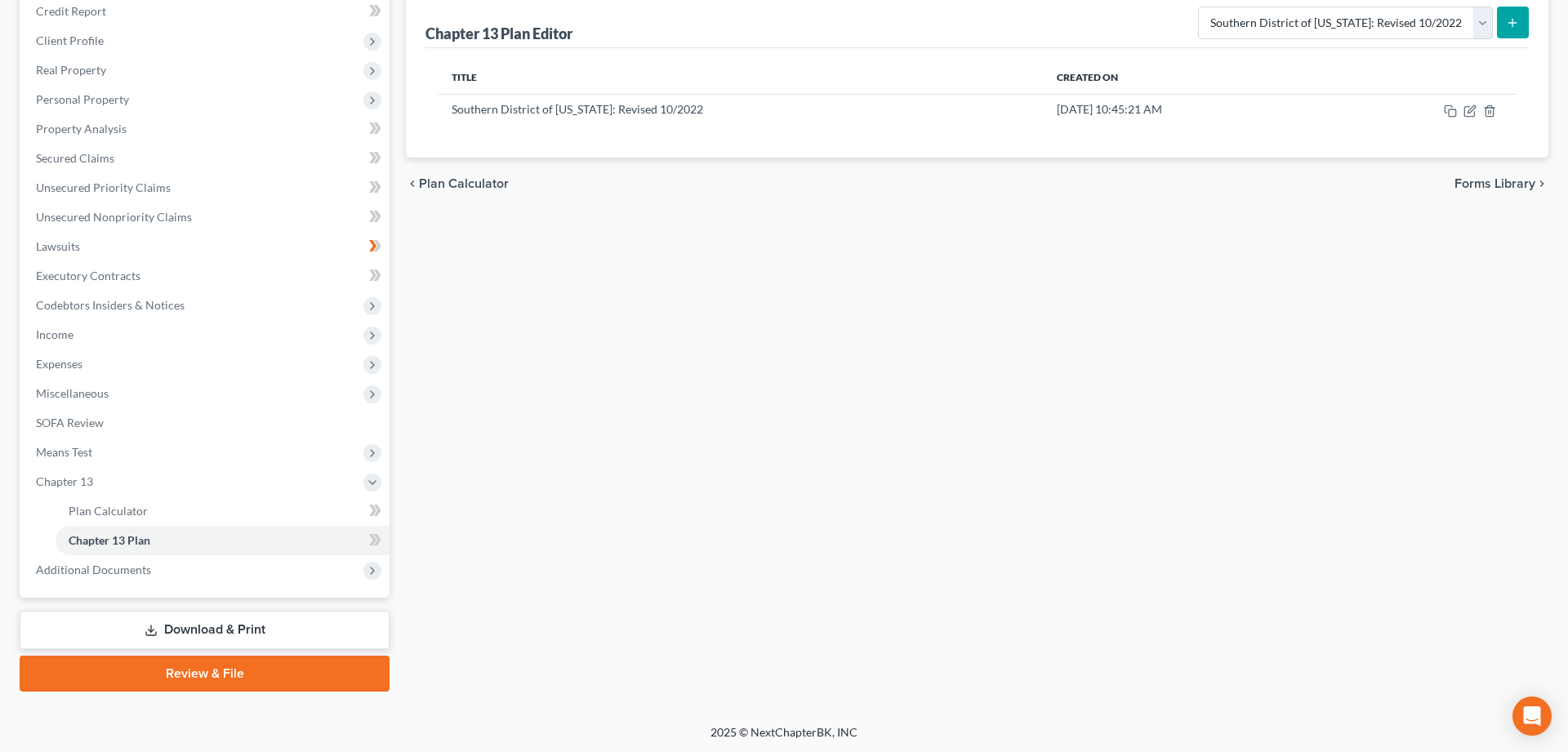
click at [213, 624] on link "Download & Print" at bounding box center [204, 630] width 370 height 39
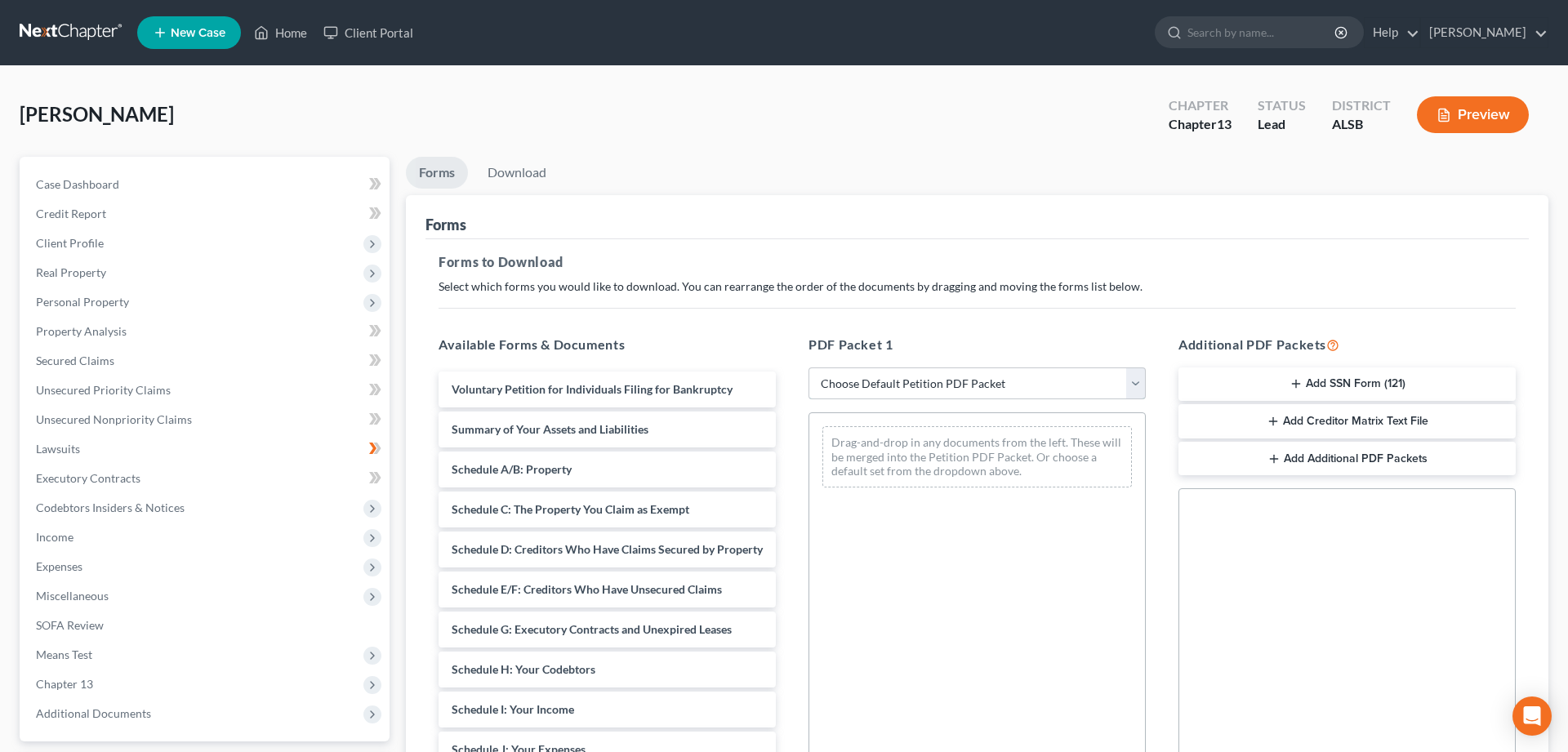
click at [808, 367] on select "Choose Default Petition PDF Packet Complete Bankruptcy Petition (all forms and …" at bounding box center [976, 383] width 337 height 33
select select "0"
click option "Complete Bankruptcy Petition (all forms and schedules)" at bounding box center [0, 0] width 0 height 0
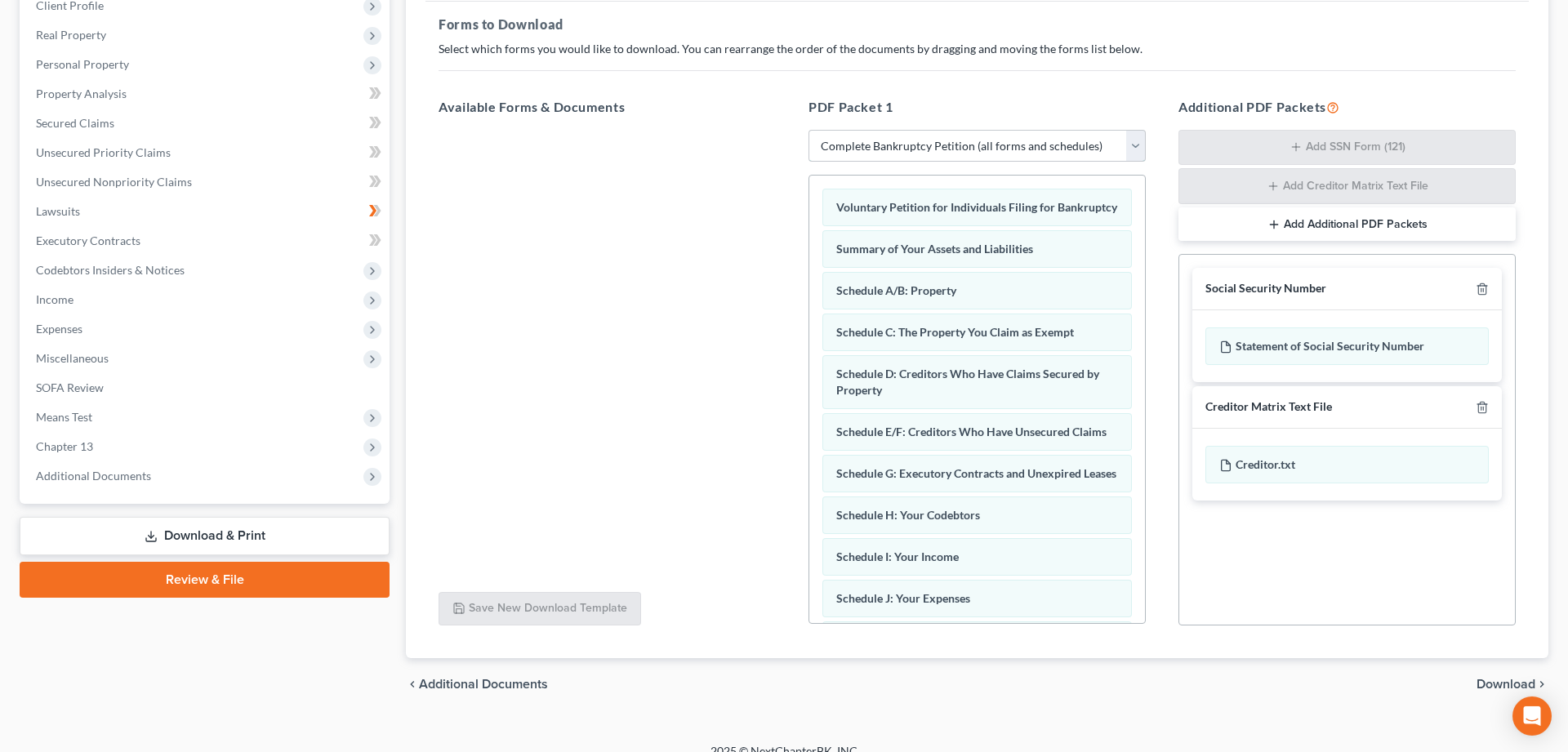
scroll to position [250, 0]
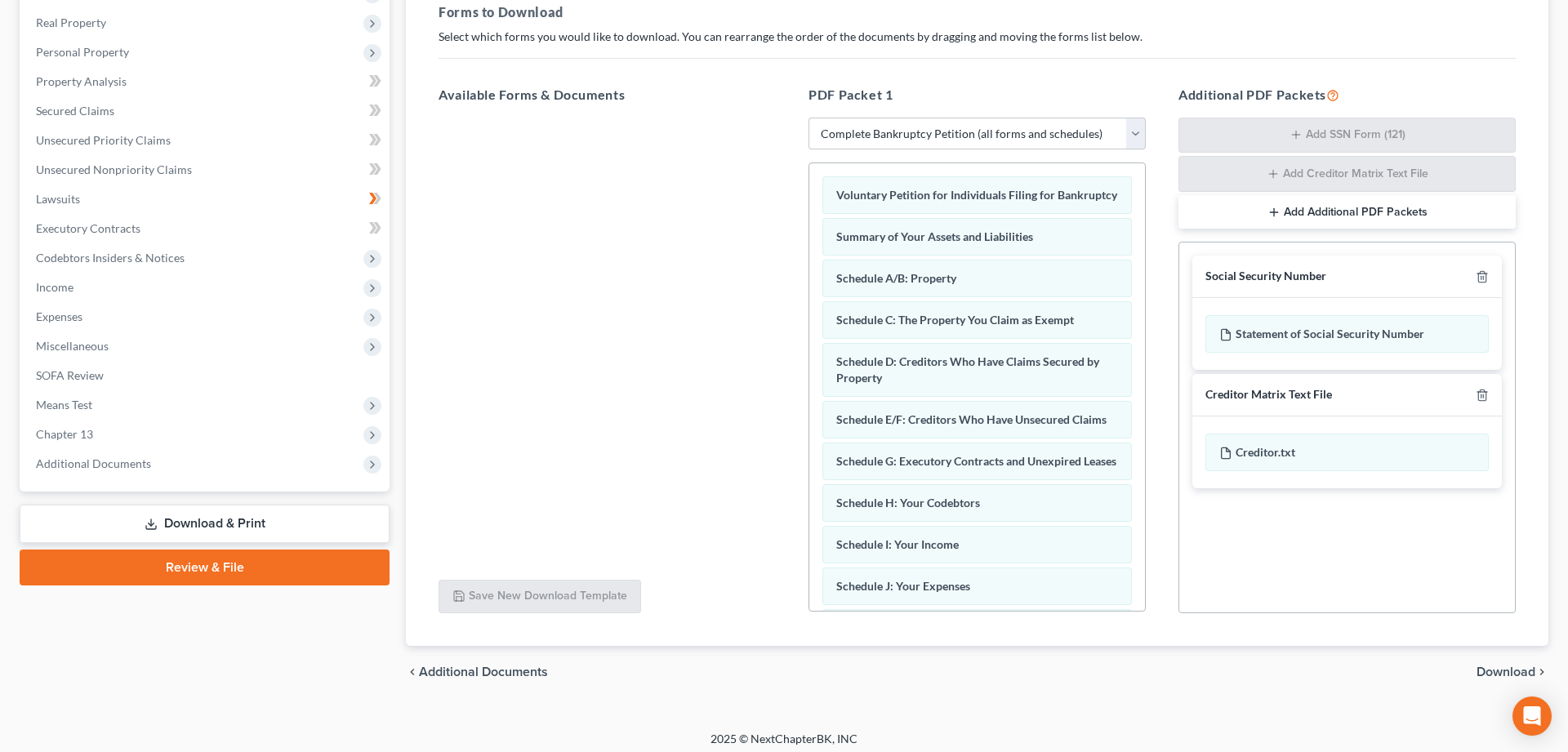
click at [1503, 672] on span "Download" at bounding box center [1506, 672] width 59 height 13
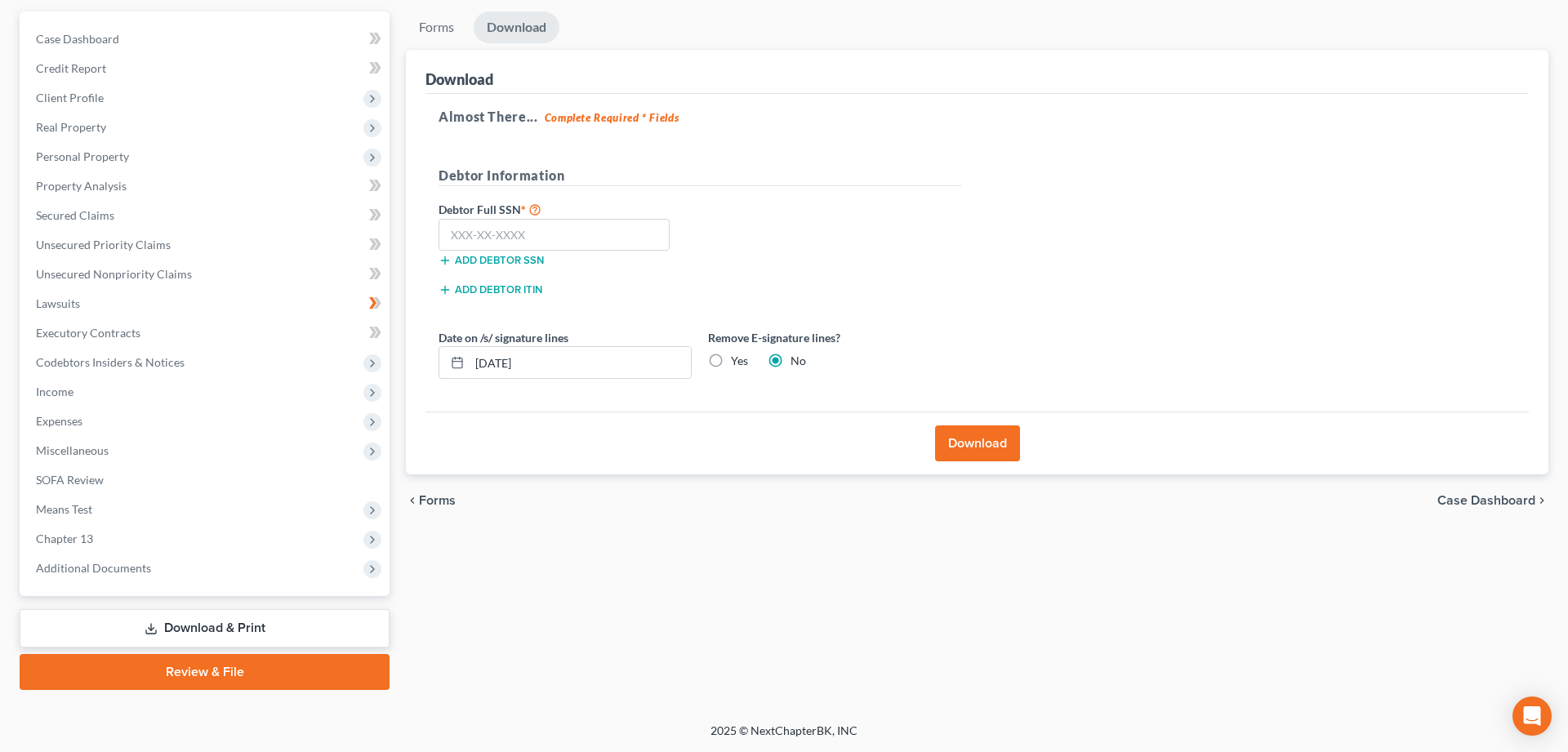
scroll to position [144, 0]
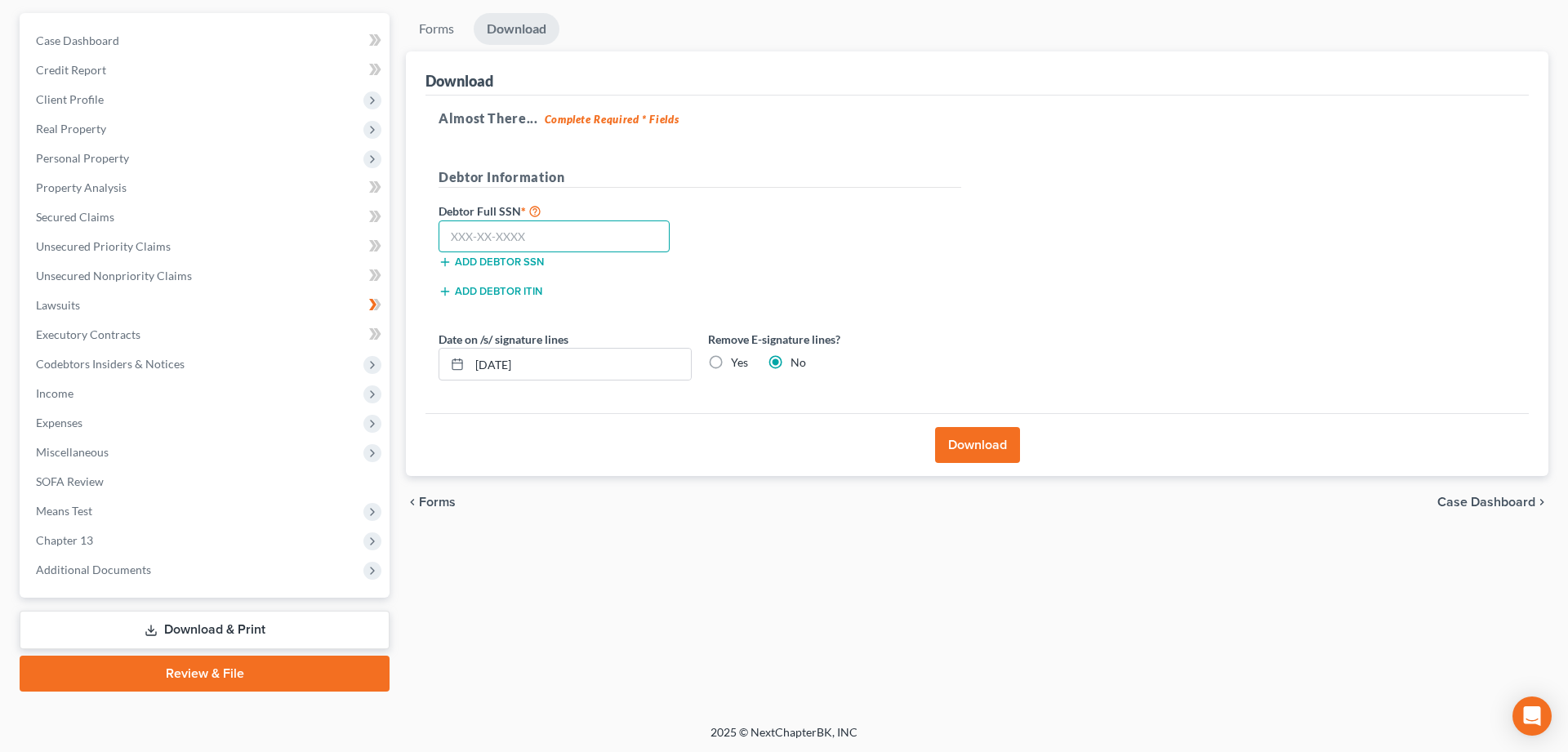
click at [510, 224] on input "text" at bounding box center [554, 236] width 231 height 33
type input "422-45-4936"
click at [731, 364] on label "Yes" at bounding box center [739, 362] width 17 height 16
click at [738, 364] on input "Yes" at bounding box center [743, 360] width 11 height 11
radio input "true"
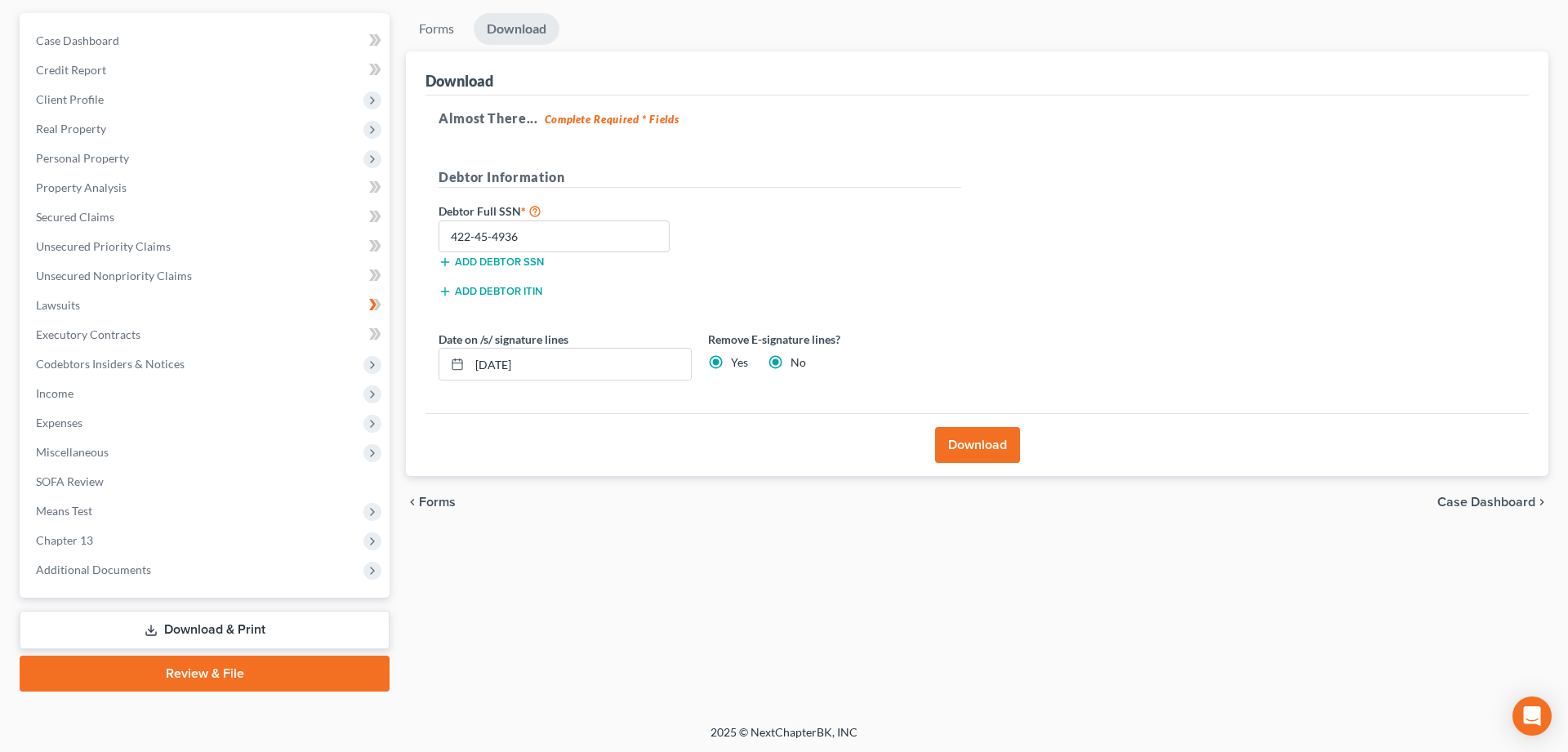
radio input "false"
click at [987, 439] on button "Download" at bounding box center [977, 444] width 85 height 36
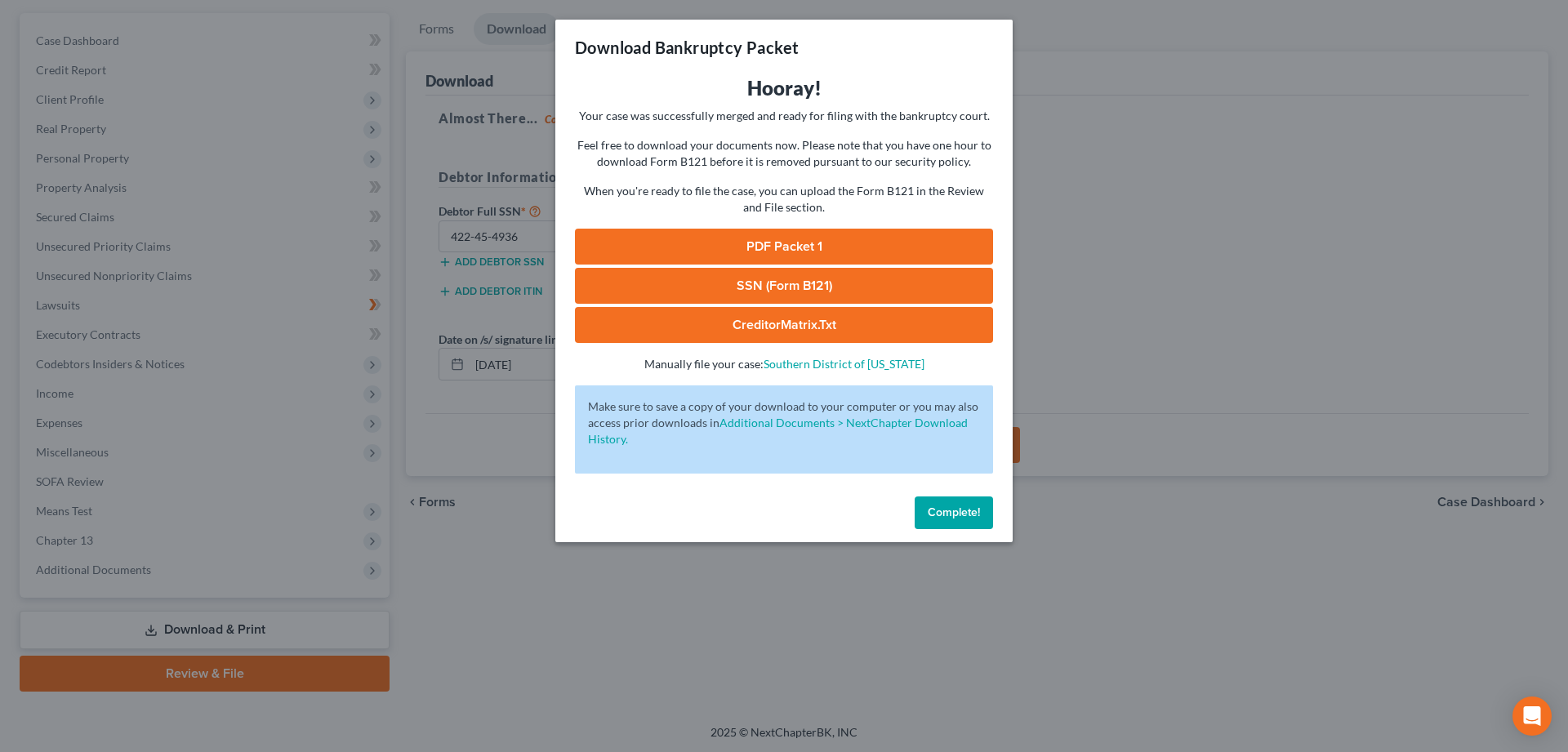
click at [784, 245] on link "PDF Packet 1" at bounding box center [784, 246] width 418 height 36
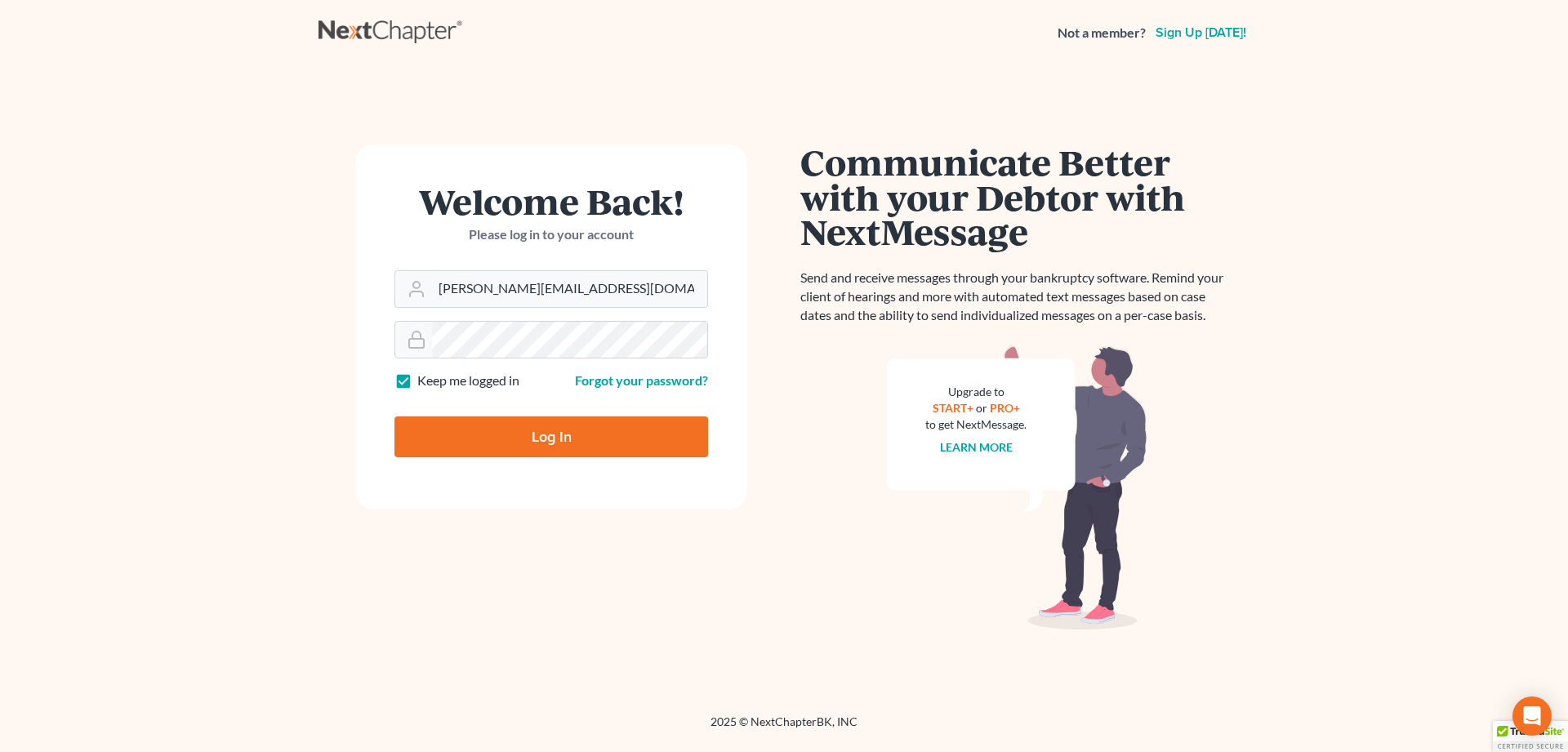
click at [520, 440] on input "Log In" at bounding box center [550, 437] width 313 height 41
type input "Thinking..."
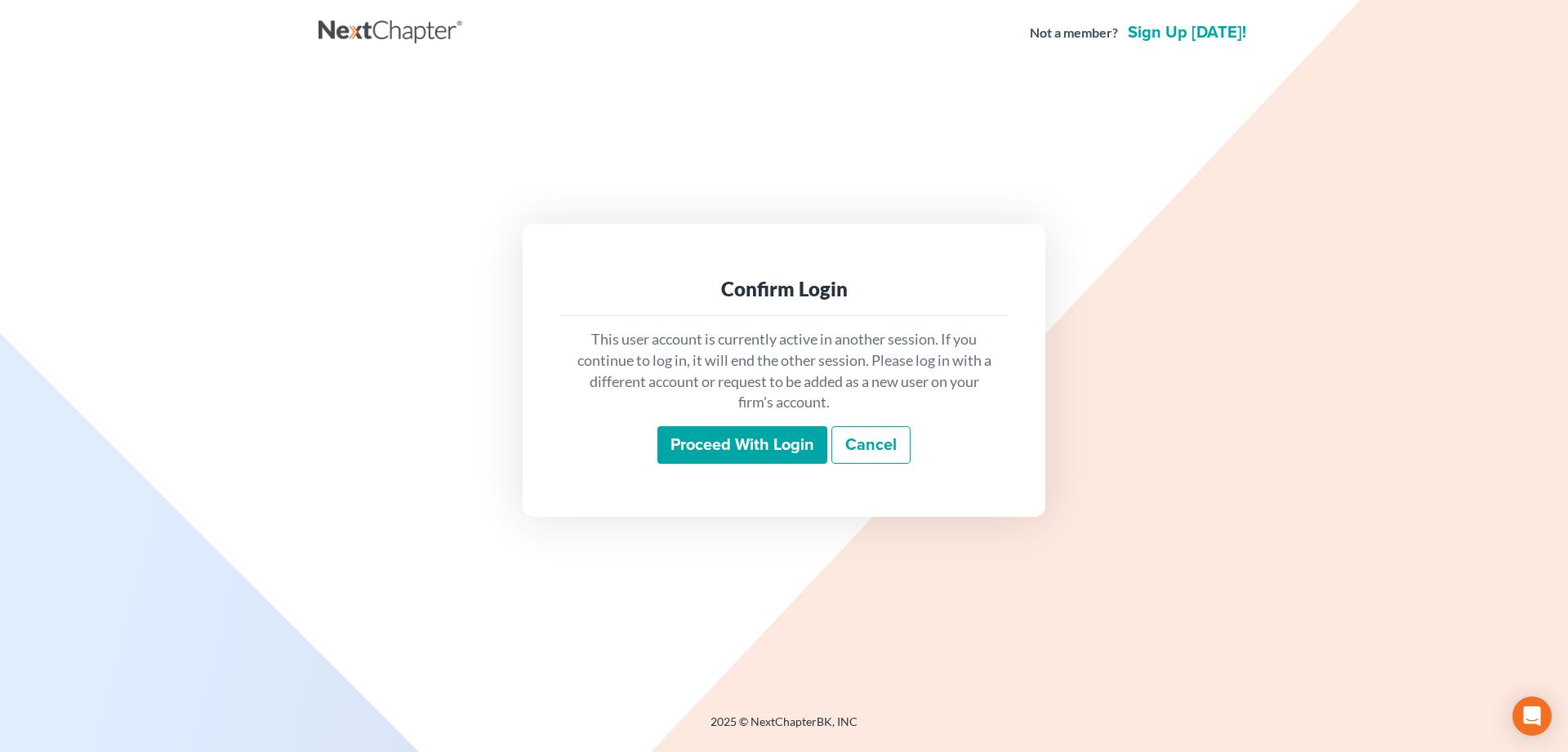
click at [724, 450] on input "Proceed with login" at bounding box center [742, 444] width 170 height 38
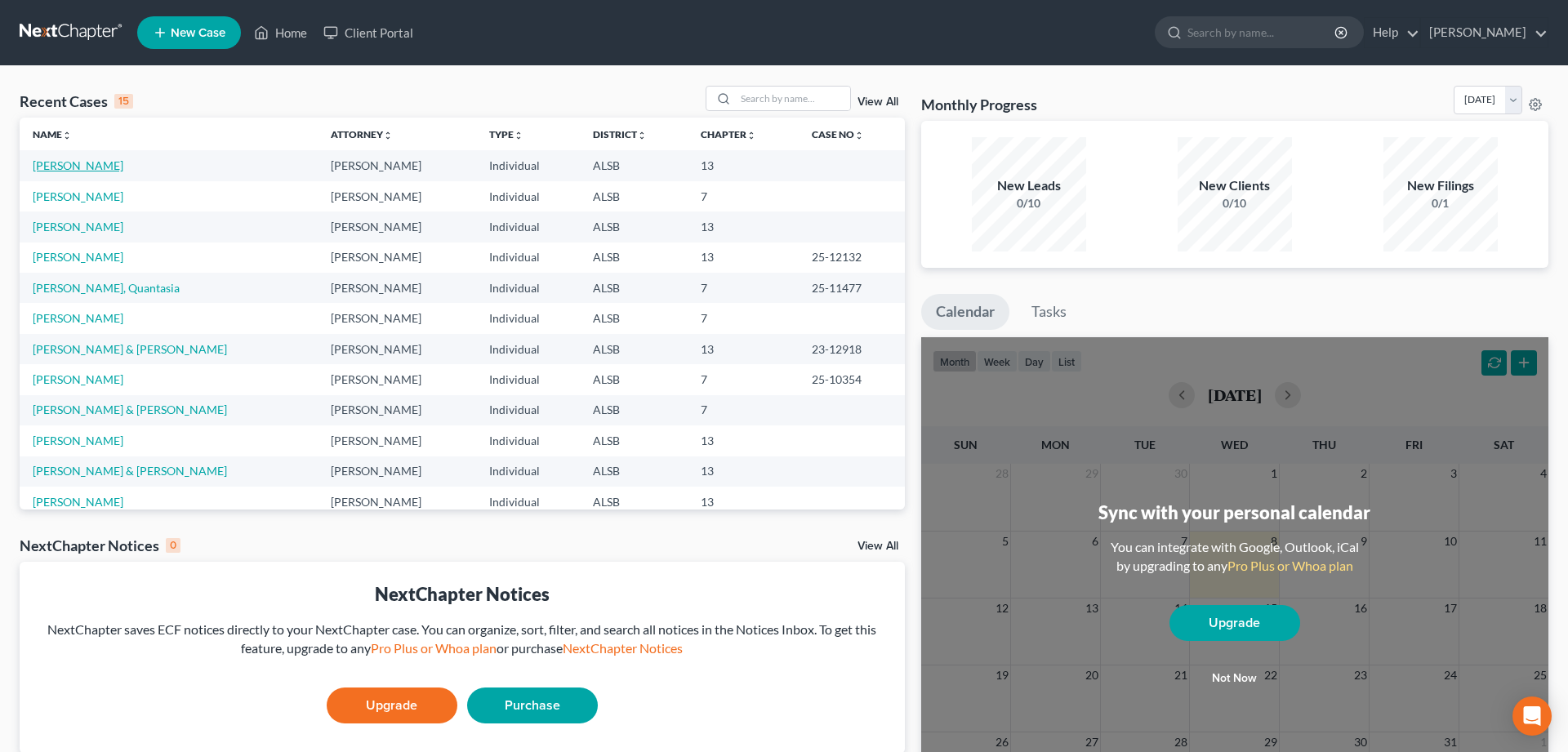
click at [56, 165] on link "[PERSON_NAME]" at bounding box center [78, 166] width 91 height 14
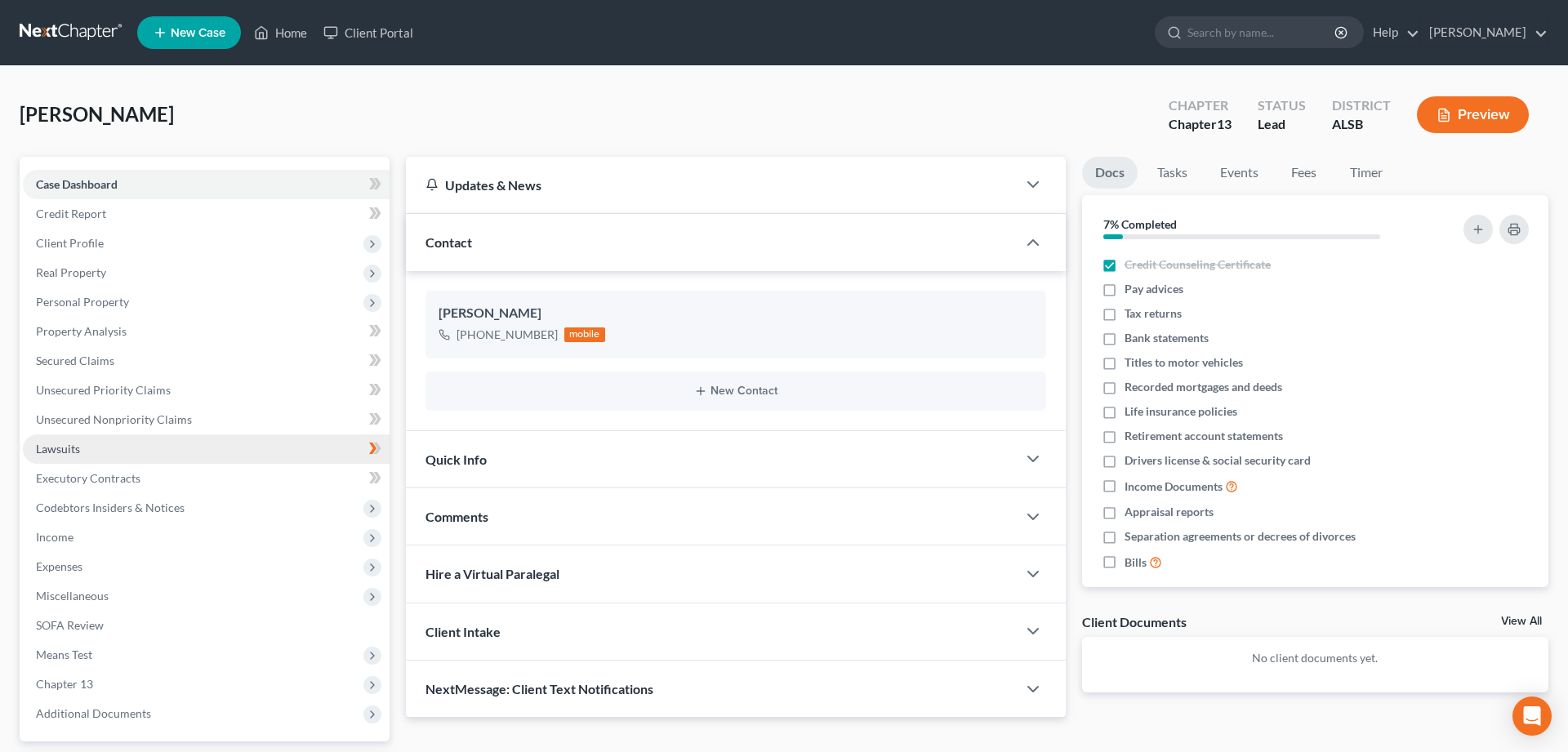
scroll to position [144, 0]
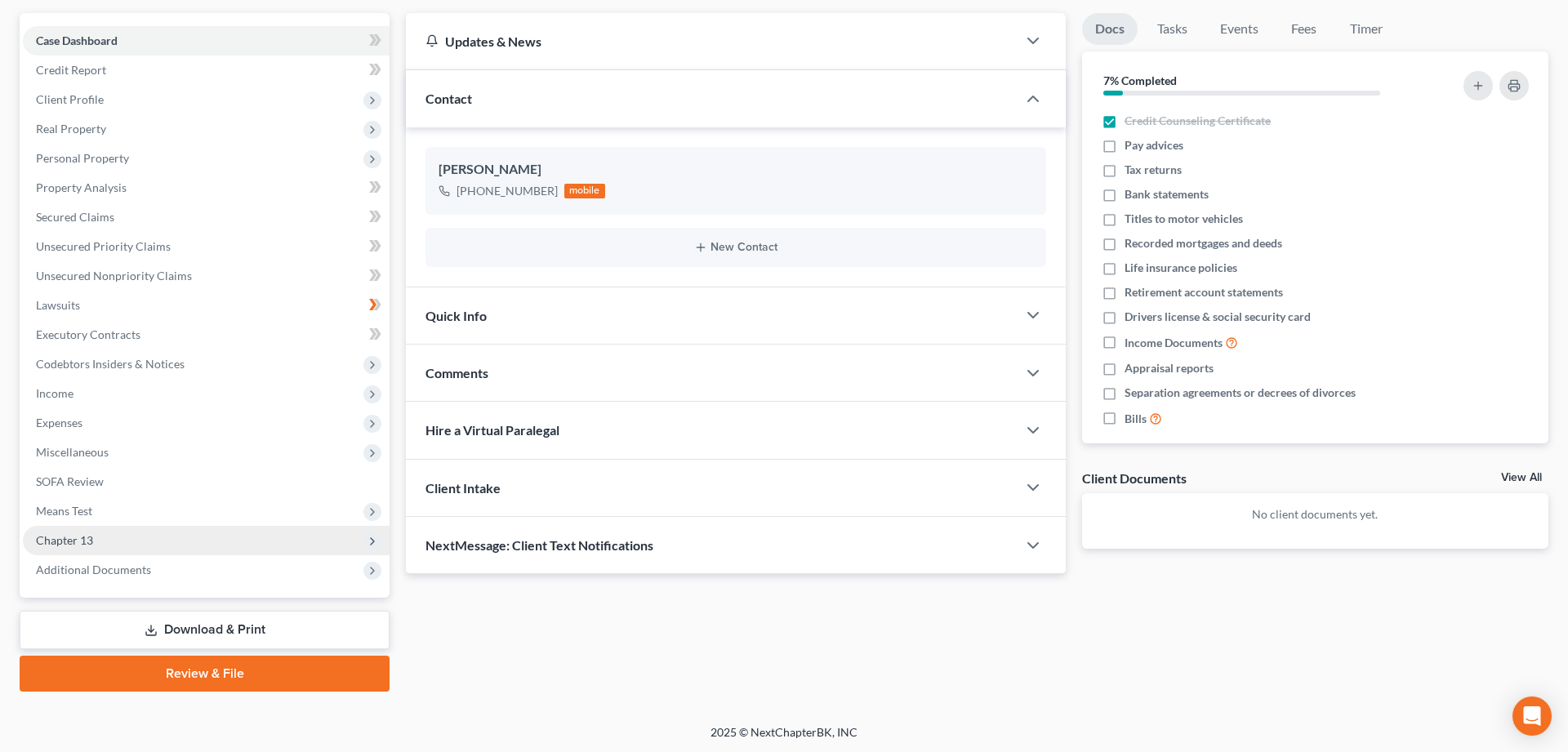
click at [82, 536] on span "Chapter 13" at bounding box center [65, 540] width 57 height 14
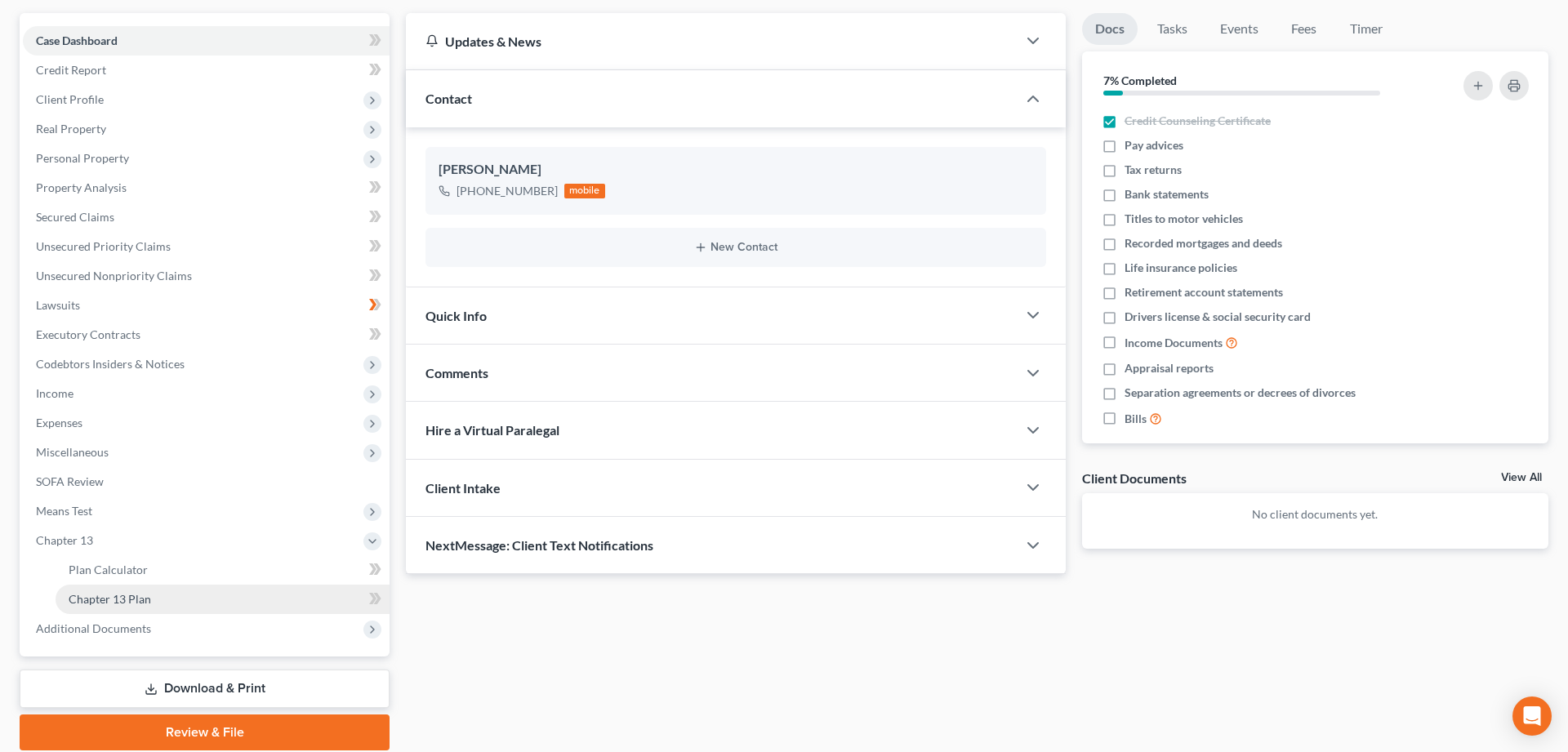
click at [122, 595] on span "Chapter 13 Plan" at bounding box center [110, 599] width 82 height 14
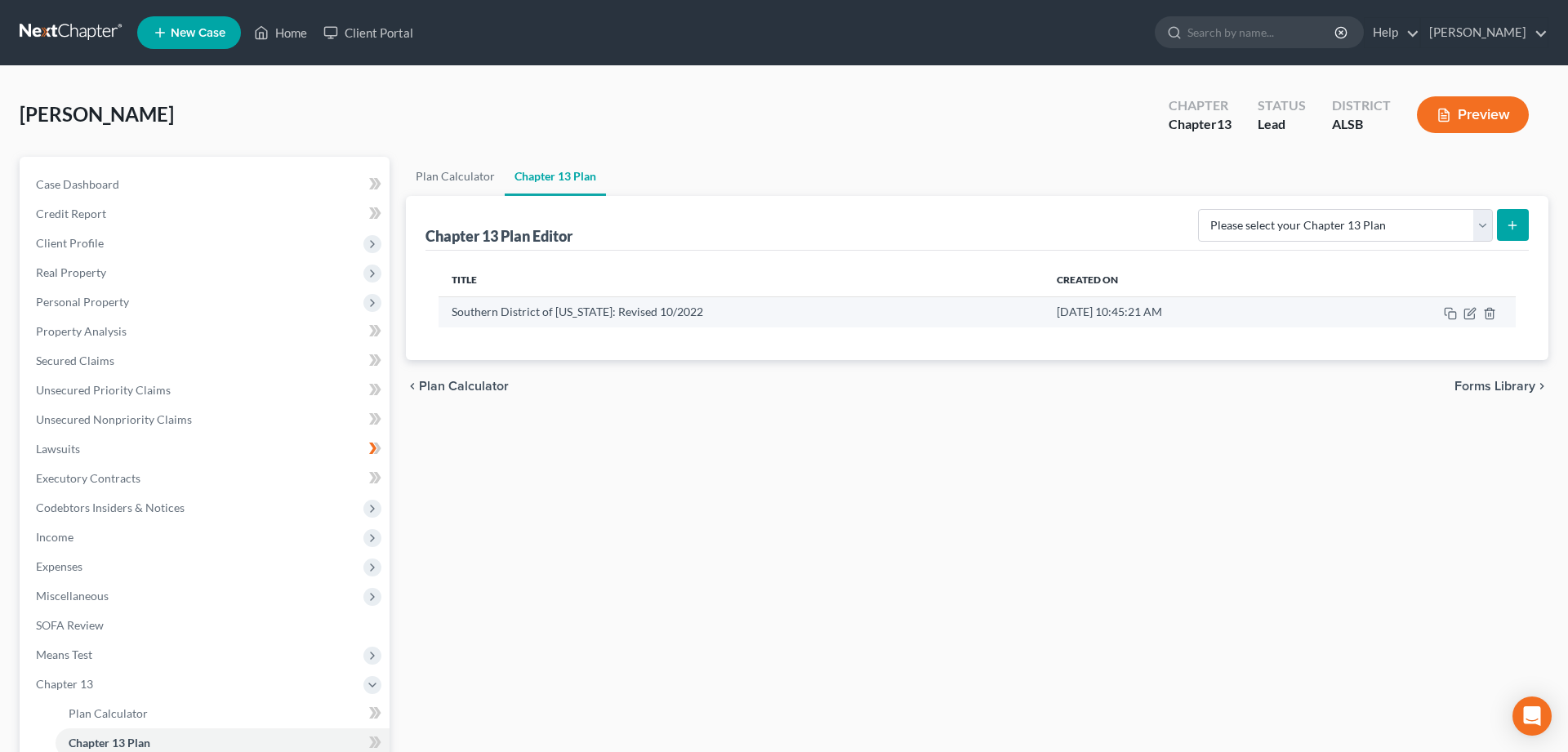
click at [638, 318] on td "Southern District of [US_STATE]: Revised 10/2022" at bounding box center [741, 312] width 605 height 31
click at [1472, 313] on icon "button" at bounding box center [1471, 313] width 13 height 13
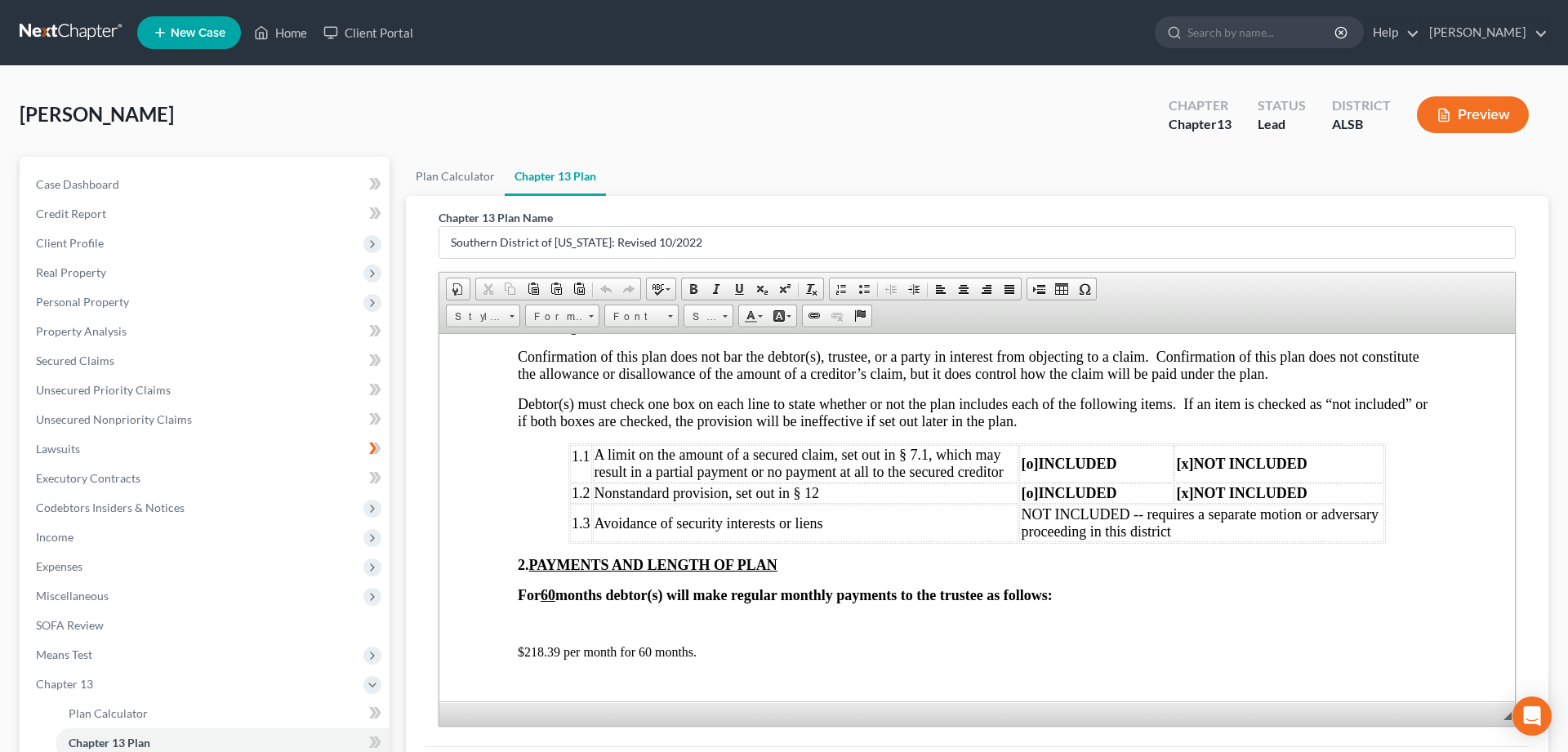
scroll to position [666, 0]
